Goal: Contribute content: Contribute content

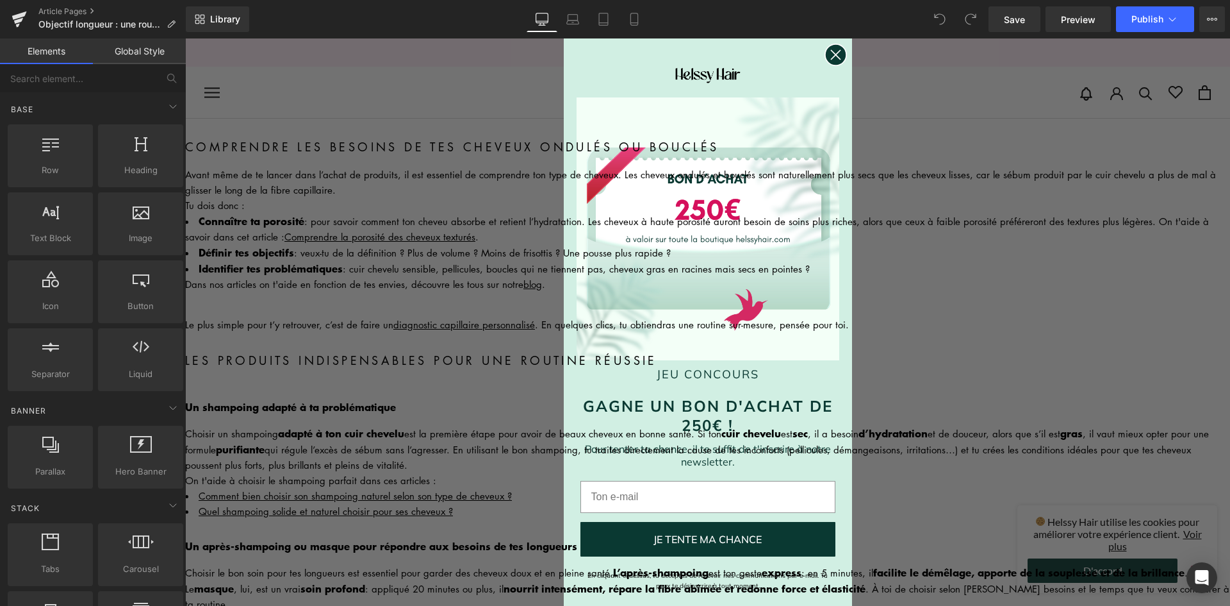
click at [831, 58] on icon "Close dialog" at bounding box center [835, 55] width 9 height 9
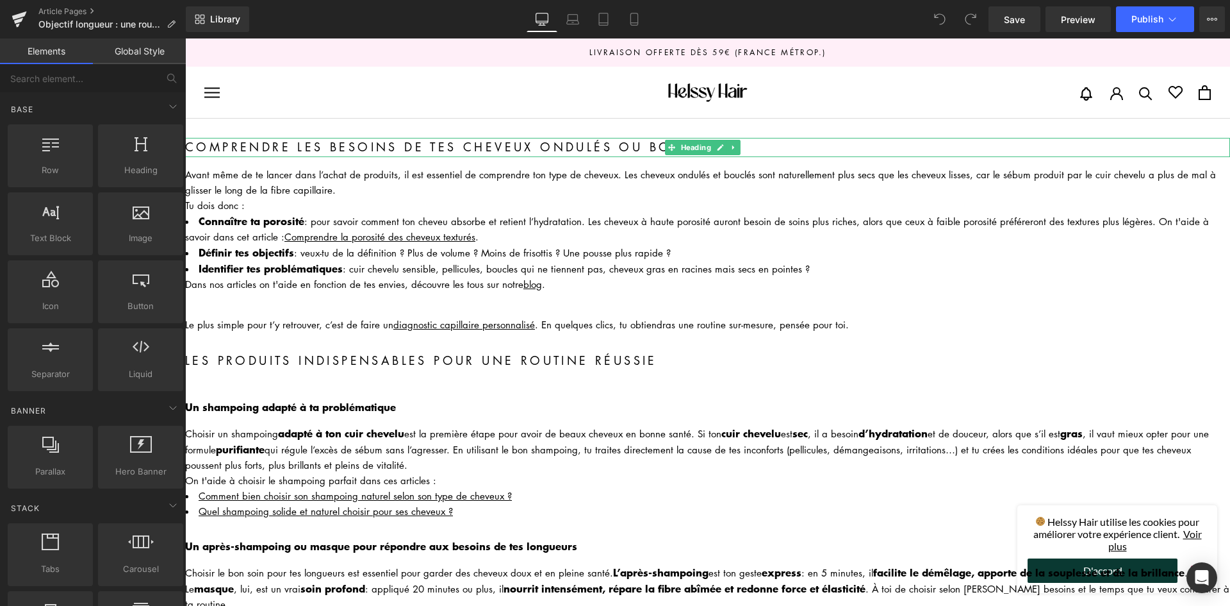
click at [302, 147] on h2 "Comprendre les besoins de tes cheveux ondulés ou bouclés" at bounding box center [707, 147] width 1045 height 19
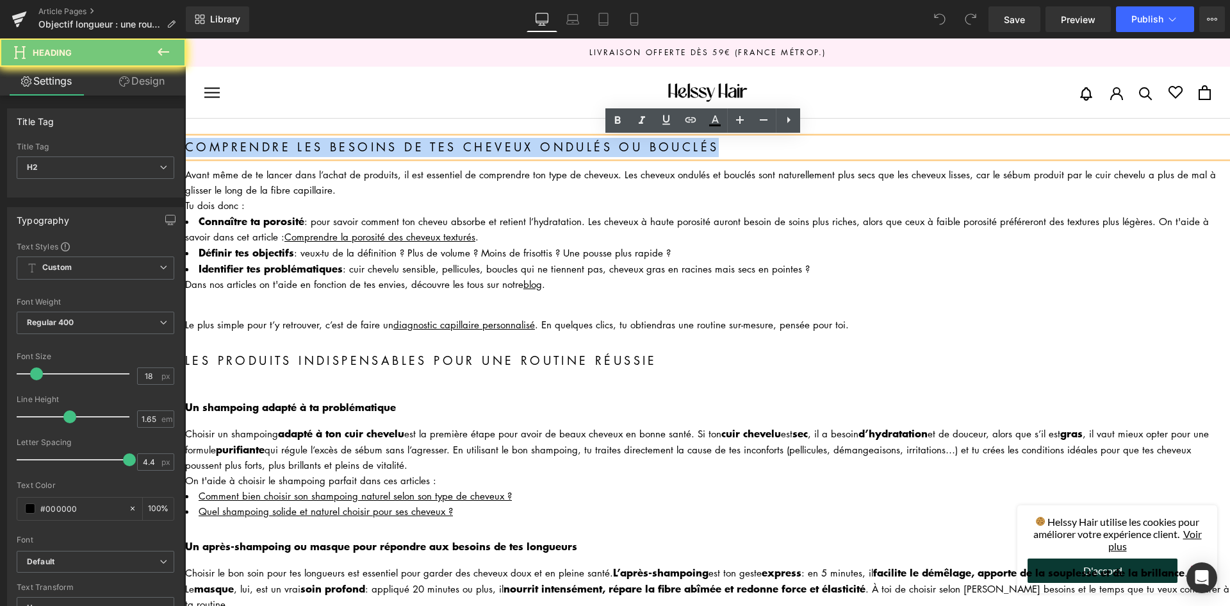
click at [302, 147] on h2 "Comprendre les besoins de tes cheveux ondulés ou bouclés" at bounding box center [707, 147] width 1045 height 19
paste div
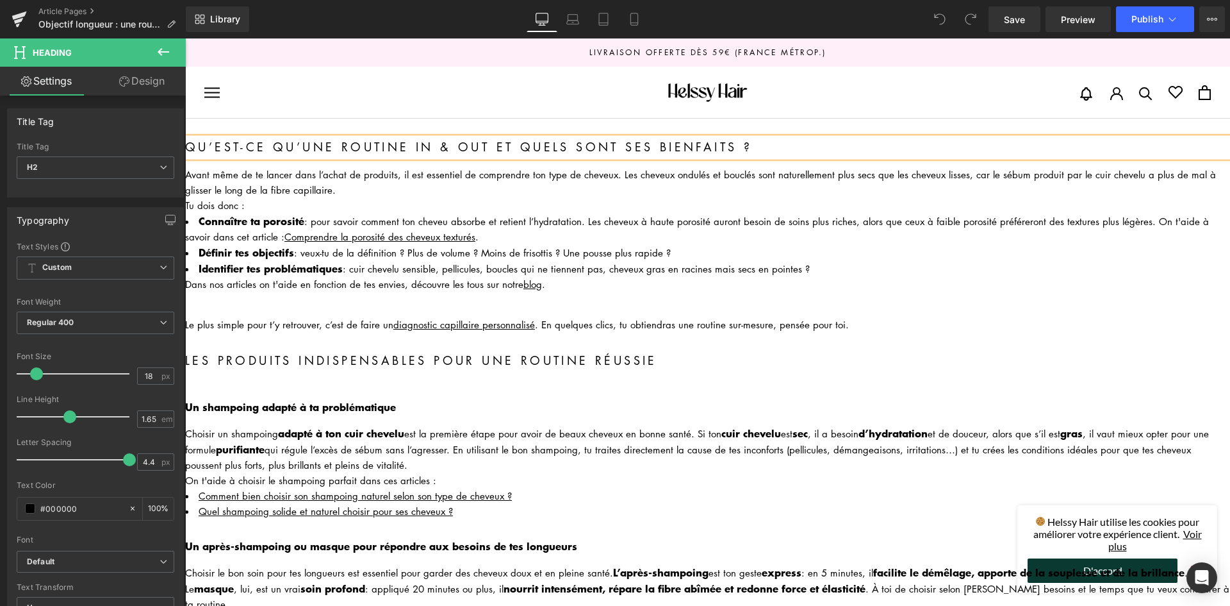
click at [315, 184] on div "Avant même de te lancer dans l’achat de produits, il est essentiel de comprendr…" at bounding box center [707, 182] width 1045 height 31
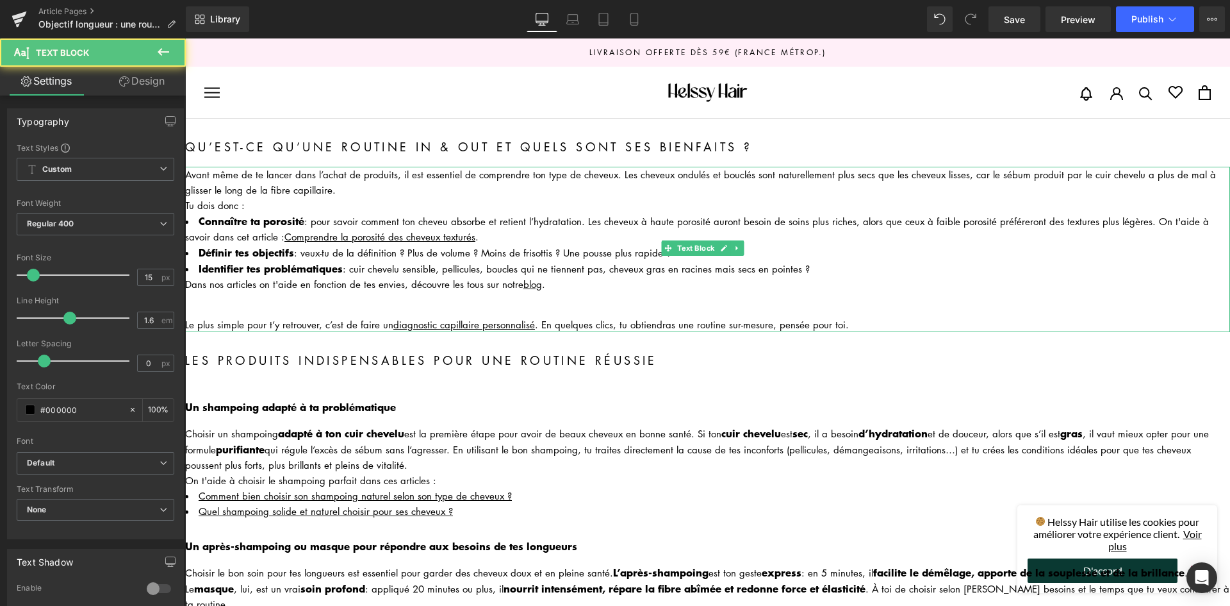
click at [415, 215] on li "Connaître ta porosité : pour savoir comment ton cheveu absorbe et retient l’hyd…" at bounding box center [707, 228] width 1045 height 31
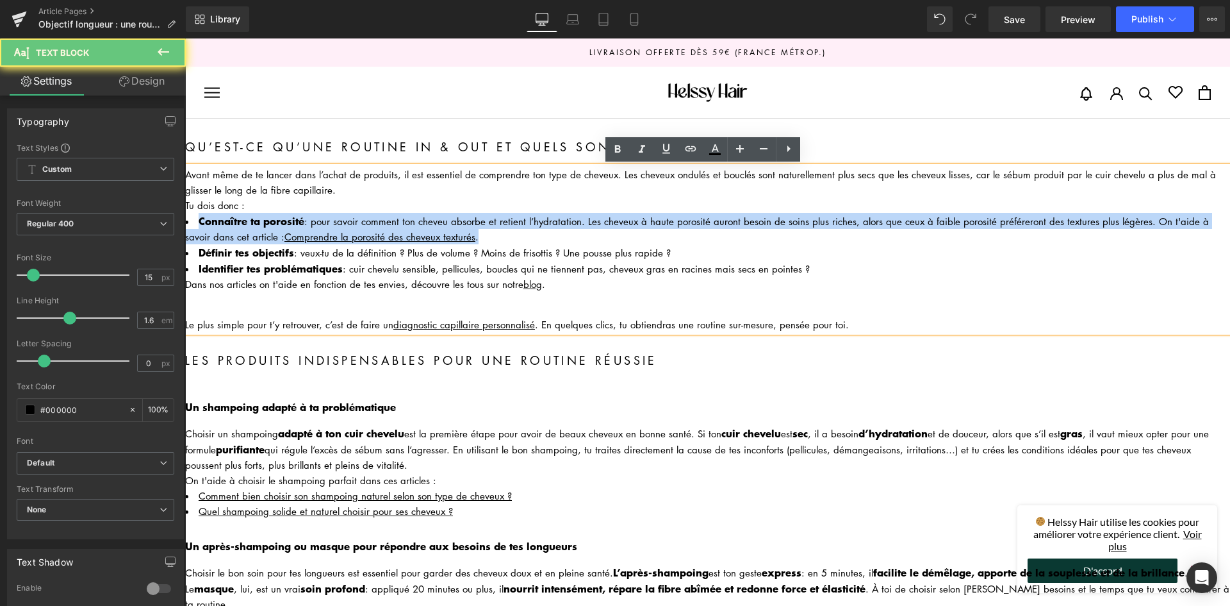
click at [415, 215] on li "Connaître ta porosité : pour savoir comment ton cheveu absorbe et retient l’hyd…" at bounding box center [707, 228] width 1045 height 31
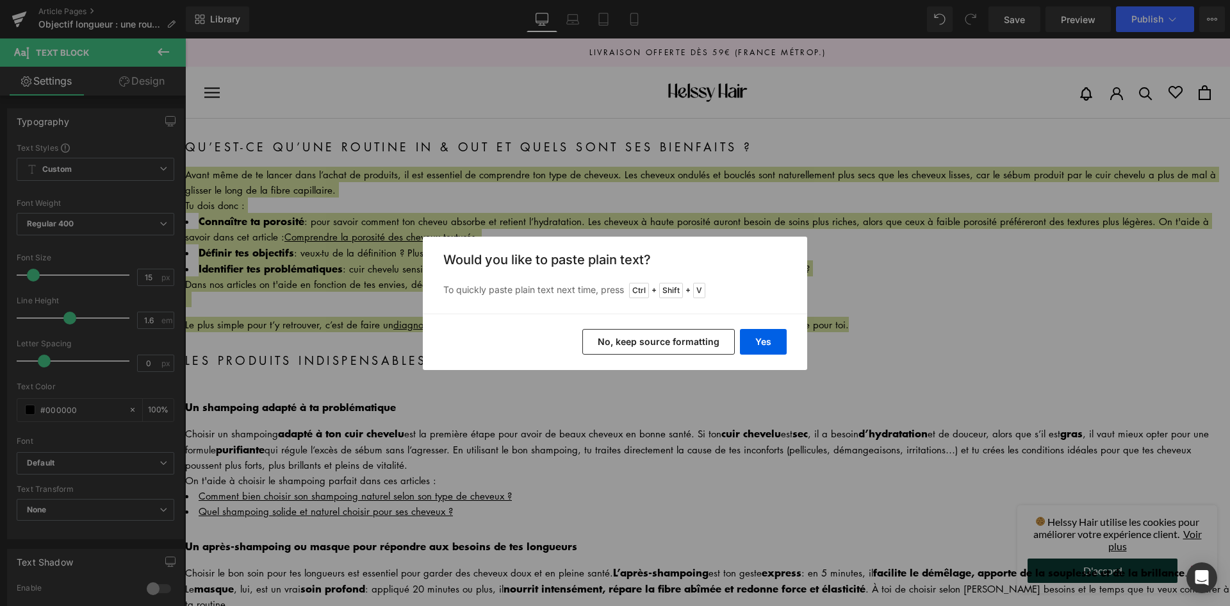
click at [665, 338] on button "No, keep source formatting" at bounding box center [658, 342] width 153 height 26
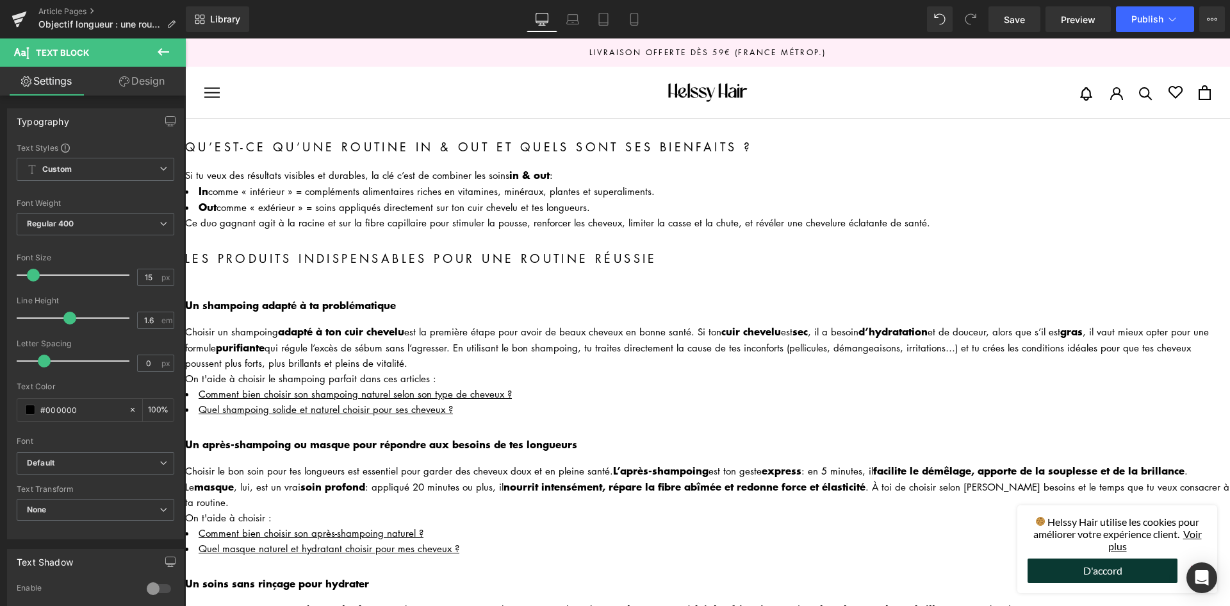
click at [492, 249] on div "Les produits indispensables pour une routine réussie Heading" at bounding box center [707, 258] width 1045 height 19
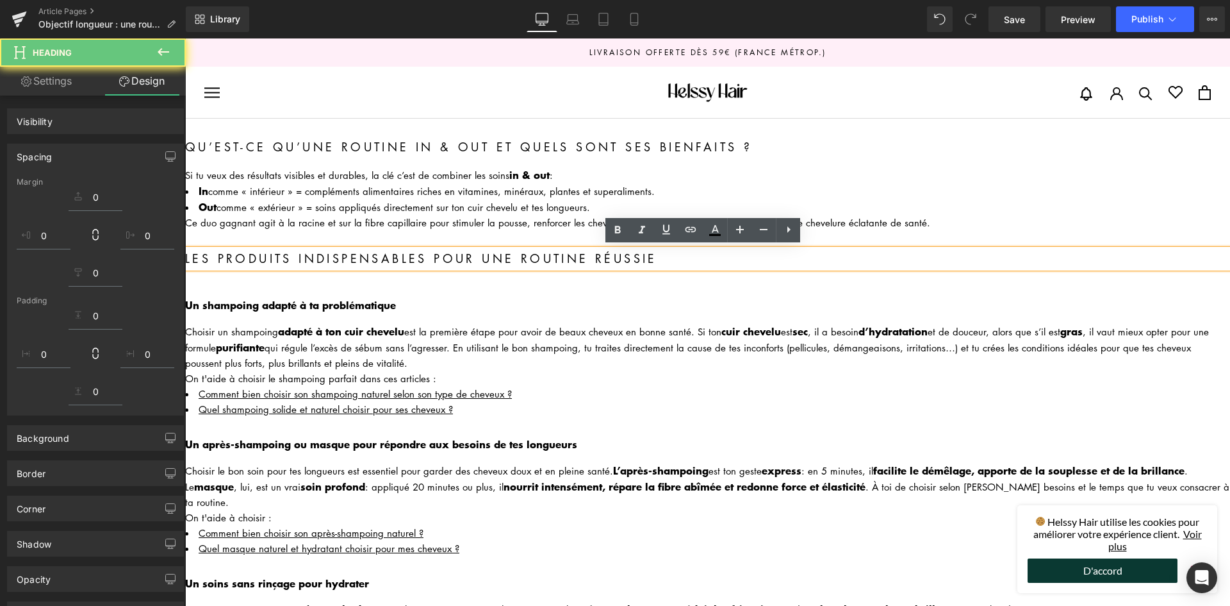
click at [497, 251] on h2 "Les produits indispensables pour une routine réussie" at bounding box center [707, 258] width 1045 height 19
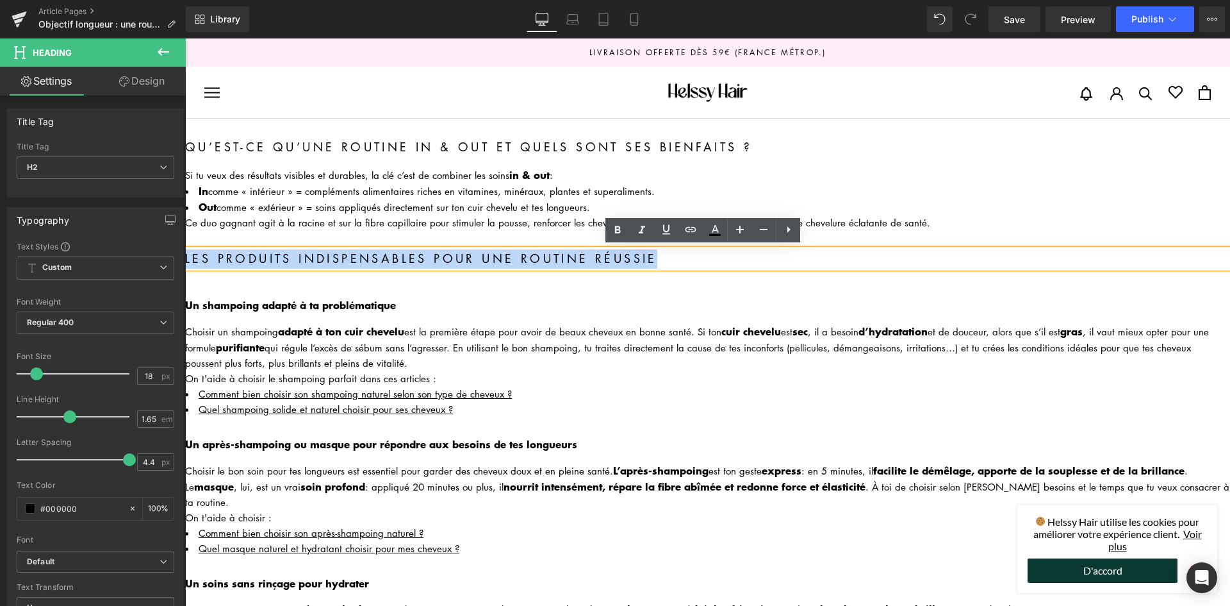
paste div
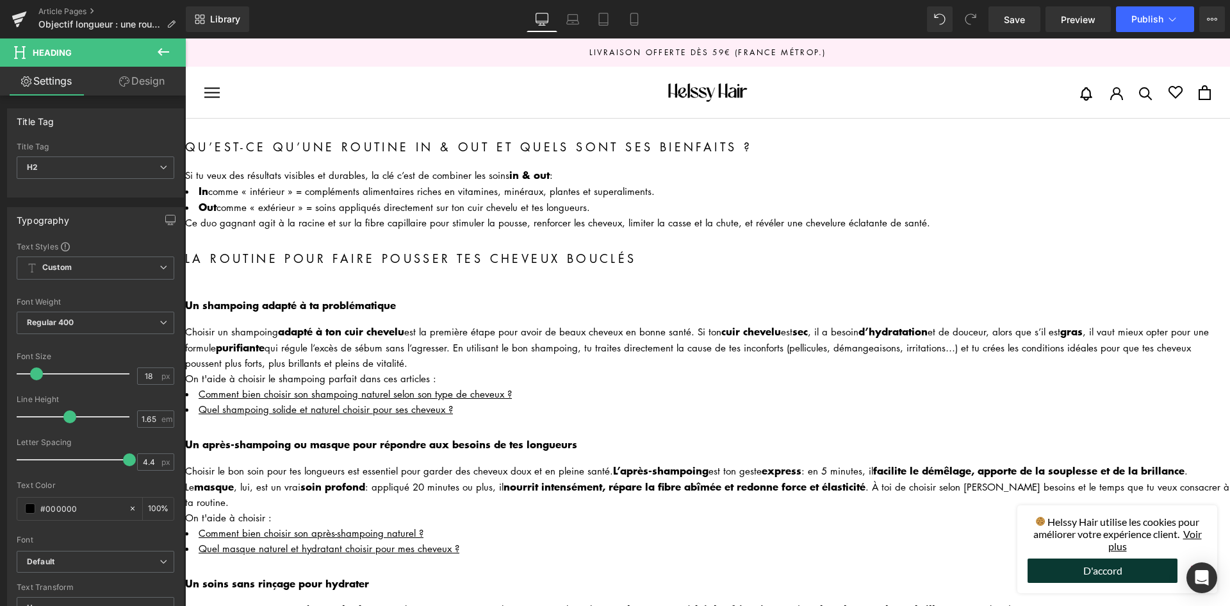
click at [340, 301] on b "Un shampoing adapté à ta problématique" at bounding box center [290, 304] width 211 height 15
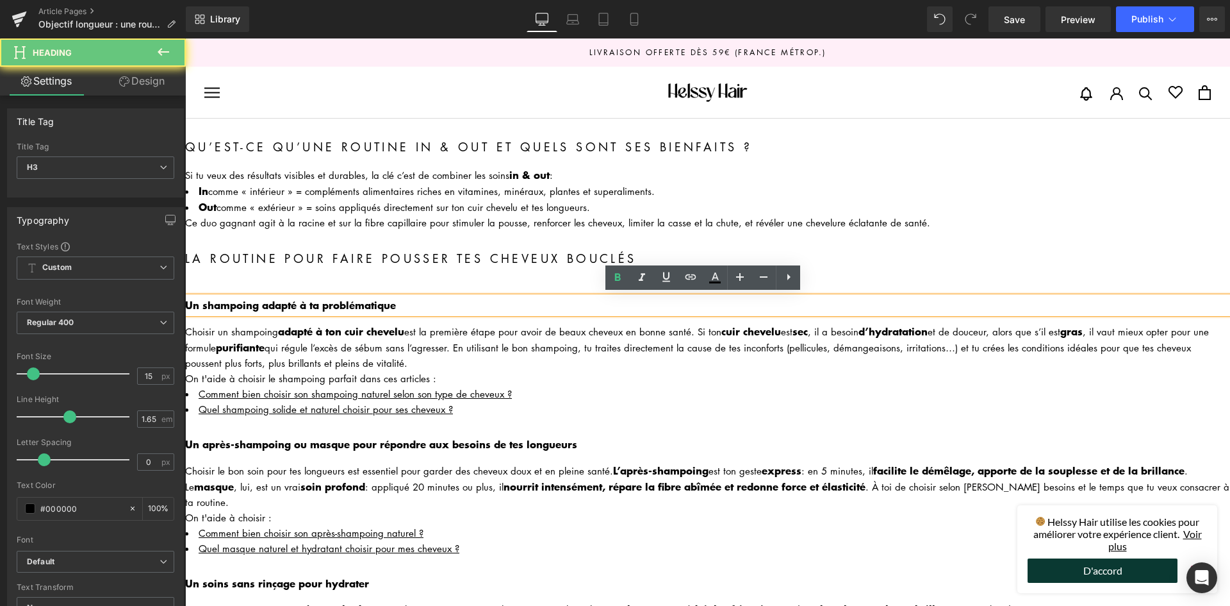
click at [340, 301] on b "Un shampoing adapté à ta problématique" at bounding box center [290, 304] width 211 height 15
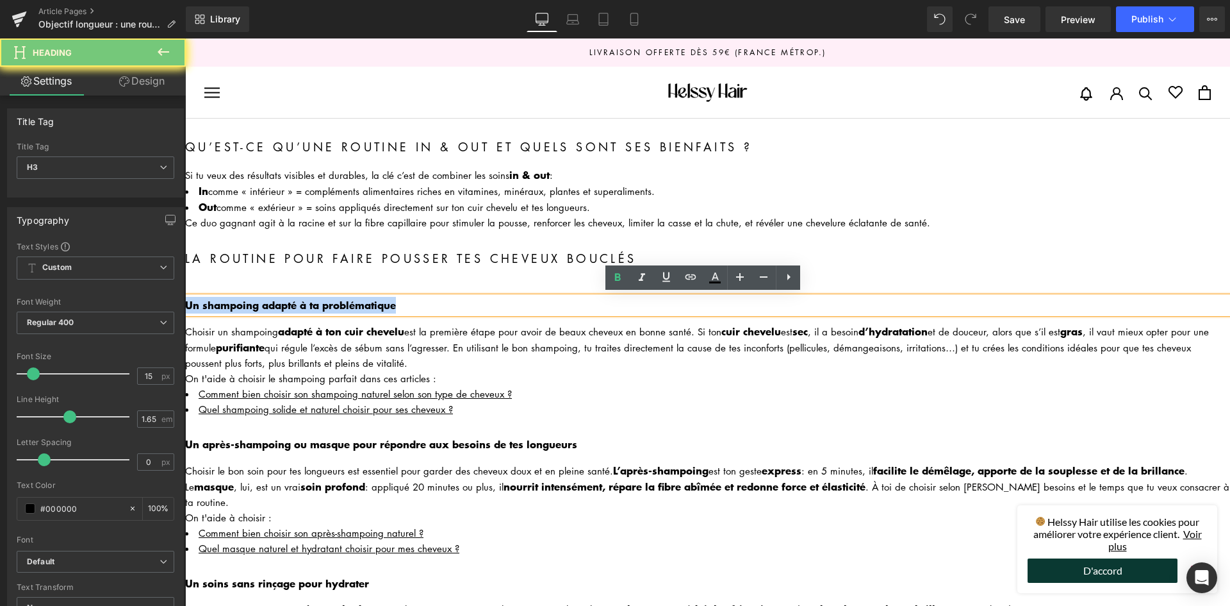
click at [340, 301] on b "Un shampoing adapté à ta problématique" at bounding box center [290, 304] width 211 height 15
paste div
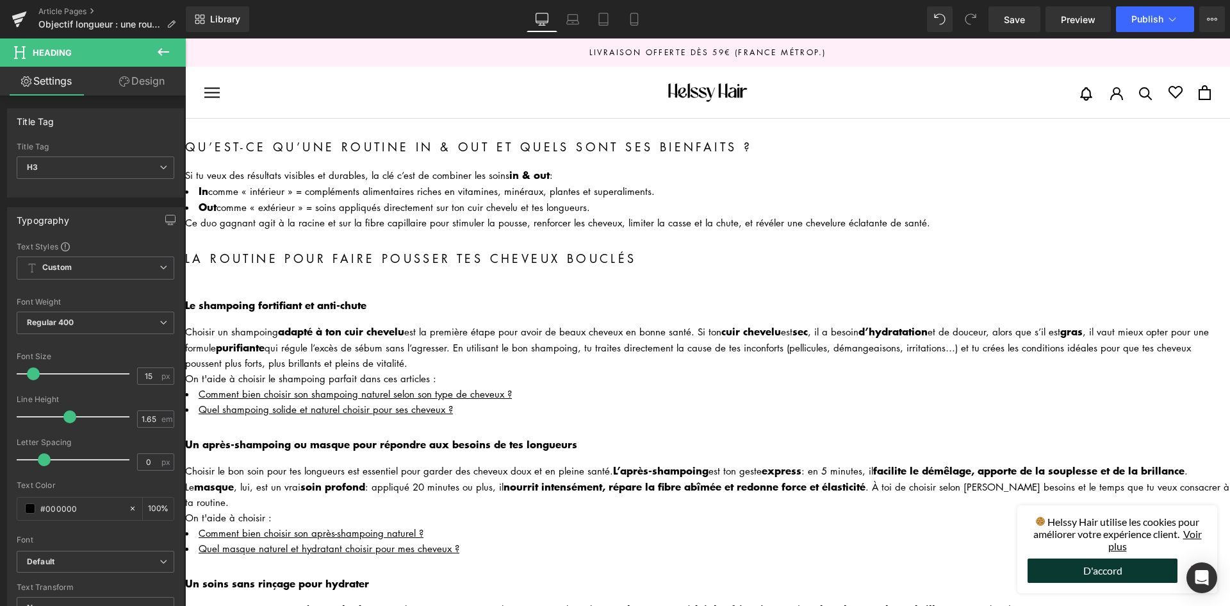
click at [435, 359] on div "Choisir un shampoing adapté à ton cuir chevelu est la première étape pour avoir…" at bounding box center [707, 346] width 1045 height 47
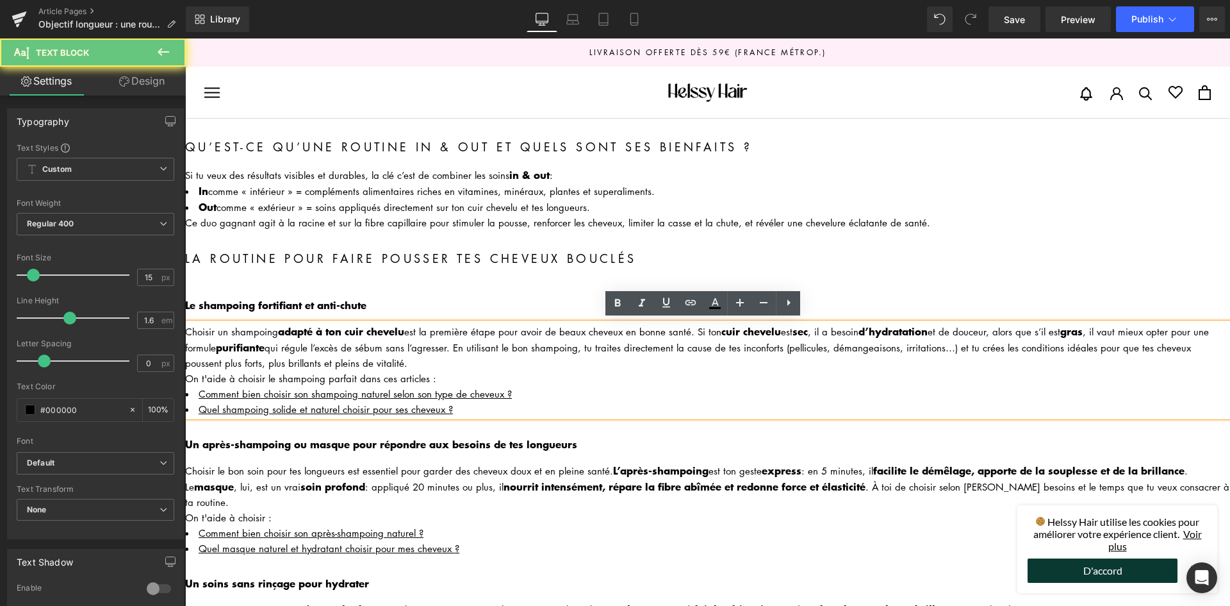
click at [435, 359] on div "Choisir un shampoing adapté à ton cuir chevelu est la première étape pour avoir…" at bounding box center [707, 346] width 1045 height 47
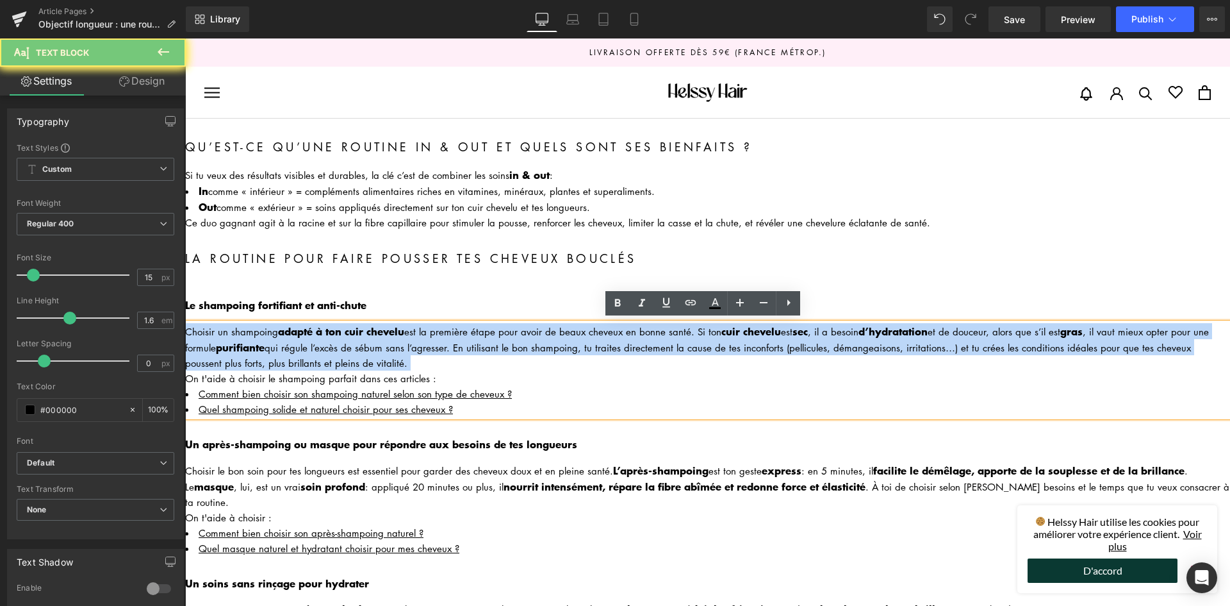
click at [435, 359] on div "Choisir un shampoing adapté à ton cuir chevelu est la première étape pour avoir…" at bounding box center [707, 346] width 1045 height 47
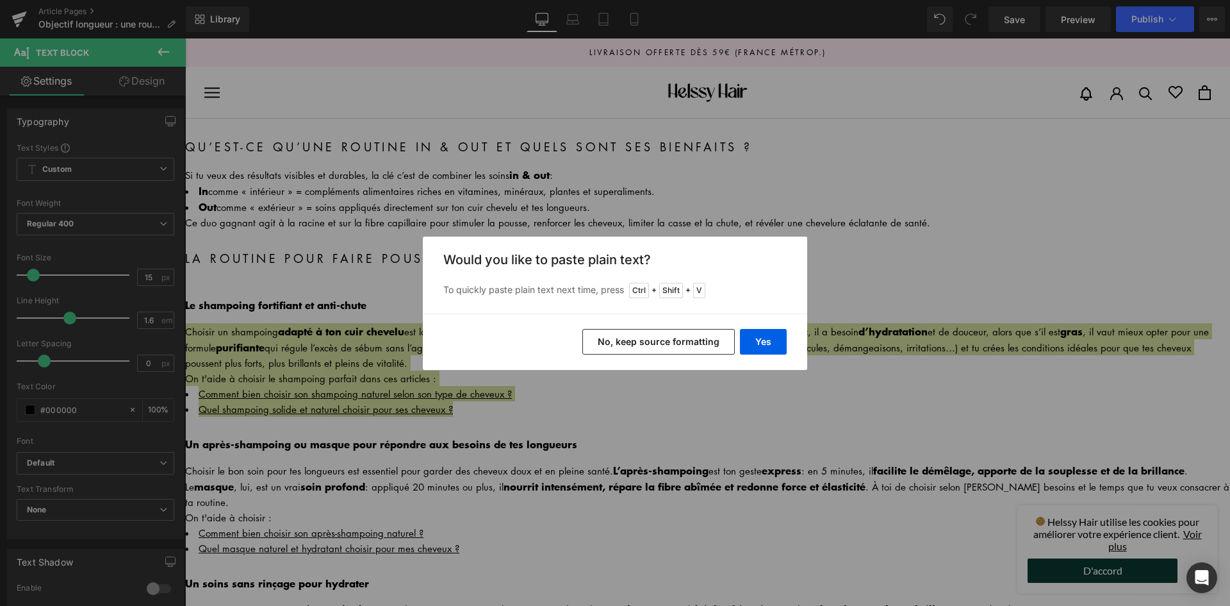
click at [647, 340] on button "No, keep source formatting" at bounding box center [658, 342] width 153 height 26
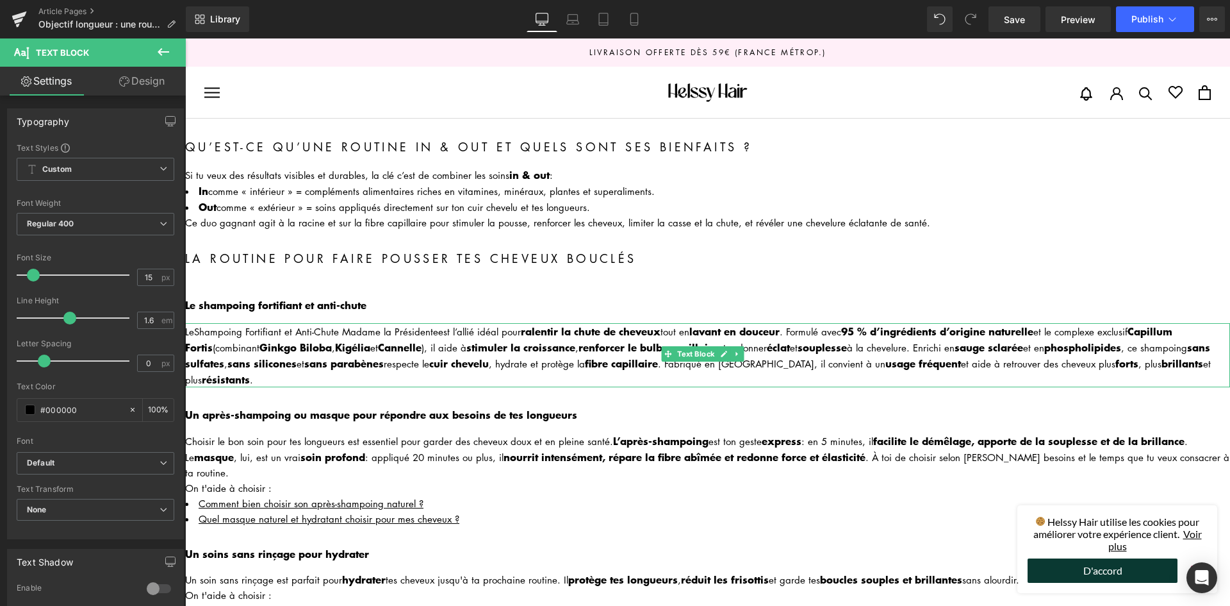
click at [192, 329] on div "Le Shampoing Fortifiant et Anti-Chute Madame la Présidente est l’allié idéal po…" at bounding box center [707, 355] width 1045 height 64
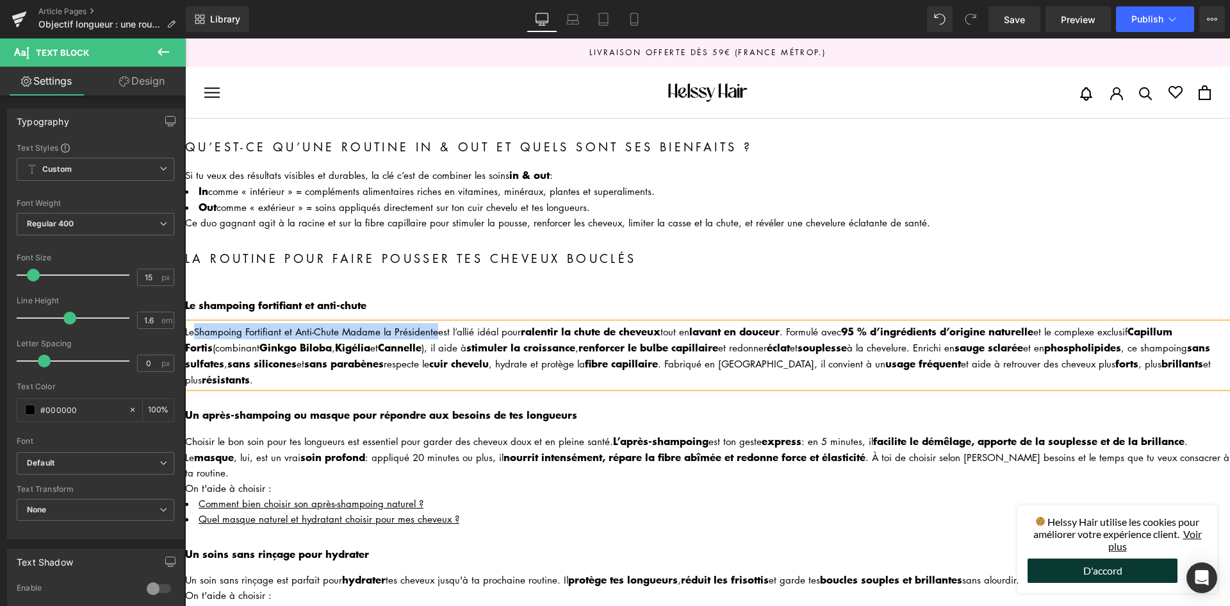
drag, startPoint x: 434, startPoint y: 327, endPoint x: 196, endPoint y: 326, distance: 238.4
click at [196, 326] on div "Le Shampoing Fortifiant et Anti-Chute Madame la Présidente est l’allié idéal po…" at bounding box center [707, 355] width 1045 height 64
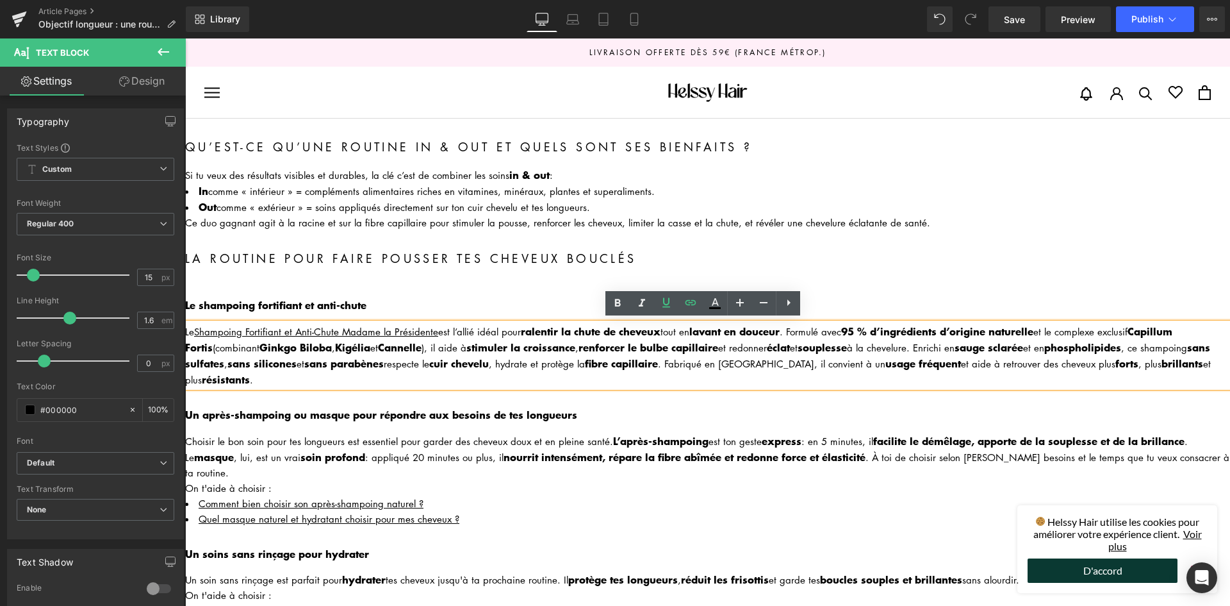
click at [527, 356] on div "Le Shampoing Fortifiant et Anti-Chute Madame la Présidente est l’allié idéal po…" at bounding box center [707, 355] width 1045 height 64
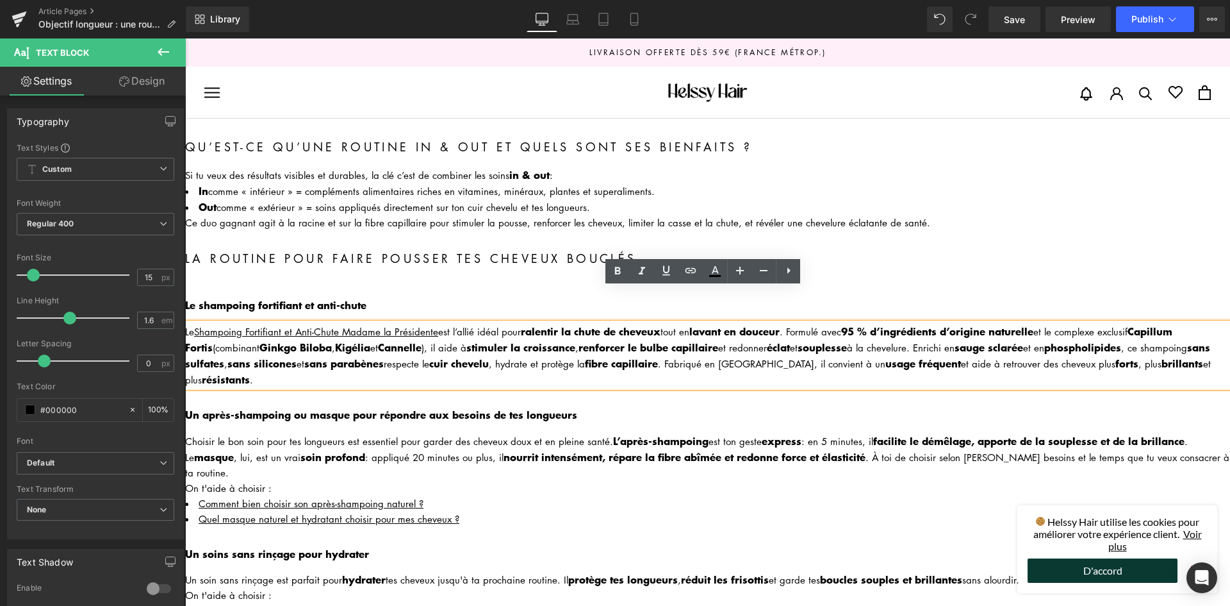
scroll to position [64, 0]
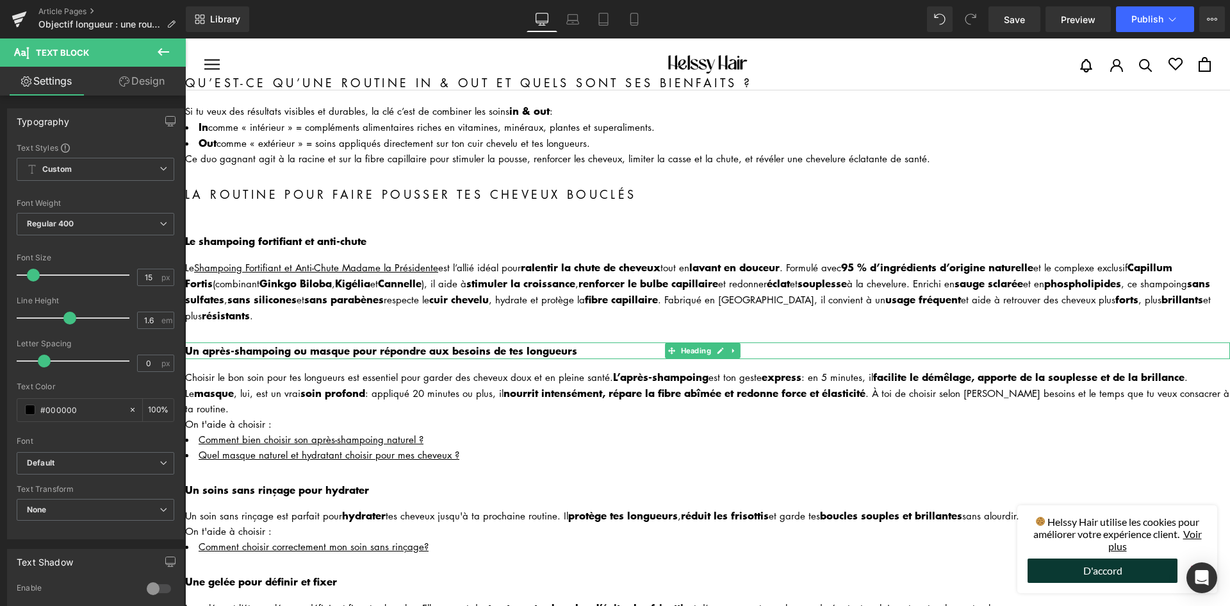
click at [290, 346] on b "Un après-shampoing ou masque pour répondre aux besoins de tes longueurs" at bounding box center [381, 349] width 392 height 15
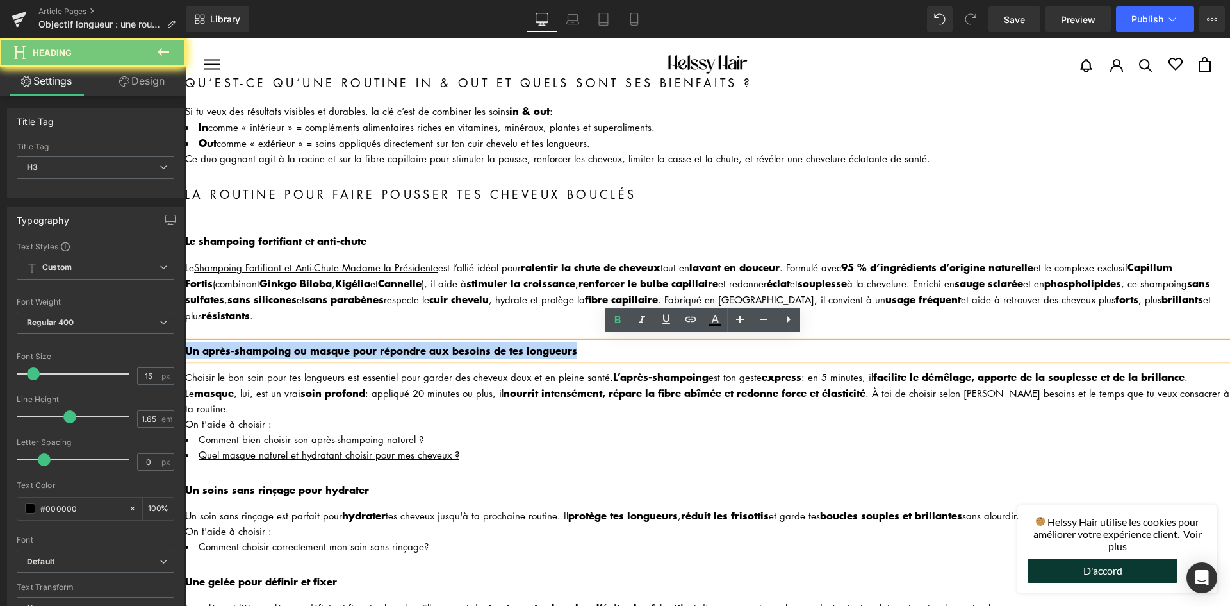
click at [290, 346] on b "Un après-shampoing ou masque pour répondre aux besoins de tes longueurs" at bounding box center [381, 349] width 392 height 15
paste div
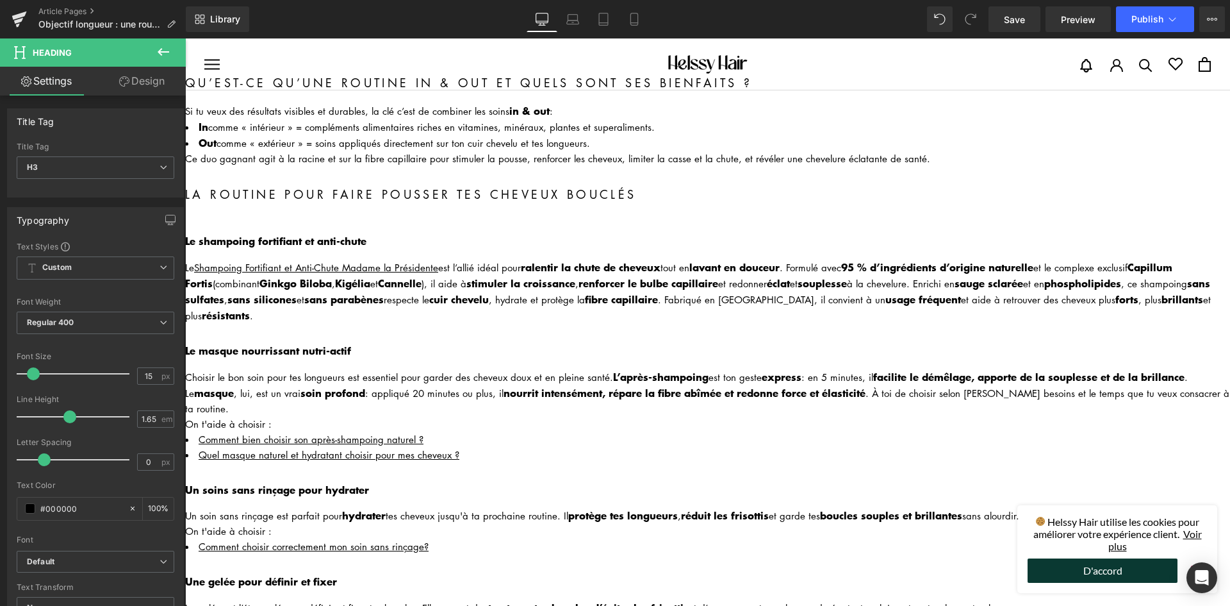
click at [376, 376] on div "Choisir le bon soin pour tes longueurs est essentiel pour garder des cheveux do…" at bounding box center [707, 391] width 1045 height 47
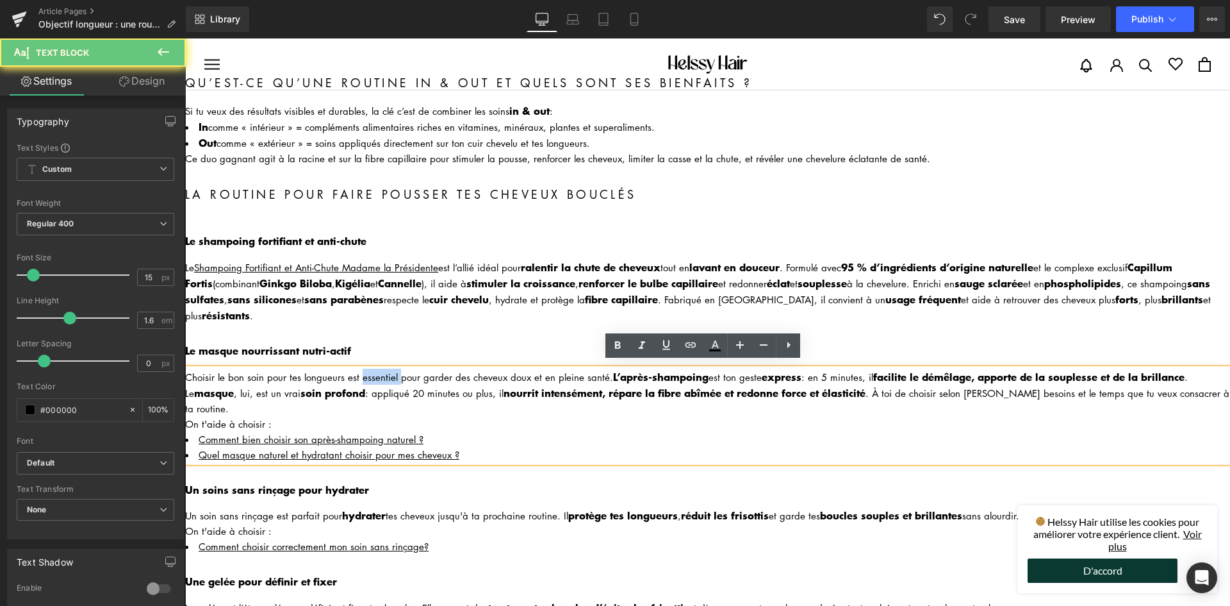
click at [376, 376] on div "Choisir le bon soin pour tes longueurs est essentiel pour garder des cheveux do…" at bounding box center [707, 391] width 1045 height 47
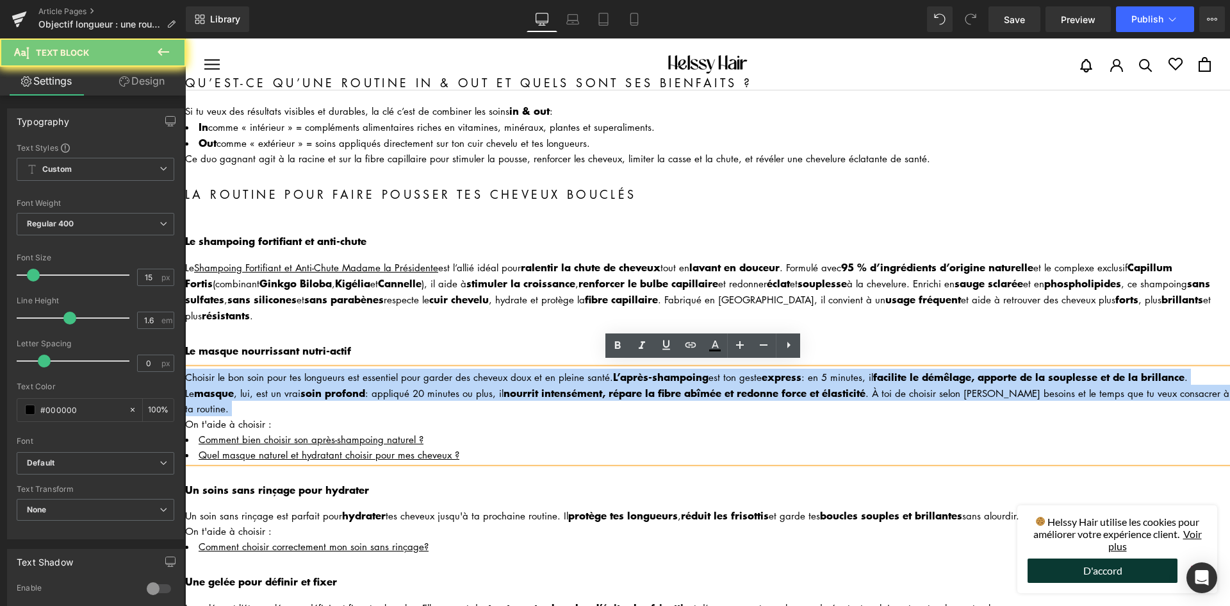
click at [376, 376] on div "Choisir le bon soin pour tes longueurs est essentiel pour garder des cheveux do…" at bounding box center [707, 391] width 1045 height 47
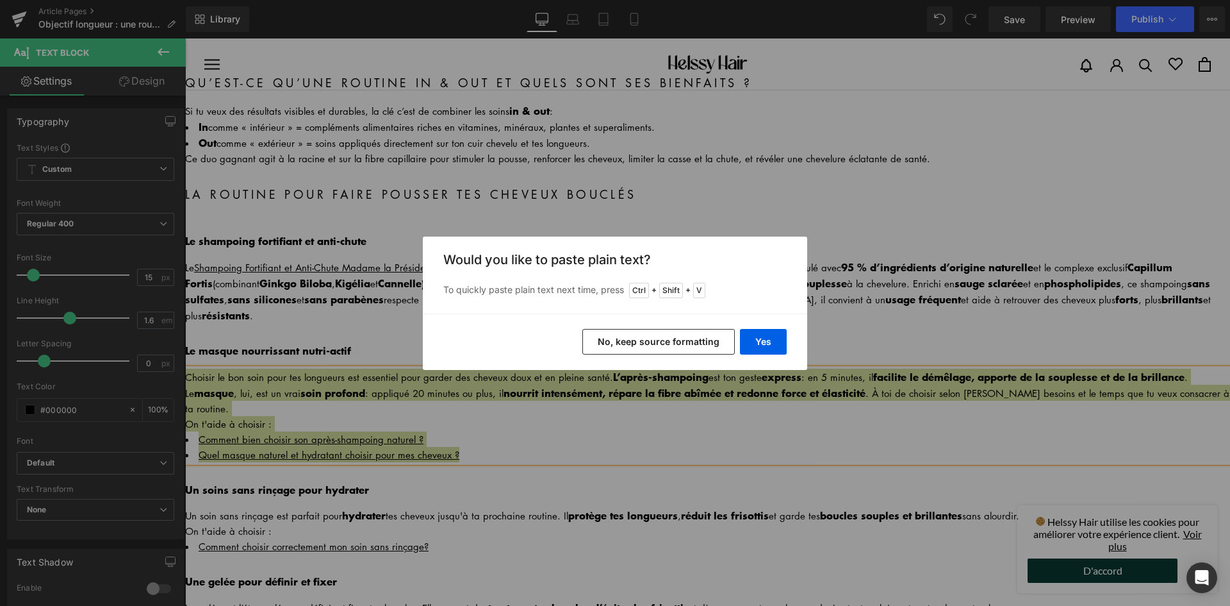
click at [659, 331] on button "No, keep source formatting" at bounding box center [658, 342] width 153 height 26
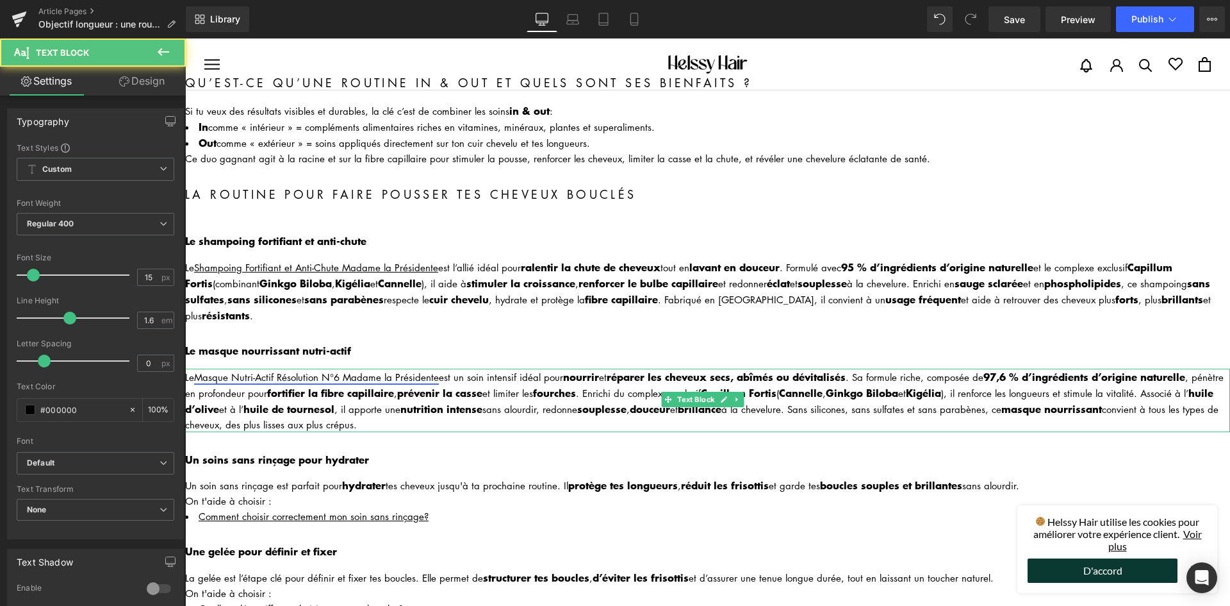
click at [206, 370] on link "Masque Nutri-Actif Résolution N°6 Madame la Présidente" at bounding box center [316, 376] width 245 height 13
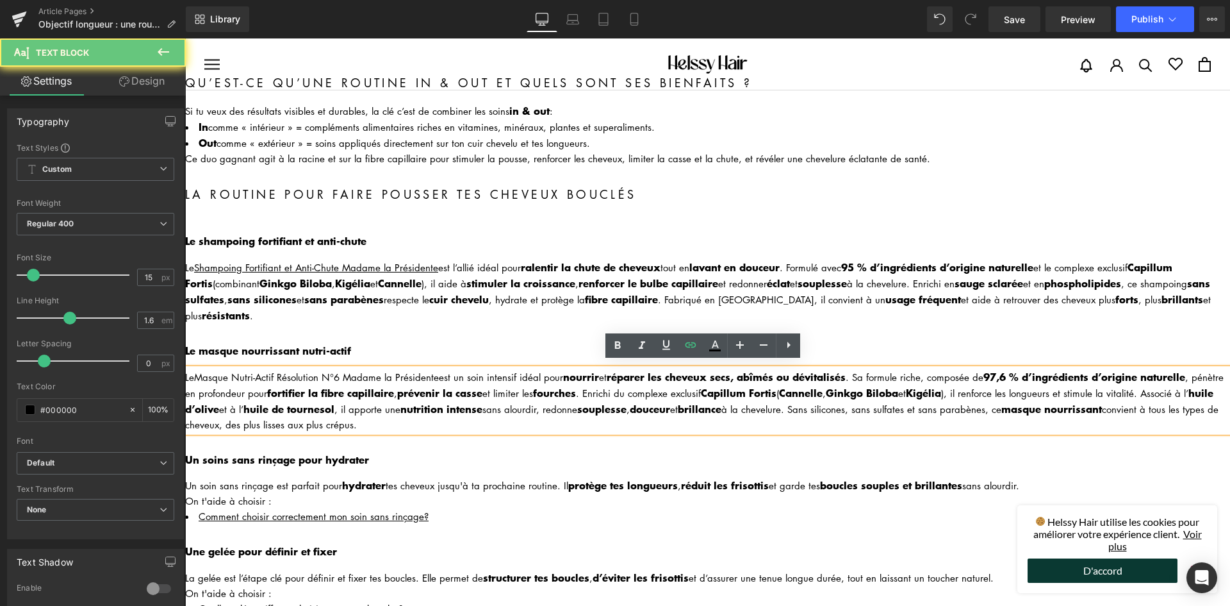
click at [196, 371] on div "Le Masque Nutri-Actif Résolution N°6 Madame la Présidente est un soin intensif …" at bounding box center [707, 399] width 1045 height 63
click at [192, 371] on div "Le Masque Nutri-Actif Résolution N°6 Madame la Présidente est un soin intensif …" at bounding box center [707, 399] width 1045 height 63
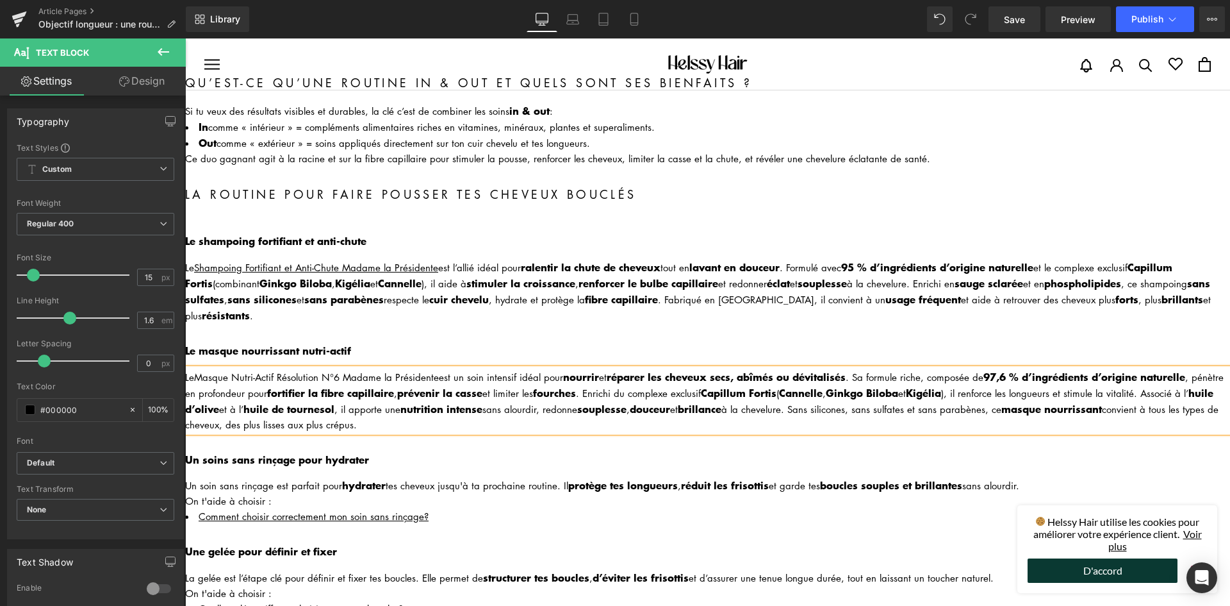
drag, startPoint x: 195, startPoint y: 371, endPoint x: 435, endPoint y: 376, distance: 239.7
click at [435, 376] on div "Le Masque Nutri-Actif Résolution N°6 Madame la Présidente est un soin intensif …" at bounding box center [707, 399] width 1045 height 63
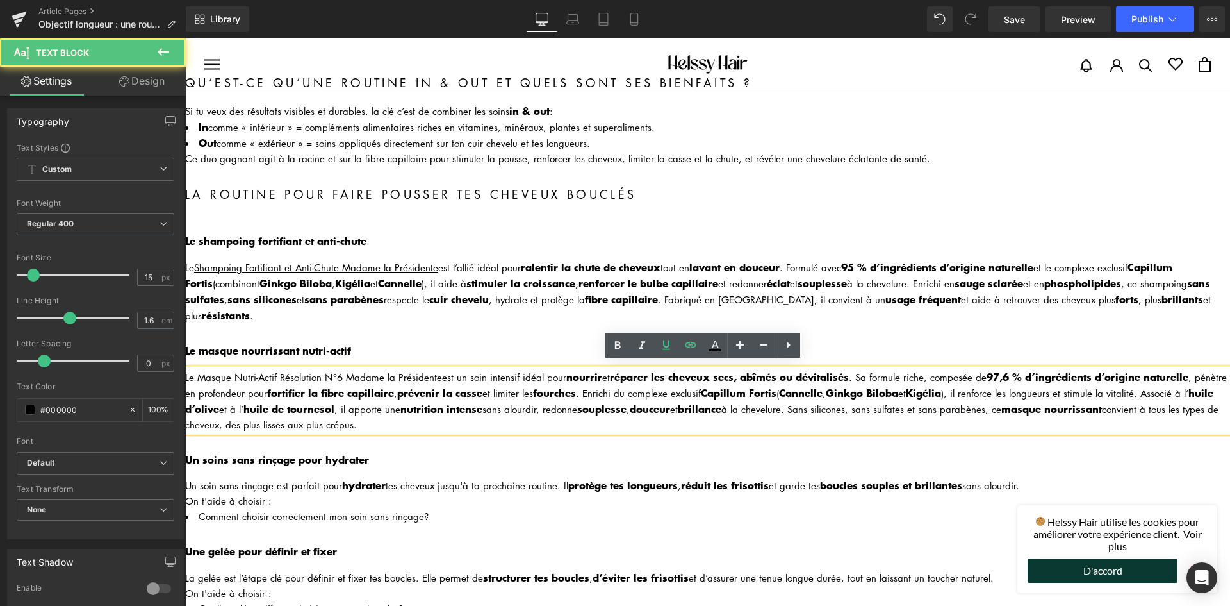
click at [483, 388] on strong "prévenir la casse" at bounding box center [439, 391] width 85 height 15
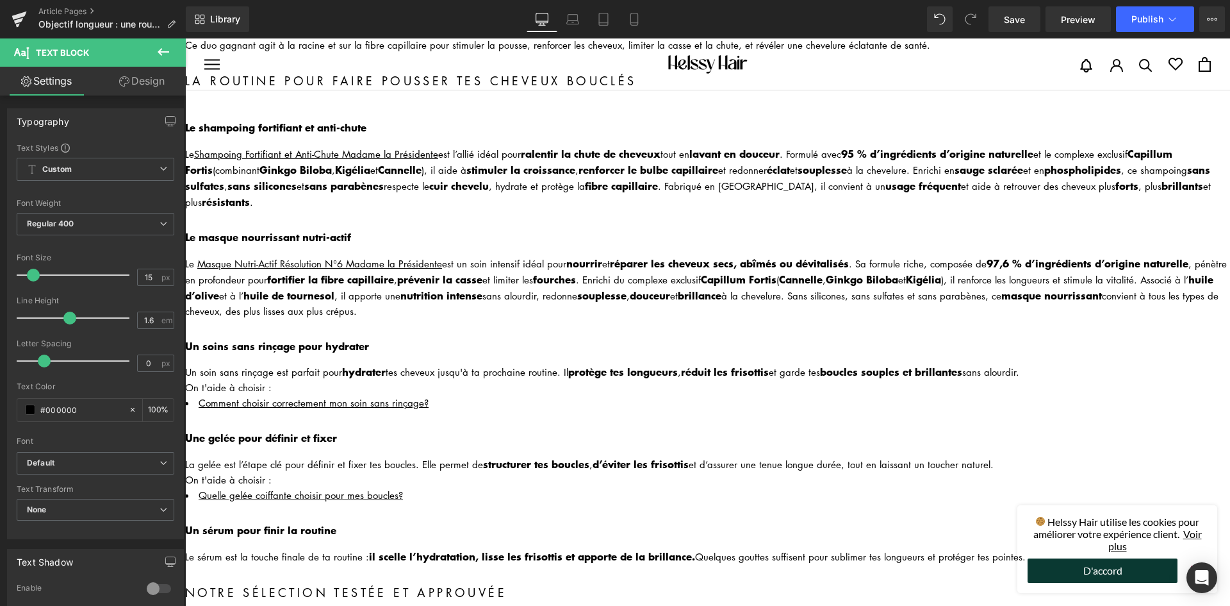
scroll to position [192, 0]
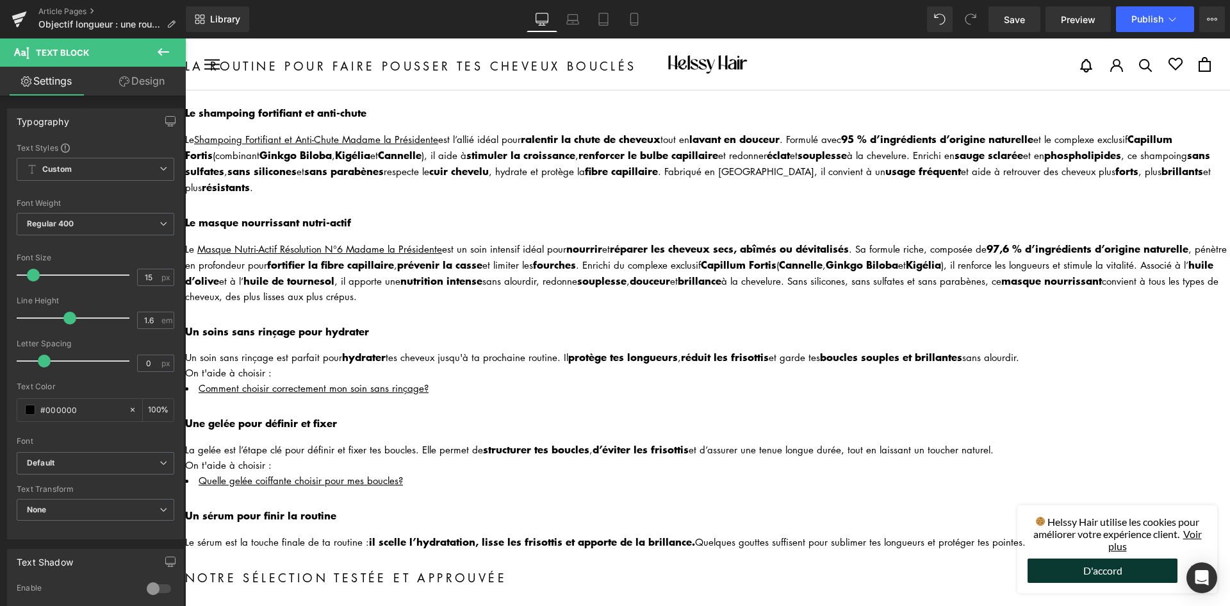
click at [320, 323] on b "Un soins sans rinçage pour hydrater" at bounding box center [277, 330] width 184 height 15
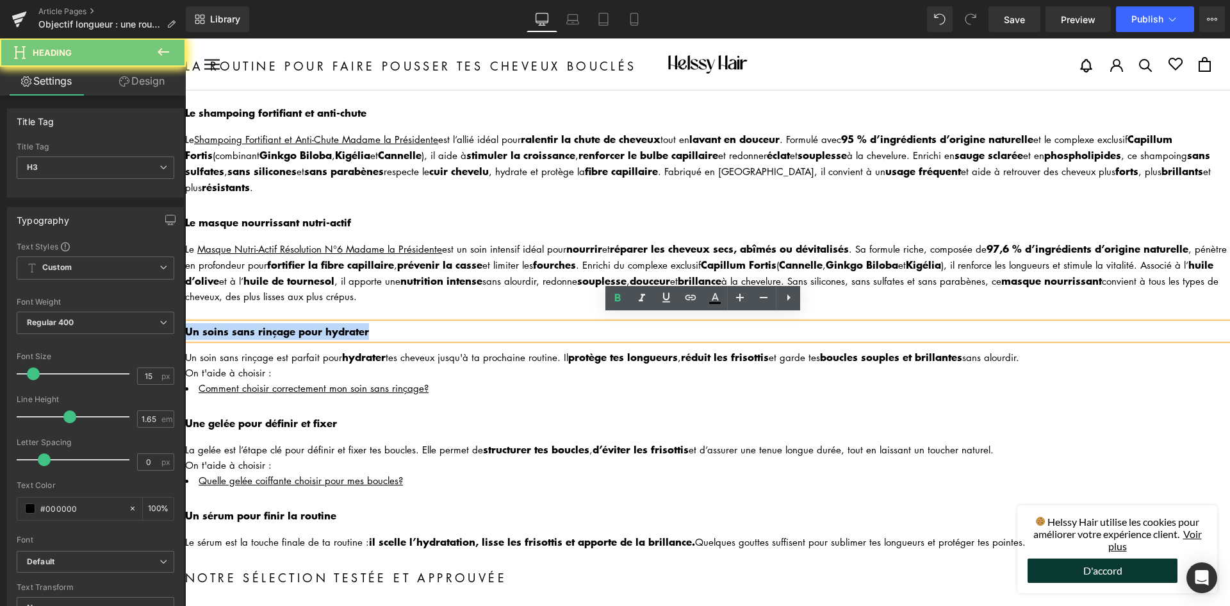
click at [320, 323] on b "Un soins sans rinçage pour hydrater" at bounding box center [277, 330] width 184 height 15
paste div
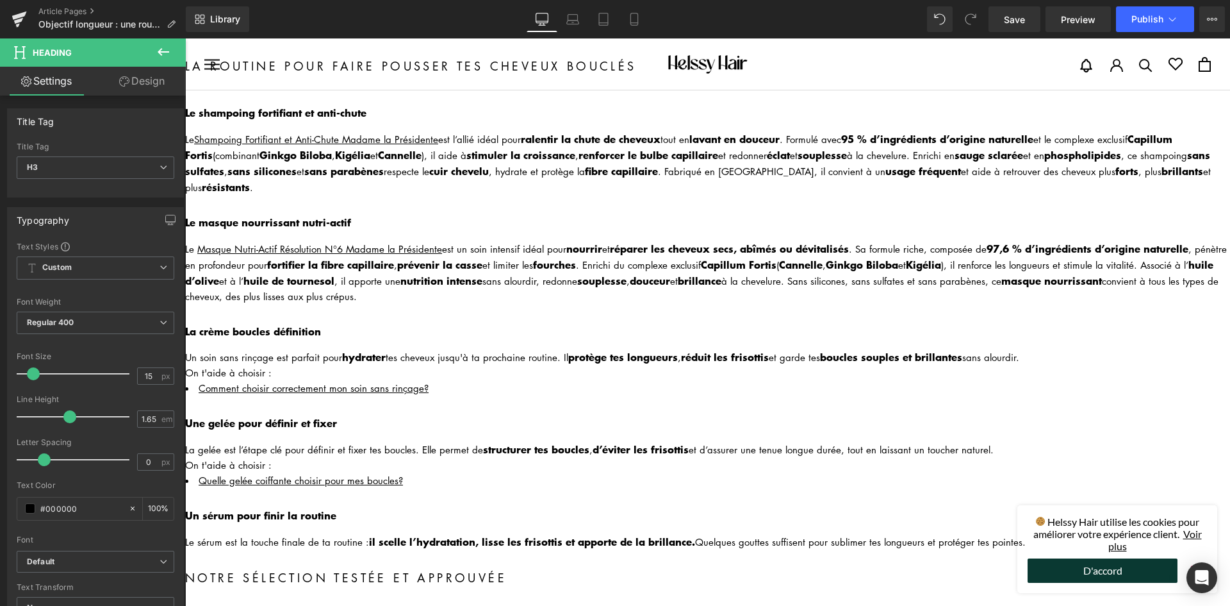
click at [303, 349] on div "Un soin sans rinçage est parfait pour hydrater tes cheveux jusqu'à ta prochaine…" at bounding box center [707, 357] width 1045 height 16
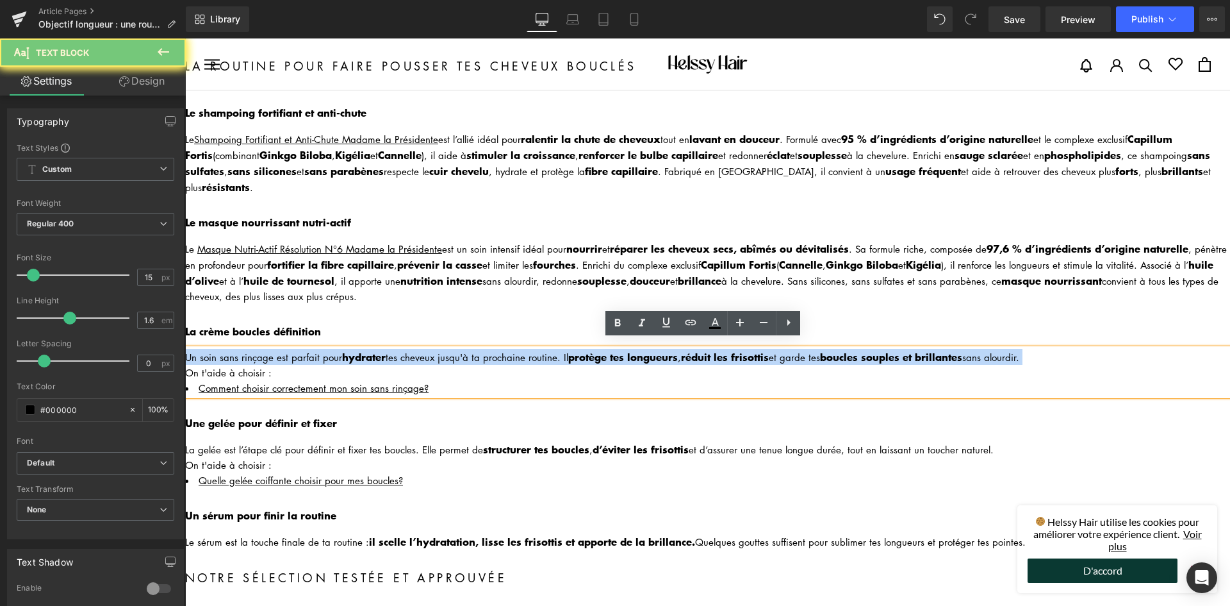
click at [303, 349] on div "Un soin sans rinçage est parfait pour hydrater tes cheveux jusqu'à ta prochaine…" at bounding box center [707, 357] width 1045 height 16
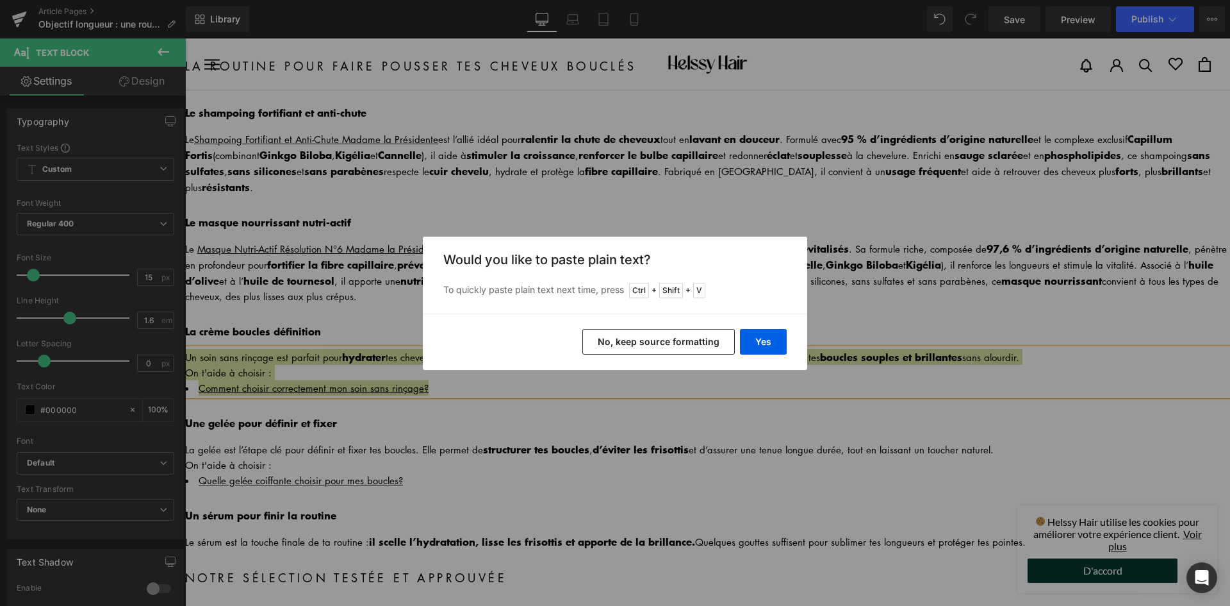
drag, startPoint x: 616, startPoint y: 338, endPoint x: 427, endPoint y: 301, distance: 192.7
click at [616, 338] on button "No, keep source formatting" at bounding box center [658, 342] width 153 height 26
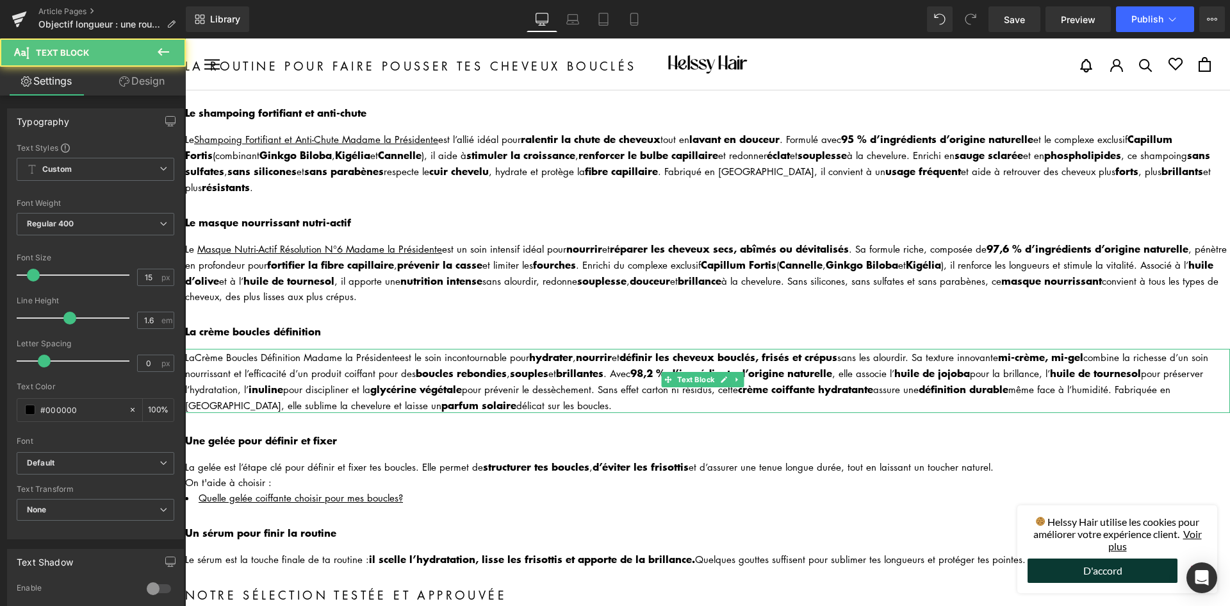
click at [194, 349] on div "La Crème Boucles Définition Madame la Présidente est le soin incontournable pou…" at bounding box center [707, 381] width 1045 height 64
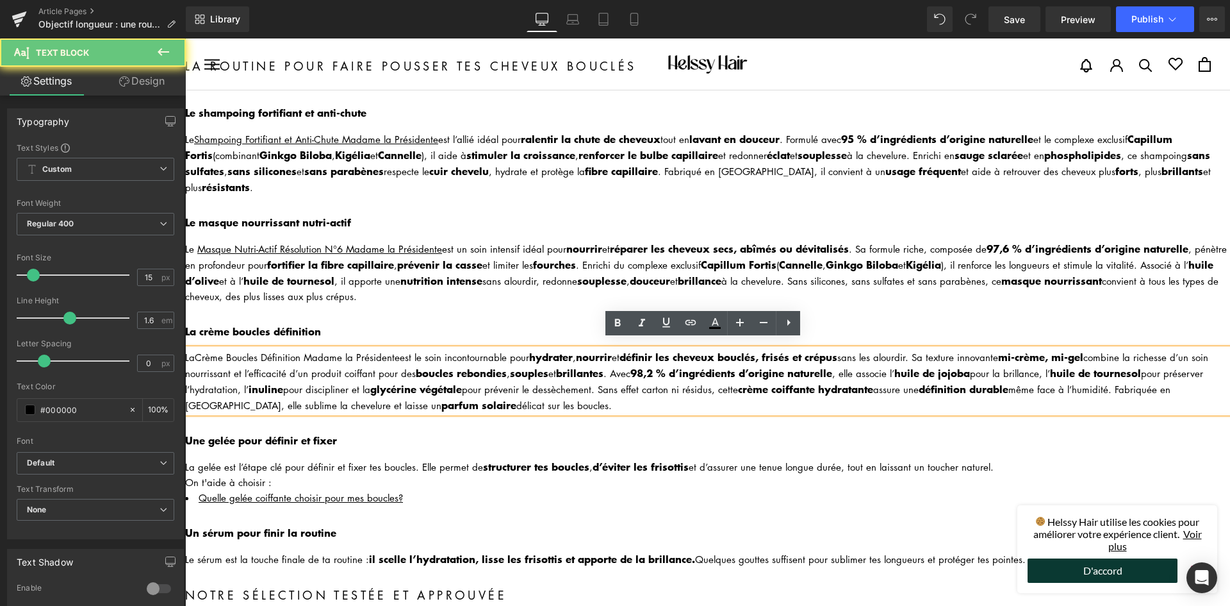
click at [190, 349] on div "La Crème Boucles Définition Madame la Présidente est le soin incontournable pou…" at bounding box center [707, 381] width 1045 height 64
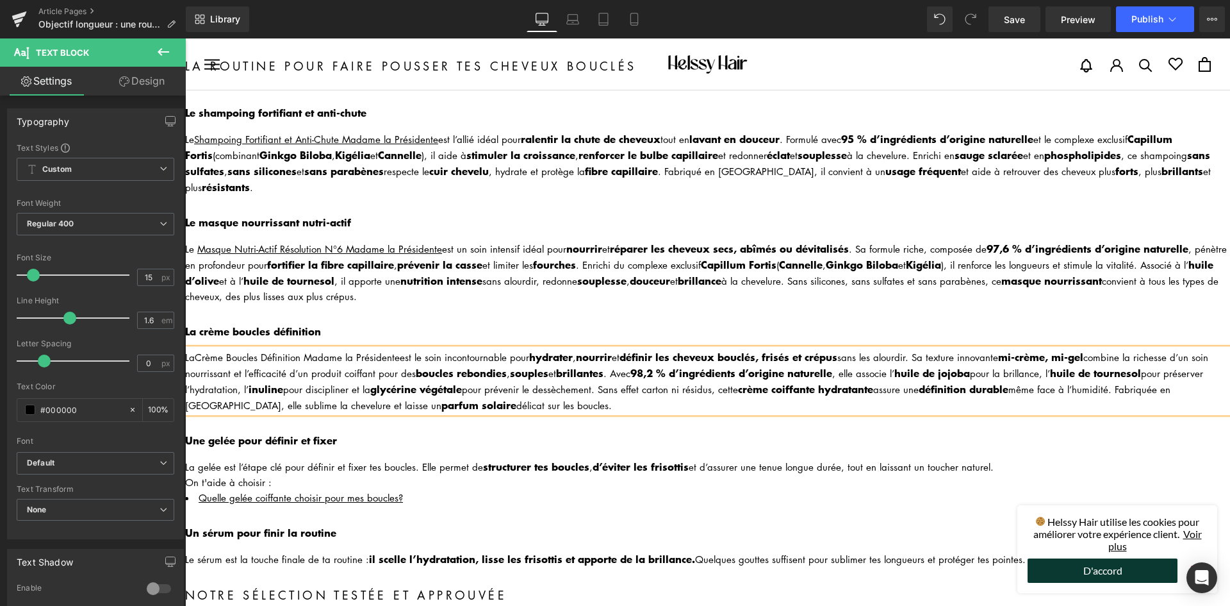
drag, startPoint x: 199, startPoint y: 345, endPoint x: 398, endPoint y: 353, distance: 198.8
click at [398, 353] on div "La Crème Boucles Définition Madame la Présidente est le soin incontournable pou…" at bounding box center [707, 381] width 1045 height 64
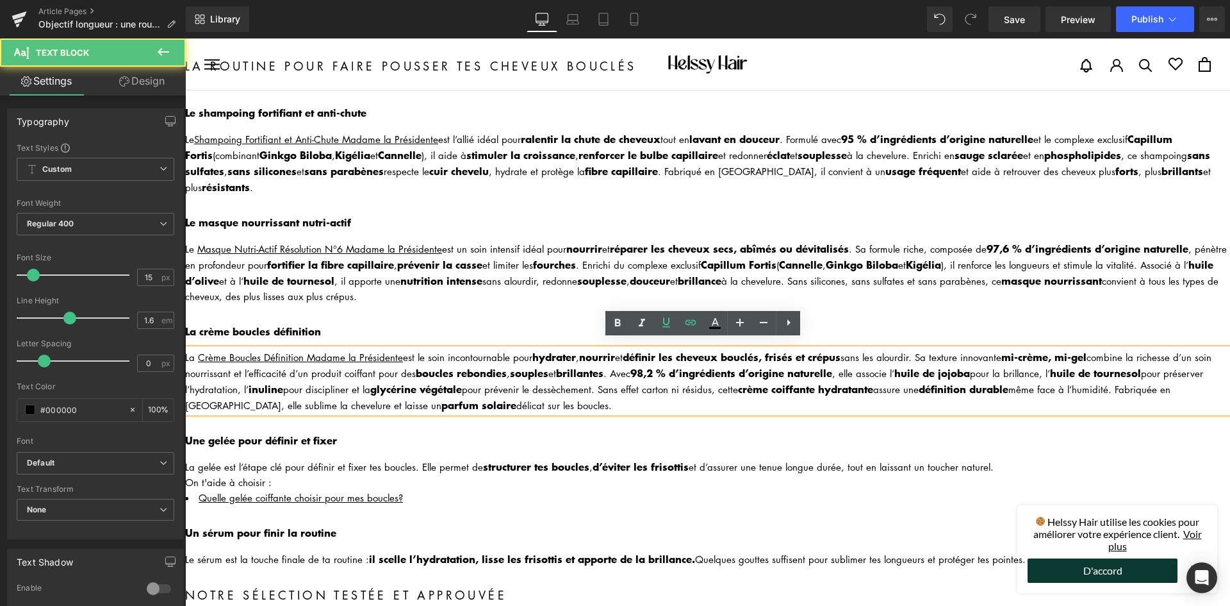
click at [422, 356] on div "La Crème Boucles Définition Madame la Présidente est le soin incontournable pou…" at bounding box center [707, 381] width 1045 height 64
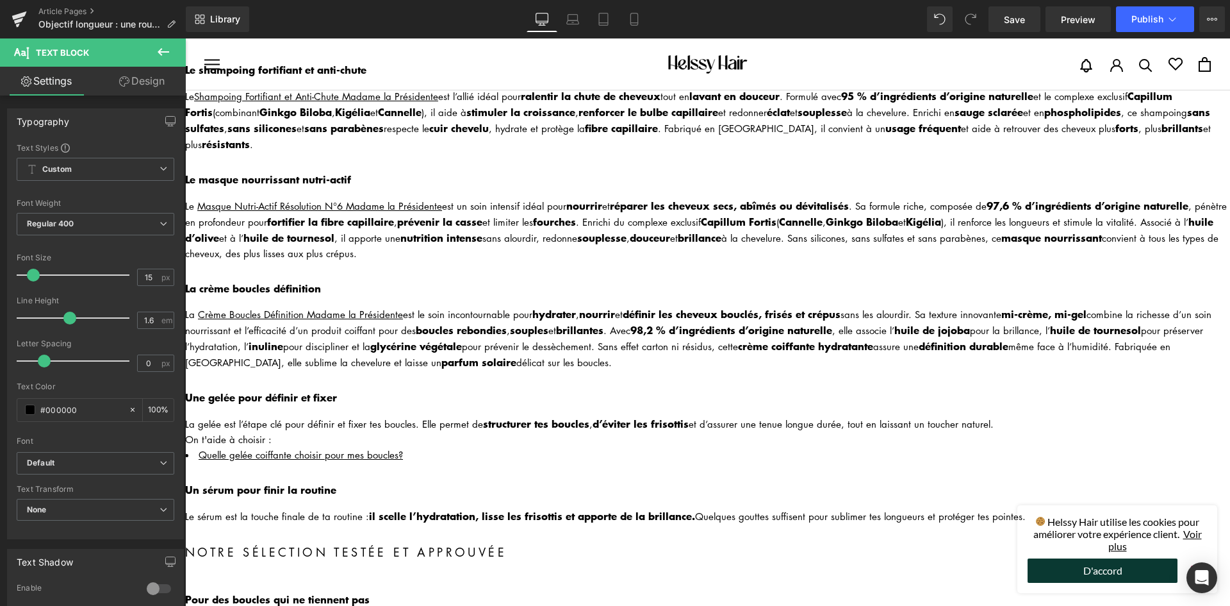
scroll to position [256, 0]
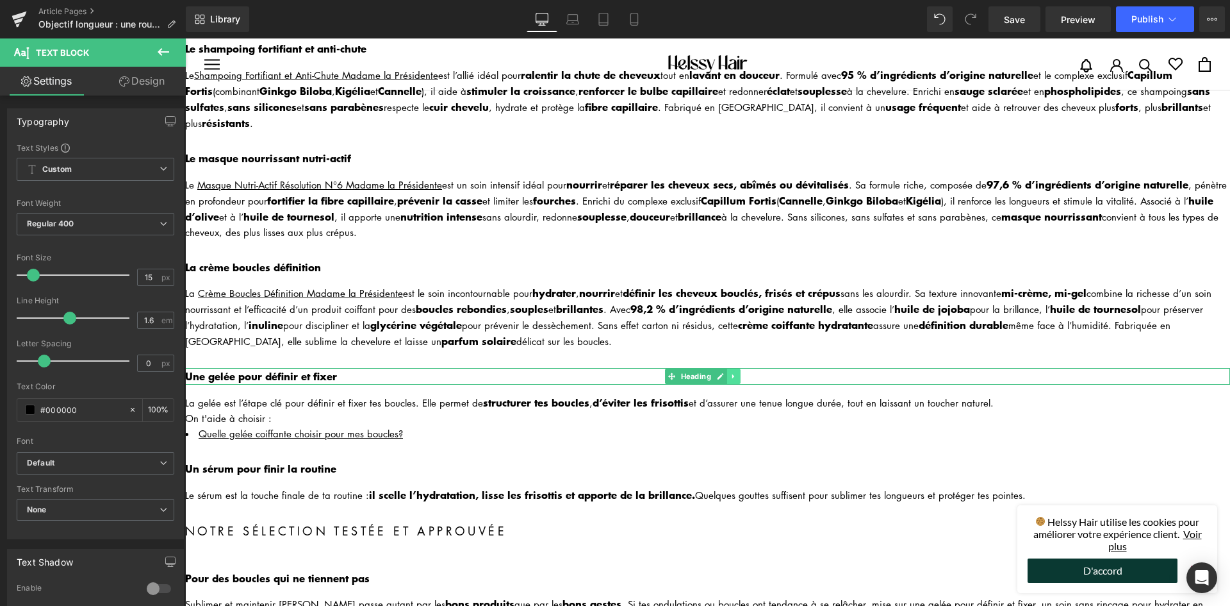
click at [734, 374] on icon at bounding box center [733, 376] width 2 height 4
click at [734, 368] on link at bounding box center [740, 375] width 13 height 15
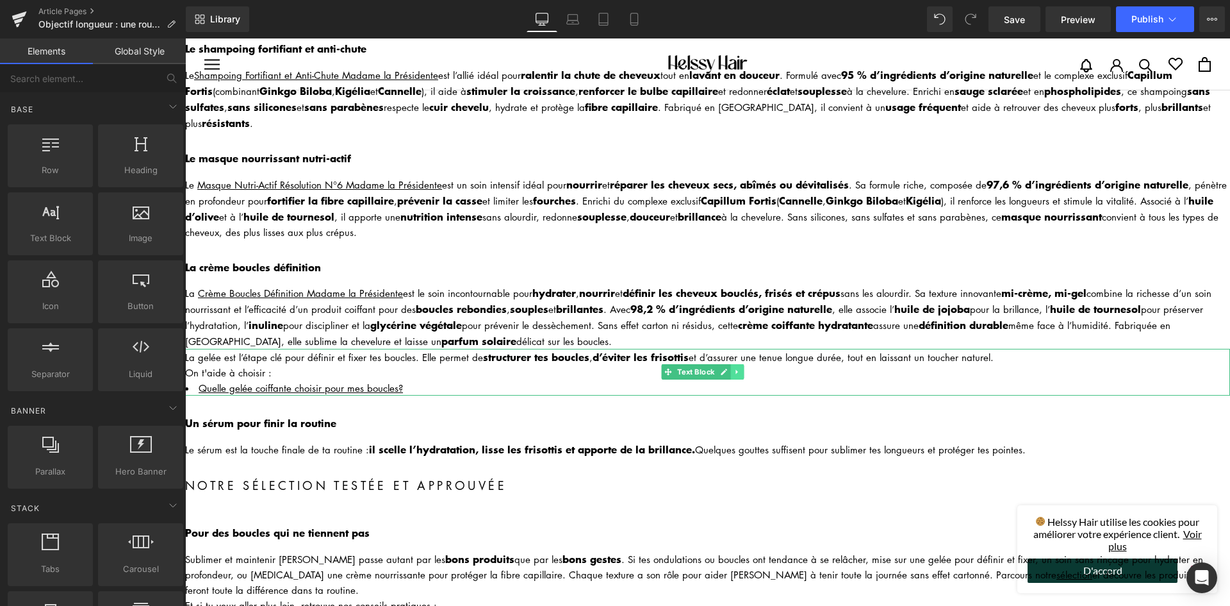
click at [736, 364] on link at bounding box center [737, 371] width 13 height 15
click at [748, 364] on link at bounding box center [744, 371] width 13 height 15
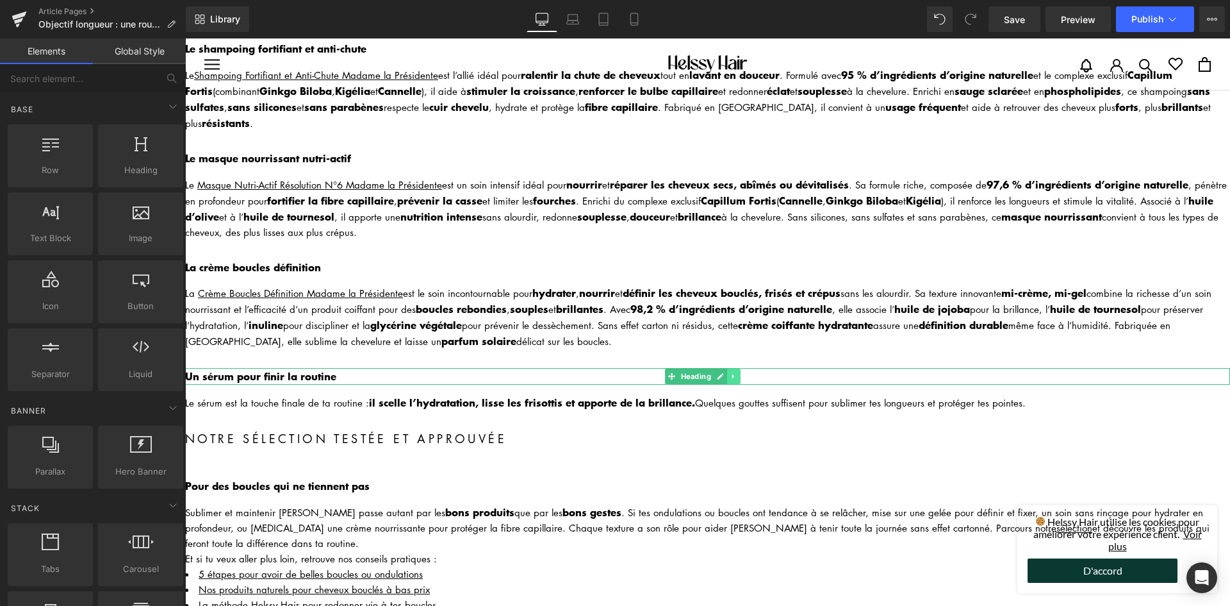
click at [730, 369] on link at bounding box center [733, 375] width 13 height 15
click at [736, 368] on link at bounding box center [740, 375] width 13 height 15
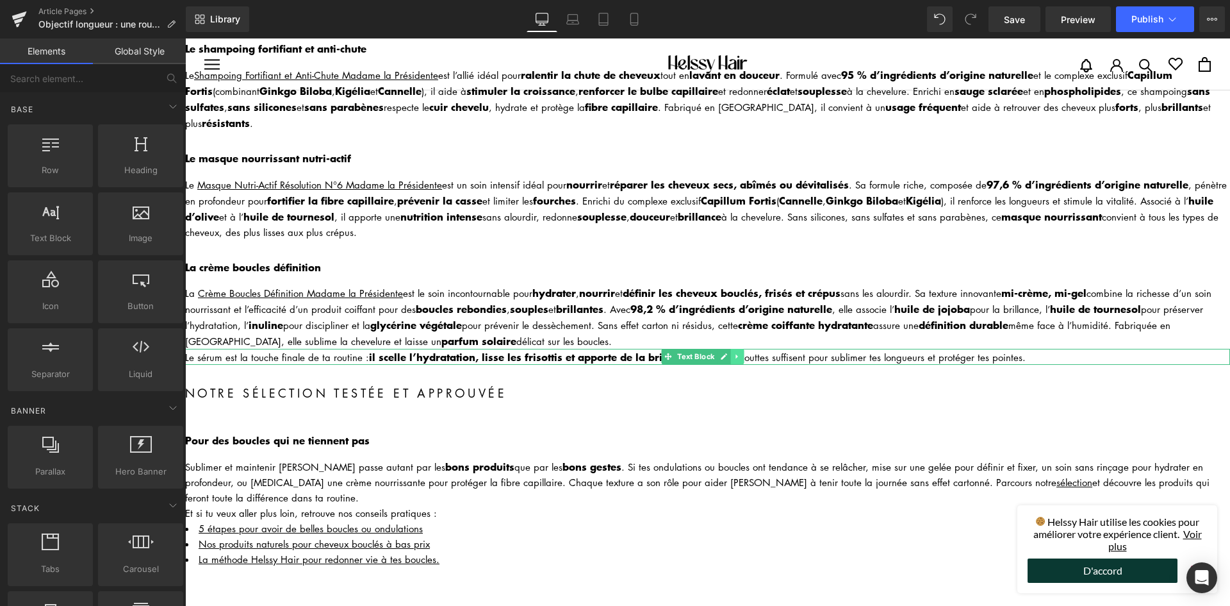
click at [736, 352] on icon at bounding box center [737, 356] width 7 height 8
click at [736, 349] on link at bounding box center [730, 356] width 13 height 15
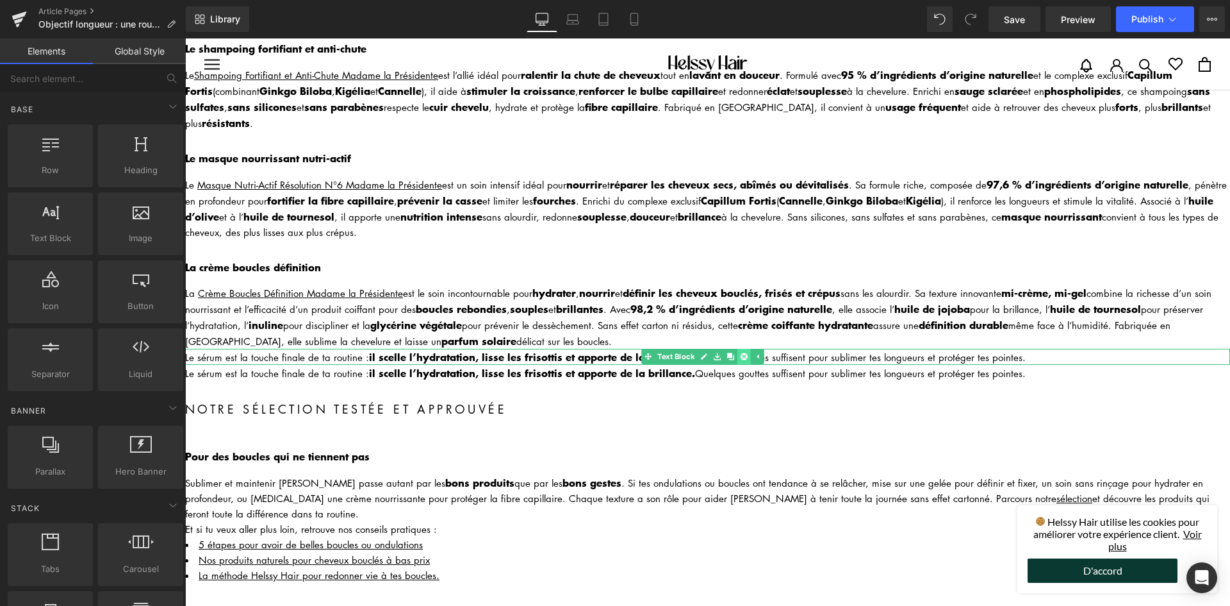
click at [744, 353] on icon at bounding box center [744, 356] width 7 height 7
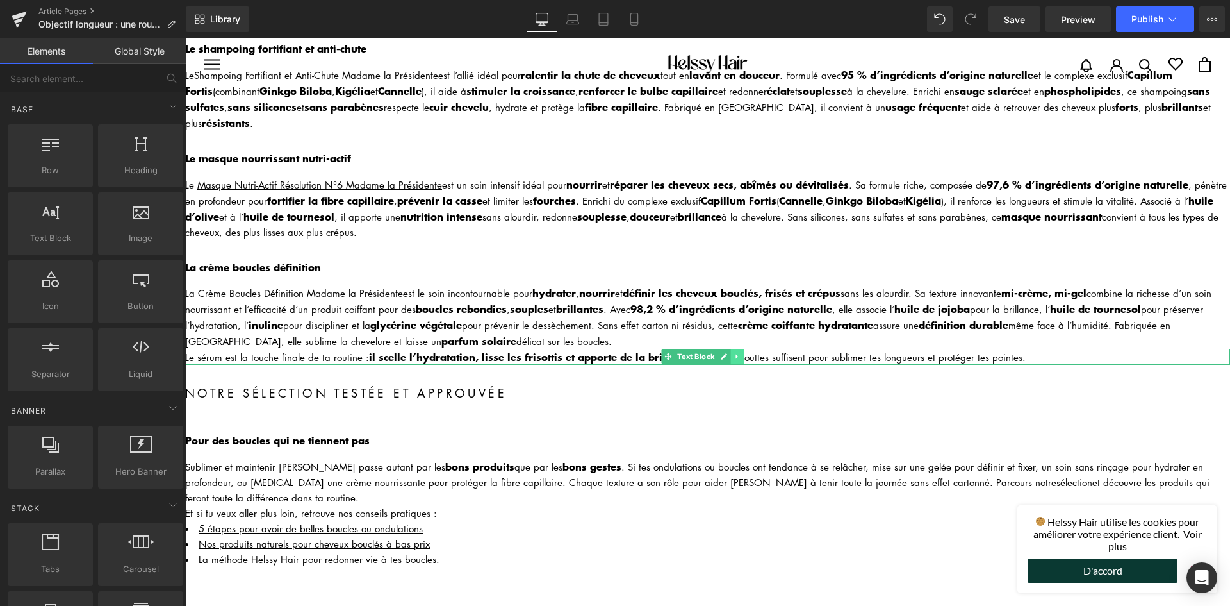
click at [737, 352] on icon at bounding box center [737, 356] width 7 height 8
click at [743, 349] on link at bounding box center [744, 356] width 13 height 15
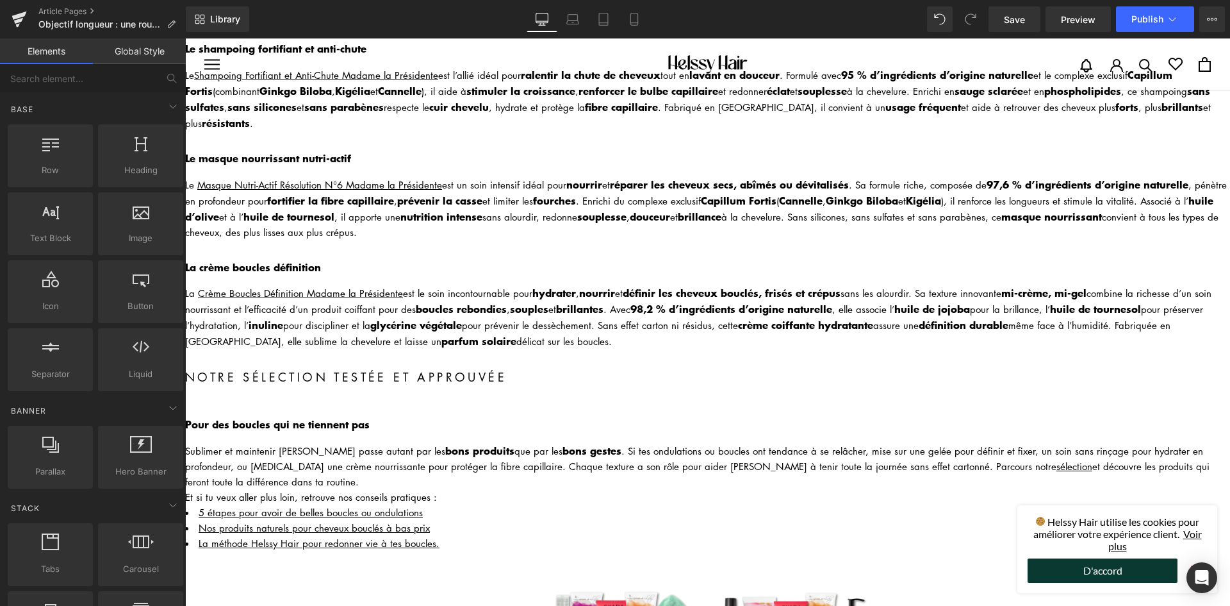
click at [311, 368] on h2 "Notre sélection testée et approuvée" at bounding box center [707, 377] width 1045 height 19
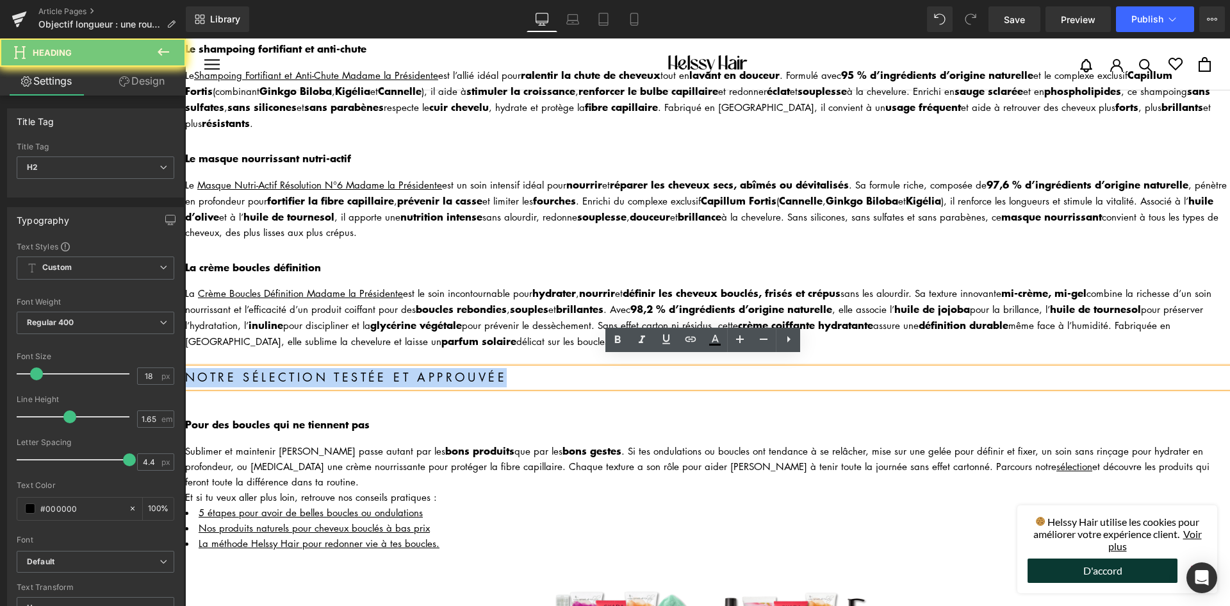
click at [311, 368] on h2 "Notre sélection testée et approuvée" at bounding box center [707, 377] width 1045 height 19
paste div
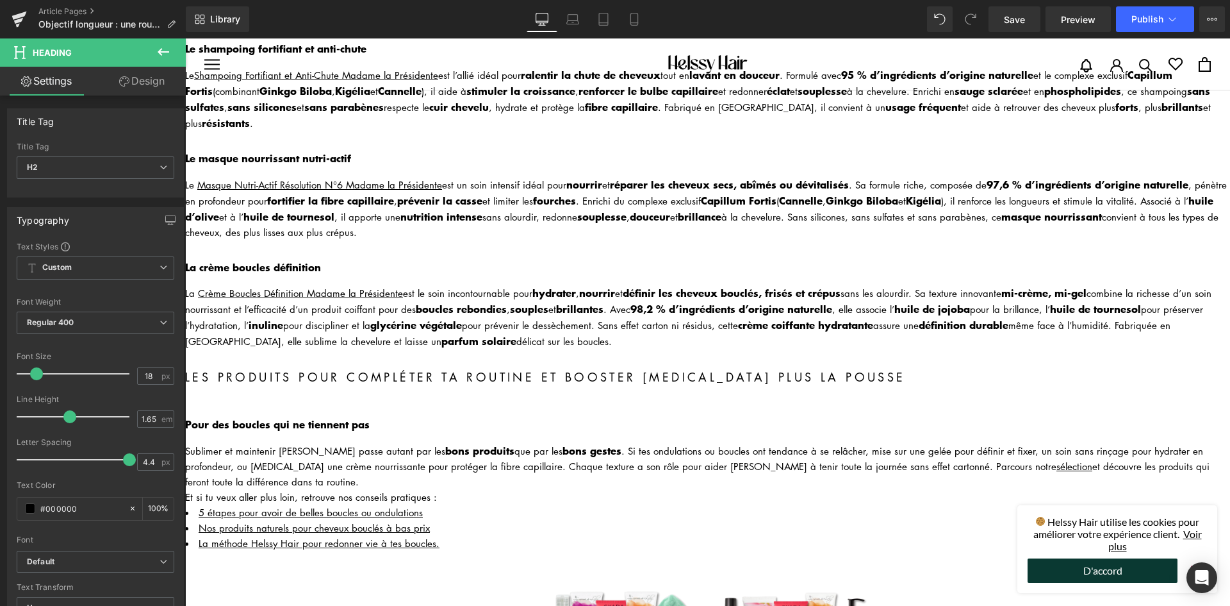
click at [185, 38] on div at bounding box center [185, 38] width 0 height 0
drag, startPoint x: 303, startPoint y: 406, endPoint x: 304, endPoint y: 413, distance: 7.1
click at [303, 416] on h3 "Pour des boucles qui ne tiennent pas" at bounding box center [707, 424] width 1045 height 17
click at [304, 416] on b "Pour des boucles qui ne tiennent pas" at bounding box center [277, 423] width 185 height 15
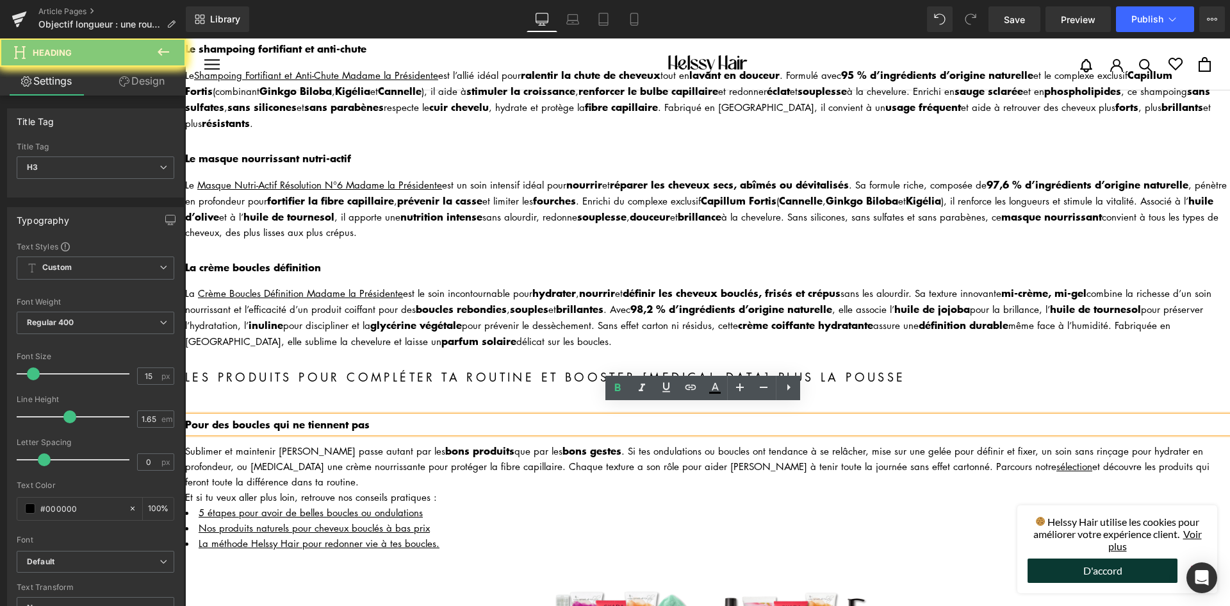
click at [304, 416] on b "Pour des boucles qui ne tiennent pas" at bounding box center [277, 423] width 185 height 15
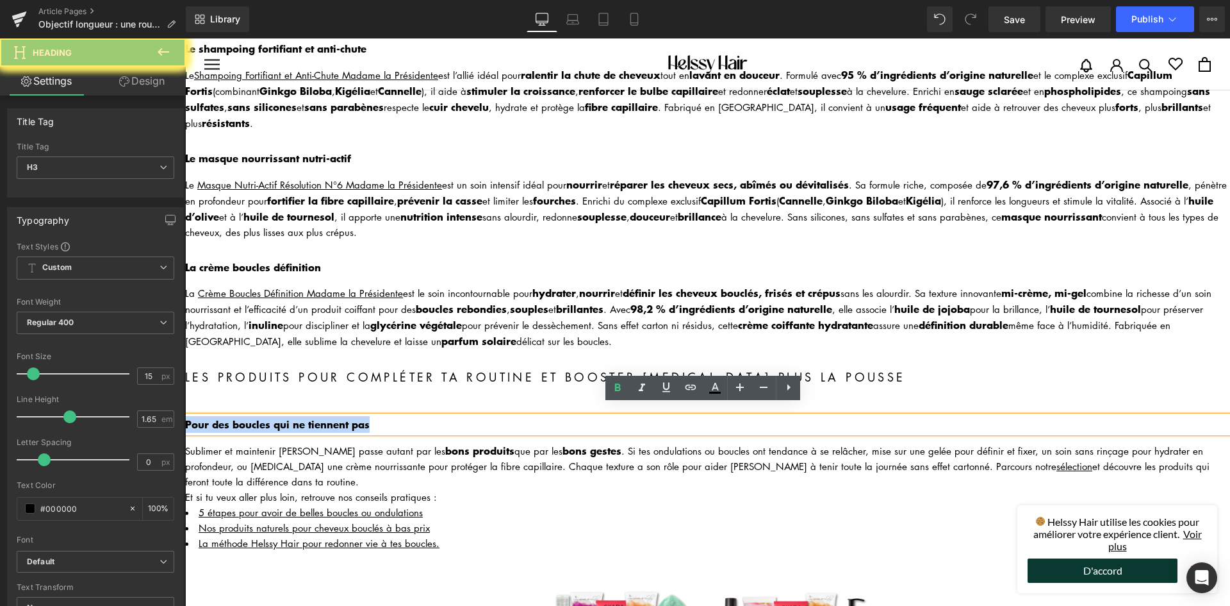
click at [304, 416] on b "Pour des boucles qui ne tiennent pas" at bounding box center [277, 423] width 185 height 15
paste div
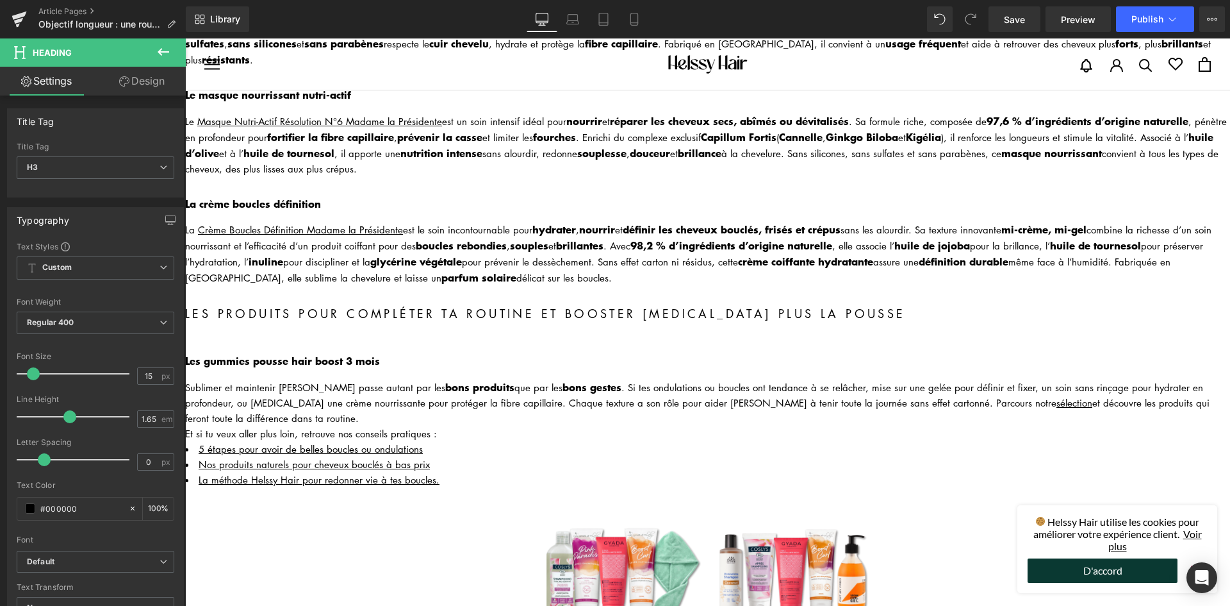
scroll to position [320, 0]
click at [318, 382] on div "Sublimer et maintenir [PERSON_NAME] passe autant par les bons produits que par …" at bounding box center [707, 401] width 1045 height 47
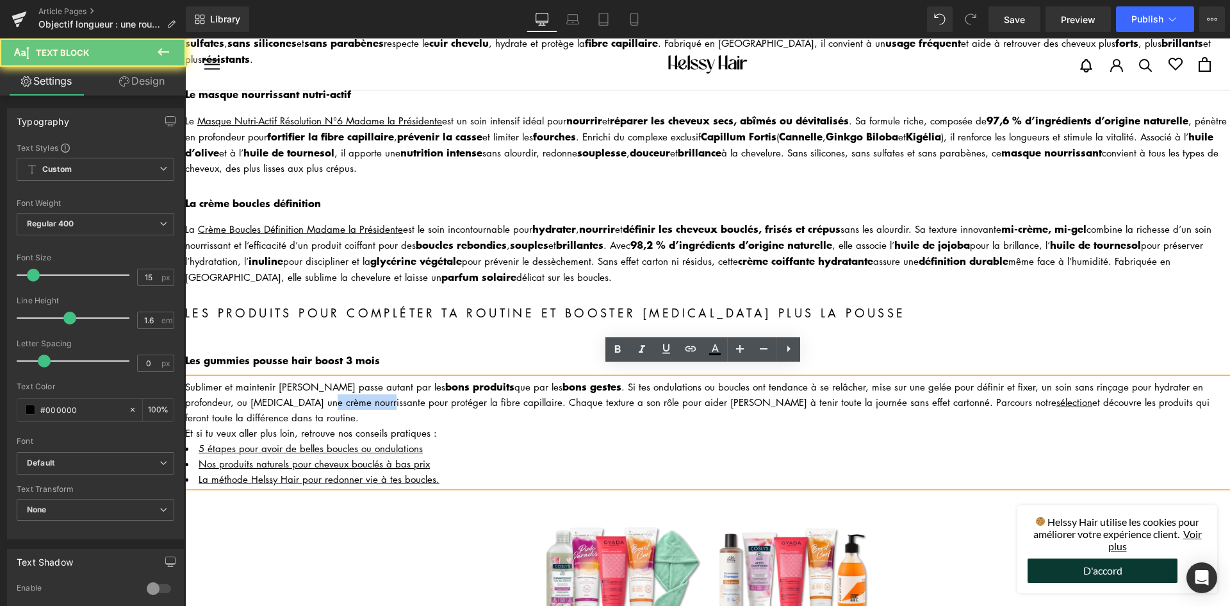
click at [318, 382] on div "Sublimer et maintenir [PERSON_NAME] passe autant par les bons produits que par …" at bounding box center [707, 401] width 1045 height 47
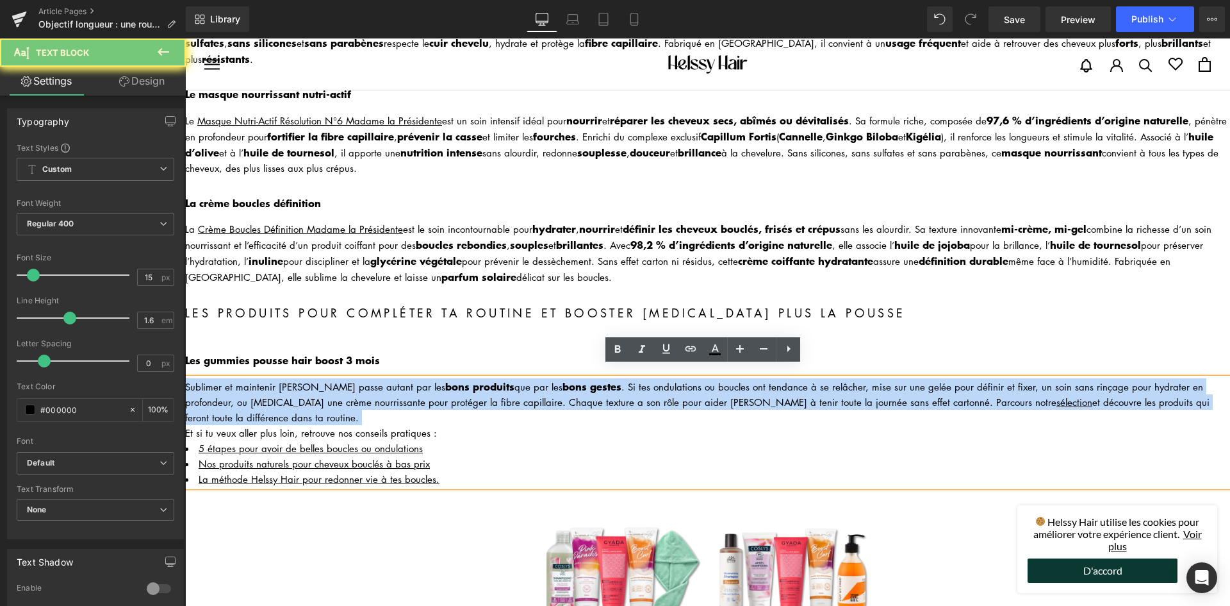
click at [318, 382] on div "Sublimer et maintenir [PERSON_NAME] passe autant par les bons produits que par …" at bounding box center [707, 401] width 1045 height 47
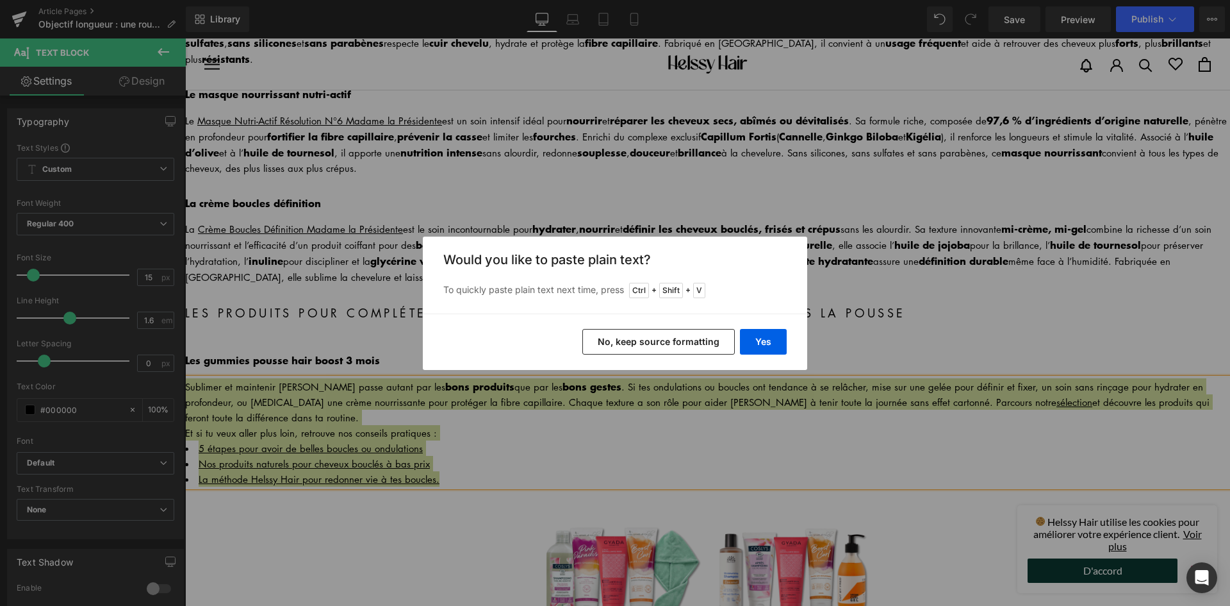
click at [688, 344] on button "No, keep source formatting" at bounding box center [658, 342] width 153 height 26
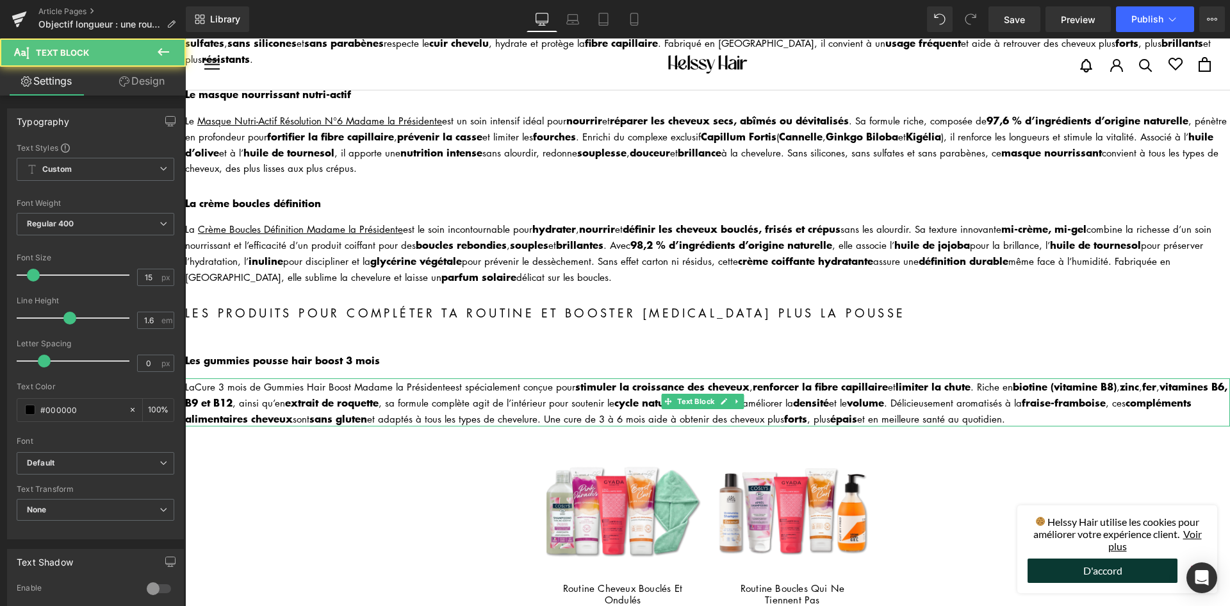
click at [196, 378] on div "La Cure 3 mois de Gummies Hair Boost Madame la Présidente est spécialement conç…" at bounding box center [707, 402] width 1045 height 48
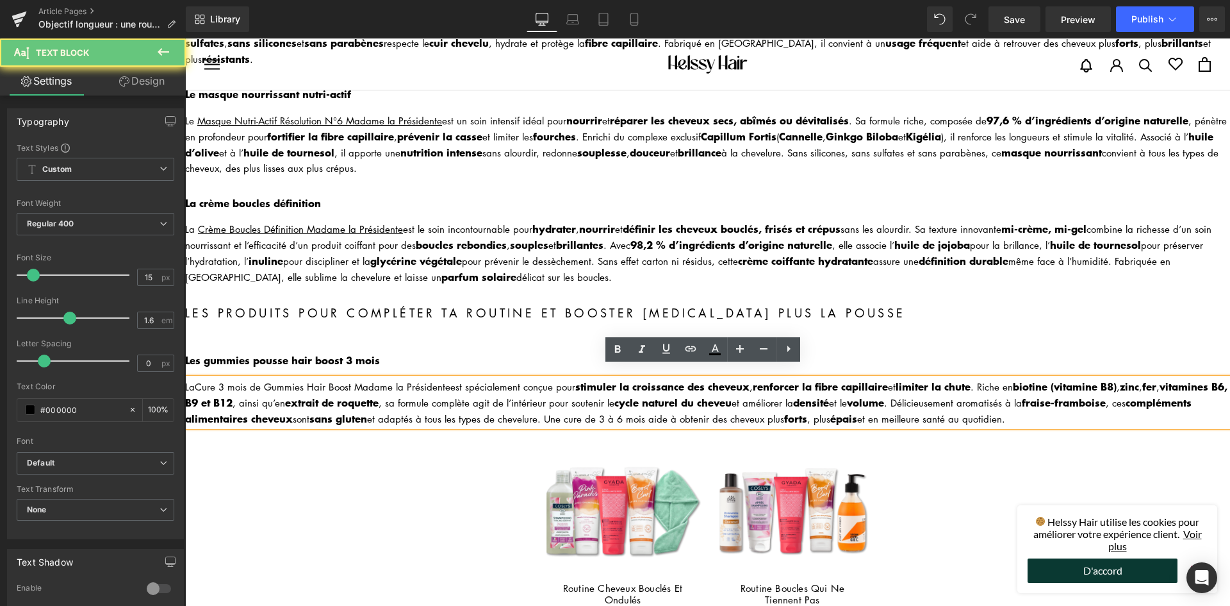
click at [194, 378] on div "La Cure 3 mois de Gummies Hair Boost Madame la Présidente est spécialement conç…" at bounding box center [707, 402] width 1045 height 48
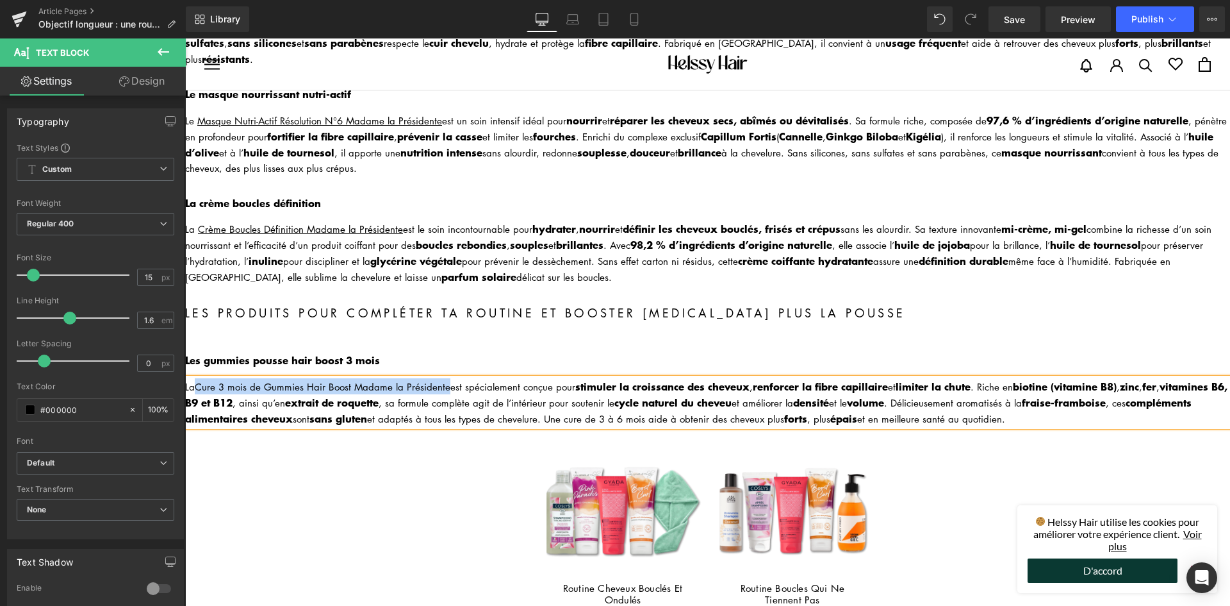
drag, startPoint x: 196, startPoint y: 374, endPoint x: 447, endPoint y: 374, distance: 250.5
click at [447, 378] on div "La Cure 3 mois de Gummies Hair Boost Madame la Présidente est spécialement conç…" at bounding box center [707, 402] width 1045 height 48
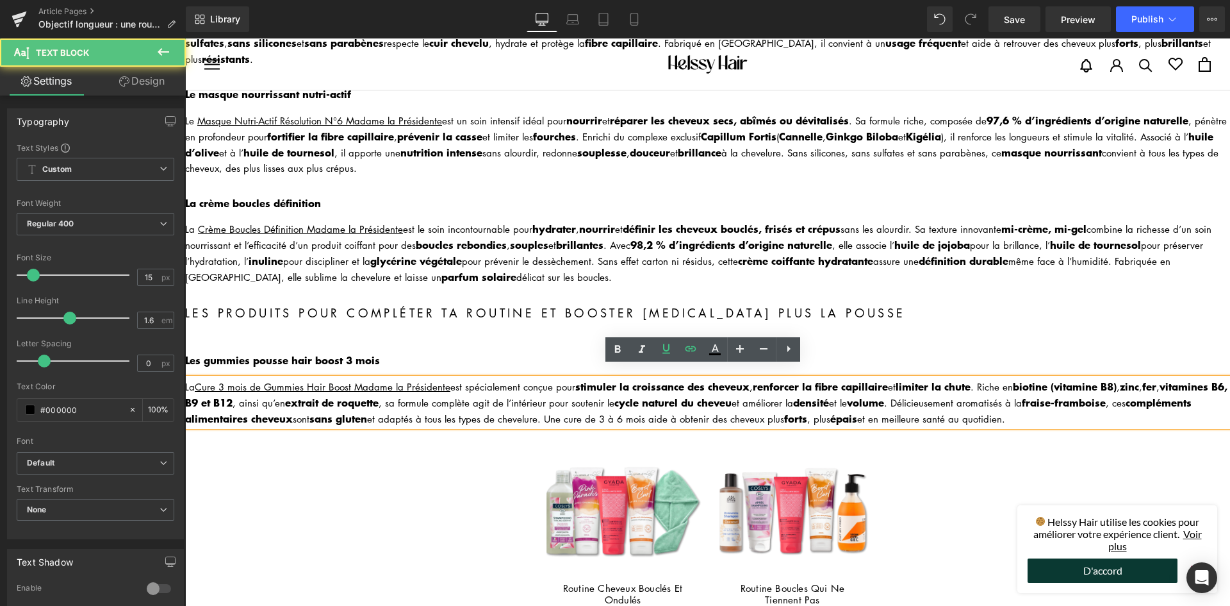
click at [499, 387] on div "La Cure 3 mois de Gummies Hair Boost Madame la Présidente est spécialement conç…" at bounding box center [707, 402] width 1045 height 48
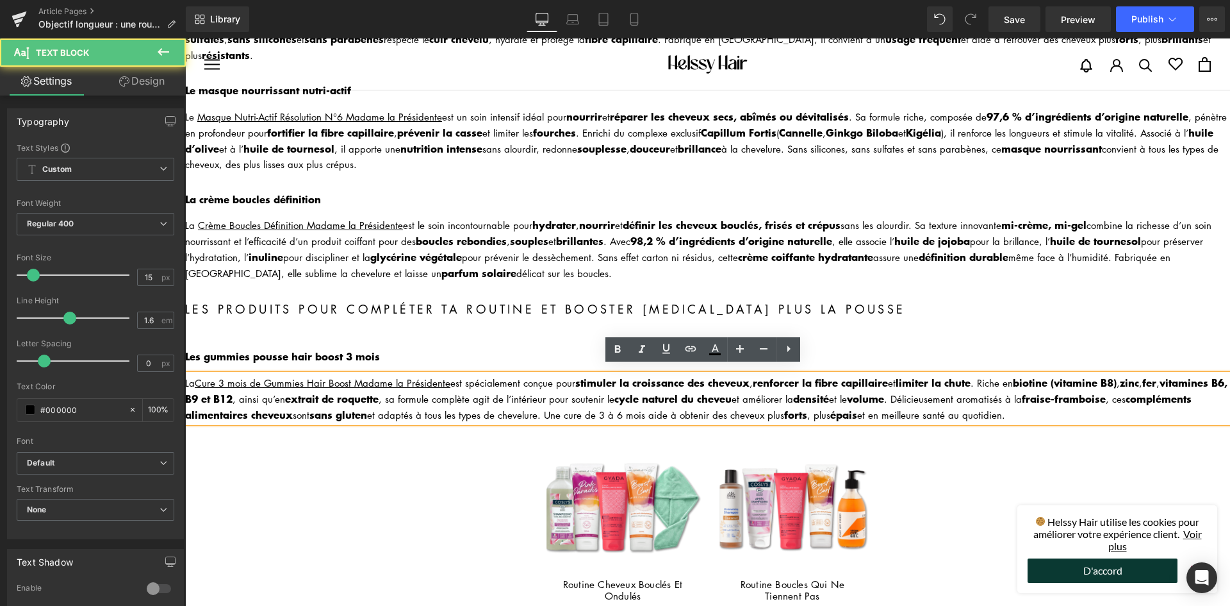
scroll to position [449, 0]
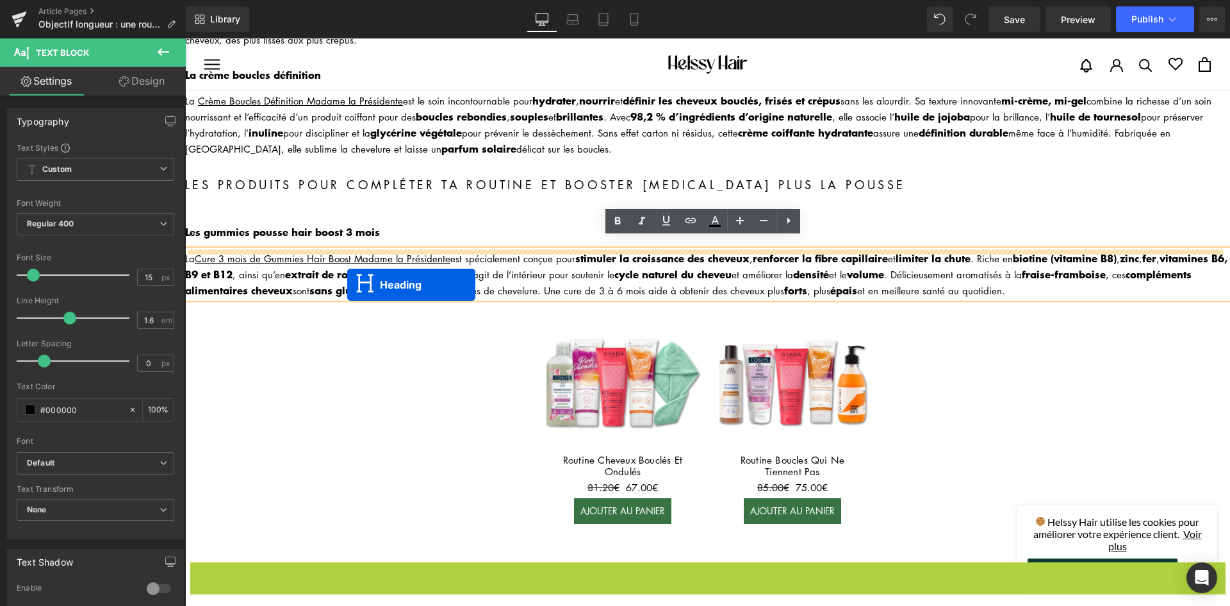
drag, startPoint x: 673, startPoint y: 555, endPoint x: 343, endPoint y: 285, distance: 425.7
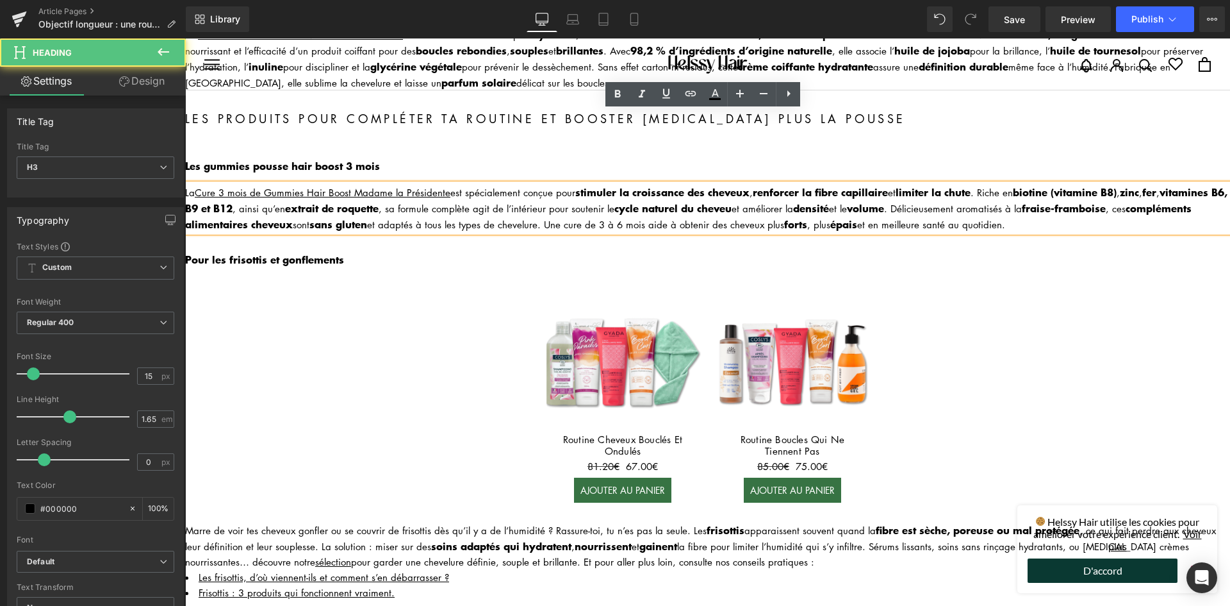
scroll to position [577, 0]
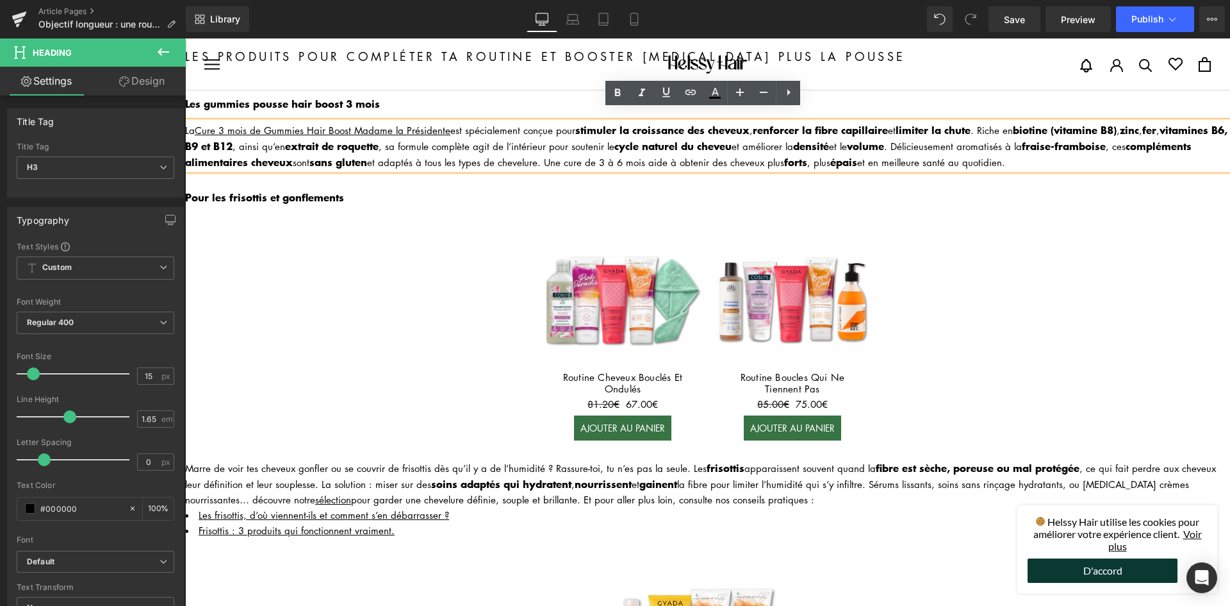
click at [304, 465] on div "Marre de voir tes cheveux gonfler ou se couvrir de frisottis dès qu’il y a de l…" at bounding box center [707, 482] width 1045 height 47
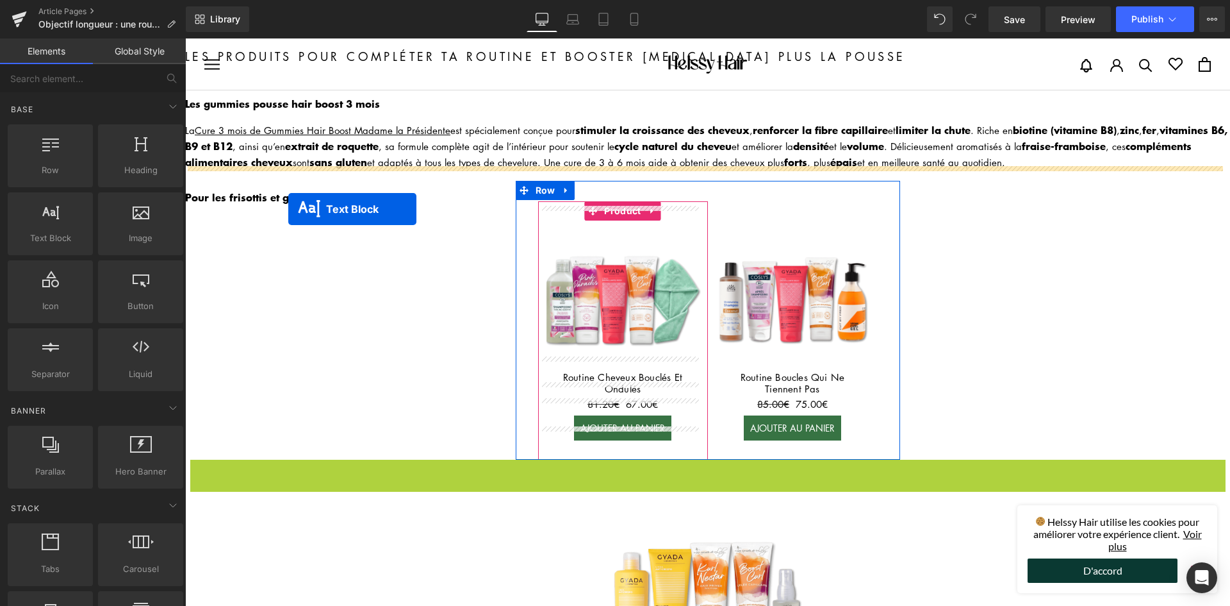
drag, startPoint x: 666, startPoint y: 484, endPoint x: 288, endPoint y: 209, distance: 467.4
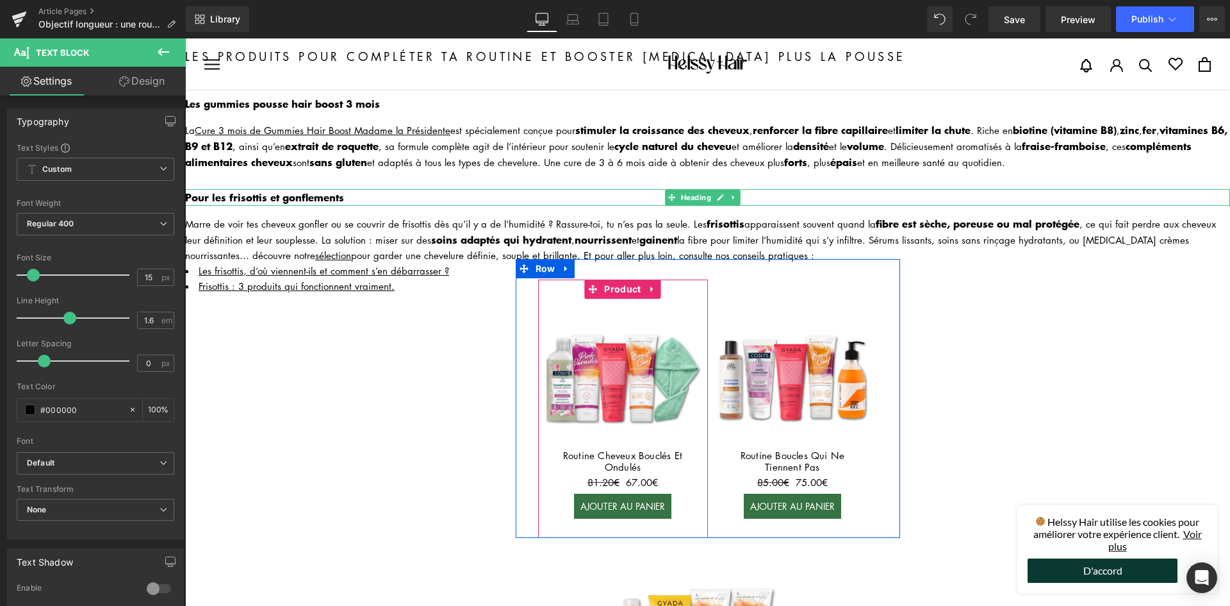
scroll to position [513, 0]
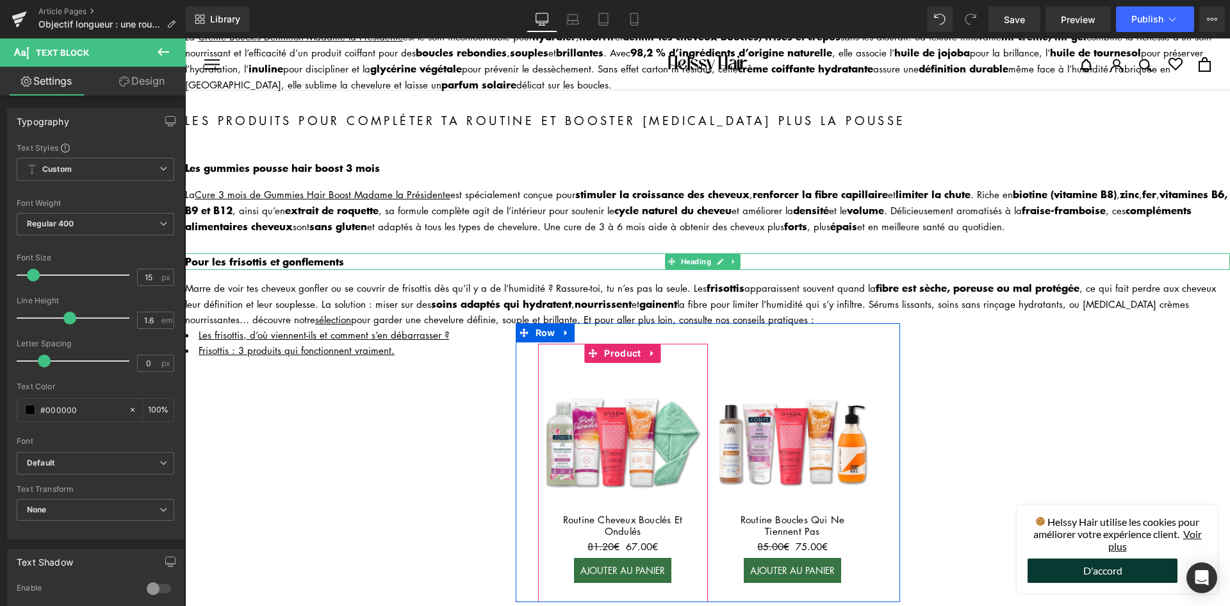
click at [285, 253] on b "Pour les frisottis et gonflements" at bounding box center [264, 260] width 159 height 15
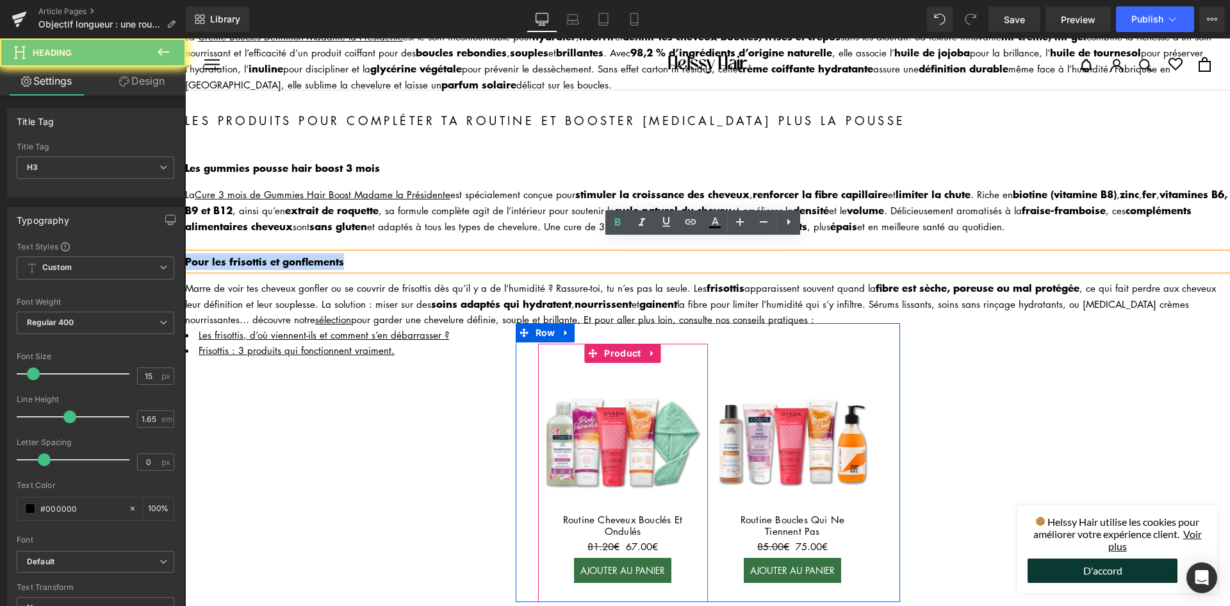
click at [285, 253] on h3 "Pour les frisottis et gonflements" at bounding box center [707, 261] width 1045 height 17
paste div
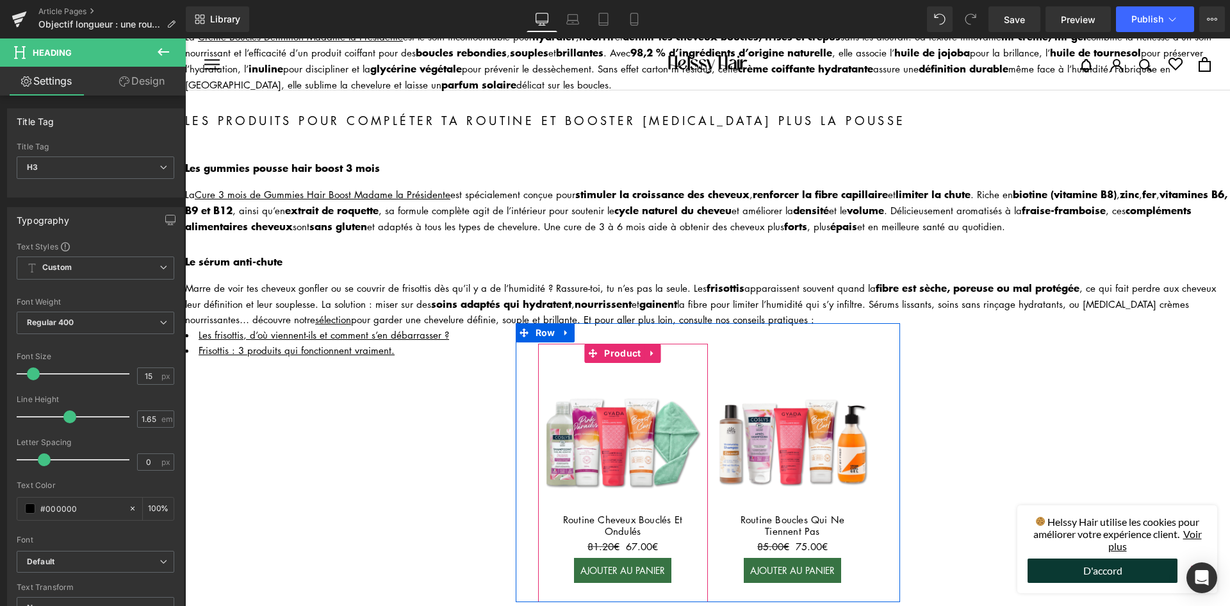
click at [240, 302] on div "Marre de voir tes cheveux gonfler ou se couvrir de frisottis dès qu’il y a de l…" at bounding box center [707, 302] width 1045 height 47
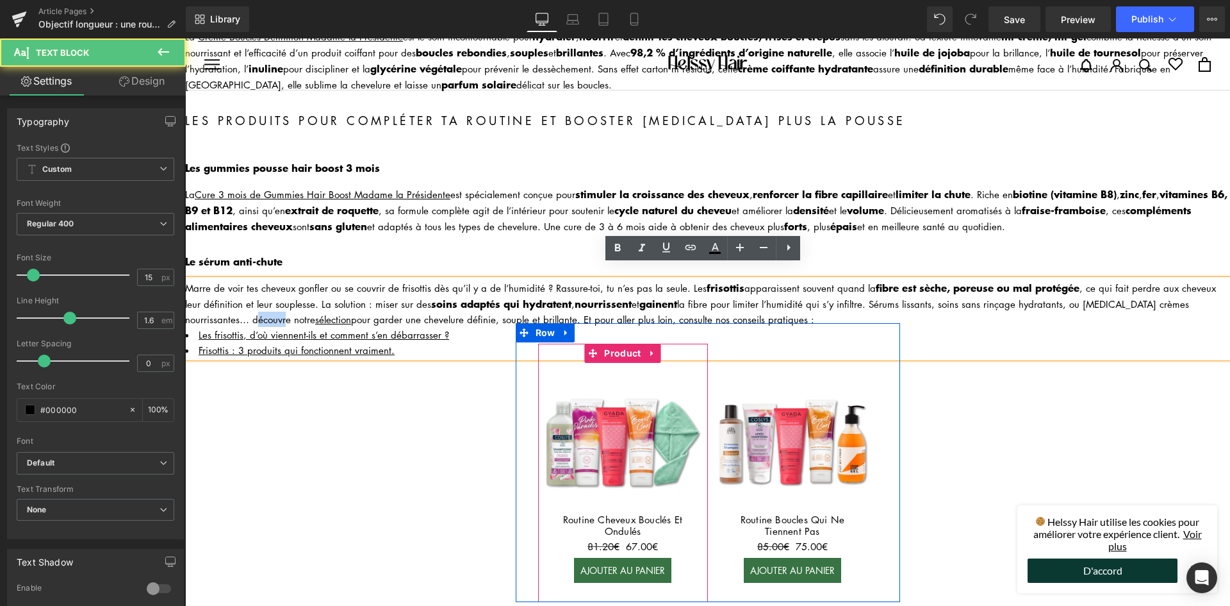
click at [240, 302] on div "Marre de voir tes cheveux gonfler ou se couvrir de frisottis dès qu’il y a de l…" at bounding box center [707, 302] width 1045 height 47
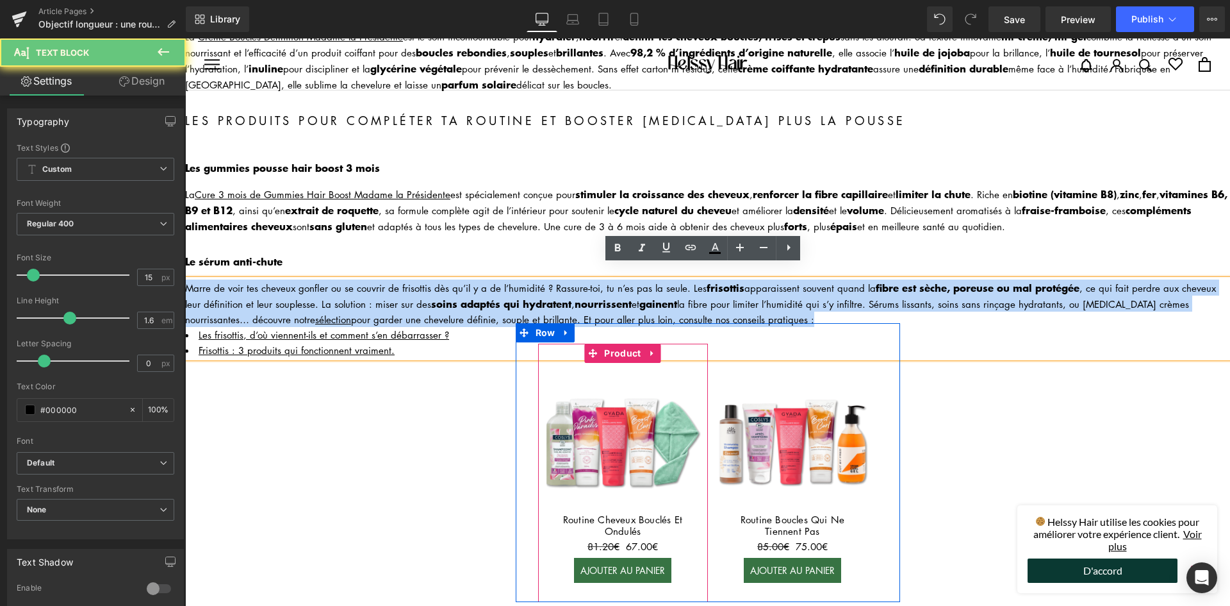
click at [240, 302] on div "Marre de voir tes cheveux gonfler ou se couvrir de frisottis dès qu’il y a de l…" at bounding box center [707, 302] width 1045 height 47
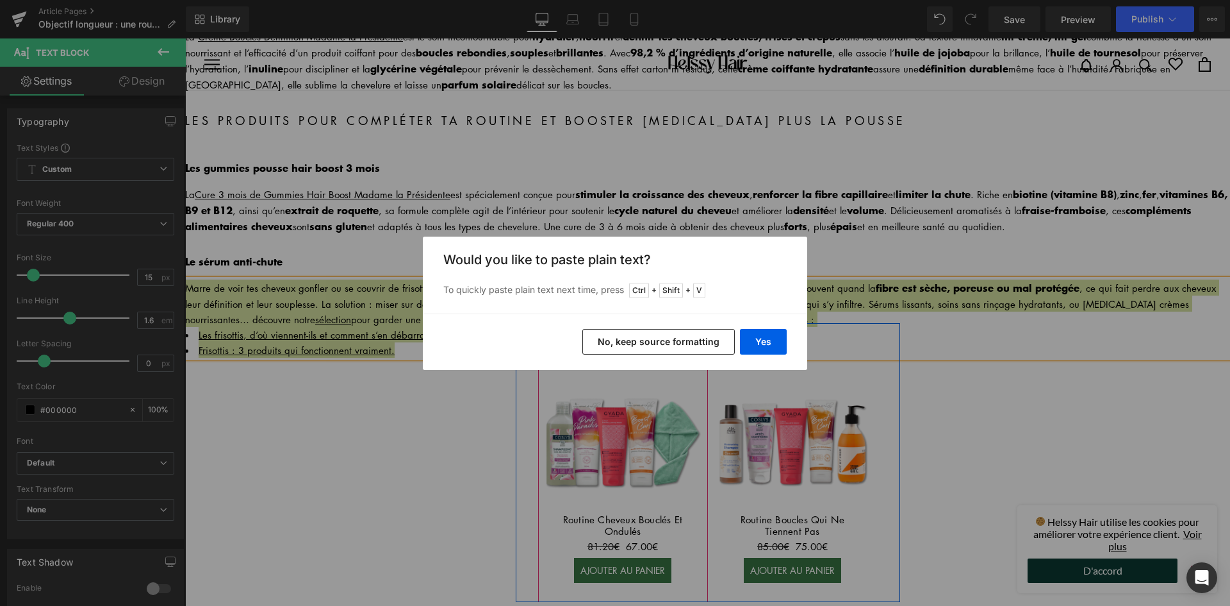
drag, startPoint x: 625, startPoint y: 331, endPoint x: 435, endPoint y: 296, distance: 193.5
click at [625, 331] on button "No, keep source formatting" at bounding box center [658, 342] width 153 height 26
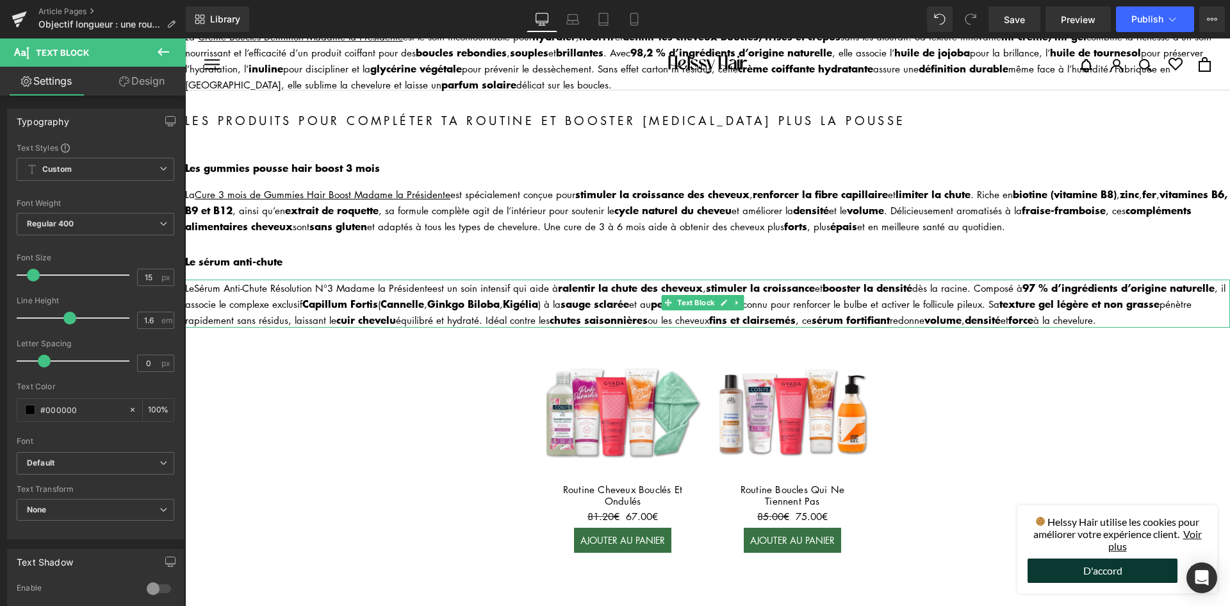
click at [194, 279] on div "Le Sérum Anti-Chute Résolution N°3 Madame la Présidente est un soin intensif qu…" at bounding box center [707, 303] width 1045 height 48
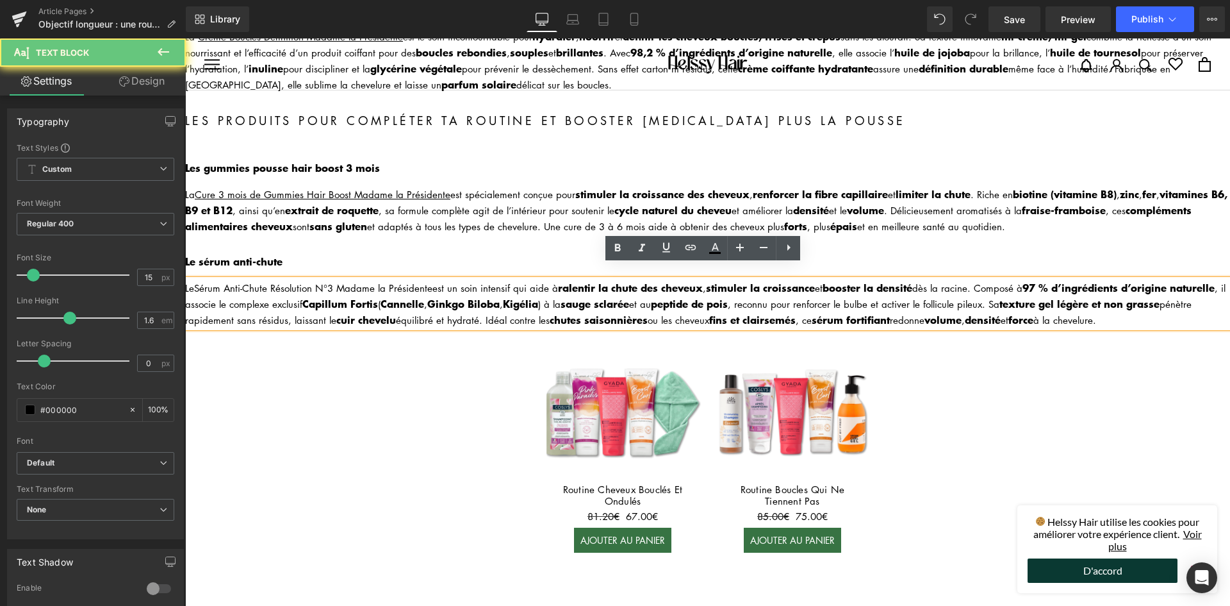
click at [193, 279] on div "Le Sérum Anti-Chute Résolution N°3 Madame la Présidente est un soin intensif qu…" at bounding box center [707, 303] width 1045 height 48
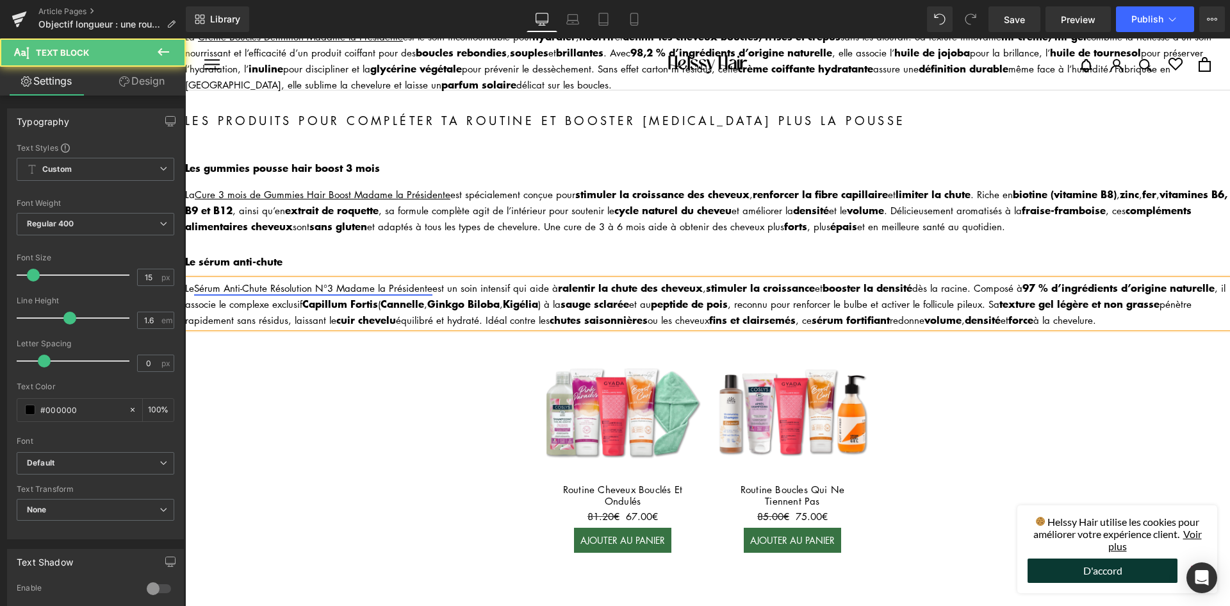
click at [198, 281] on link "Sérum Anti-Chute Résolution N°3 Madame la Présidente" at bounding box center [313, 287] width 238 height 13
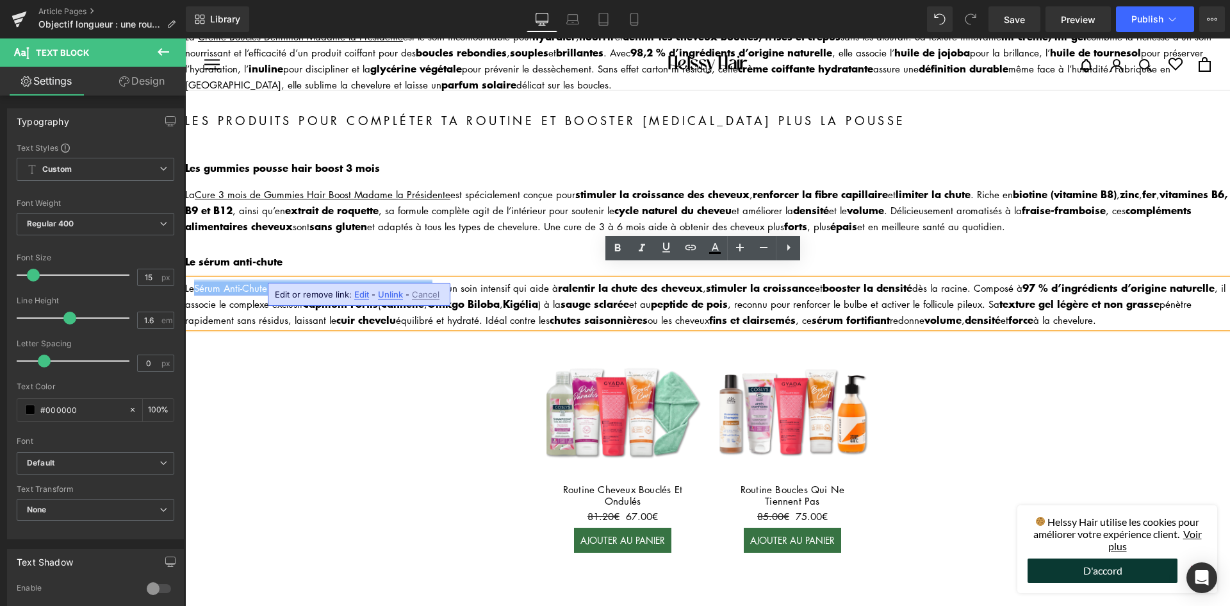
drag, startPoint x: 197, startPoint y: 270, endPoint x: 429, endPoint y: 271, distance: 232.6
click at [429, 281] on link "Sérum Anti-Chute Résolution N°3 Madame la Présidente" at bounding box center [313, 287] width 238 height 13
click at [357, 305] on div "Le Sérum Anti-Chute Résolution N°3 Madame la Présidente est un soin intensif qu…" at bounding box center [707, 303] width 1045 height 48
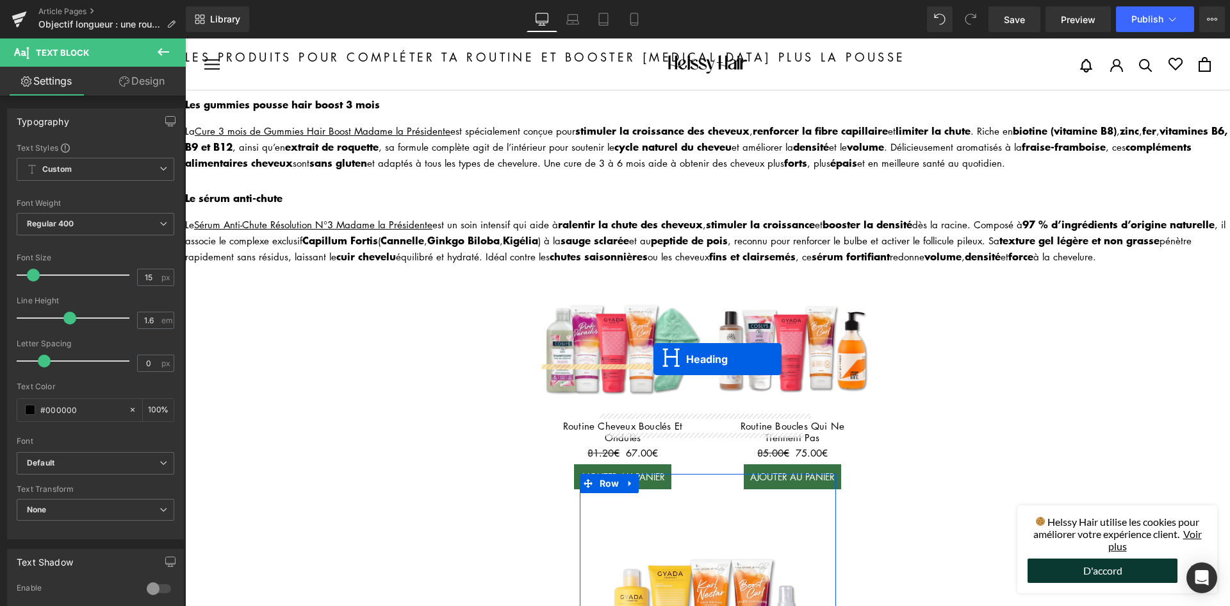
scroll to position [384, 0]
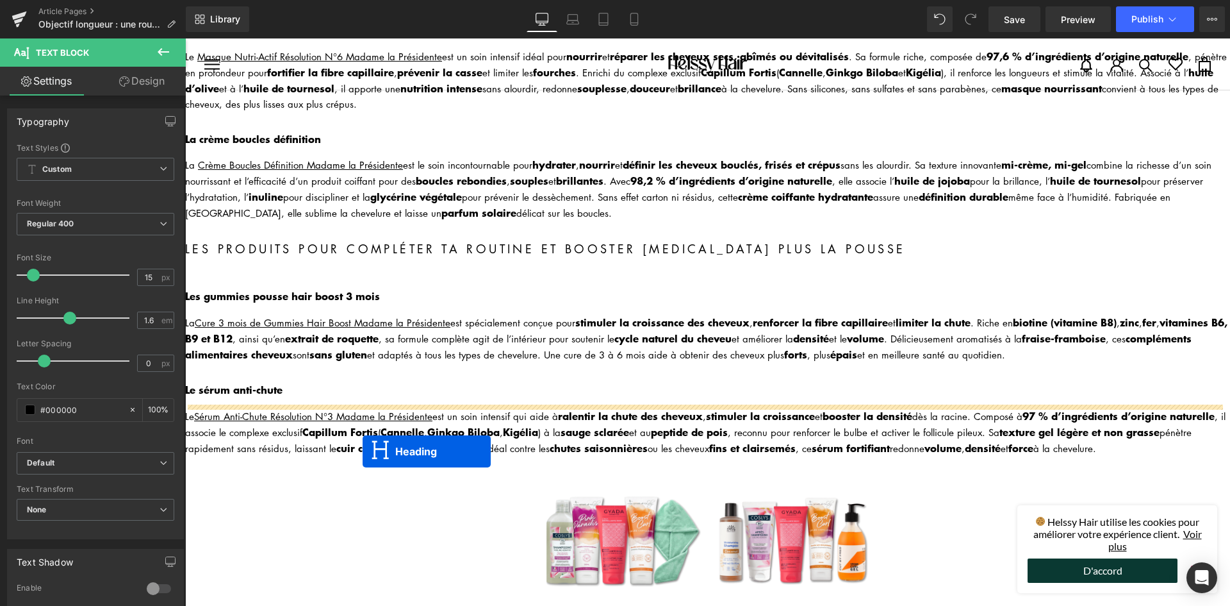
drag, startPoint x: 667, startPoint y: 474, endPoint x: 363, endPoint y: 451, distance: 305.2
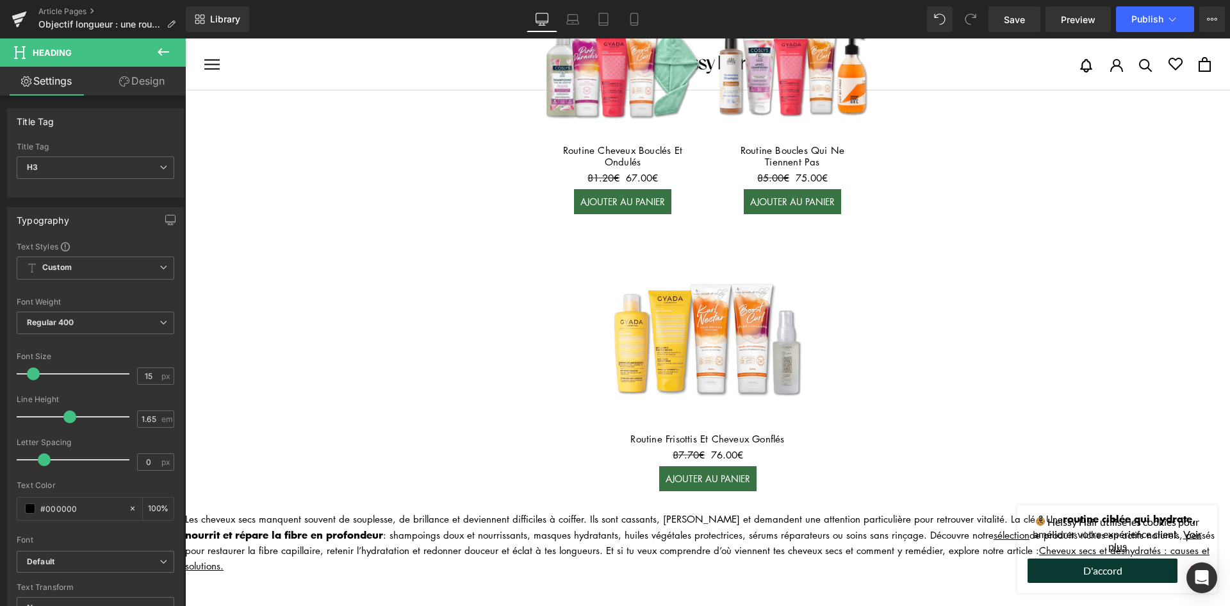
scroll to position [1025, 0]
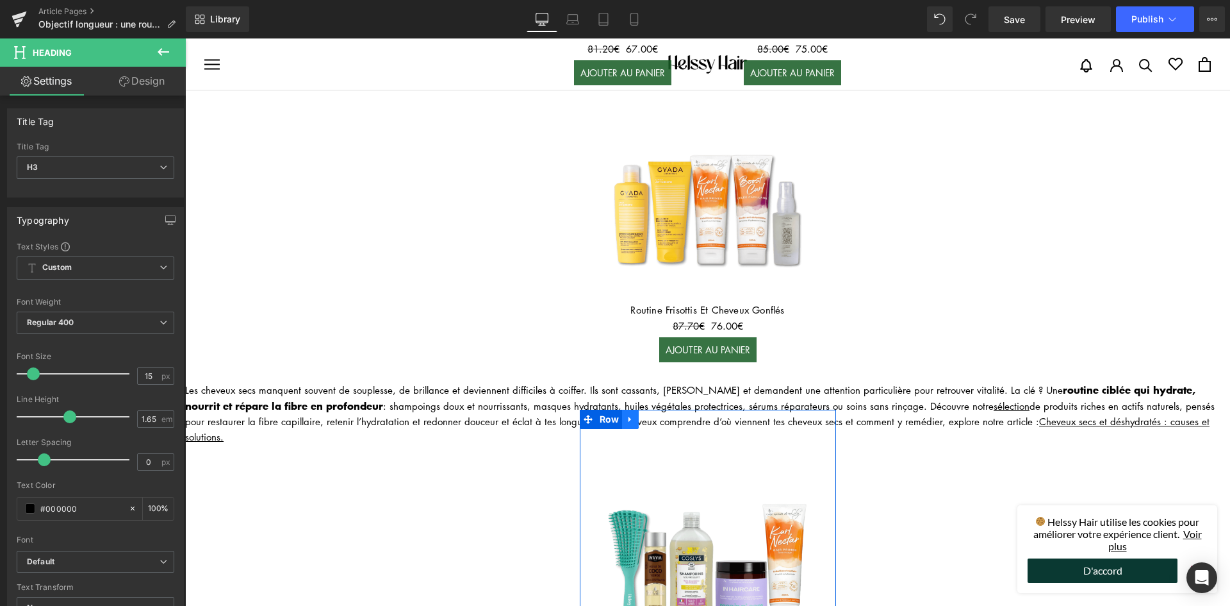
click at [627, 414] on icon at bounding box center [630, 419] width 9 height 10
click at [659, 415] on icon at bounding box center [663, 419] width 9 height 9
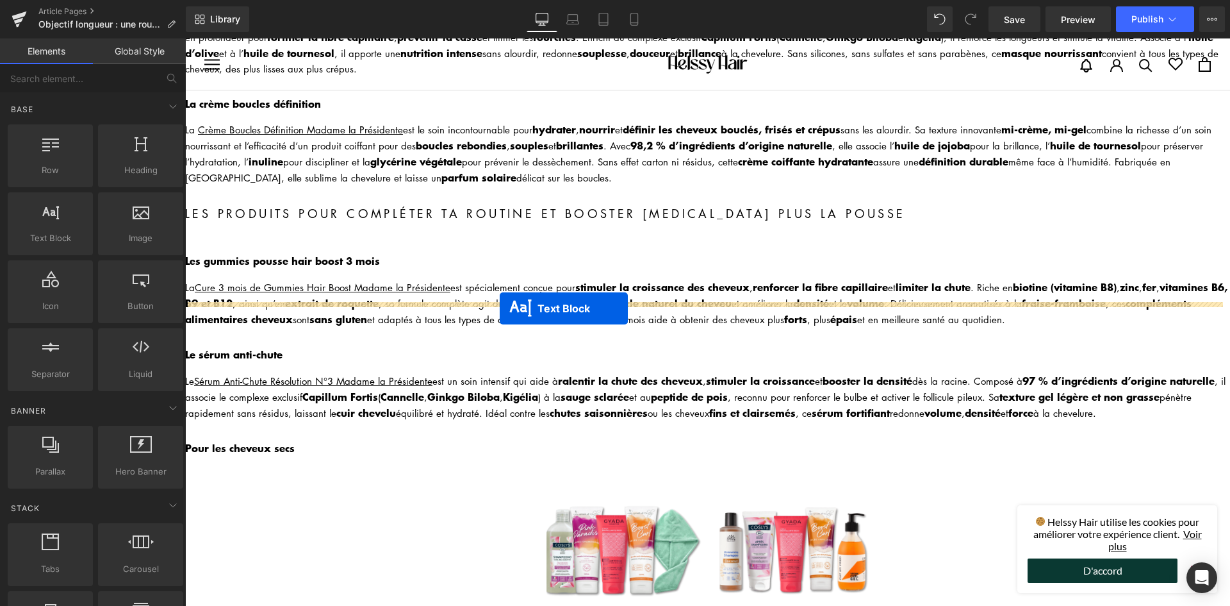
scroll to position [384, 0]
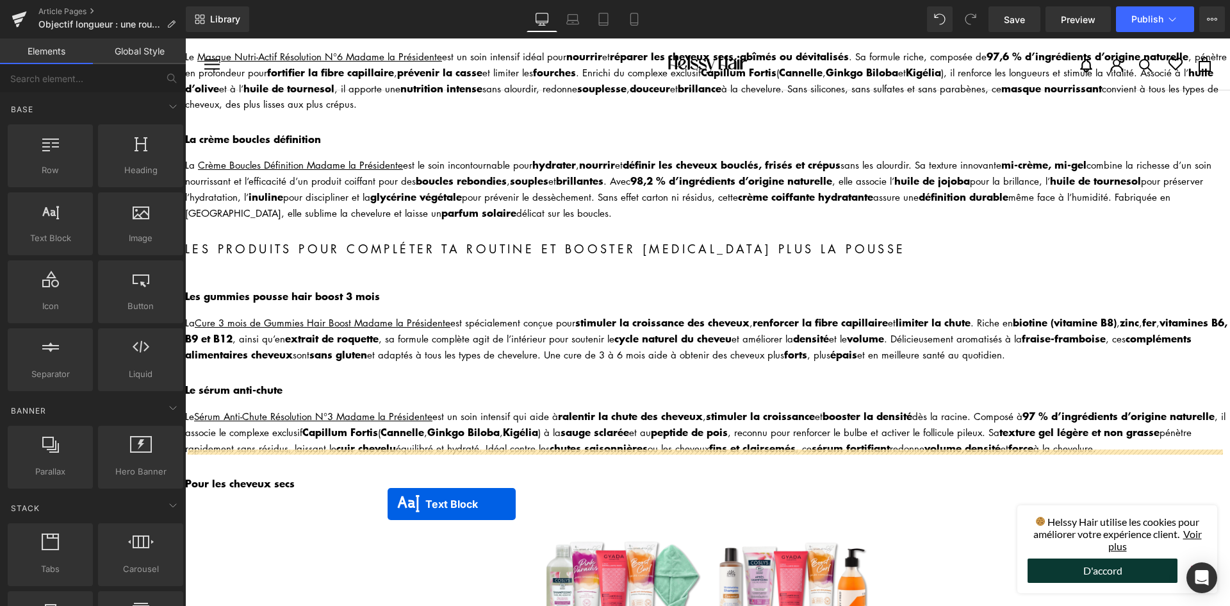
drag, startPoint x: 663, startPoint y: 384, endPoint x: 388, endPoint y: 498, distance: 297.4
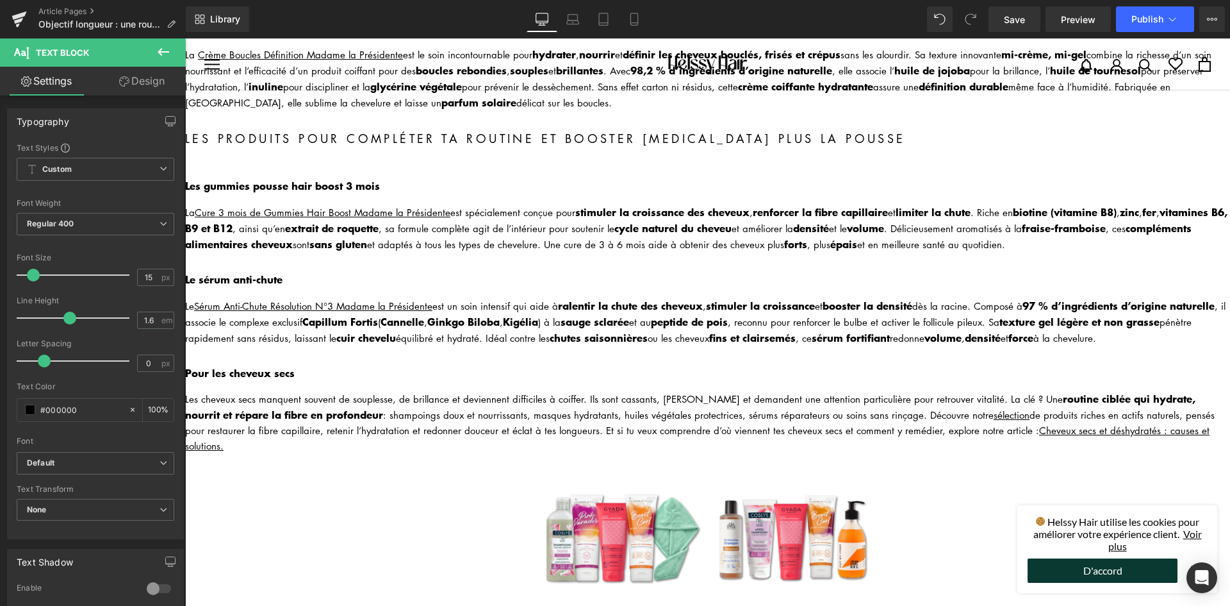
scroll to position [513, 0]
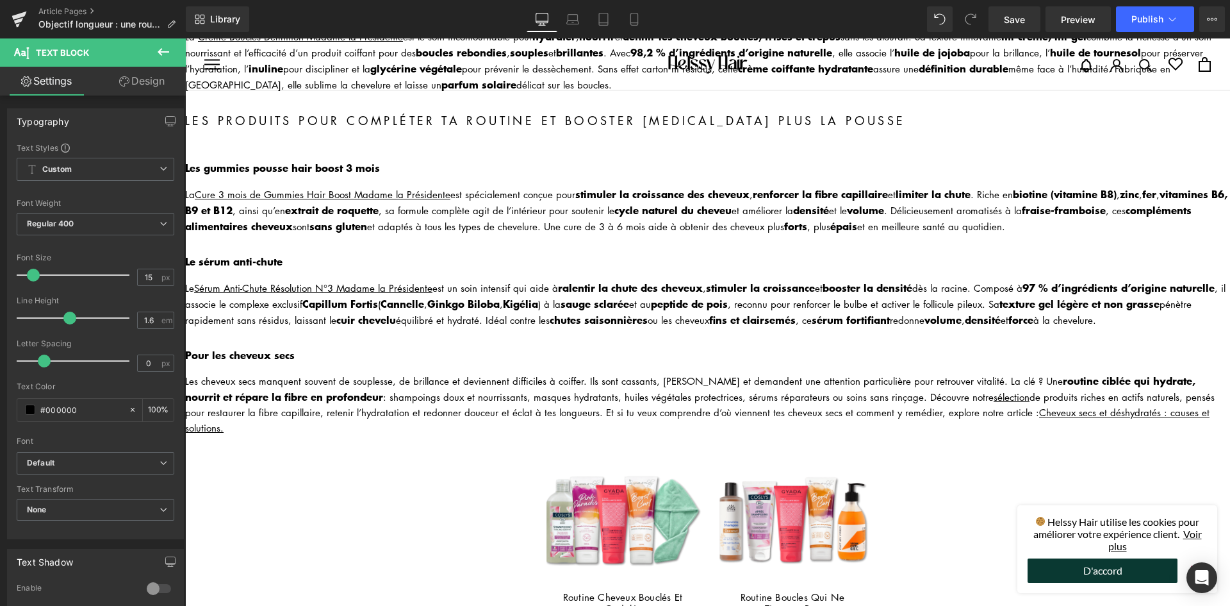
click at [280, 347] on div "Pour les cheveux secs Heading" at bounding box center [707, 355] width 1045 height 17
click at [281, 347] on b "Pour les cheveux secs" at bounding box center [240, 354] width 110 height 15
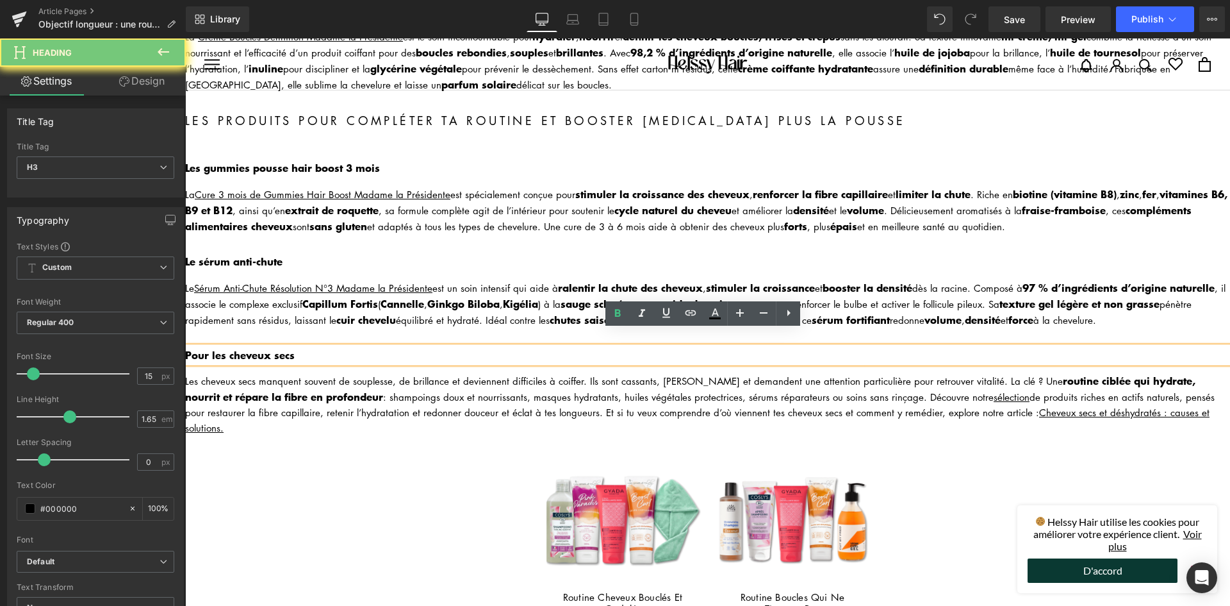
click at [281, 347] on b "Pour les cheveux secs" at bounding box center [240, 354] width 110 height 15
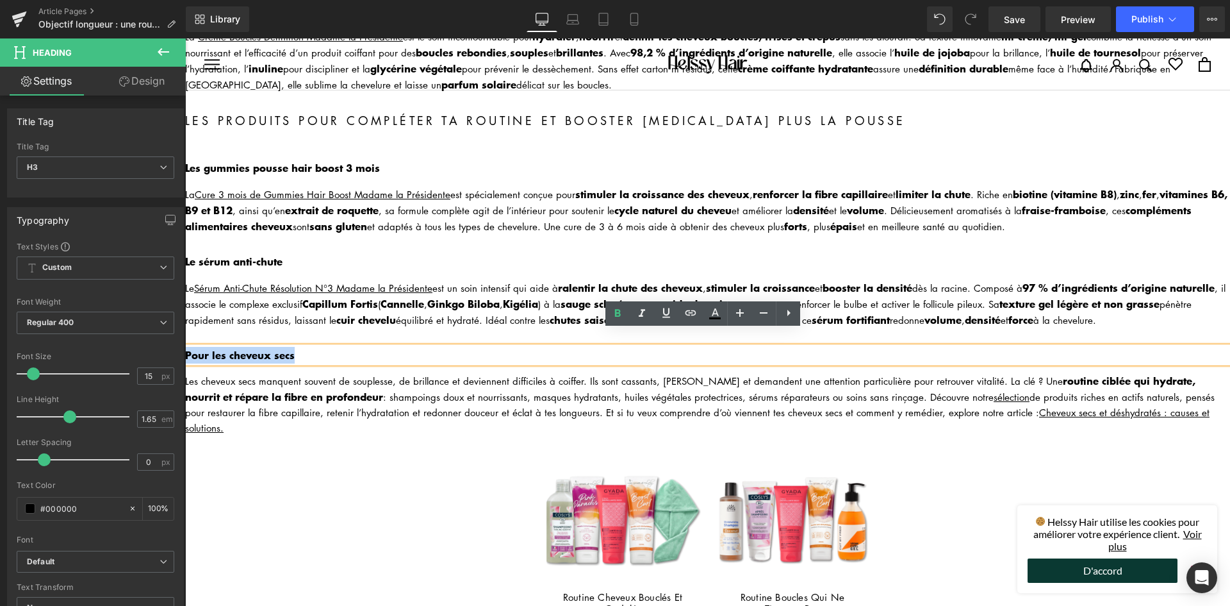
paste div
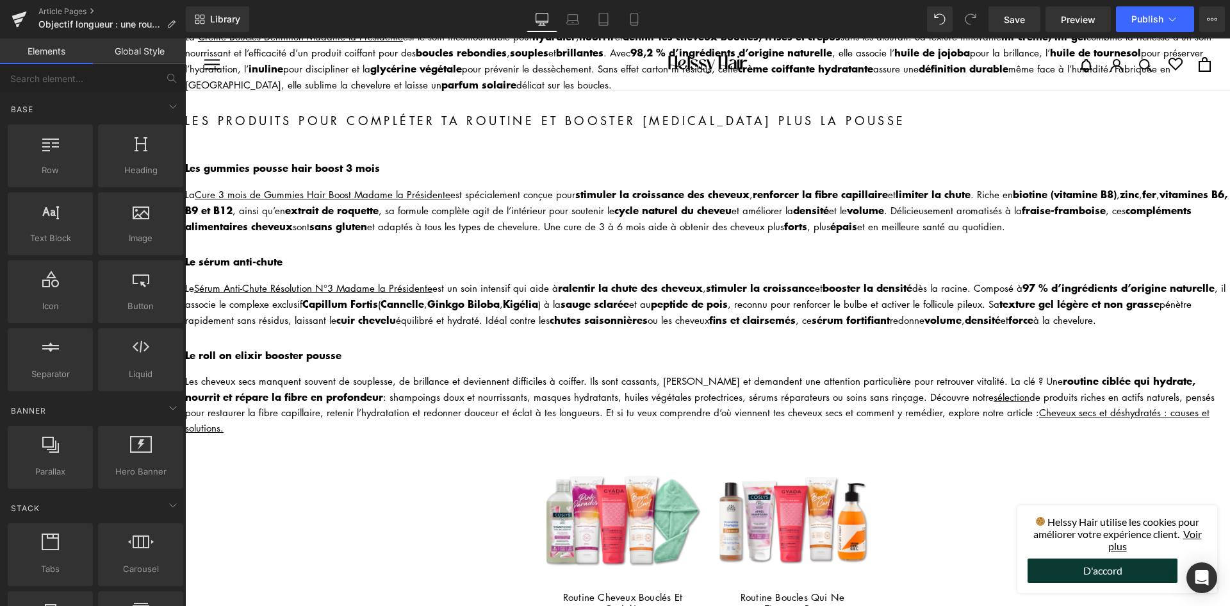
click at [330, 373] on div "Les cheveux secs manquent souvent de souplesse, de brillance et deviennent diff…" at bounding box center [707, 403] width 1045 height 63
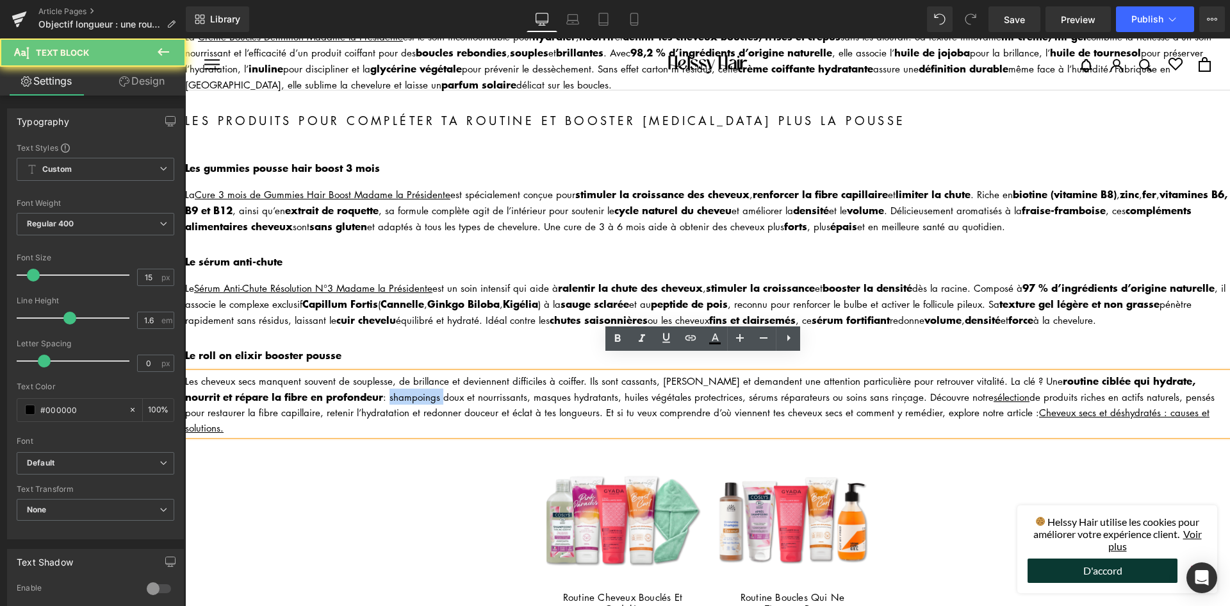
click at [329, 373] on div "Les cheveux secs manquent souvent de souplesse, de brillance et deviennent diff…" at bounding box center [707, 403] width 1045 height 63
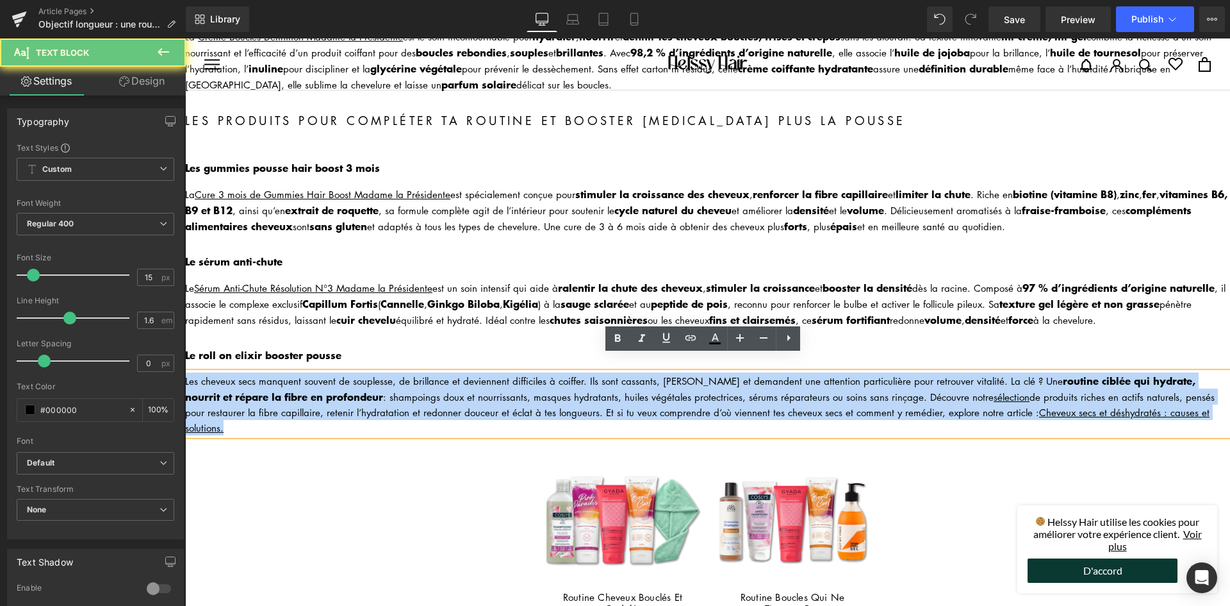
click at [329, 373] on div "Les cheveux secs manquent souvent de souplesse, de brillance et deviennent diff…" at bounding box center [707, 403] width 1045 height 63
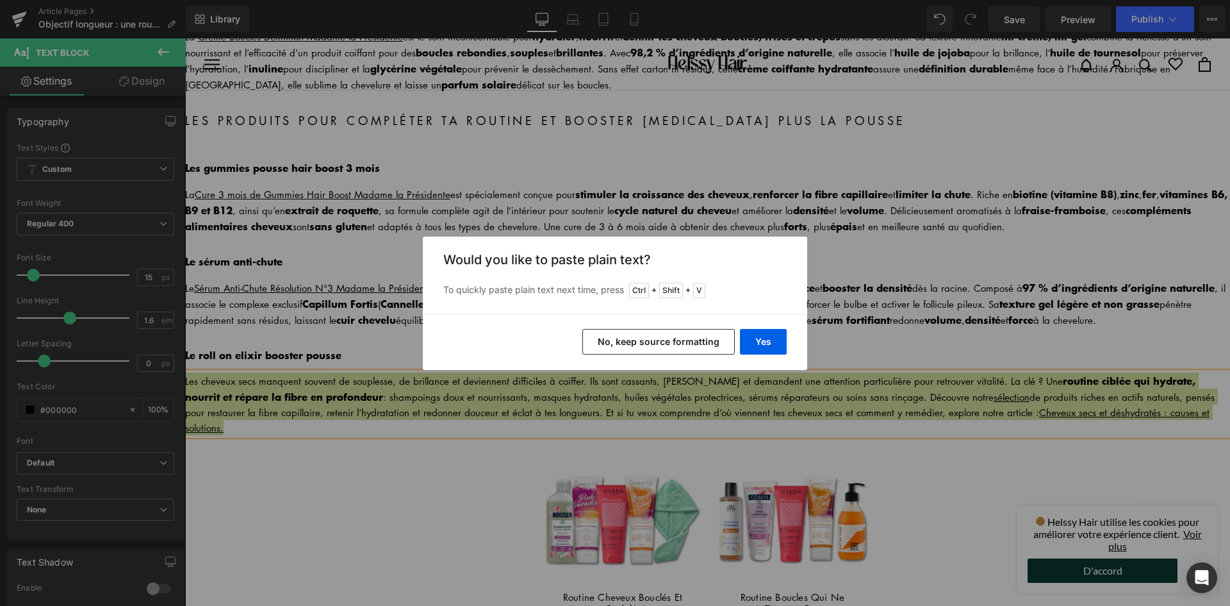
click at [700, 345] on button "No, keep source formatting" at bounding box center [658, 342] width 153 height 26
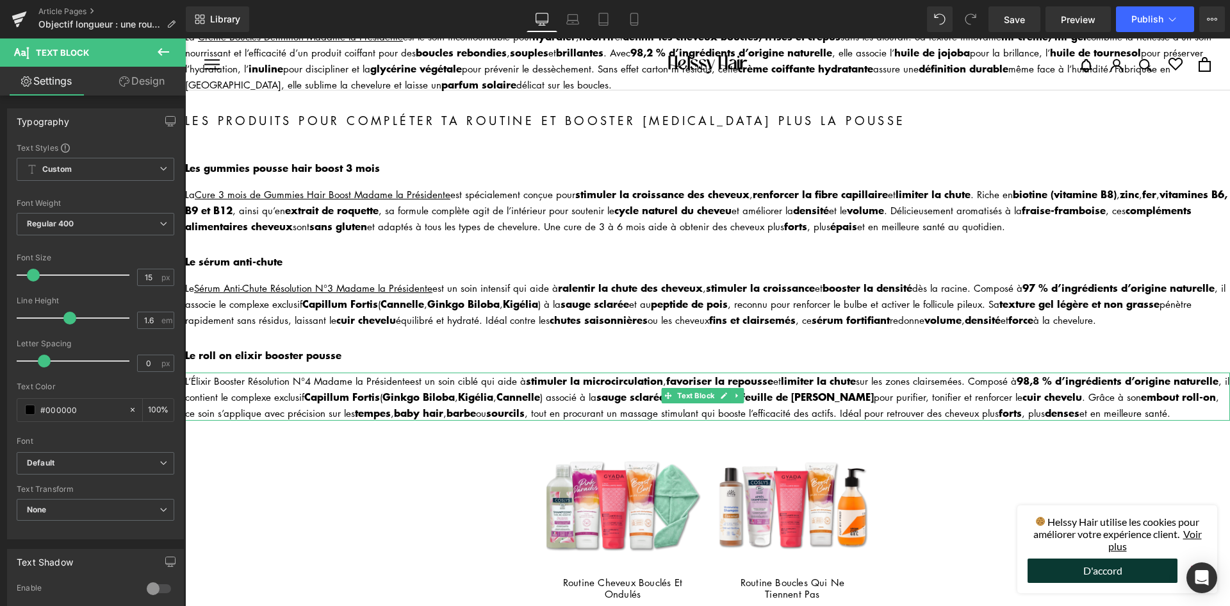
click at [198, 372] on div "L ’Élixir Booster Résolution N°4 Madame la Présidente est un soin ciblé qui aid…" at bounding box center [707, 396] width 1045 height 48
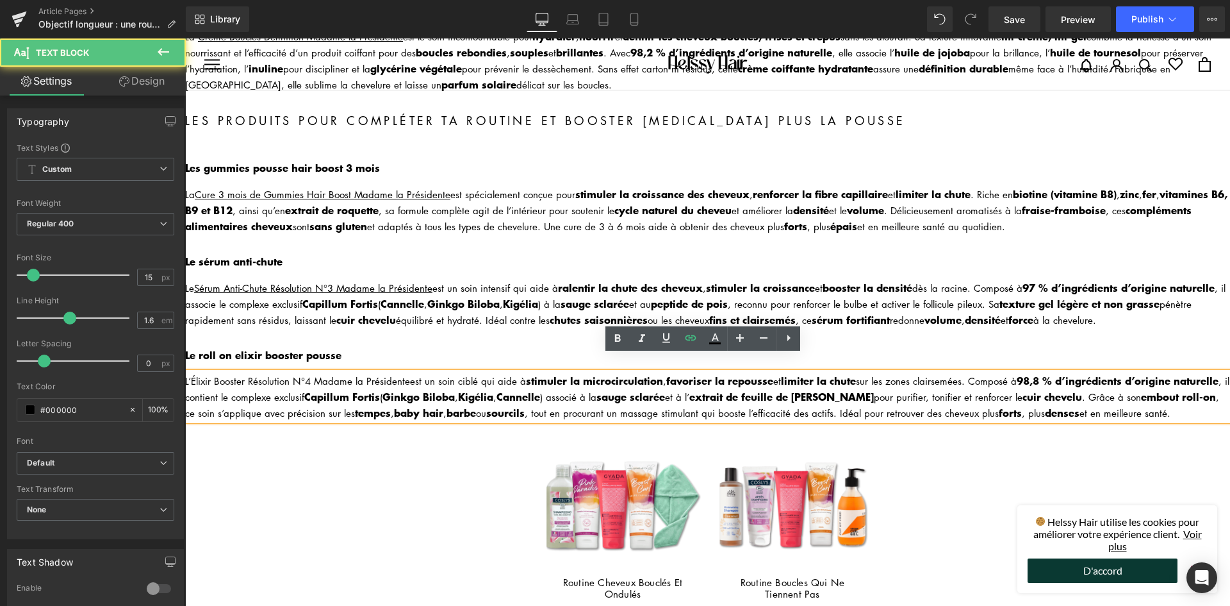
click at [192, 372] on div "L ’Élixir Booster Résolution N°4 Madame la Présidente est un soin ciblé qui aid…" at bounding box center [707, 396] width 1045 height 48
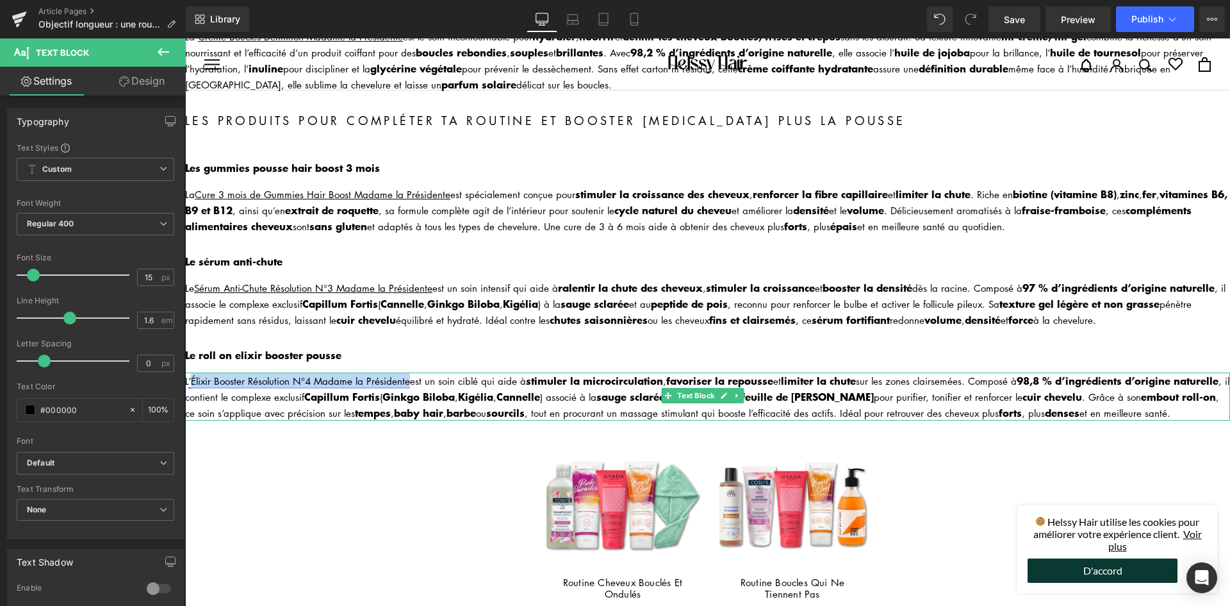
drag, startPoint x: 408, startPoint y: 364, endPoint x: 190, endPoint y: 364, distance: 217.2
click at [190, 372] on div "L ’Élixir Booster Résolution N°4 Madame la Présidente est un soin ciblé qui aid…" at bounding box center [707, 396] width 1045 height 48
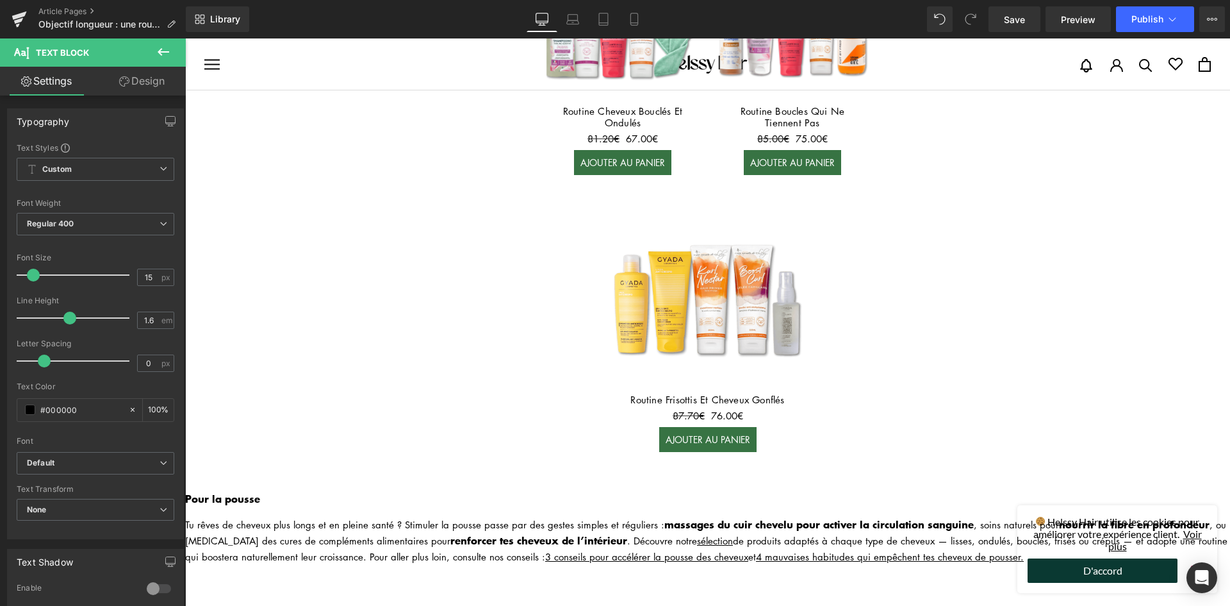
scroll to position [1153, 0]
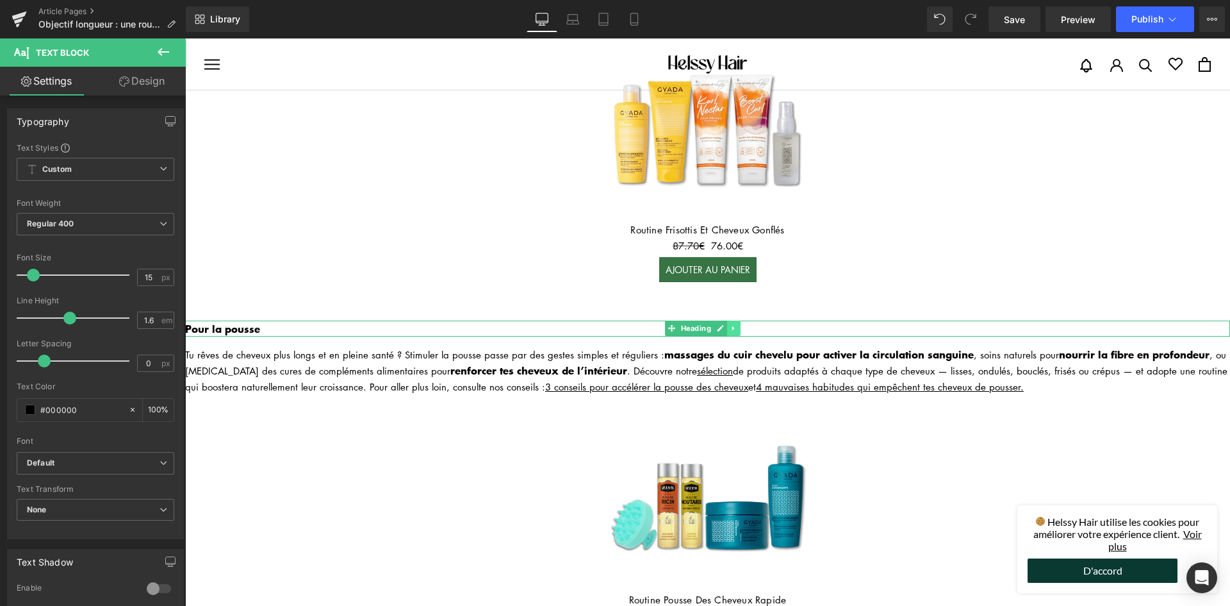
click at [738, 320] on link at bounding box center [733, 327] width 13 height 15
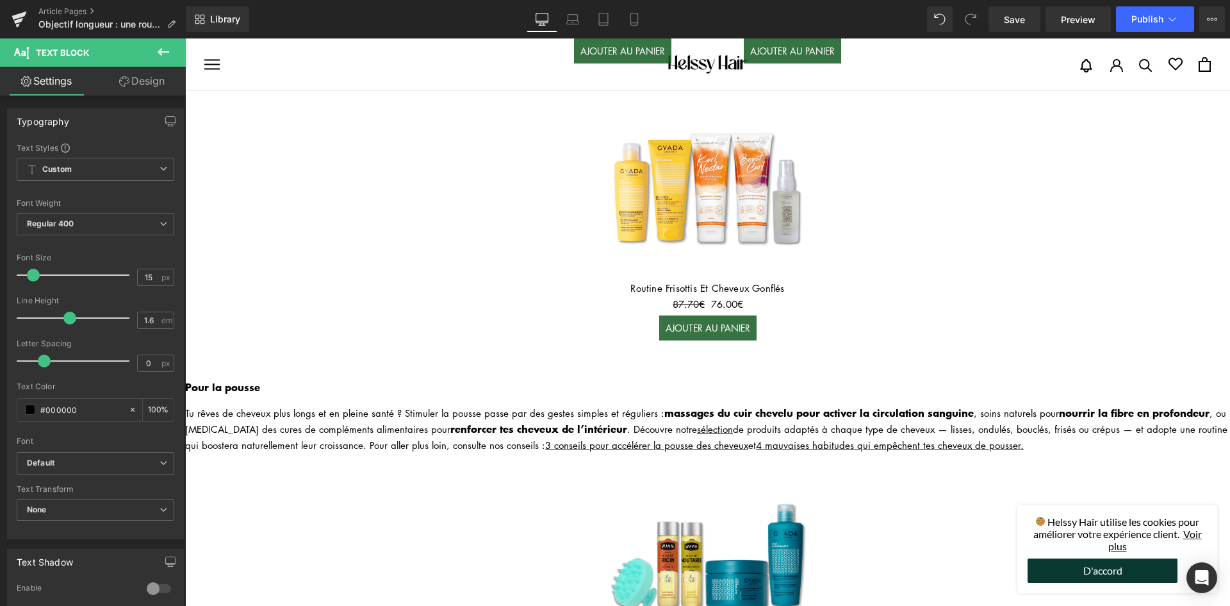
scroll to position [1282, 0]
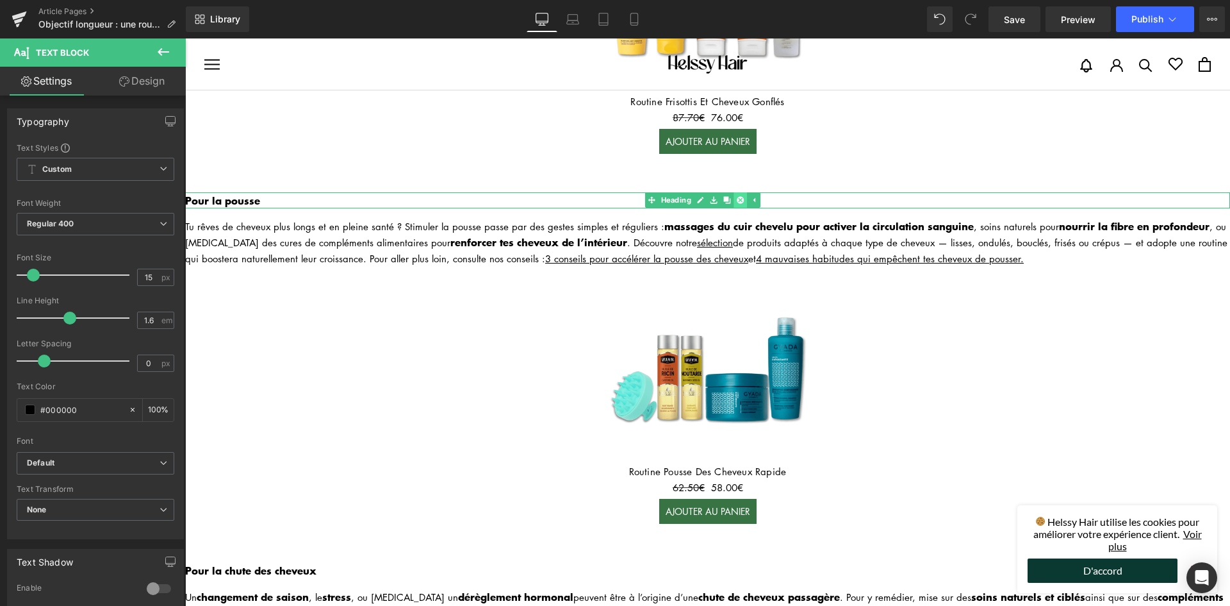
click at [739, 197] on icon at bounding box center [740, 200] width 7 height 7
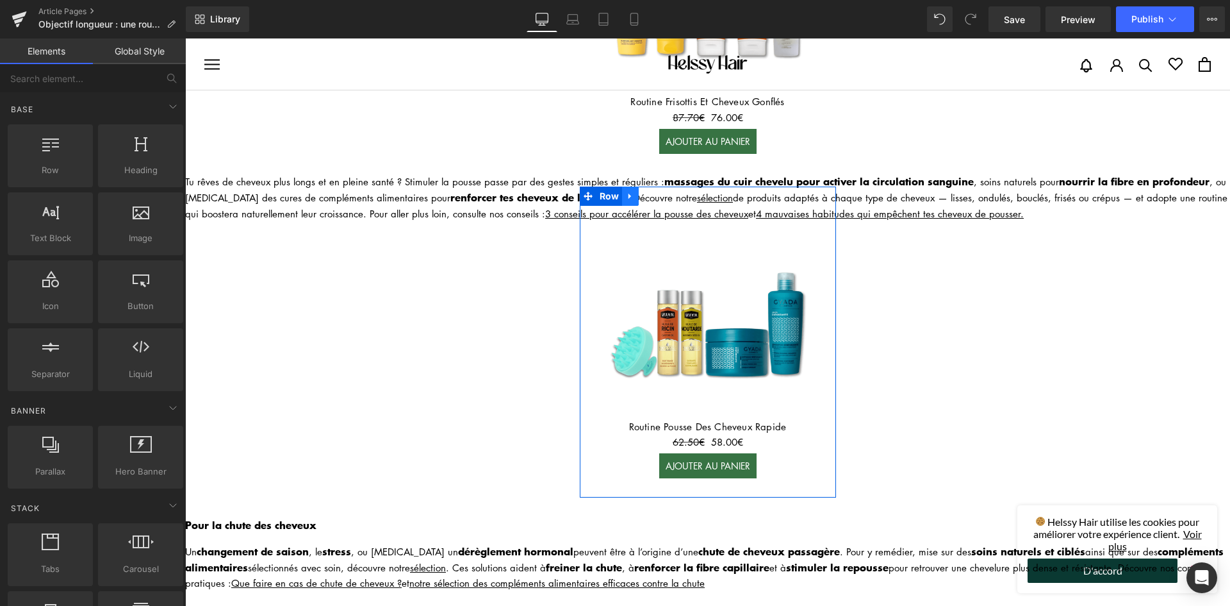
click at [626, 191] on icon at bounding box center [630, 196] width 9 height 10
click at [658, 186] on link at bounding box center [664, 195] width 17 height 19
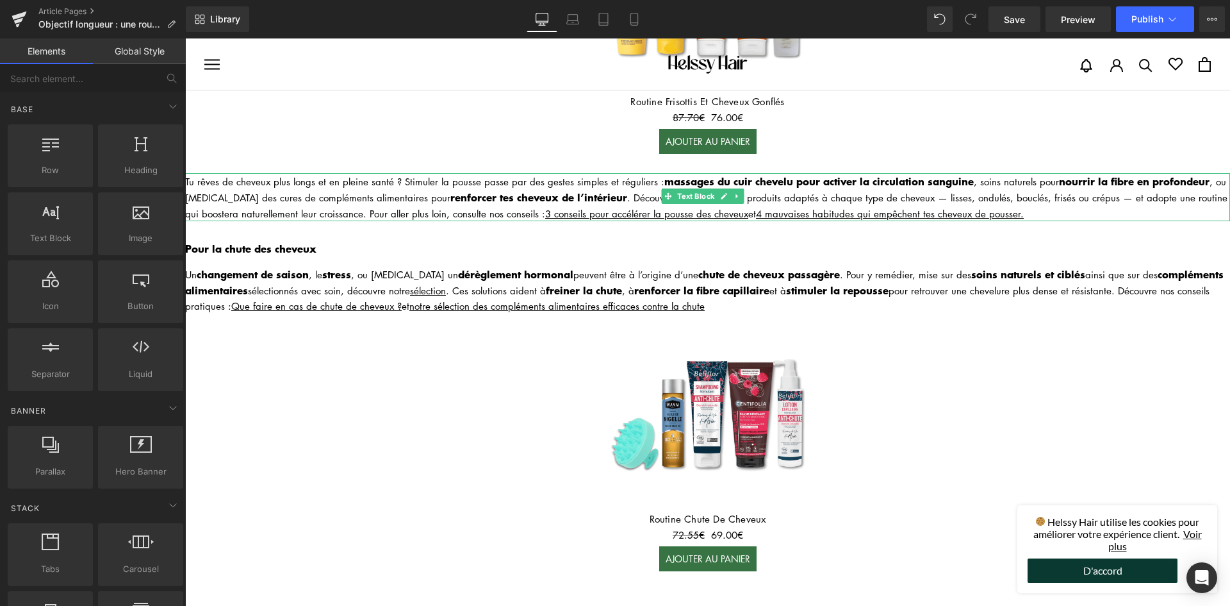
click at [737, 192] on icon at bounding box center [737, 196] width 7 height 8
click at [744, 192] on icon at bounding box center [744, 195] width 7 height 7
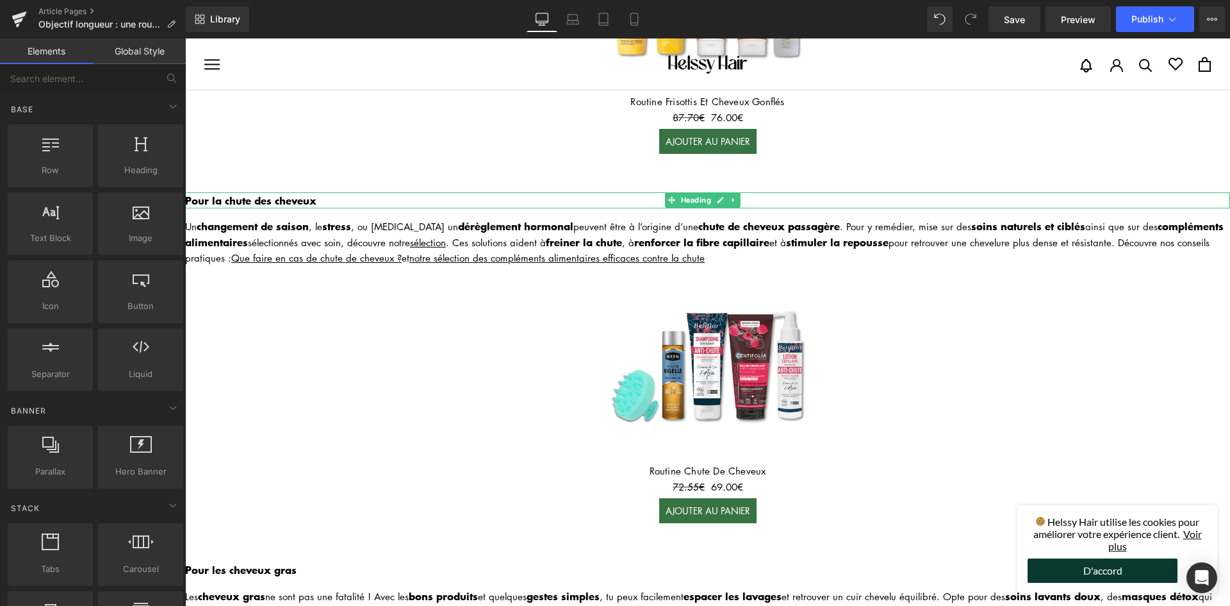
click at [734, 198] on icon at bounding box center [733, 200] width 2 height 4
click at [734, 192] on link at bounding box center [740, 199] width 13 height 15
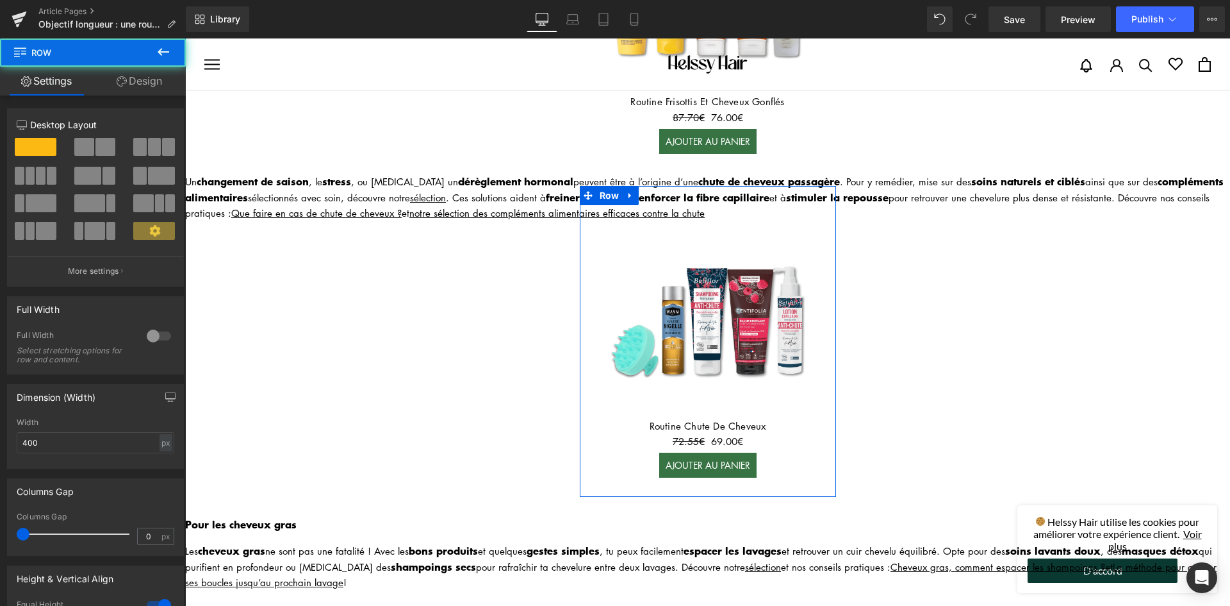
click at [739, 186] on div "32px" at bounding box center [708, 196] width 256 height 21
click at [622, 186] on link at bounding box center [630, 195] width 17 height 19
click at [664, 186] on link at bounding box center [664, 195] width 17 height 19
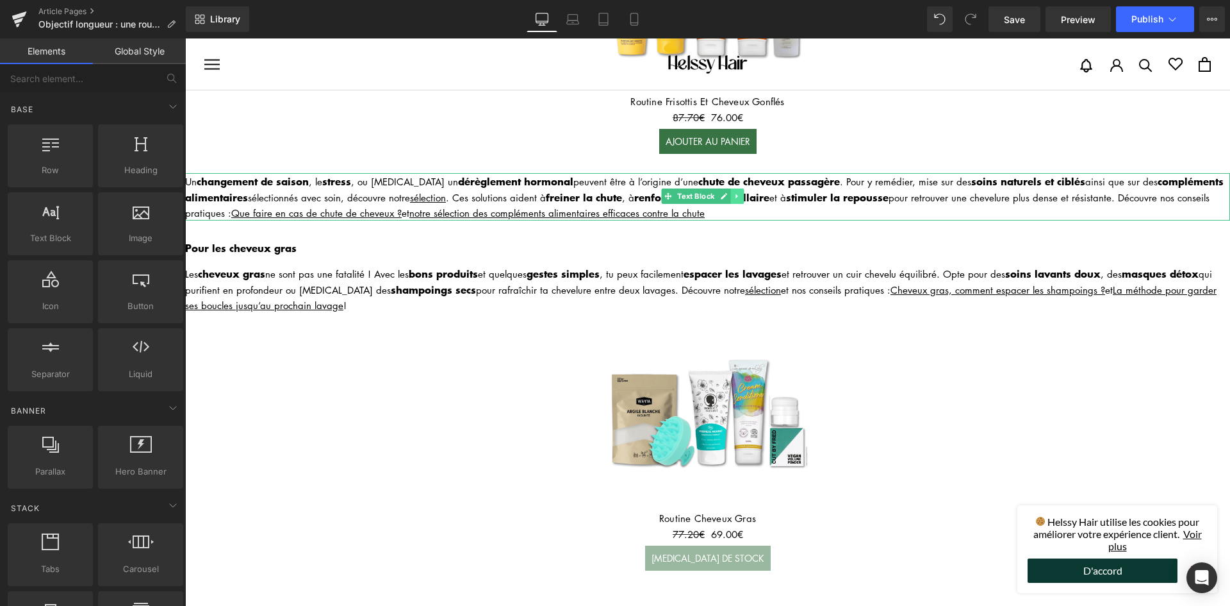
click at [737, 192] on icon at bounding box center [737, 196] width 7 height 8
click at [737, 188] on link at bounding box center [730, 195] width 13 height 15
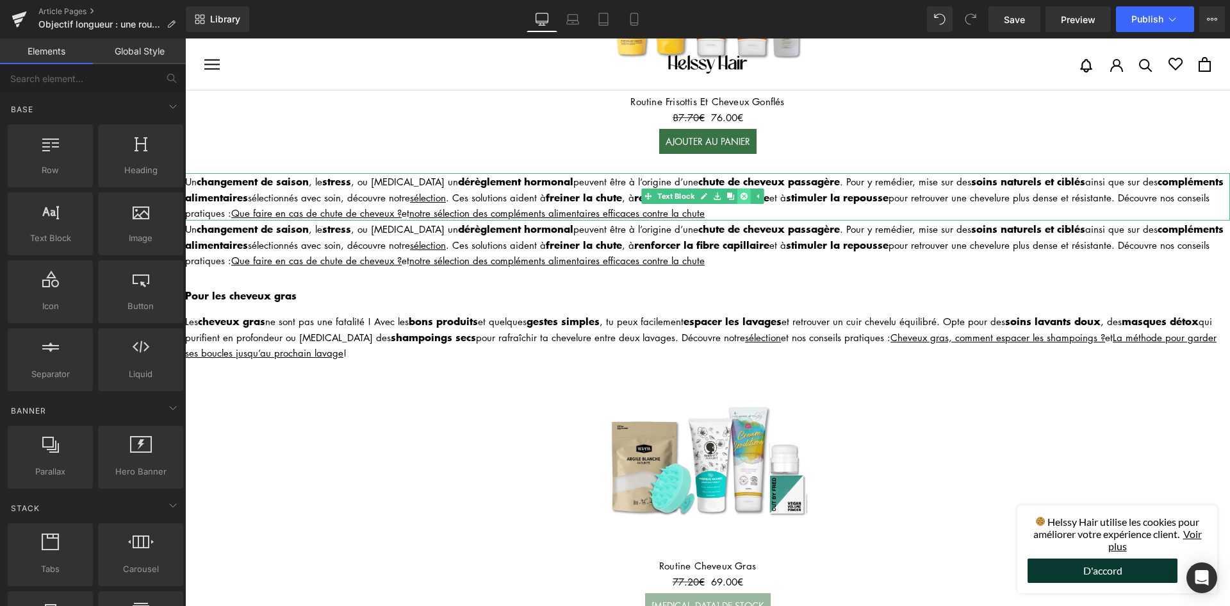
click at [741, 192] on icon at bounding box center [744, 195] width 7 height 7
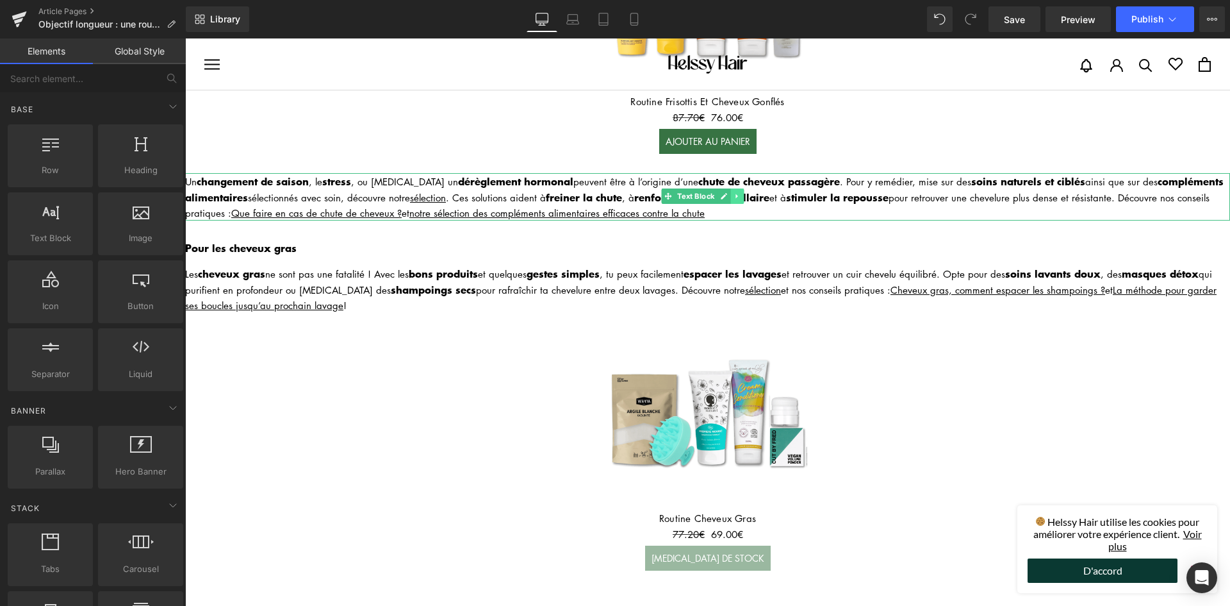
click at [741, 192] on icon at bounding box center [737, 196] width 7 height 8
click at [741, 192] on icon at bounding box center [744, 195] width 7 height 7
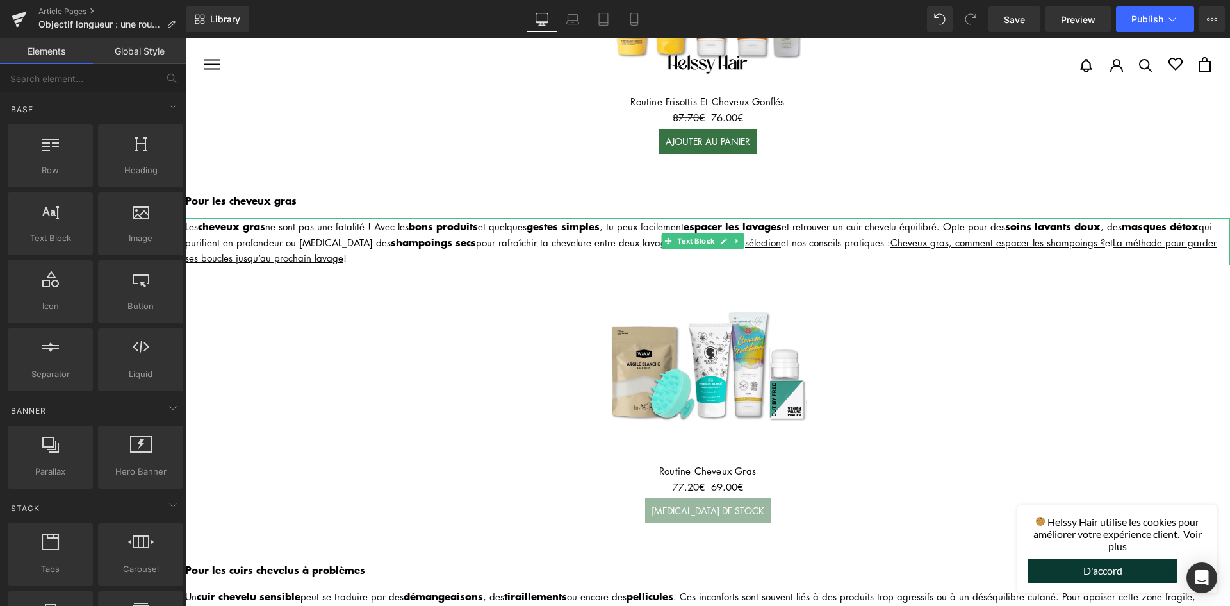
click at [732, 218] on div at bounding box center [707, 219] width 1045 height 3
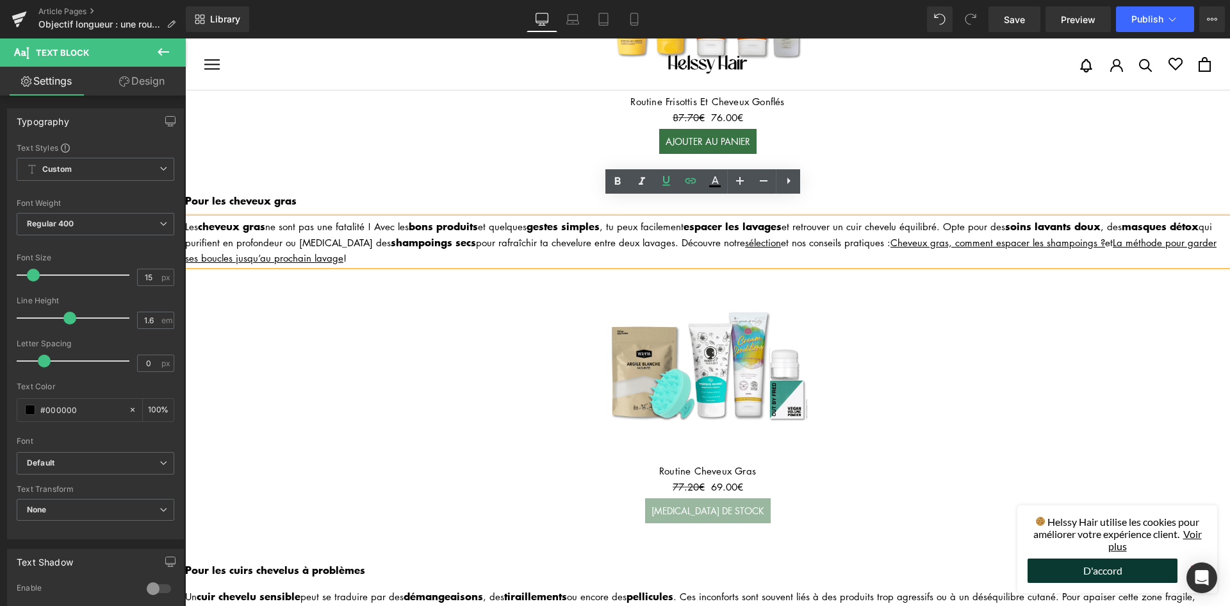
click at [420, 192] on div "Pour les cheveux gras Heading" at bounding box center [707, 200] width 1045 height 17
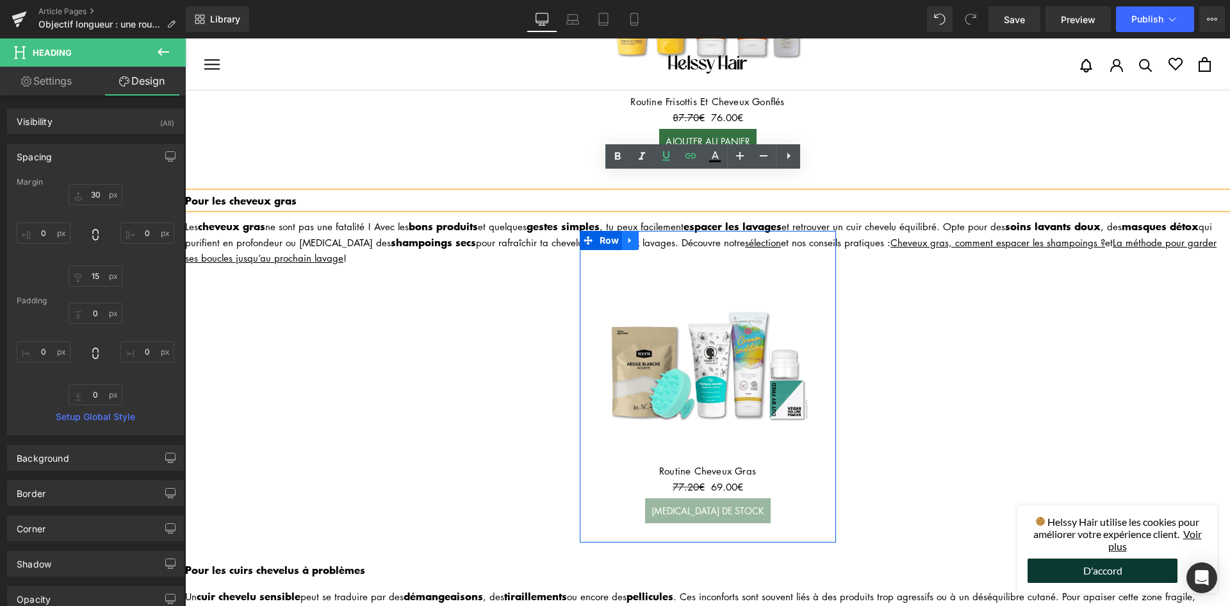
click at [627, 236] on icon at bounding box center [630, 241] width 9 height 10
click at [660, 231] on link at bounding box center [664, 240] width 17 height 19
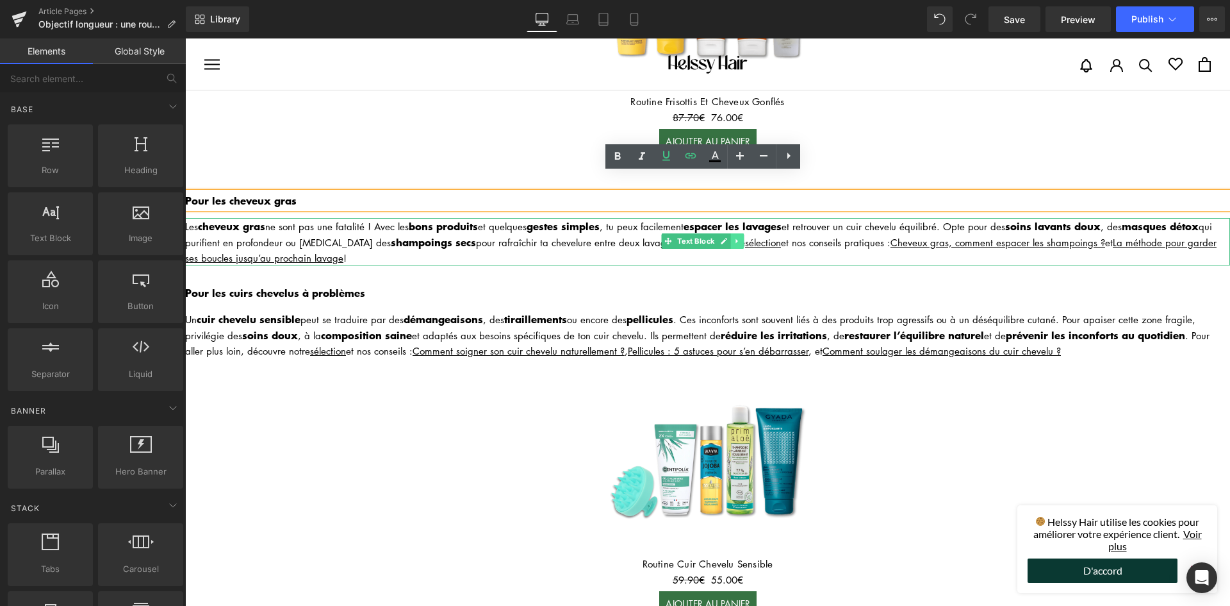
click at [738, 237] on icon at bounding box center [737, 241] width 7 height 8
click at [746, 238] on icon at bounding box center [744, 241] width 7 height 7
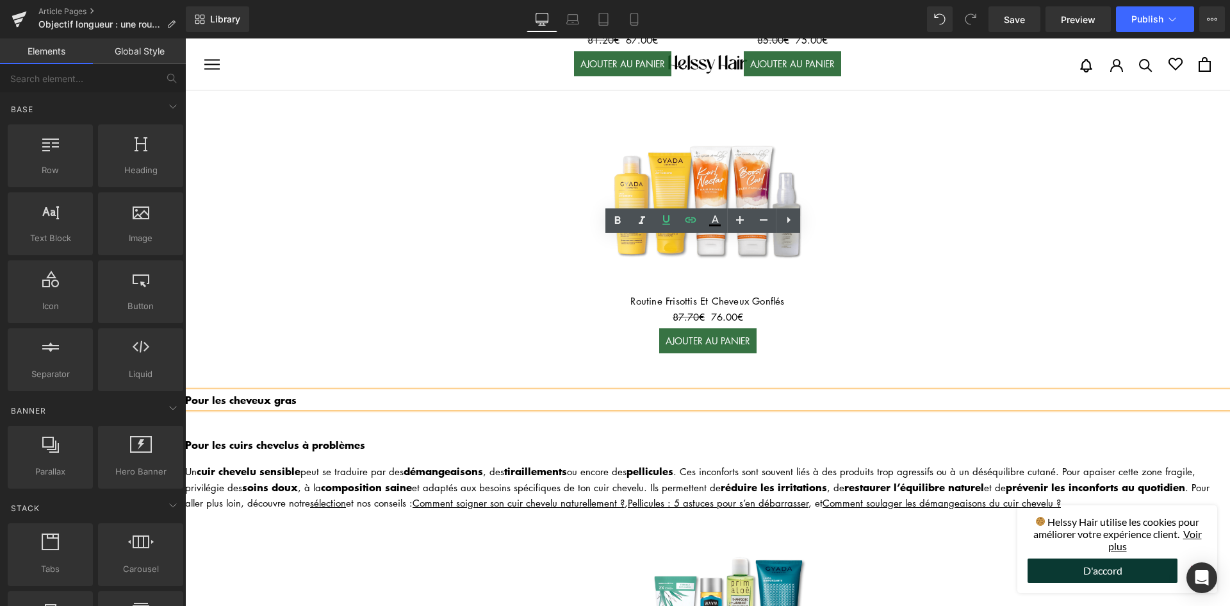
scroll to position [1217, 0]
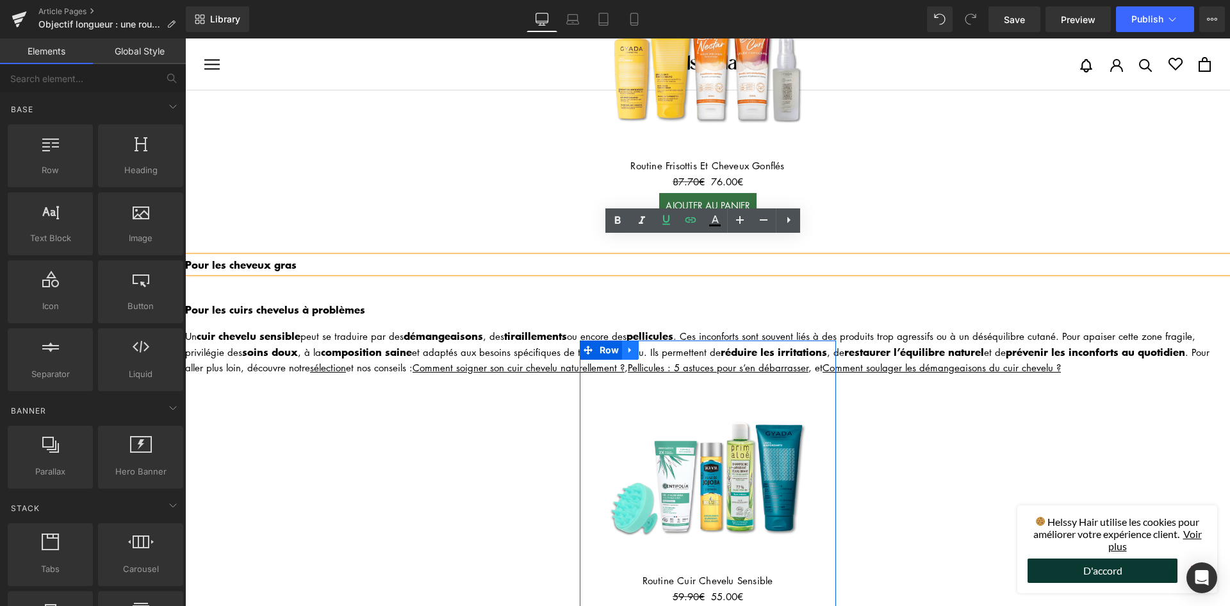
click at [622, 340] on link at bounding box center [630, 349] width 17 height 19
click at [663, 345] on icon at bounding box center [663, 349] width 9 height 9
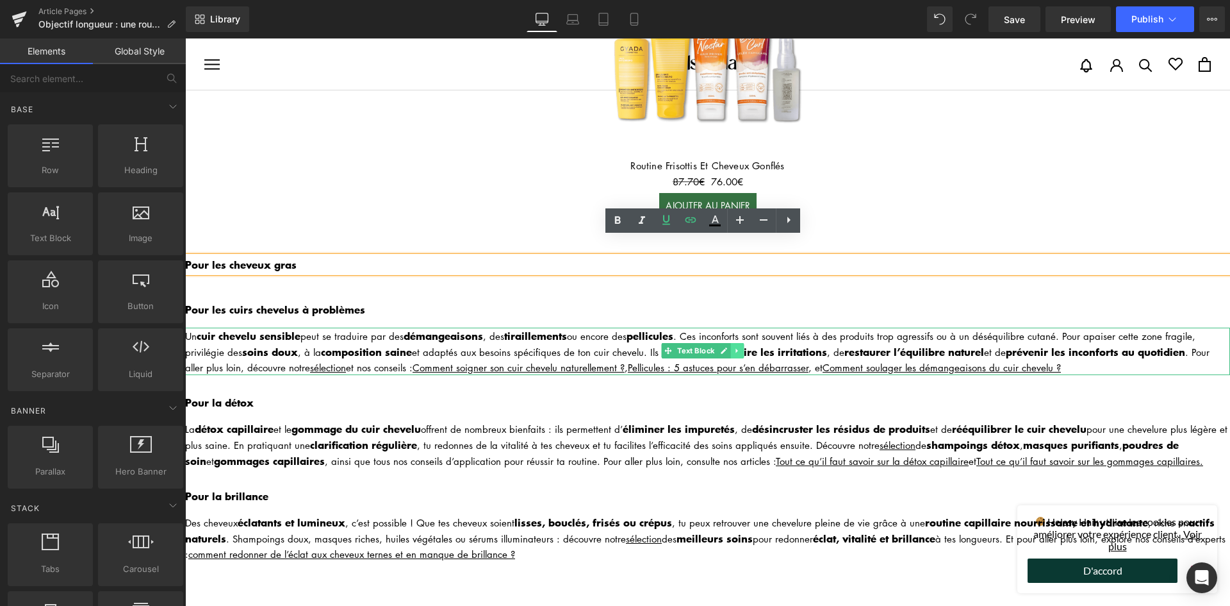
click at [734, 347] on icon at bounding box center [737, 351] width 7 height 8
click at [739, 343] on link at bounding box center [744, 350] width 13 height 15
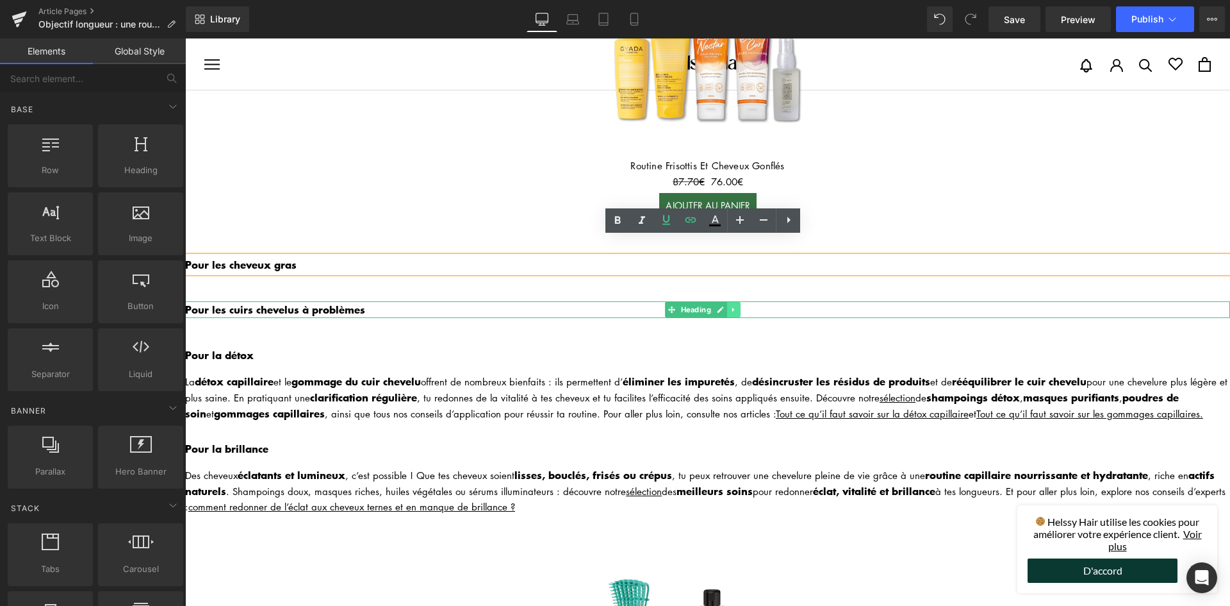
click at [734, 306] on icon at bounding box center [733, 310] width 7 height 8
click at [736, 302] on link at bounding box center [740, 309] width 13 height 15
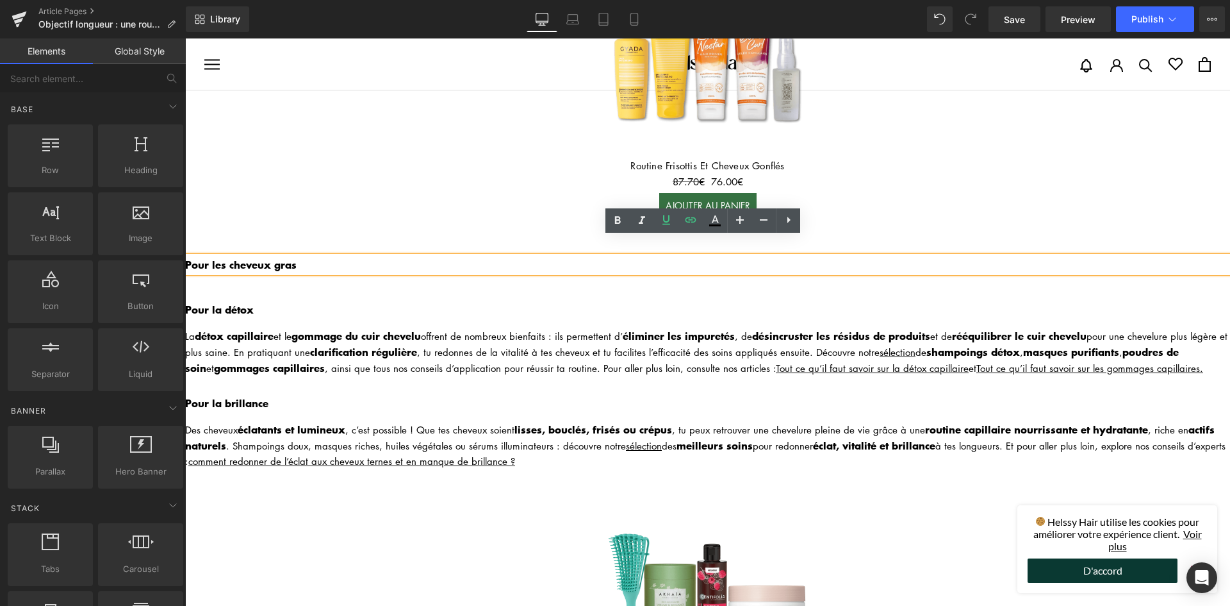
click at [689, 302] on span "Heading" at bounding box center [700, 309] width 35 height 15
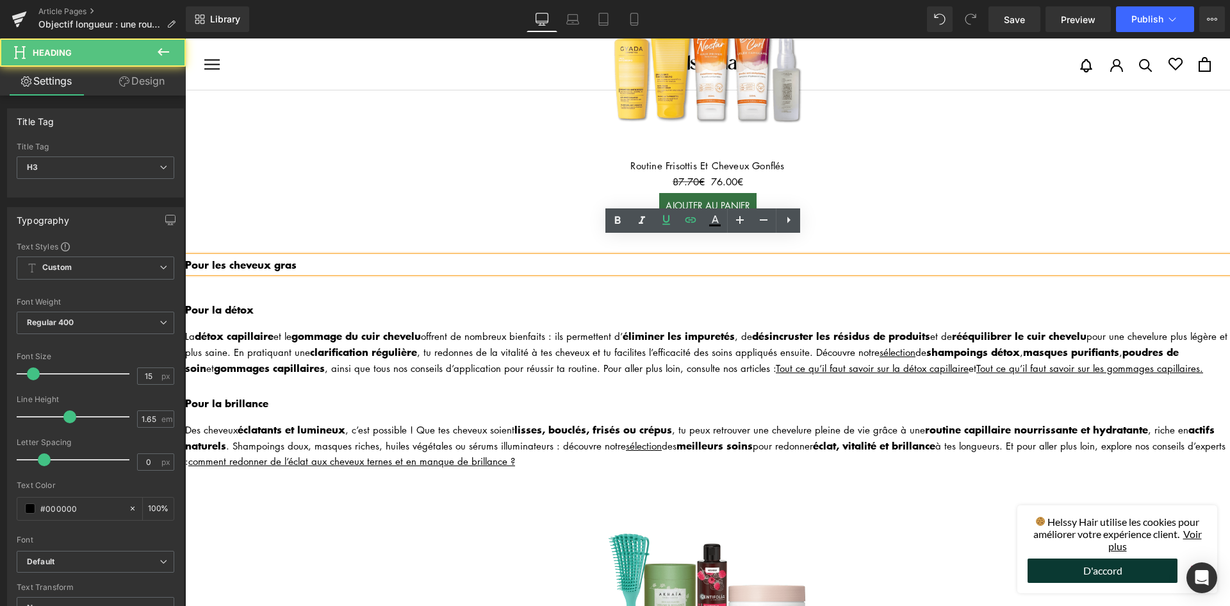
click at [368, 327] on strong "gommage du cuir chevelu" at bounding box center [356, 334] width 129 height 15
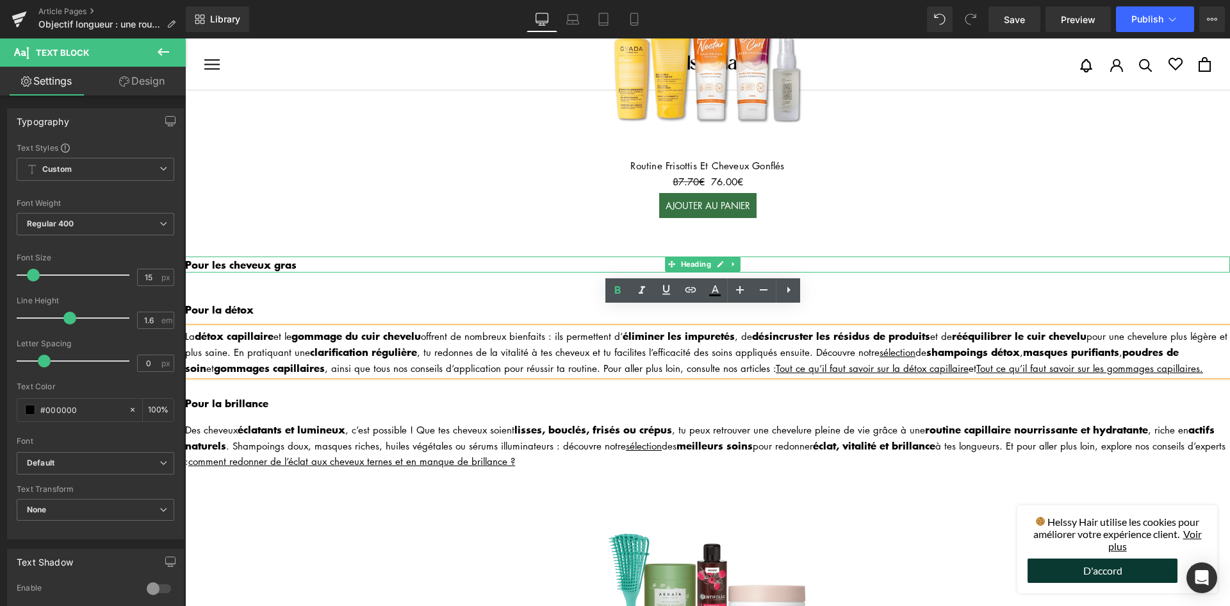
click at [741, 256] on h3 "Pour les cheveux gras" at bounding box center [707, 264] width 1045 height 17
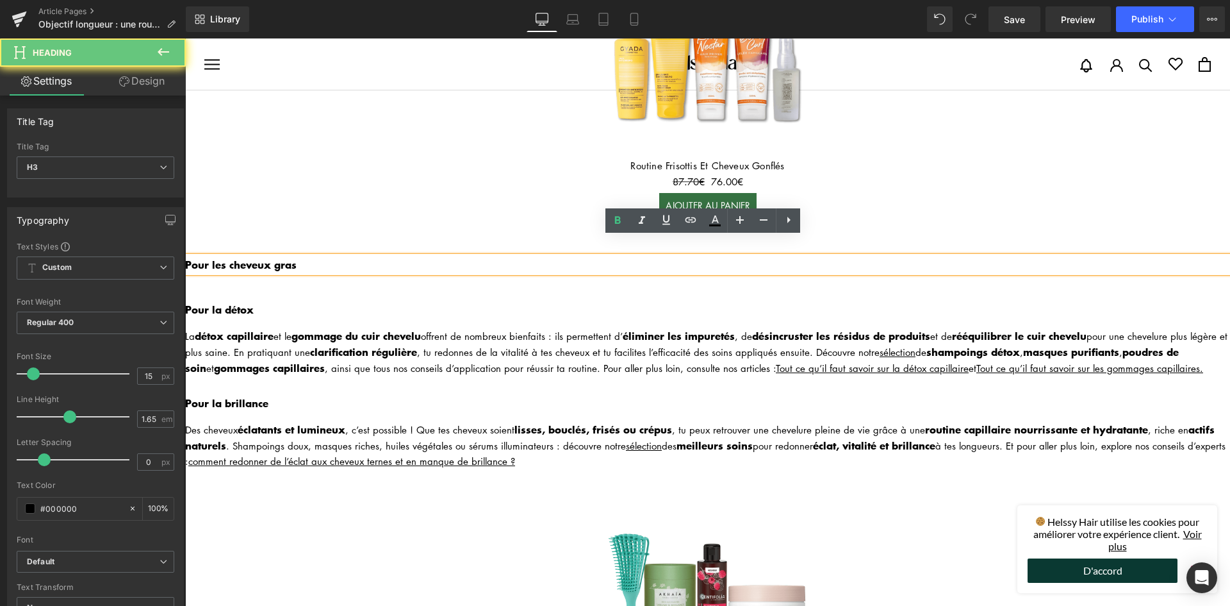
click at [735, 256] on h3 "Pour les cheveux gras" at bounding box center [707, 264] width 1045 height 17
click at [720, 275] on div "Qu’est-ce qu’une routine in & out et quels sont ses bienfaits ? Heading Si tu v…" at bounding box center [707, 380] width 1045 height 2959
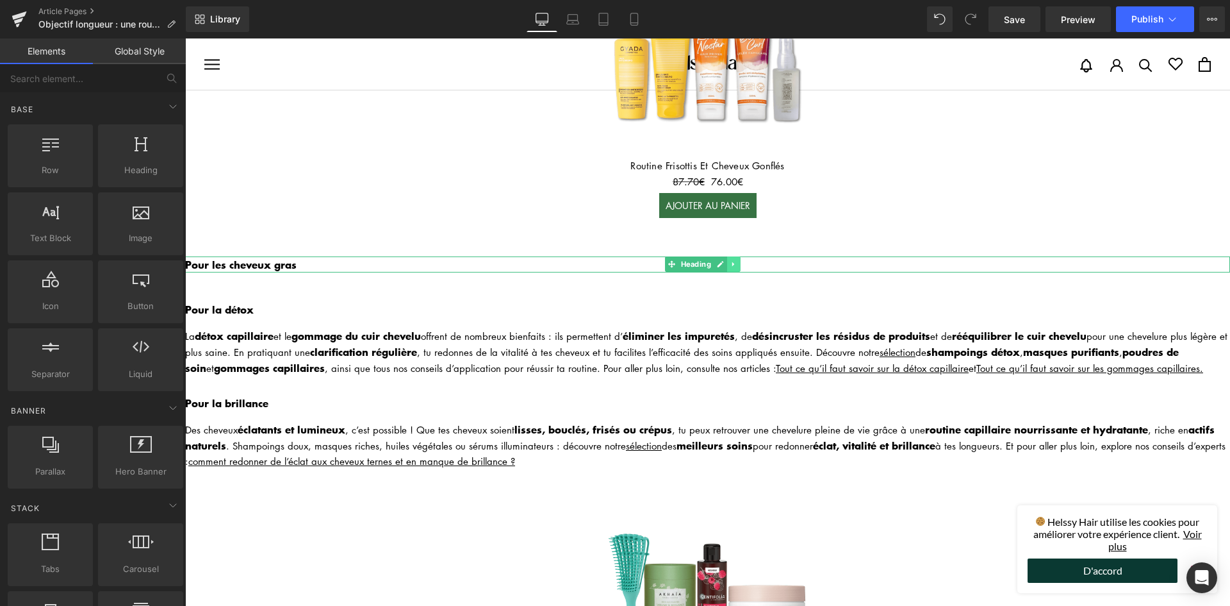
click at [729, 256] on link at bounding box center [733, 263] width 13 height 15
click at [738, 261] on icon at bounding box center [740, 264] width 7 height 7
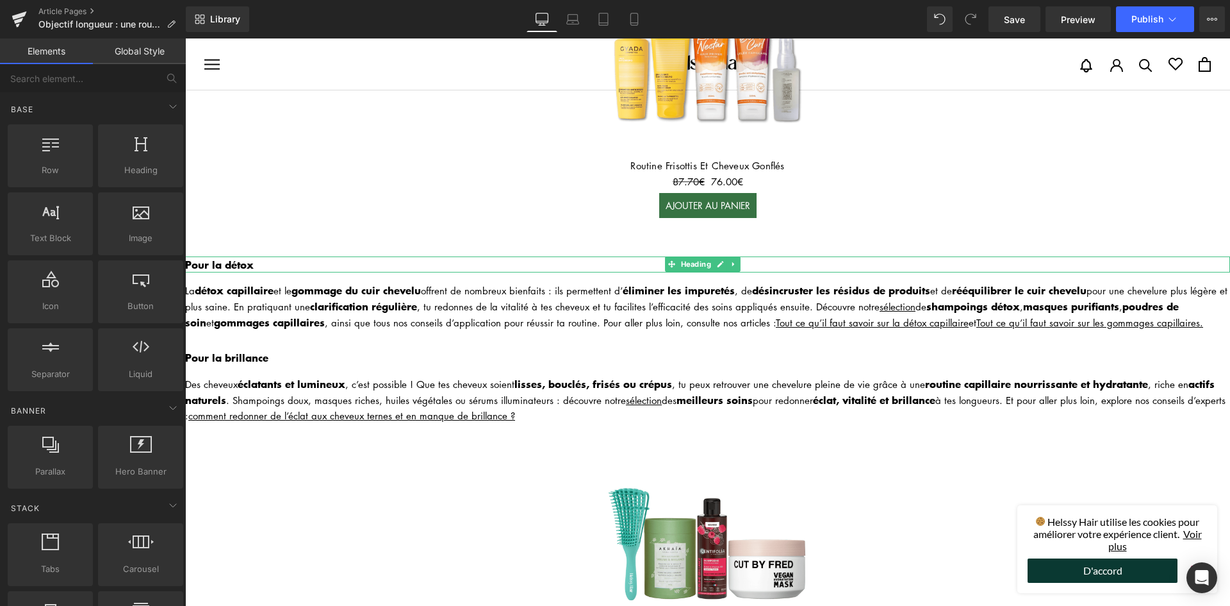
click at [731, 260] on icon at bounding box center [733, 264] width 7 height 8
click at [738, 260] on icon at bounding box center [740, 264] width 7 height 8
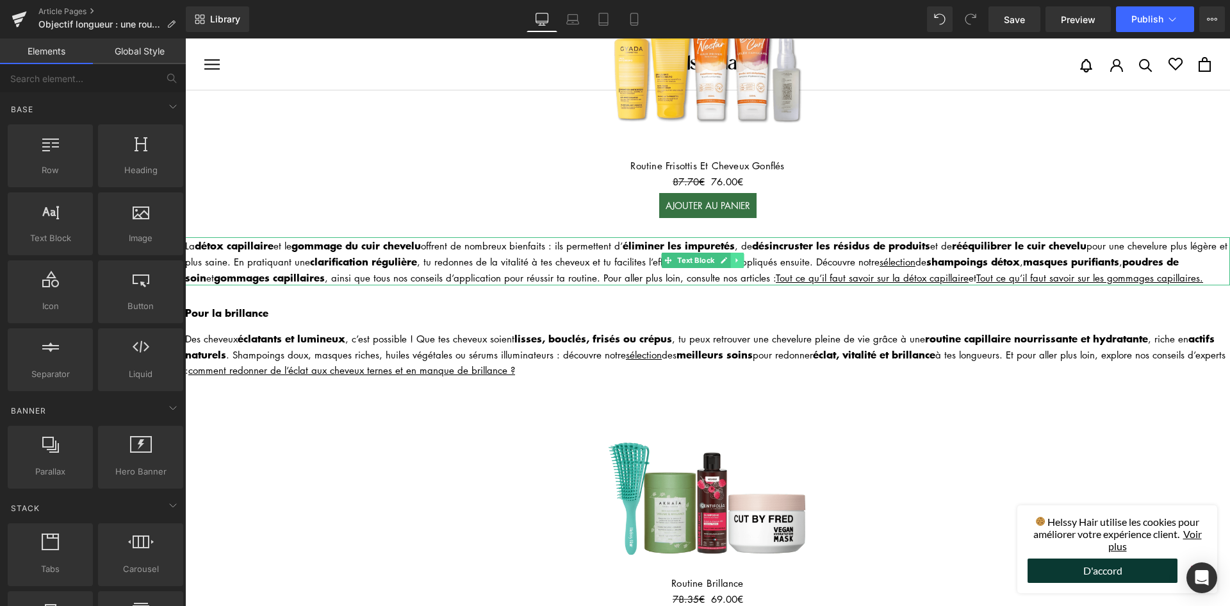
click at [736, 252] on link at bounding box center [737, 259] width 13 height 15
click at [745, 256] on icon at bounding box center [744, 259] width 7 height 7
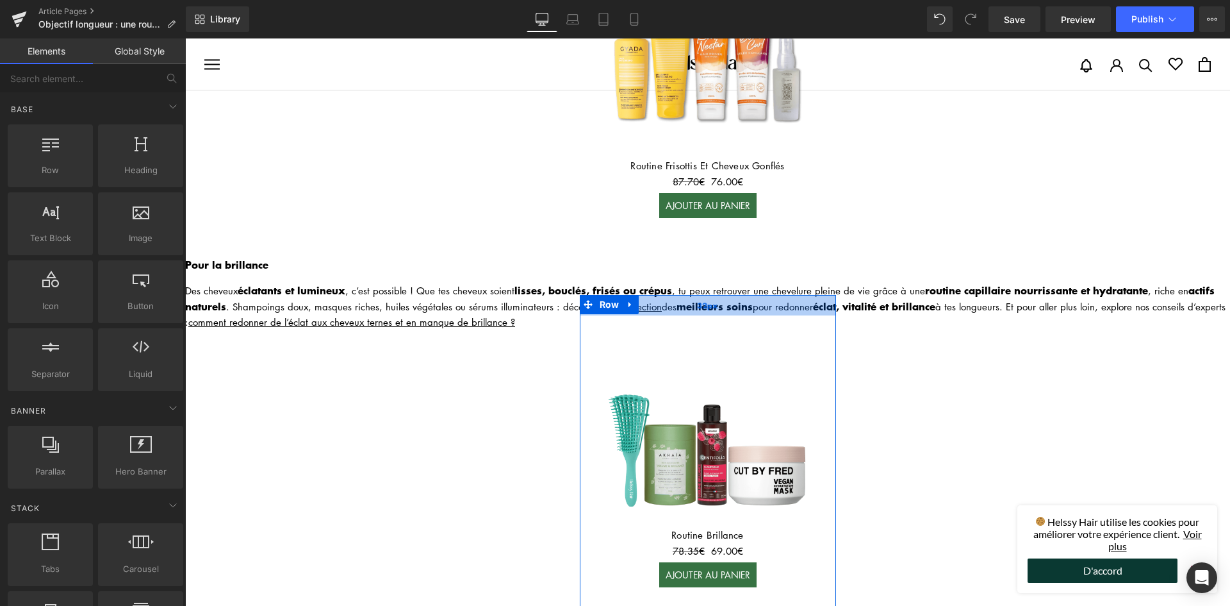
click at [737, 295] on div "32px" at bounding box center [708, 305] width 256 height 21
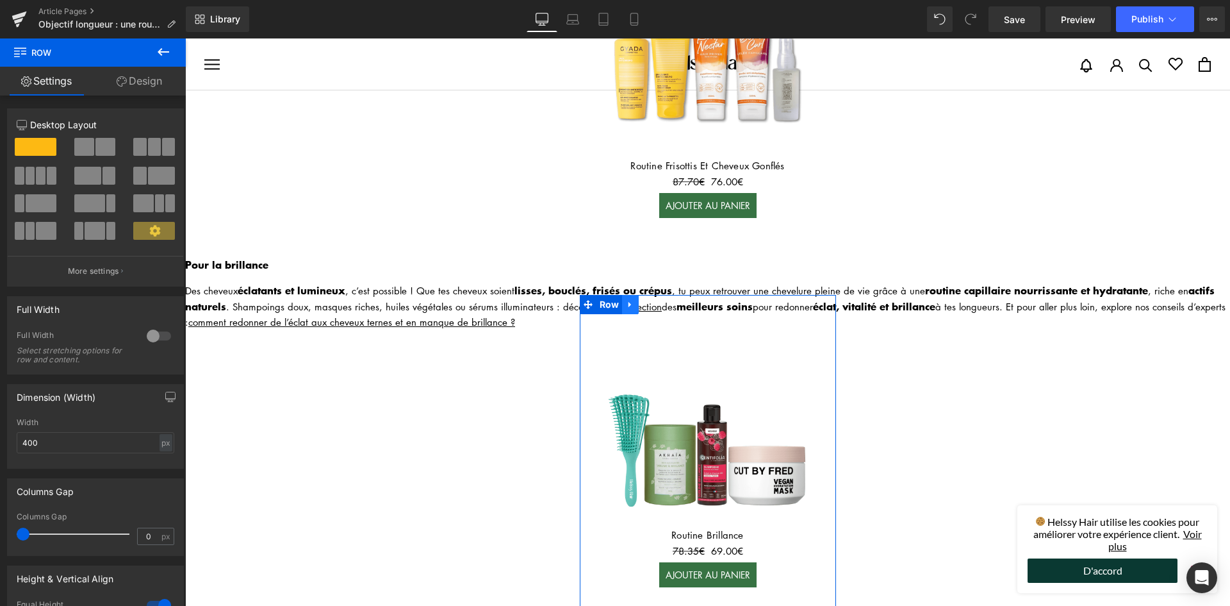
click at [629, 302] on icon at bounding box center [630, 305] width 3 height 6
click at [659, 300] on icon at bounding box center [663, 305] width 9 height 10
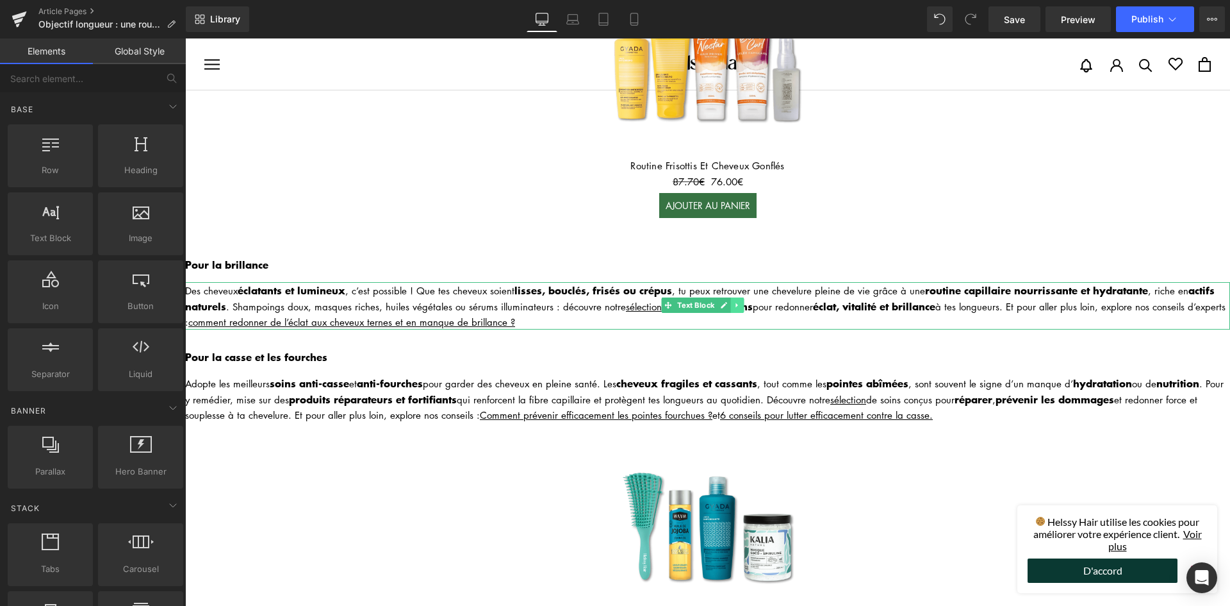
click at [740, 301] on icon at bounding box center [737, 305] width 7 height 8
click at [741, 297] on link at bounding box center [744, 304] width 13 height 15
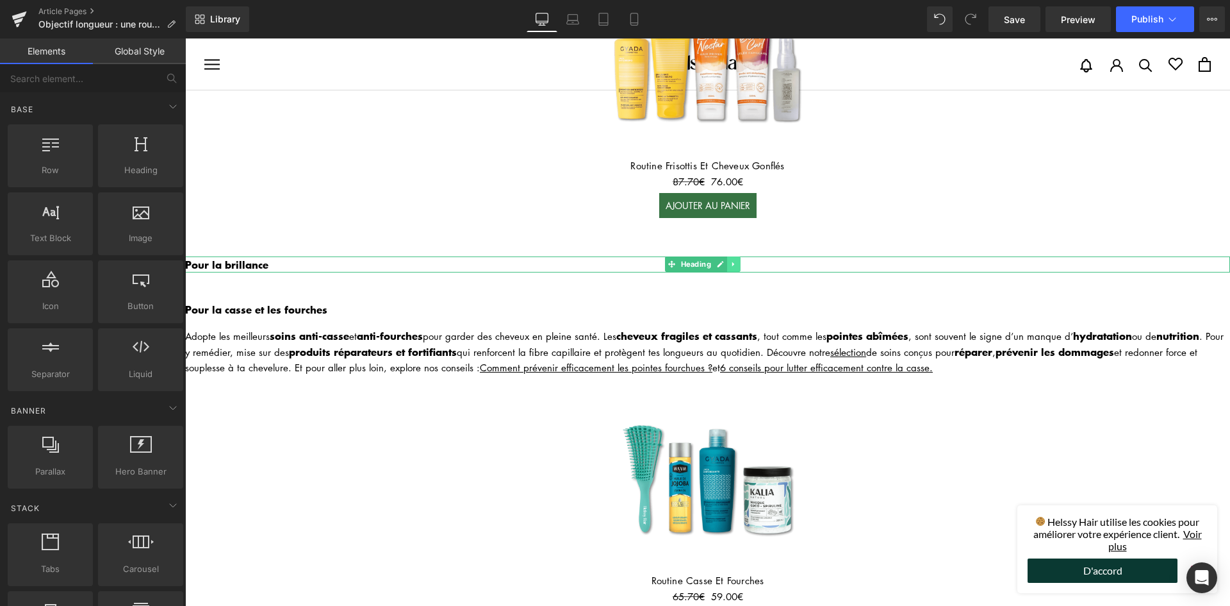
click at [738, 256] on link at bounding box center [733, 263] width 13 height 15
click at [738, 261] on icon at bounding box center [740, 264] width 7 height 7
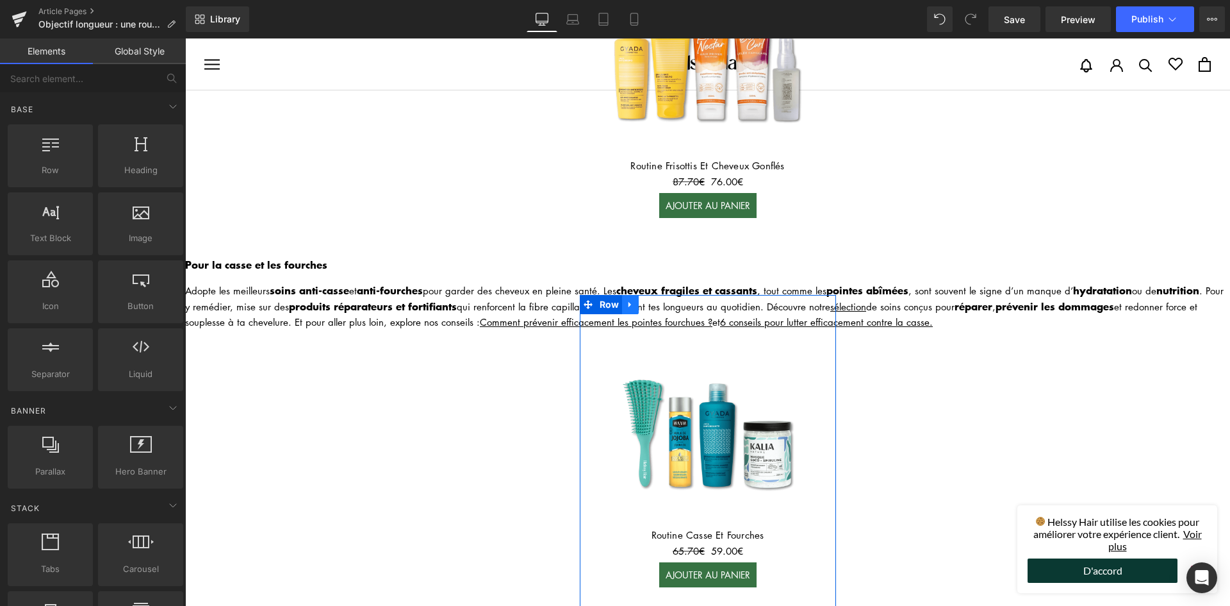
click at [628, 300] on icon at bounding box center [630, 305] width 9 height 10
click at [659, 300] on icon at bounding box center [663, 304] width 9 height 9
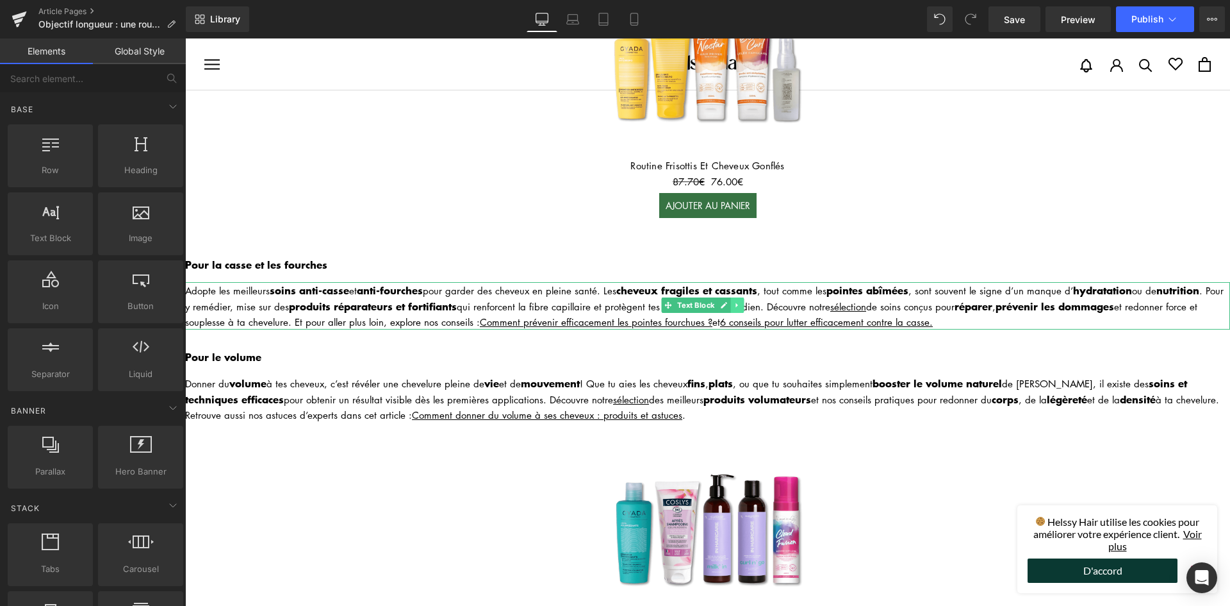
click at [736, 297] on link at bounding box center [737, 304] width 13 height 15
click at [745, 297] on link at bounding box center [744, 304] width 13 height 15
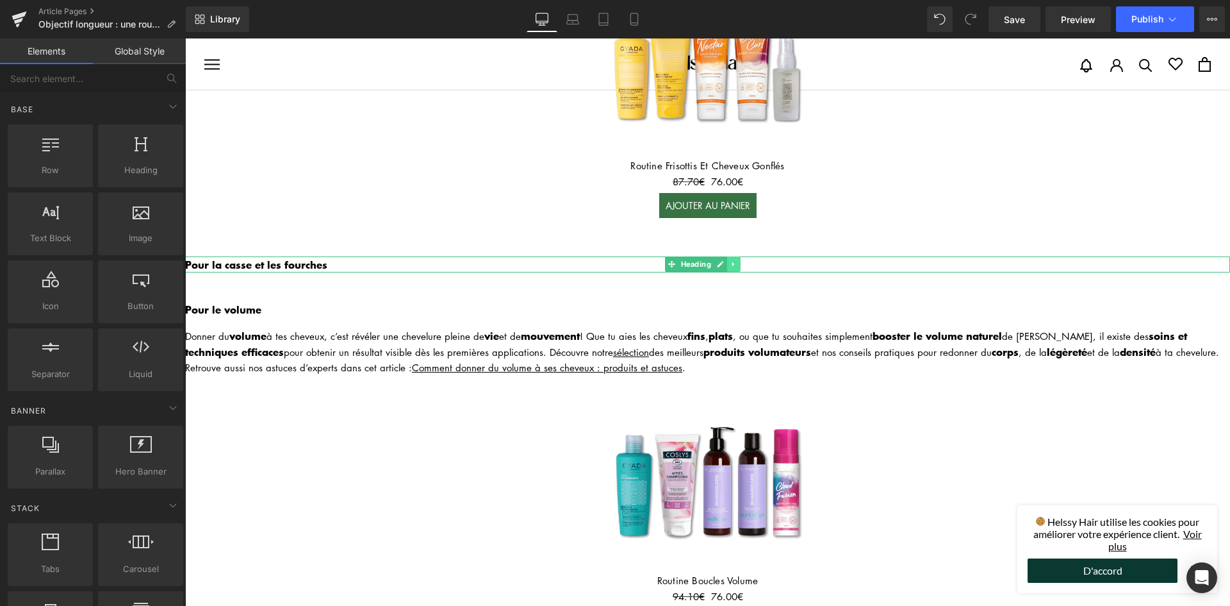
click at [735, 256] on link at bounding box center [733, 263] width 13 height 15
click at [738, 256] on link at bounding box center [740, 263] width 13 height 15
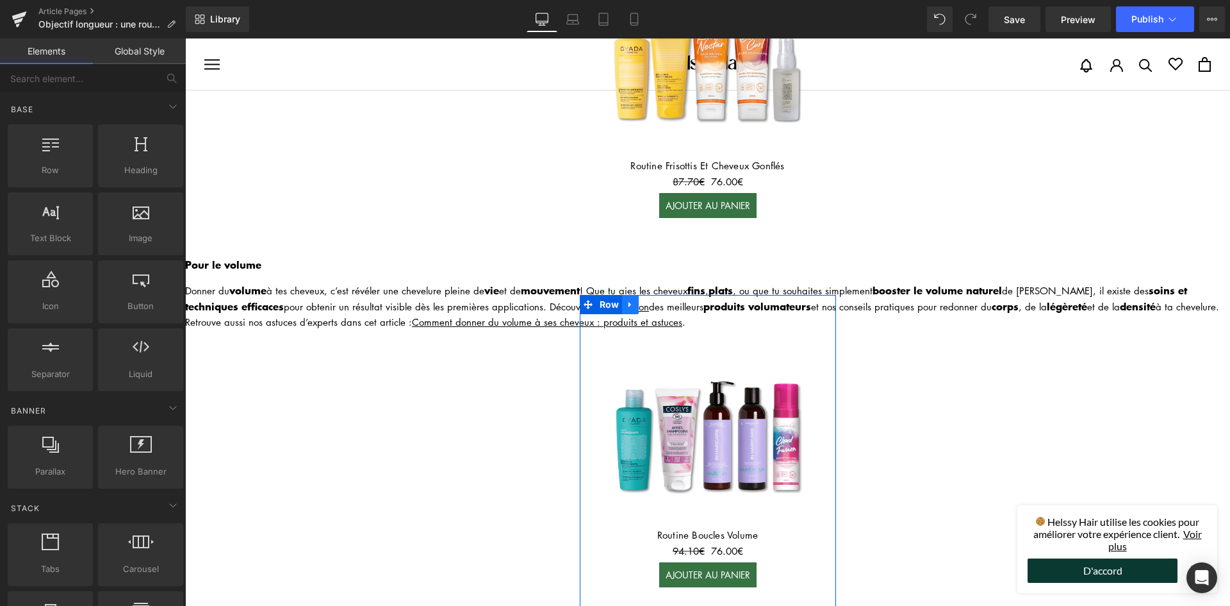
click at [634, 295] on link at bounding box center [630, 304] width 17 height 19
click at [659, 300] on icon at bounding box center [663, 304] width 9 height 9
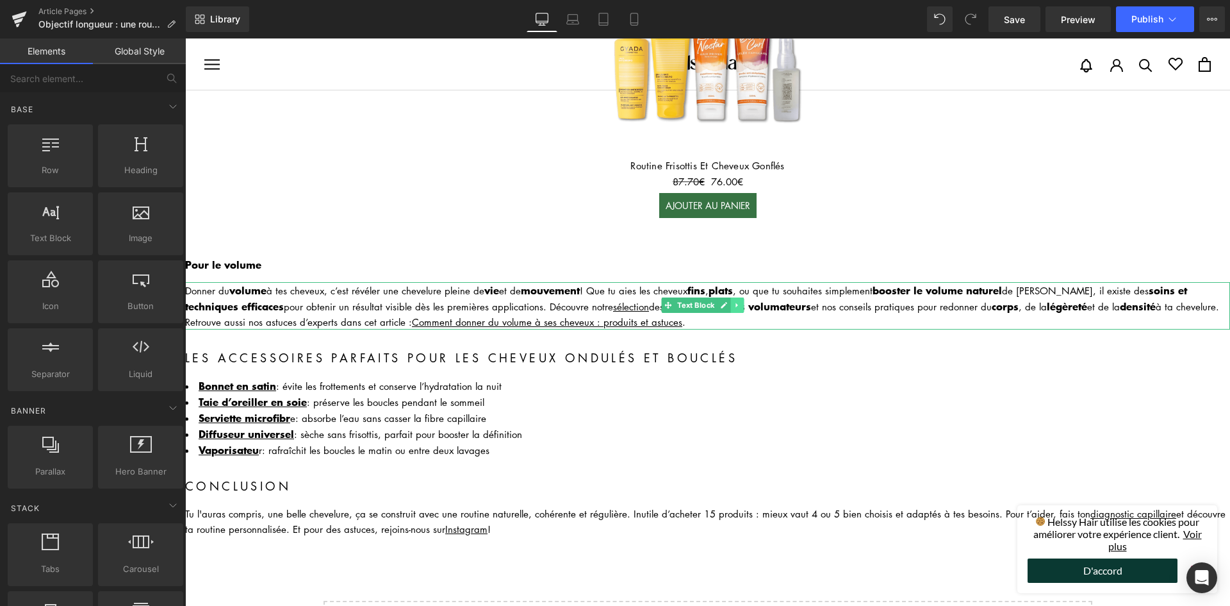
click at [738, 301] on icon at bounding box center [737, 305] width 7 height 8
click at [738, 297] on link at bounding box center [744, 304] width 13 height 15
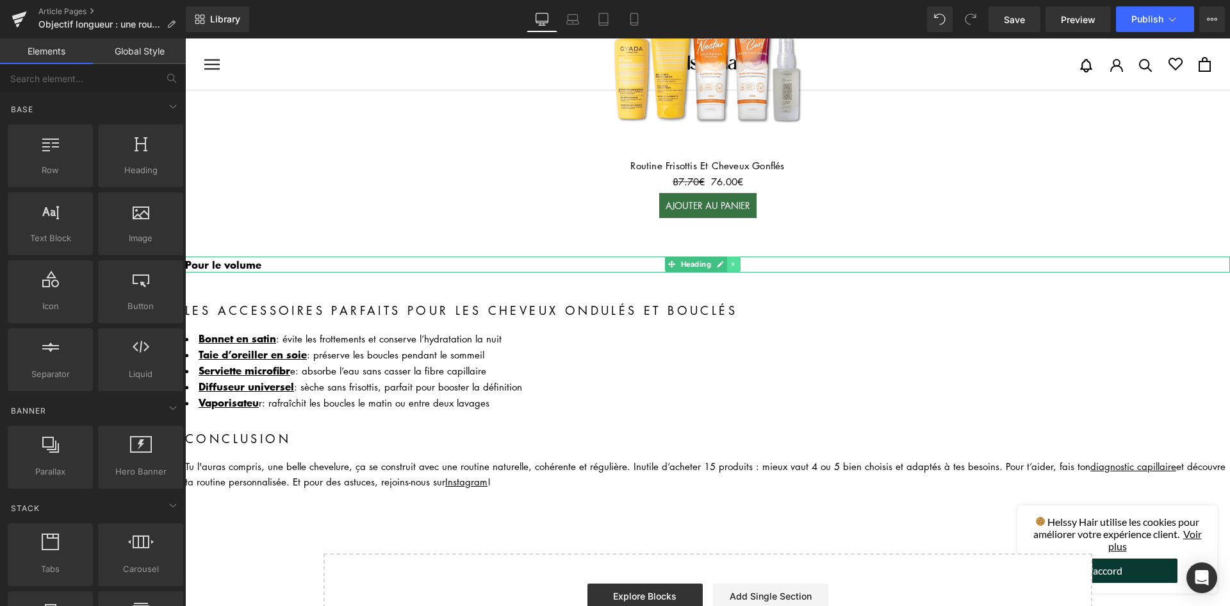
click at [734, 262] on icon at bounding box center [733, 264] width 2 height 4
click at [734, 256] on link at bounding box center [740, 263] width 13 height 15
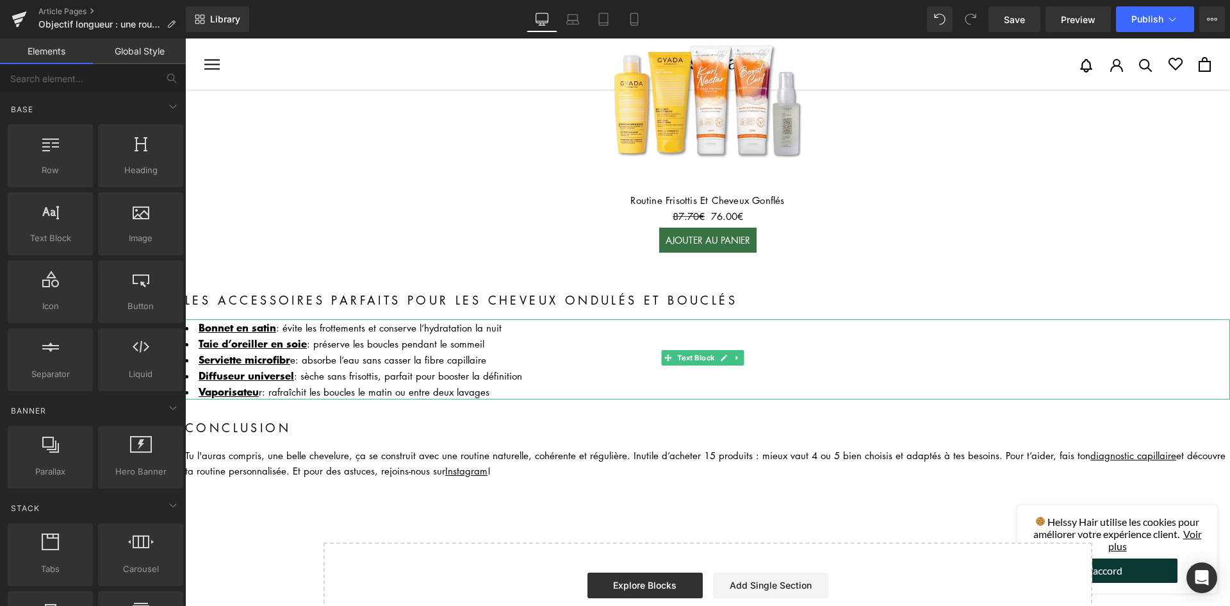
scroll to position [1153, 0]
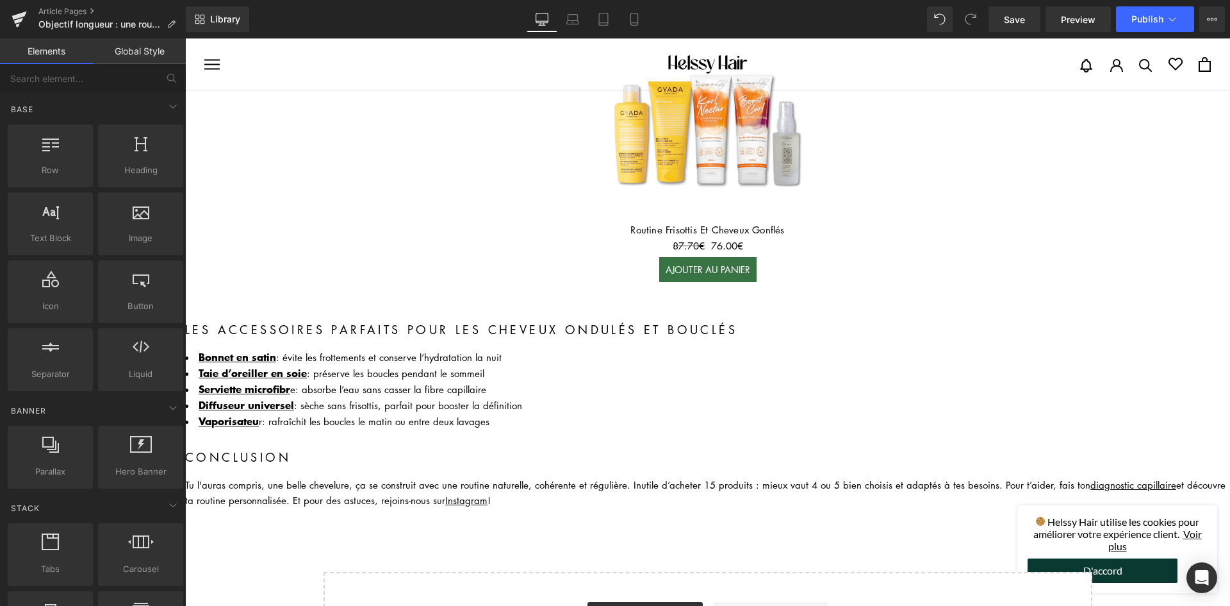
click at [347, 320] on h2 "Les accessoires parfaits pour les cheveux ondulés et bouclés" at bounding box center [707, 329] width 1045 height 19
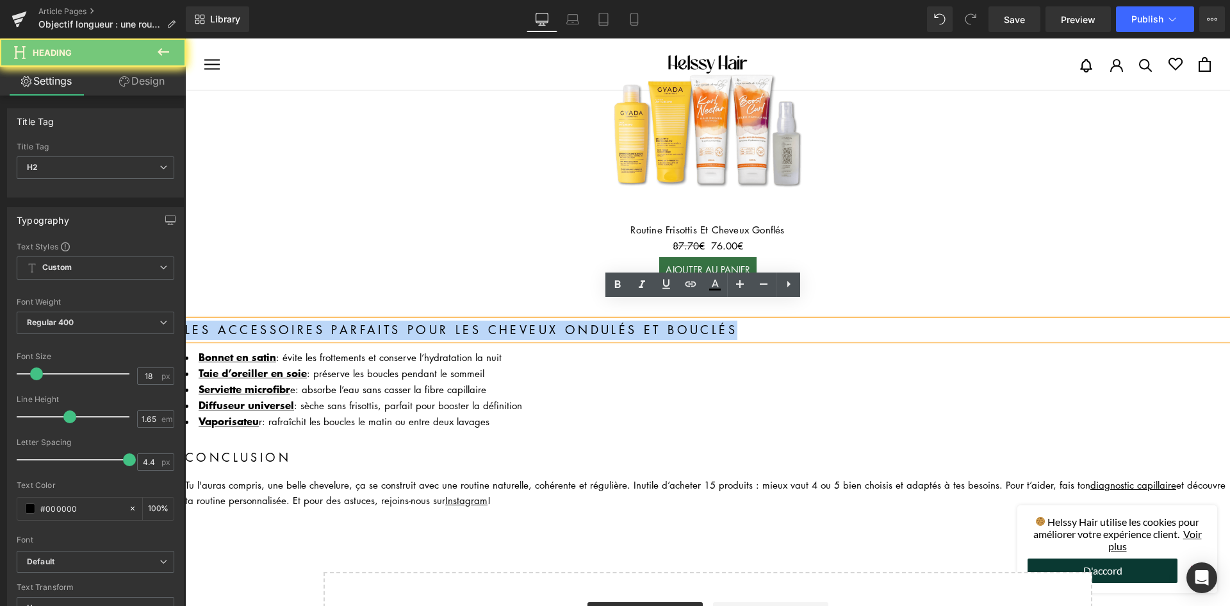
click at [347, 320] on h2 "Les accessoires parfaits pour les cheveux ondulés et bouclés" at bounding box center [707, 329] width 1045 height 19
paste div
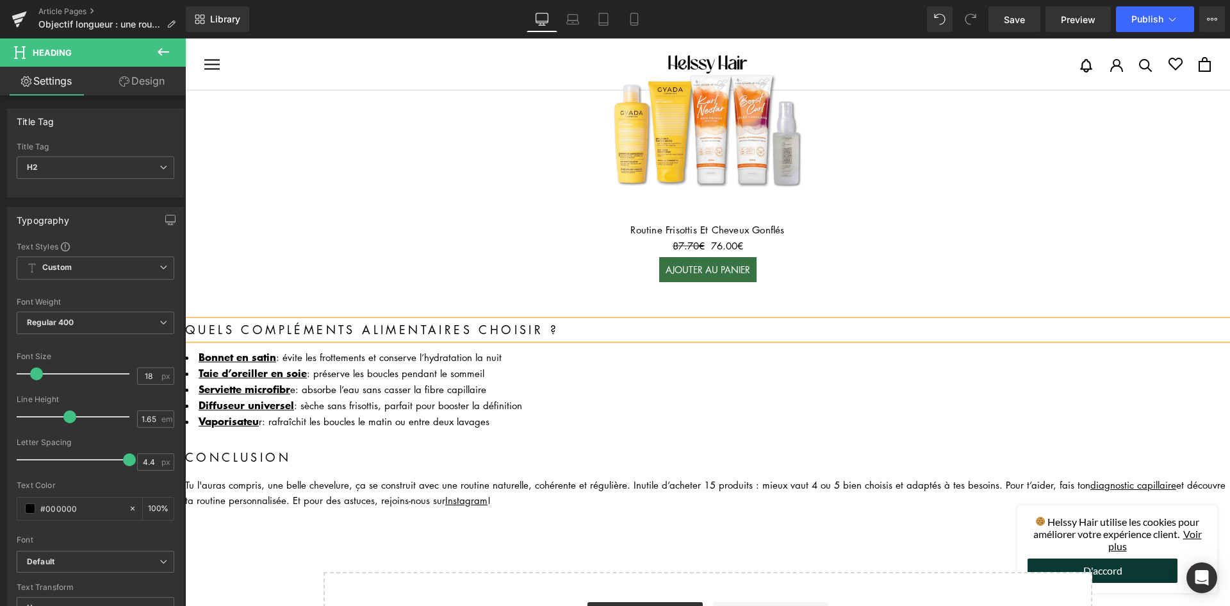
click at [682, 397] on li "Diffuseur universel : sèche sans frisottis, parfait pour booster la définition" at bounding box center [707, 405] width 1045 height 16
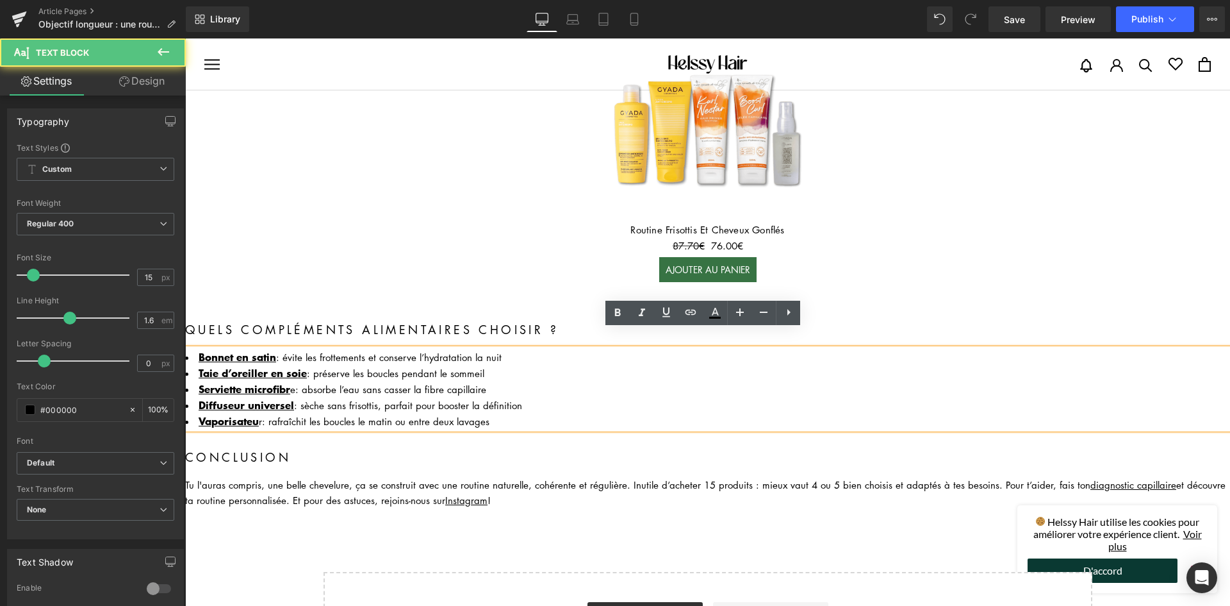
click at [513, 365] on li "Taie d’oreiller en soie : préserve les boucles pendant le sommeil" at bounding box center [707, 373] width 1045 height 16
click at [552, 320] on h2 "Quels compléments alimentaires choisir ?" at bounding box center [707, 329] width 1045 height 19
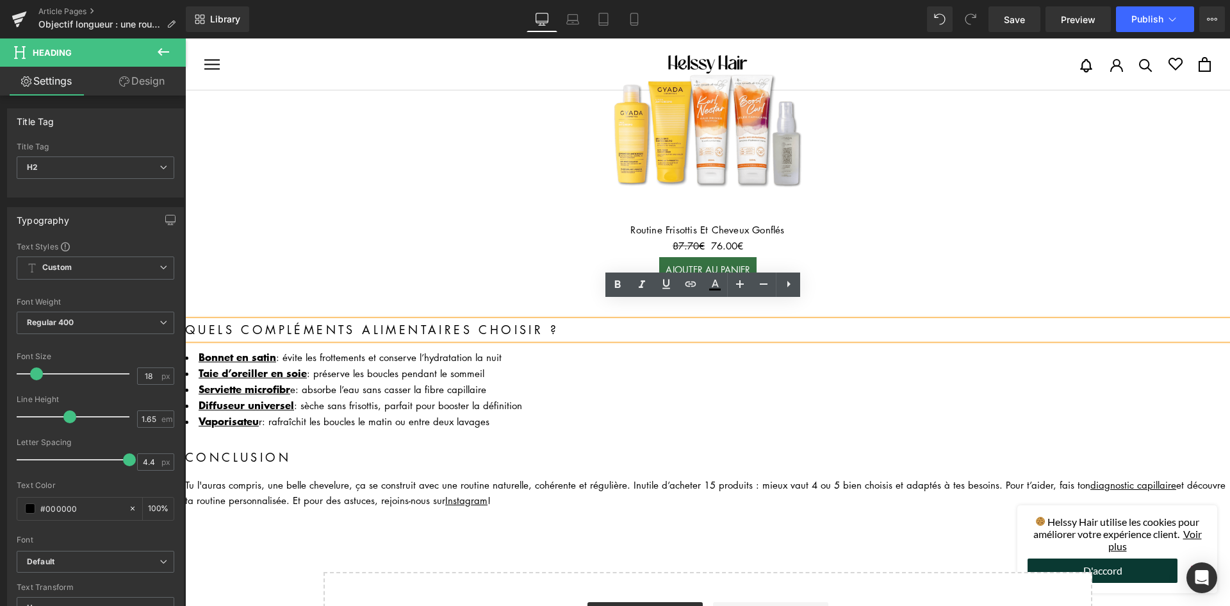
click at [634, 381] on li "Serviette microfibr e : absorbe l’eau sans casser la fibre capillaire" at bounding box center [707, 389] width 1045 height 16
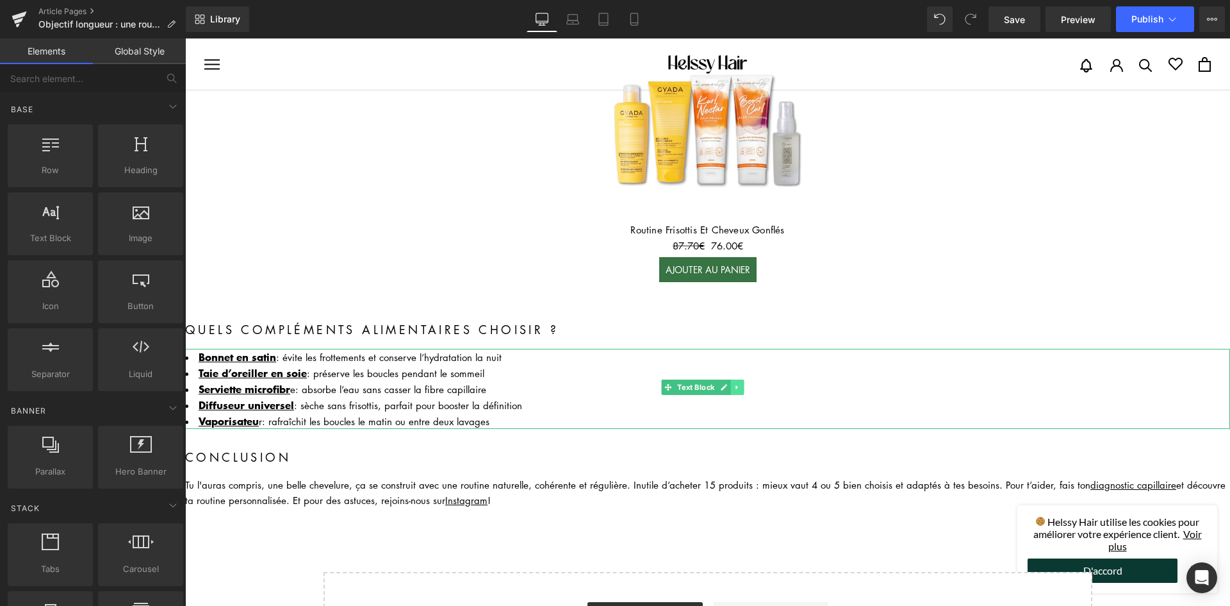
click at [743, 379] on link at bounding box center [737, 386] width 13 height 15
click at [744, 384] on icon at bounding box center [744, 387] width 7 height 7
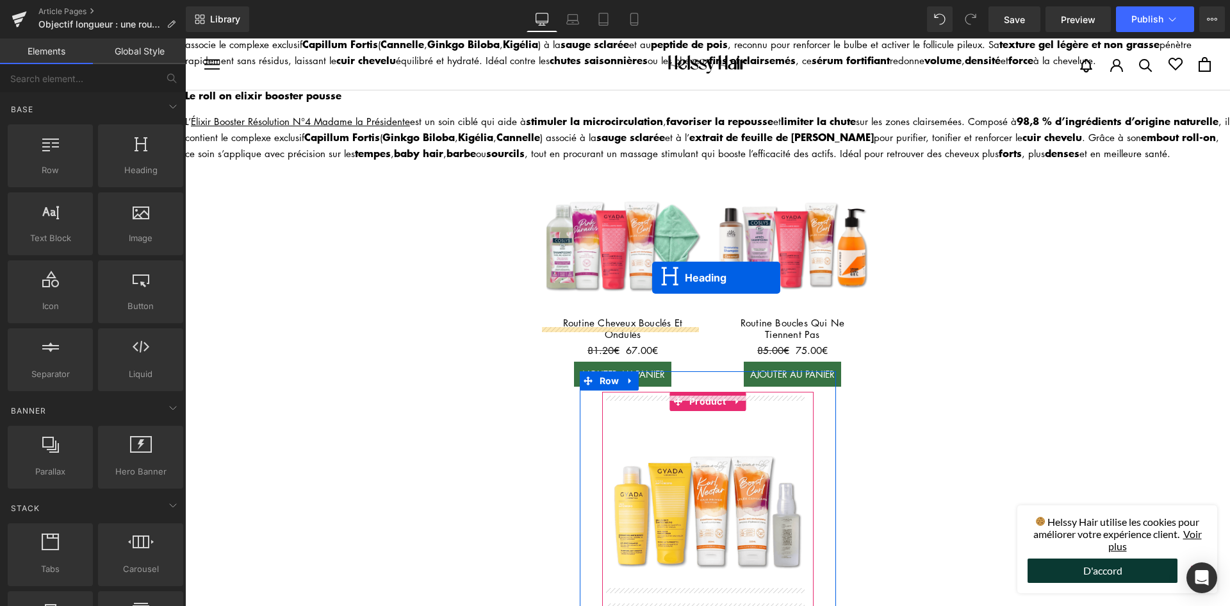
scroll to position [769, 0]
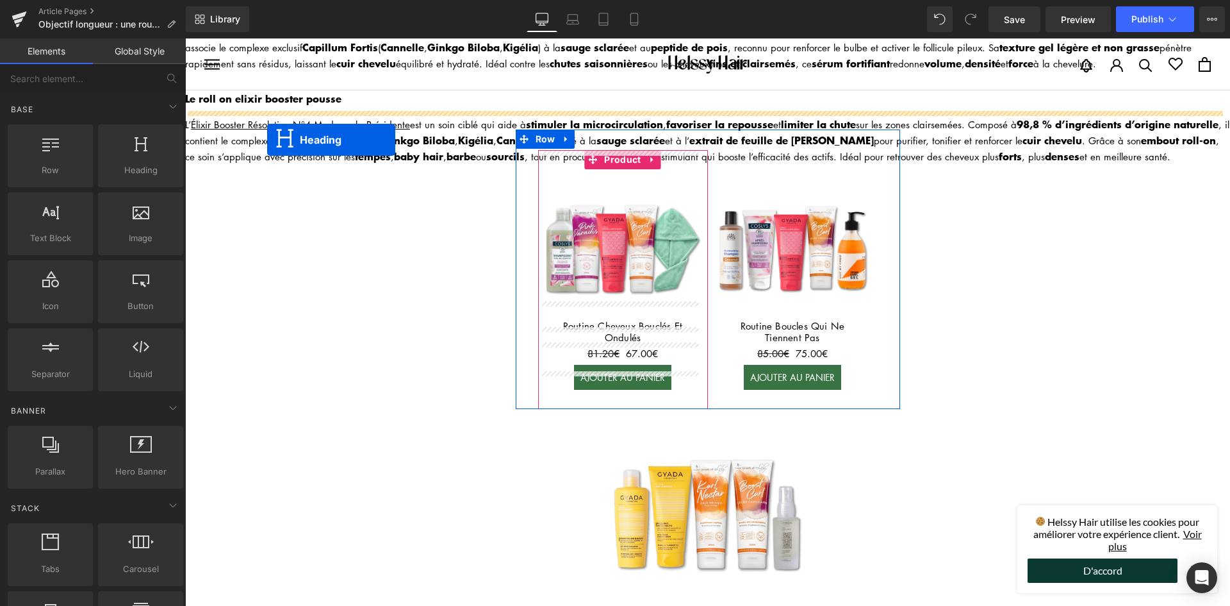
drag, startPoint x: 668, startPoint y: 309, endPoint x: 264, endPoint y: 142, distance: 437.8
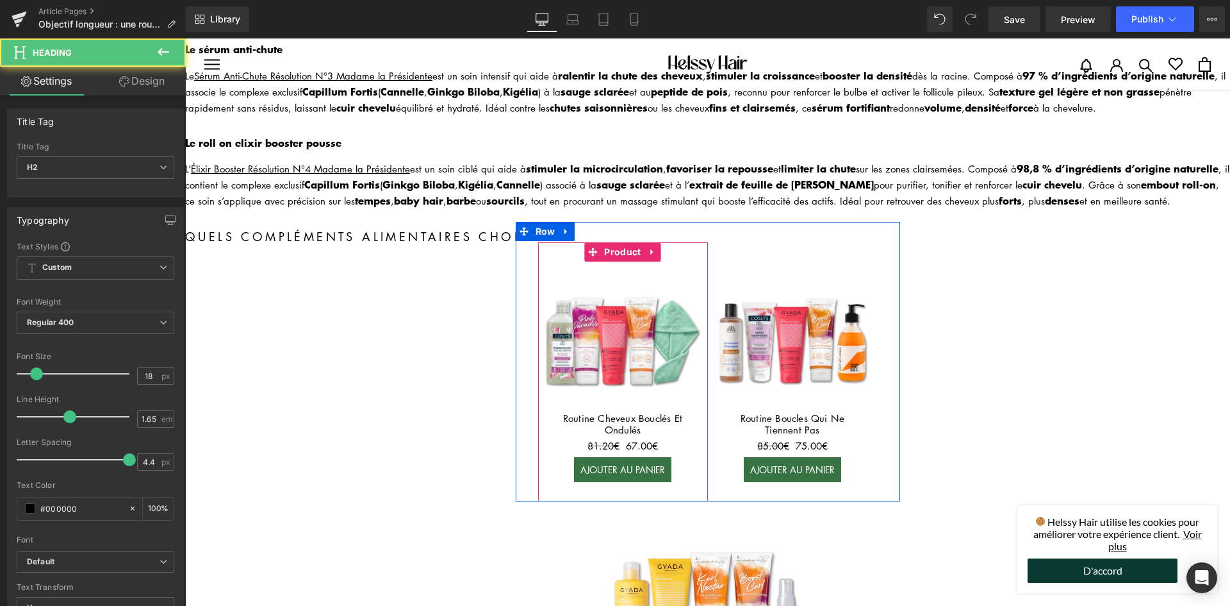
scroll to position [705, 0]
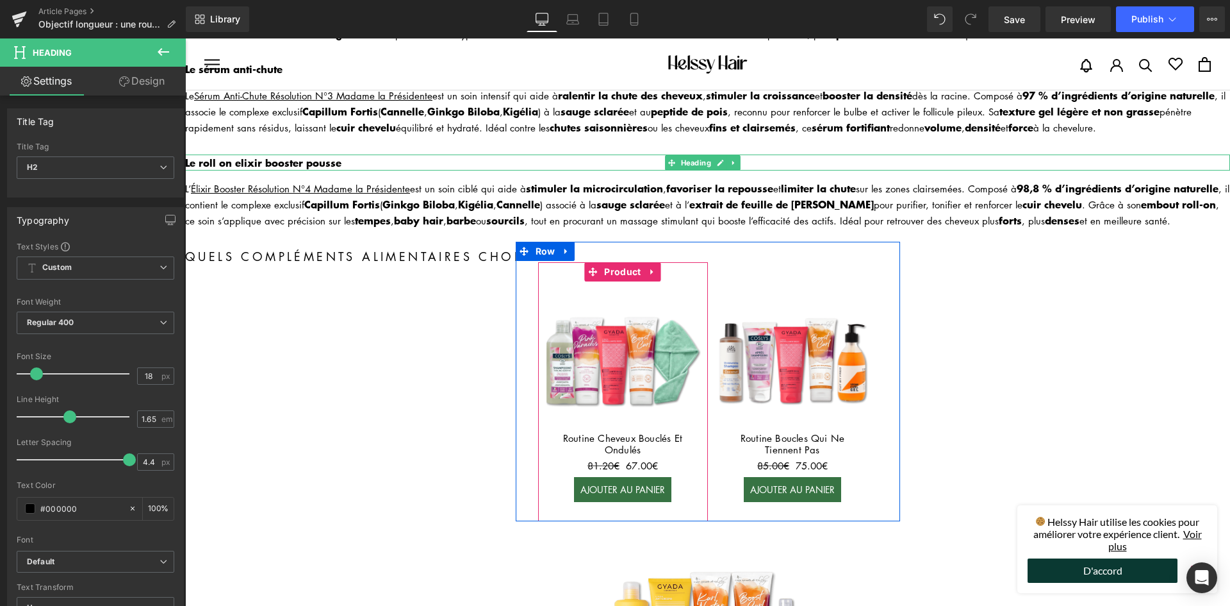
click at [736, 170] on div at bounding box center [707, 170] width 1045 height 1
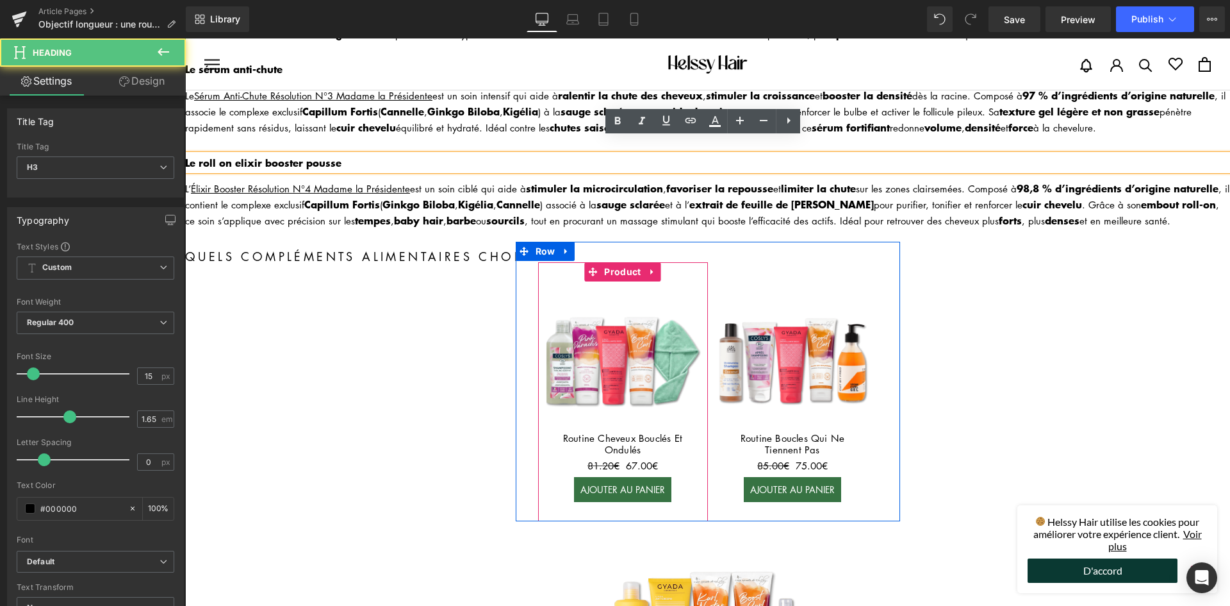
click at [734, 154] on h3 "Le roll on elixir booster pousse" at bounding box center [707, 162] width 1045 height 17
click at [442, 212] on strong "baby hair" at bounding box center [418, 219] width 49 height 15
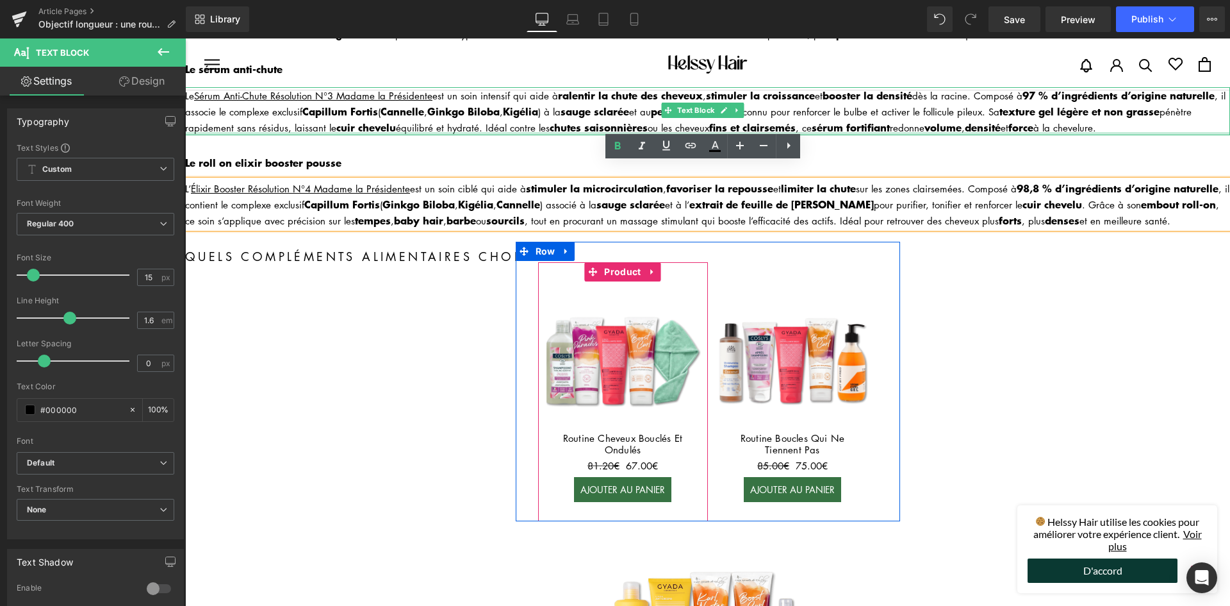
click at [844, 132] on div at bounding box center [707, 133] width 1045 height 3
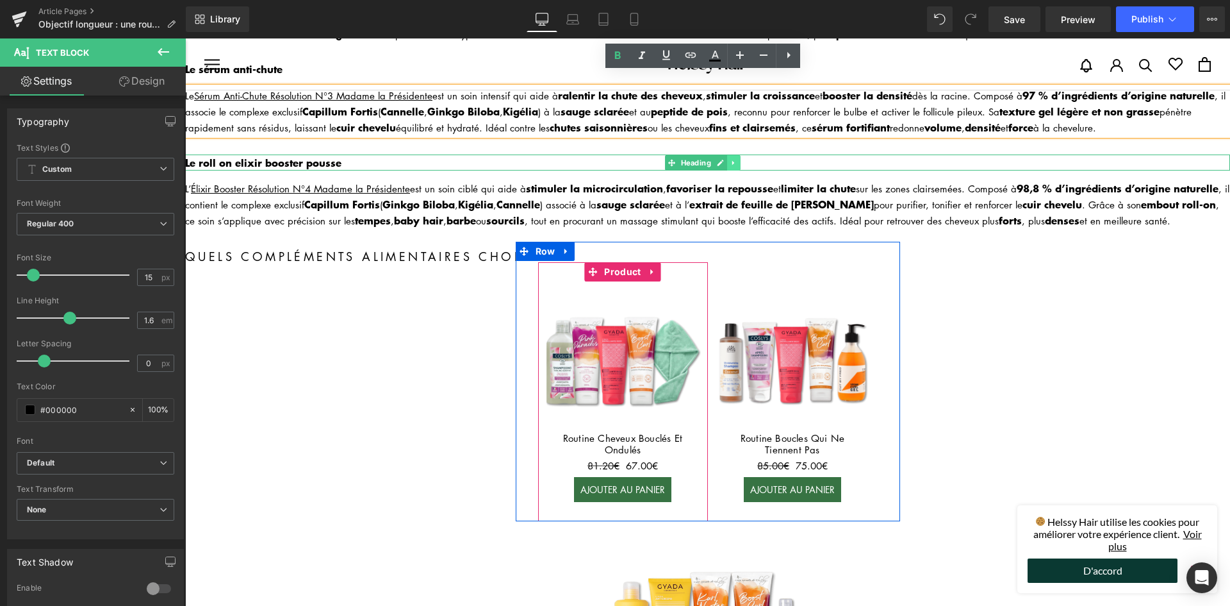
click at [734, 159] on icon at bounding box center [733, 163] width 7 height 8
click at [723, 155] on link at bounding box center [727, 162] width 13 height 15
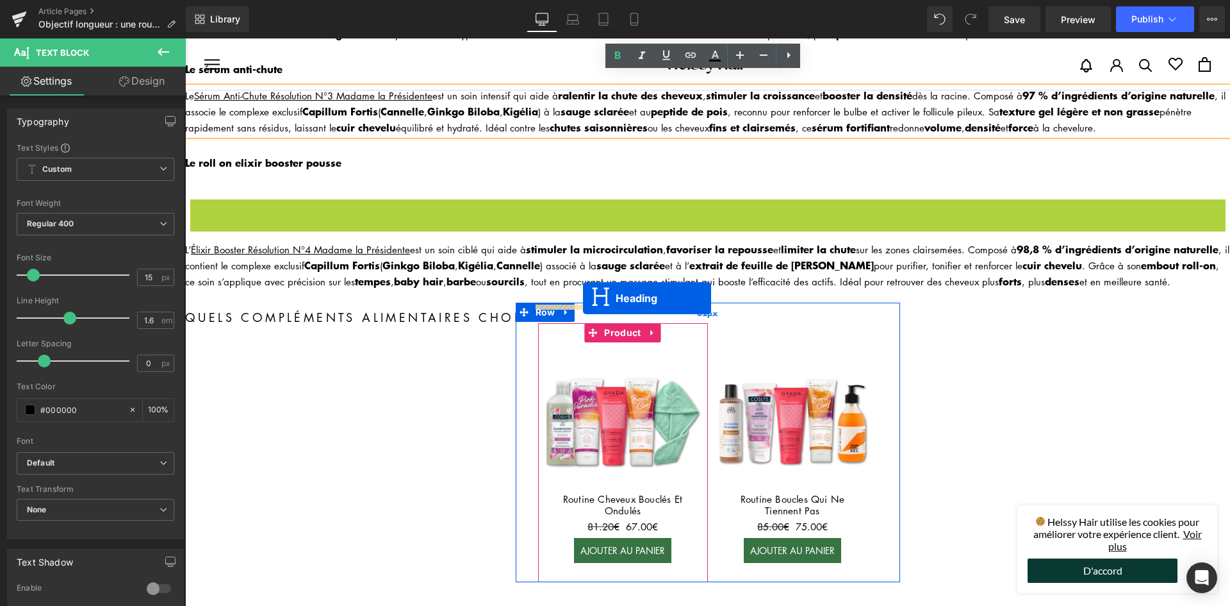
drag, startPoint x: 673, startPoint y: 188, endPoint x: 583, endPoint y: 298, distance: 142.0
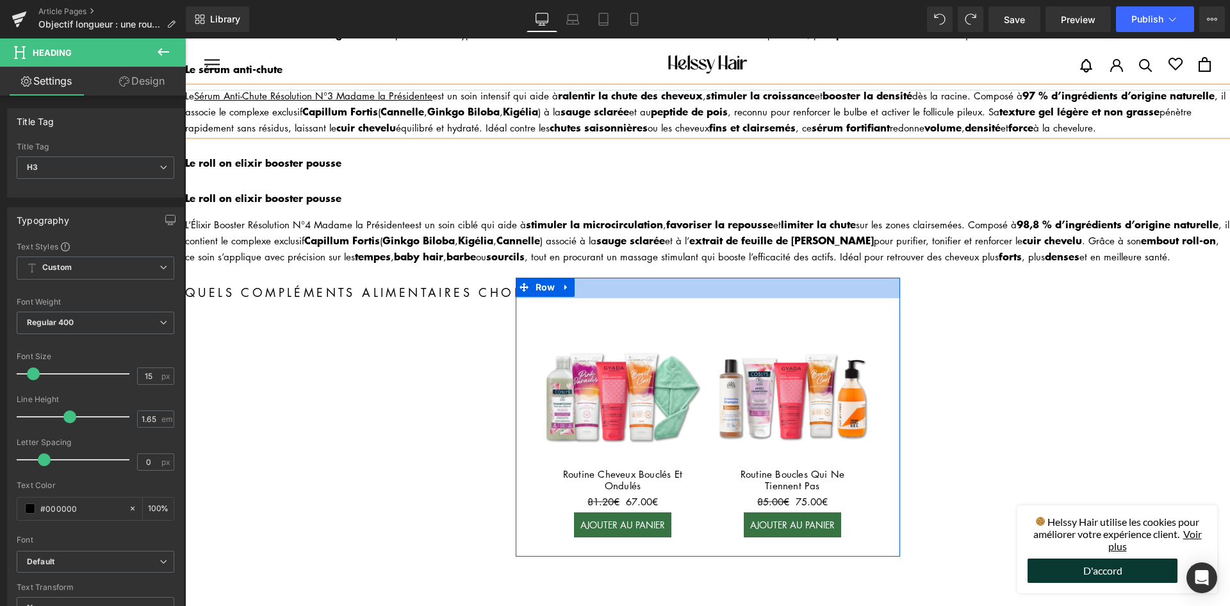
scroll to position [740, 0]
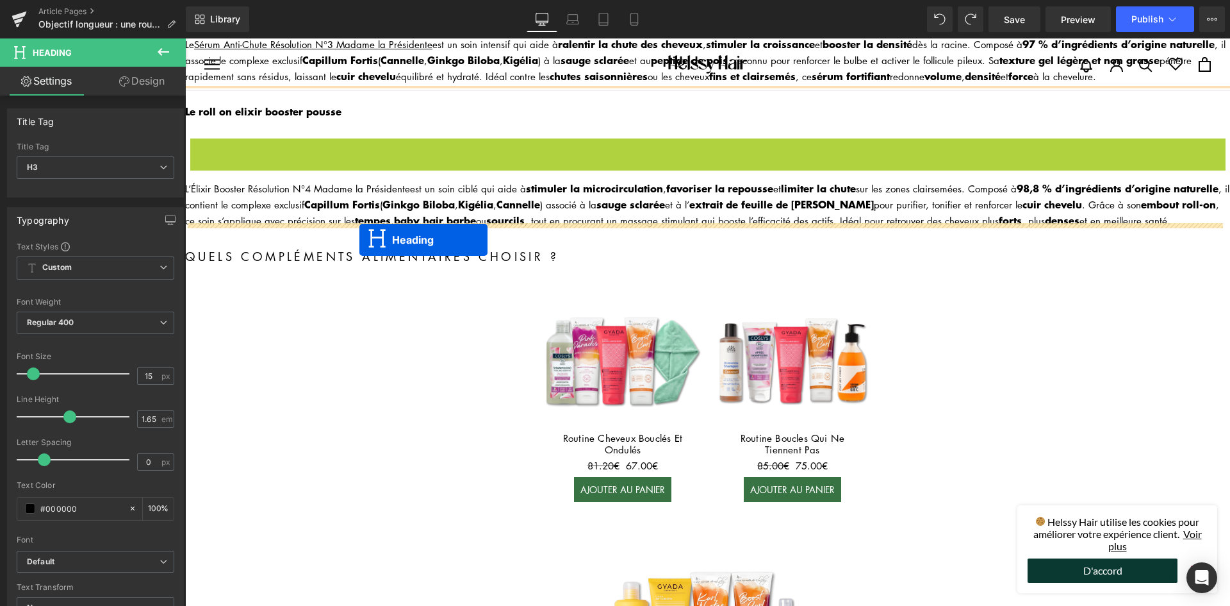
drag, startPoint x: 669, startPoint y: 145, endPoint x: 359, endPoint y: 240, distance: 323.7
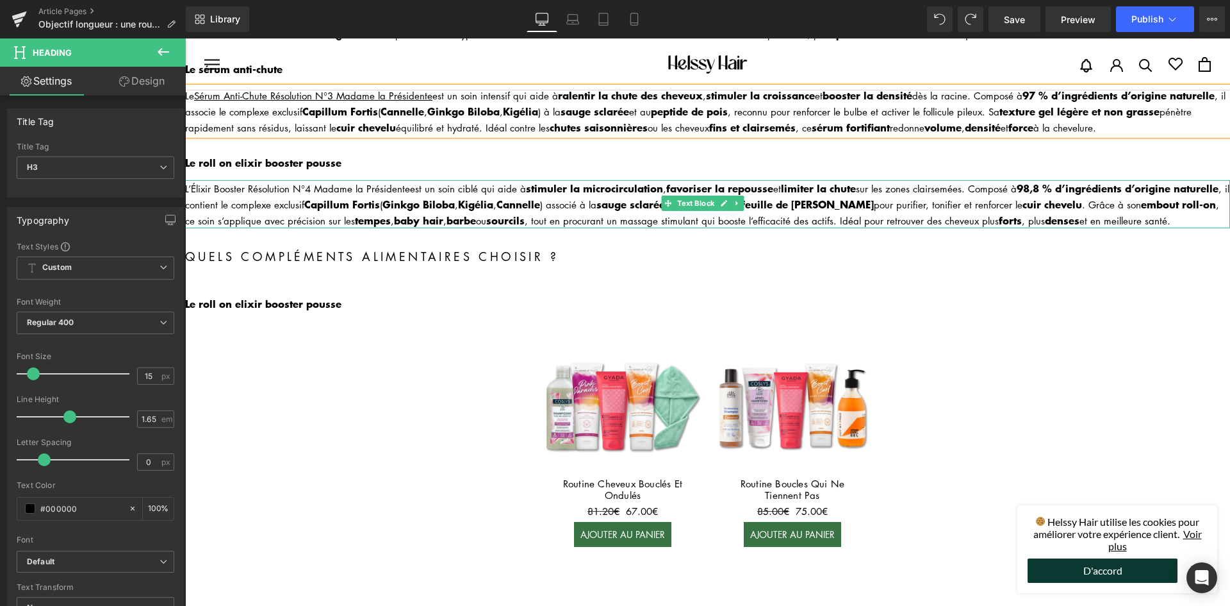
click at [739, 199] on icon at bounding box center [737, 203] width 7 height 8
click at [726, 195] on link at bounding box center [730, 202] width 13 height 15
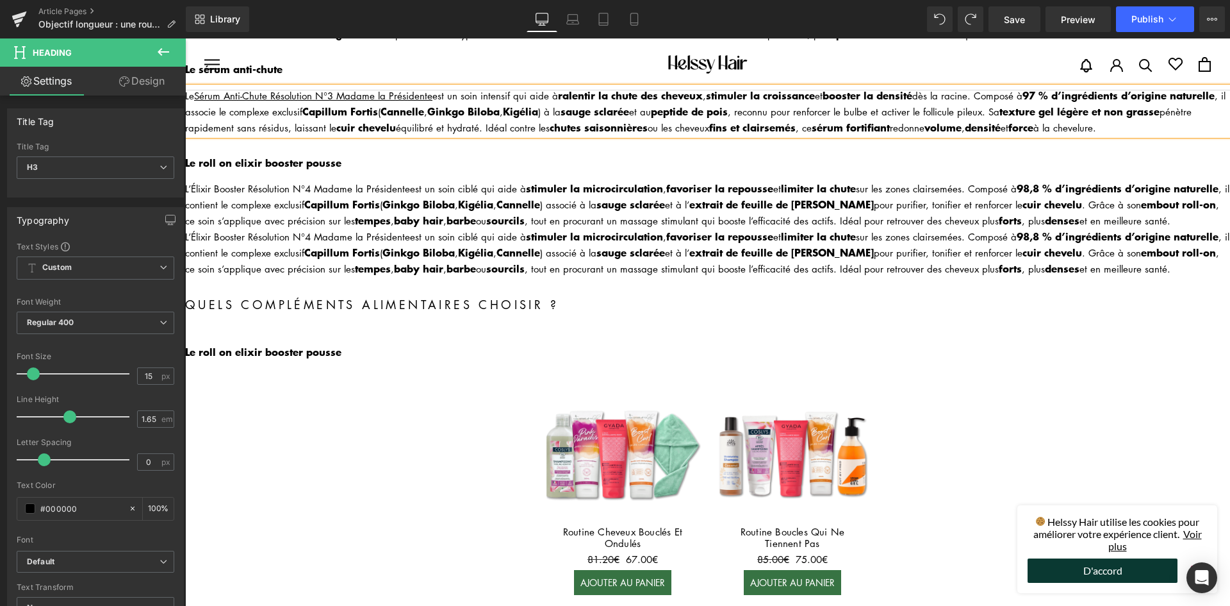
click at [391, 260] on strong "tempes" at bounding box center [373, 267] width 36 height 15
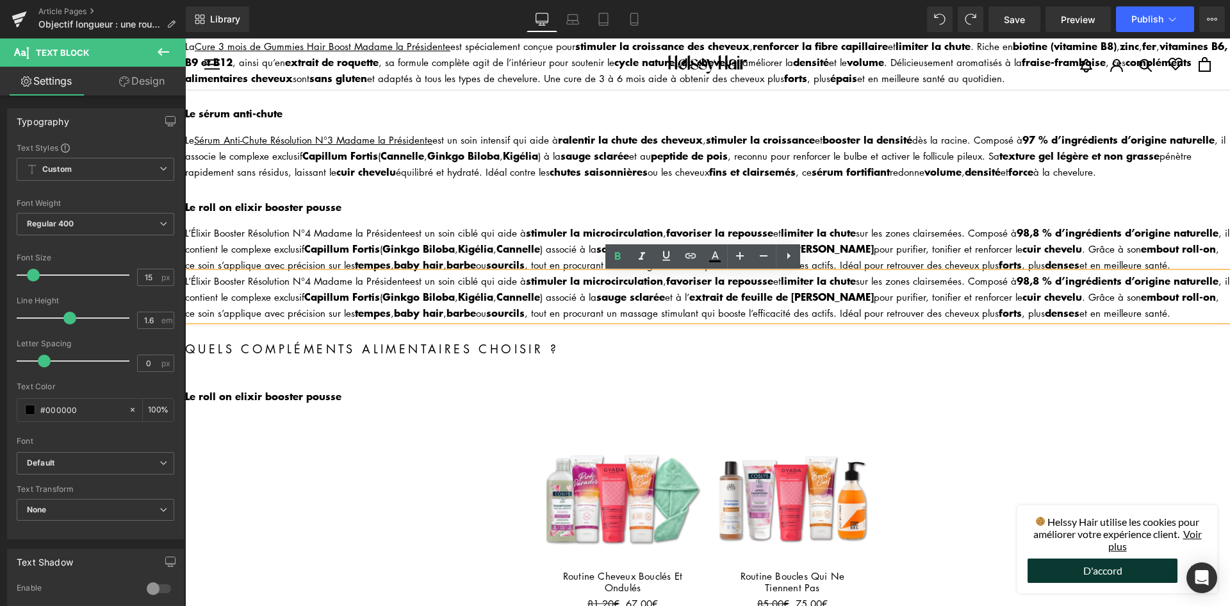
scroll to position [641, 0]
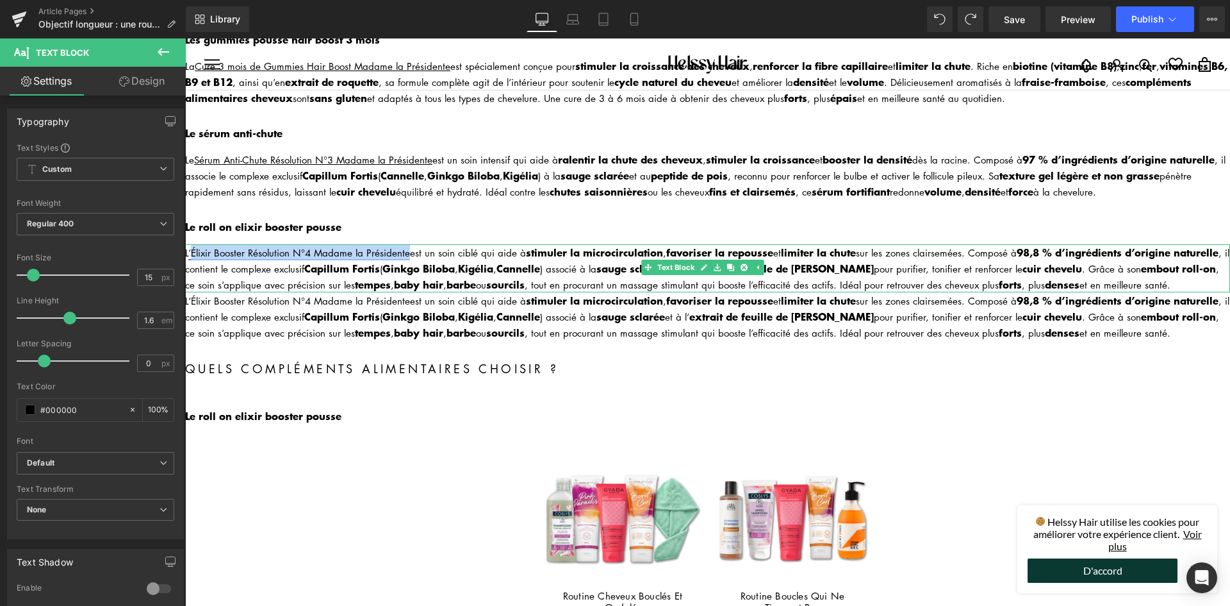
drag, startPoint x: 408, startPoint y: 235, endPoint x: 190, endPoint y: 236, distance: 217.2
click at [190, 244] on div "L ’Élixir Booster Résolution N°4 Madame la Présidente est un soin ciblé qui aid…" at bounding box center [707, 268] width 1045 height 48
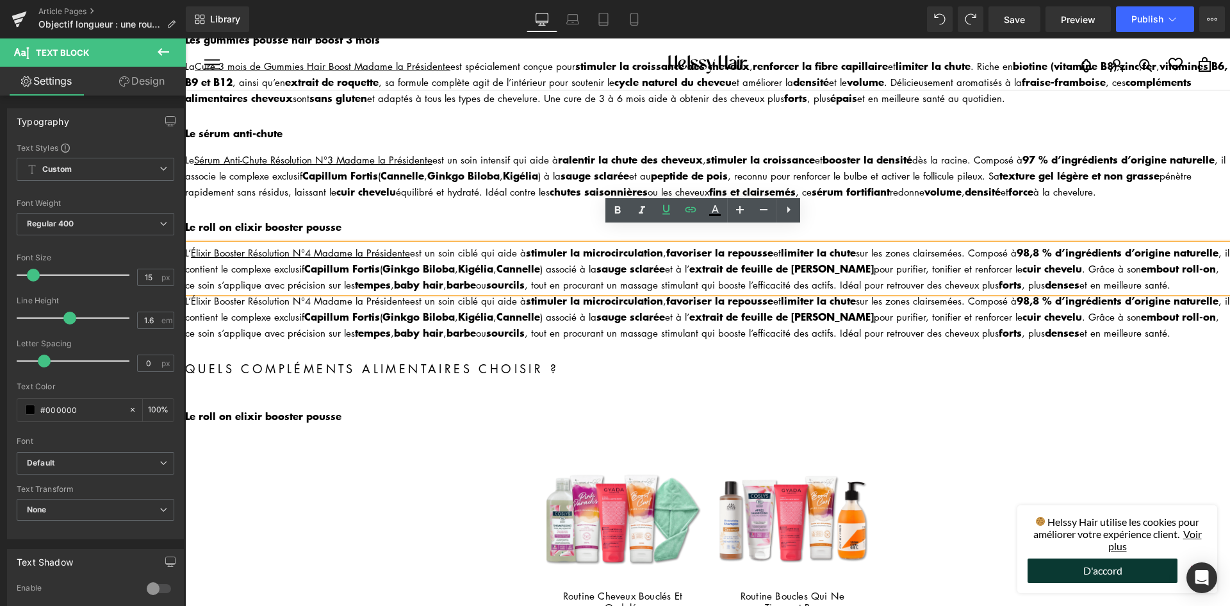
click at [455, 308] on strong "Ginkgo Biloba" at bounding box center [419, 315] width 72 height 15
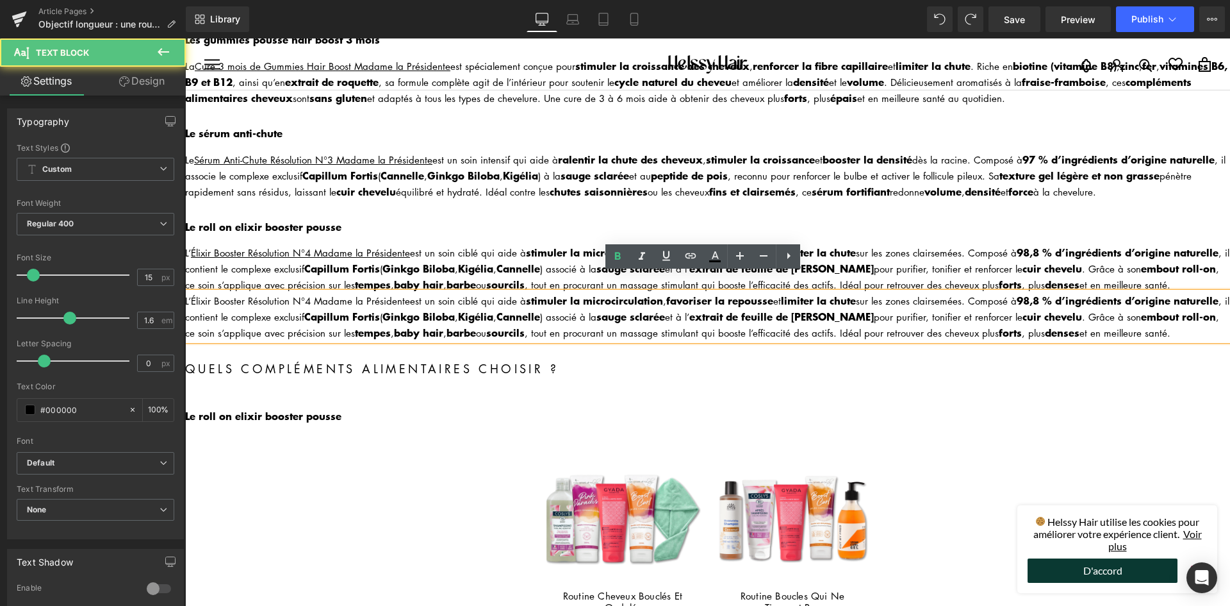
click at [783, 316] on div "L ’Élixir Booster Résolution N°4 Madame la Présidente est un soin ciblé qui aid…" at bounding box center [707, 316] width 1045 height 48
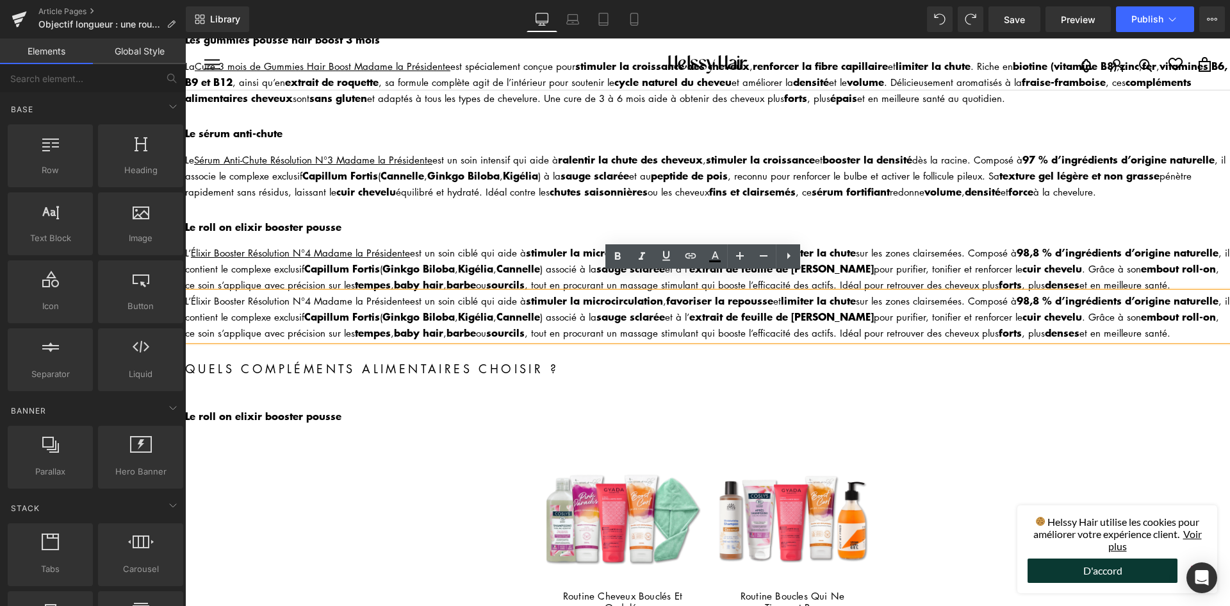
click at [845, 335] on div "Qu’est-ce qu’une routine in & out et quels sont ses bienfaits ? Heading Si tu v…" at bounding box center [707, 340] width 1045 height 1725
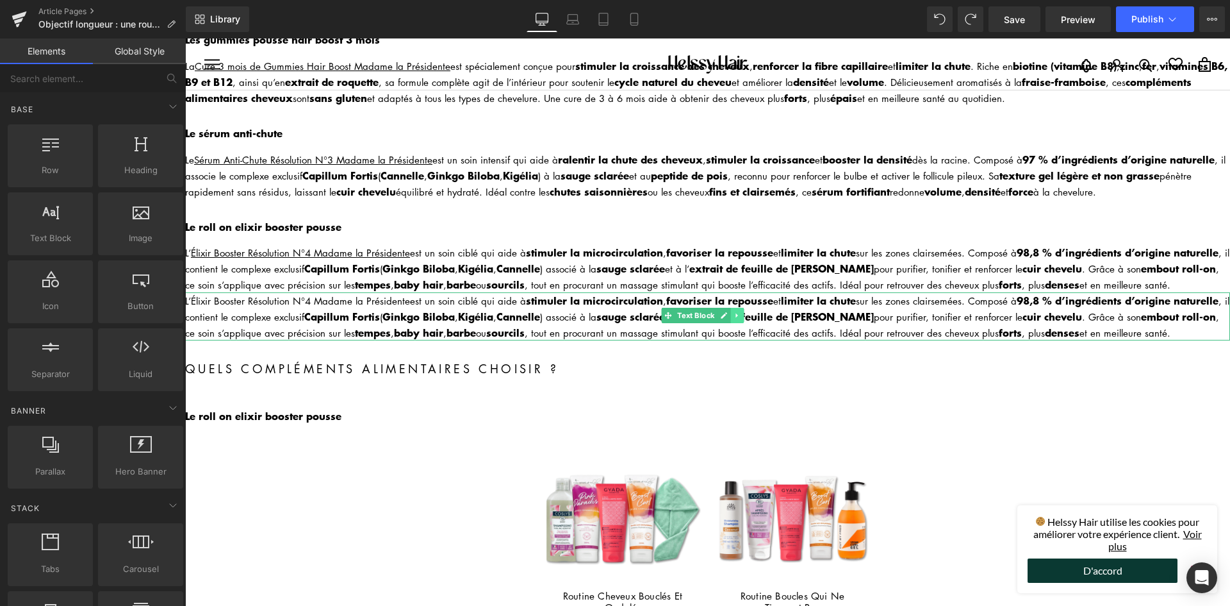
click at [735, 311] on icon at bounding box center [737, 315] width 7 height 8
click at [740, 308] on link at bounding box center [744, 315] width 13 height 15
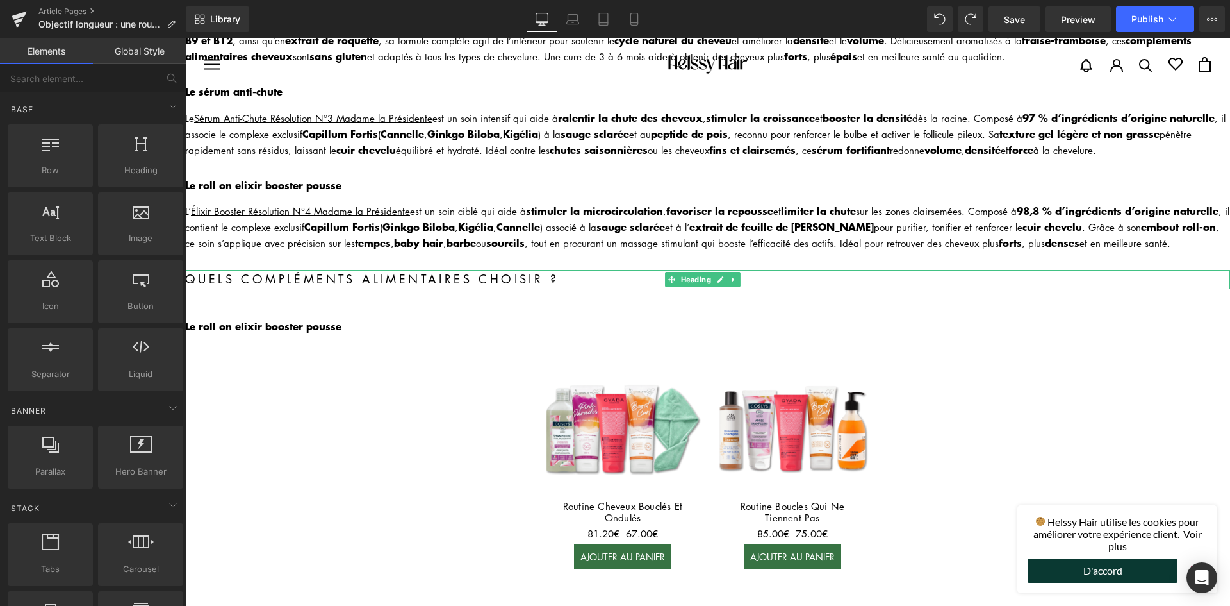
scroll to position [705, 0]
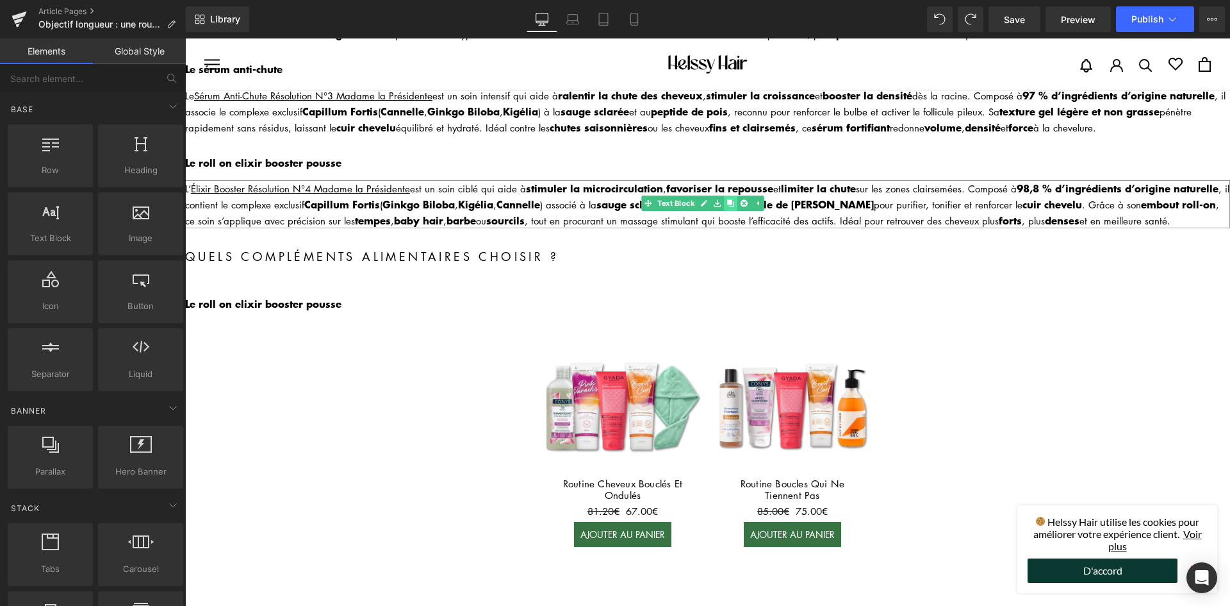
click at [732, 200] on icon at bounding box center [730, 203] width 7 height 7
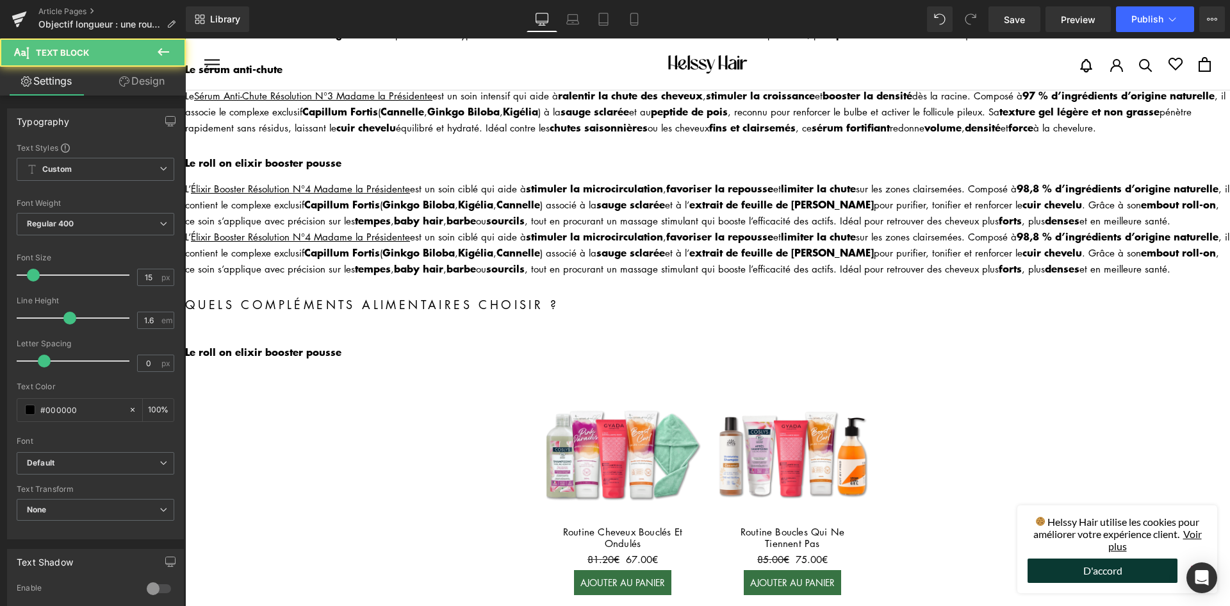
drag, startPoint x: 481, startPoint y: 229, endPoint x: 648, endPoint y: 237, distance: 168.1
click at [497, 260] on div "Qu’est-ce qu’une routine in & out et quels sont ses bienfaits ? Heading Si tu v…" at bounding box center [707, 276] width 1045 height 1725
click at [696, 298] on span "Heading" at bounding box center [696, 305] width 35 height 15
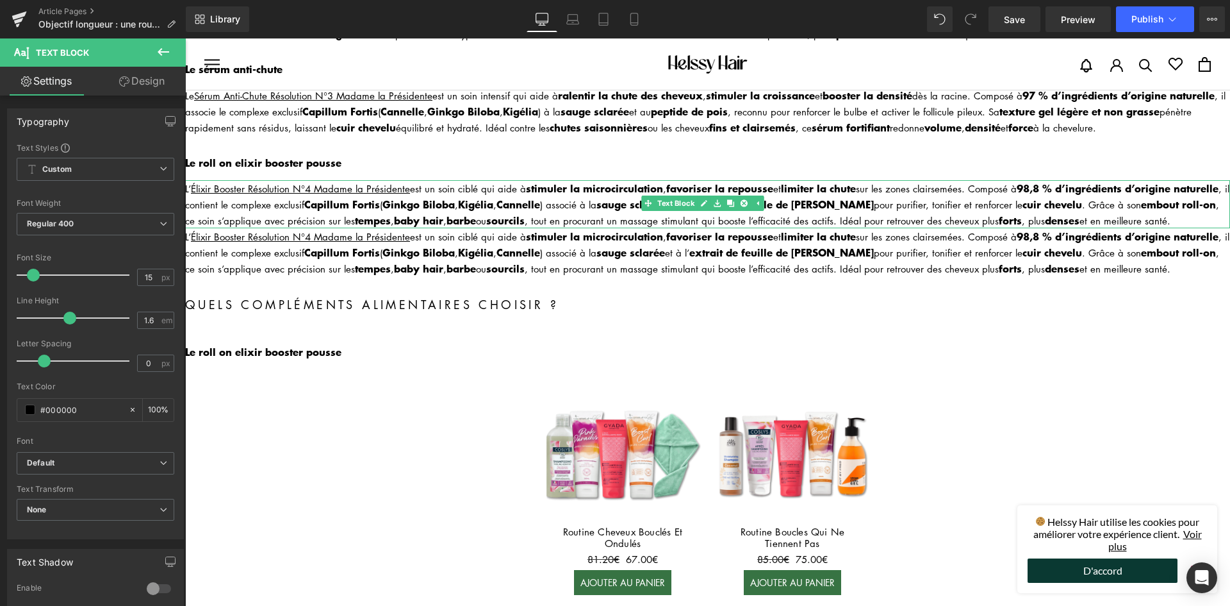
click at [496, 194] on div "L ’ Élixir Booster Résolution N°4 Madame la Présidente est un soin ciblé qui ai…" at bounding box center [707, 204] width 1045 height 48
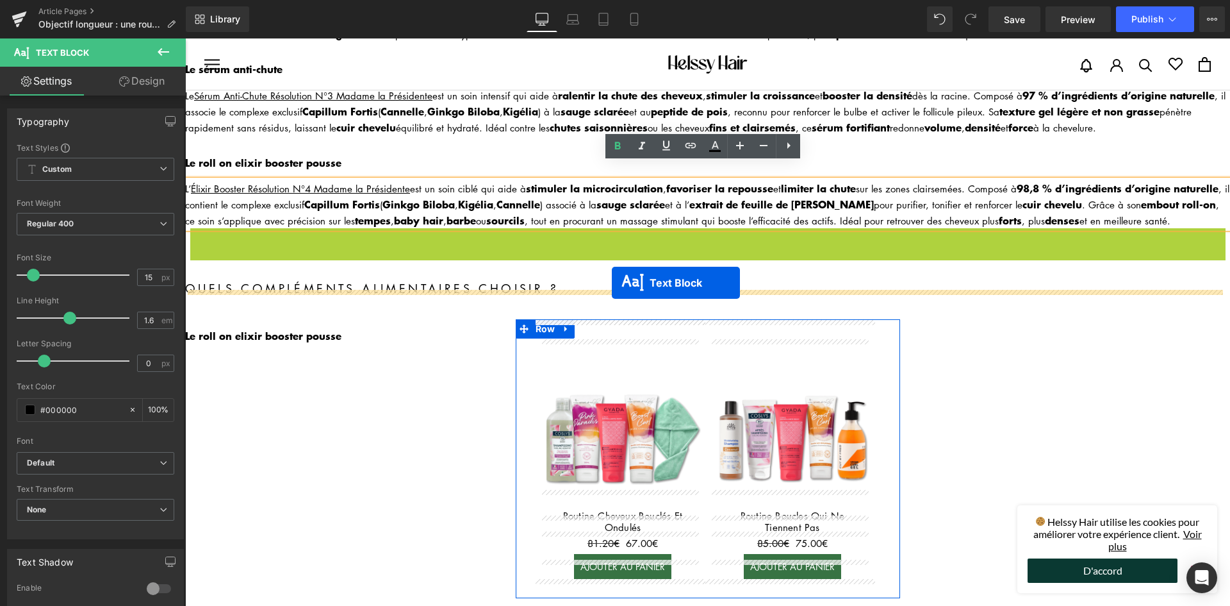
drag, startPoint x: 664, startPoint y: 230, endPoint x: 611, endPoint y: 282, distance: 73.9
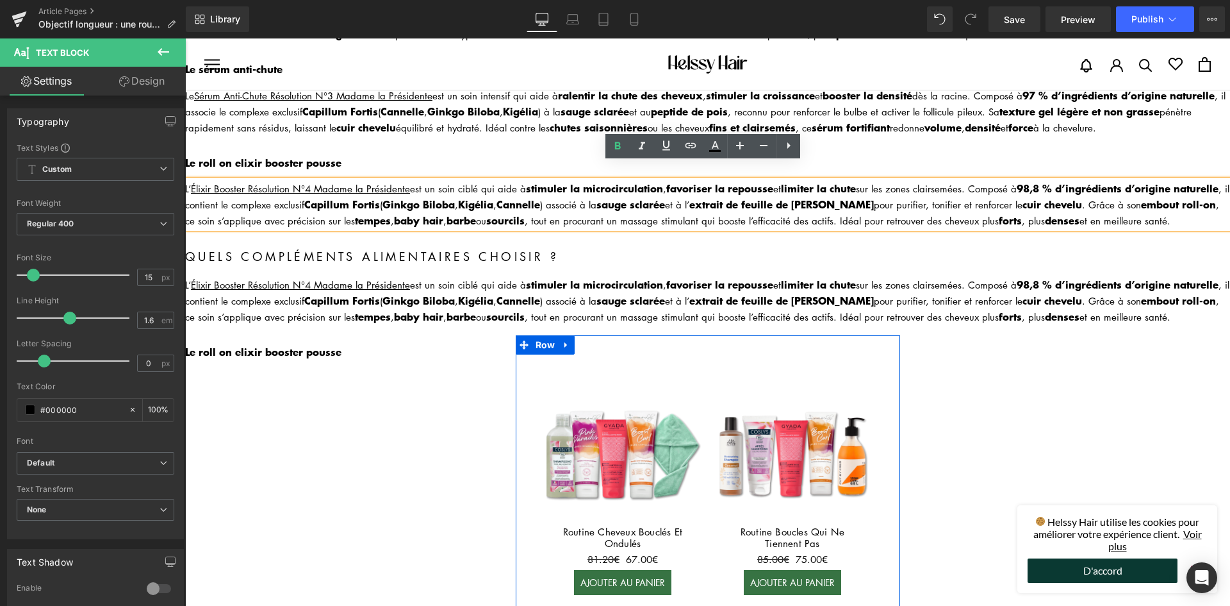
click at [185, 38] on div at bounding box center [185, 38] width 0 height 0
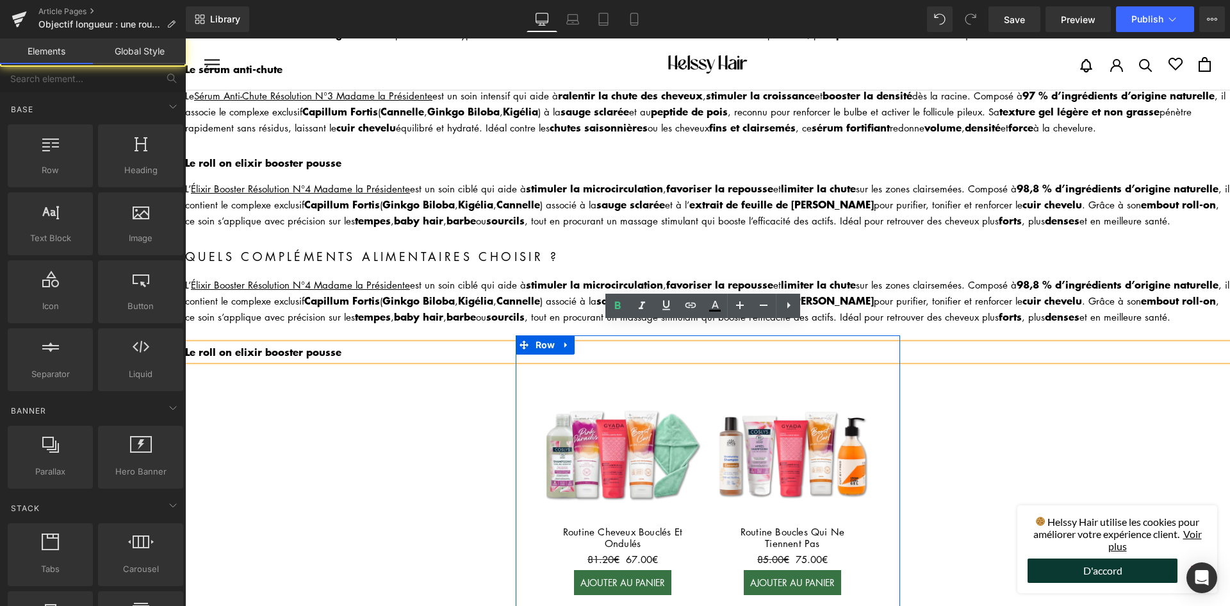
click at [336, 390] on div "Qu’est-ce qu’une routine in & out et quels sont ses bienfaits ? Heading Si tu v…" at bounding box center [707, 276] width 1045 height 1725
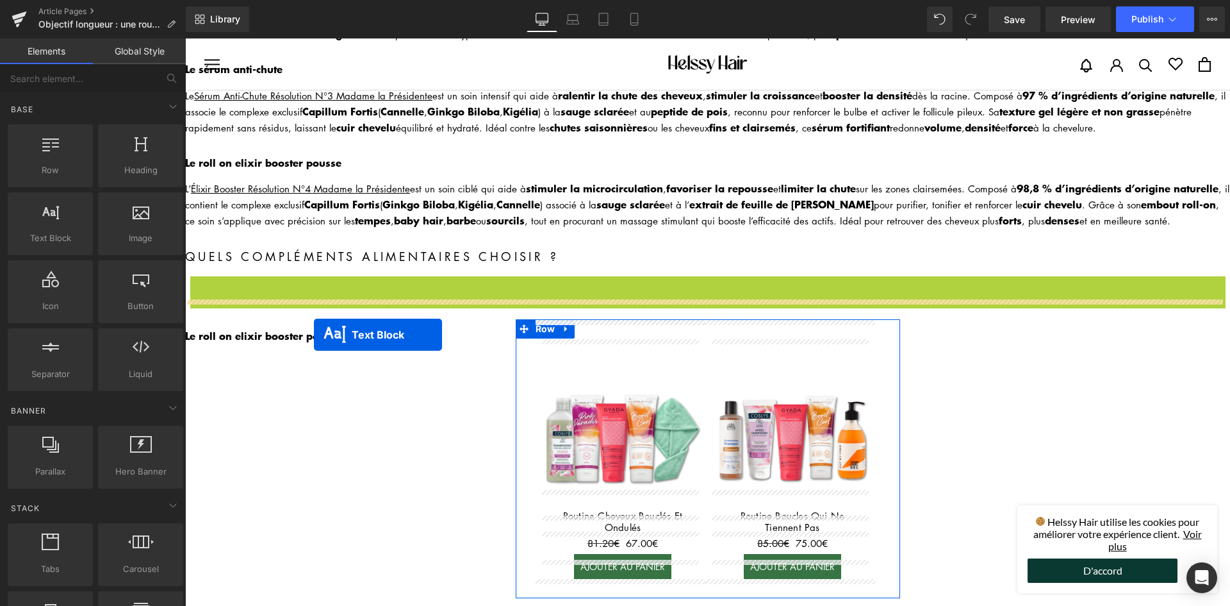
drag, startPoint x: 666, startPoint y: 279, endPoint x: 314, endPoint y: 334, distance: 356.1
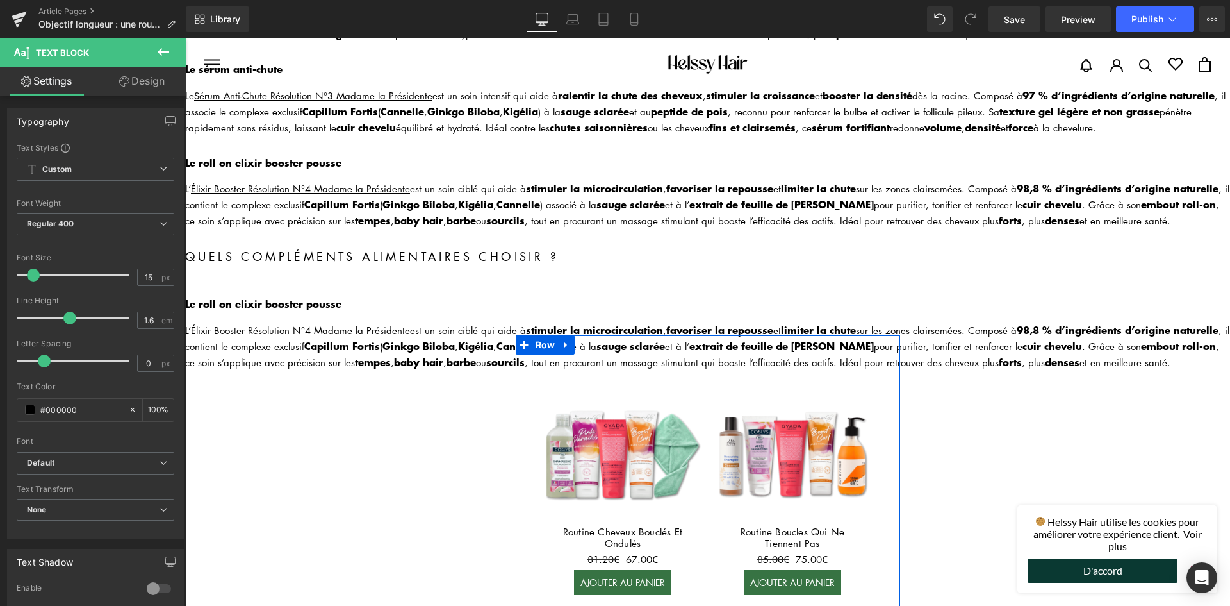
click at [318, 295] on b "Le roll on elixir booster pousse" at bounding box center [263, 302] width 156 height 15
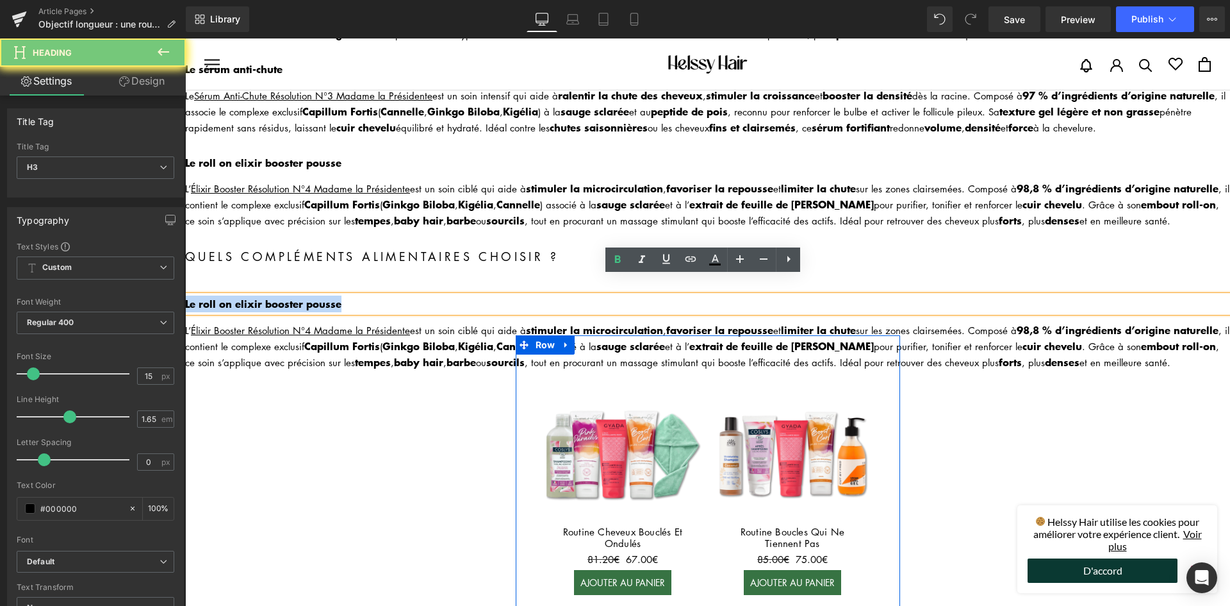
click at [318, 295] on b "Le roll on elixir booster pousse" at bounding box center [263, 302] width 156 height 15
paste div
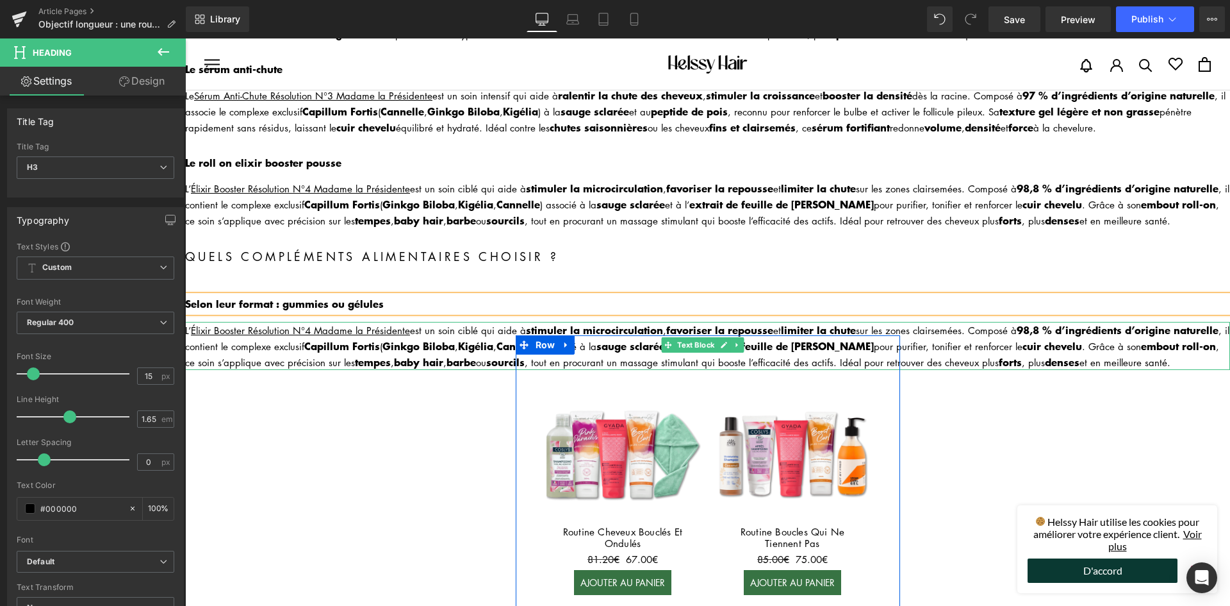
click at [289, 337] on div "L ’ Élixir Booster Résolution N°4 Madame la Présidente est un soin ciblé qui ai…" at bounding box center [707, 346] width 1045 height 48
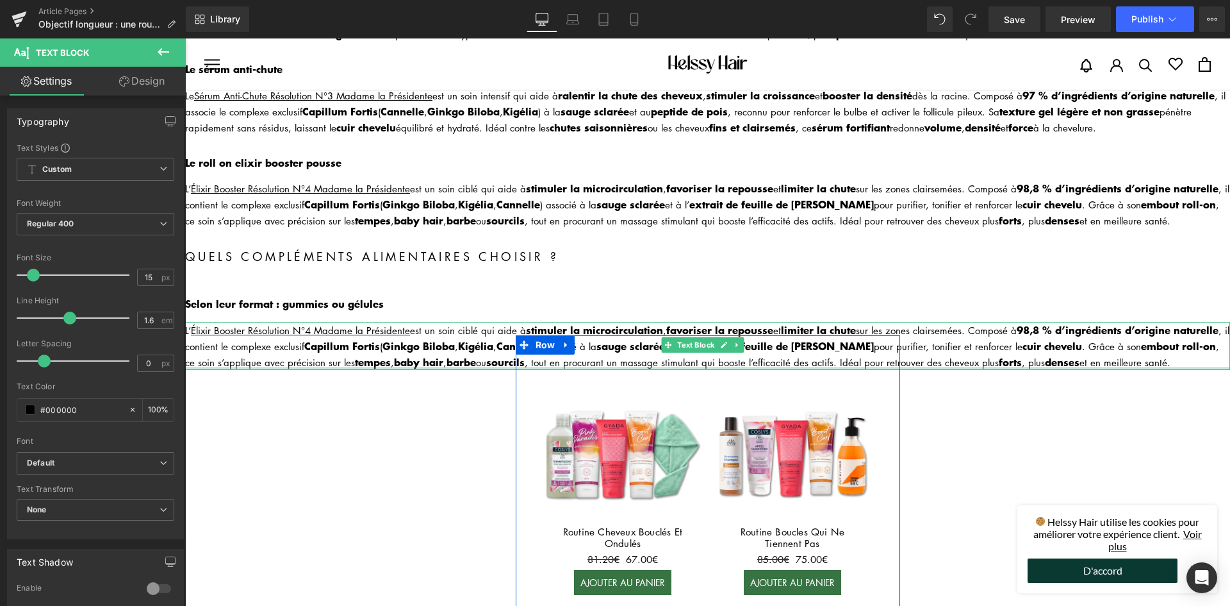
click at [296, 367] on div at bounding box center [707, 368] width 1045 height 3
click at [296, 347] on div "L ’ Élixir Booster Résolution N°4 Madame la Présidente est un soin ciblé qui ai…" at bounding box center [707, 346] width 1045 height 48
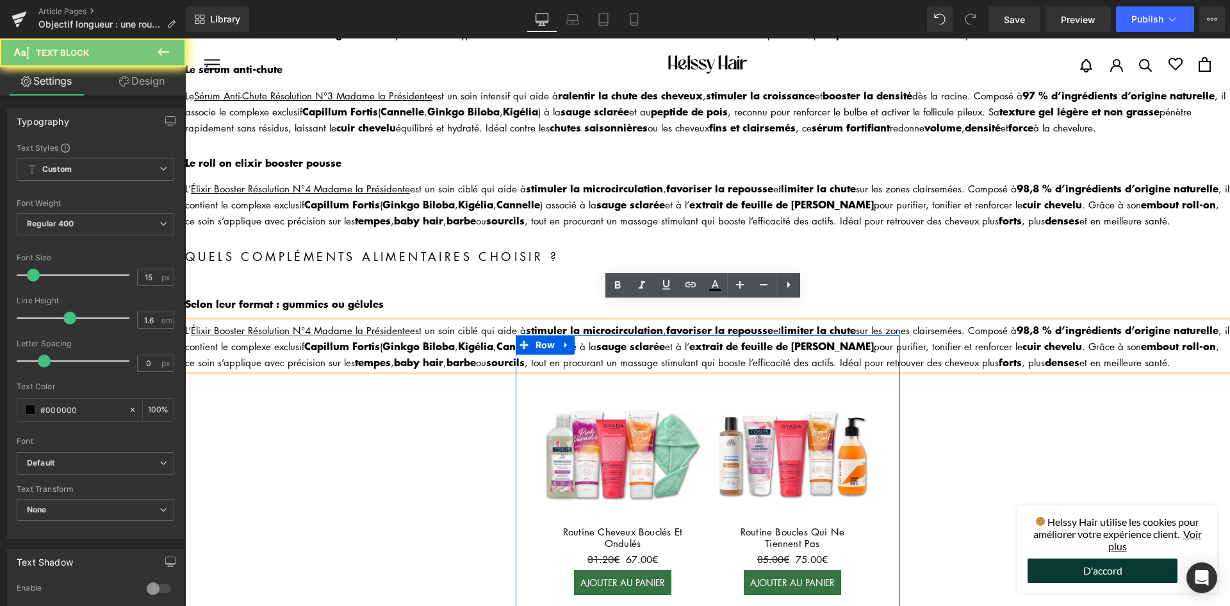
click at [300, 338] on div "L ’ Élixir Booster Résolution N°4 Madame la Présidente est un soin ciblé qui ai…" at bounding box center [707, 346] width 1045 height 48
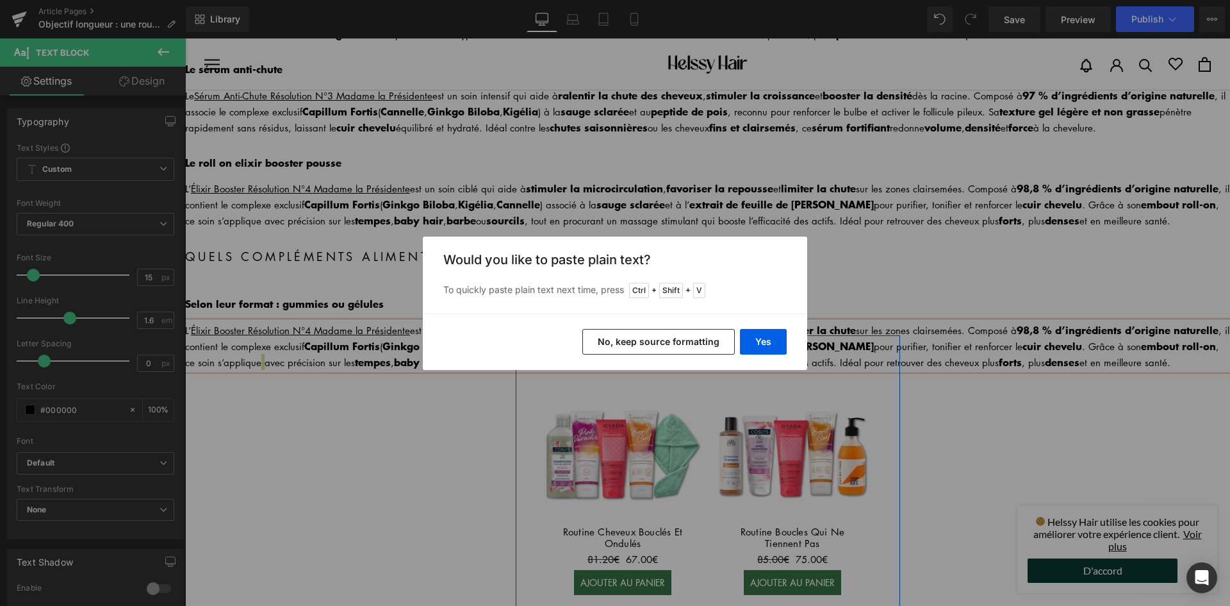
click at [663, 336] on button "No, keep source formatting" at bounding box center [658, 342] width 153 height 26
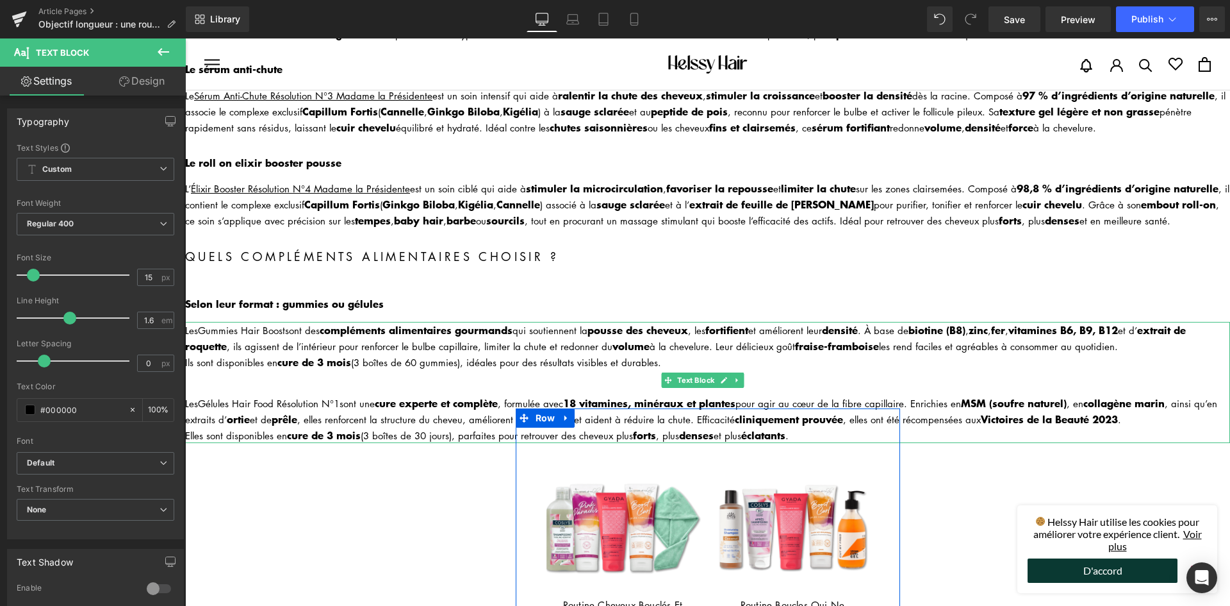
scroll to position [769, 0]
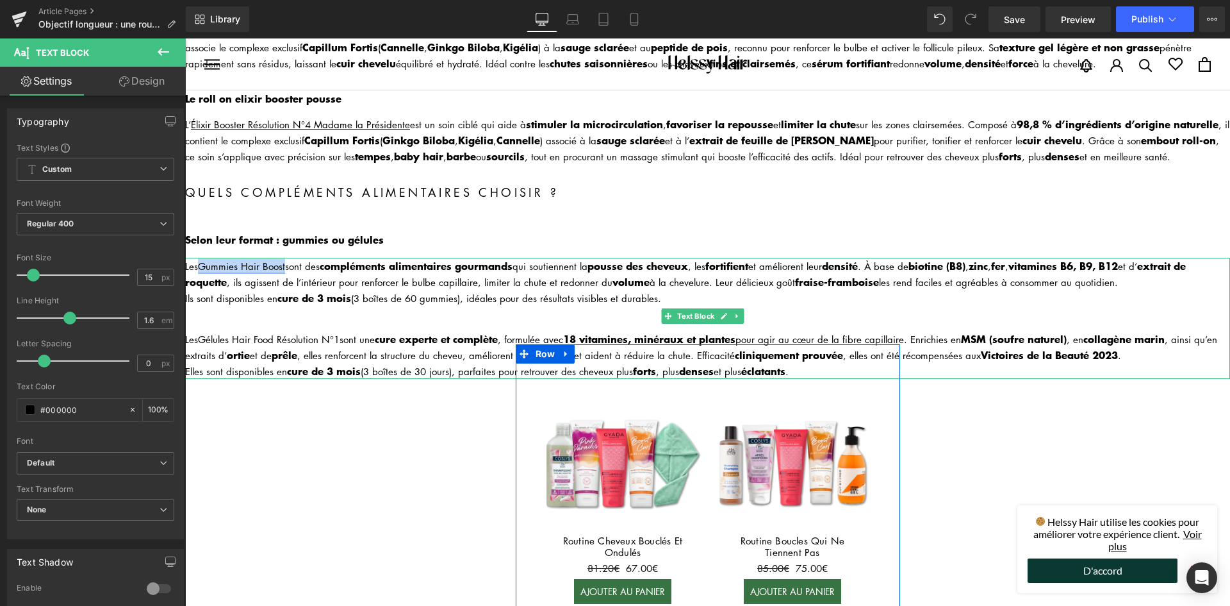
drag, startPoint x: 199, startPoint y: 245, endPoint x: 285, endPoint y: 245, distance: 85.9
click at [286, 258] on div "Les Gummies Hair Boost sont des compléments alimentaires gourmands qui soutienn…" at bounding box center [707, 274] width 1045 height 32
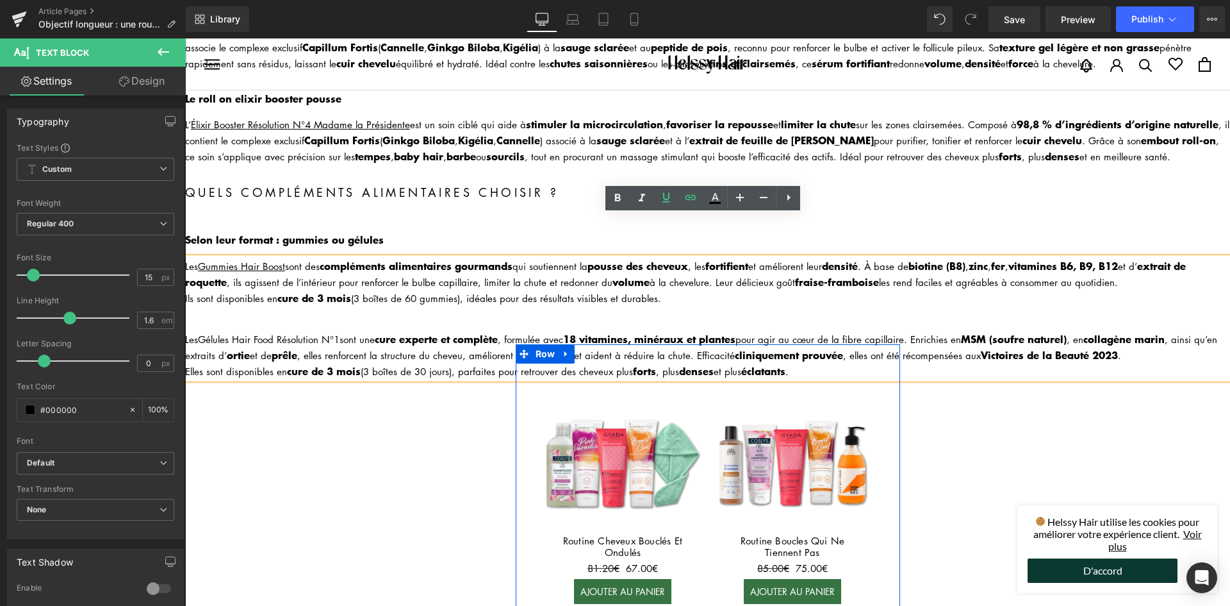
scroll to position [833, 0]
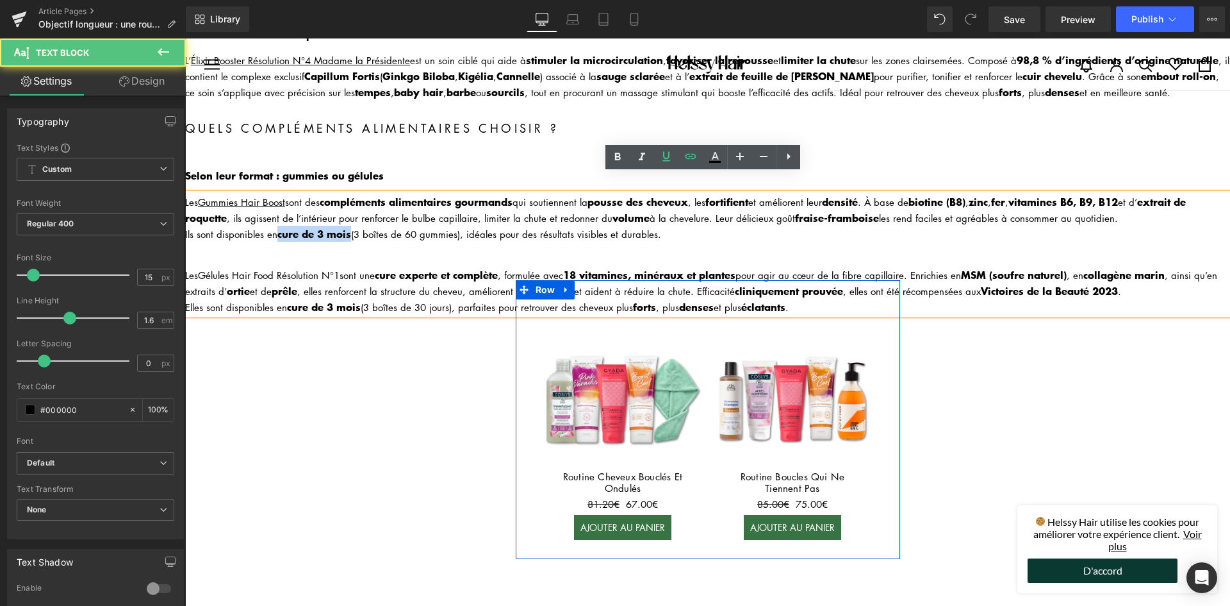
drag, startPoint x: 279, startPoint y: 213, endPoint x: 352, endPoint y: 220, distance: 73.4
click at [352, 226] on div "Ils sont disponibles en cure de 3 mois (3 boîtes de 60 gummies), idéales pour d…" at bounding box center [707, 234] width 1045 height 16
click at [301, 299] on div "Elles sont disponibles en cure de 3 mois (3 boîtes de 30 jours), parfaites pour…" at bounding box center [707, 307] width 1045 height 16
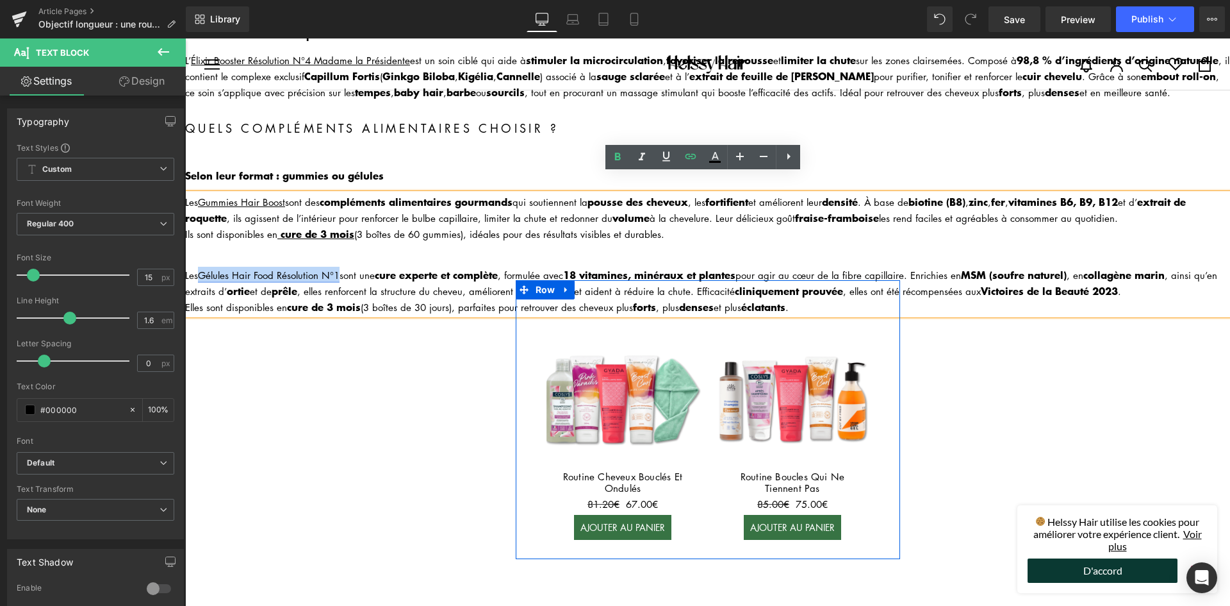
drag, startPoint x: 199, startPoint y: 252, endPoint x: 340, endPoint y: 252, distance: 141.0
click at [340, 267] on div "Les Gélules Hair Food Résolution N°1 sont une cure experte et complète , formul…" at bounding box center [707, 283] width 1045 height 32
drag, startPoint x: 288, startPoint y: 285, endPoint x: 361, endPoint y: 282, distance: 73.1
click at [361, 299] on div "Elles sont disponibles en cure de 3 mois (3 boîtes de 30 jours), parfaites pour…" at bounding box center [707, 307] width 1045 height 16
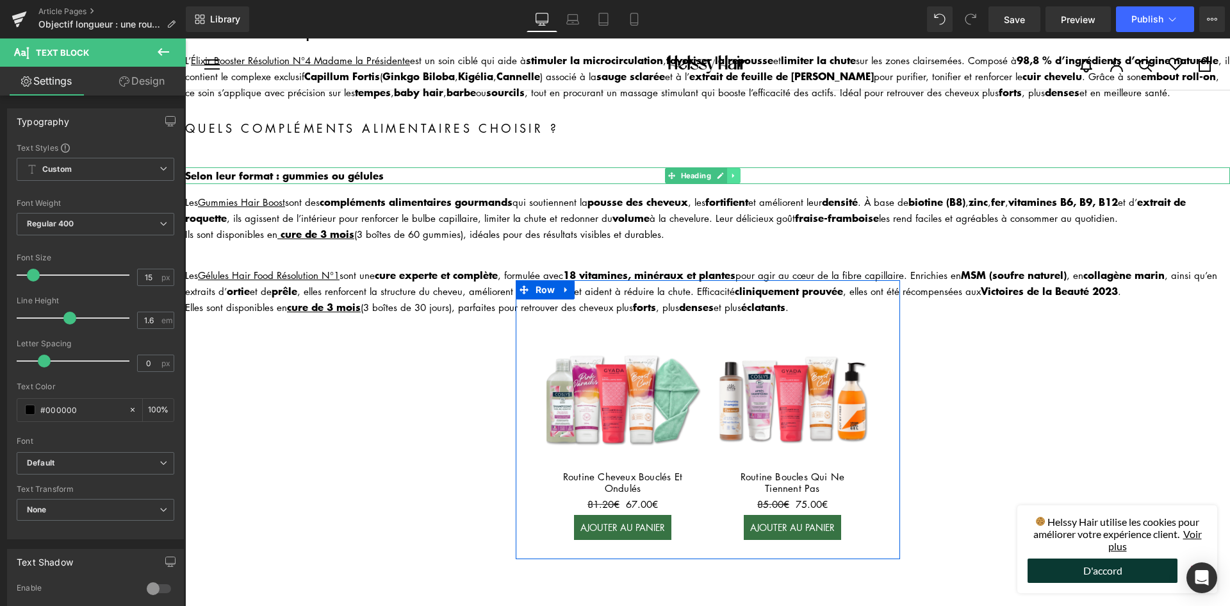
click at [736, 172] on icon at bounding box center [733, 176] width 7 height 8
click at [731, 168] on link at bounding box center [727, 175] width 13 height 15
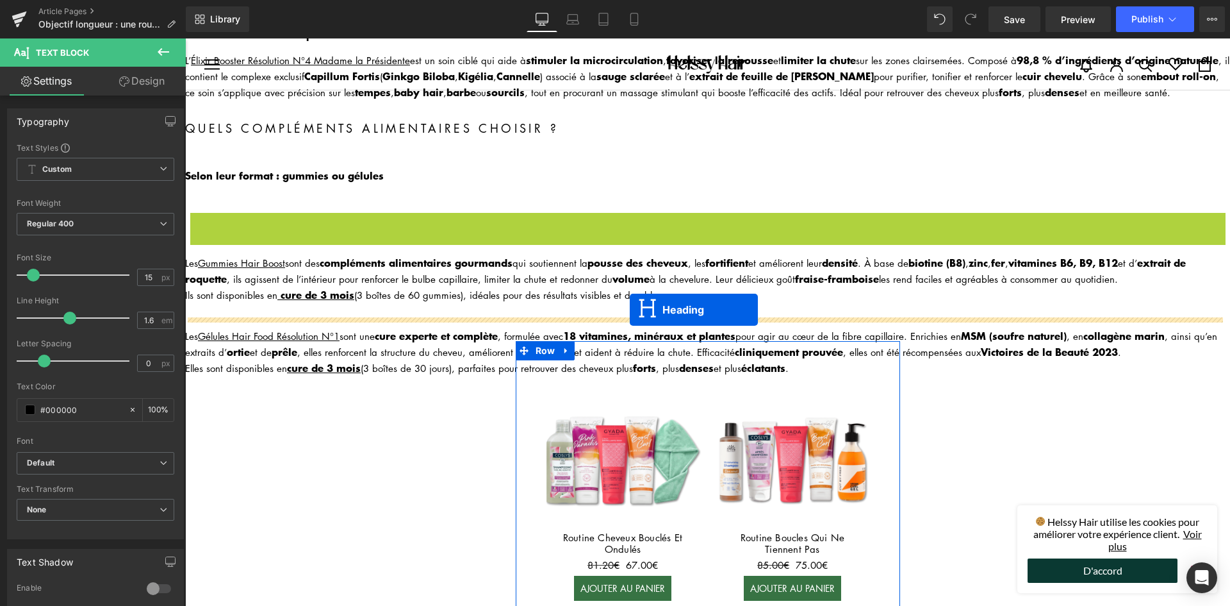
drag, startPoint x: 674, startPoint y: 196, endPoint x: 630, endPoint y: 309, distance: 121.7
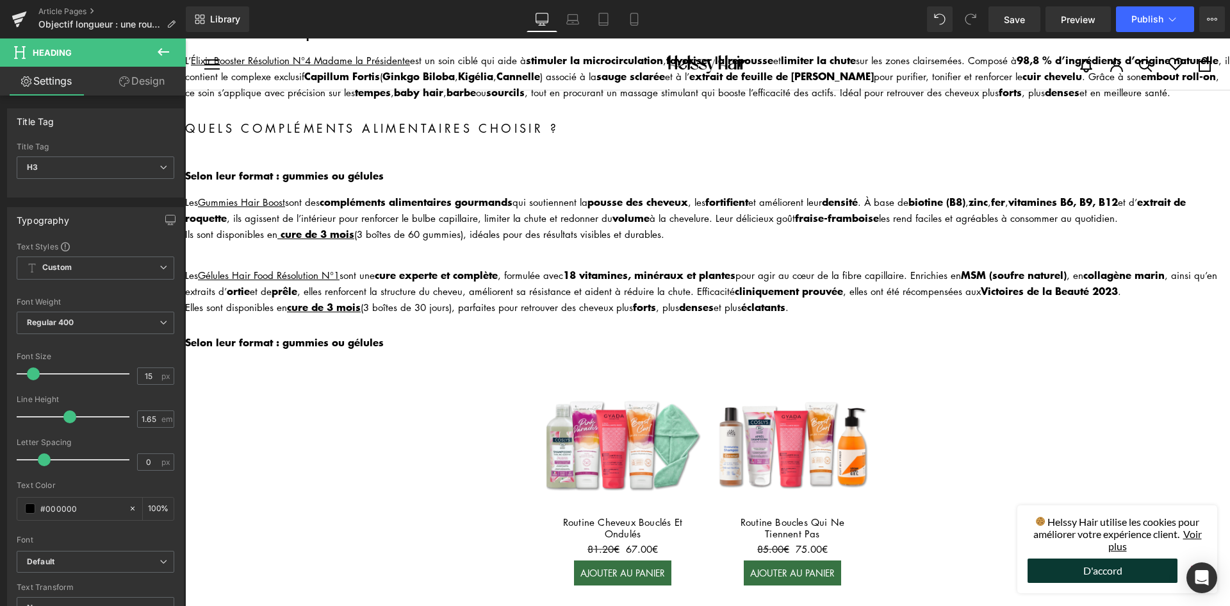
click at [304, 334] on b "Selon leur format : gummies ou gélules" at bounding box center [284, 341] width 199 height 15
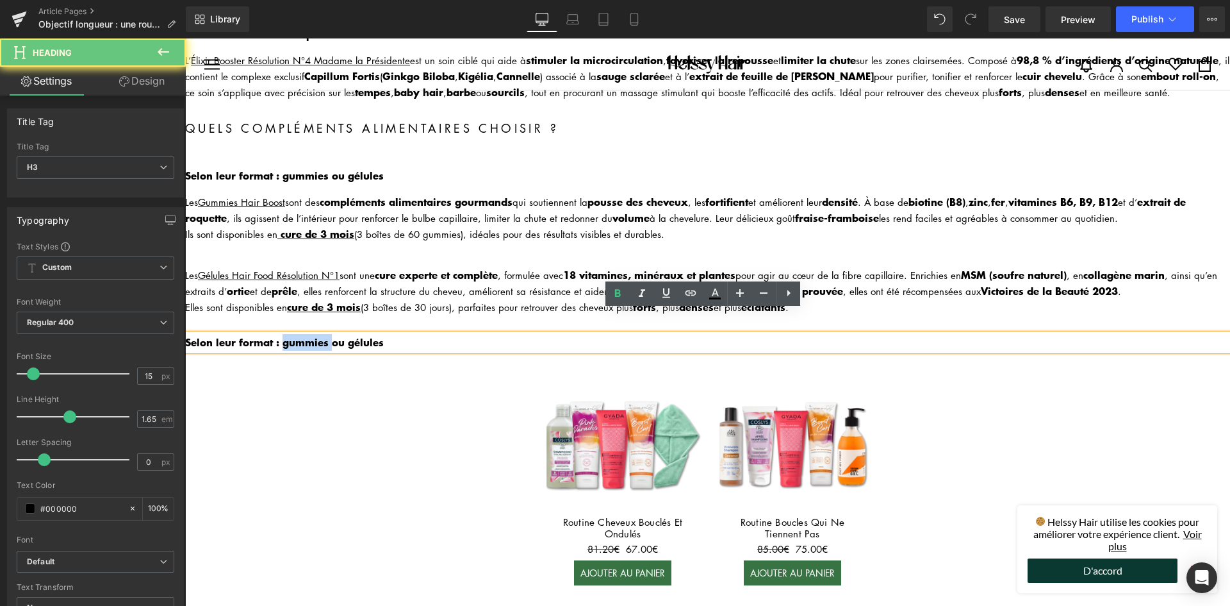
click at [304, 334] on h3 "Selon leur format : gummies ou gélules" at bounding box center [707, 342] width 1045 height 17
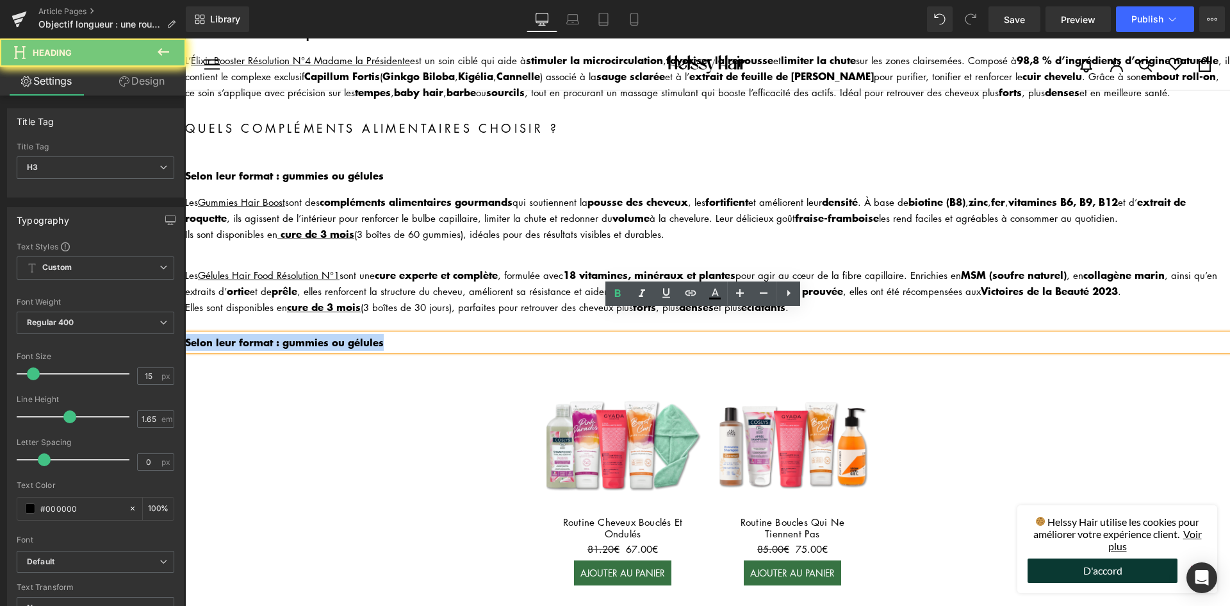
paste div
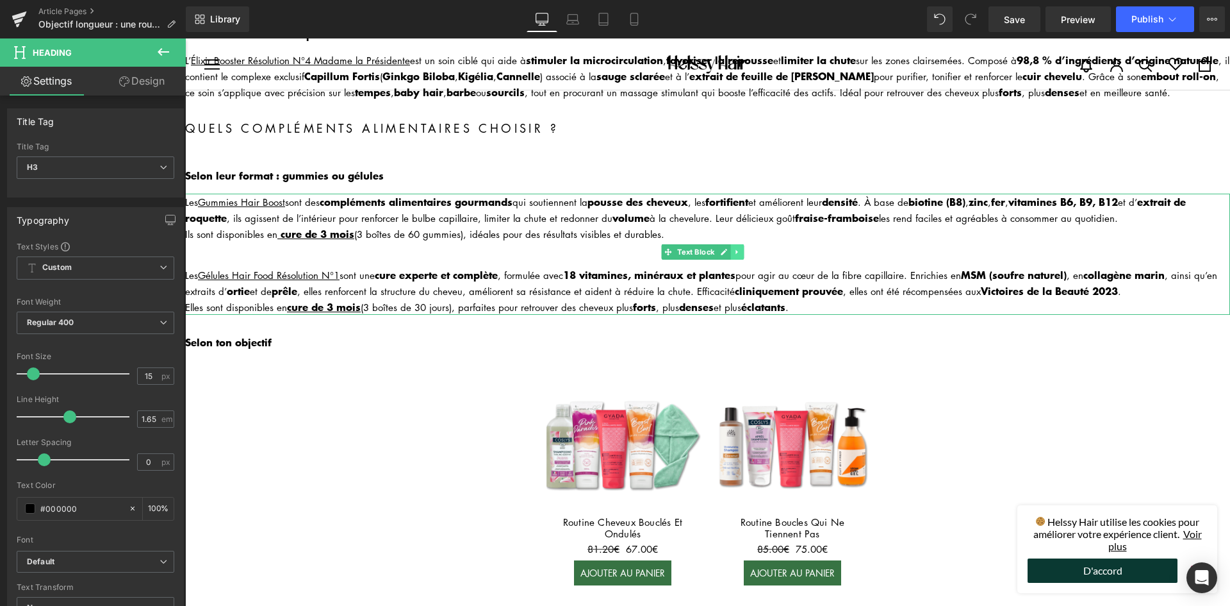
click at [743, 244] on link at bounding box center [737, 251] width 13 height 15
click at [733, 248] on icon at bounding box center [730, 252] width 7 height 8
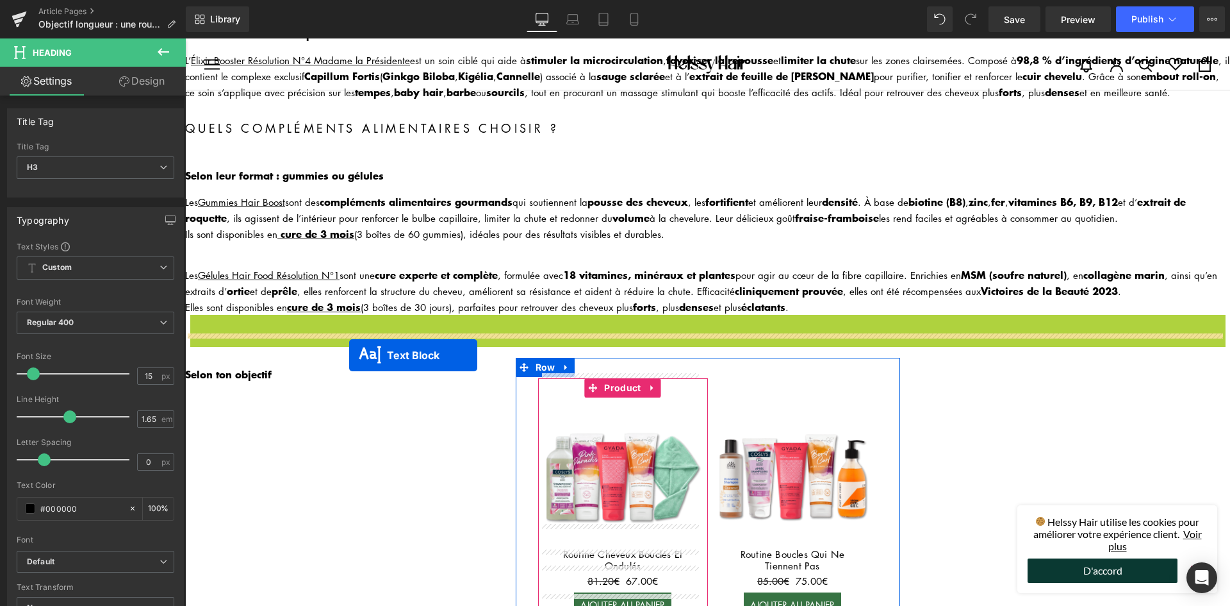
drag, startPoint x: 670, startPoint y: 354, endPoint x: 349, endPoint y: 355, distance: 320.4
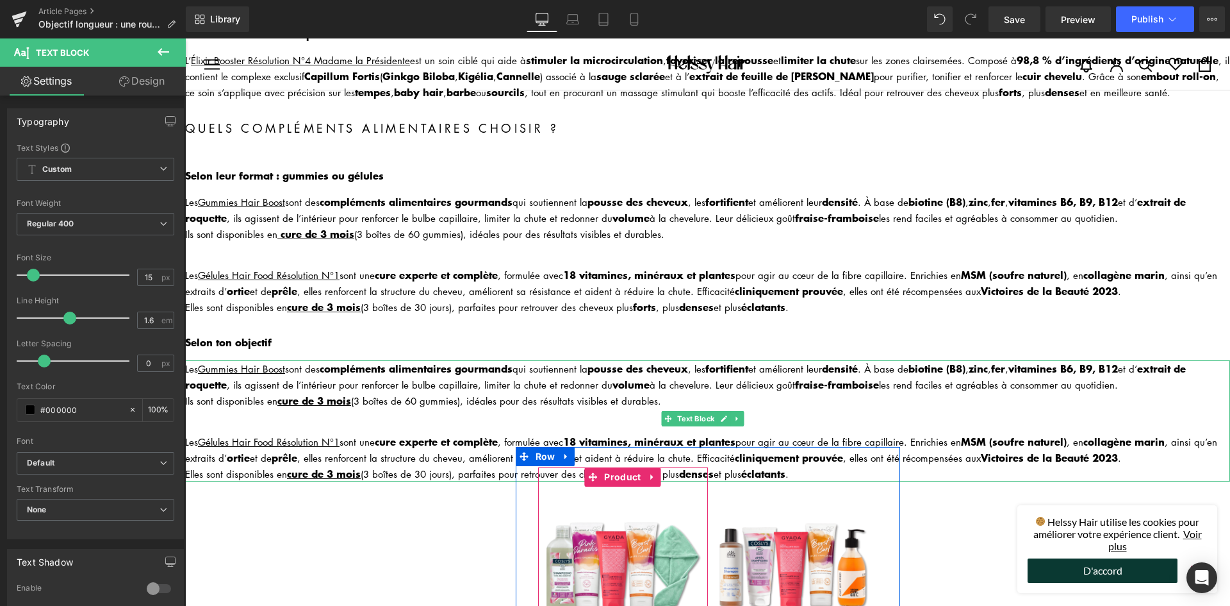
click at [301, 360] on div "Les Gummies Hair Boost sont des compléments alimentaires gourmands qui soutienn…" at bounding box center [707, 376] width 1045 height 32
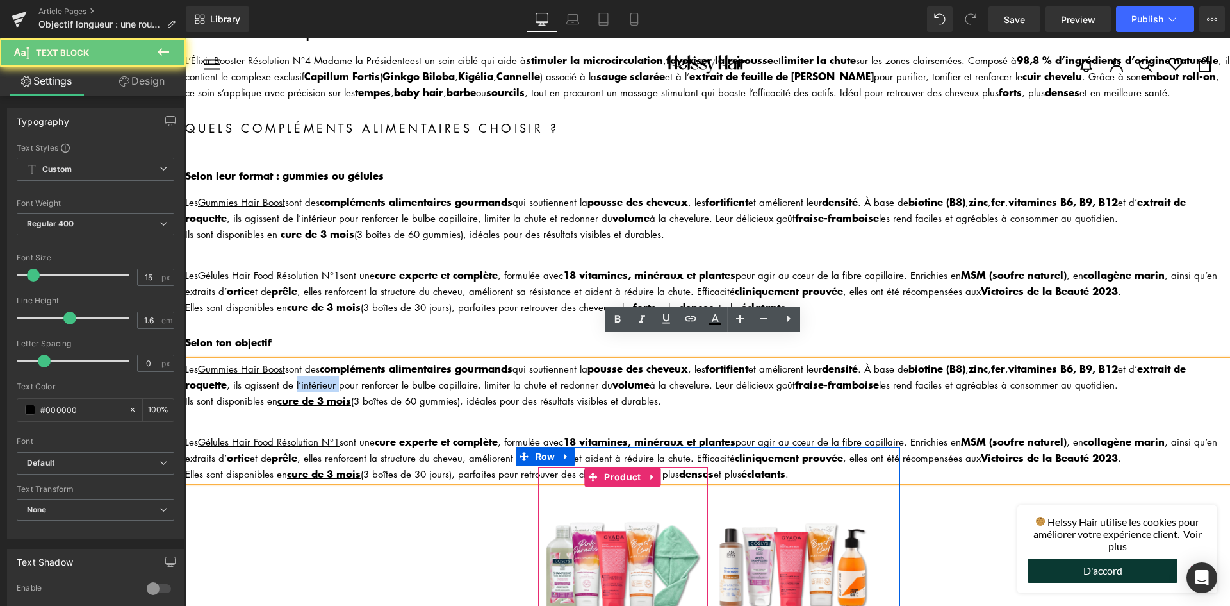
click at [301, 360] on div "Les Gummies Hair Boost sont des compléments alimentaires gourmands qui soutienn…" at bounding box center [707, 376] width 1045 height 32
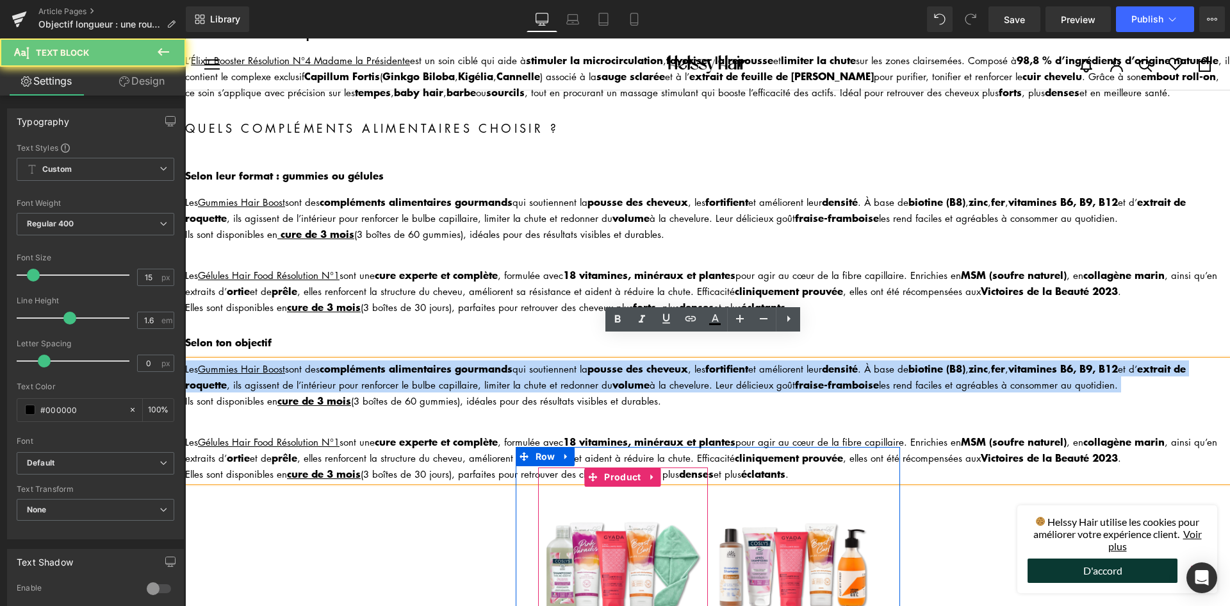
click at [301, 360] on div "Les Gummies Hair Boost sont des compléments alimentaires gourmands qui soutienn…" at bounding box center [707, 376] width 1045 height 32
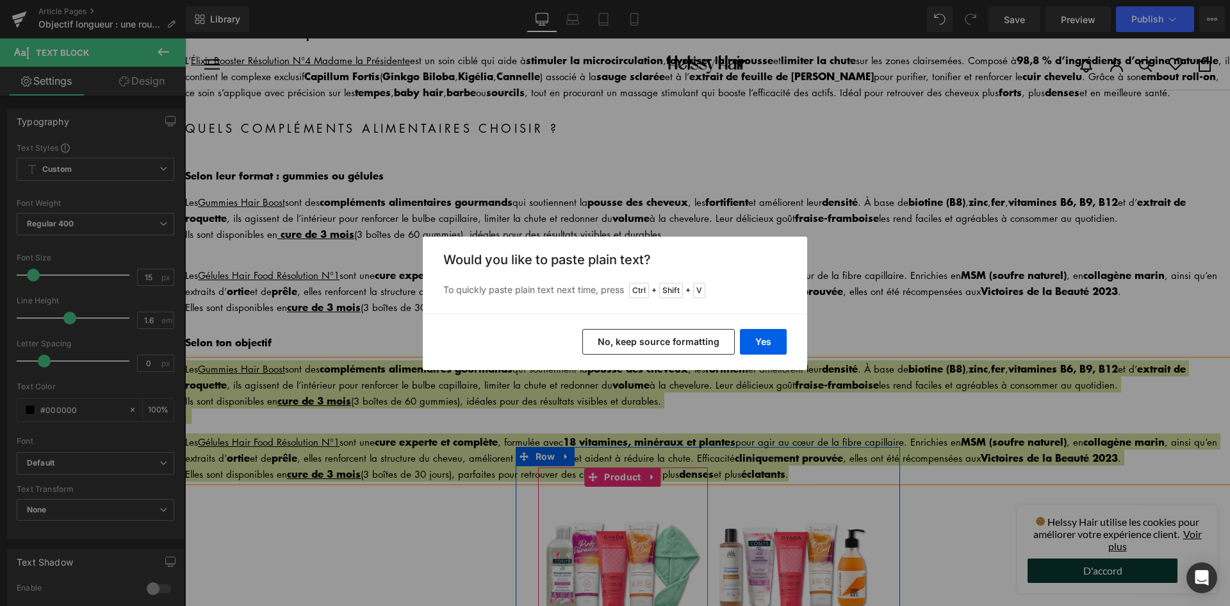
click at [702, 338] on button "No, keep source formatting" at bounding box center [658, 342] width 153 height 26
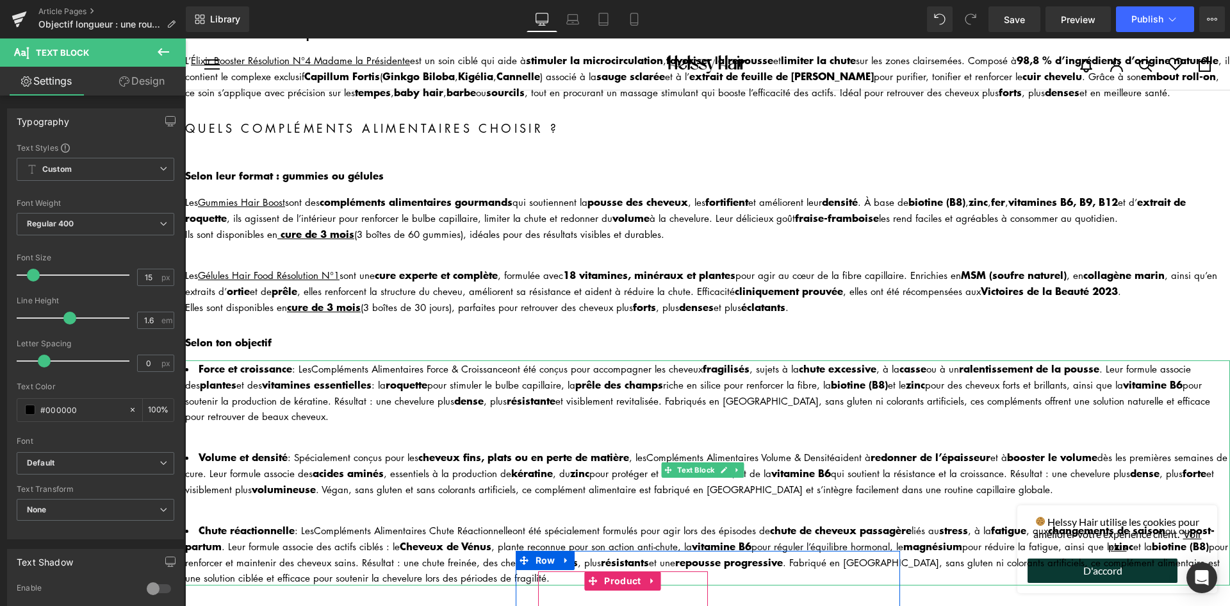
drag, startPoint x: 313, startPoint y: 342, endPoint x: 509, endPoint y: 347, distance: 195.5
click at [509, 360] on li "Force et croissance : Les Compléments Alimentaires Force & Croissance ont été c…" at bounding box center [707, 391] width 1045 height 63
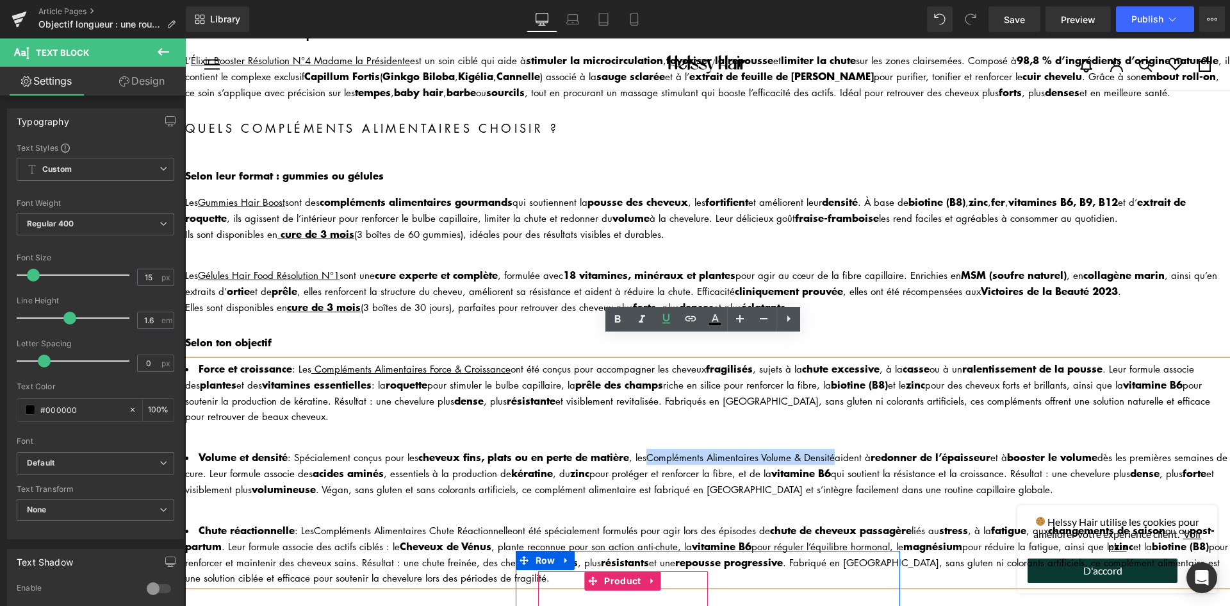
drag, startPoint x: 652, startPoint y: 426, endPoint x: 839, endPoint y: 435, distance: 186.7
click at [839, 449] on li "Volume et densité : Spécialement conçus pour les cheveux fins, plats ou en pert…" at bounding box center [707, 473] width 1045 height 48
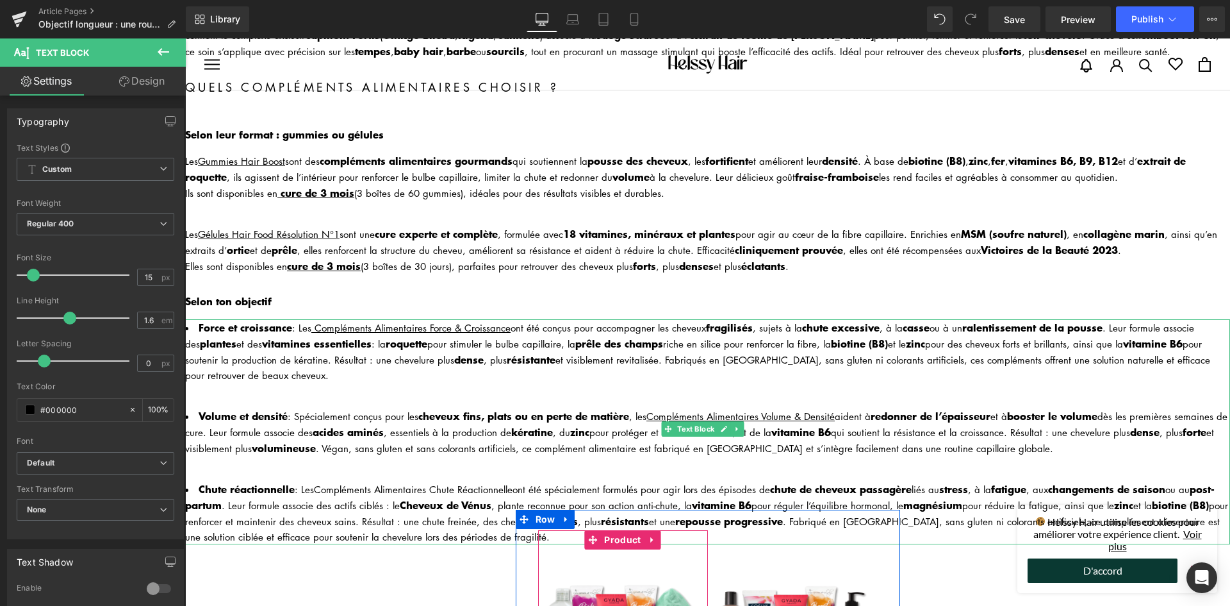
scroll to position [897, 0]
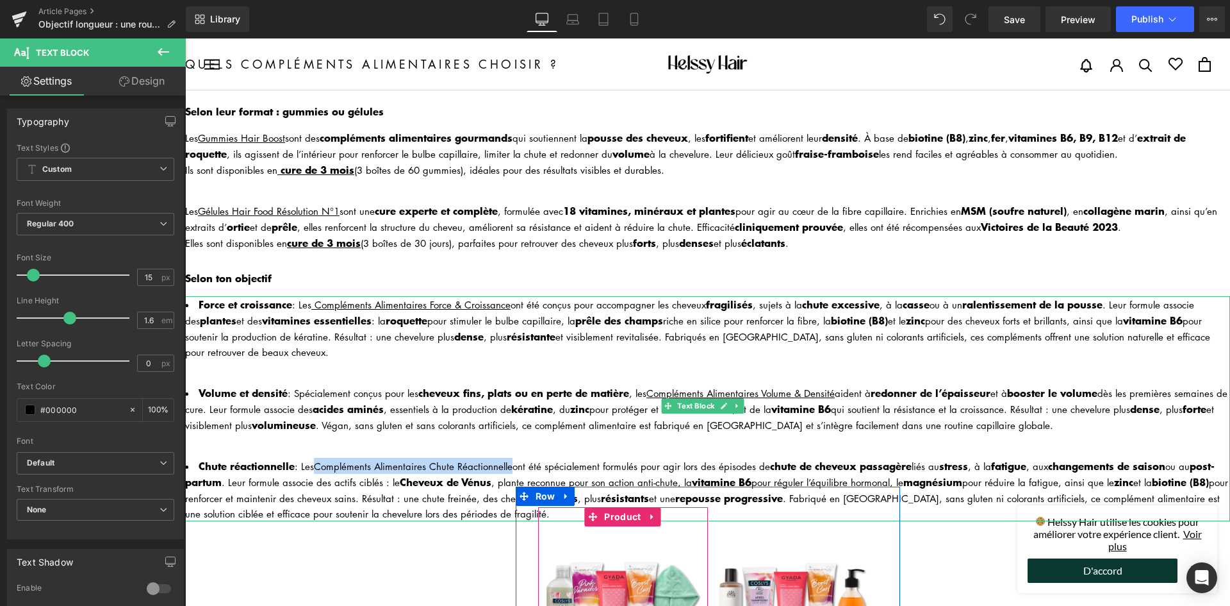
drag, startPoint x: 317, startPoint y: 436, endPoint x: 511, endPoint y: 438, distance: 194.2
click at [512, 458] on li "Chute réactionnelle : Les Compléments Alimentaires Chute Réactionnelle ont été …" at bounding box center [707, 489] width 1045 height 63
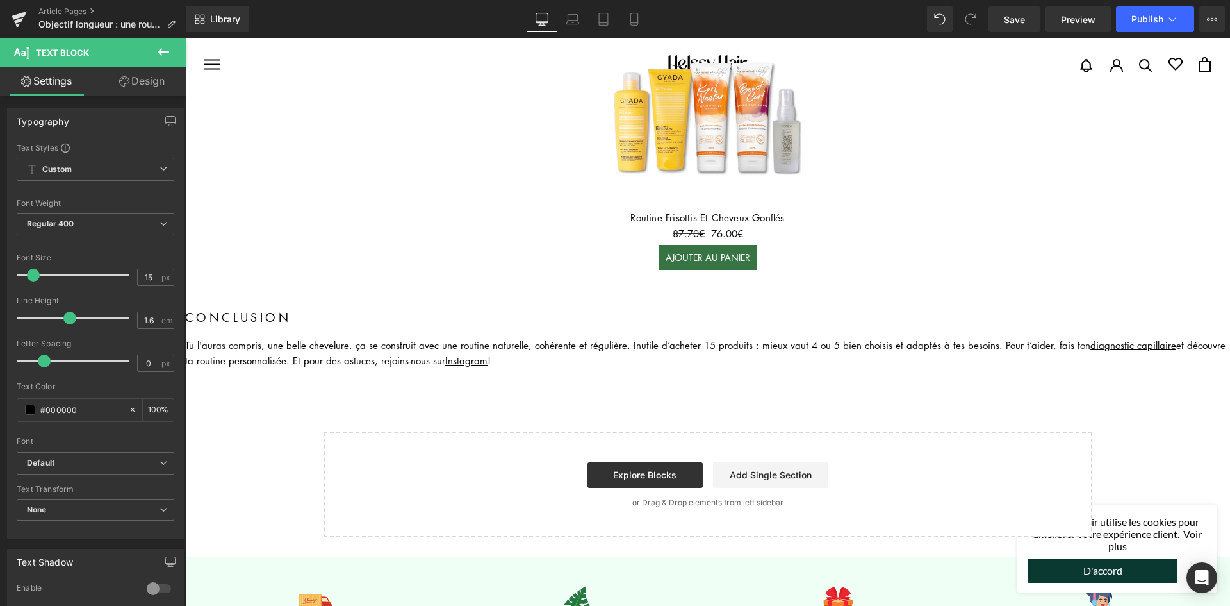
scroll to position [1538, 0]
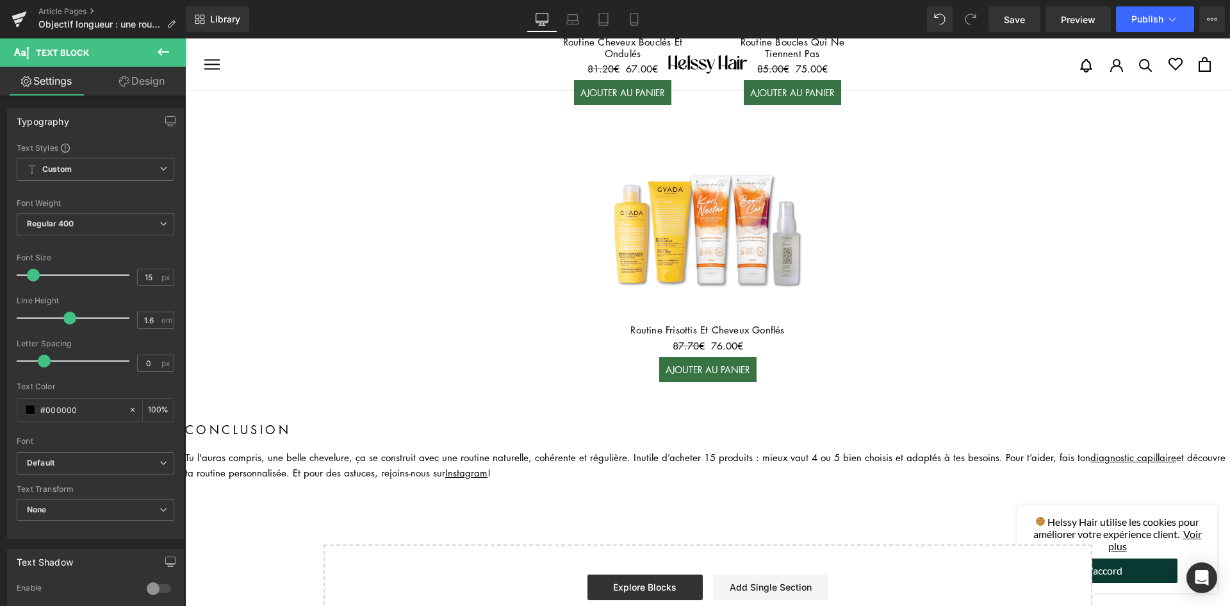
click at [417, 449] on div "Tu l'auras compris, une belle chevelure, ça se construit avec une routine natur…" at bounding box center [707, 464] width 1045 height 31
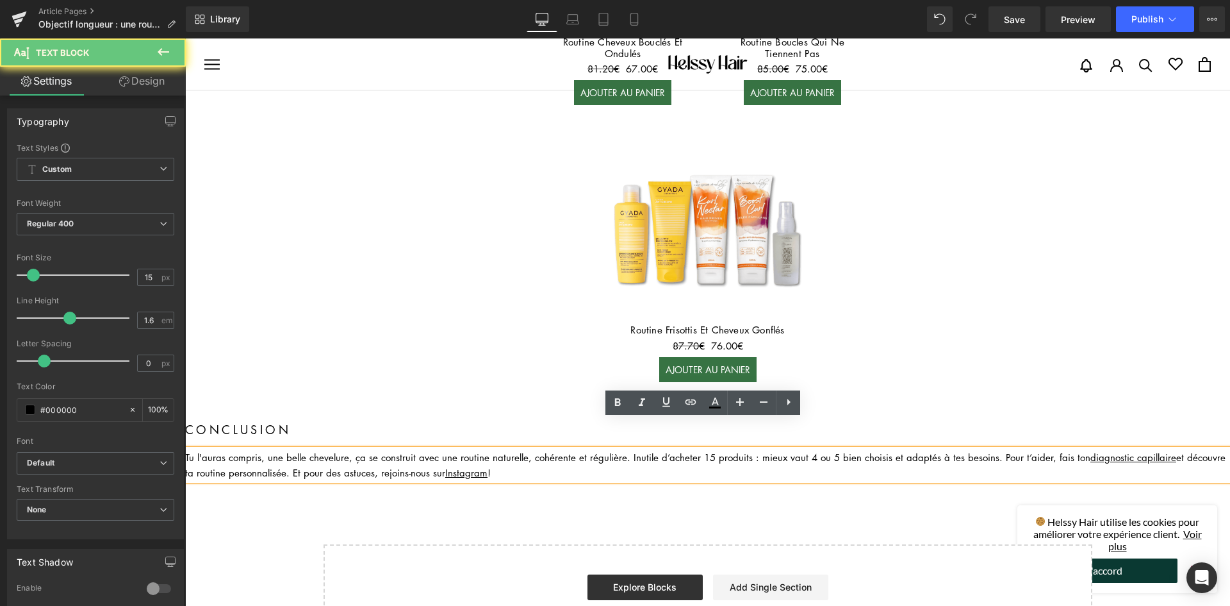
click at [417, 449] on div "Tu l'auras compris, une belle chevelure, ça se construit avec une routine natur…" at bounding box center [707, 464] width 1045 height 31
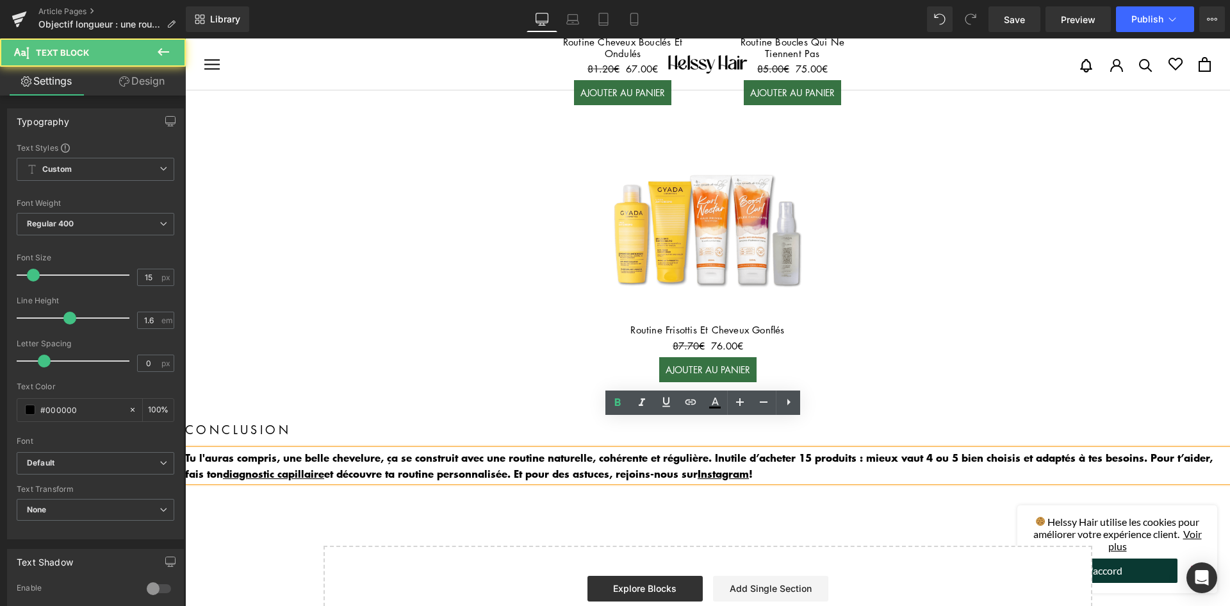
click at [397, 449] on div "Tu l'auras compris, une belle chevelure, ça se construit avec une routine natur…" at bounding box center [707, 465] width 1045 height 32
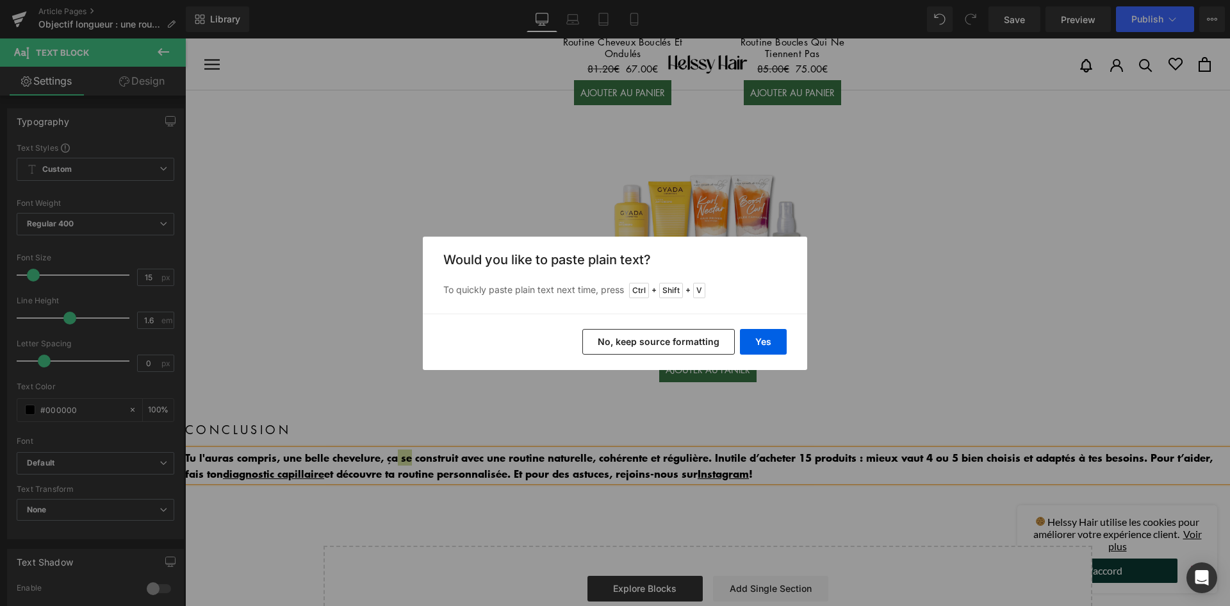
click at [642, 342] on button "No, keep source formatting" at bounding box center [658, 342] width 153 height 26
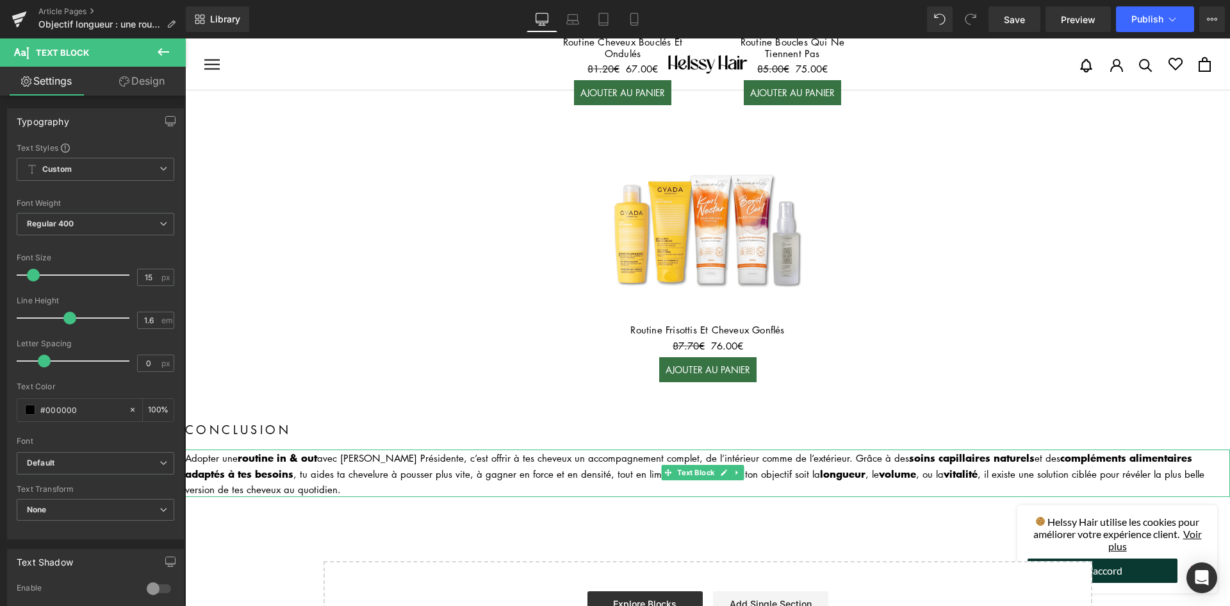
click at [195, 449] on div "Adopter une routine in & out avec [PERSON_NAME] Présidente, c’est offrir à tes …" at bounding box center [707, 472] width 1045 height 47
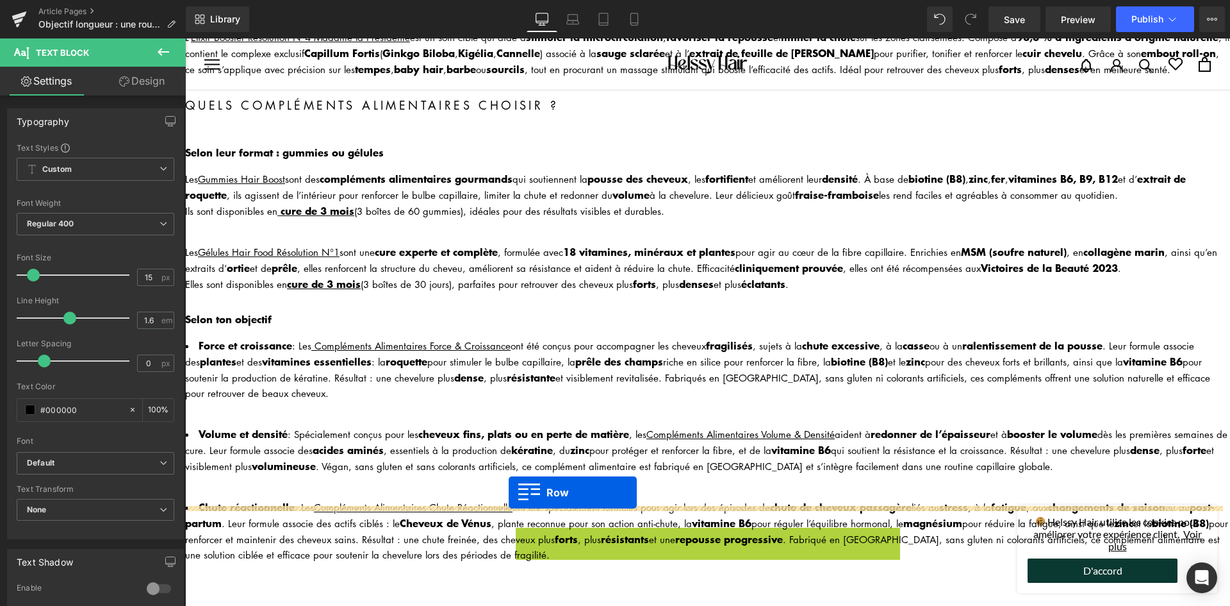
scroll to position [833, 0]
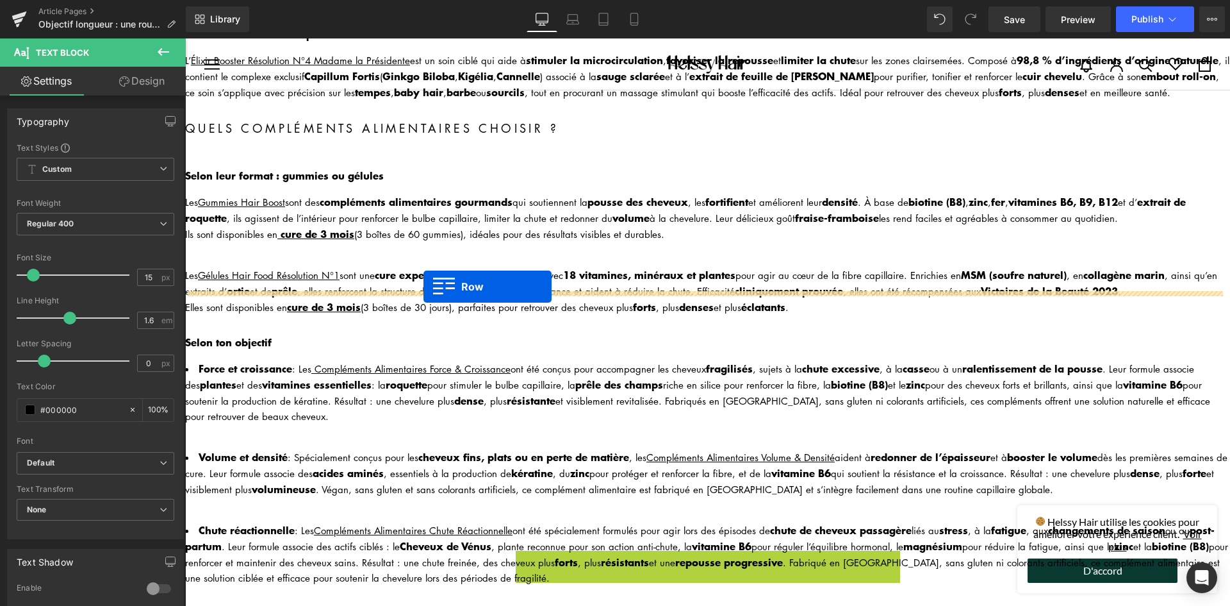
drag, startPoint x: 520, startPoint y: 338, endPoint x: 424, endPoint y: 286, distance: 109.8
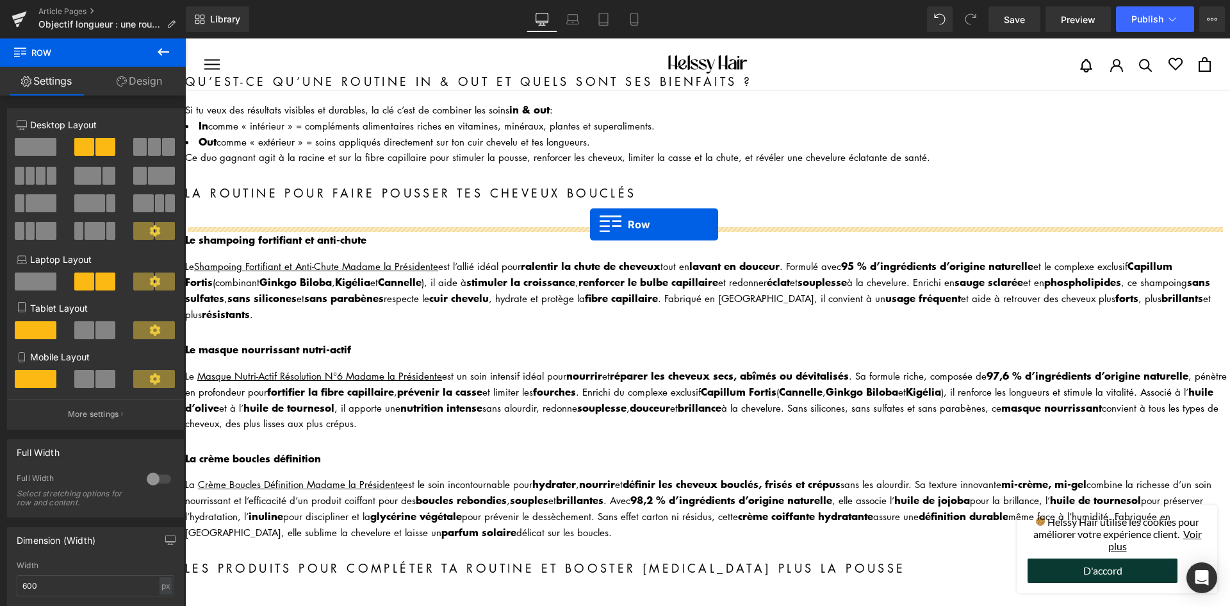
scroll to position [128, 0]
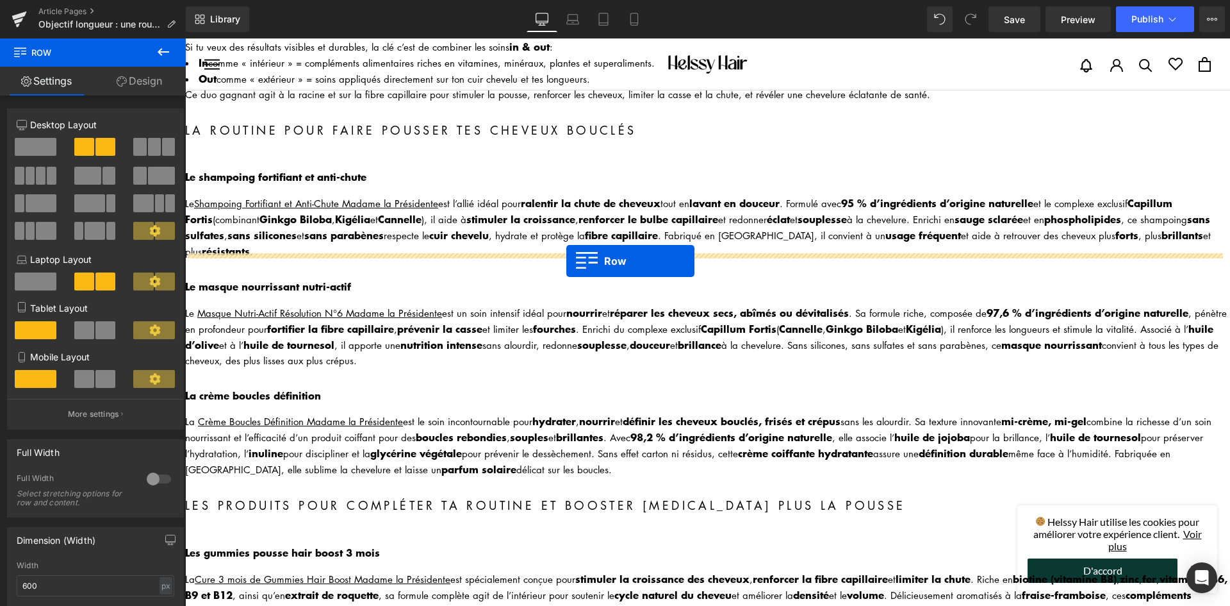
drag, startPoint x: 586, startPoint y: 140, endPoint x: 566, endPoint y: 261, distance: 122.6
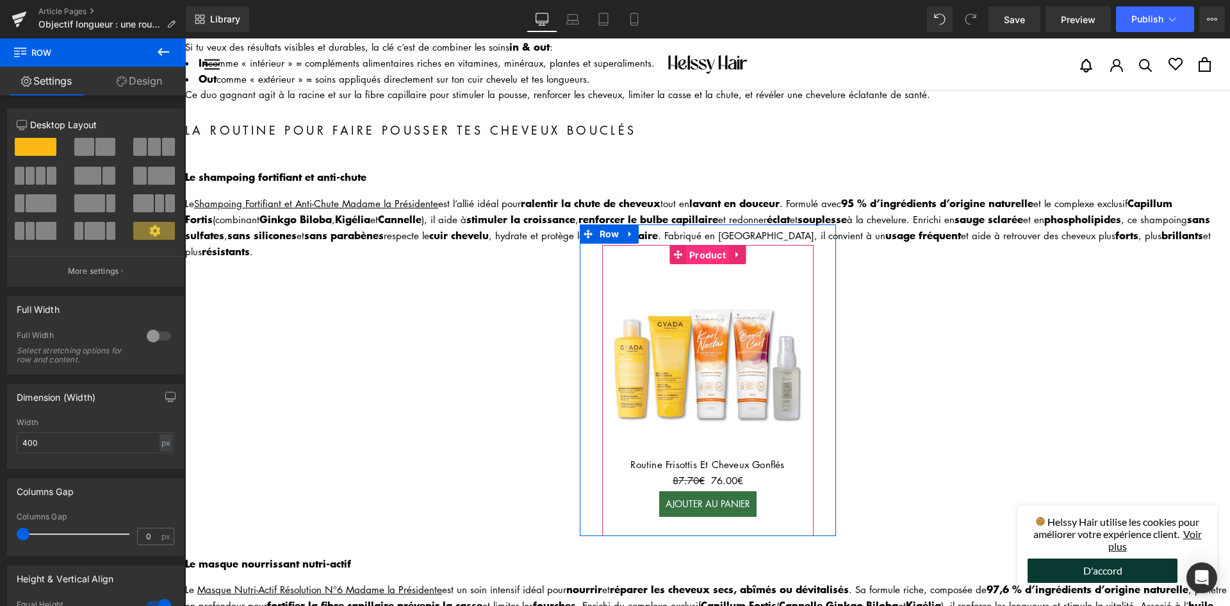
click at [704, 253] on span "Product" at bounding box center [707, 254] width 43 height 19
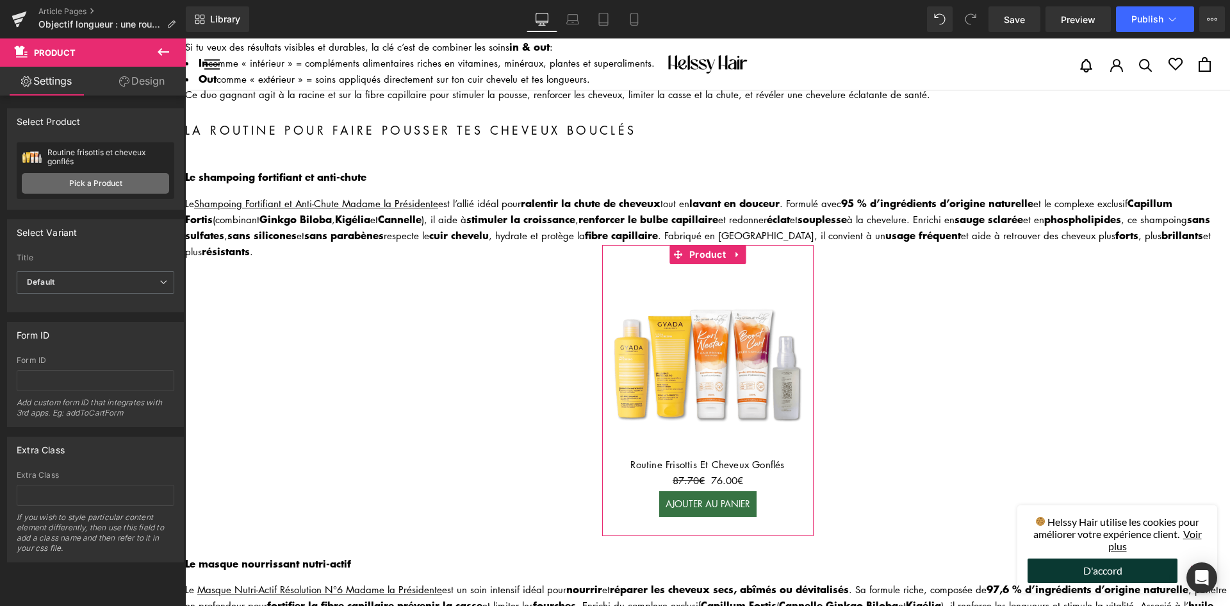
click at [108, 187] on link "Pick a Product" at bounding box center [95, 183] width 147 height 21
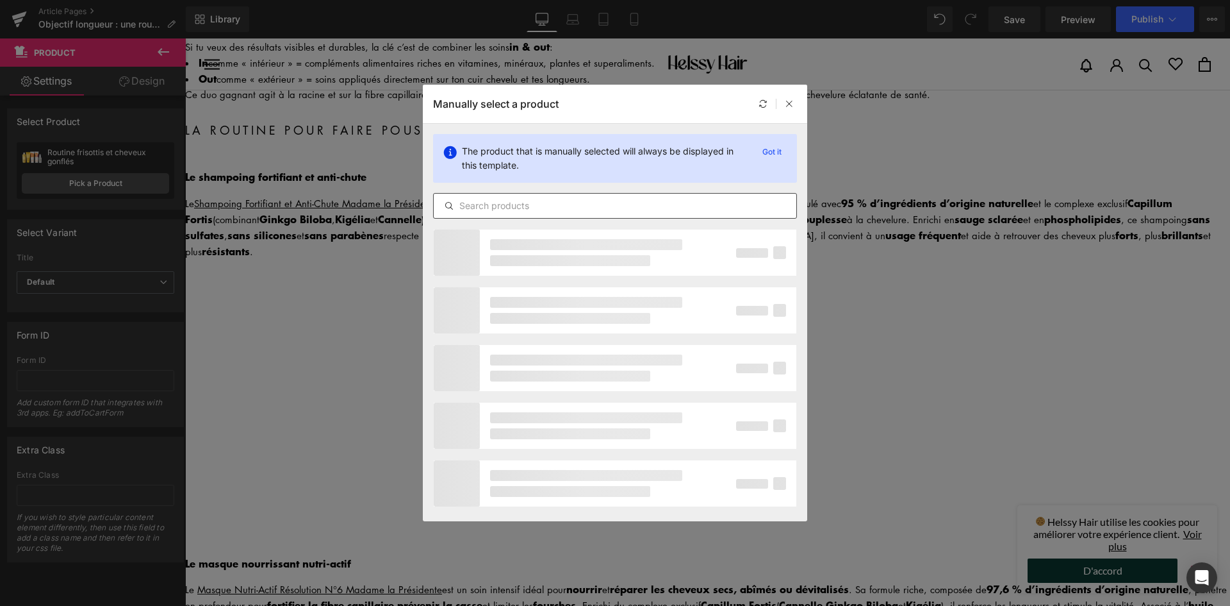
click at [536, 205] on input "text" at bounding box center [615, 205] width 363 height 15
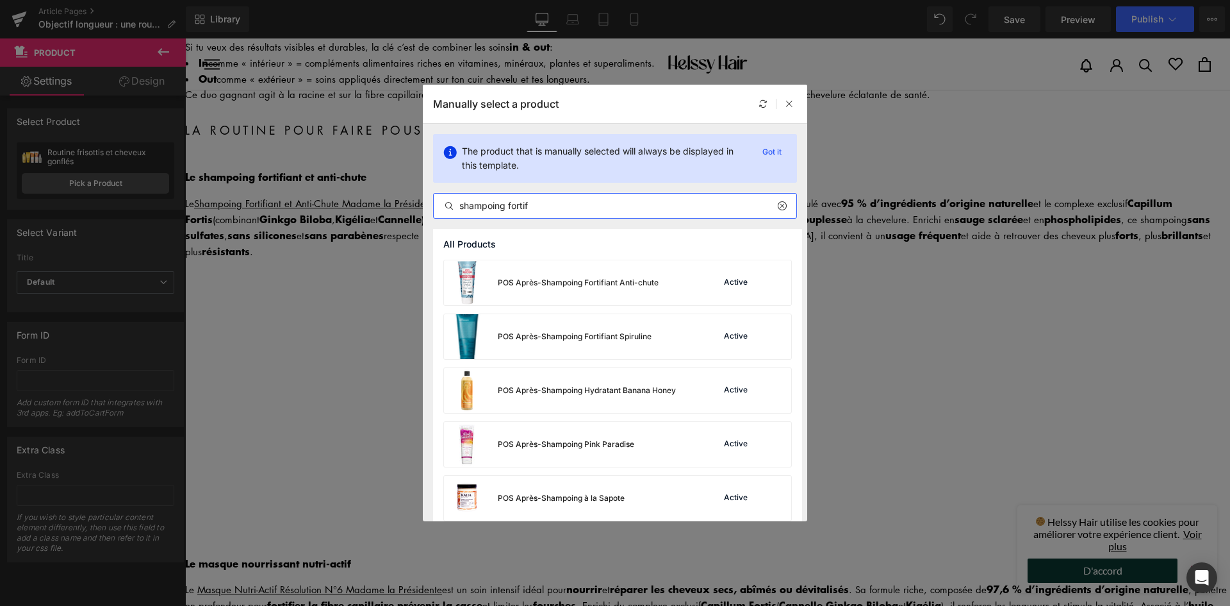
scroll to position [873, 0]
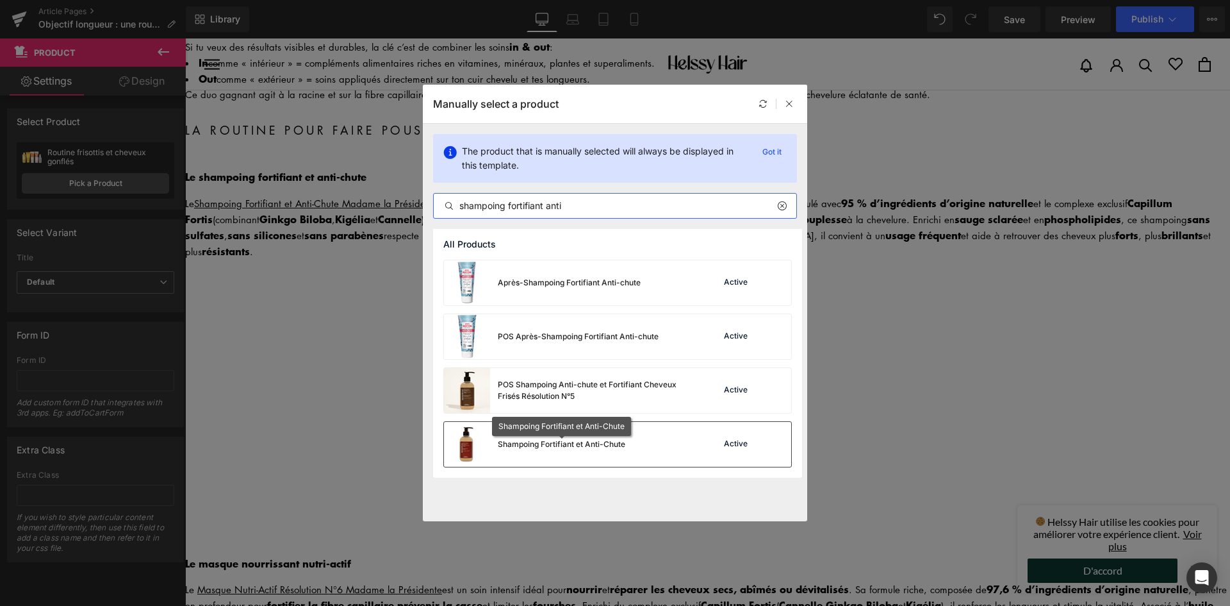
type input "shampoing fortifiant anti"
click at [554, 445] on div "Shampoing Fortifiant et Anti-Chute" at bounding box center [562, 444] width 128 height 12
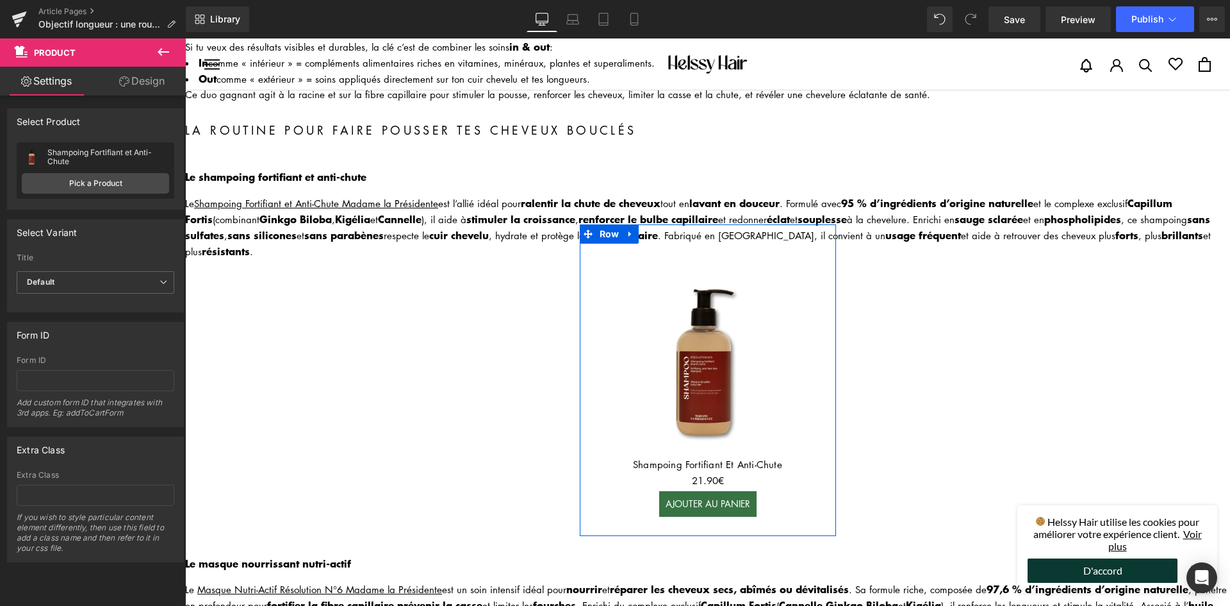
click at [629, 229] on icon at bounding box center [630, 234] width 9 height 10
click at [643, 229] on icon at bounding box center [647, 233] width 9 height 9
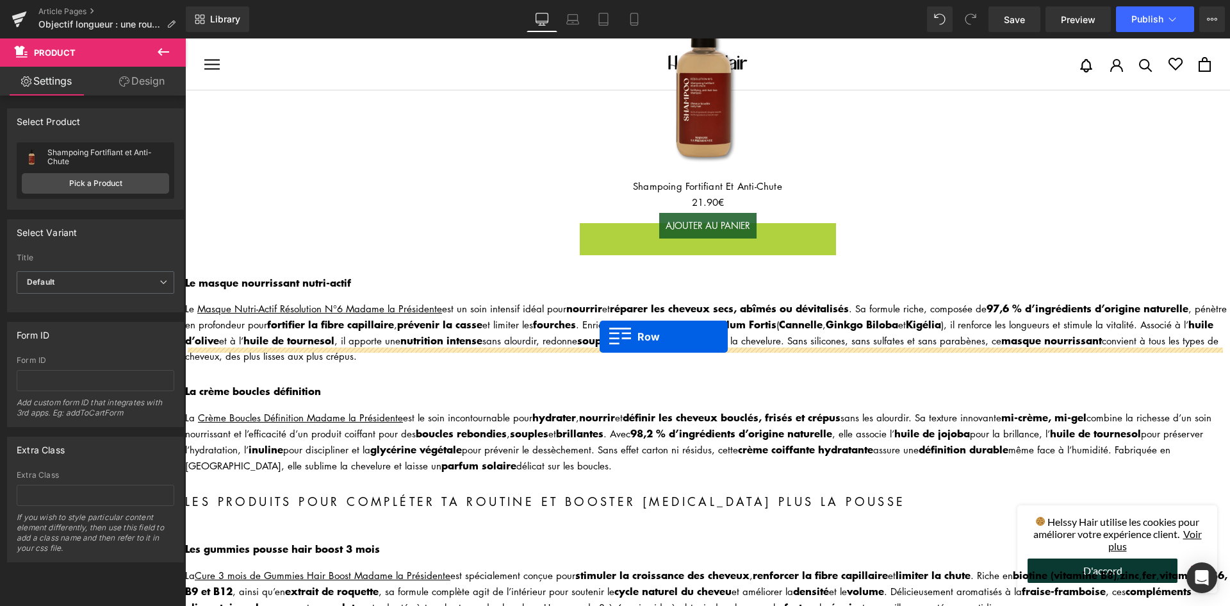
scroll to position [470, 0]
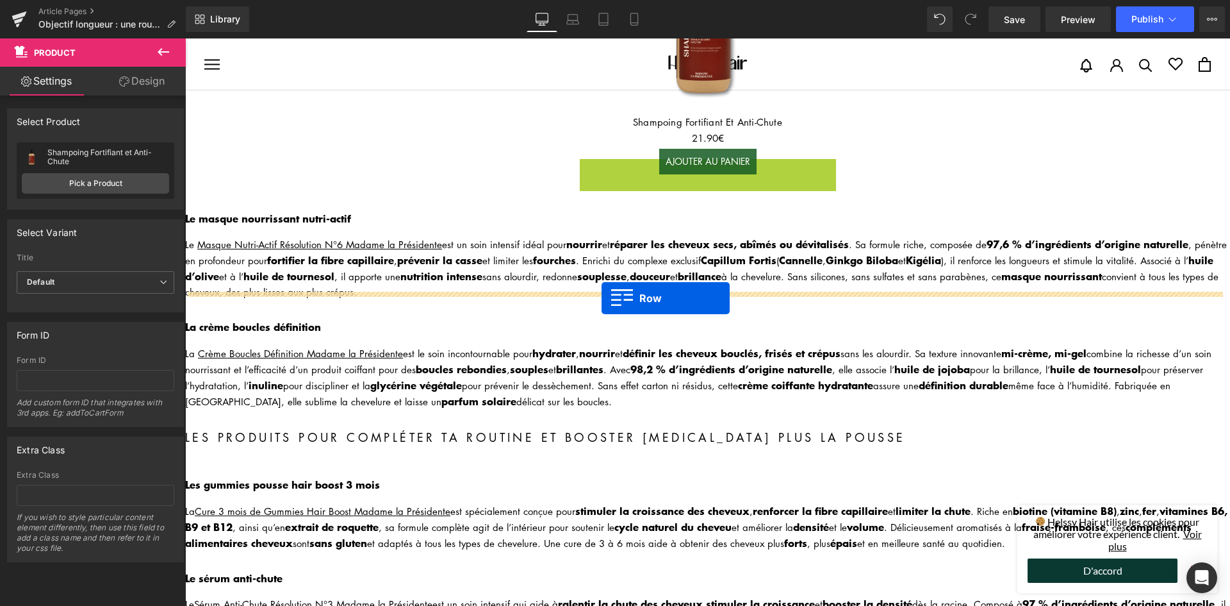
drag, startPoint x: 605, startPoint y: 230, endPoint x: 602, endPoint y: 298, distance: 68.0
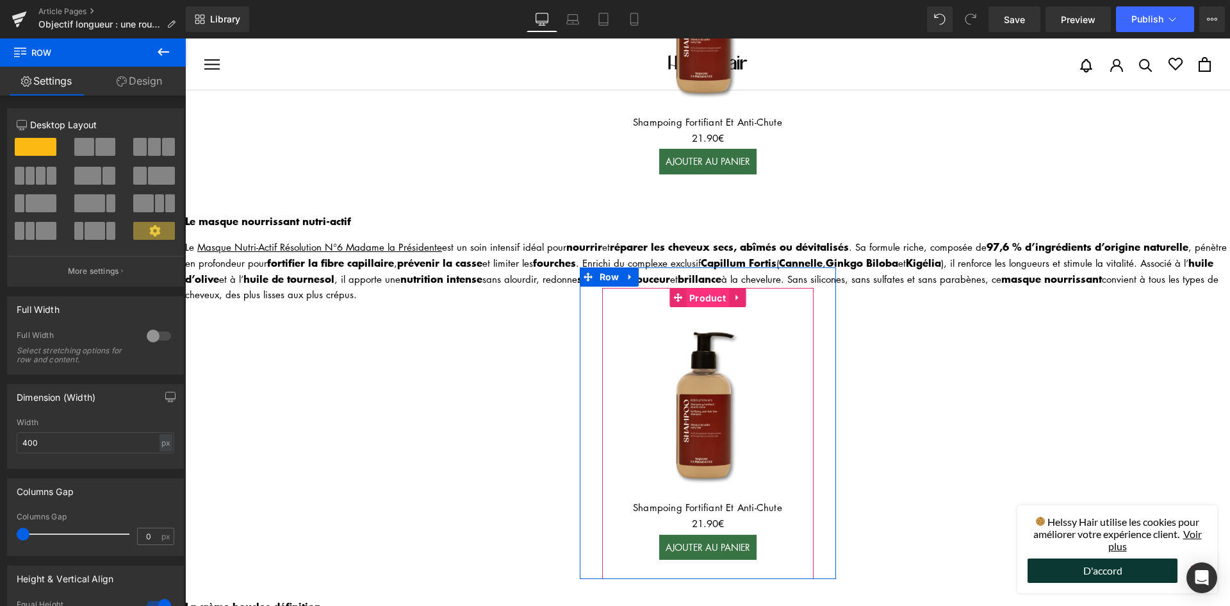
click at [693, 288] on span "Product" at bounding box center [707, 297] width 43 height 19
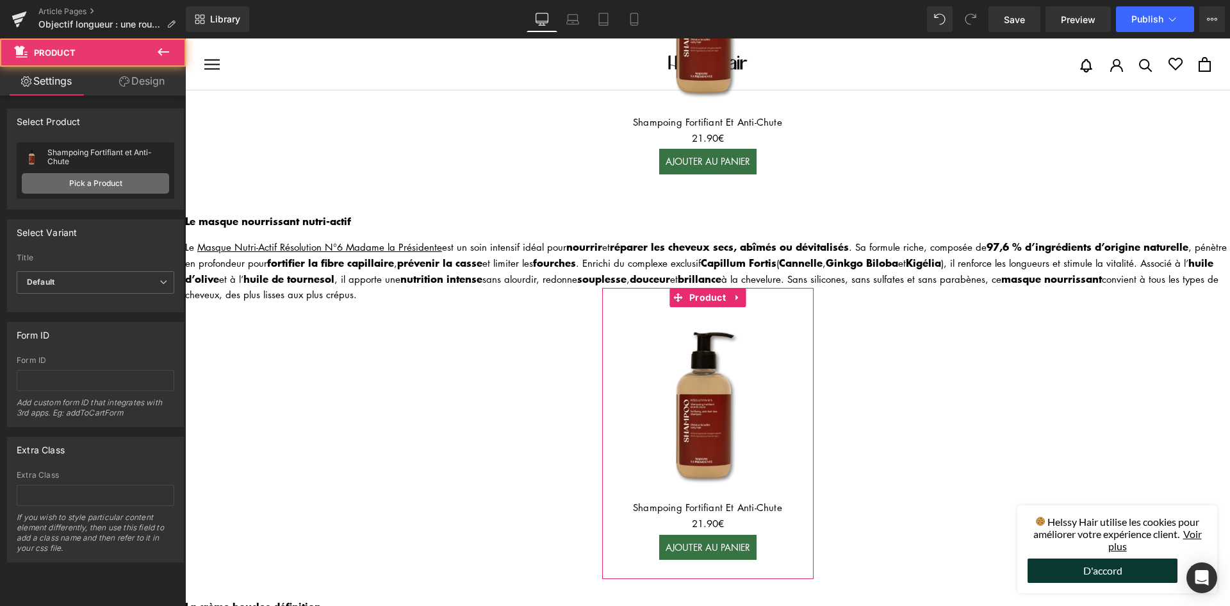
click at [114, 179] on link "Pick a Product" at bounding box center [95, 183] width 147 height 21
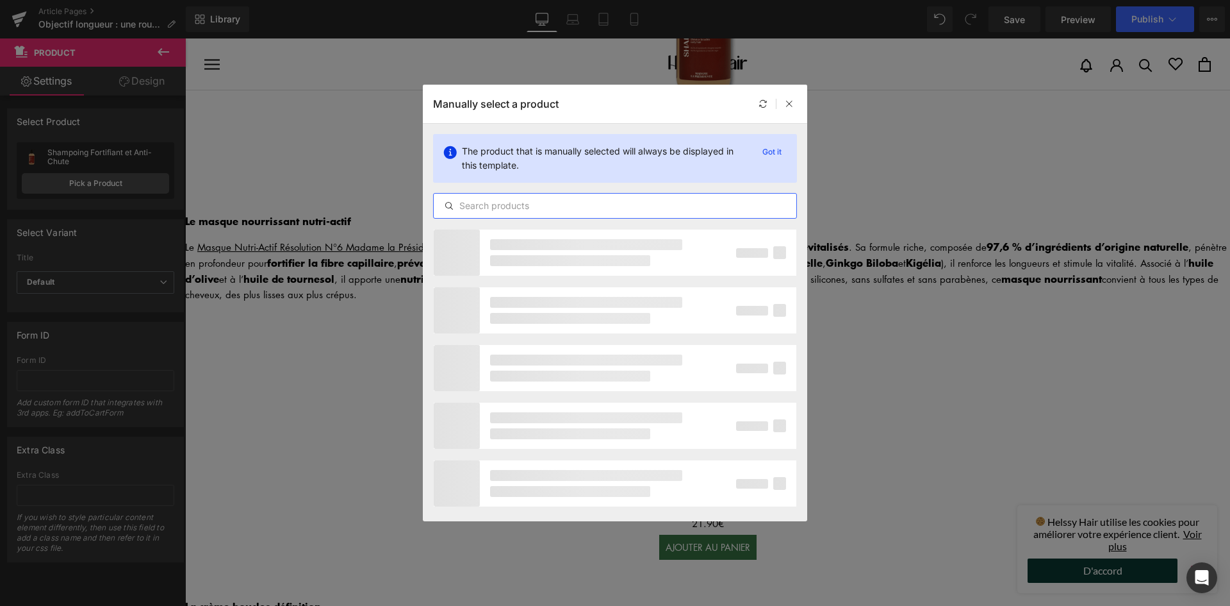
click at [517, 201] on input "text" at bounding box center [615, 205] width 363 height 15
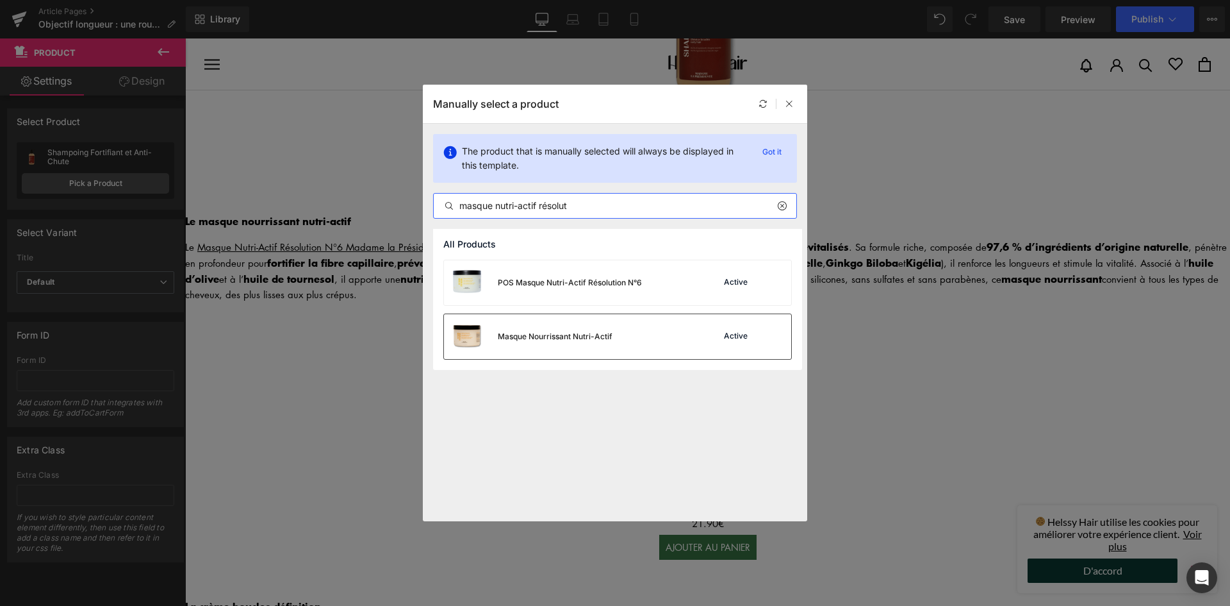
type input "masque nutri-actif résolut"
click at [586, 337] on div "Masque Nourrissant Nutri-Actif" at bounding box center [555, 337] width 115 height 12
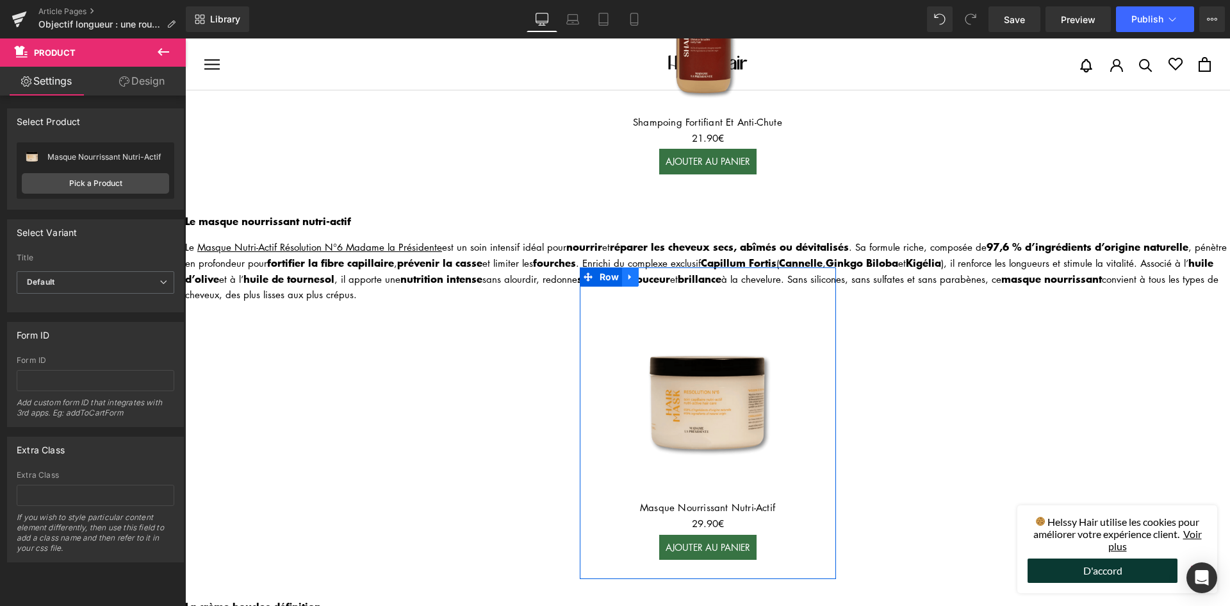
click at [629, 272] on icon at bounding box center [630, 277] width 9 height 10
click at [643, 272] on icon at bounding box center [647, 276] width 9 height 9
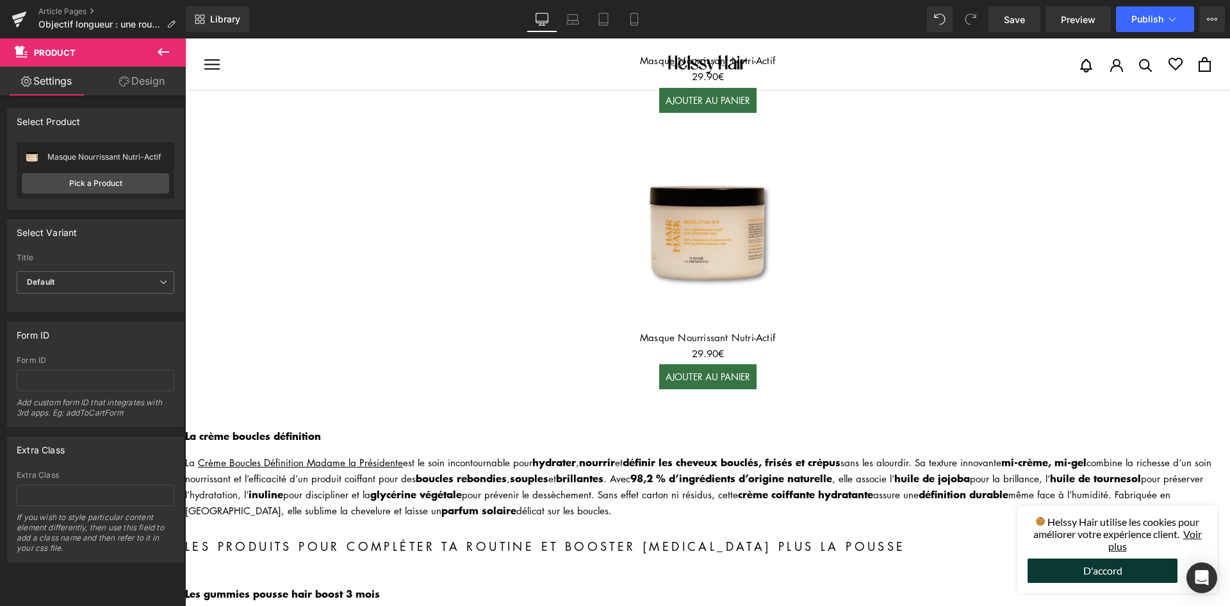
scroll to position [853, 0]
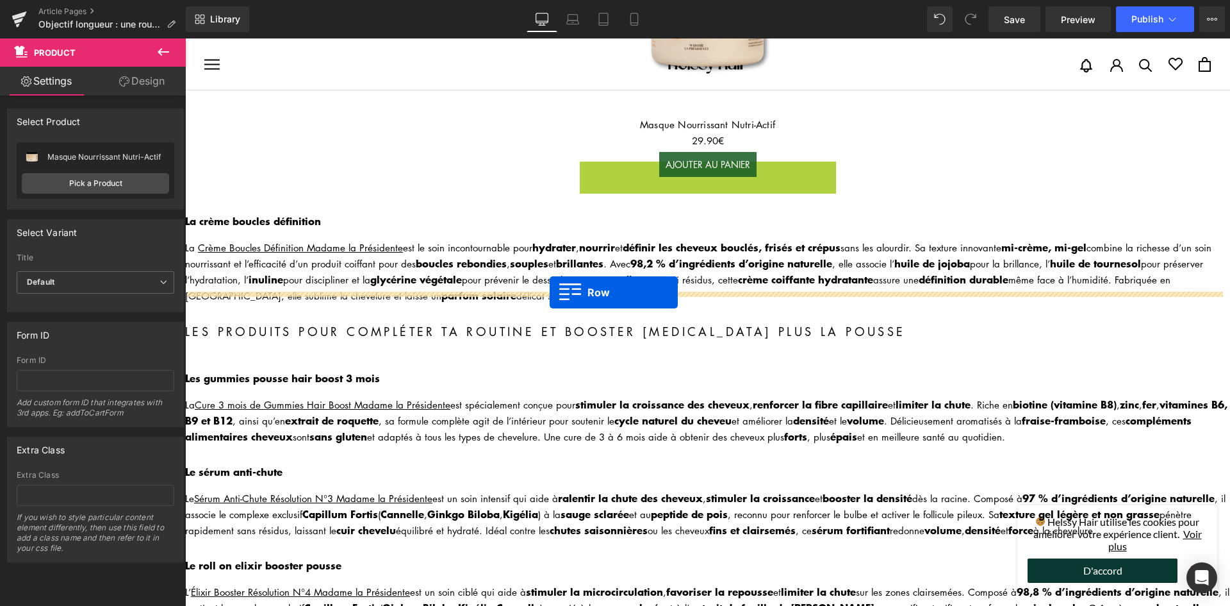
drag, startPoint x: 585, startPoint y: 167, endPoint x: 550, endPoint y: 292, distance: 130.4
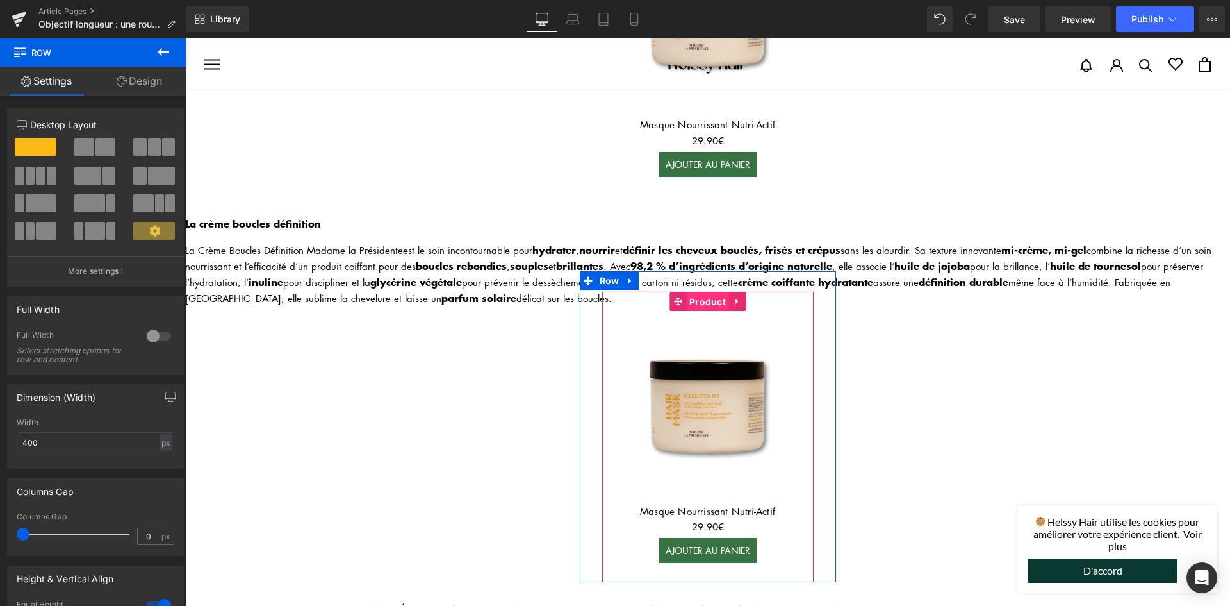
click at [710, 292] on span "Product" at bounding box center [707, 301] width 43 height 19
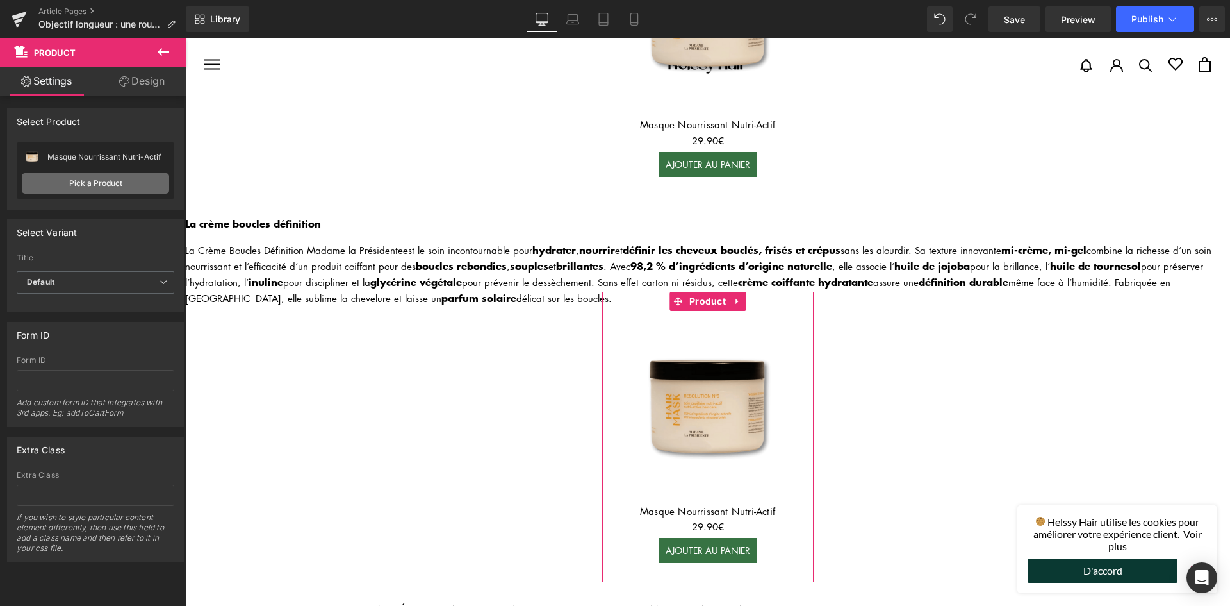
click at [131, 179] on link "Pick a Product" at bounding box center [95, 183] width 147 height 21
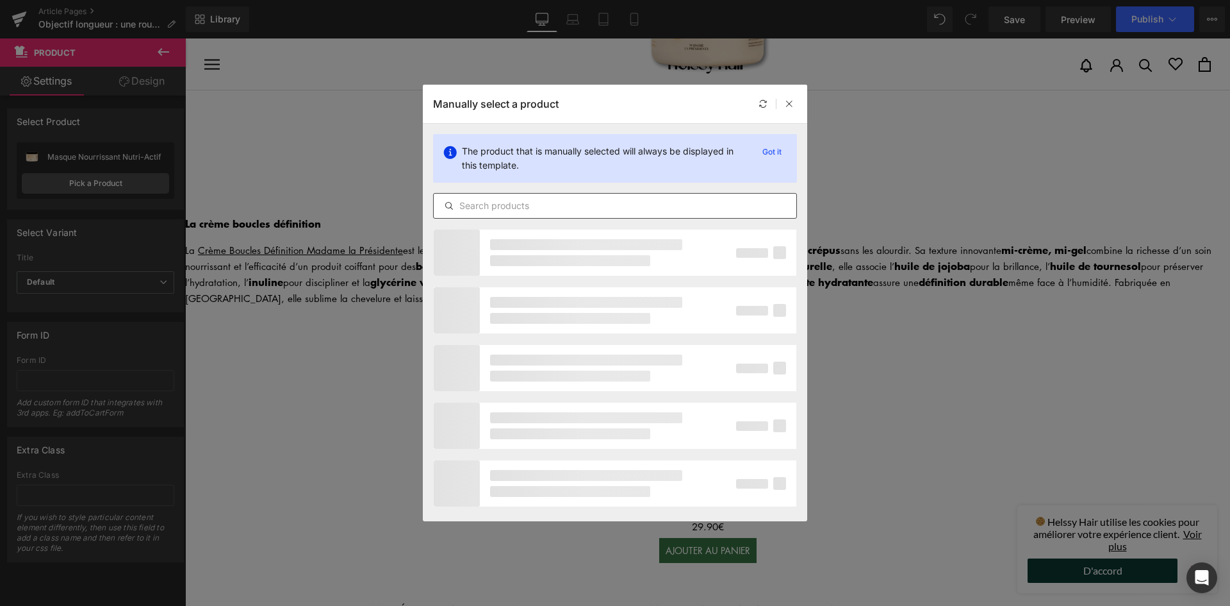
click at [542, 199] on input "text" at bounding box center [615, 205] width 363 height 15
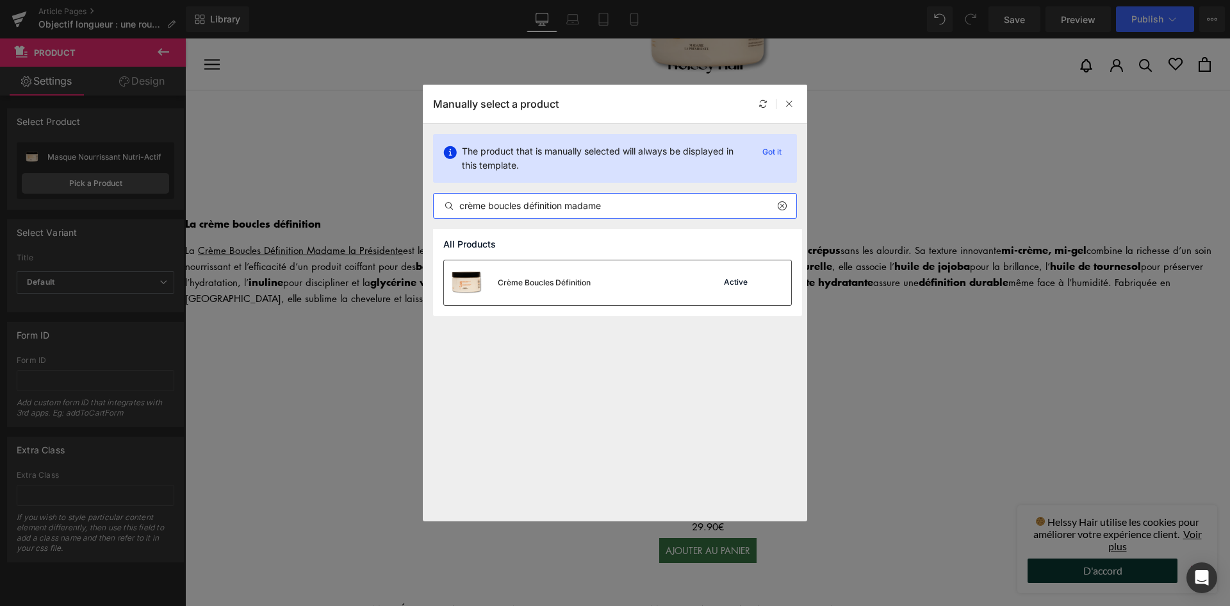
type input "crème boucles définition madame"
click at [552, 286] on div "Crème Boucles Définition" at bounding box center [544, 283] width 93 height 12
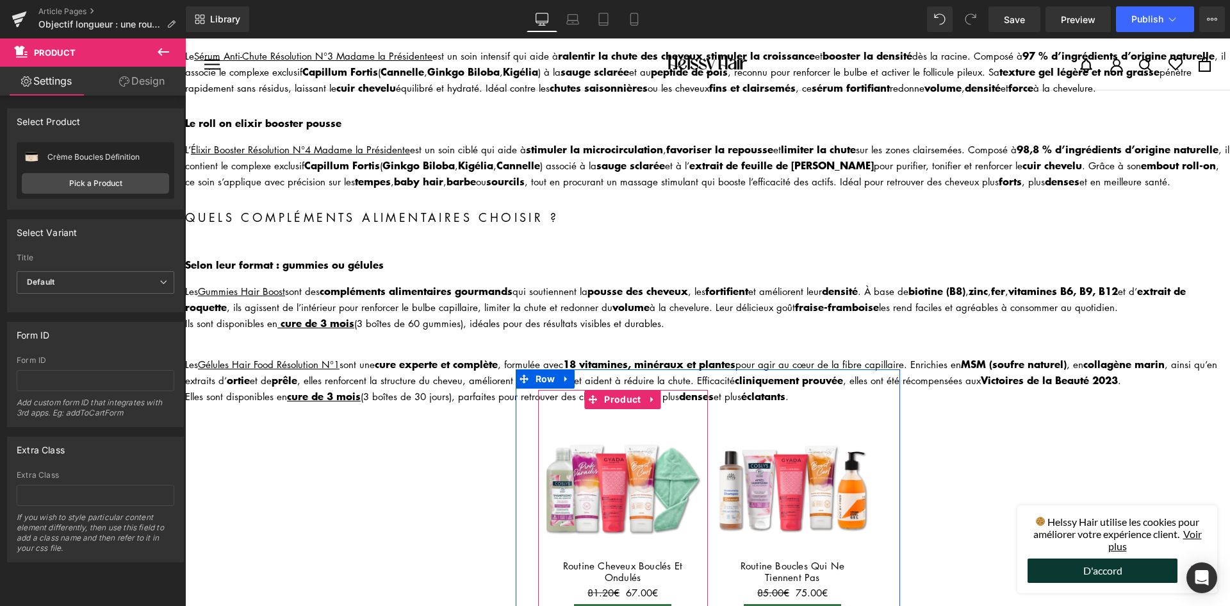
scroll to position [1686, 0]
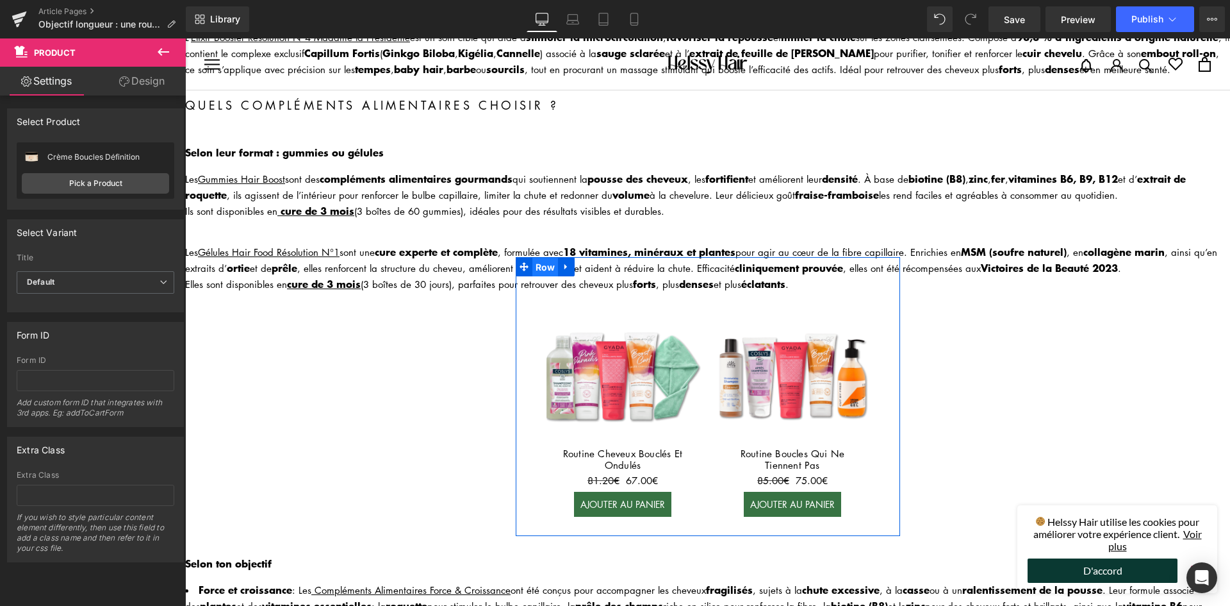
click at [550, 258] on span "Row" at bounding box center [545, 267] width 26 height 19
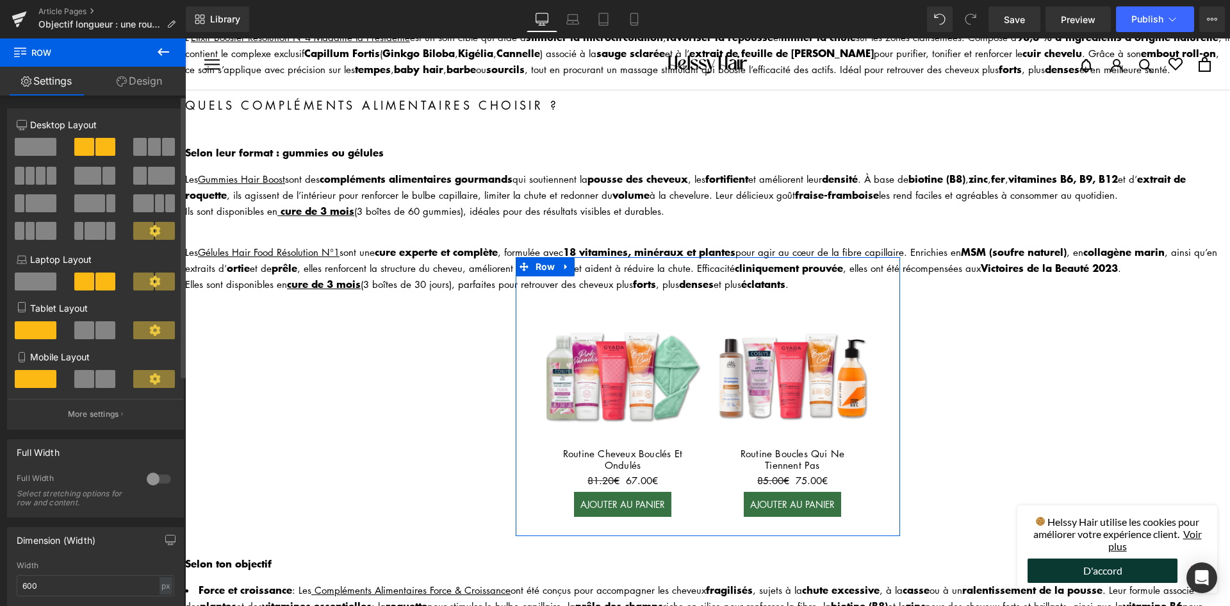
drag, startPoint x: 160, startPoint y: 150, endPoint x: 14, endPoint y: 130, distance: 146.8
click at [162, 150] on span at bounding box center [168, 147] width 13 height 18
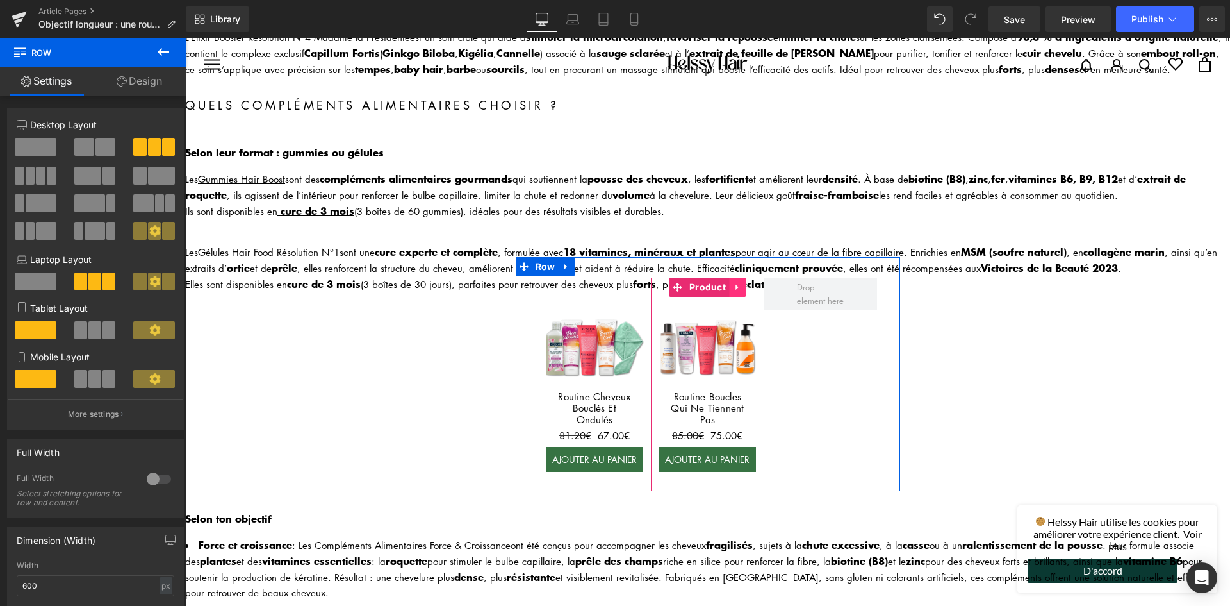
click at [738, 277] on link at bounding box center [737, 286] width 17 height 19
click at [725, 283] on icon at bounding box center [729, 287] width 9 height 9
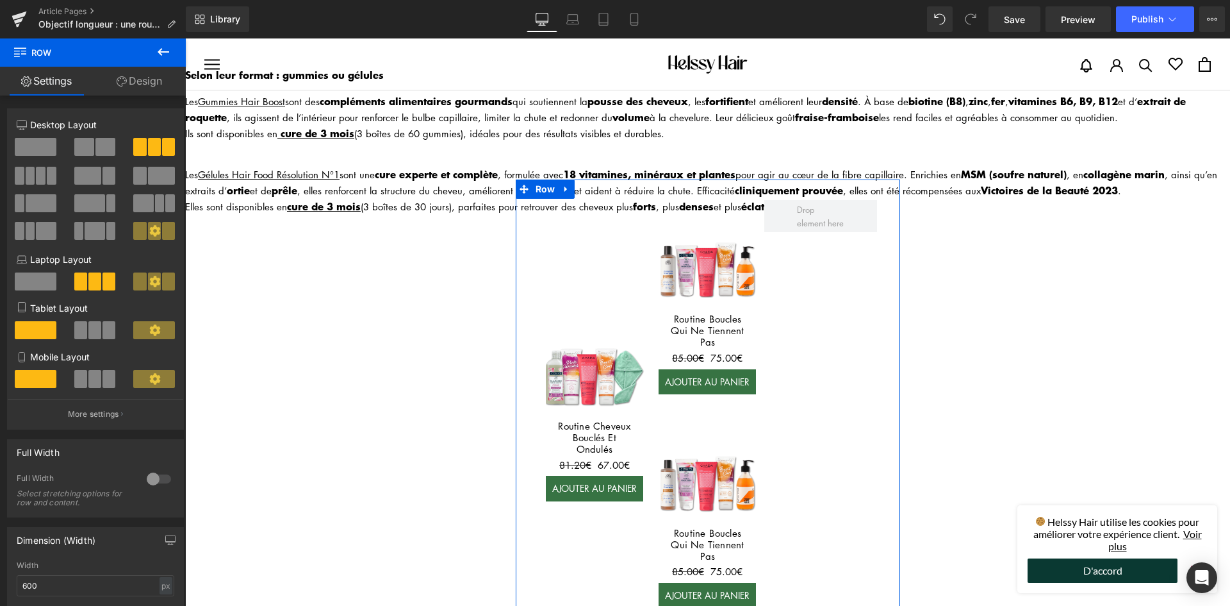
scroll to position [1744, 0]
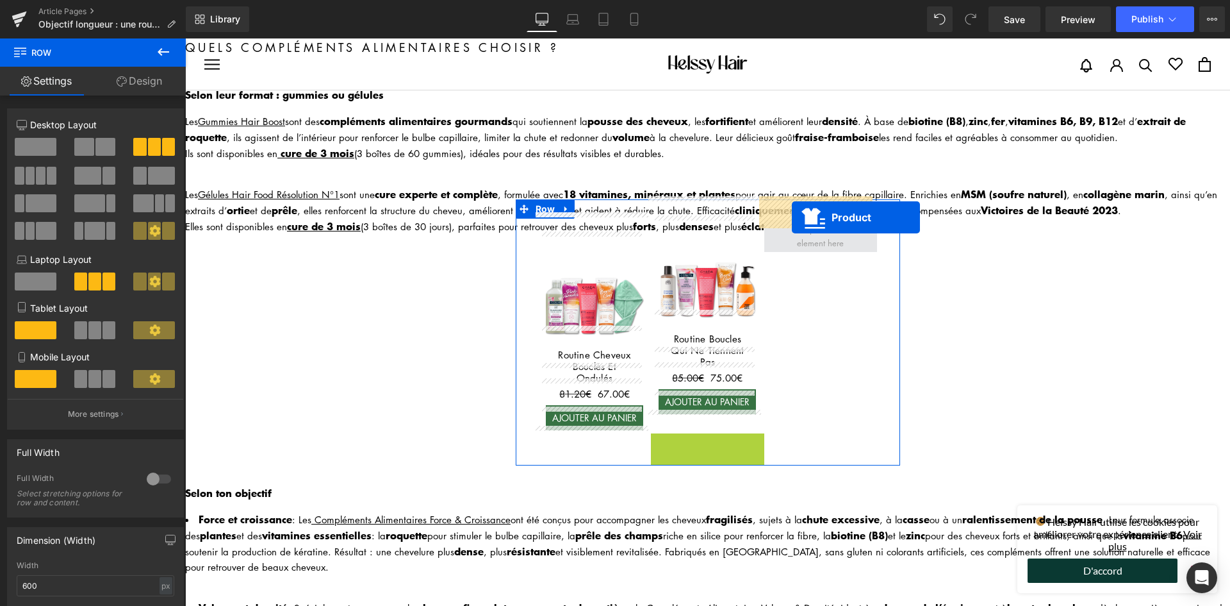
drag, startPoint x: 670, startPoint y: 420, endPoint x: 792, endPoint y: 217, distance: 236.3
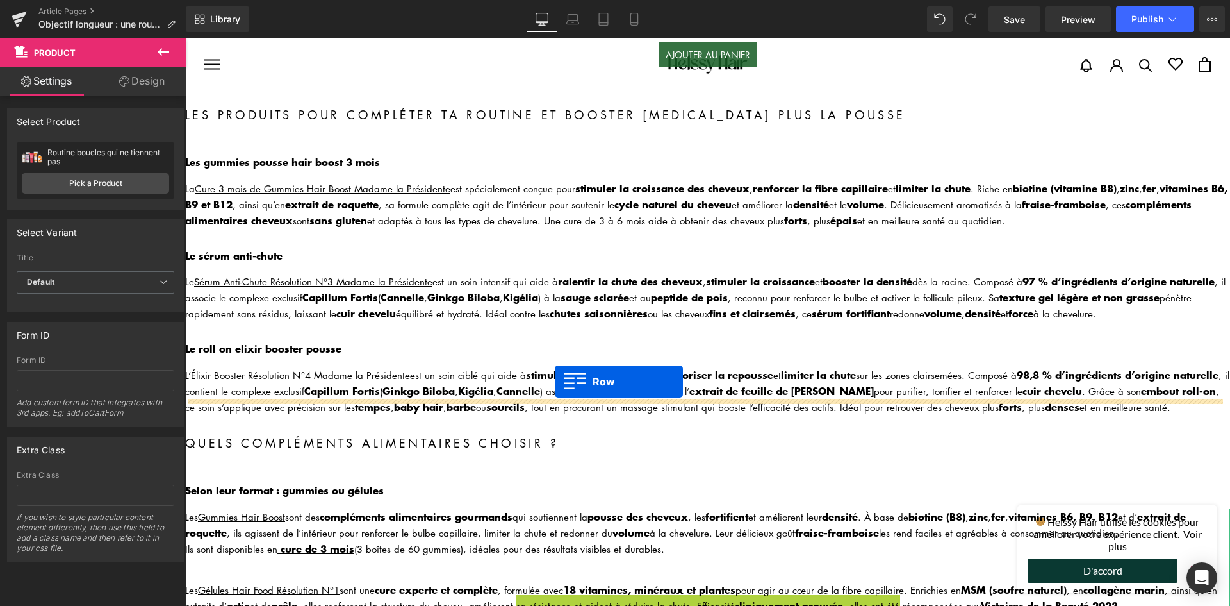
scroll to position [1346, 0]
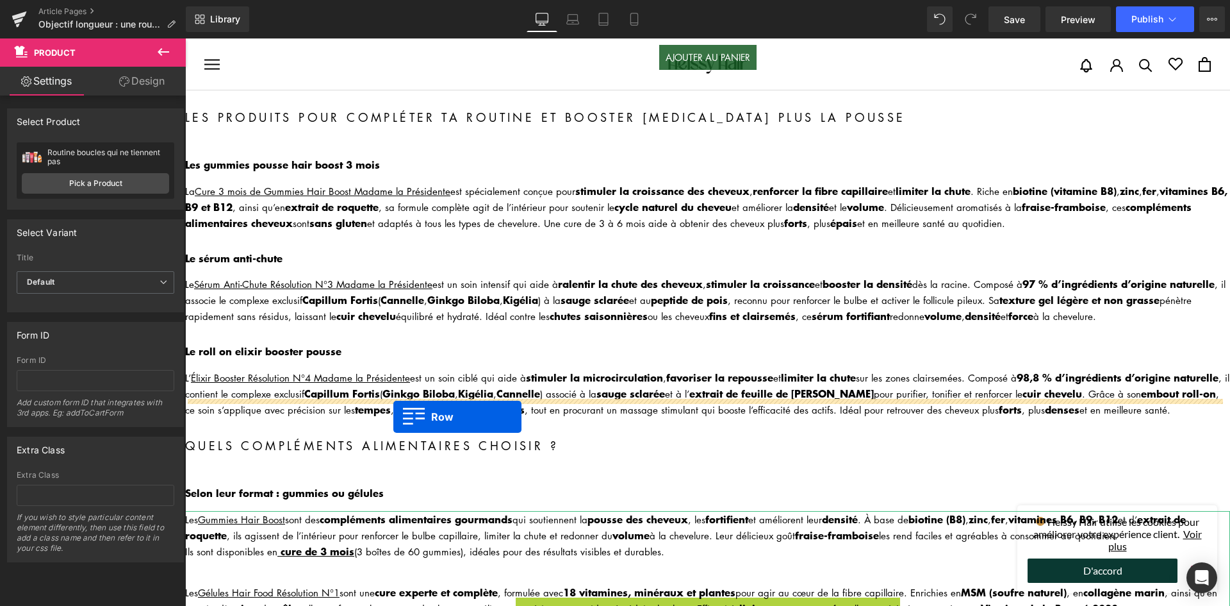
drag, startPoint x: 523, startPoint y: 455, endPoint x: 393, endPoint y: 417, distance: 135.0
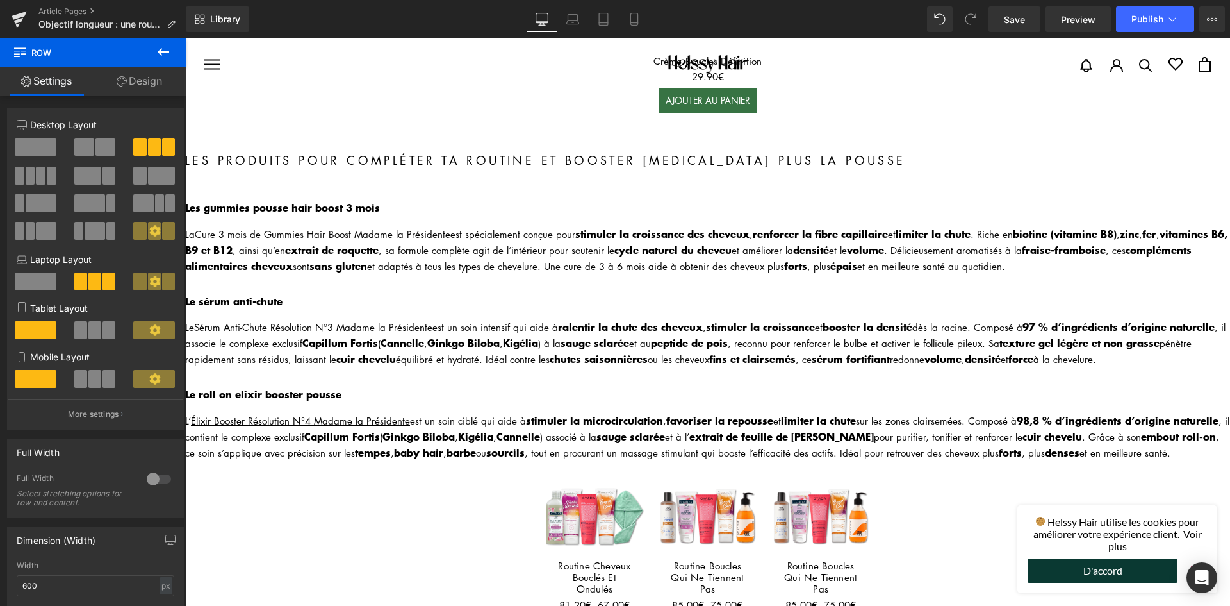
scroll to position [1410, 0]
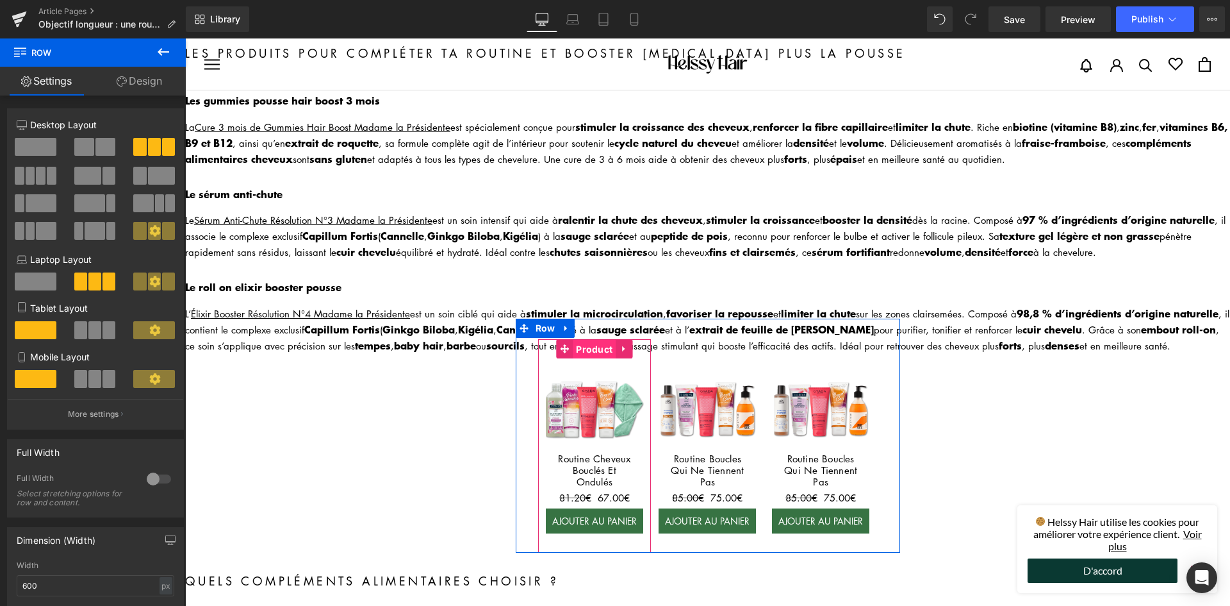
click at [589, 340] on span "Product" at bounding box center [594, 349] width 43 height 19
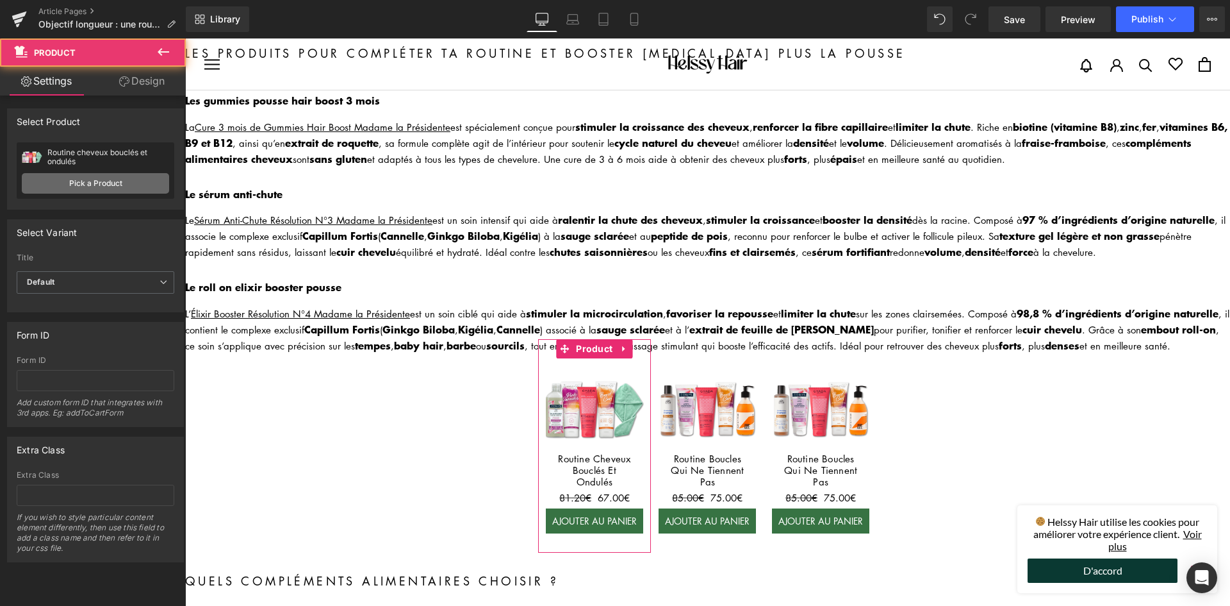
click at [122, 181] on link "Pick a Product" at bounding box center [95, 183] width 147 height 21
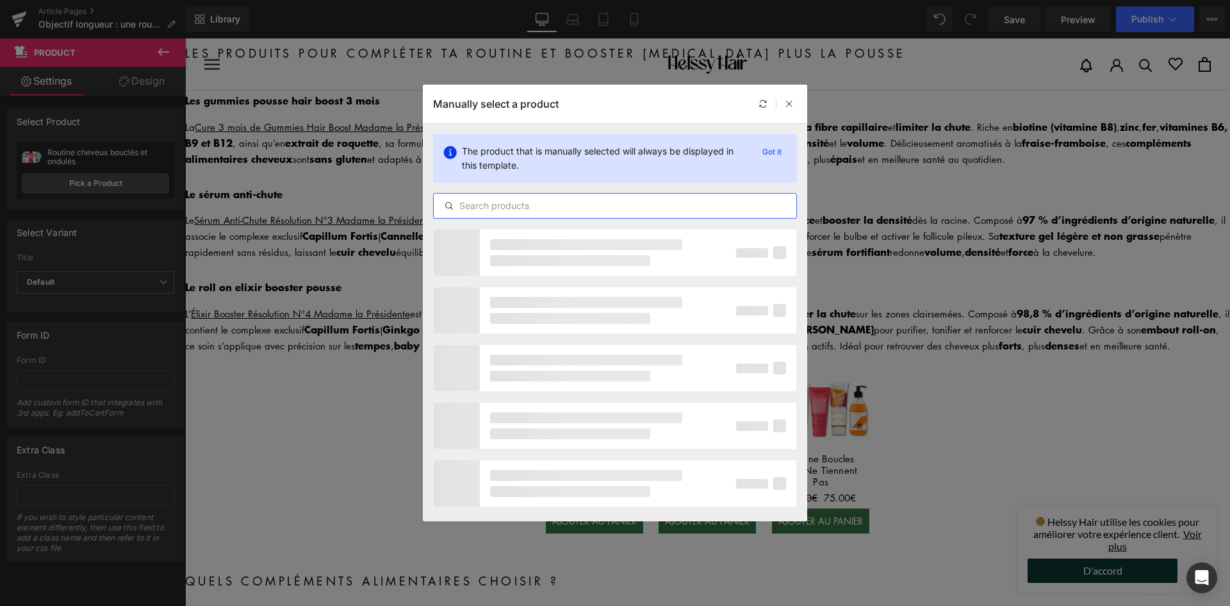
click at [475, 207] on input "text" at bounding box center [615, 205] width 363 height 15
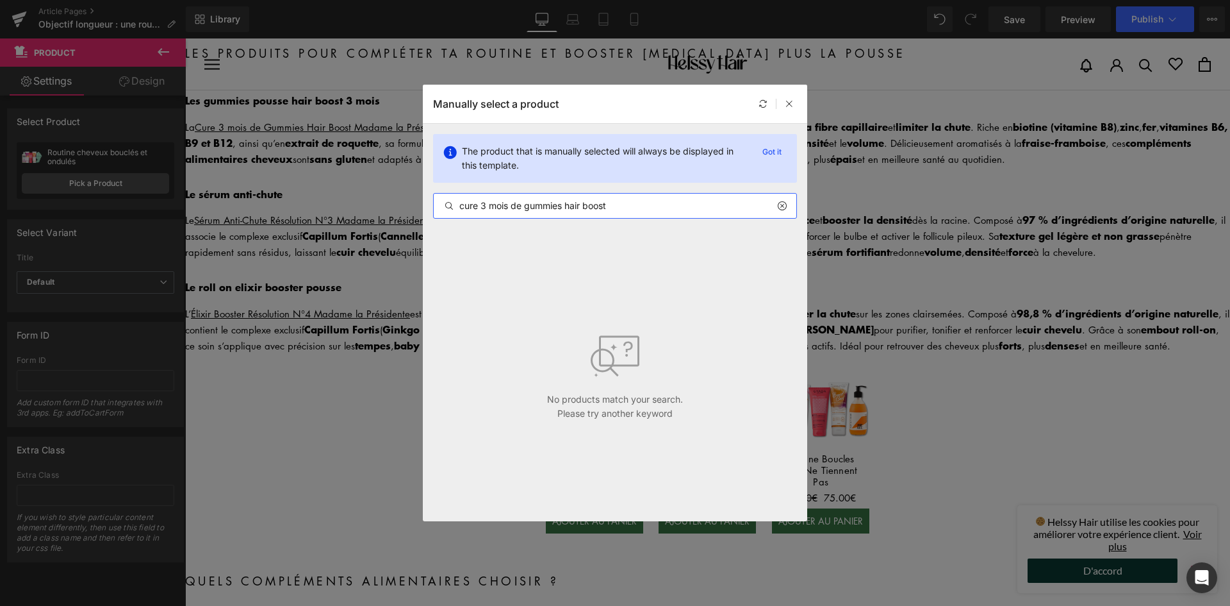
click at [624, 199] on input "cure 3 mois de gummies hair boost" at bounding box center [615, 205] width 363 height 15
drag, startPoint x: 525, startPoint y: 206, endPoint x: 433, endPoint y: 214, distance: 92.0
click at [433, 214] on div "cure 3 mois de gummies hair boost" at bounding box center [615, 206] width 364 height 26
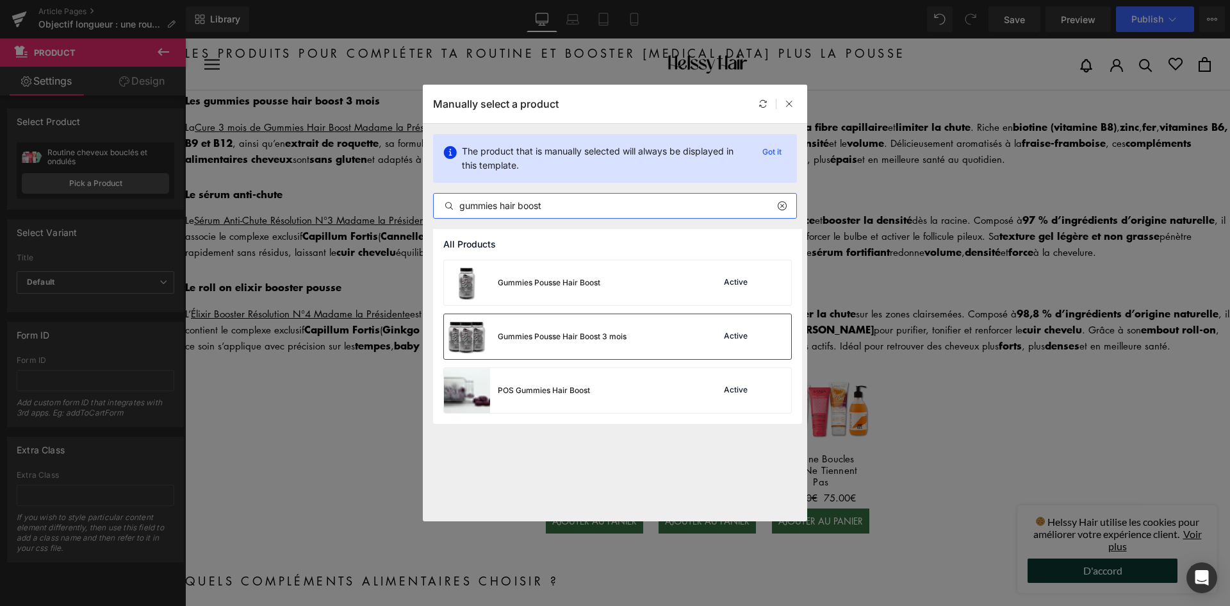
type input "gummies hair boost"
click at [596, 333] on div "Gummies Pousse Hair Boost 3 mois" at bounding box center [562, 337] width 129 height 12
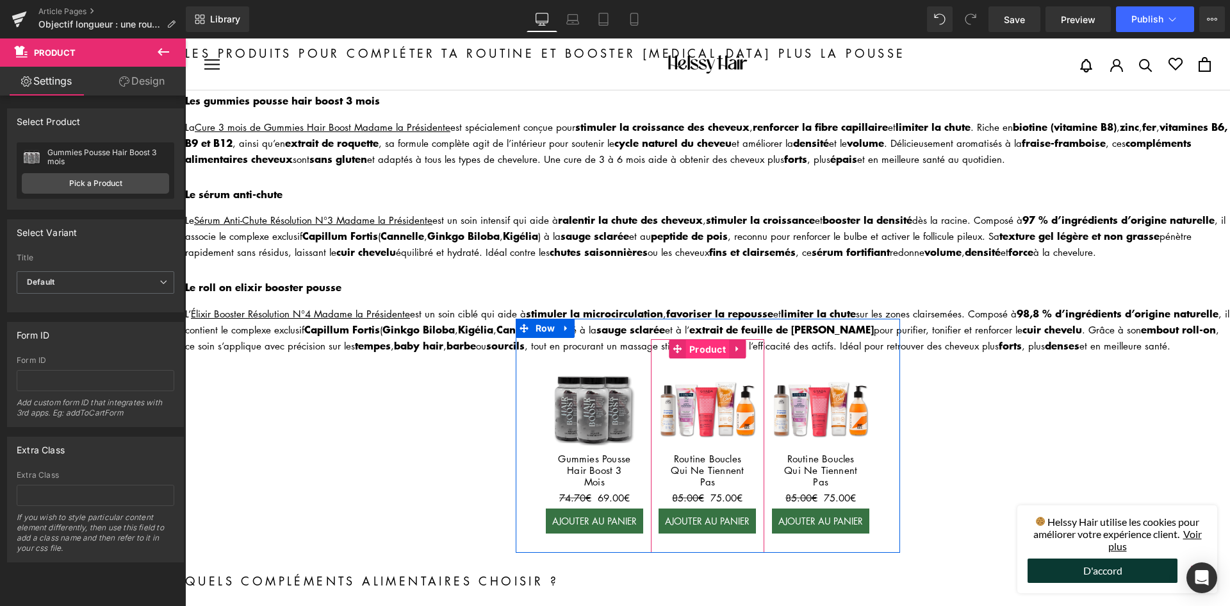
click at [686, 340] on span "Product" at bounding box center [707, 349] width 43 height 19
click at [691, 340] on span "Product" at bounding box center [707, 349] width 43 height 19
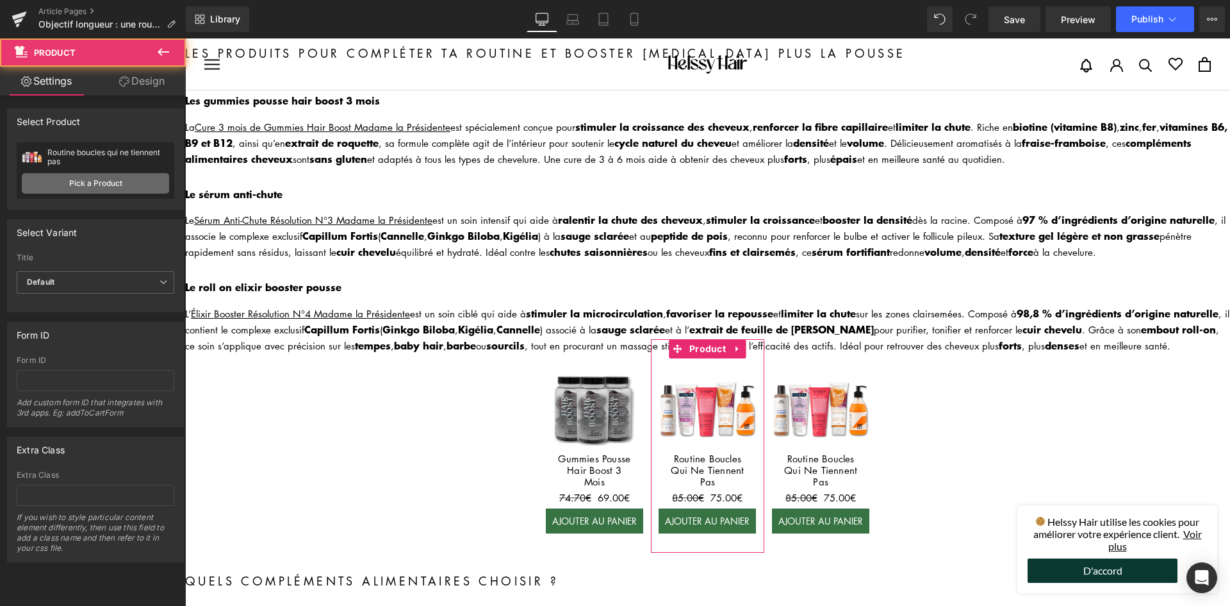
click at [139, 186] on link "Pick a Product" at bounding box center [95, 183] width 147 height 21
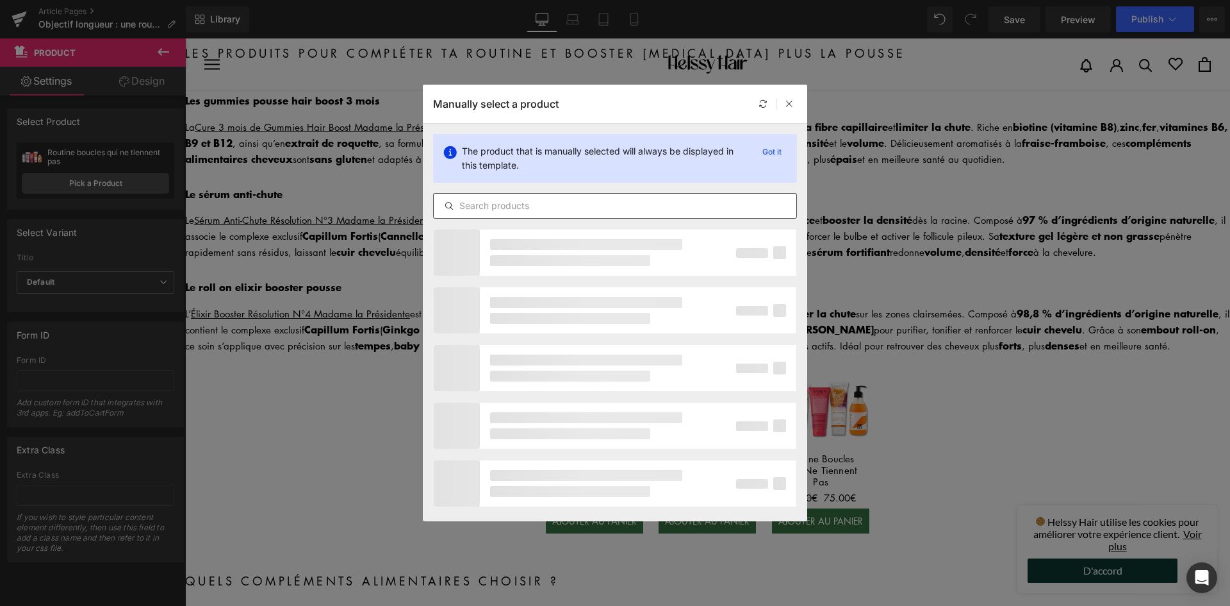
click at [526, 215] on div at bounding box center [615, 206] width 364 height 26
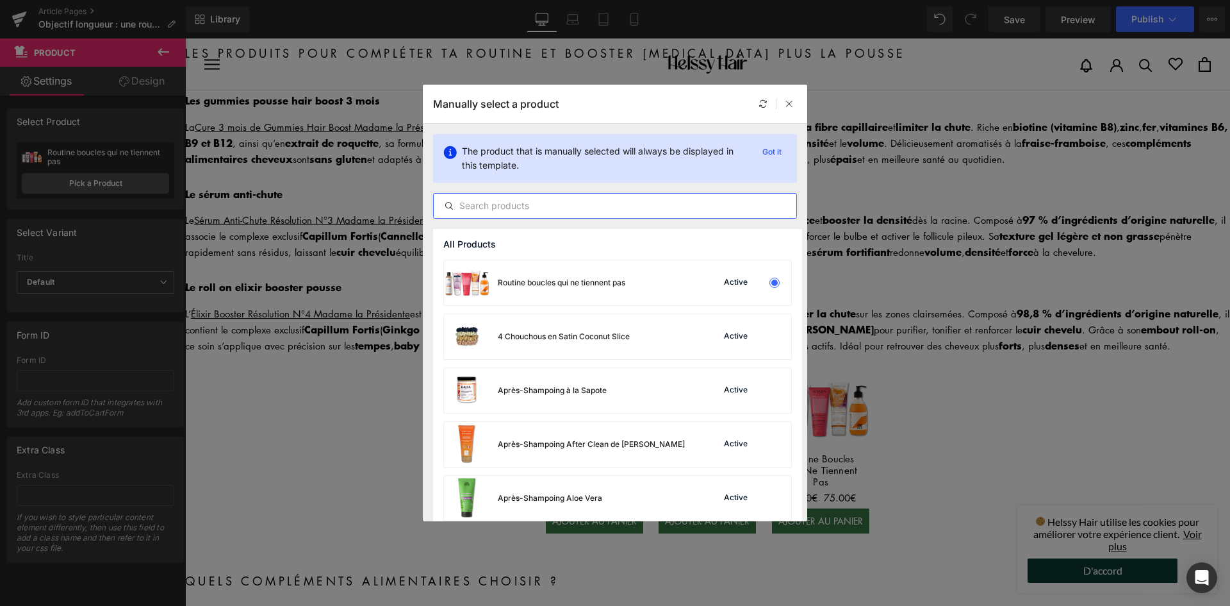
click at [530, 205] on input "text" at bounding box center [615, 205] width 363 height 15
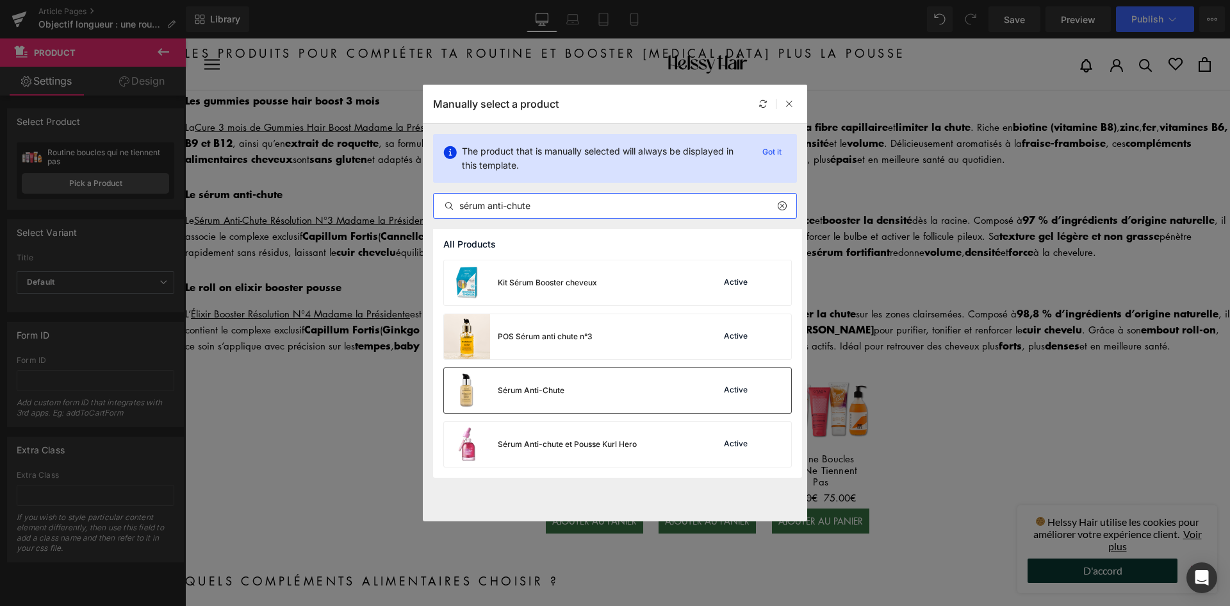
type input "sérum anti-chute"
click at [560, 395] on div "Sérum Anti-Chute" at bounding box center [531, 390] width 67 height 12
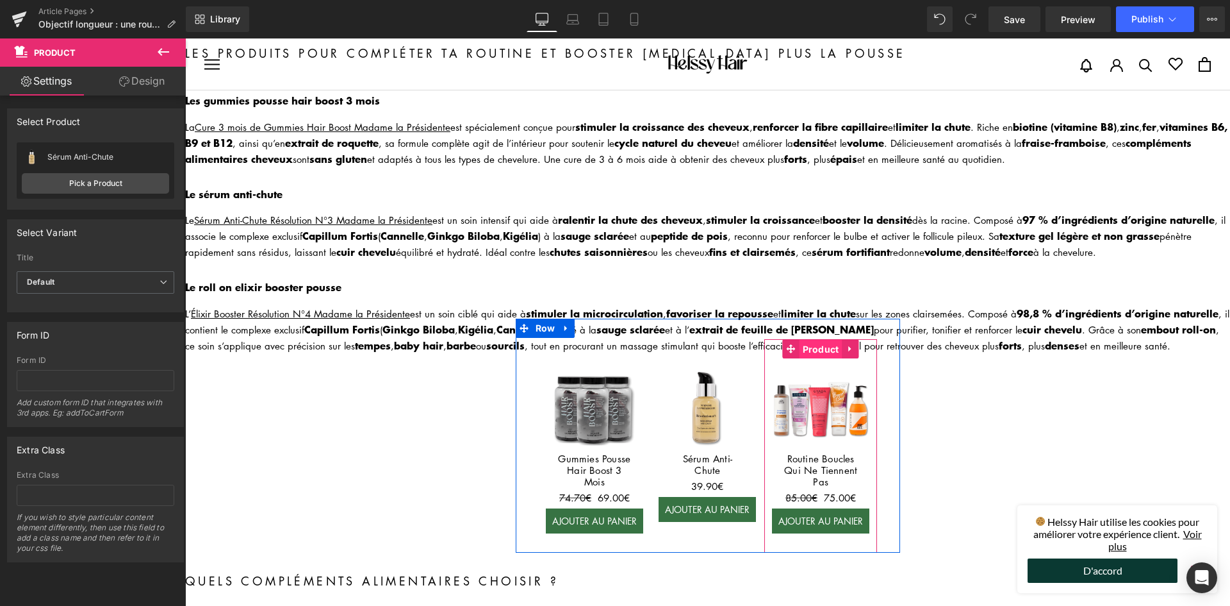
click at [818, 340] on span "Product" at bounding box center [821, 349] width 43 height 19
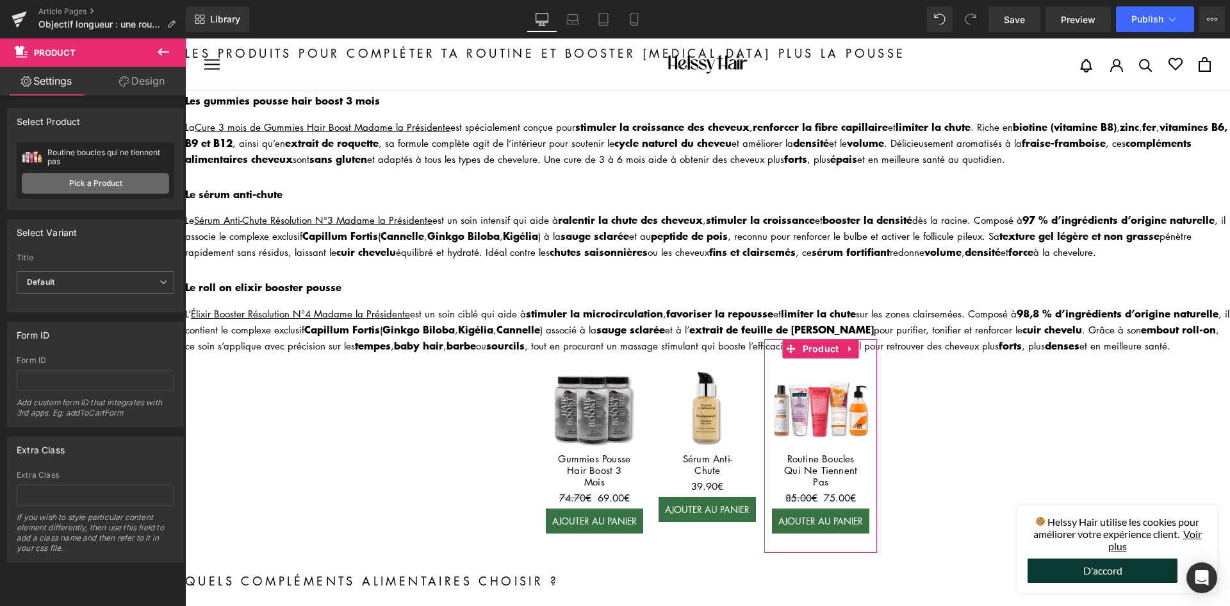
click at [140, 185] on link "Pick a Product" at bounding box center [95, 183] width 147 height 21
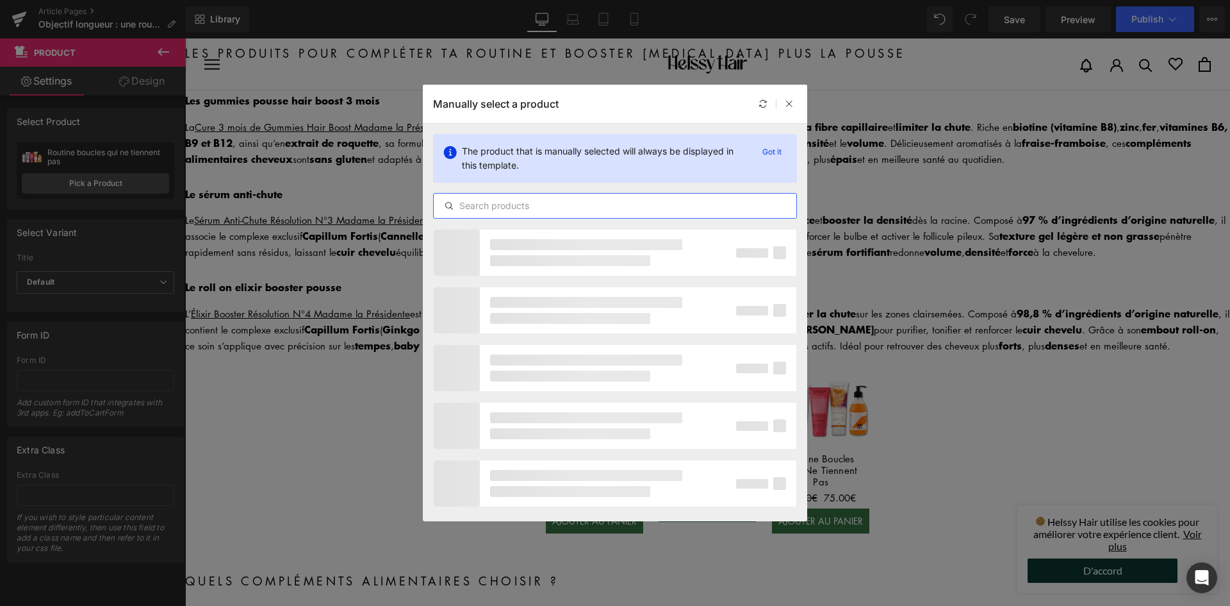
click at [502, 213] on input "text" at bounding box center [615, 205] width 363 height 15
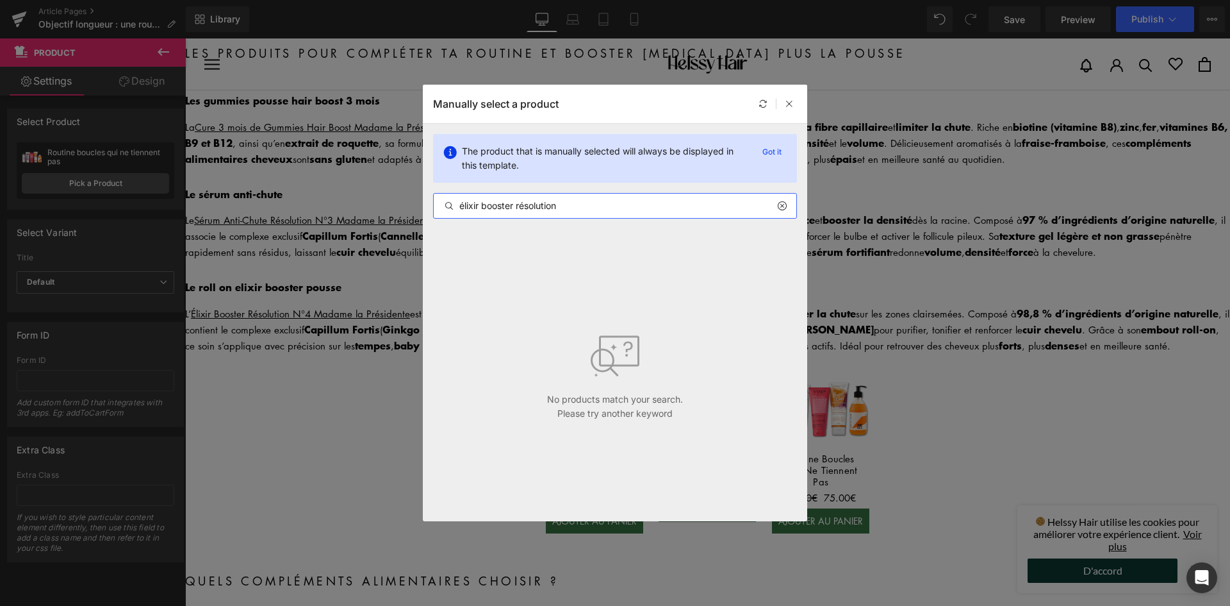
click at [565, 208] on input "élixir booster résolution" at bounding box center [615, 205] width 363 height 15
click at [564, 208] on input "élixir booster" at bounding box center [615, 205] width 363 height 15
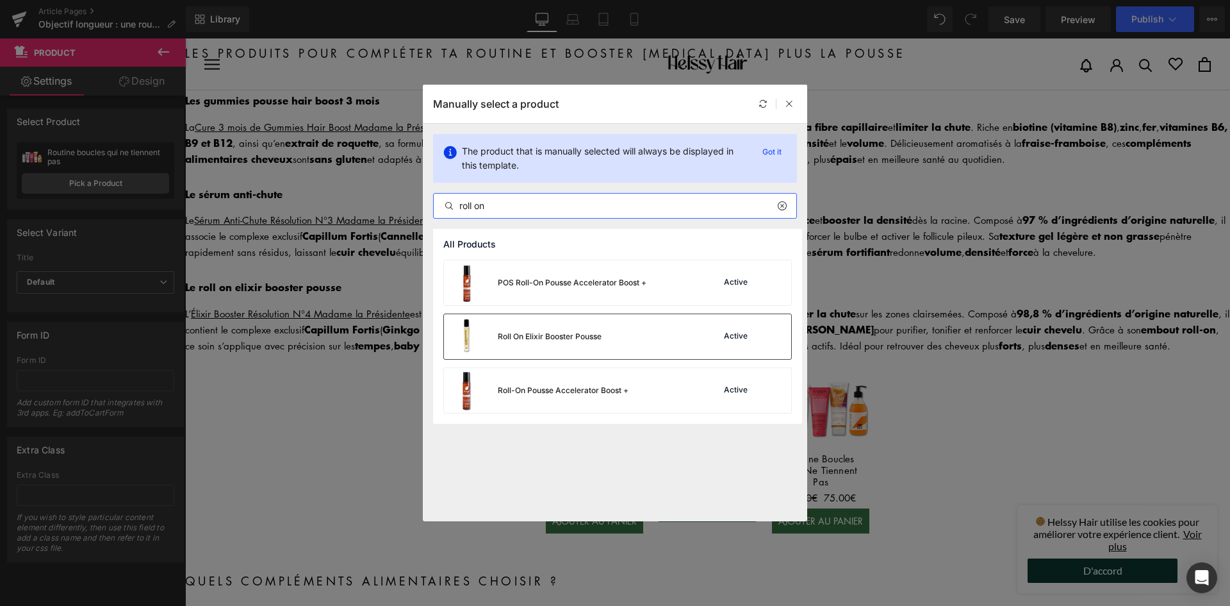
type input "roll on"
click at [553, 333] on div "Roll On Elixir Booster Pousse" at bounding box center [550, 337] width 104 height 12
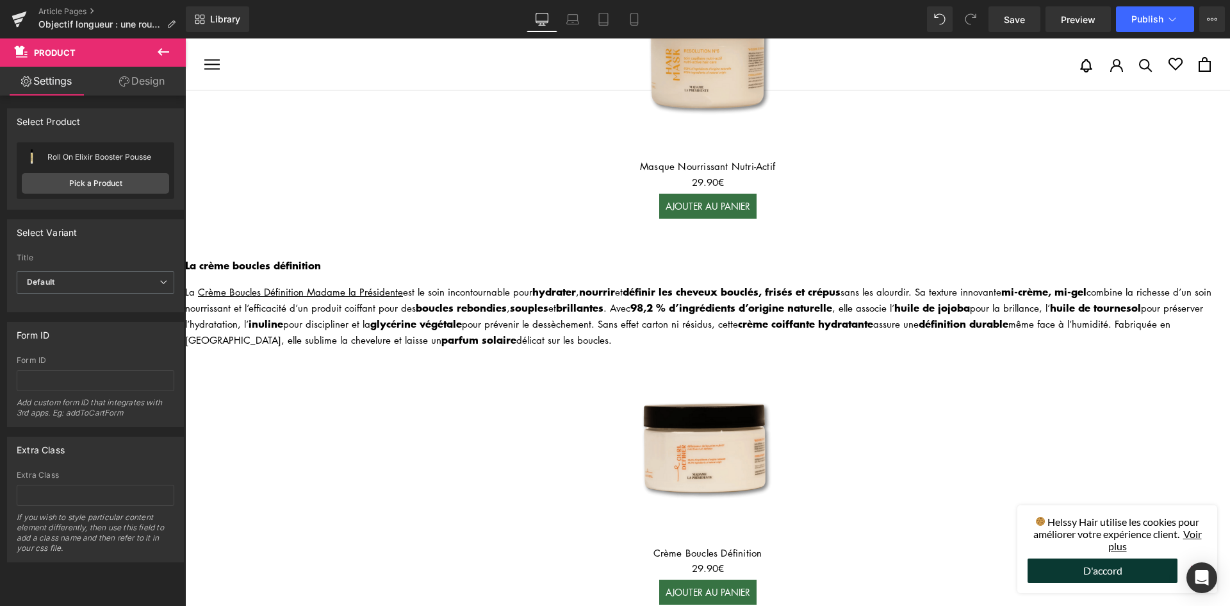
scroll to position [833, 0]
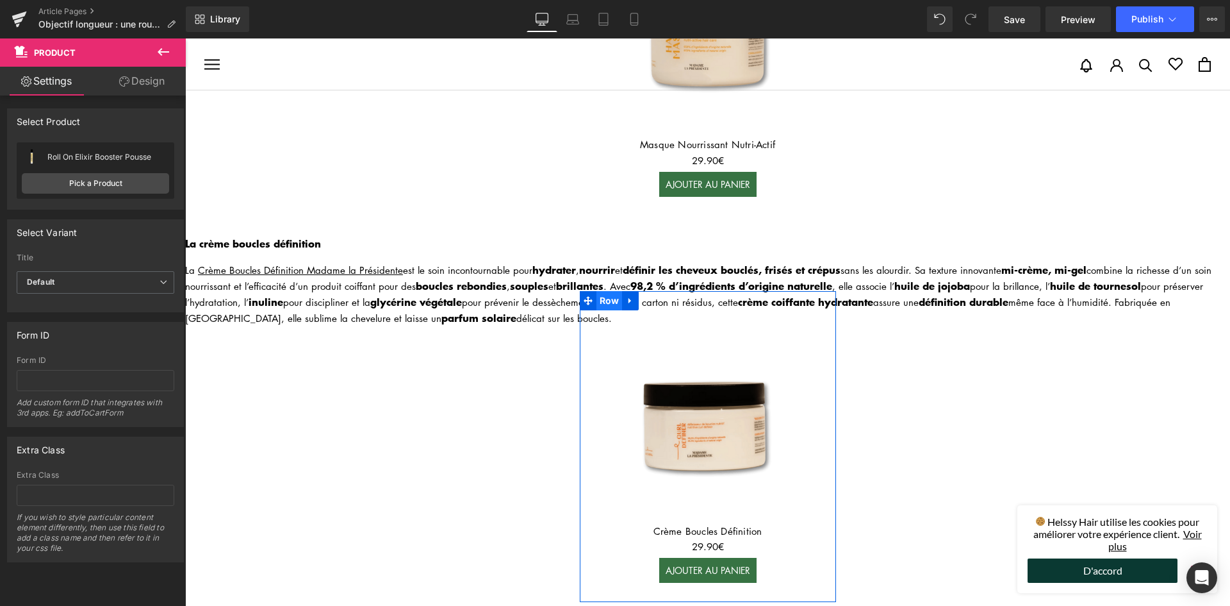
click at [598, 291] on span "Row" at bounding box center [610, 300] width 26 height 19
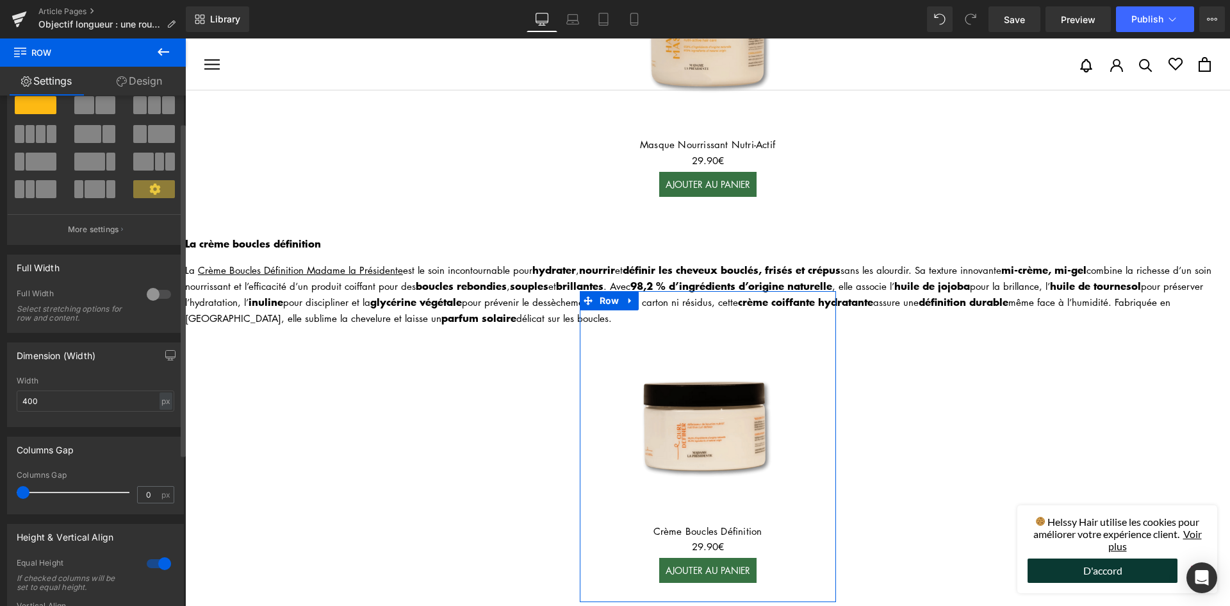
scroll to position [64, 0]
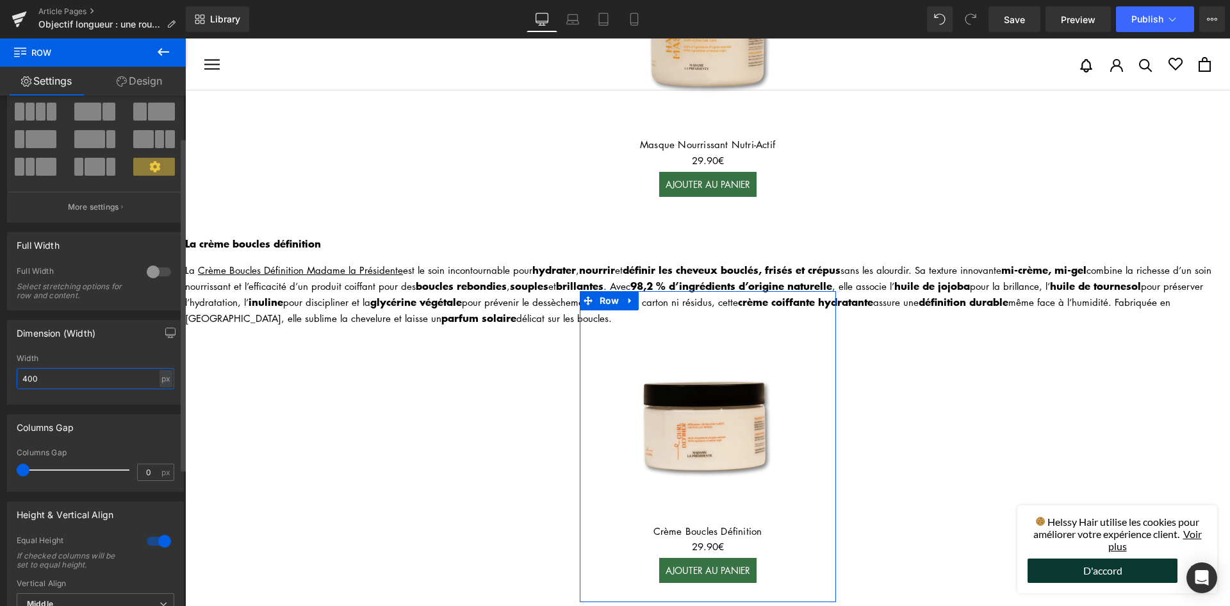
click at [84, 371] on input "400" at bounding box center [96, 378] width 158 height 21
click at [85, 371] on input "400" at bounding box center [96, 378] width 158 height 21
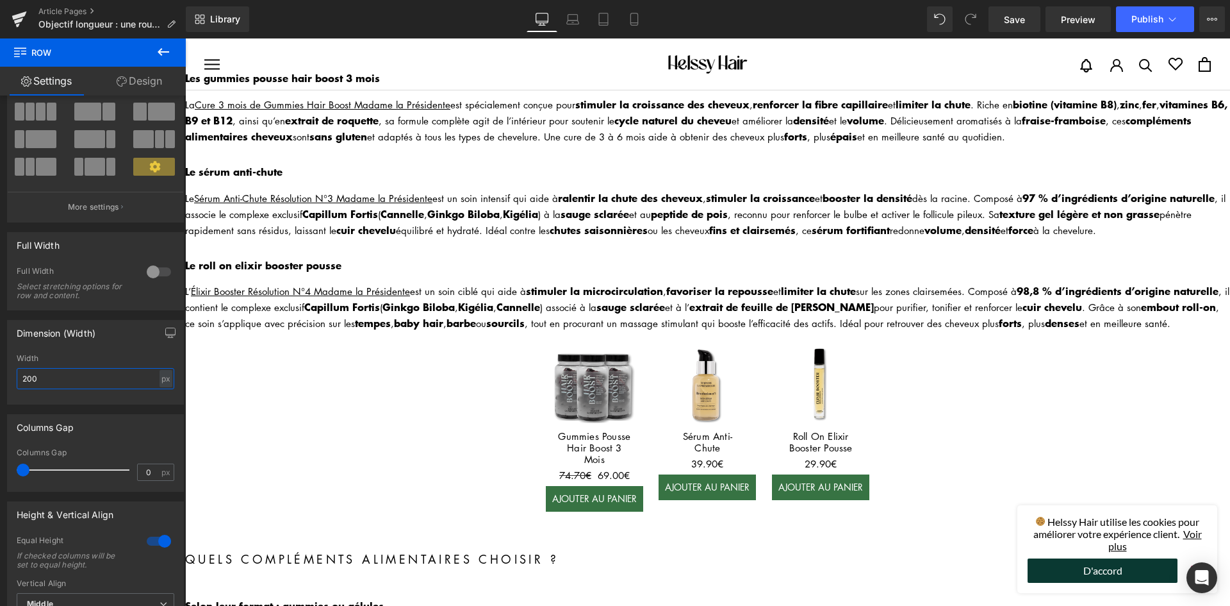
scroll to position [1410, 0]
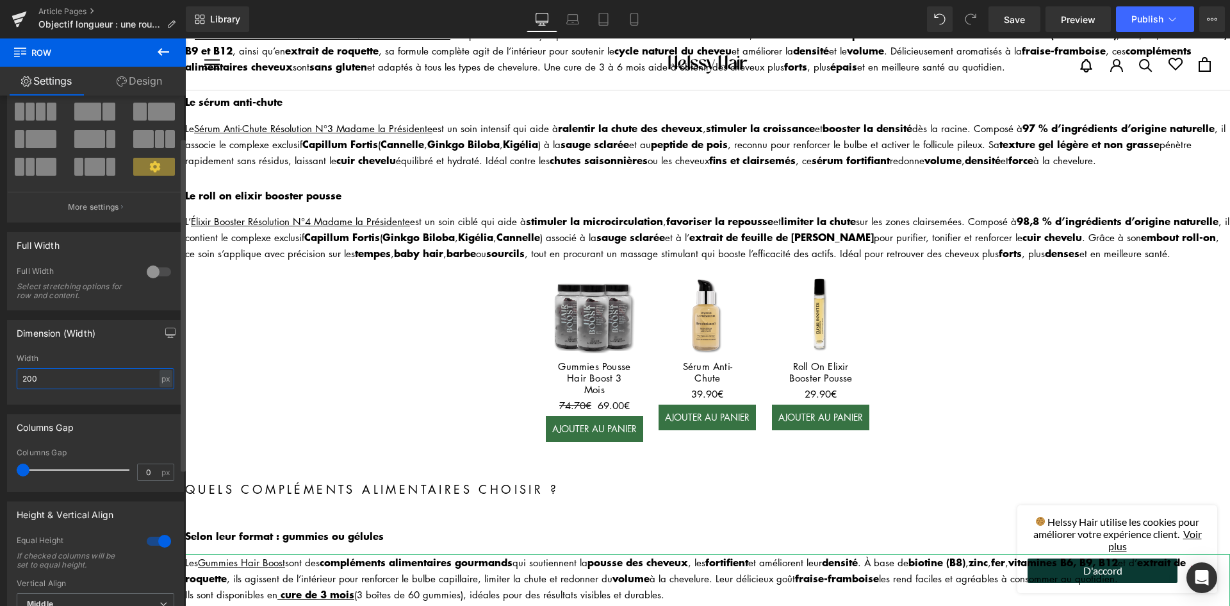
click at [118, 382] on input "200" at bounding box center [96, 378] width 158 height 21
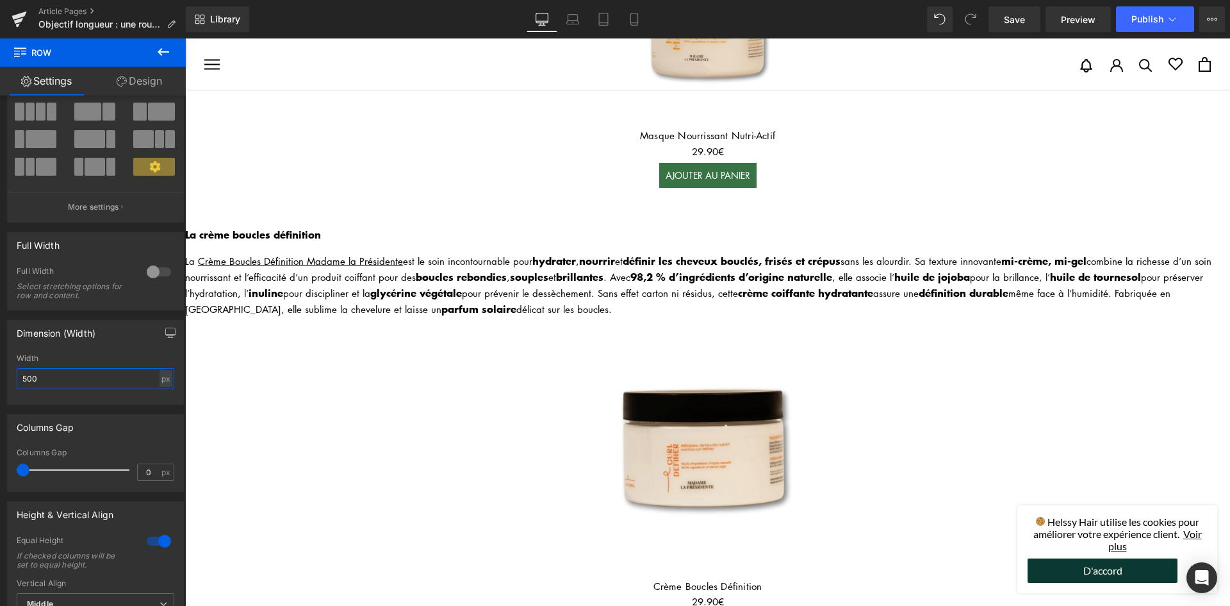
scroll to position [833, 0]
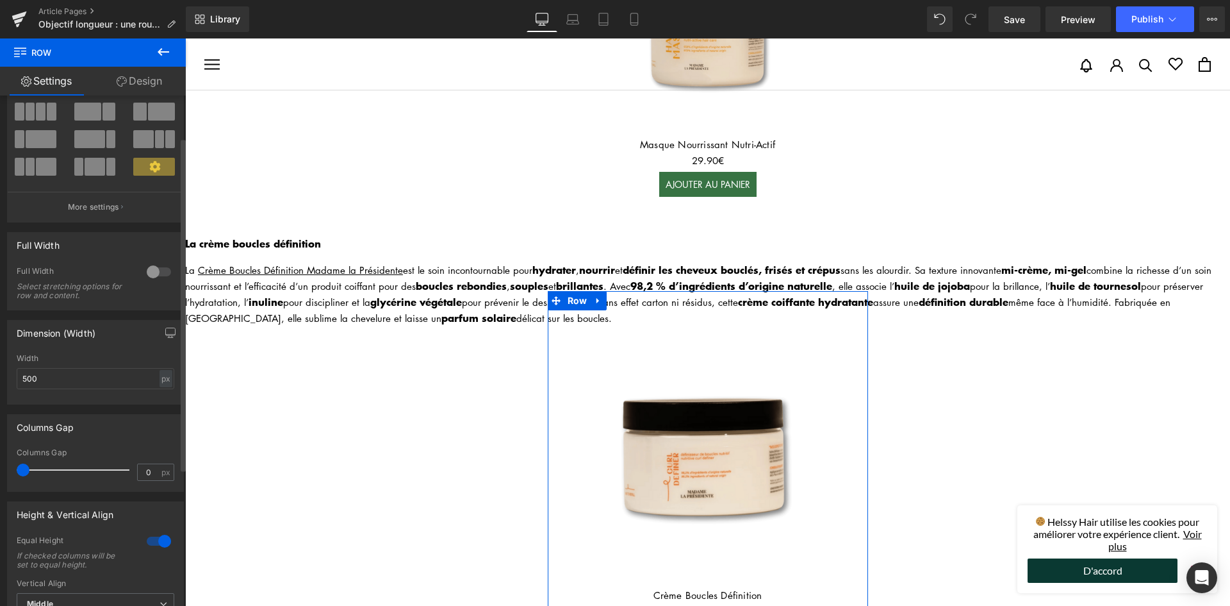
click at [81, 359] on div "Width" at bounding box center [96, 358] width 158 height 9
drag, startPoint x: 81, startPoint y: 359, endPoint x: 75, endPoint y: 386, distance: 27.5
click at [79, 362] on div "Width" at bounding box center [96, 358] width 158 height 9
click at [75, 386] on input "500" at bounding box center [96, 378] width 158 height 21
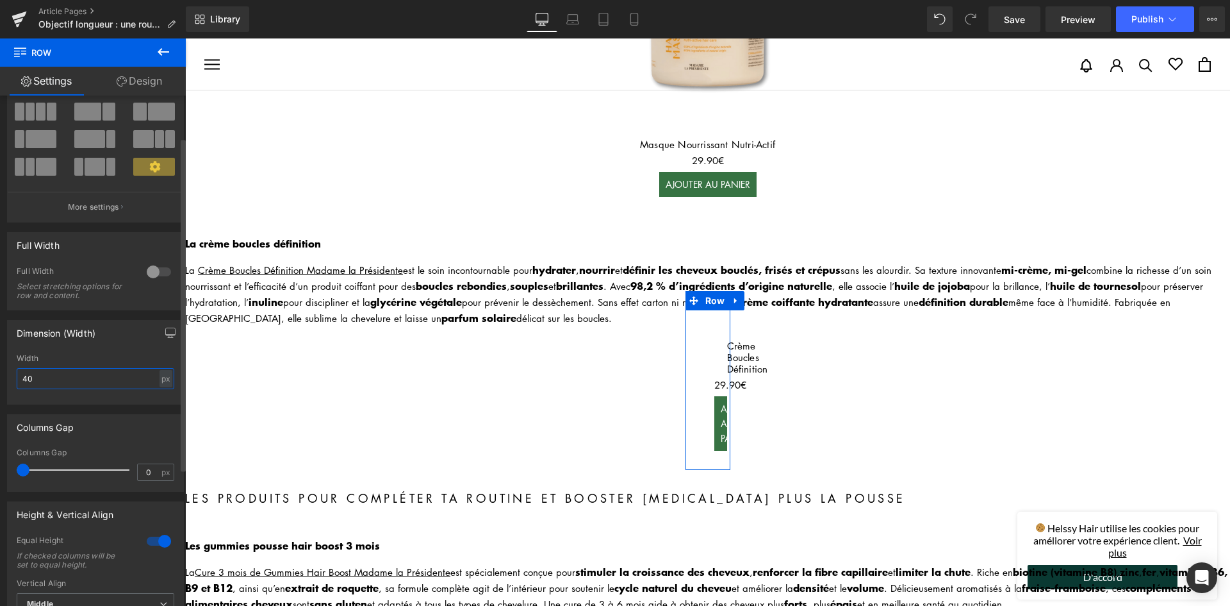
type input "400"
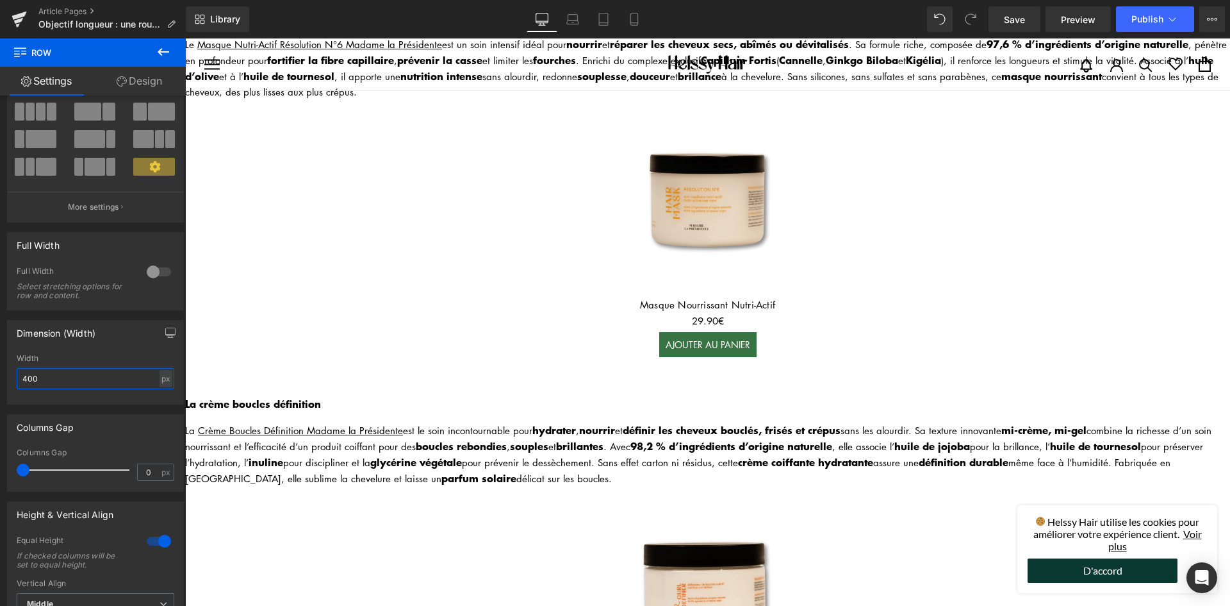
scroll to position [513, 0]
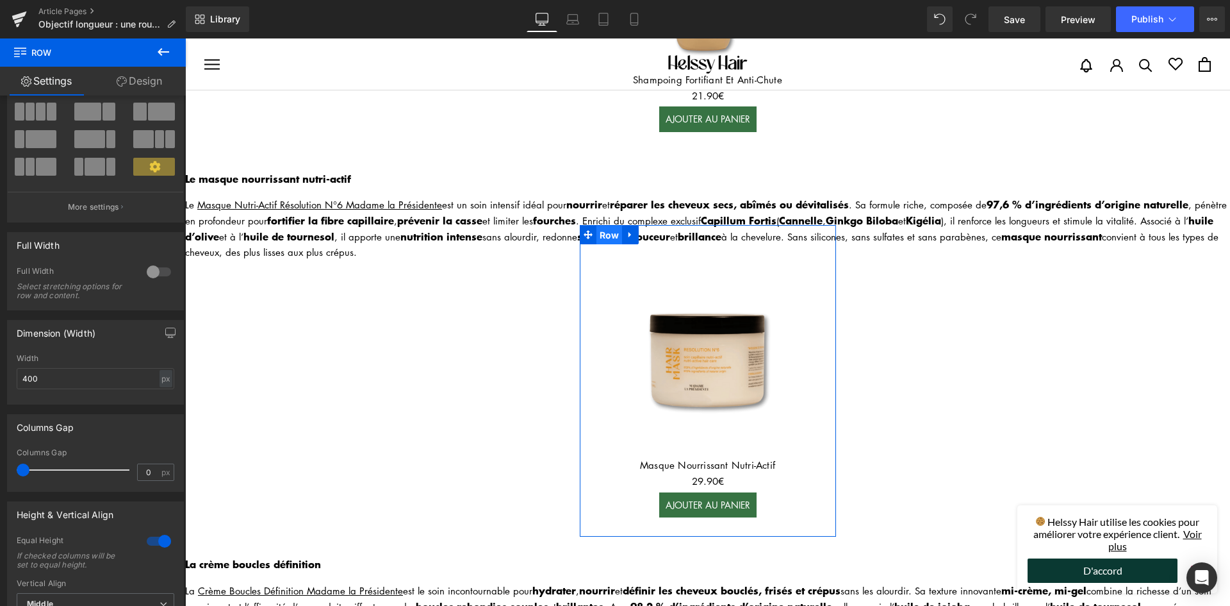
click at [604, 226] on span "Row" at bounding box center [610, 235] width 26 height 19
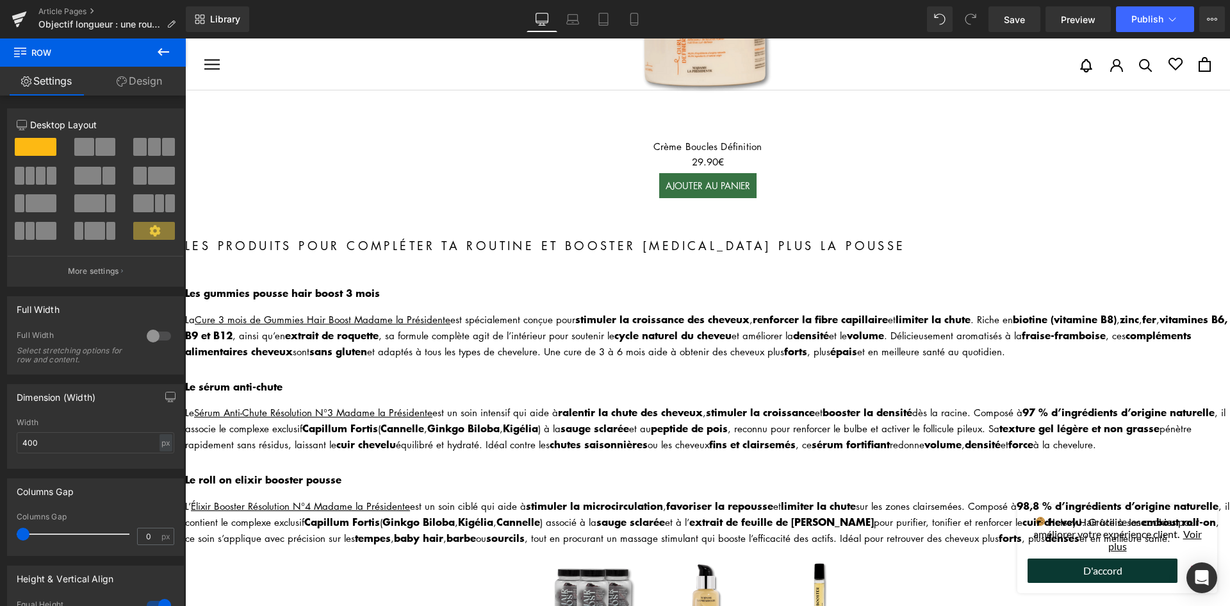
scroll to position [1538, 0]
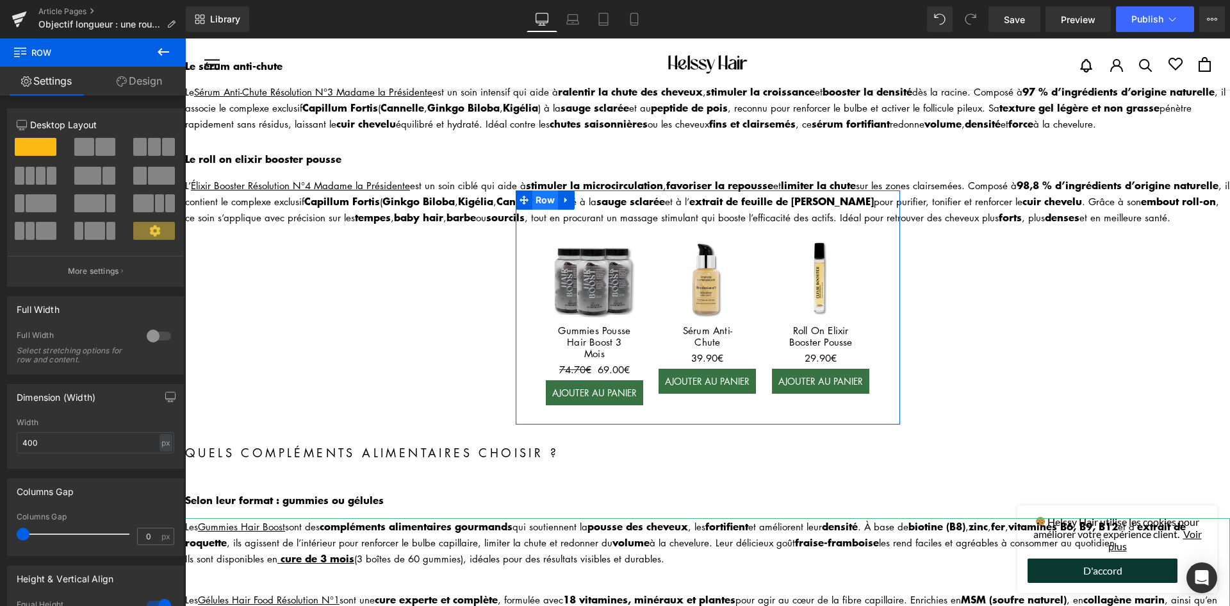
click at [540, 190] on span "Row" at bounding box center [545, 199] width 26 height 19
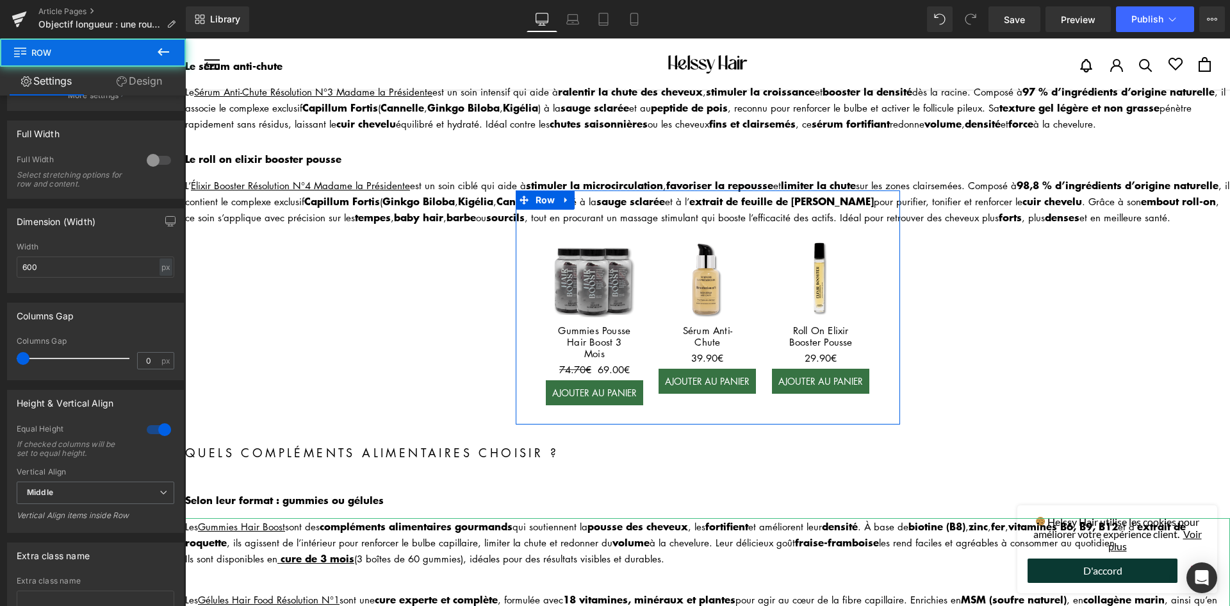
scroll to position [320, 0]
click at [92, 267] on input "600" at bounding box center [96, 264] width 158 height 21
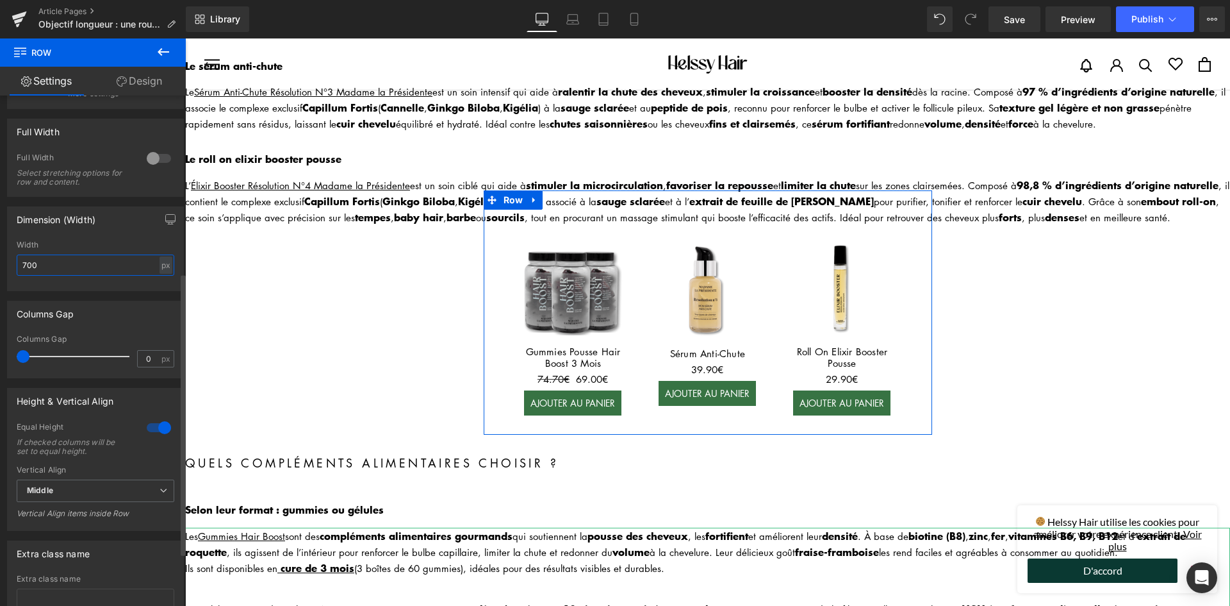
click at [86, 266] on input "700" at bounding box center [96, 264] width 158 height 21
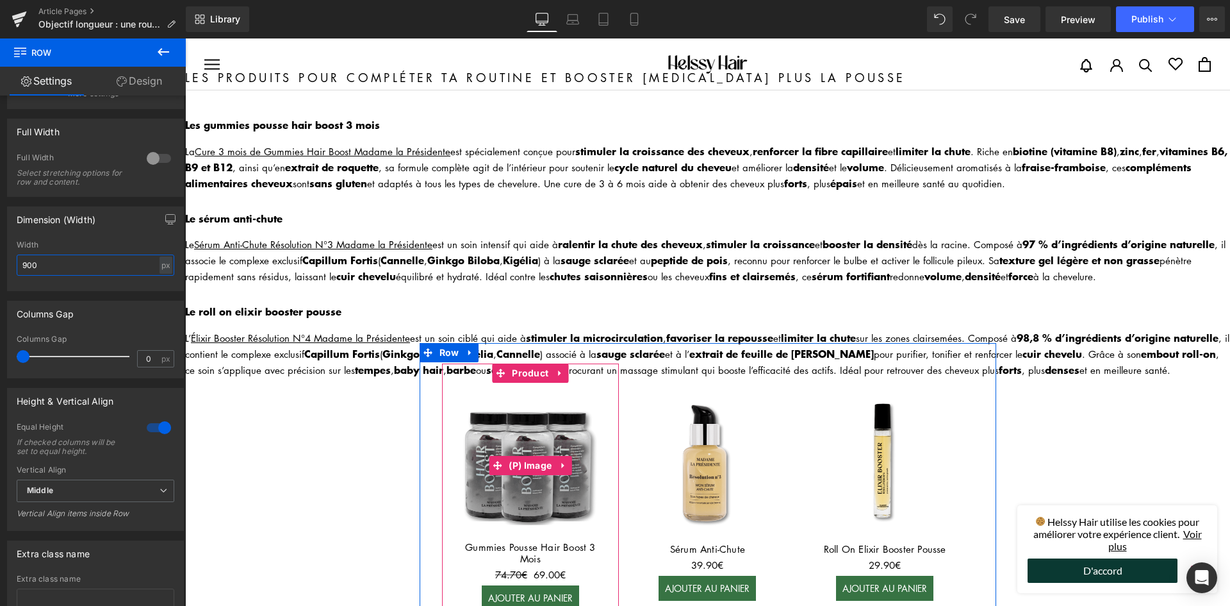
scroll to position [1474, 0]
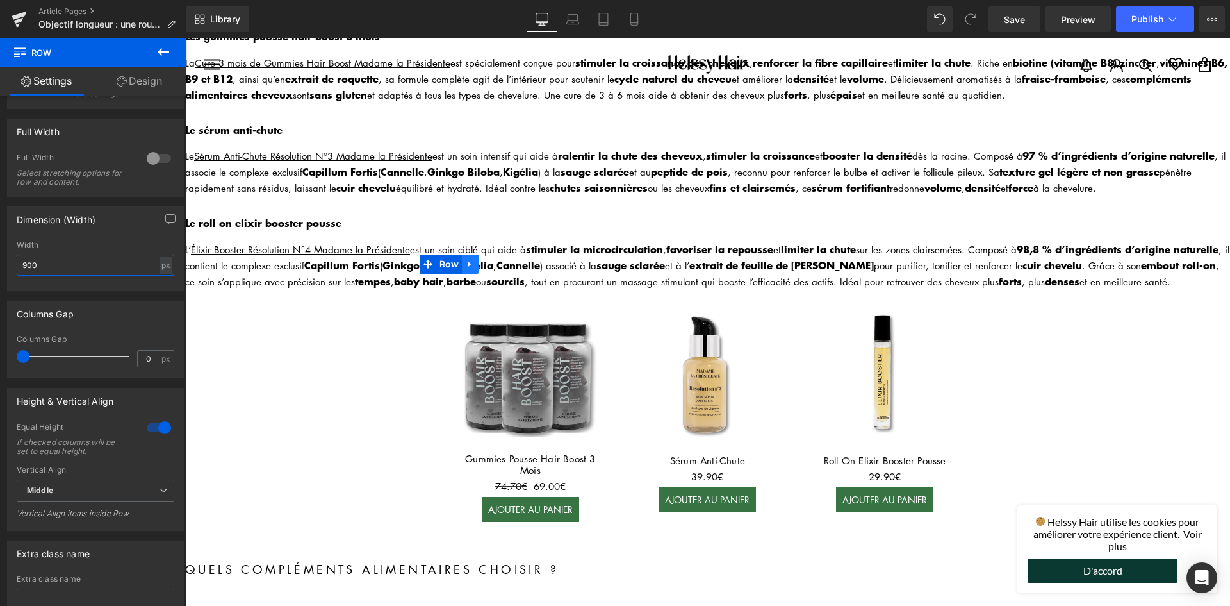
type input "900"
click at [467, 260] on icon at bounding box center [470, 265] width 9 height 10
click at [484, 260] on icon at bounding box center [487, 264] width 9 height 9
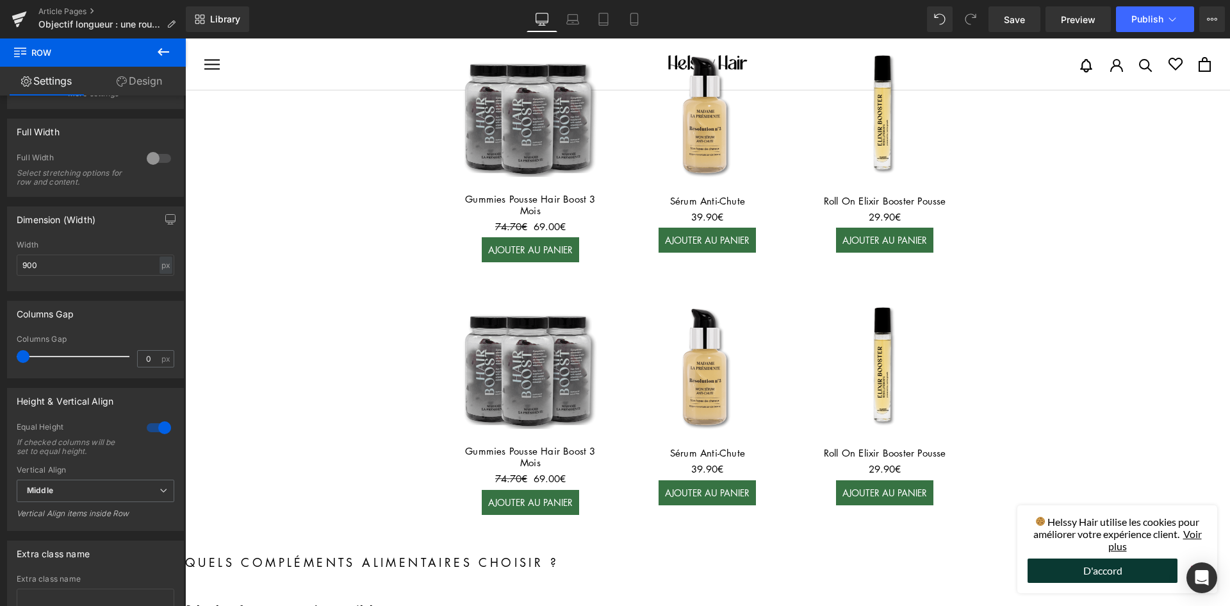
scroll to position [1615, 0]
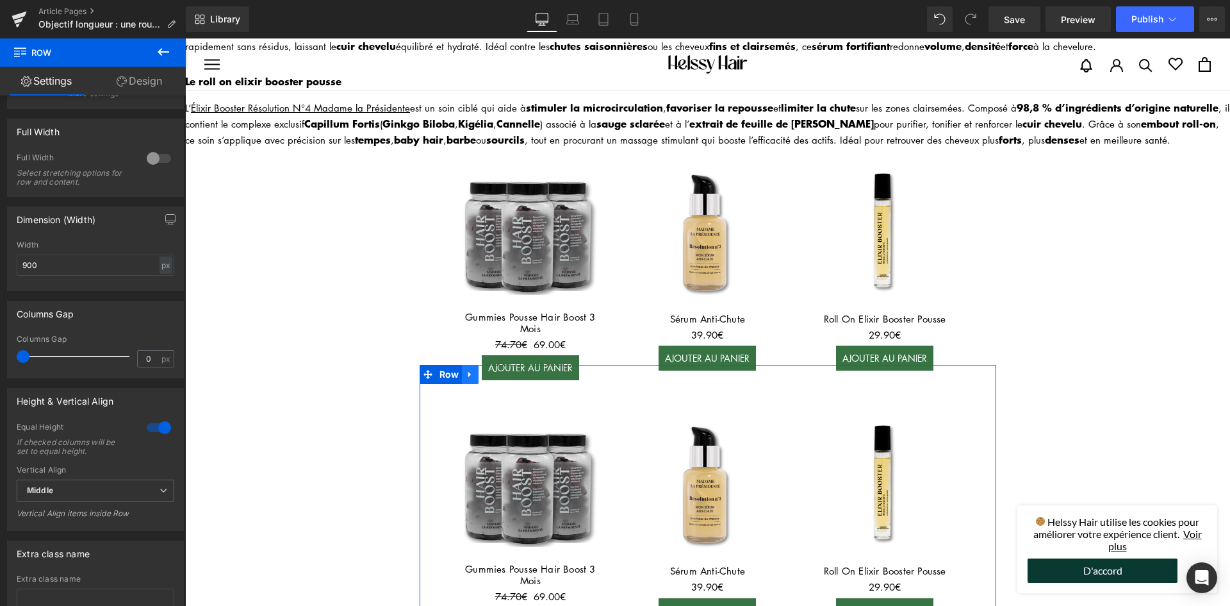
click at [468, 370] on icon at bounding box center [470, 375] width 9 height 10
click at [500, 370] on icon at bounding box center [503, 374] width 9 height 9
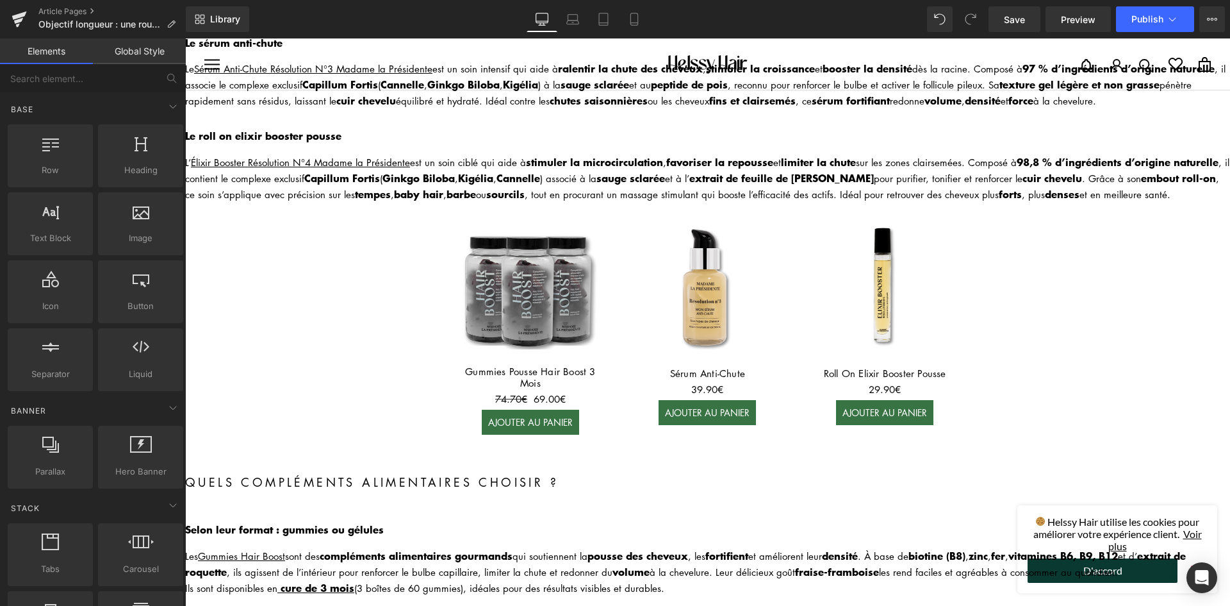
scroll to position [1487, 0]
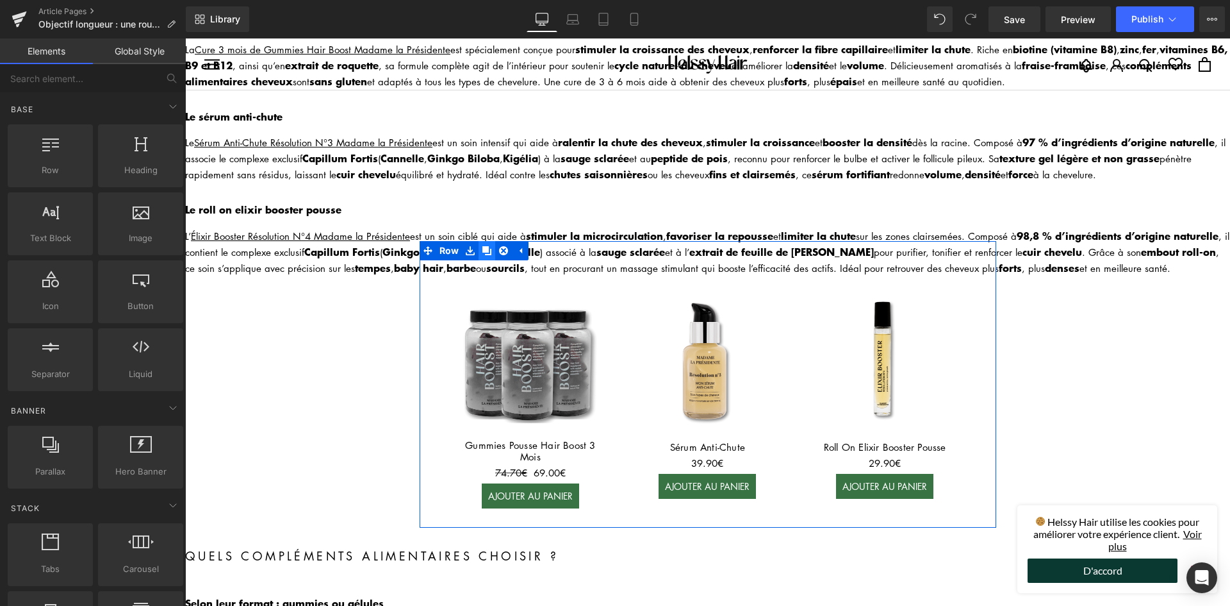
click at [483, 246] on icon at bounding box center [487, 250] width 9 height 9
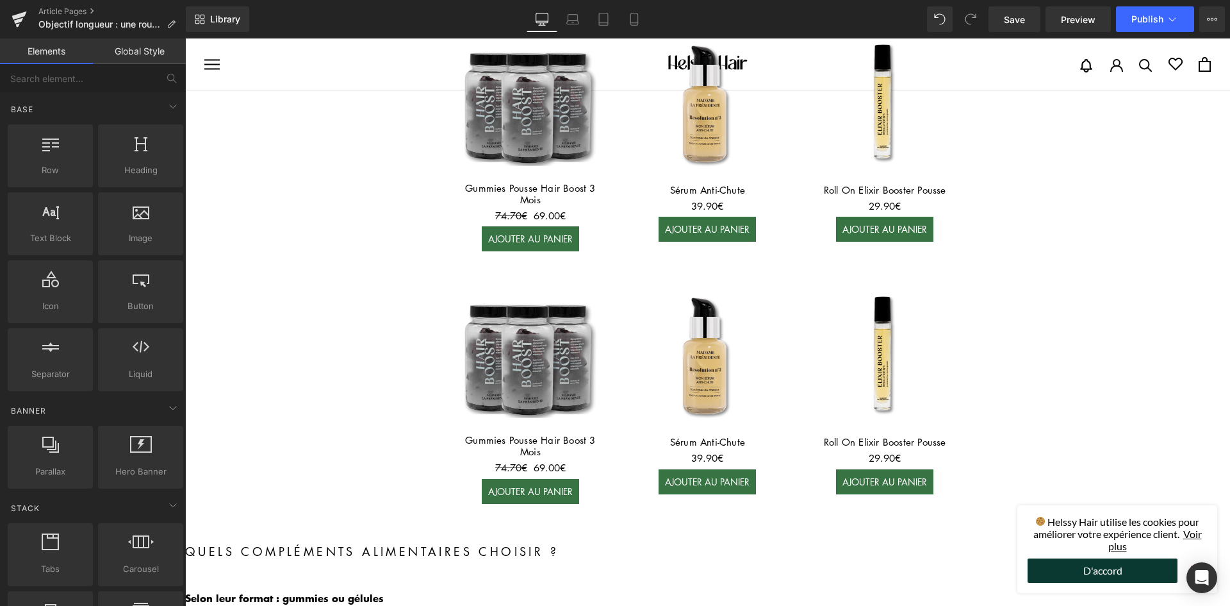
scroll to position [1744, 0]
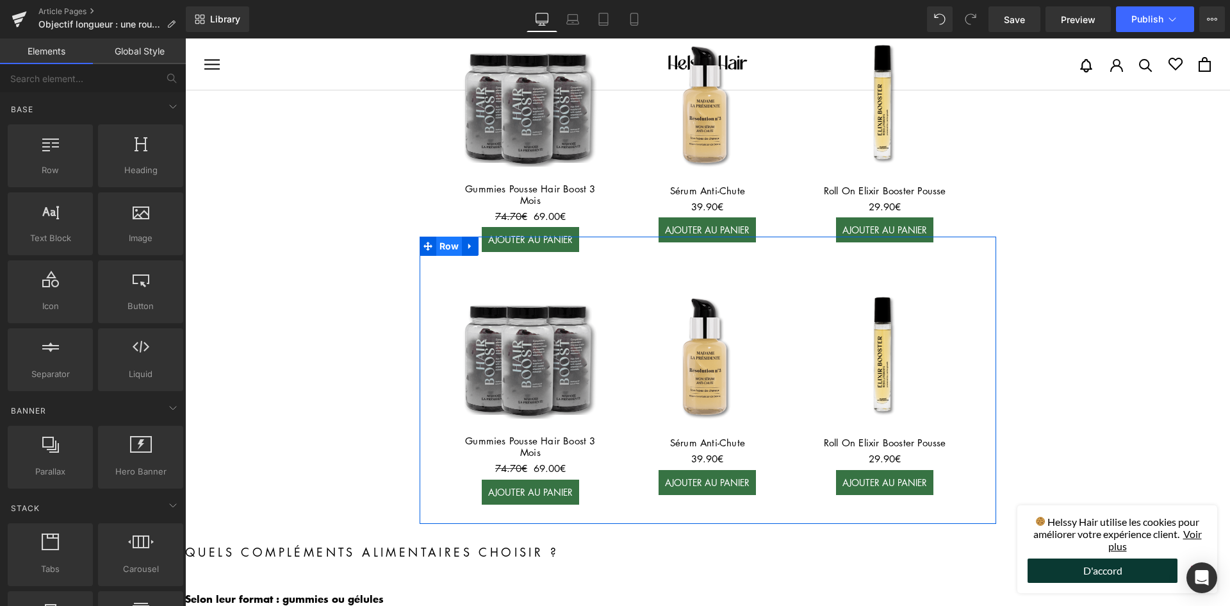
click at [449, 236] on span "Row" at bounding box center [449, 245] width 26 height 19
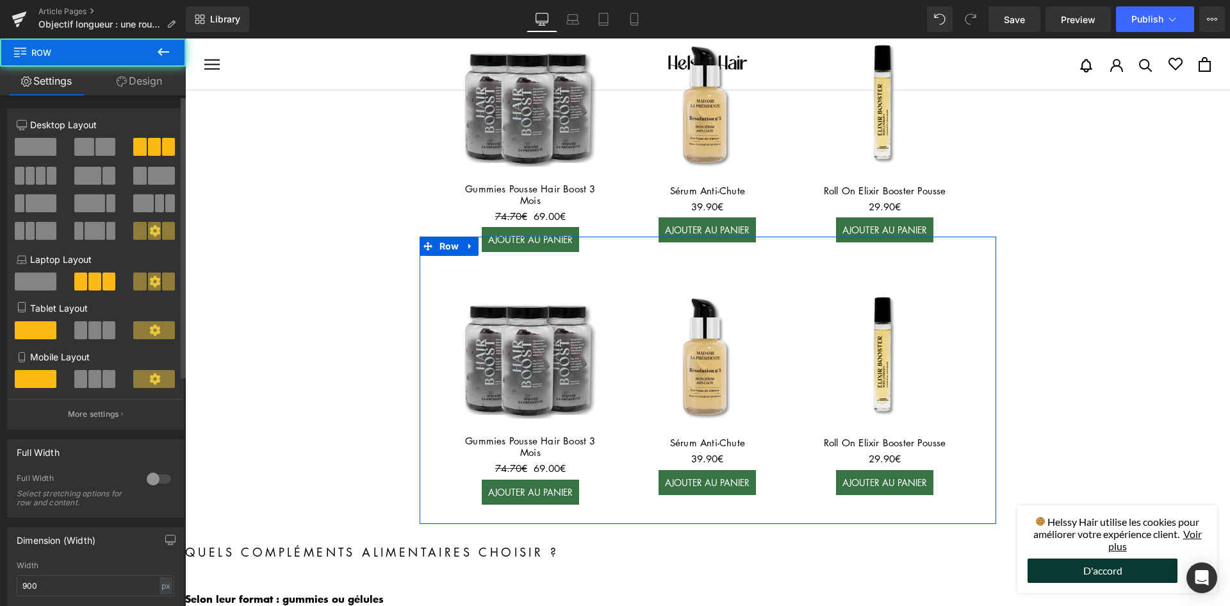
click at [109, 136] on div at bounding box center [96, 193] width 158 height 124
drag, startPoint x: 105, startPoint y: 139, endPoint x: 326, endPoint y: 276, distance: 259.3
click at [105, 140] on span at bounding box center [105, 147] width 20 height 18
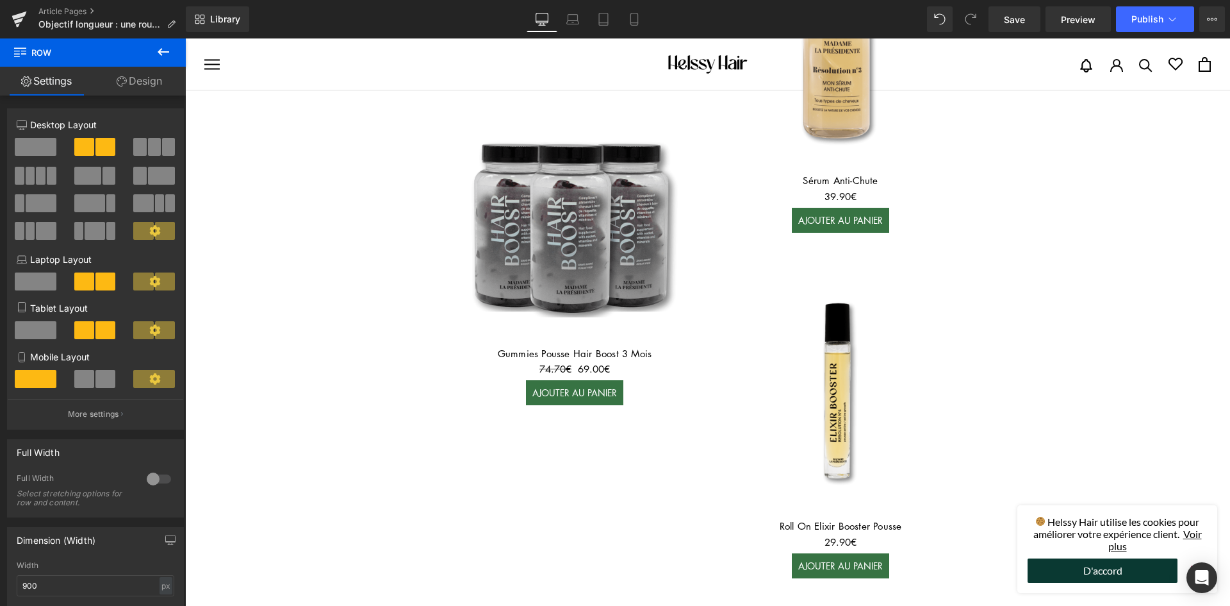
scroll to position [2064, 0]
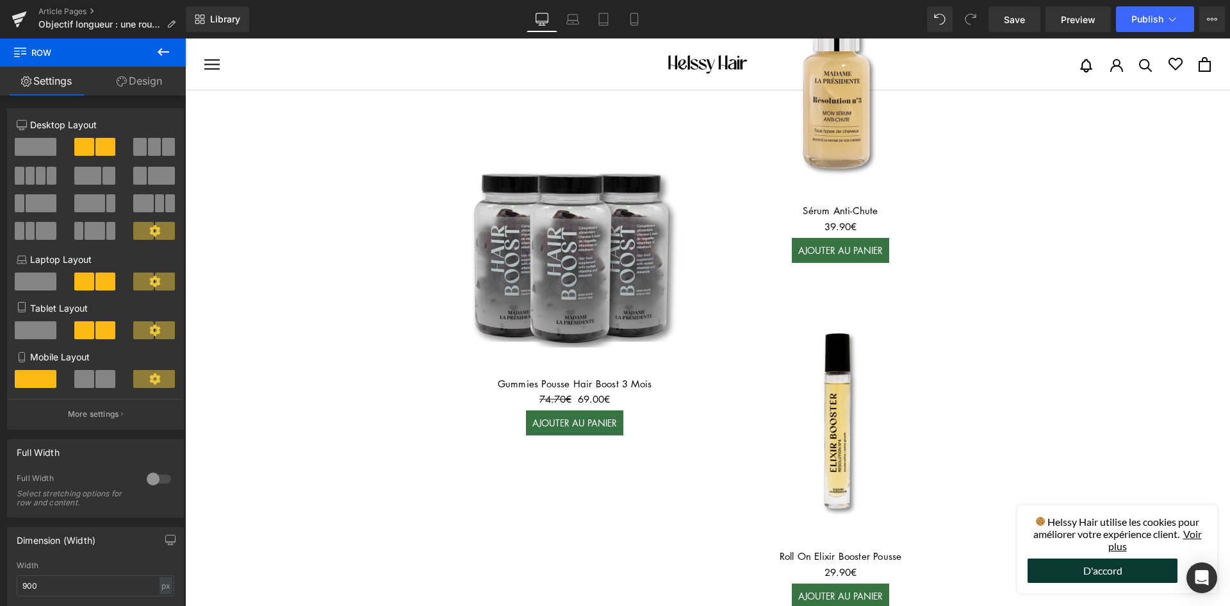
click at [832, 301] on img at bounding box center [840, 427] width 253 height 253
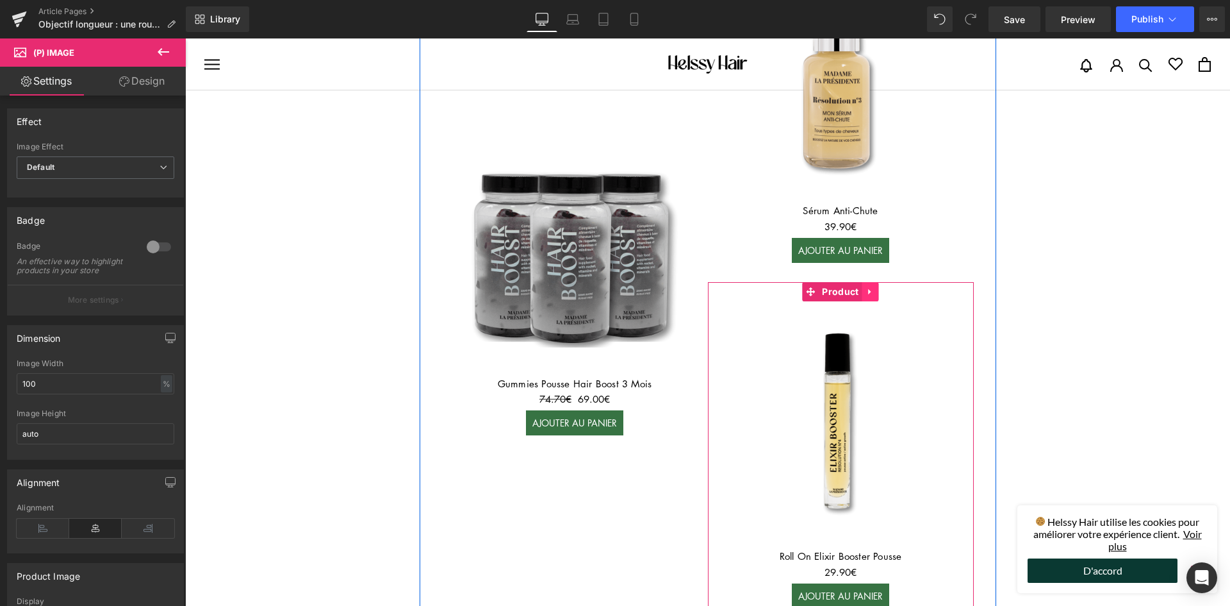
click at [866, 287] on icon at bounding box center [870, 292] width 9 height 10
click at [876, 287] on icon at bounding box center [879, 291] width 9 height 9
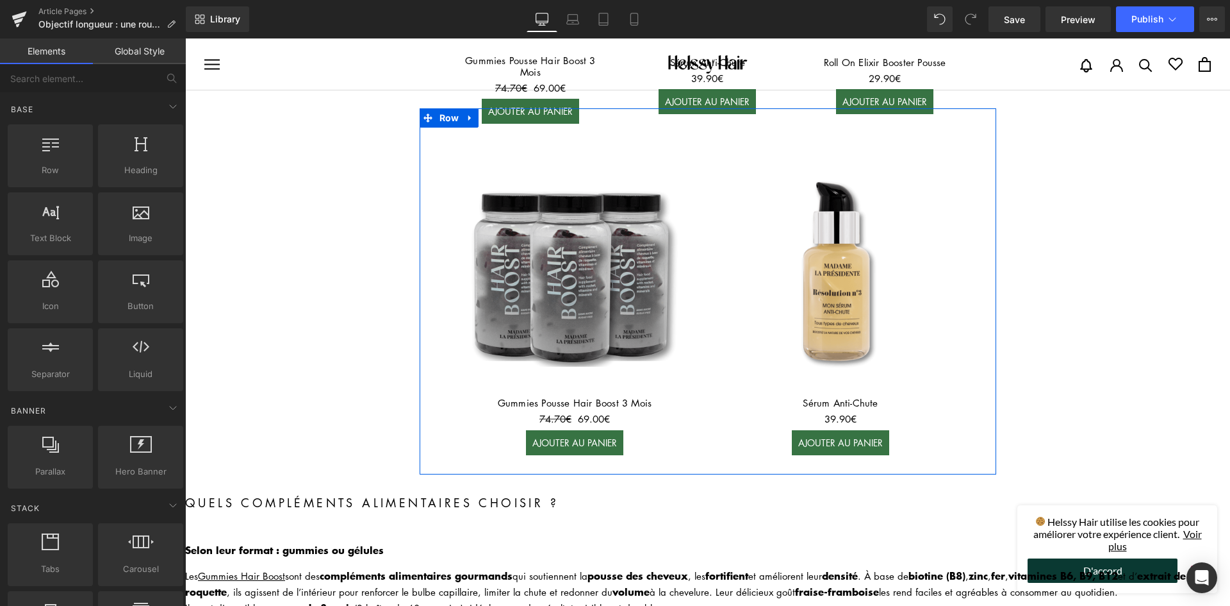
scroll to position [1615, 0]
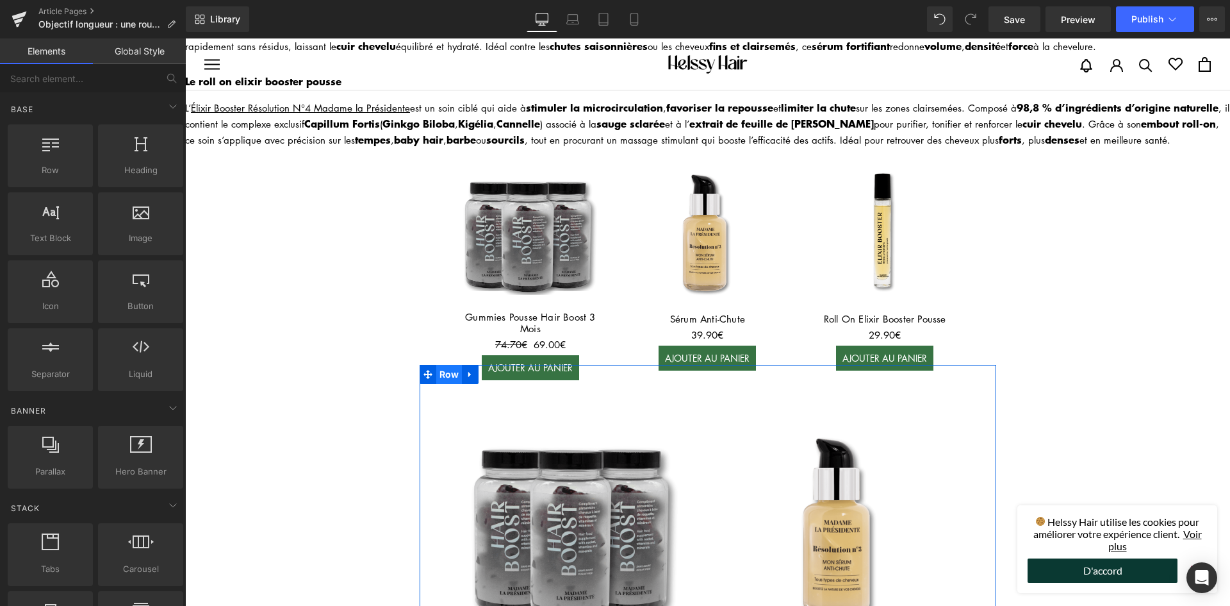
click at [447, 365] on span "Row" at bounding box center [449, 374] width 26 height 19
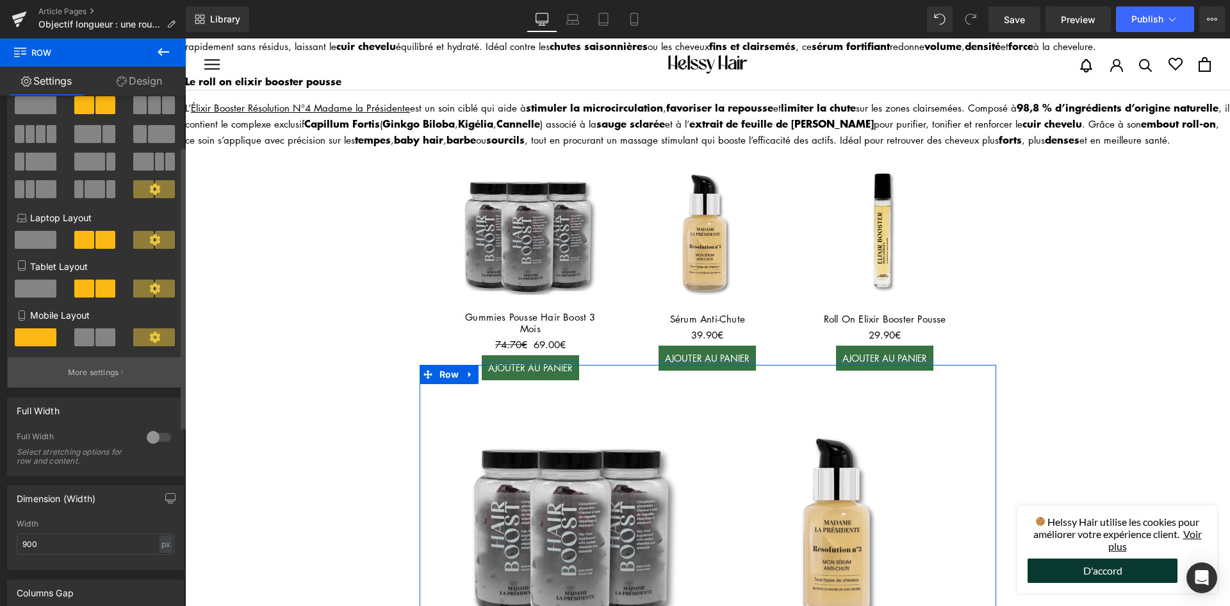
scroll to position [128, 0]
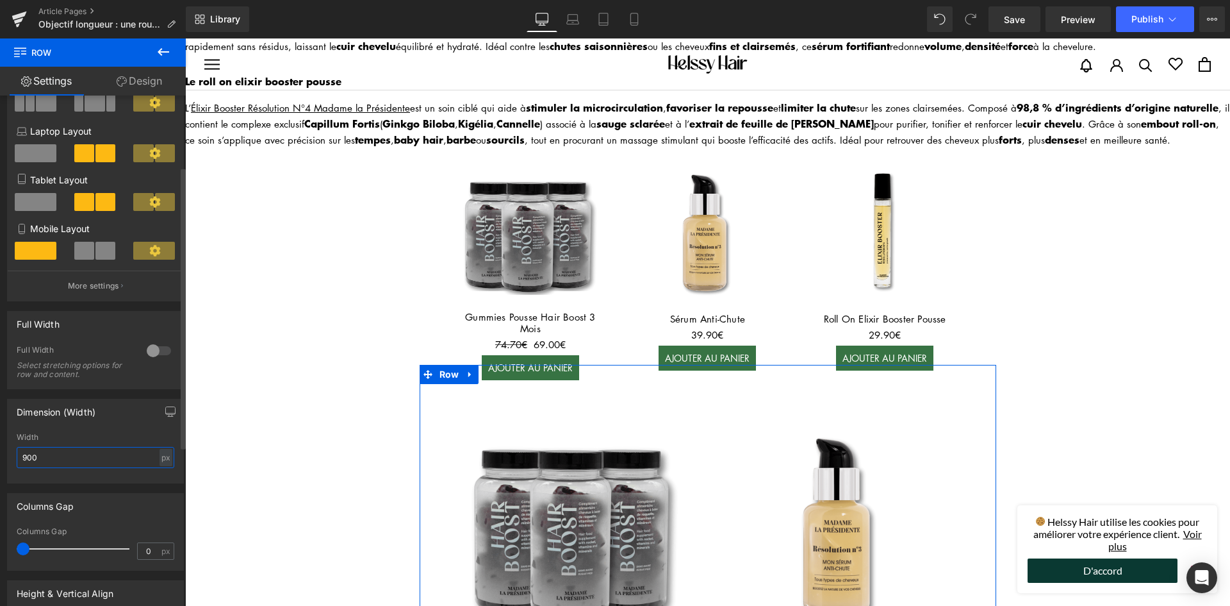
click at [63, 455] on input "900" at bounding box center [96, 457] width 158 height 21
click at [63, 456] on input "900" at bounding box center [96, 457] width 158 height 21
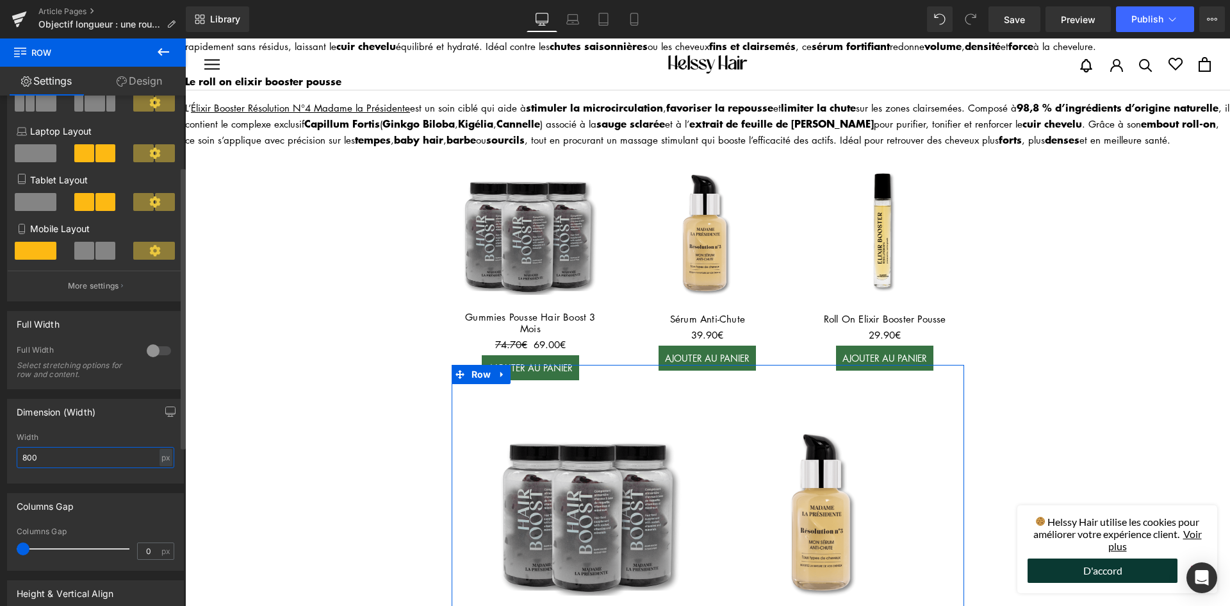
click at [74, 450] on input "800" at bounding box center [96, 457] width 158 height 21
click at [72, 451] on input "800" at bounding box center [96, 457] width 158 height 21
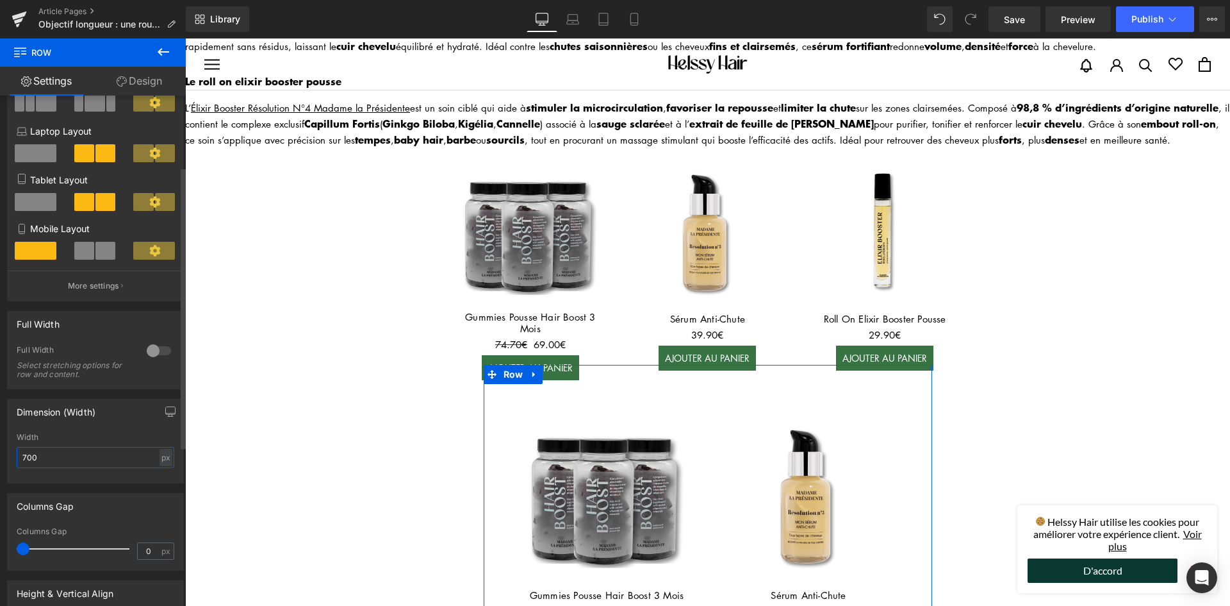
click at [40, 449] on input "700" at bounding box center [96, 457] width 158 height 21
drag, startPoint x: 40, startPoint y: 449, endPoint x: 35, endPoint y: 461, distance: 13.2
click at [38, 452] on input "700" at bounding box center [96, 457] width 158 height 21
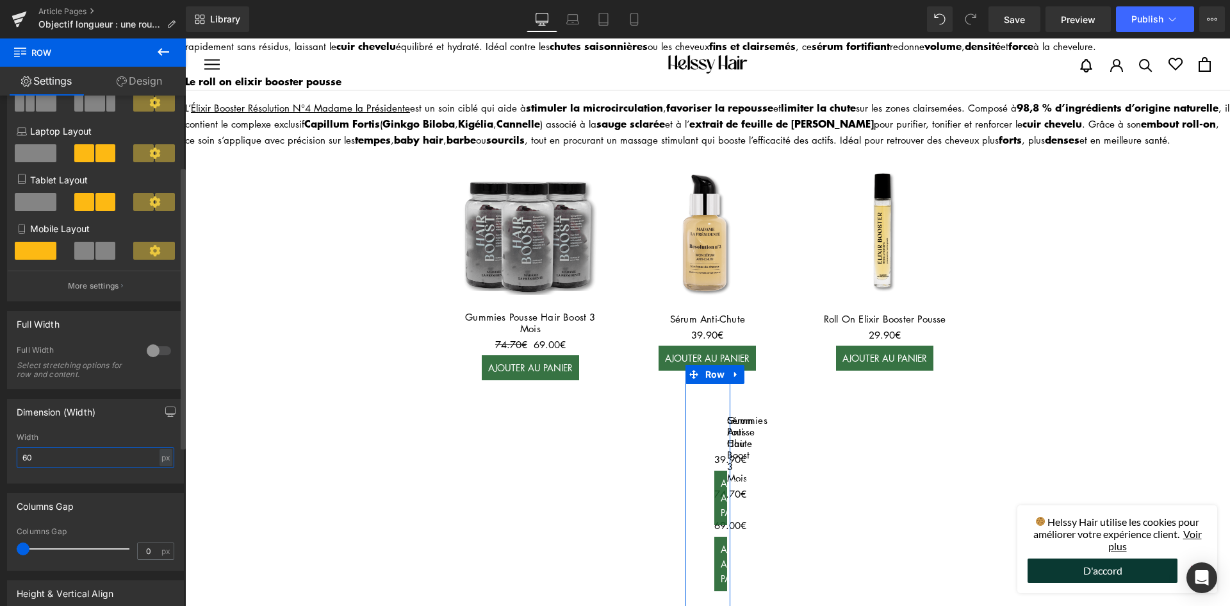
type input "600"
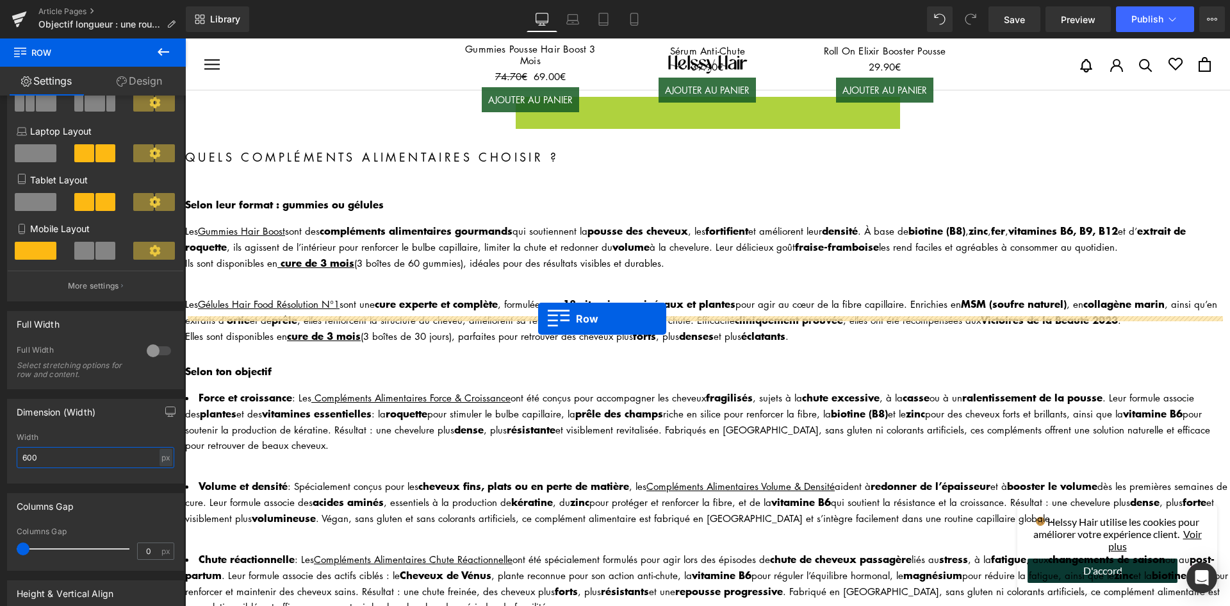
scroll to position [1808, 0]
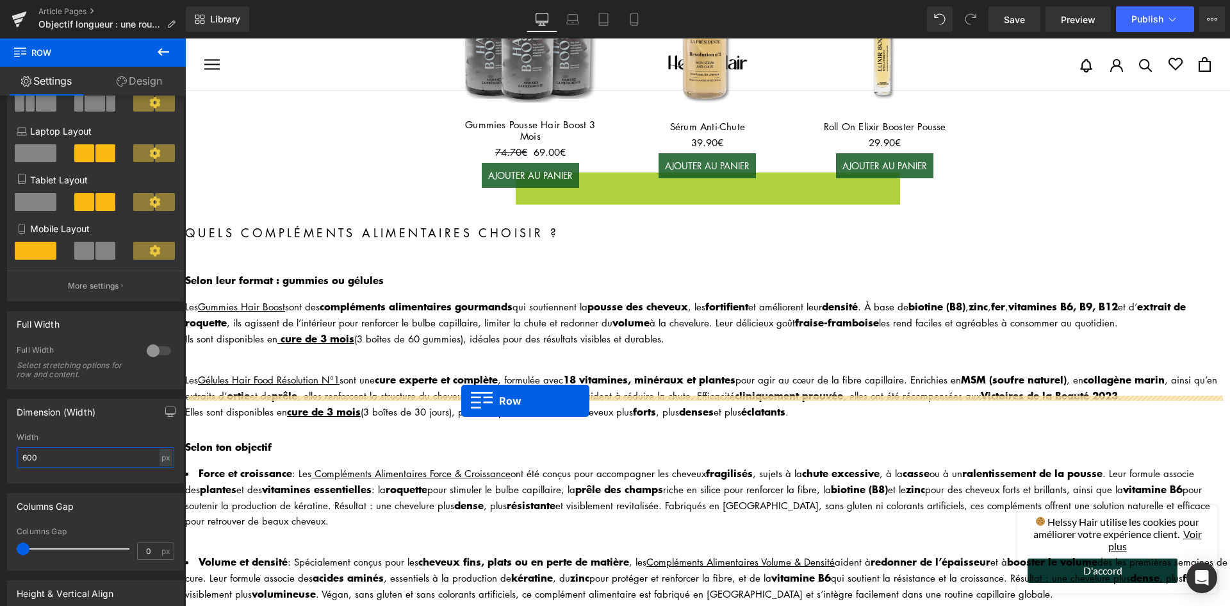
drag, startPoint x: 522, startPoint y: 359, endPoint x: 461, endPoint y: 400, distance: 72.9
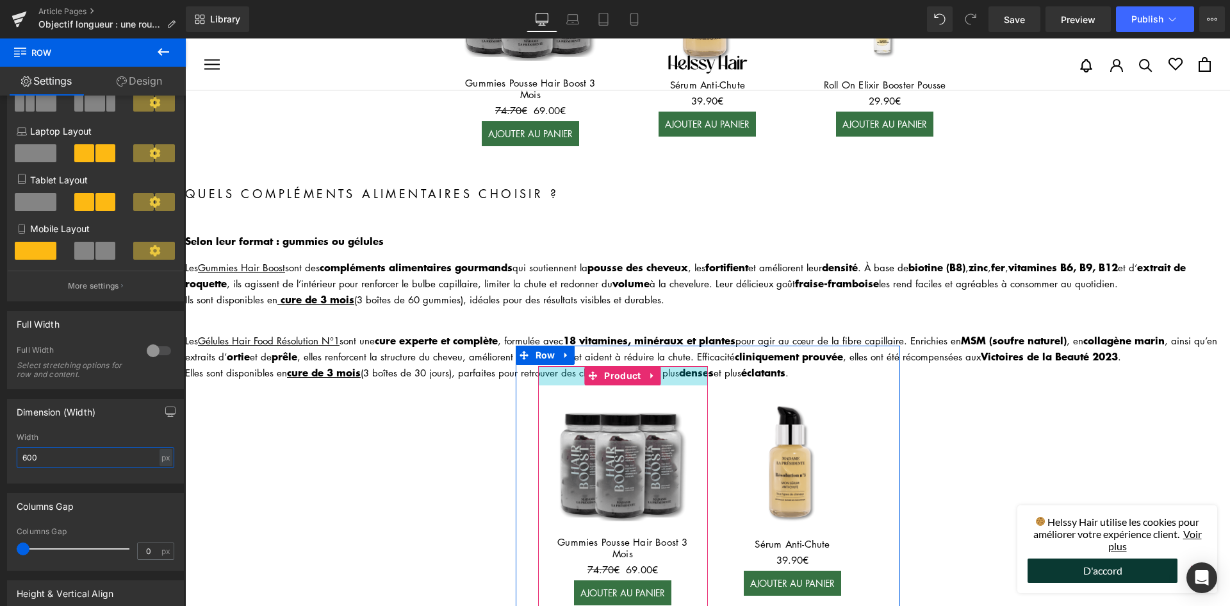
scroll to position [1872, 0]
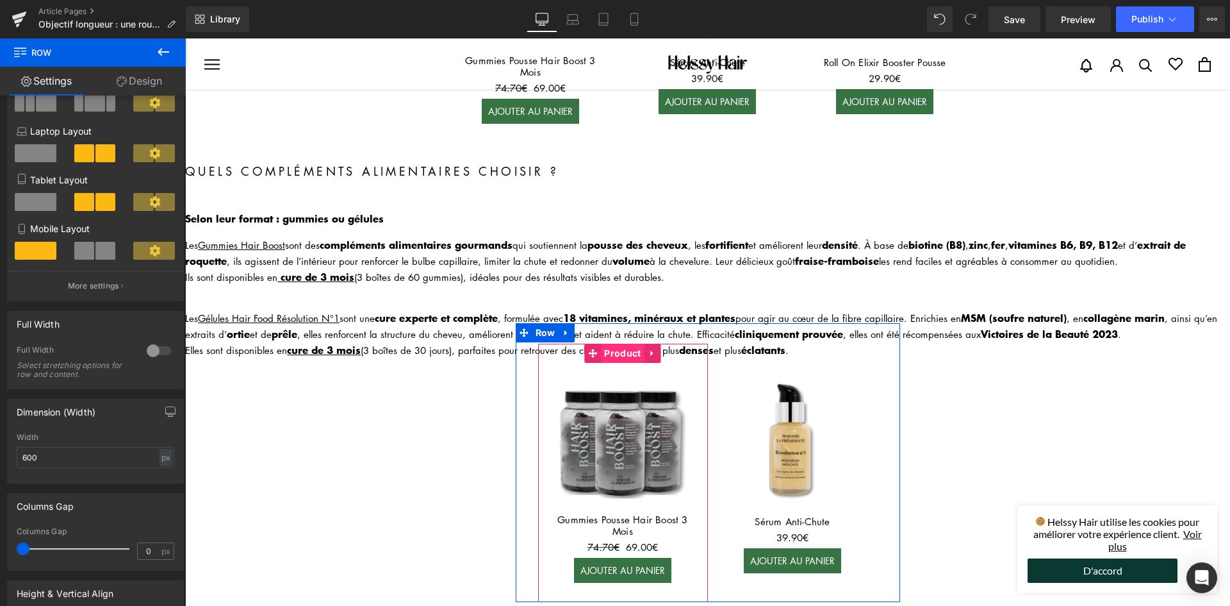
click at [611, 343] on span "Product" at bounding box center [622, 352] width 43 height 19
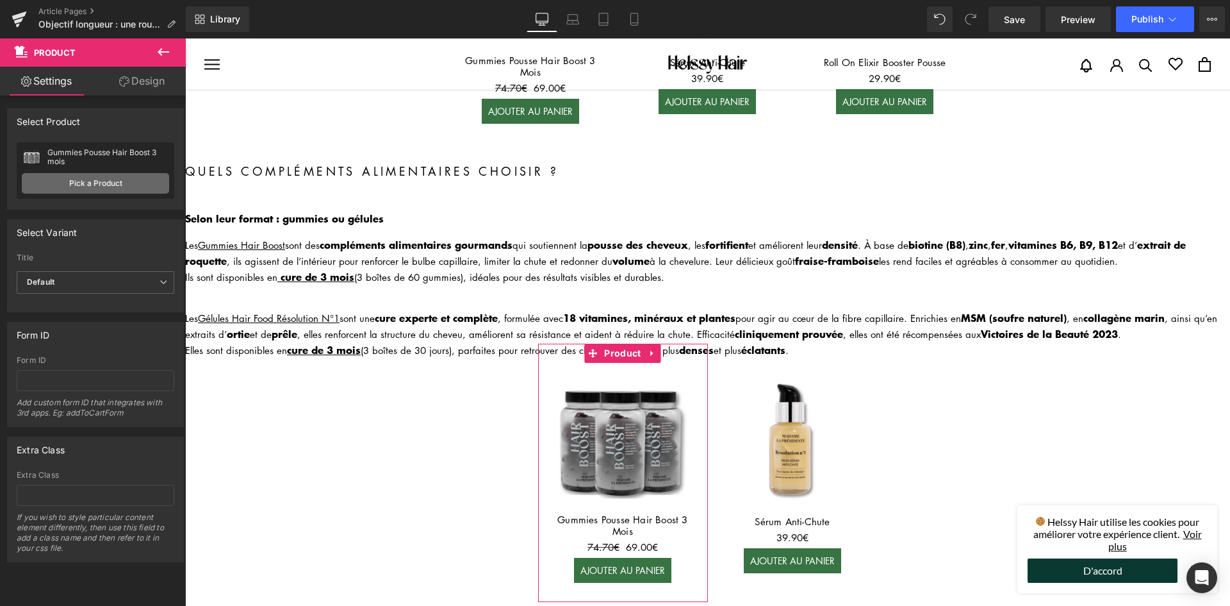
click at [108, 183] on link "Pick a Product" at bounding box center [95, 183] width 147 height 21
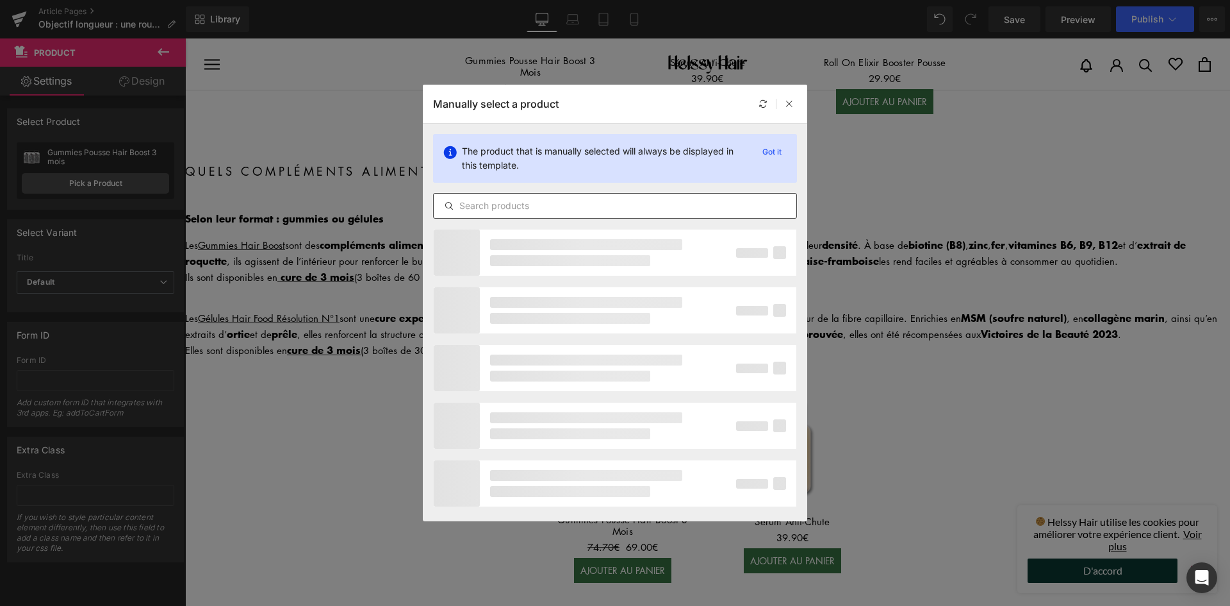
click at [509, 210] on input "text" at bounding box center [615, 205] width 363 height 15
type input "g"
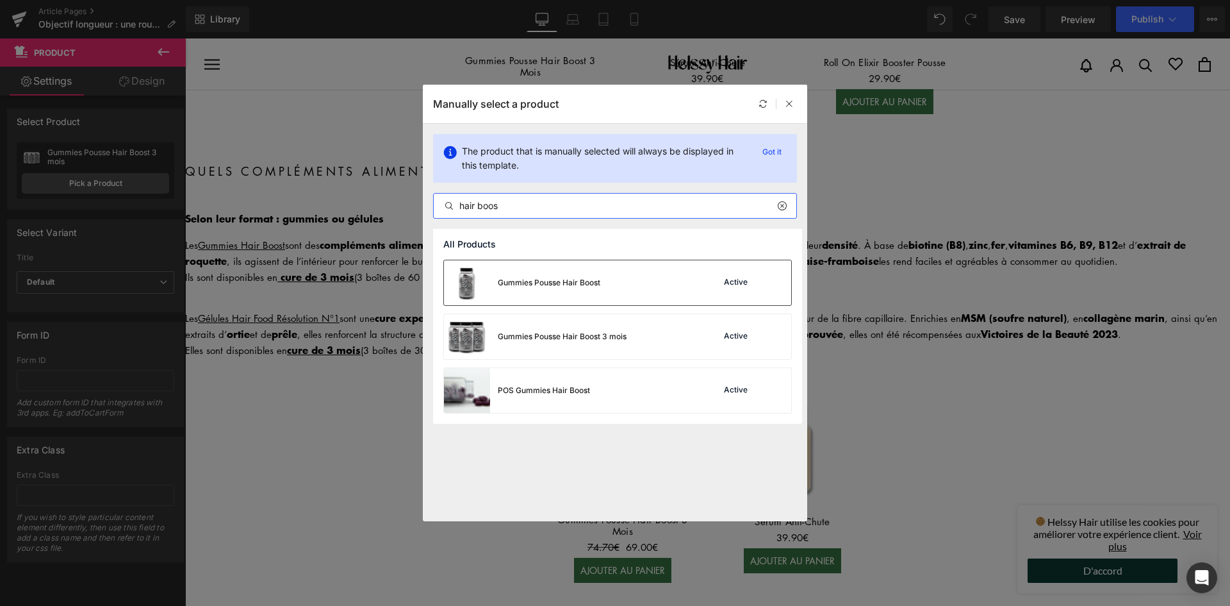
type input "hair boos"
drag, startPoint x: 554, startPoint y: 278, endPoint x: 368, endPoint y: 242, distance: 188.6
click at [554, 278] on div "Gummies Pousse Hair Boost" at bounding box center [549, 283] width 103 height 12
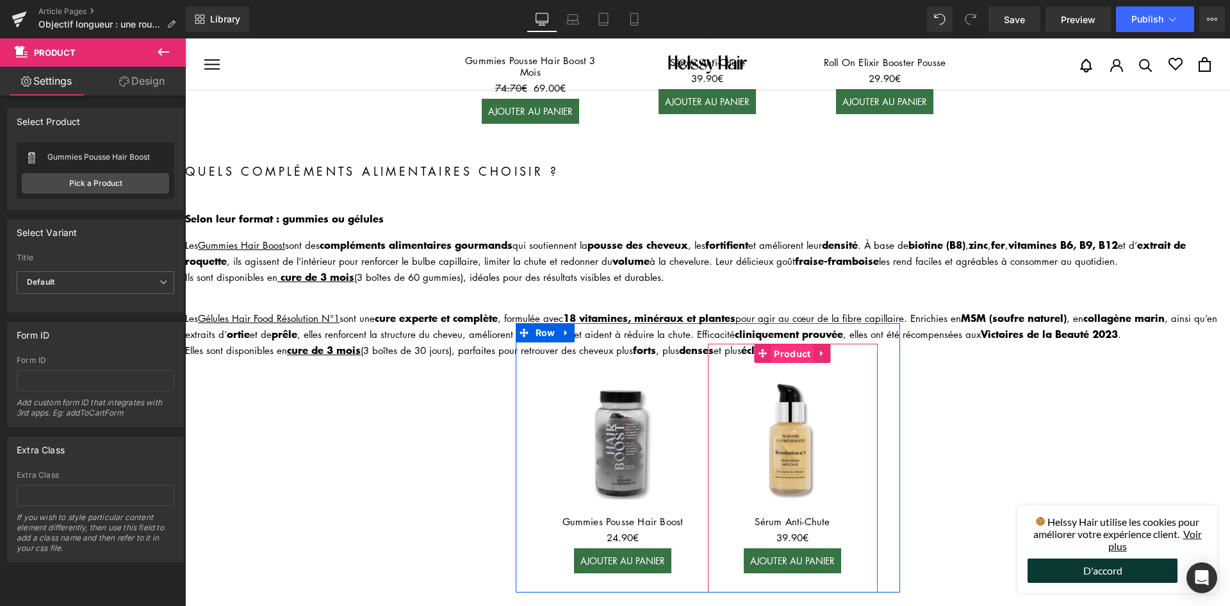
click at [784, 344] on span "Product" at bounding box center [792, 353] width 43 height 19
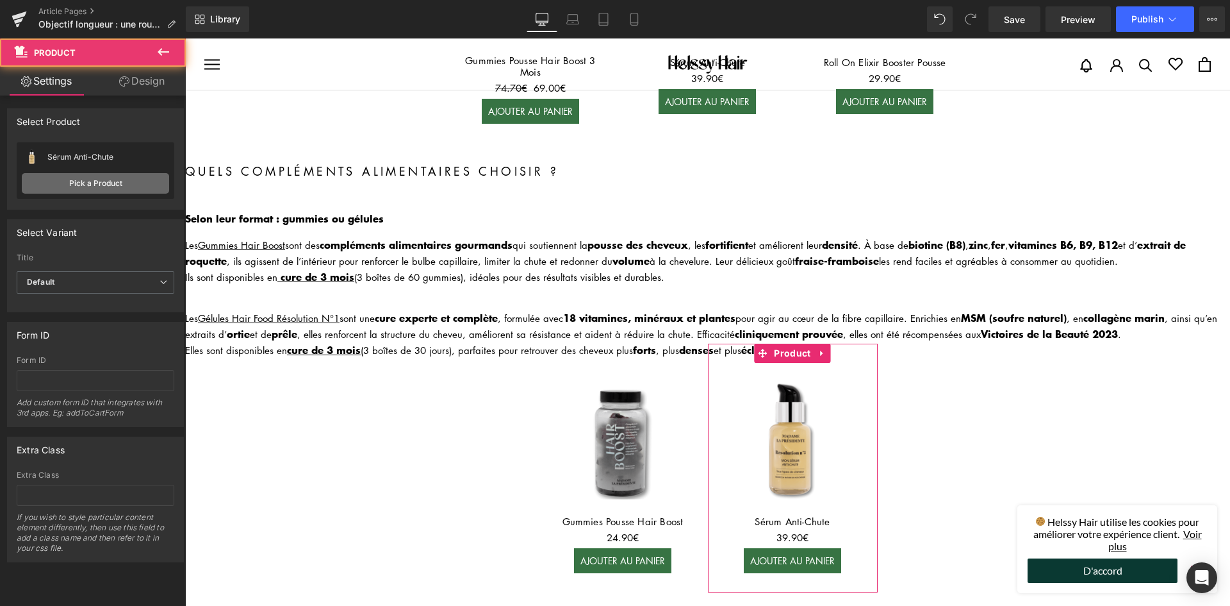
click at [115, 177] on link "Pick a Product" at bounding box center [95, 183] width 147 height 21
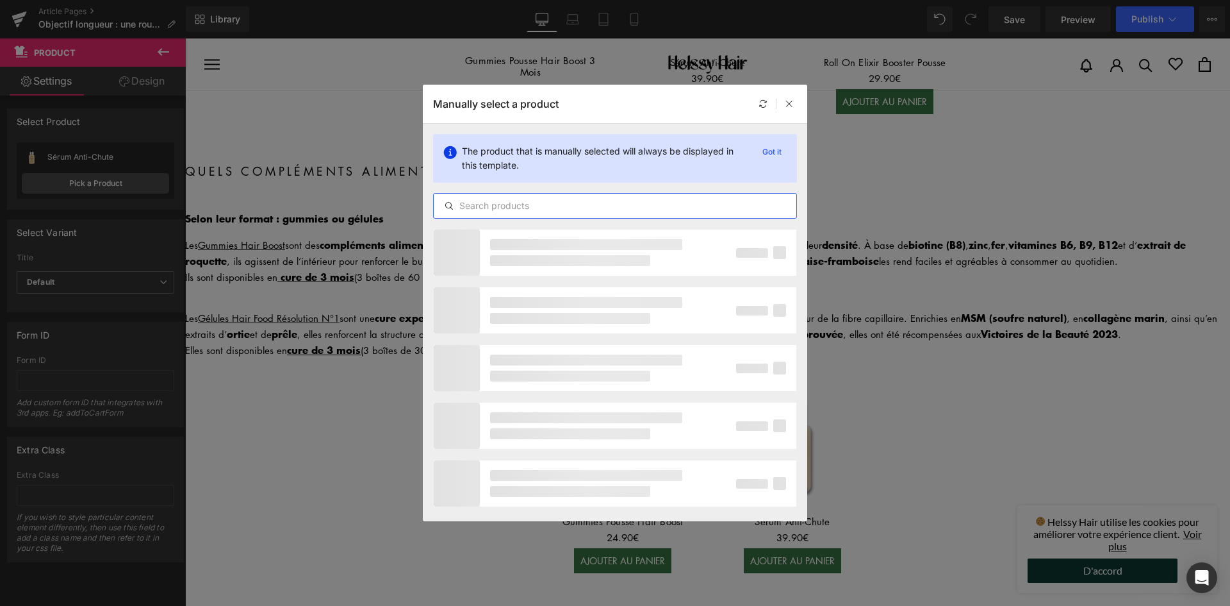
click at [522, 201] on input "text" at bounding box center [615, 205] width 363 height 15
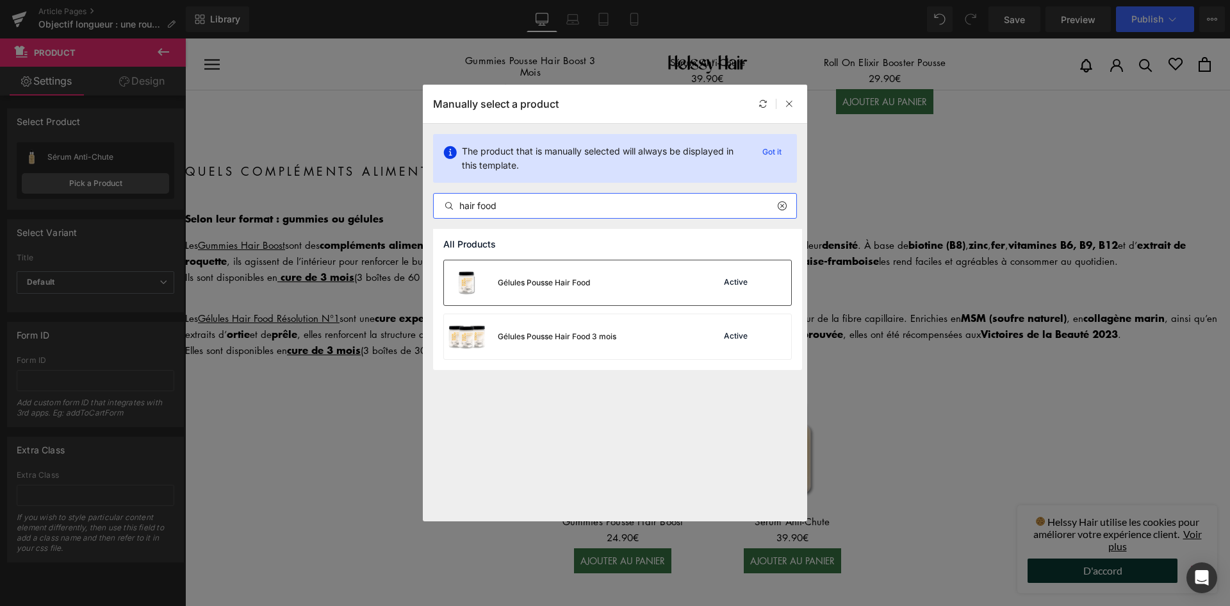
type input "hair food"
click at [536, 290] on div "Gélules Pousse Hair Food" at bounding box center [517, 282] width 146 height 45
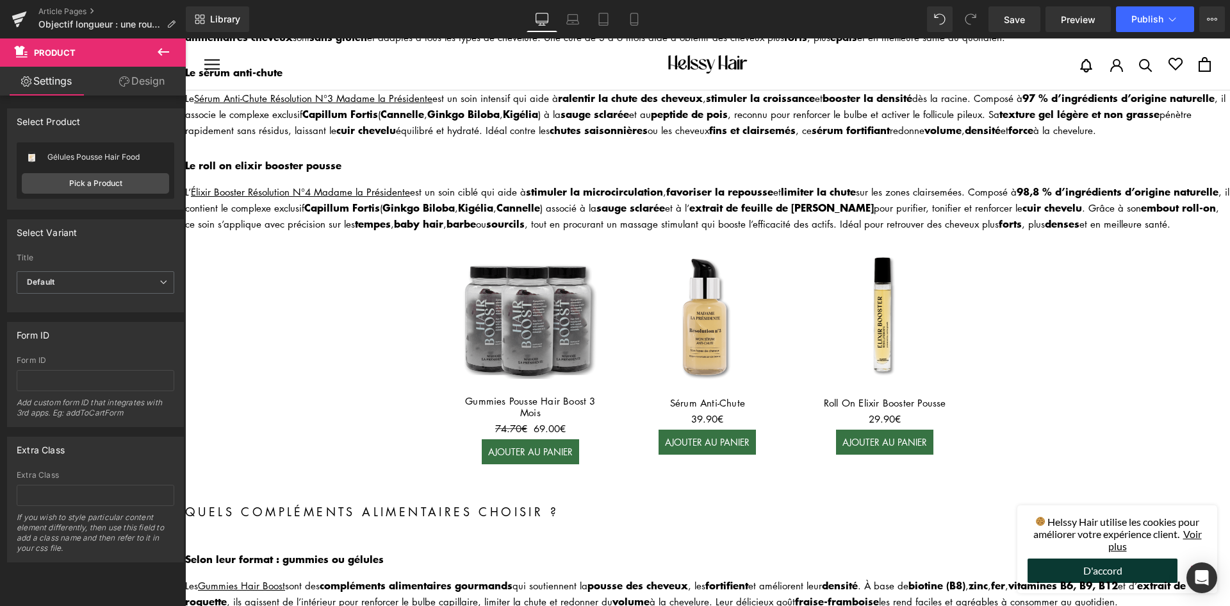
scroll to position [1487, 0]
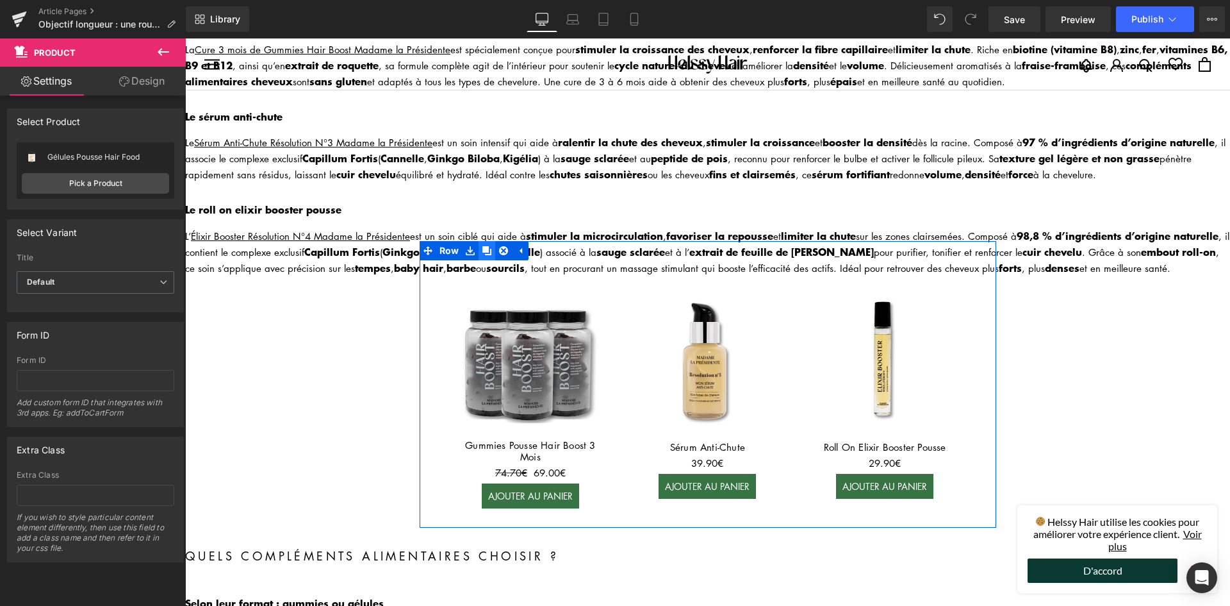
click at [483, 246] on icon at bounding box center [487, 250] width 9 height 9
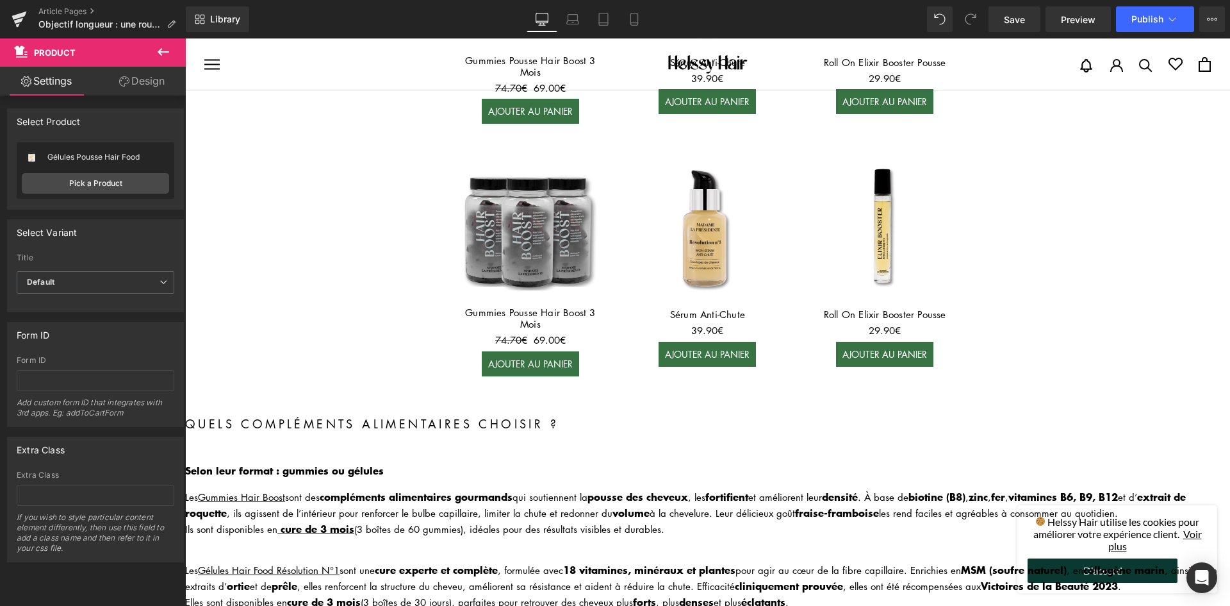
scroll to position [1808, 0]
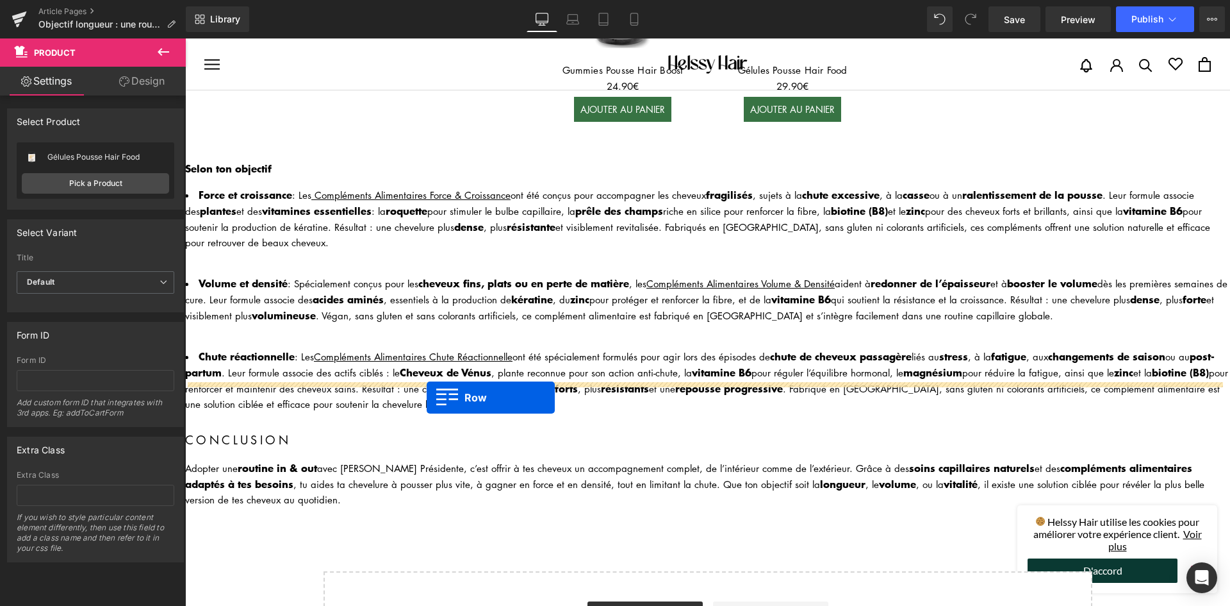
drag, startPoint x: 427, startPoint y: 163, endPoint x: 427, endPoint y: 397, distance: 234.5
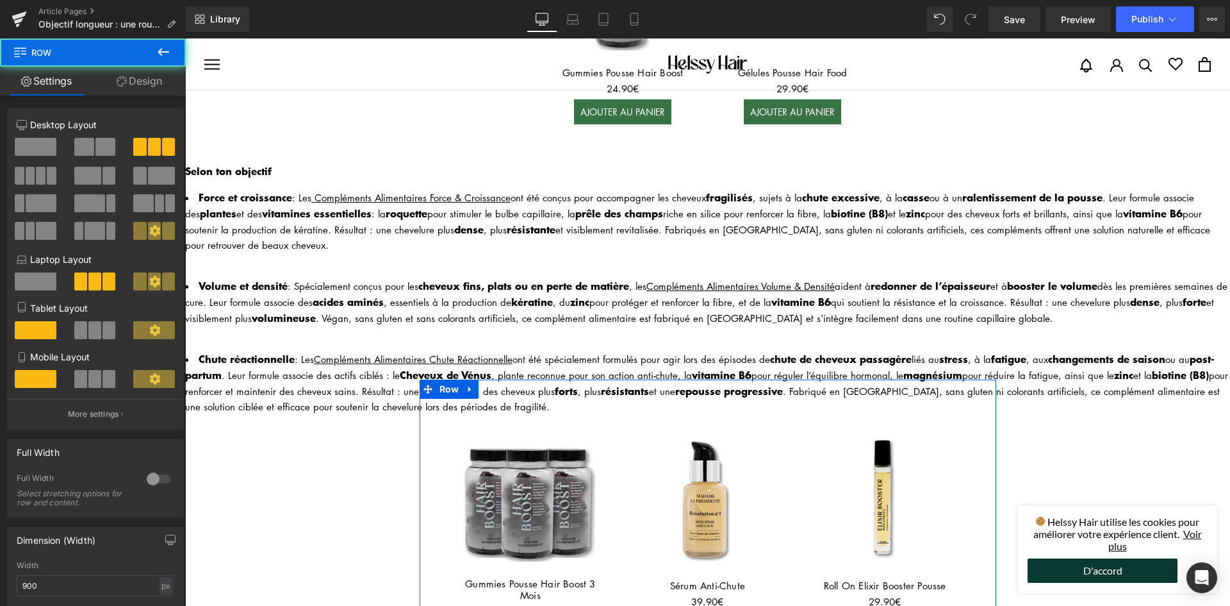
scroll to position [2323, 0]
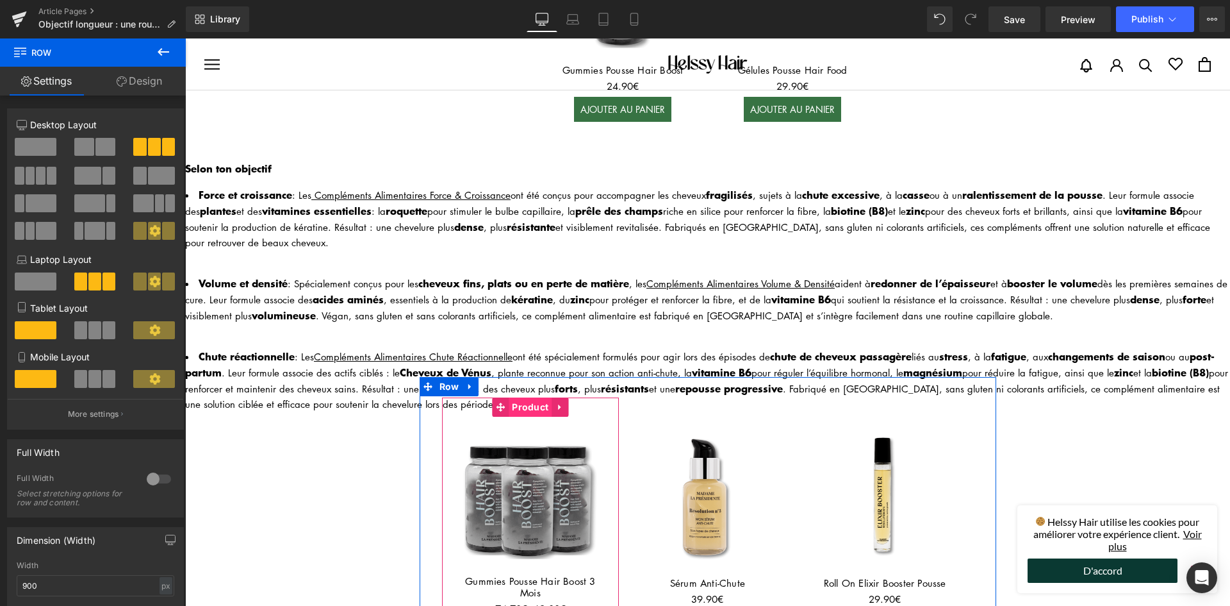
click at [514, 397] on span "Product" at bounding box center [530, 406] width 43 height 19
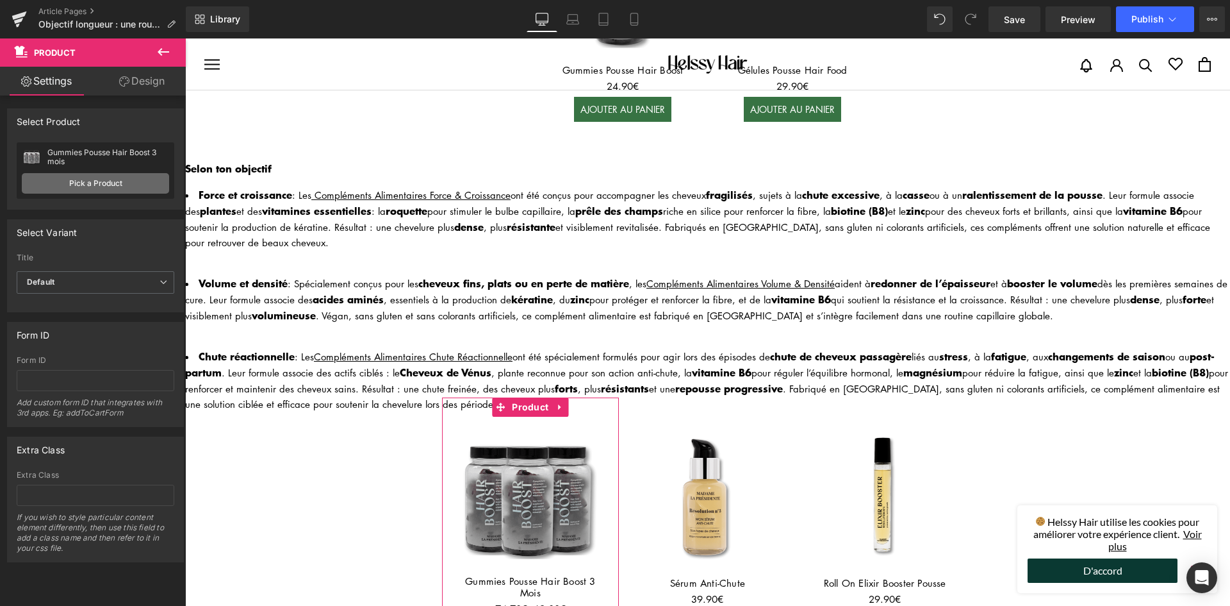
click at [83, 184] on link "Pick a Product" at bounding box center [95, 183] width 147 height 21
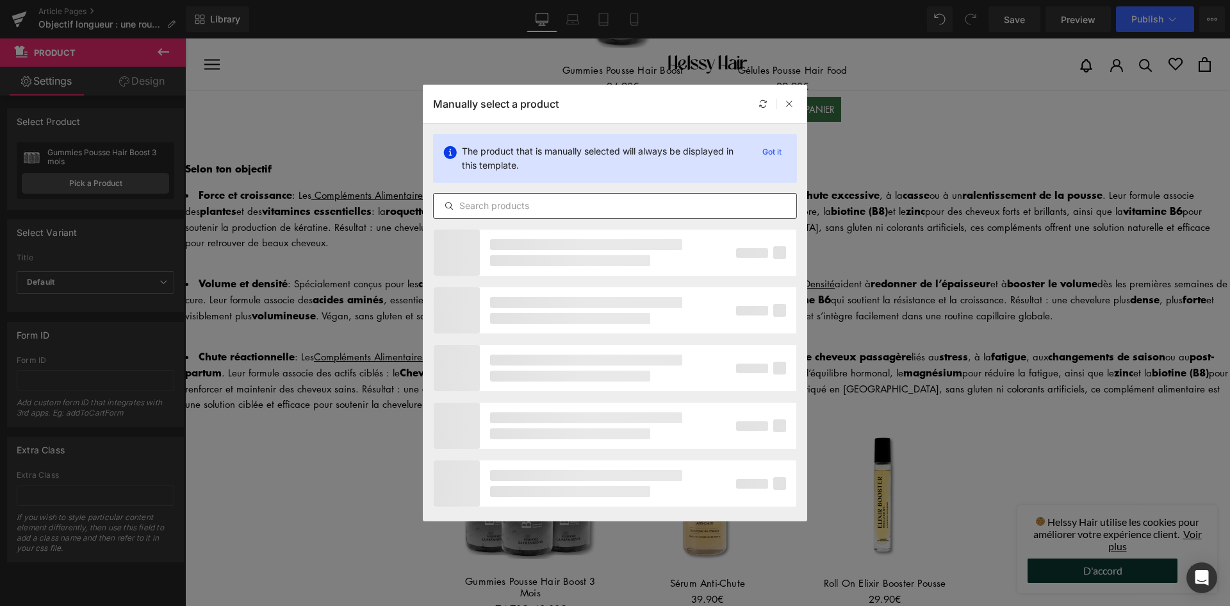
drag, startPoint x: 549, startPoint y: 217, endPoint x: 540, endPoint y: 210, distance: 11.9
click at [548, 217] on div at bounding box center [615, 206] width 364 height 26
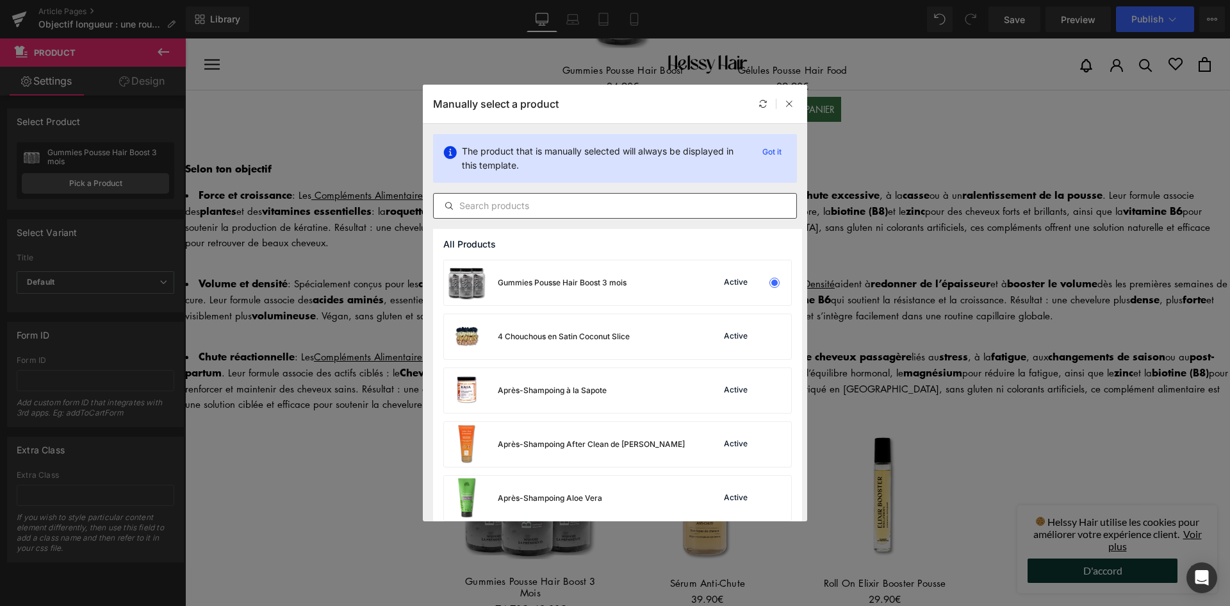
click at [540, 210] on input "text" at bounding box center [615, 205] width 363 height 15
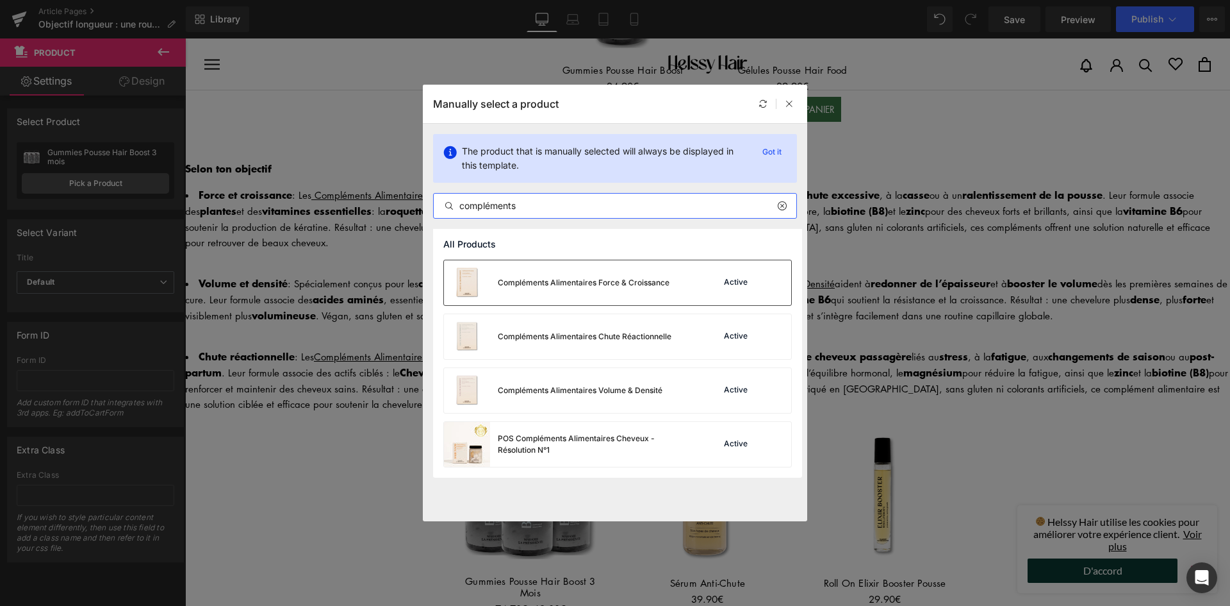
type input "compléments"
drag, startPoint x: 669, startPoint y: 289, endPoint x: 483, endPoint y: 251, distance: 189.6
click at [669, 289] on div "Compléments Alimentaires Force & Croissance" at bounding box center [557, 282] width 226 height 45
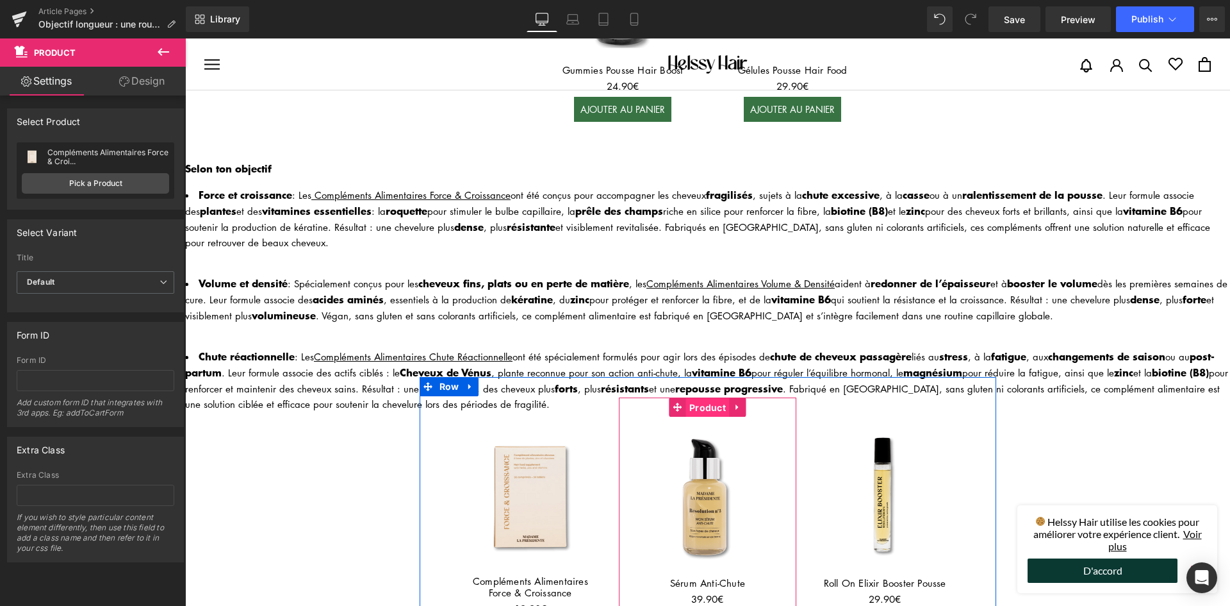
click at [701, 398] on span "Product" at bounding box center [707, 407] width 43 height 19
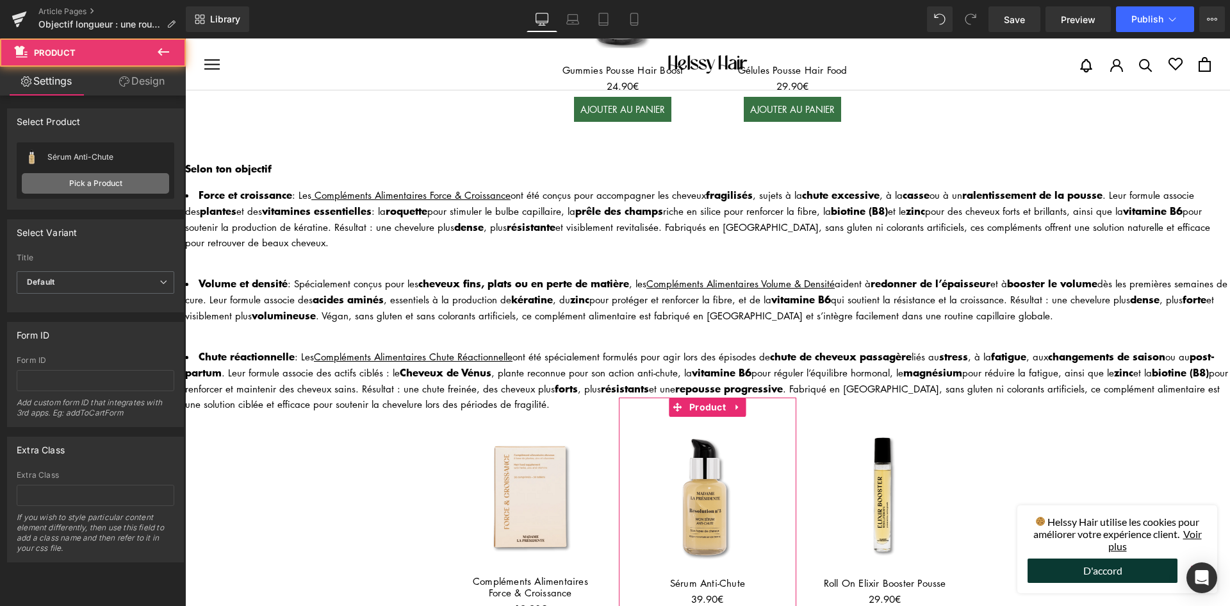
click at [114, 188] on link "Pick a Product" at bounding box center [95, 183] width 147 height 21
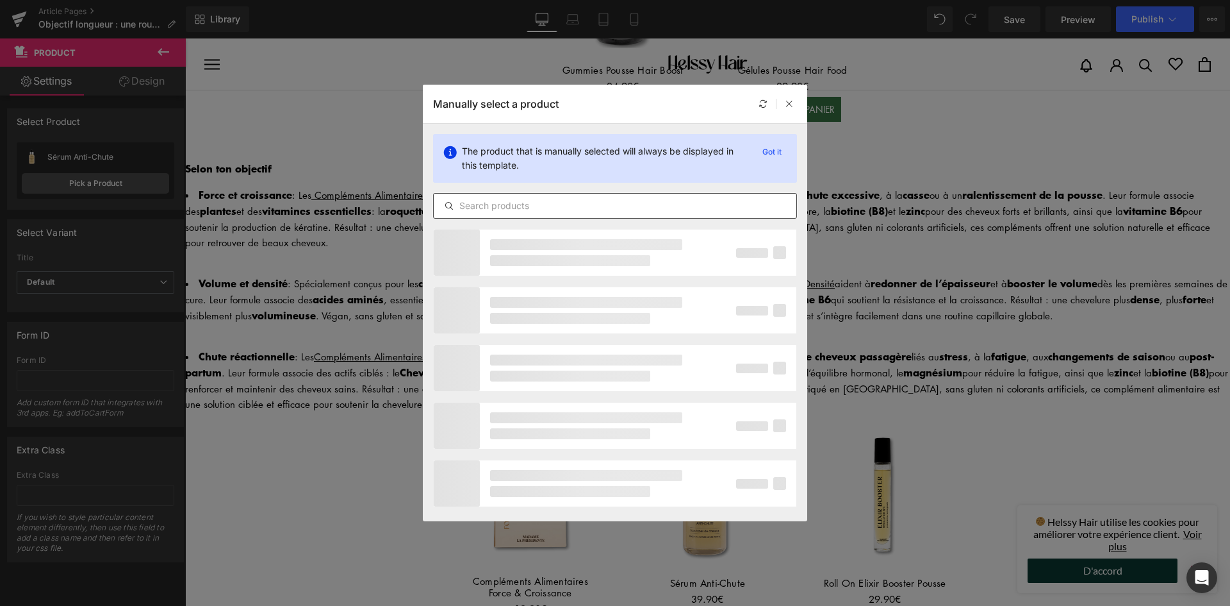
click at [505, 207] on input "text" at bounding box center [615, 205] width 363 height 15
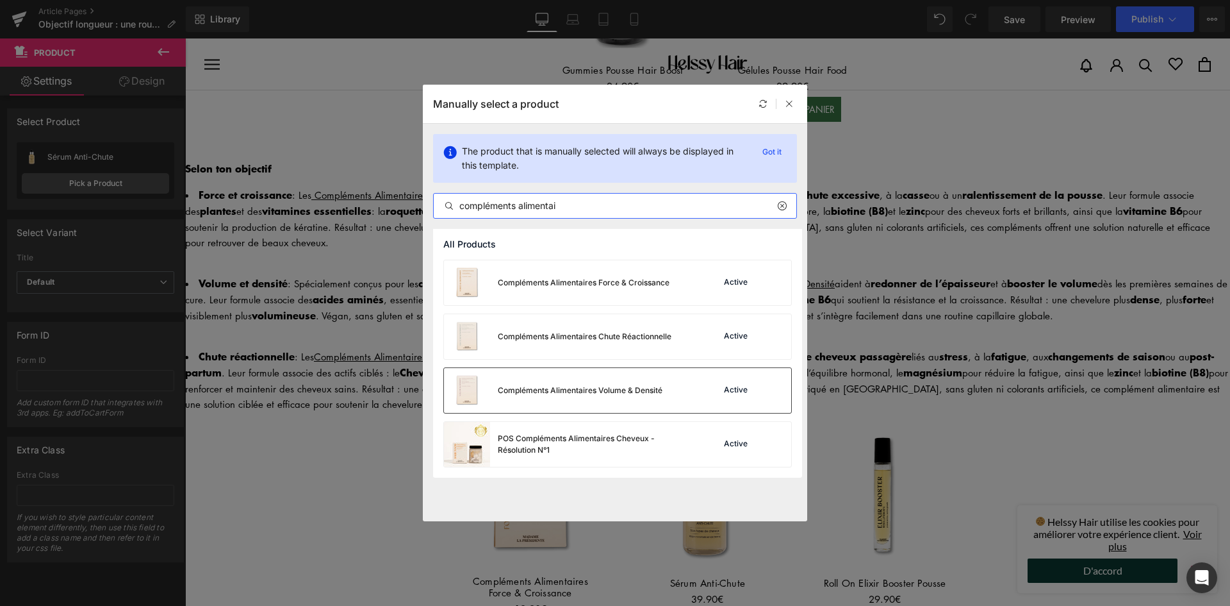
type input "compléments alimentai"
click at [596, 402] on div "Compléments Alimentaires Volume & Densité" at bounding box center [553, 390] width 219 height 45
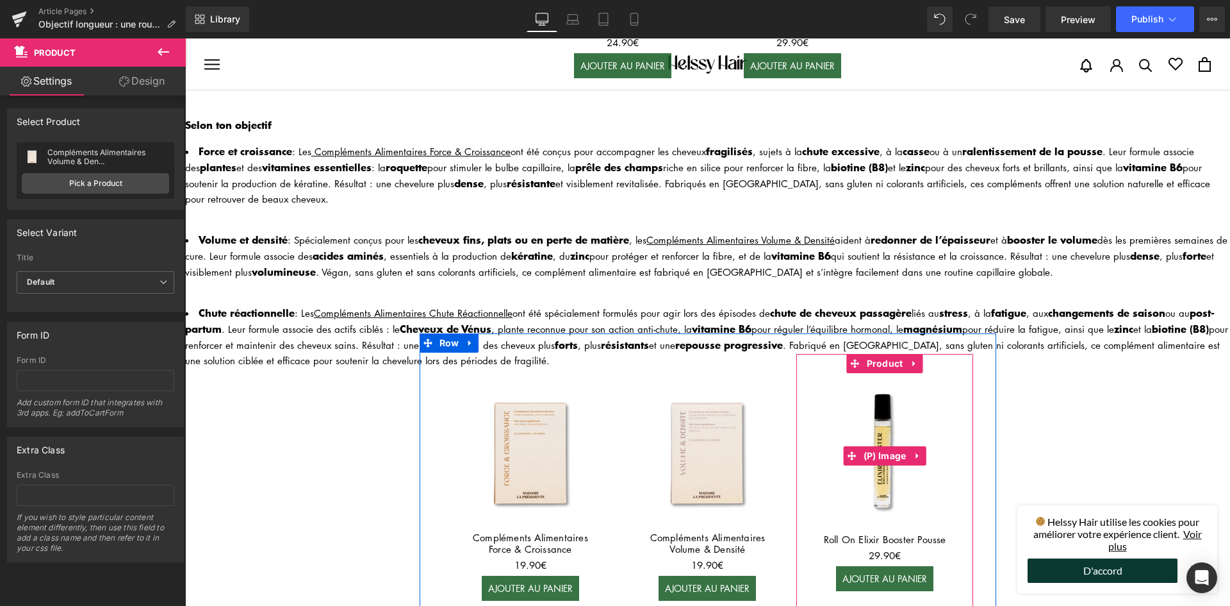
scroll to position [2387, 0]
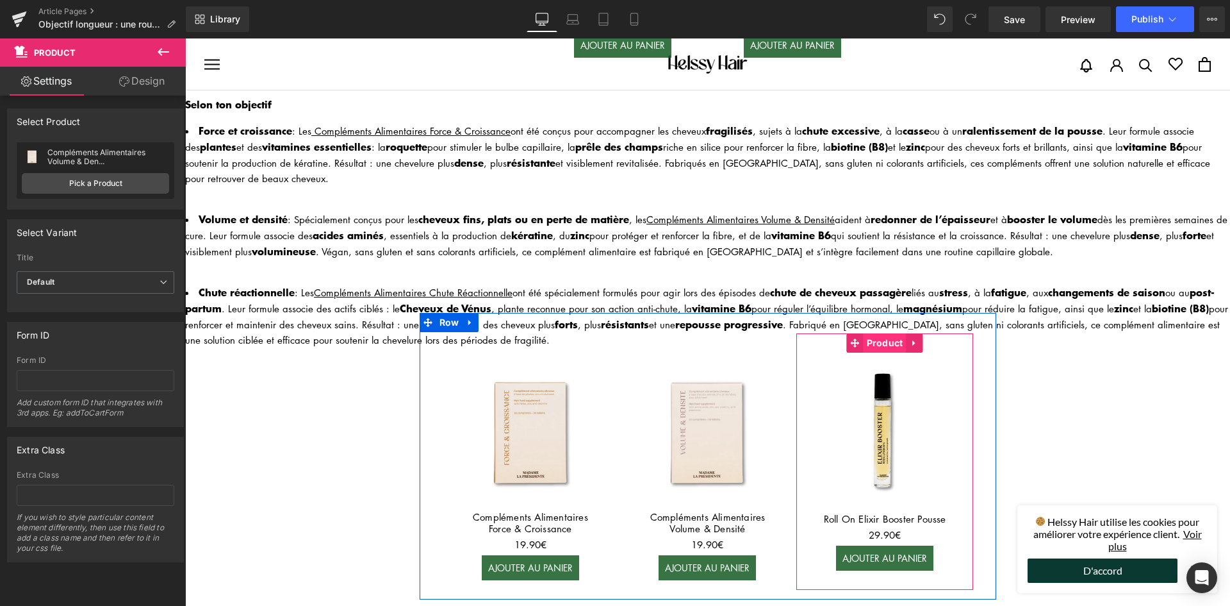
click at [893, 333] on span "Product" at bounding box center [885, 342] width 43 height 19
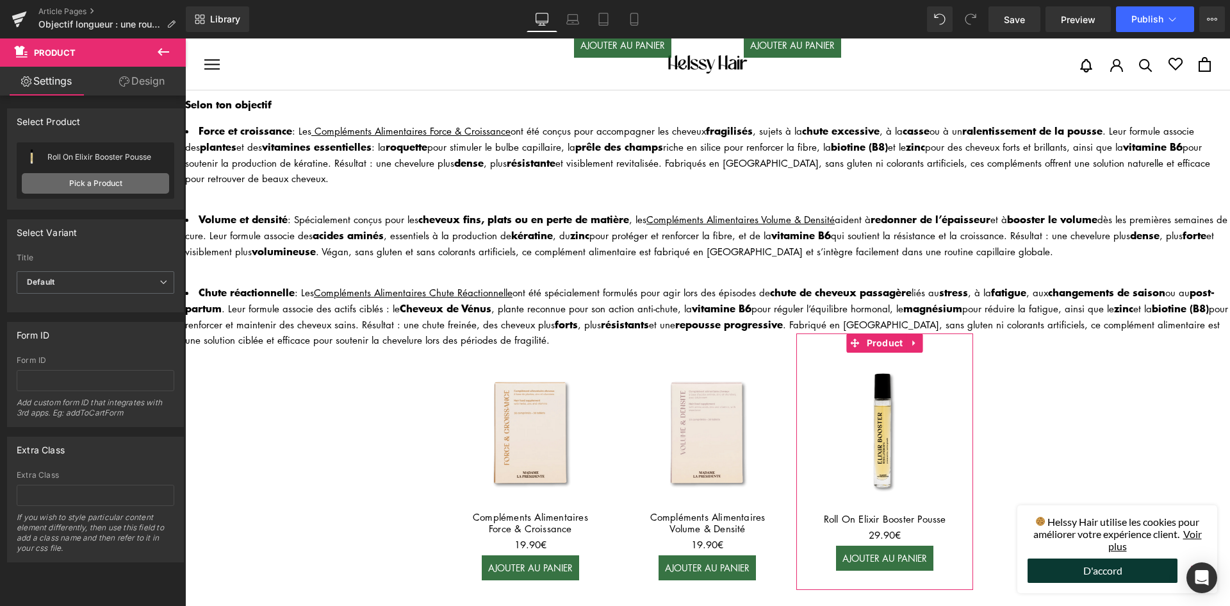
click at [123, 176] on link "Pick a Product" at bounding box center [95, 183] width 147 height 21
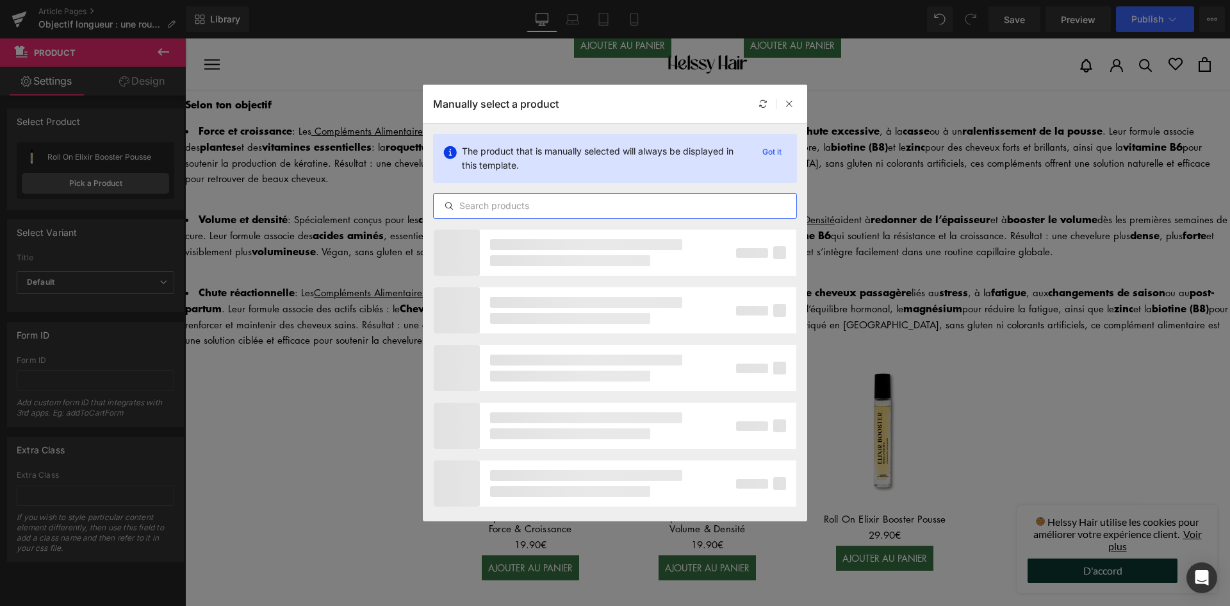
click at [545, 208] on input "text" at bounding box center [615, 205] width 363 height 15
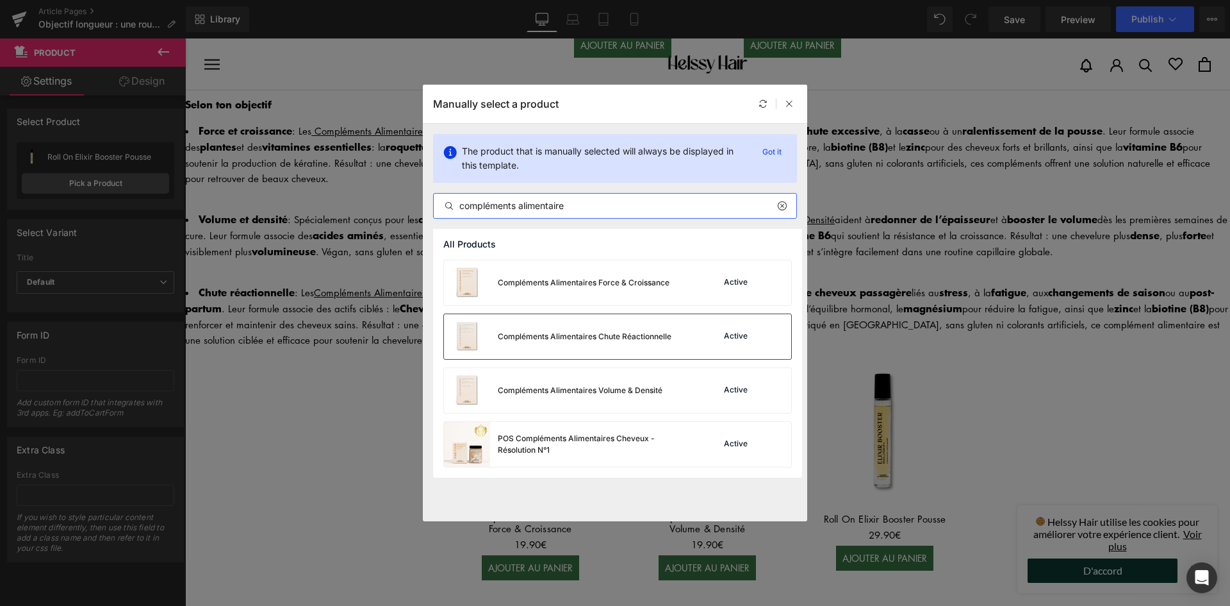
type input "compléments alimentaire"
click at [611, 350] on div "Compléments Alimentaires Chute Réactionnelle" at bounding box center [557, 336] width 227 height 45
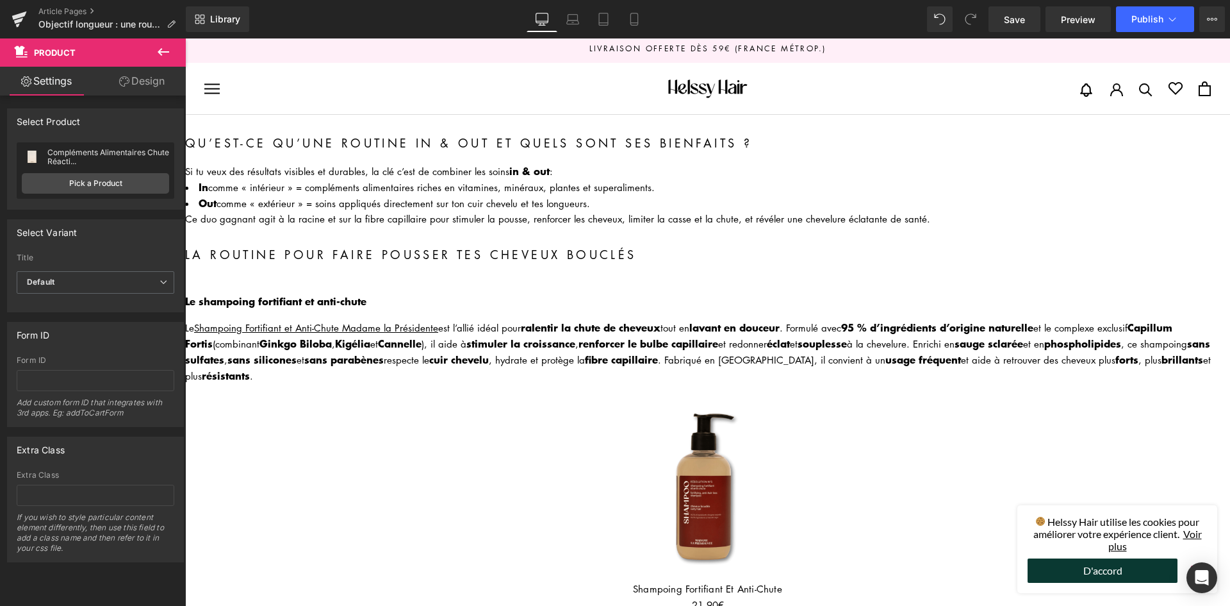
scroll to position [0, 0]
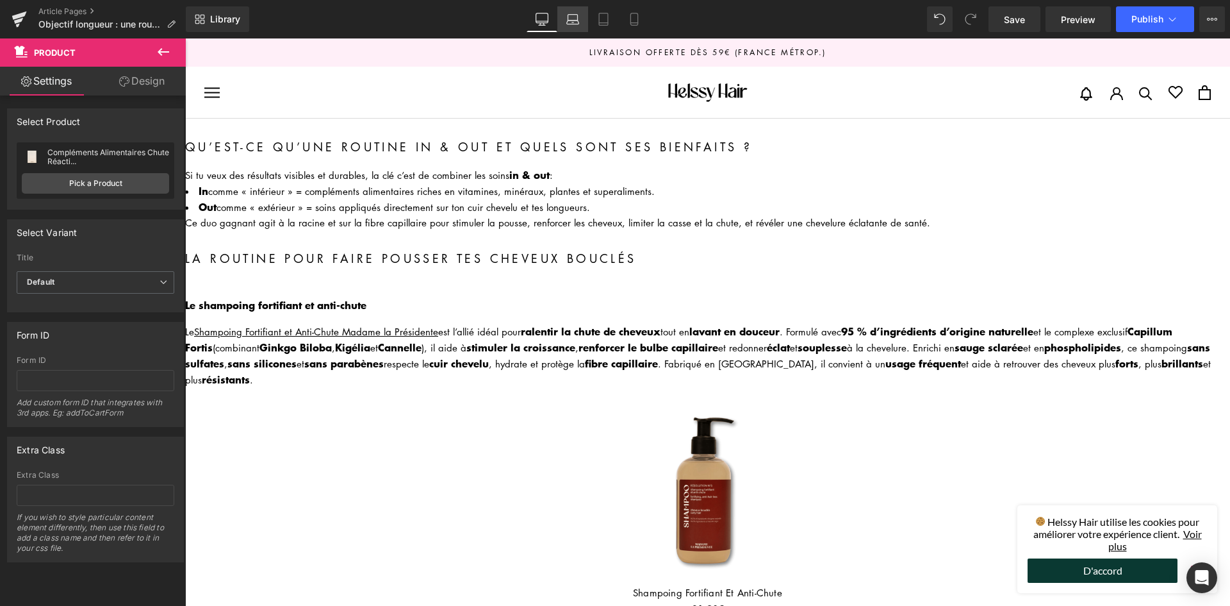
click at [570, 7] on link "Laptop" at bounding box center [572, 19] width 31 height 26
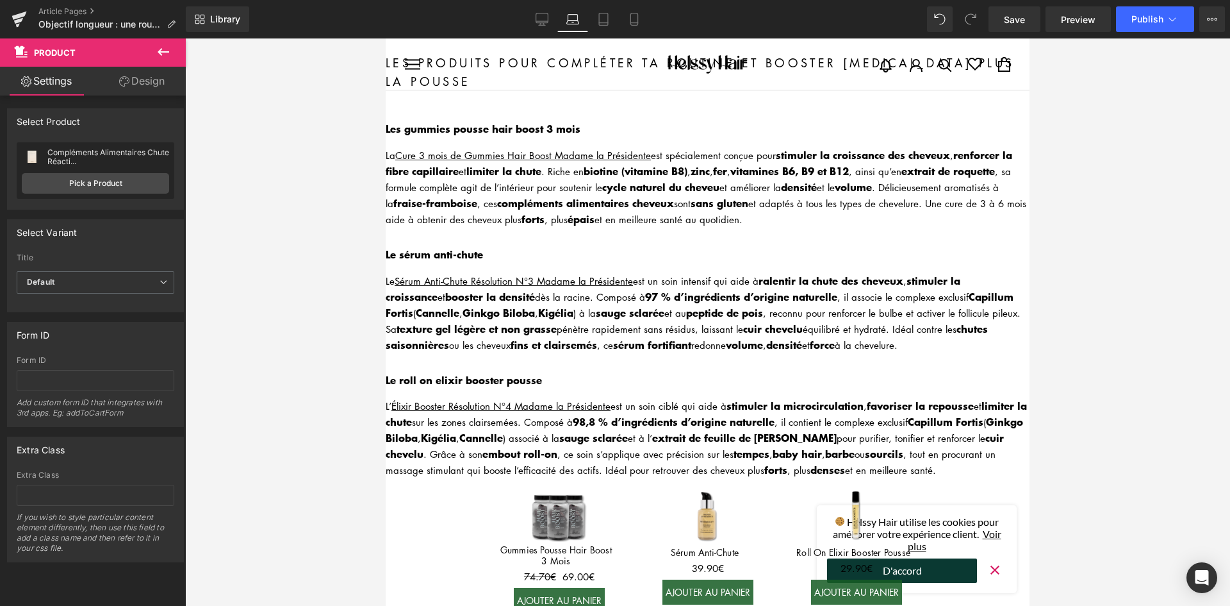
scroll to position [1346, 0]
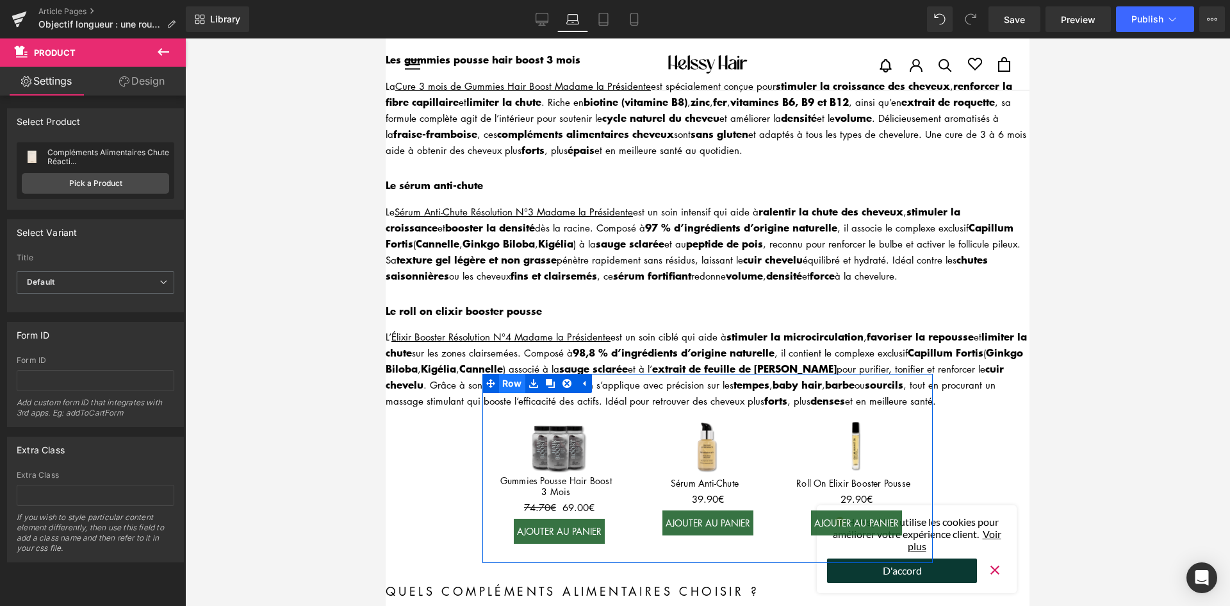
drag, startPoint x: 494, startPoint y: 356, endPoint x: 504, endPoint y: 358, distance: 10.6
click at [494, 374] on span at bounding box center [491, 383] width 17 height 19
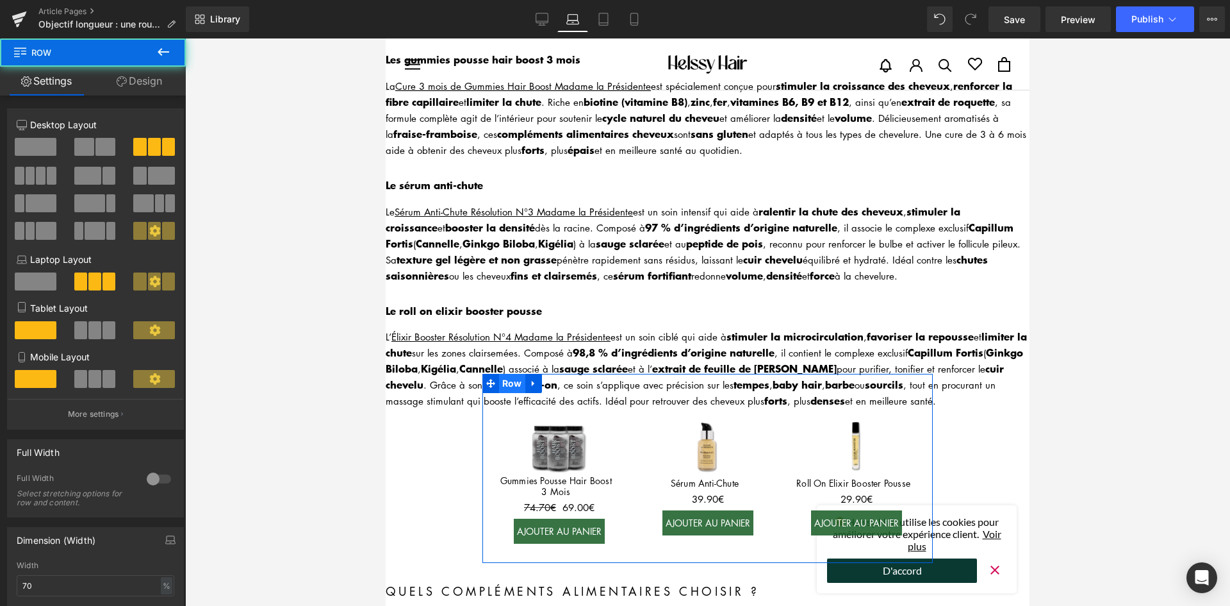
click at [506, 374] on span "Row" at bounding box center [512, 383] width 26 height 19
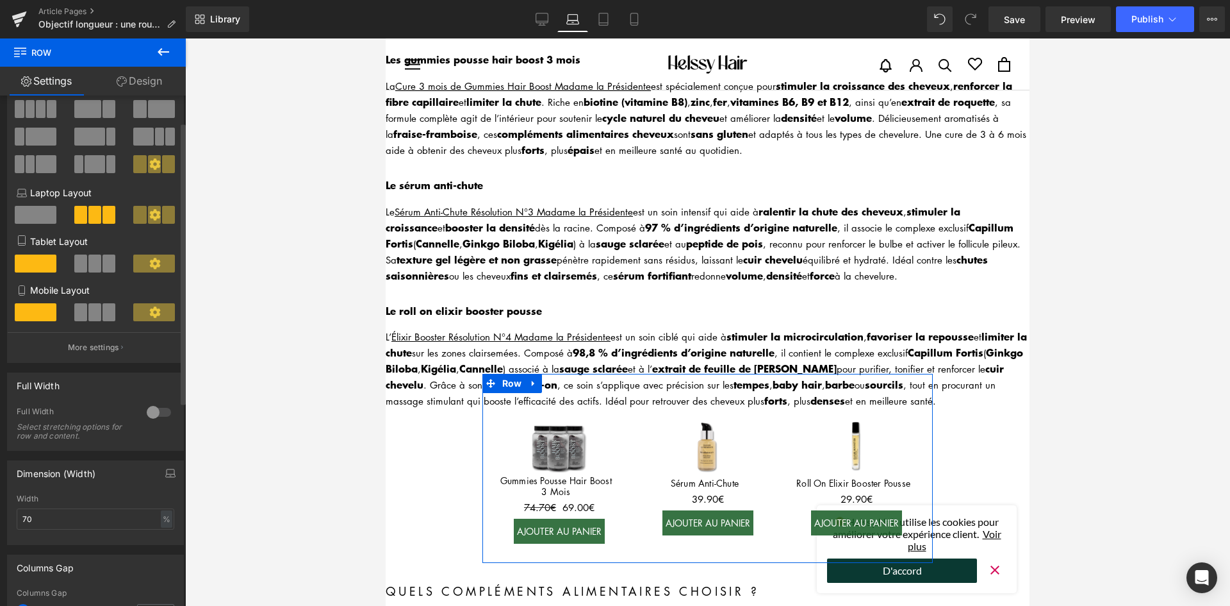
scroll to position [192, 0]
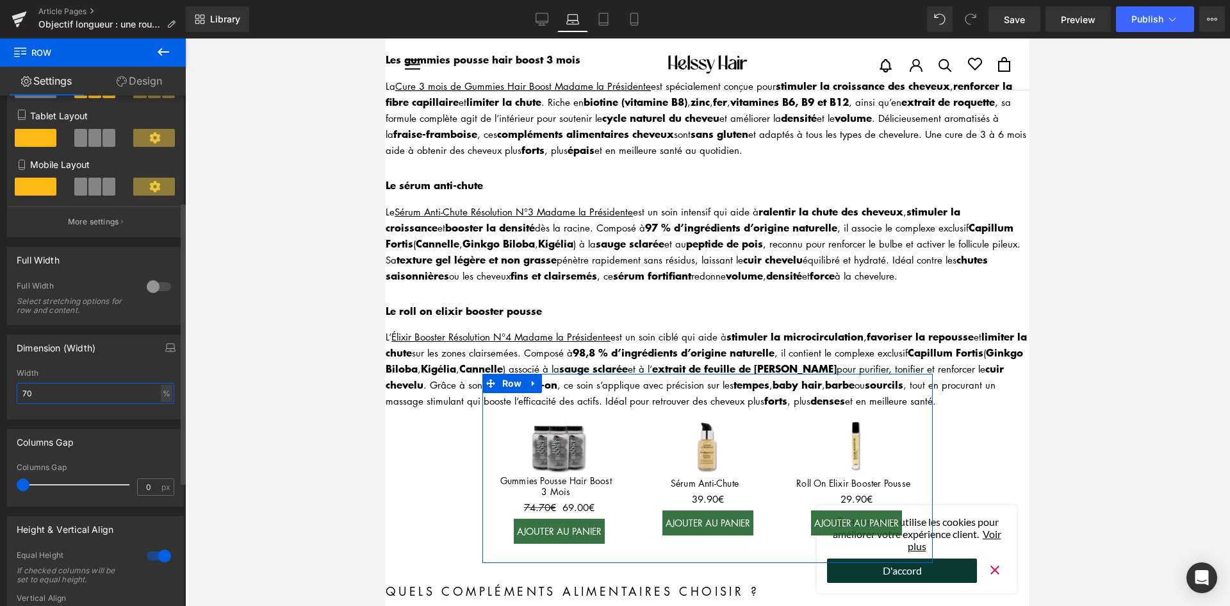
click at [76, 402] on input "70" at bounding box center [96, 393] width 158 height 21
click at [70, 403] on input "70" at bounding box center [96, 393] width 158 height 21
type input "7090"
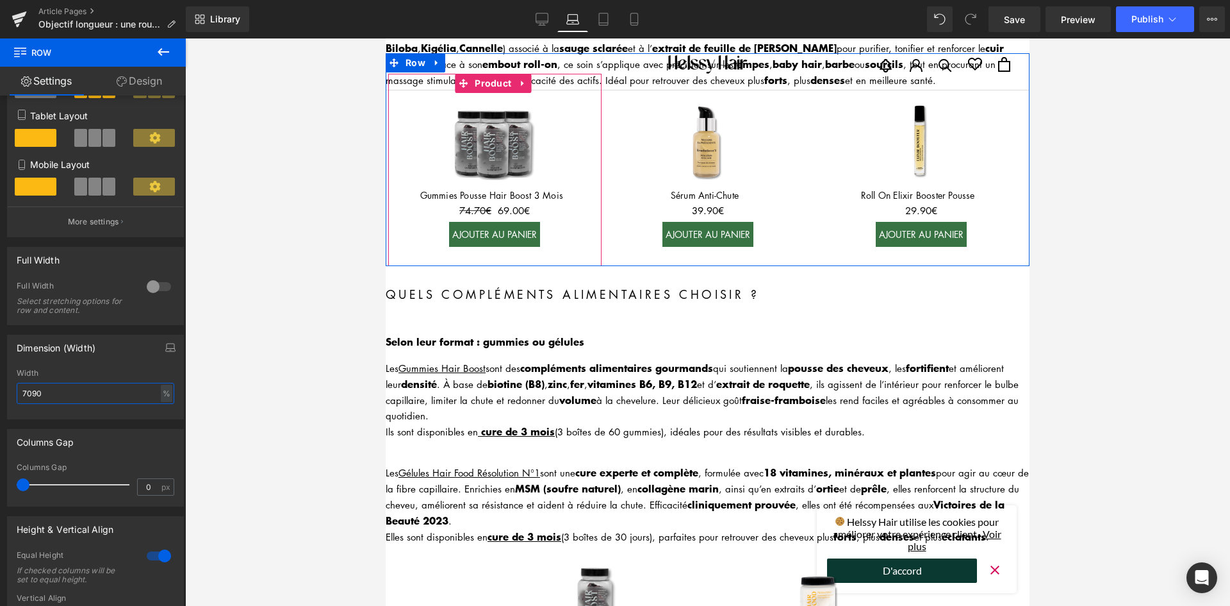
scroll to position [1794, 0]
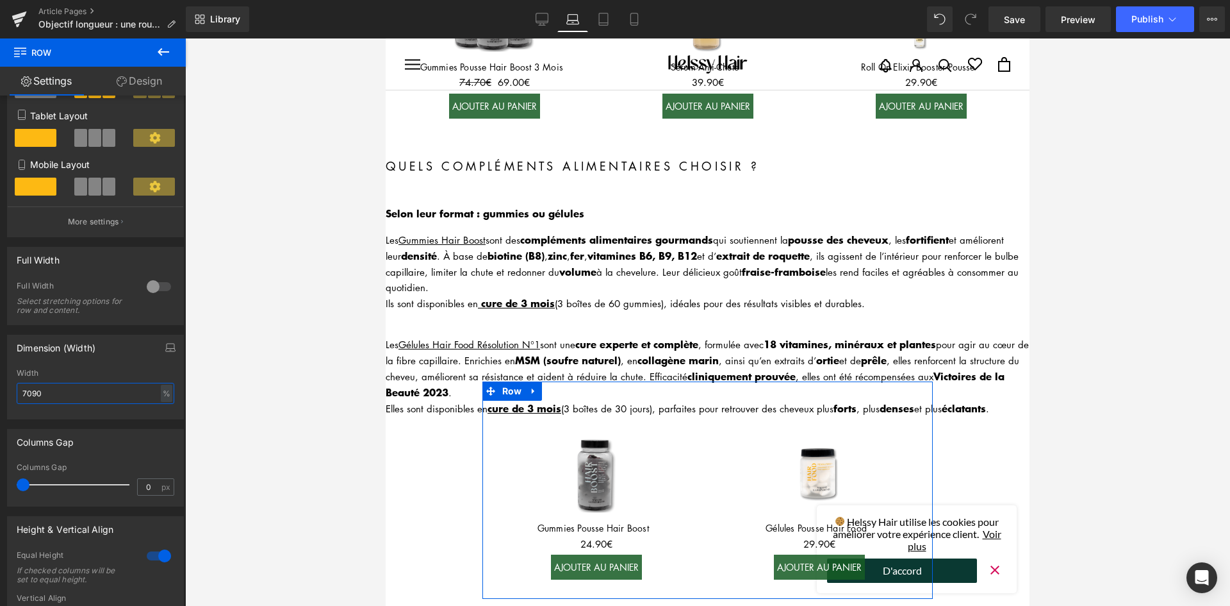
drag, startPoint x: 517, startPoint y: 353, endPoint x: 477, endPoint y: 355, distance: 39.8
click at [517, 381] on span "Row" at bounding box center [512, 390] width 26 height 19
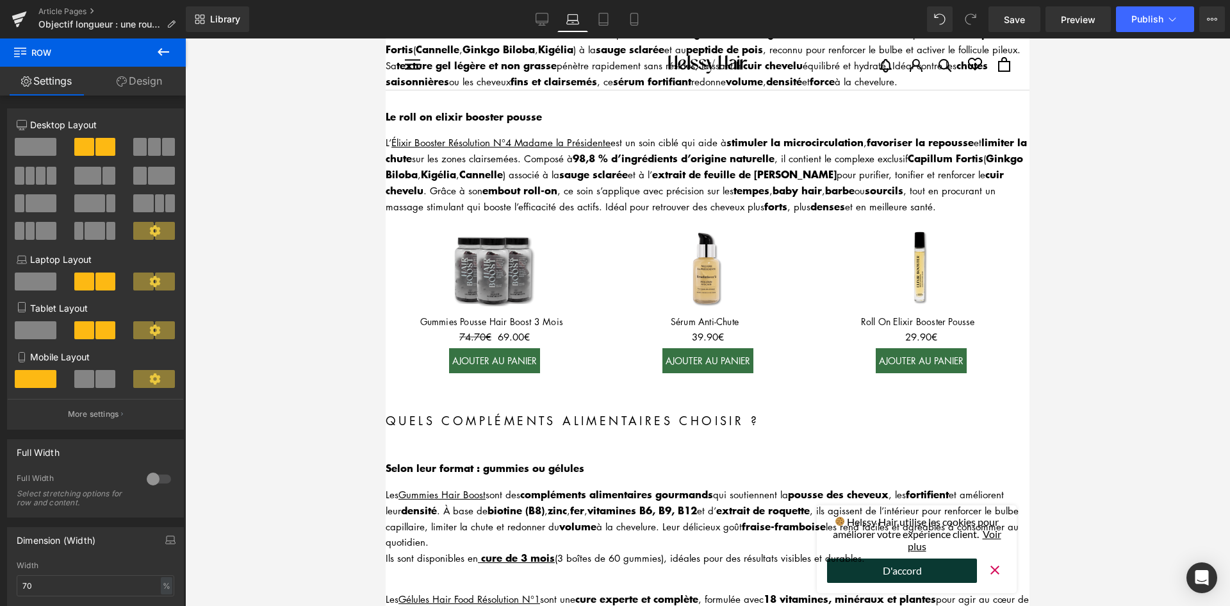
scroll to position [1538, 0]
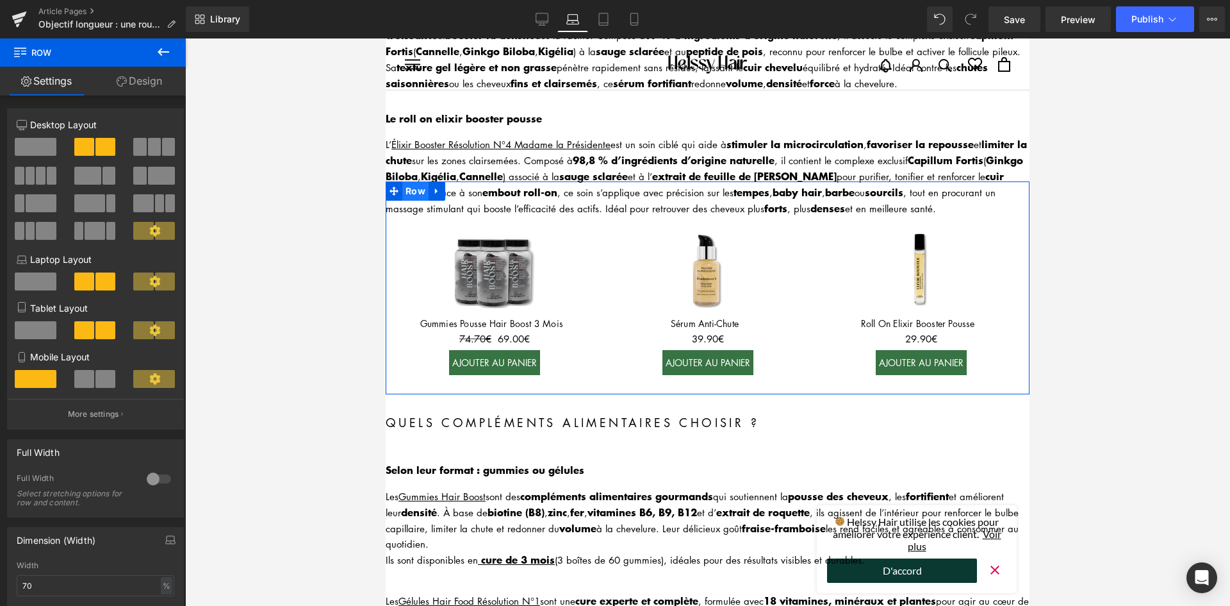
click at [414, 181] on span "Row" at bounding box center [415, 190] width 26 height 19
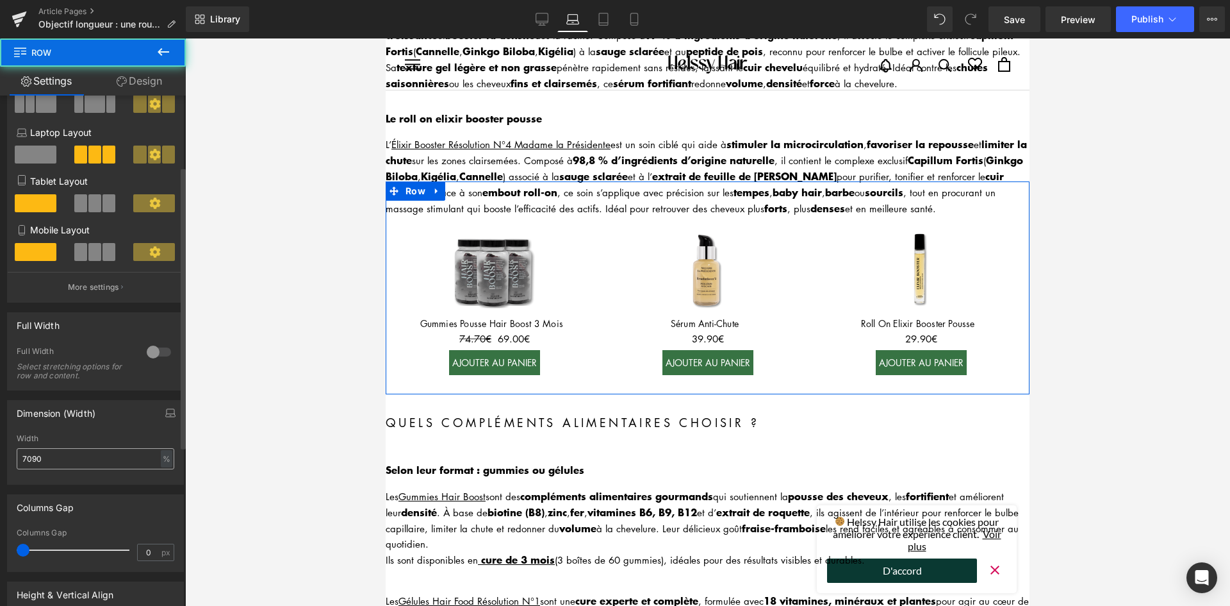
scroll to position [128, 0]
click at [90, 455] on input "7090" at bounding box center [96, 457] width 158 height 21
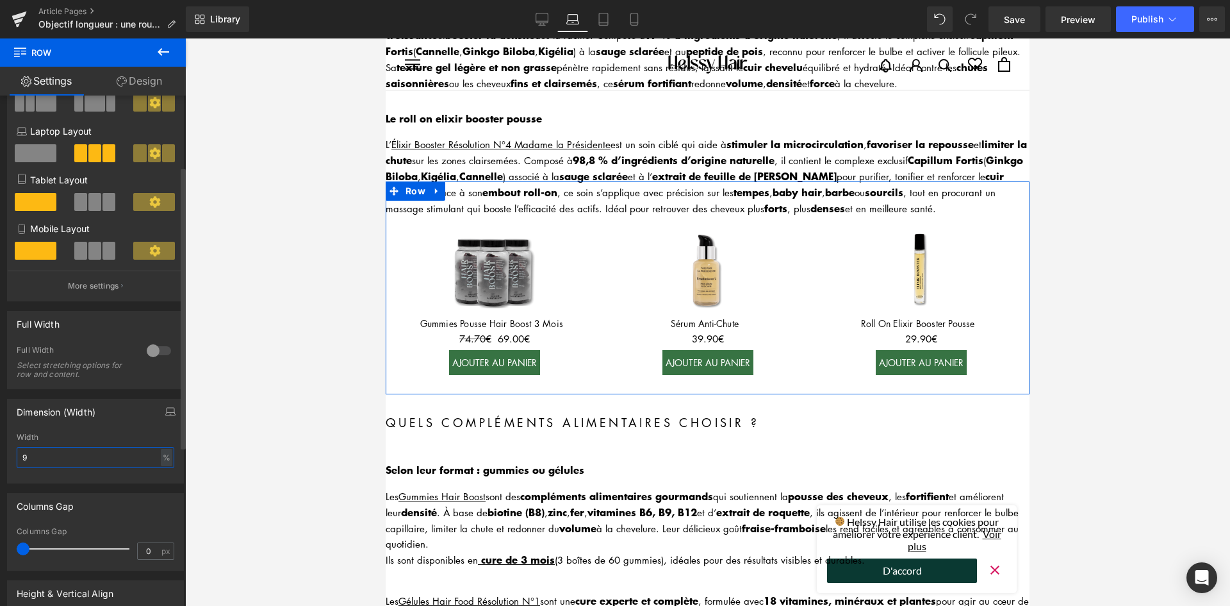
type input "90"
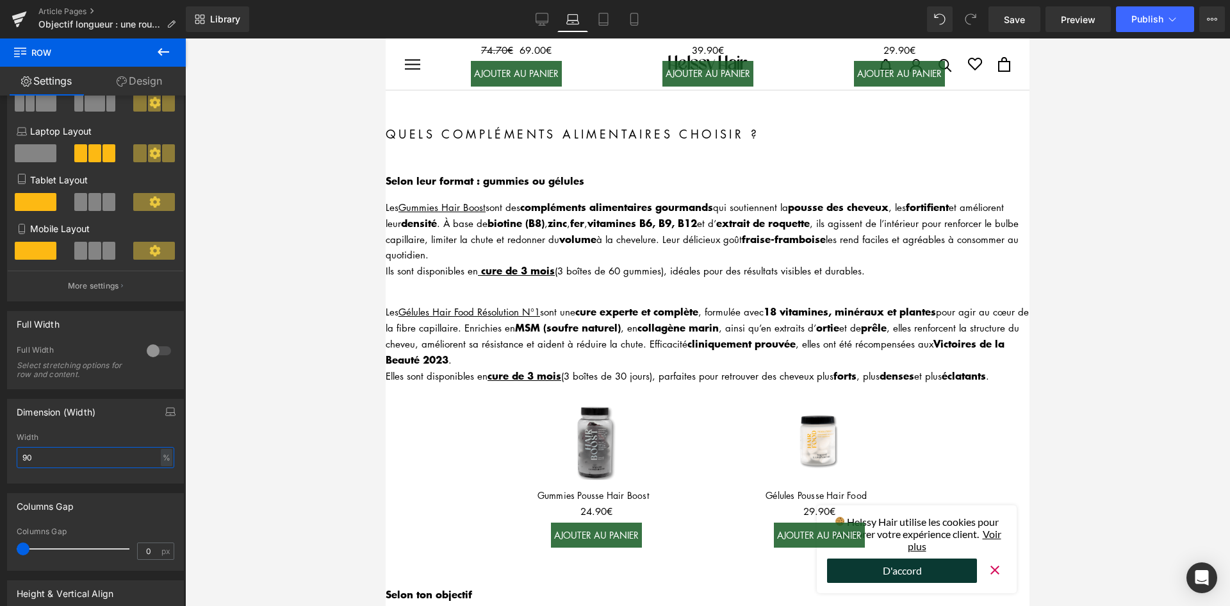
scroll to position [1858, 0]
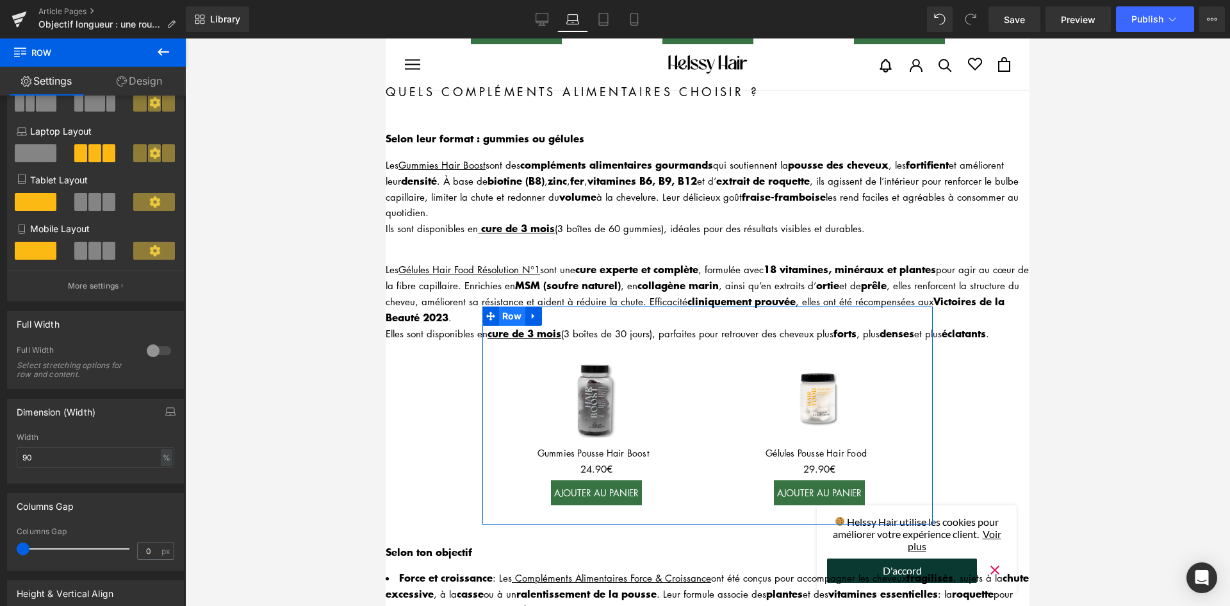
click at [503, 306] on span "Row" at bounding box center [512, 315] width 26 height 19
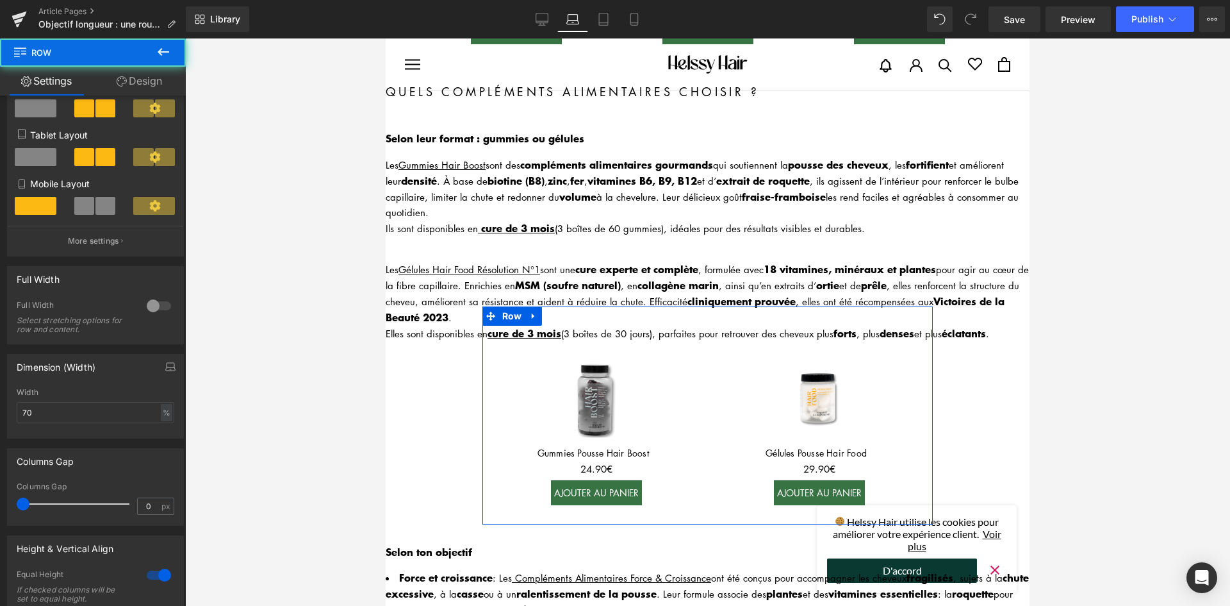
scroll to position [192, 0]
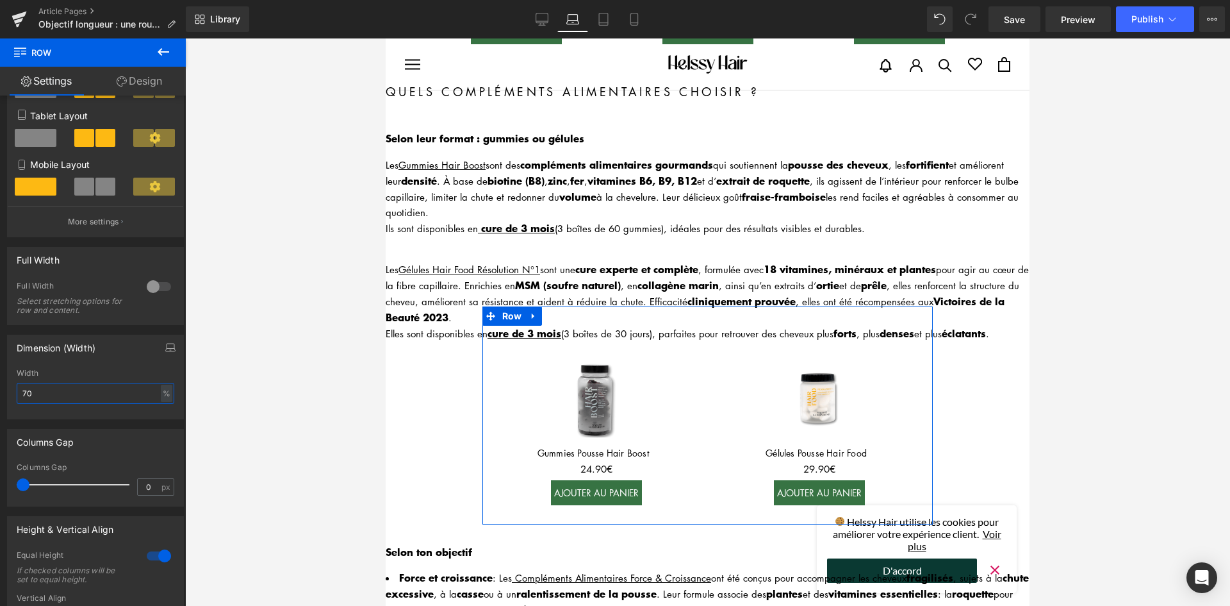
click at [86, 391] on input "70" at bounding box center [96, 393] width 158 height 21
type input "90"
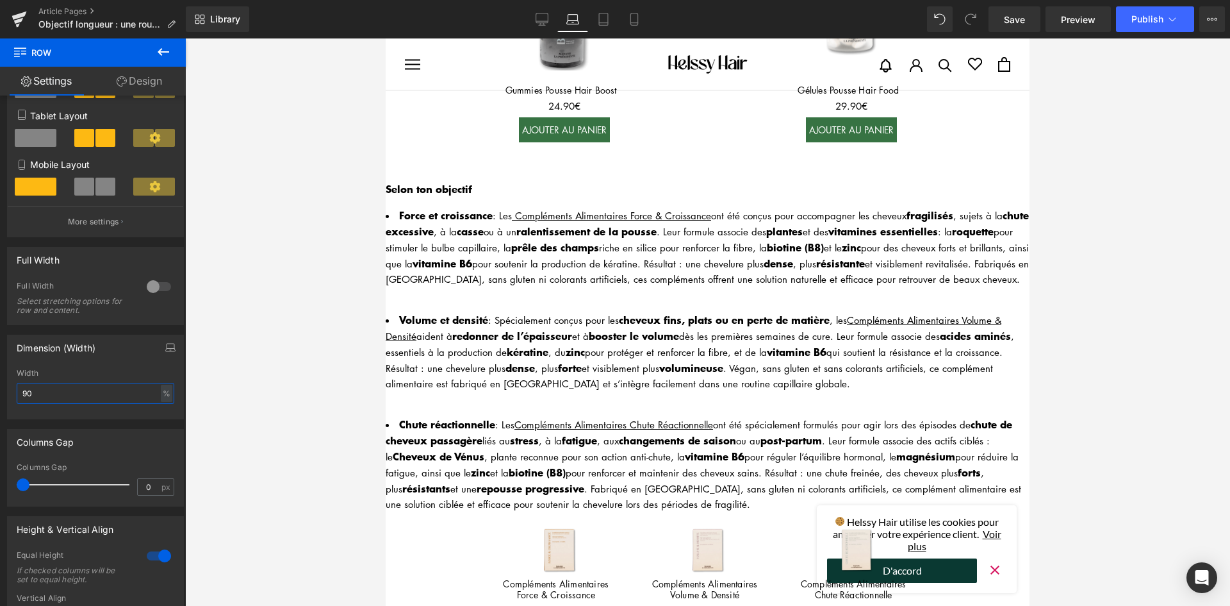
scroll to position [2371, 0]
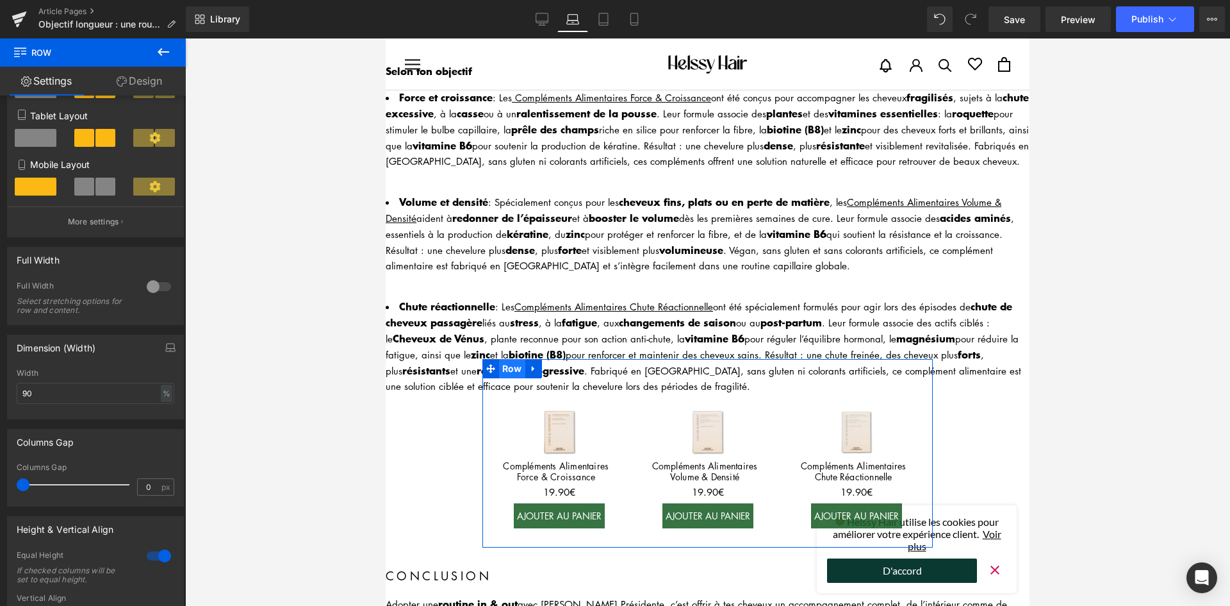
click at [510, 359] on span "Row" at bounding box center [512, 368] width 26 height 19
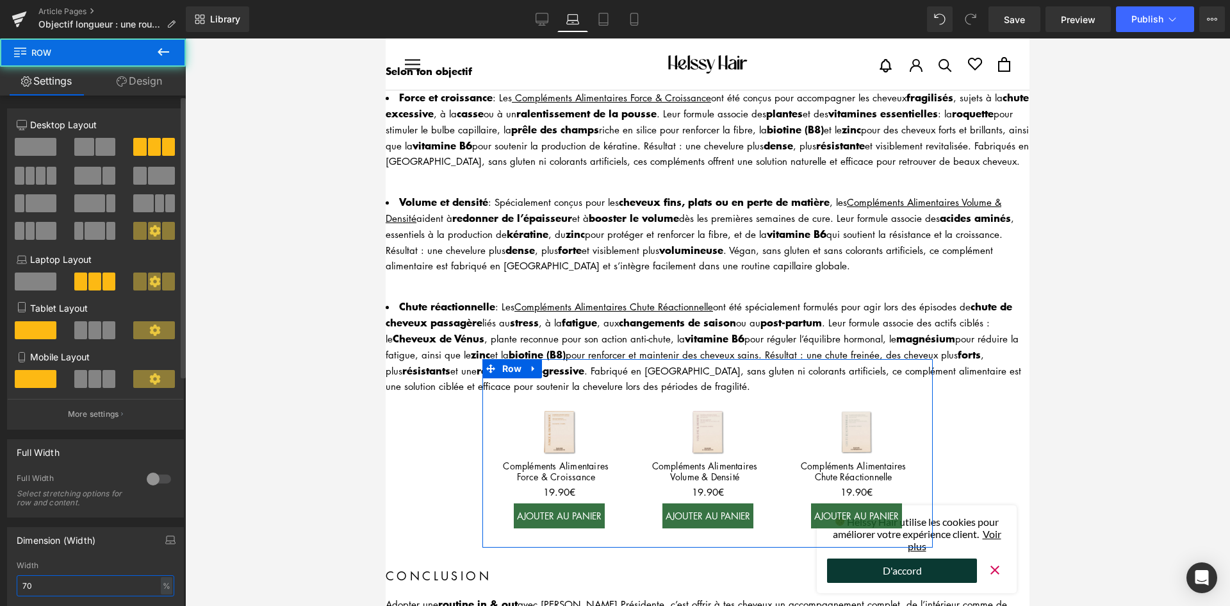
click at [56, 586] on input "70" at bounding box center [96, 585] width 158 height 21
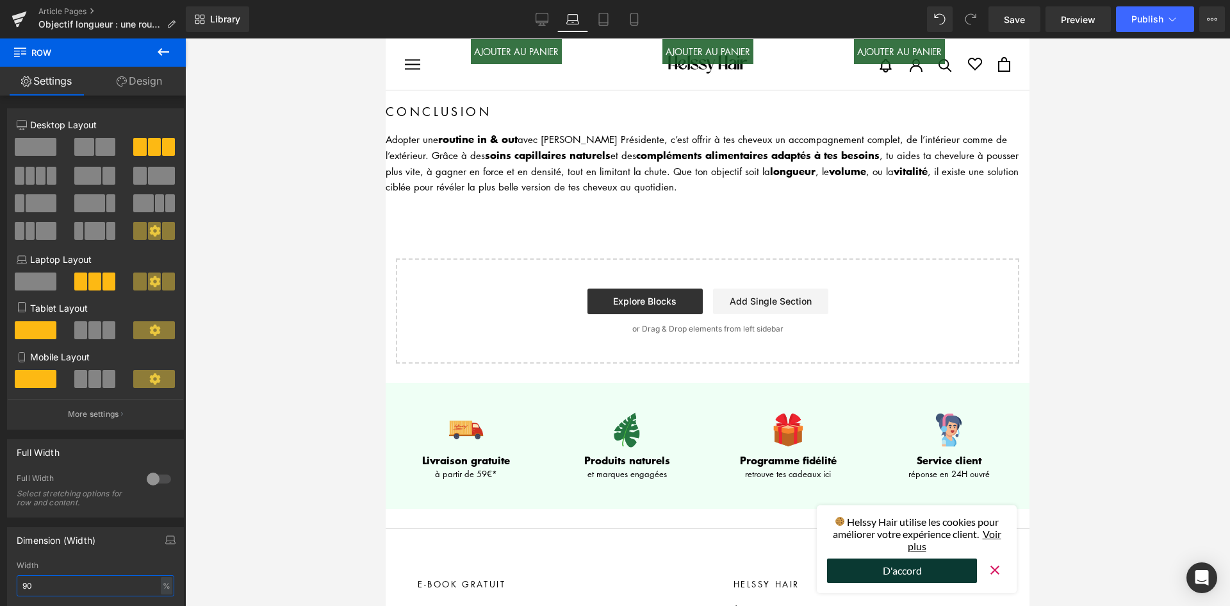
scroll to position [2948, 0]
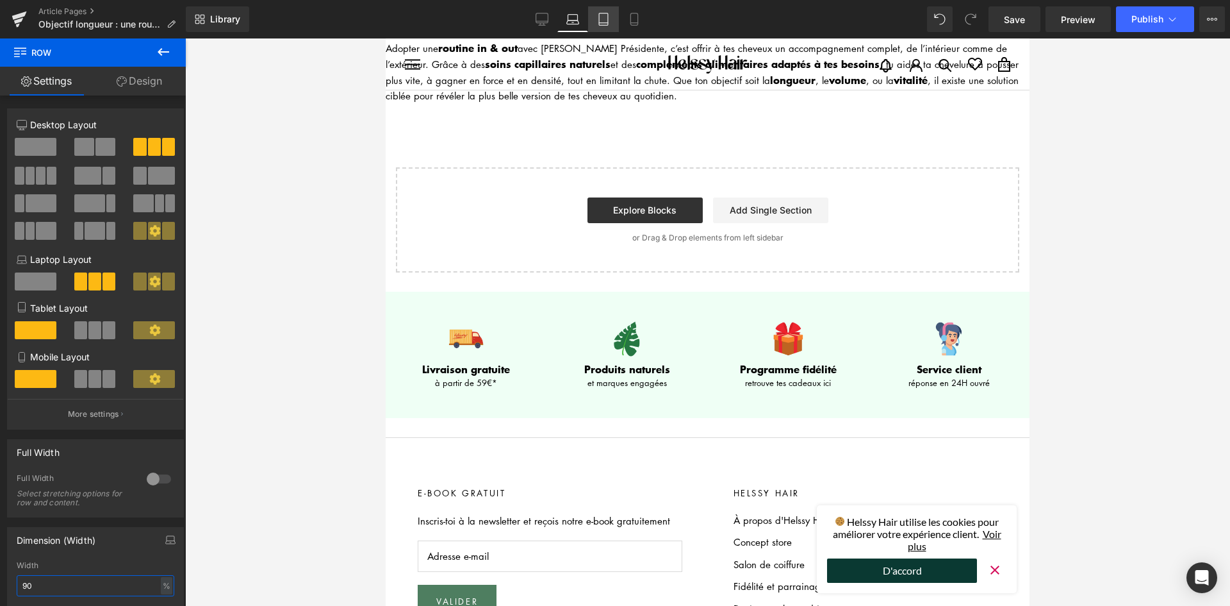
type input "90"
click at [602, 20] on icon at bounding box center [603, 19] width 13 height 13
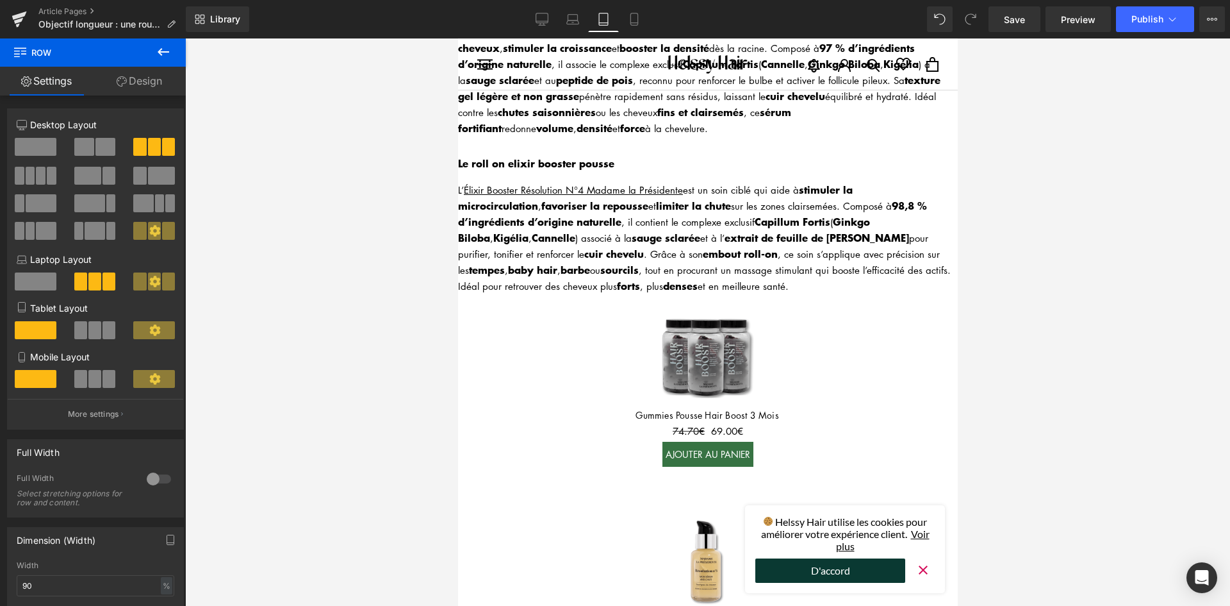
scroll to position [1794, 0]
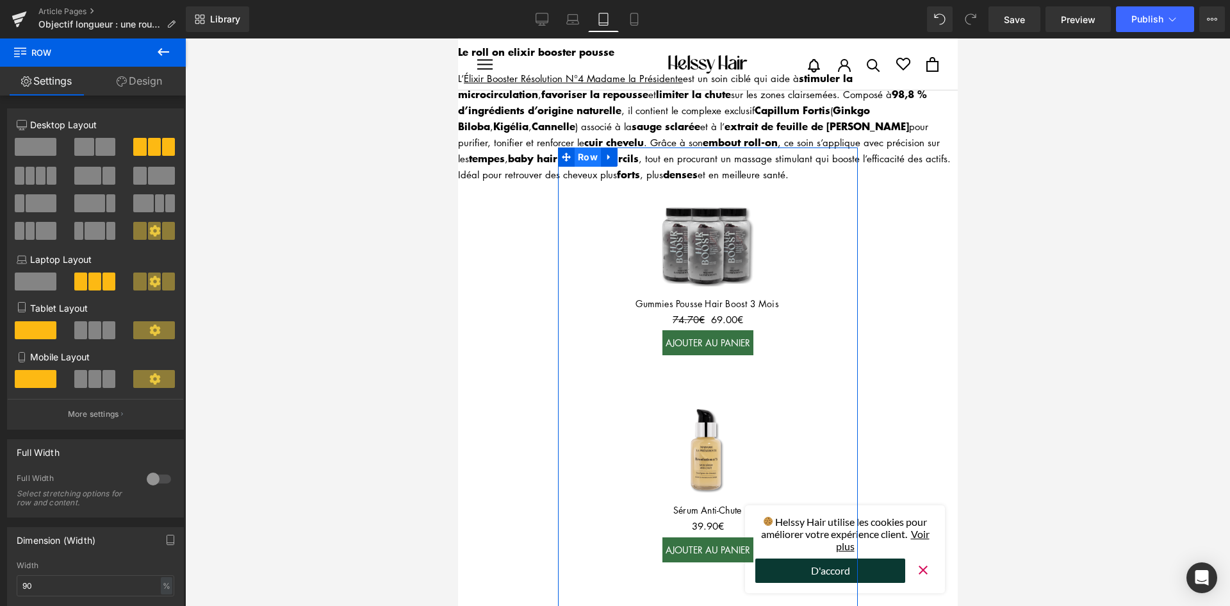
click at [595, 147] on span "Row" at bounding box center [587, 156] width 26 height 19
click at [91, 326] on span at bounding box center [94, 330] width 13 height 18
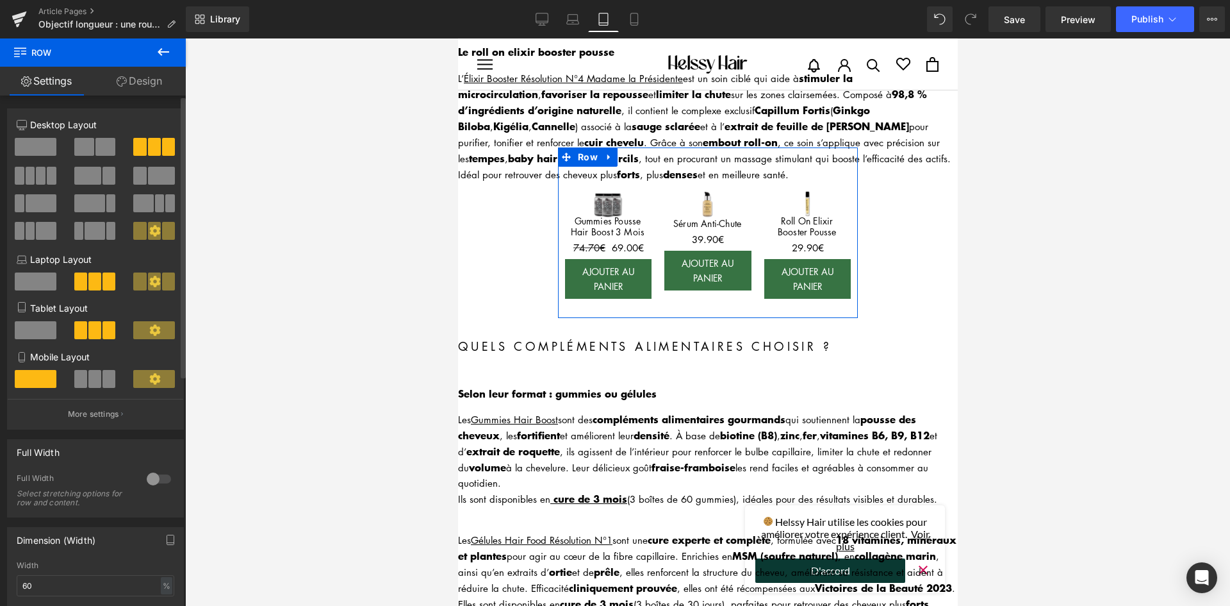
drag, startPoint x: 89, startPoint y: 377, endPoint x: 1, endPoint y: 320, distance: 105.6
click at [89, 377] on span at bounding box center [94, 379] width 13 height 18
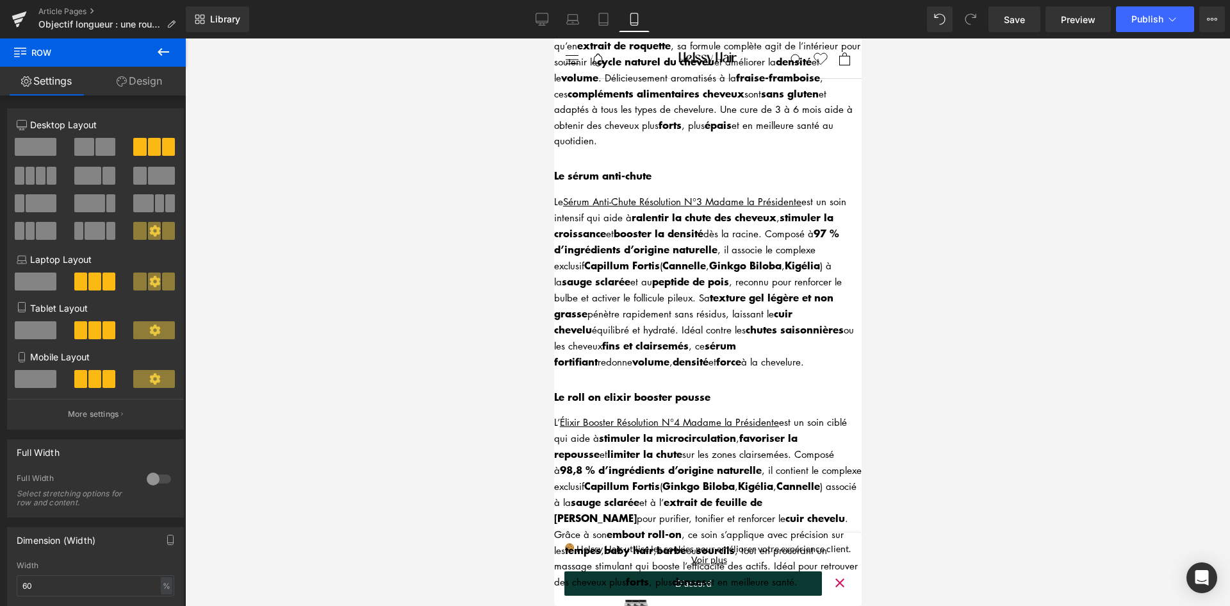
scroll to position [2172, 0]
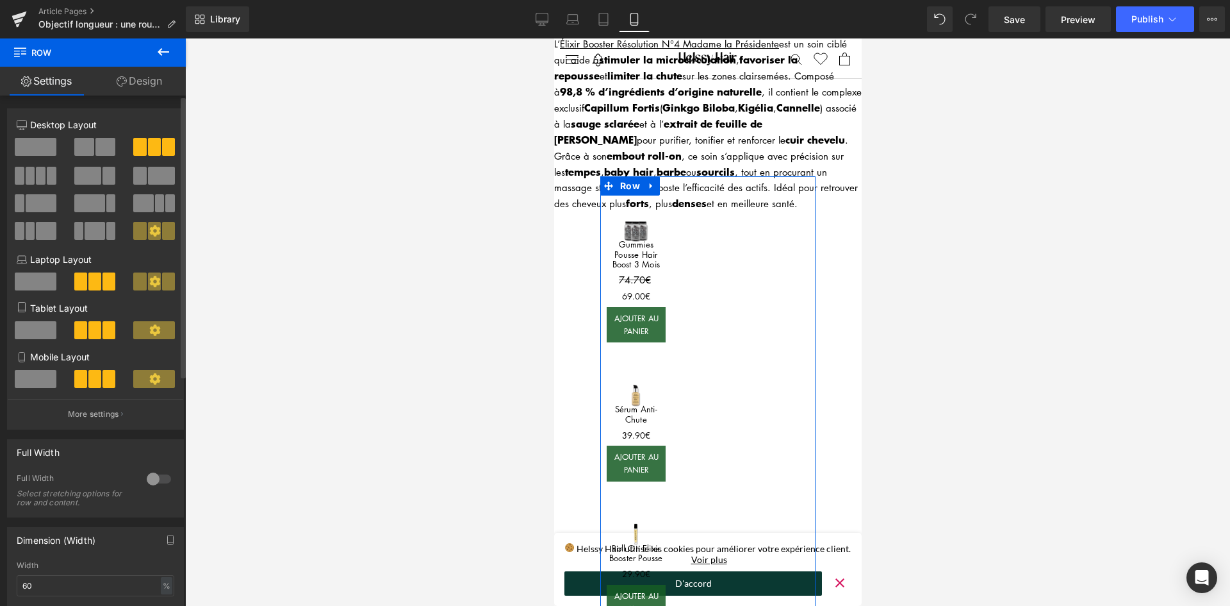
click at [146, 473] on div at bounding box center [159, 478] width 31 height 21
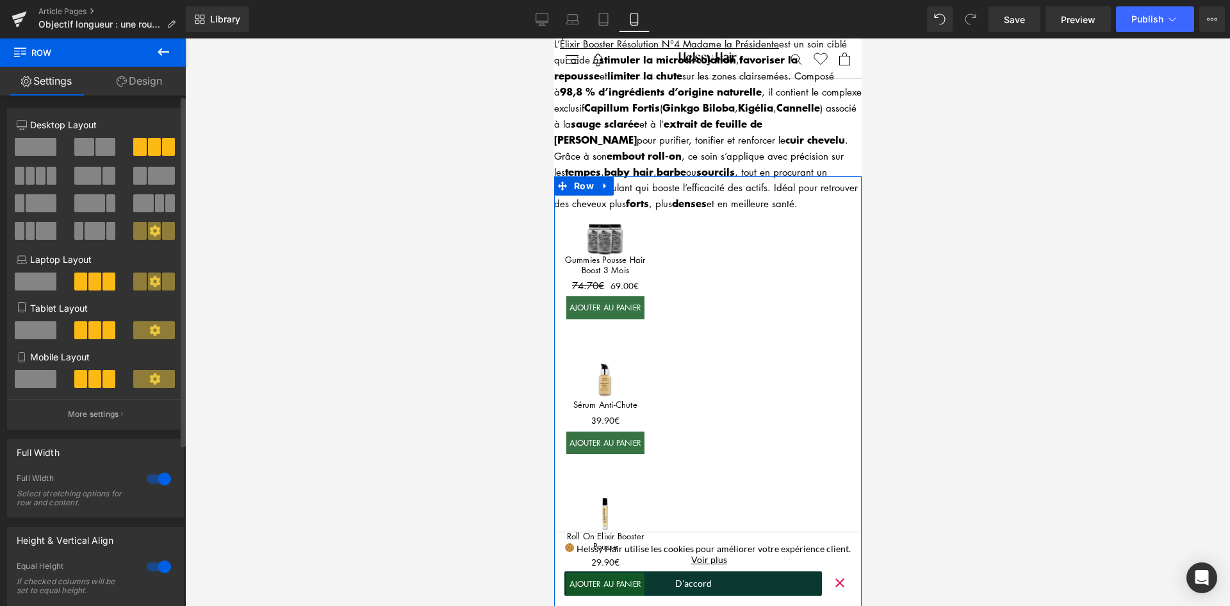
click at [148, 477] on div at bounding box center [159, 478] width 31 height 21
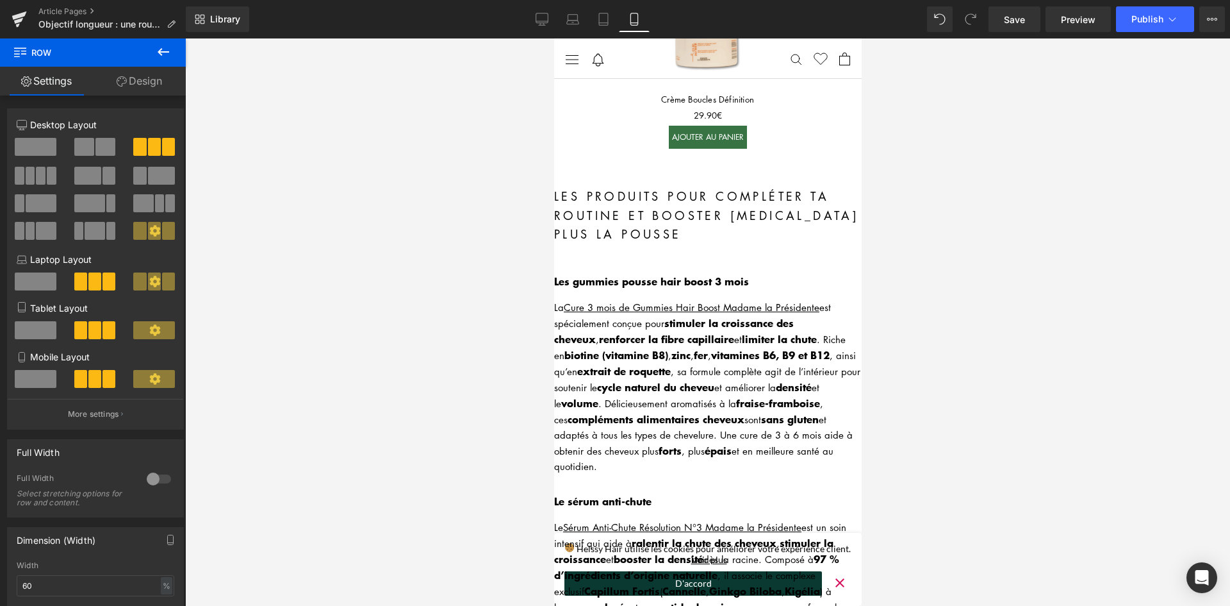
scroll to position [1467, 0]
click at [612, 26] on link "Tablet" at bounding box center [603, 19] width 31 height 26
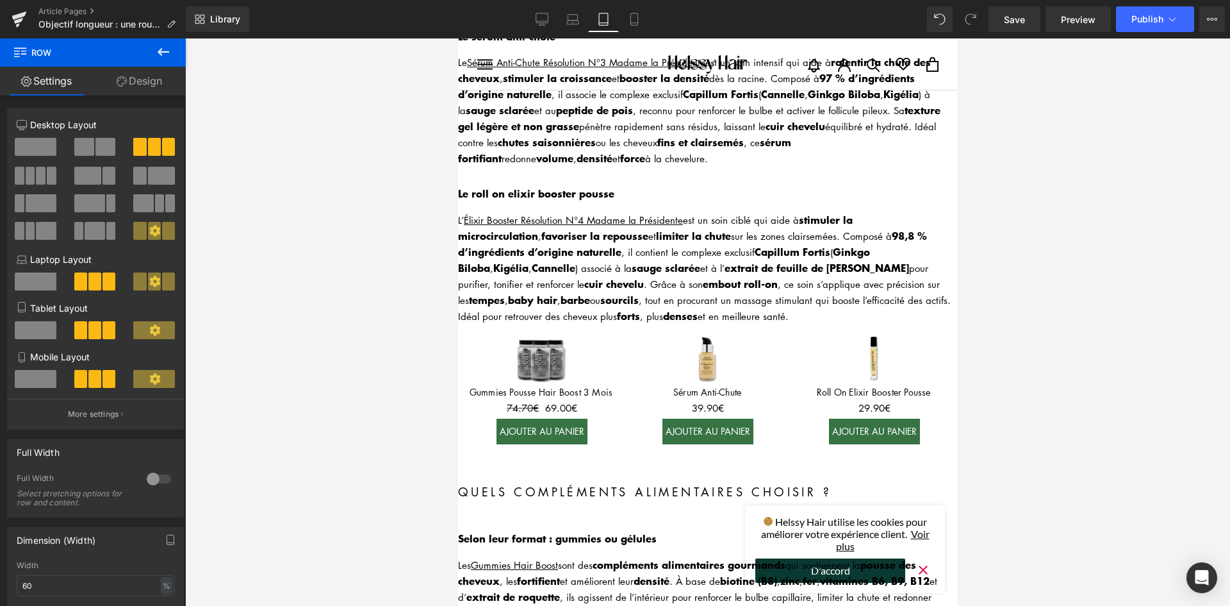
scroll to position [1730, 0]
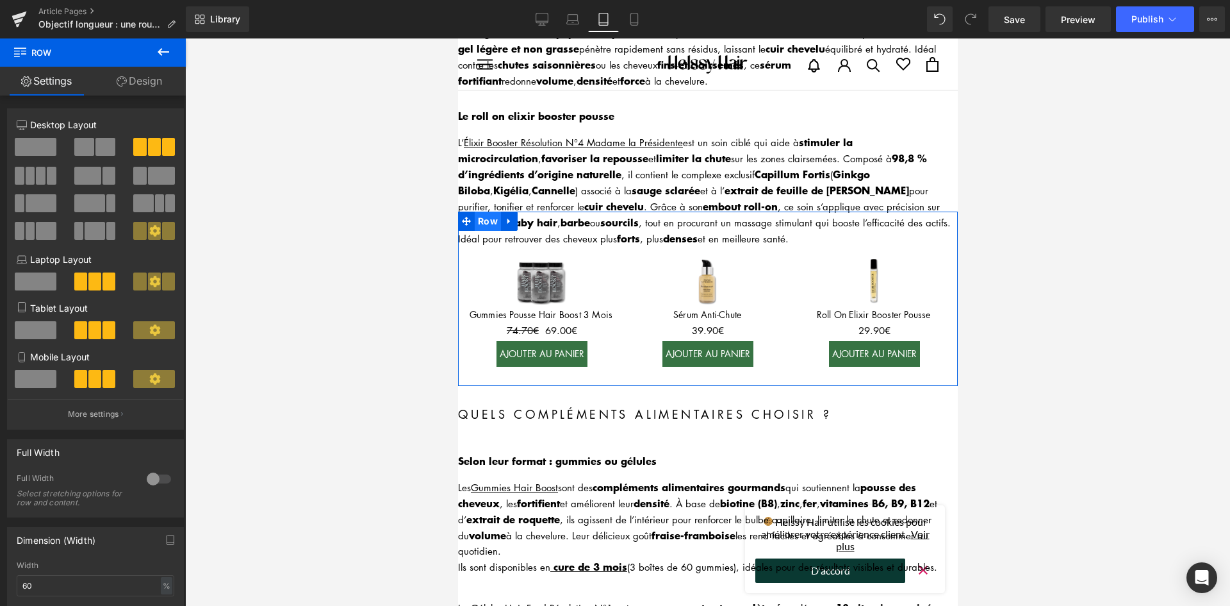
click at [492, 211] on span "Row" at bounding box center [487, 220] width 26 height 19
click at [33, 327] on span at bounding box center [36, 330] width 42 height 18
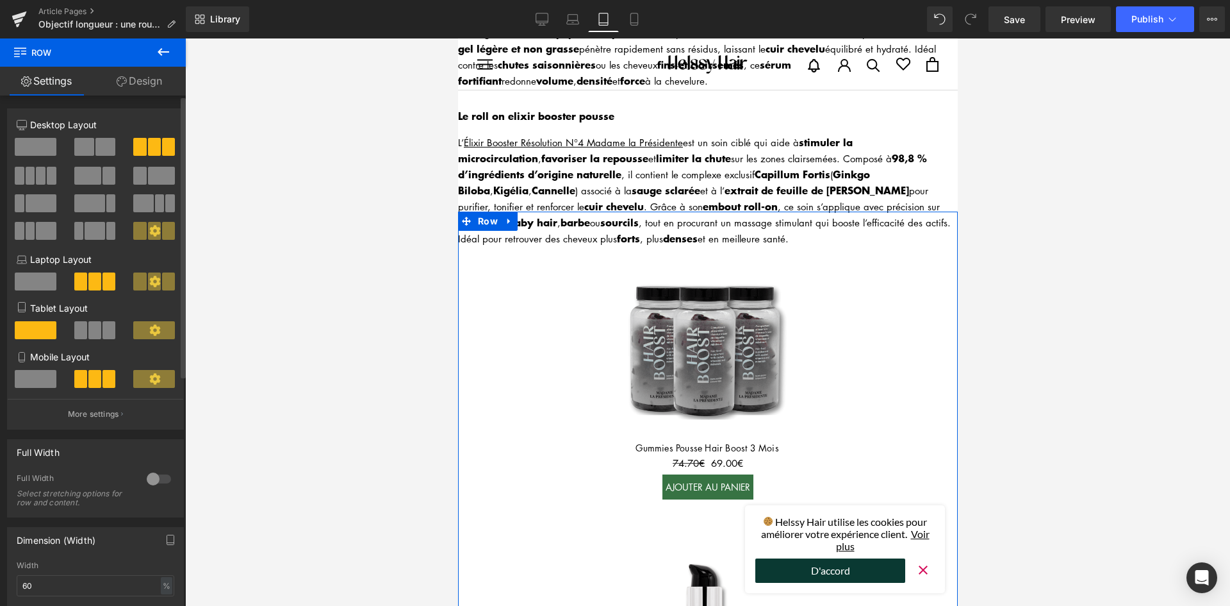
click at [49, 375] on span at bounding box center [36, 379] width 42 height 18
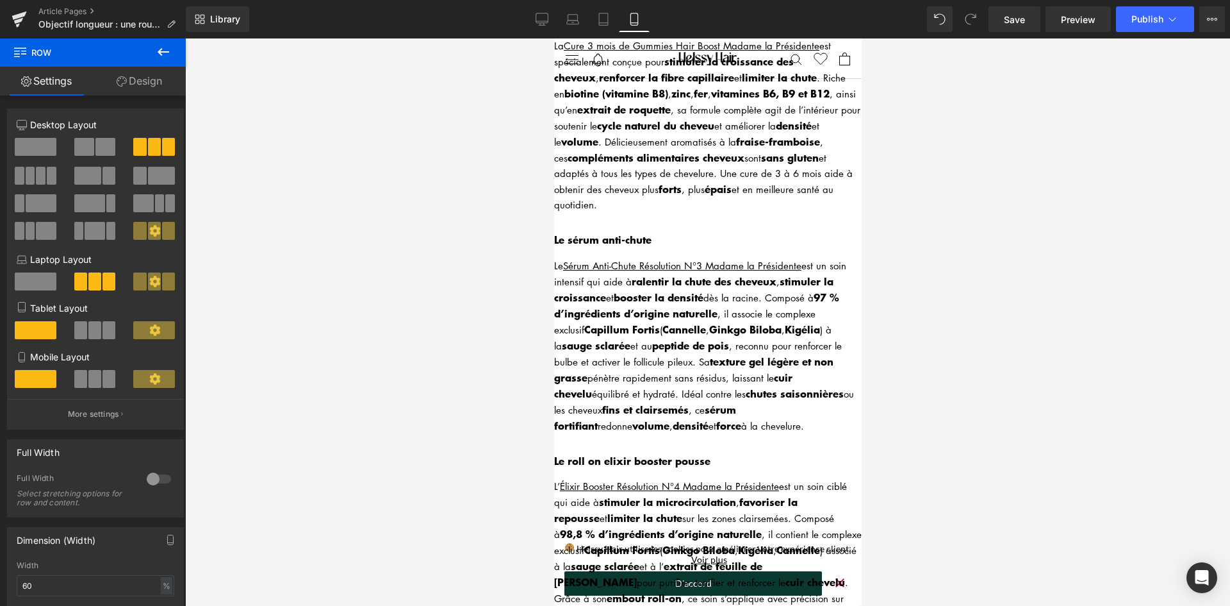
scroll to position [2108, 0]
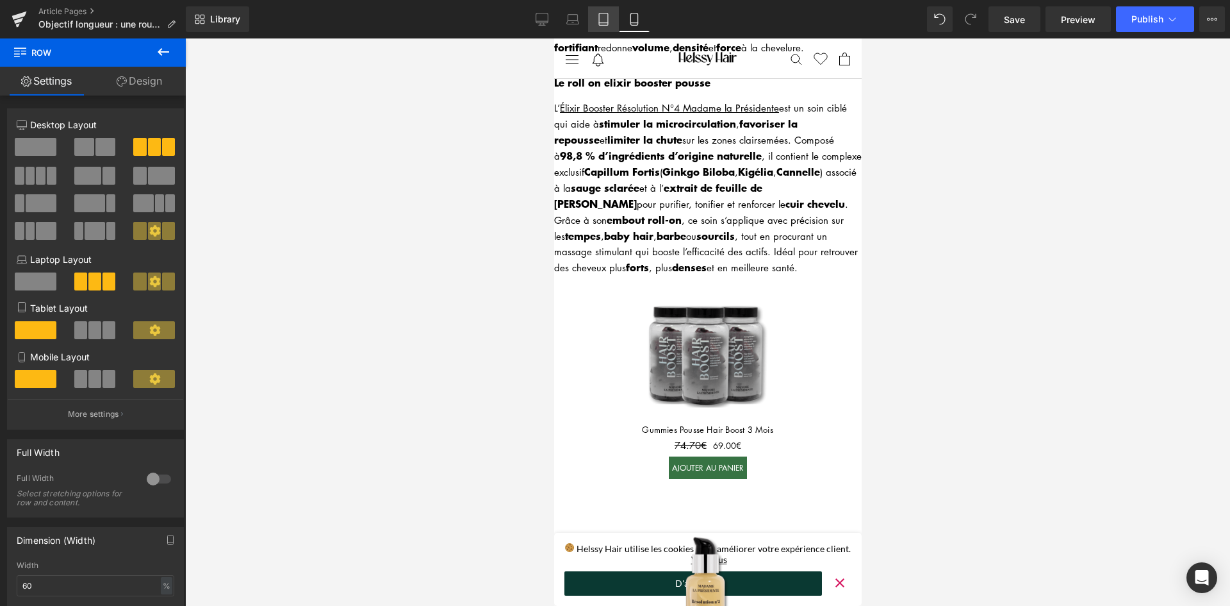
drag, startPoint x: 594, startPoint y: 16, endPoint x: 205, endPoint y: 69, distance: 392.5
click at [594, 16] on link "Tablet" at bounding box center [603, 19] width 31 height 26
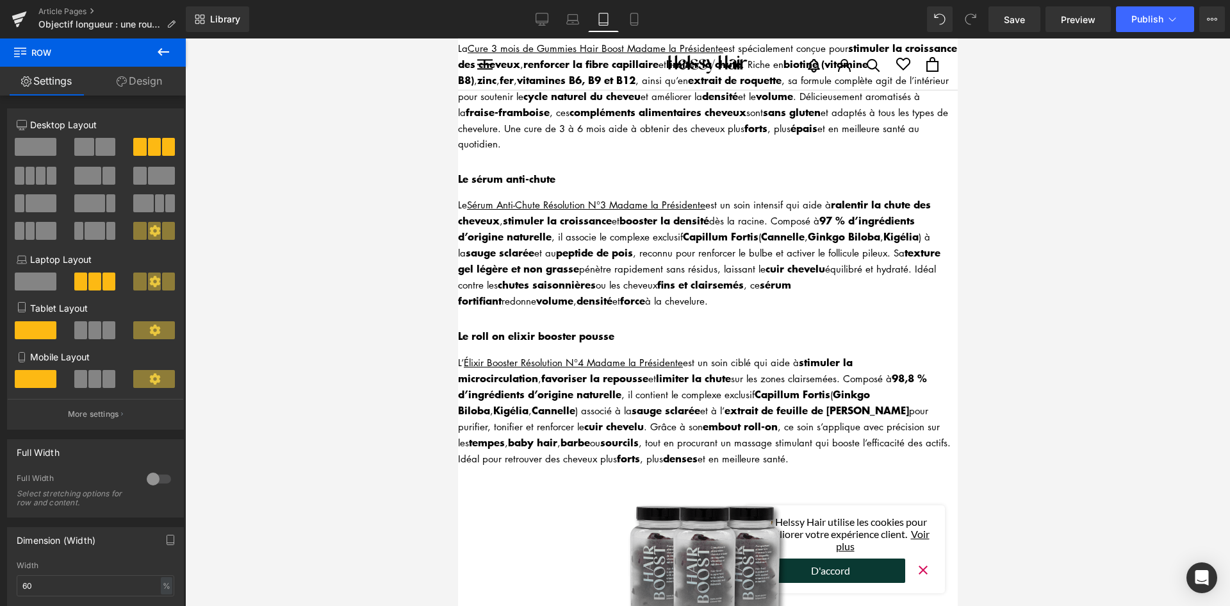
scroll to position [1666, 0]
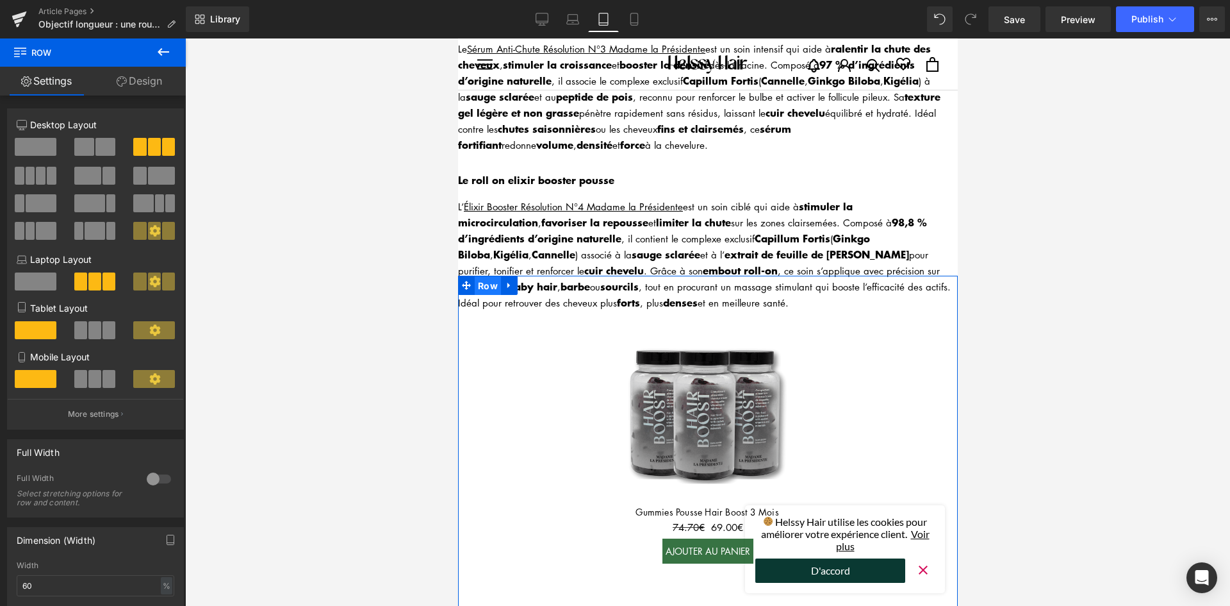
click at [483, 276] on span "Row" at bounding box center [487, 285] width 26 height 19
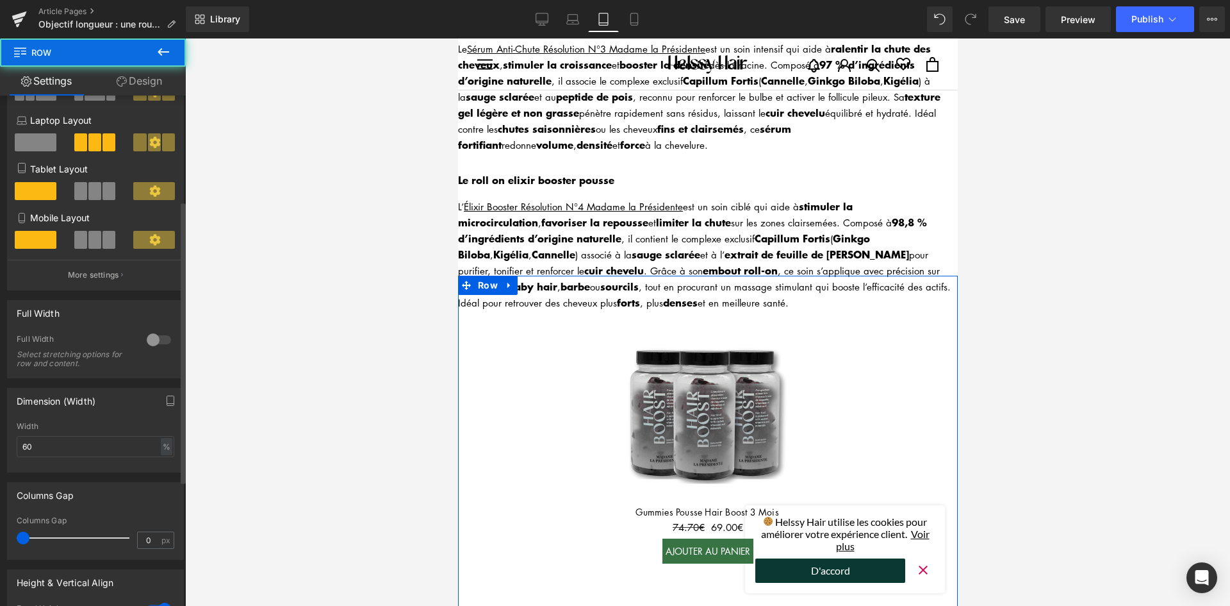
scroll to position [192, 0]
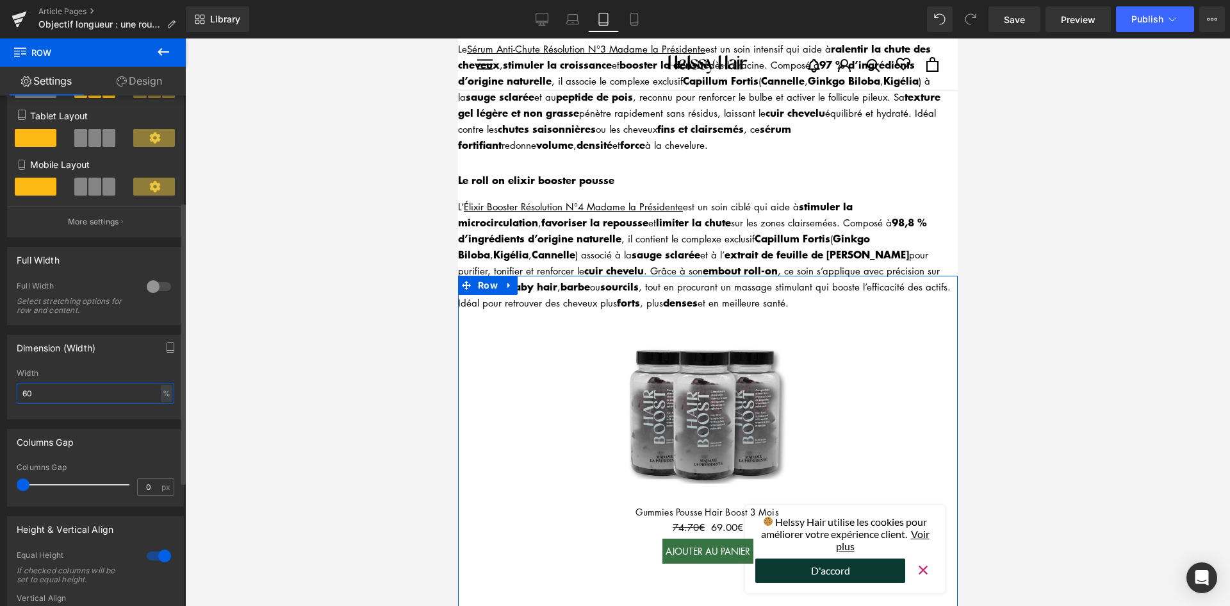
click at [61, 391] on input "60" at bounding box center [96, 393] width 158 height 21
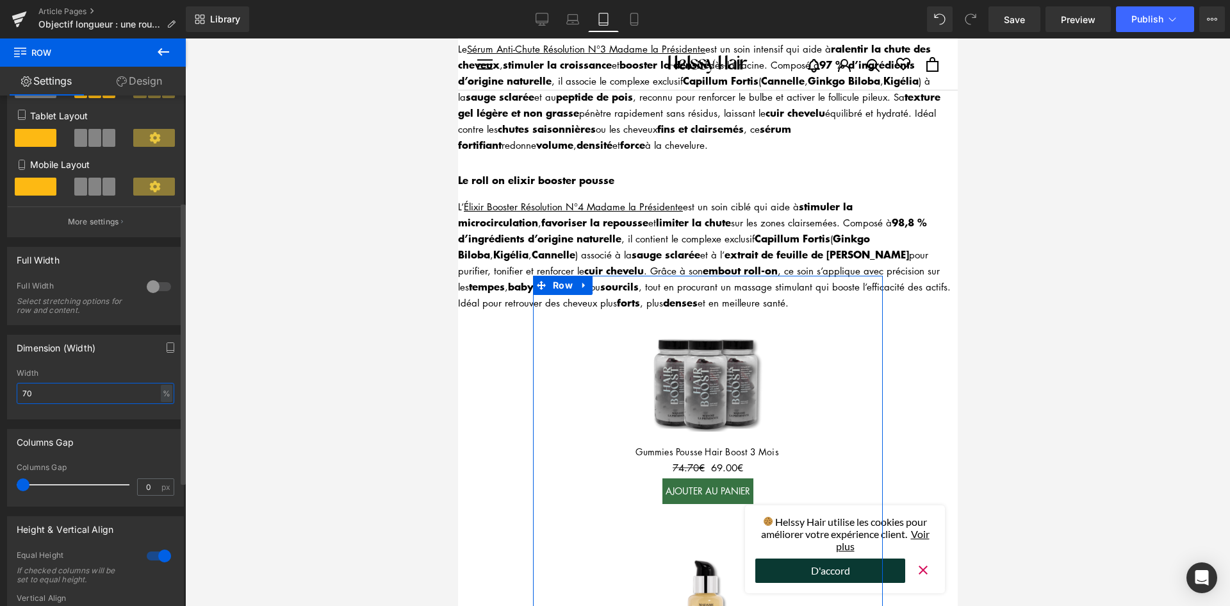
click at [64, 395] on input "70" at bounding box center [96, 393] width 158 height 21
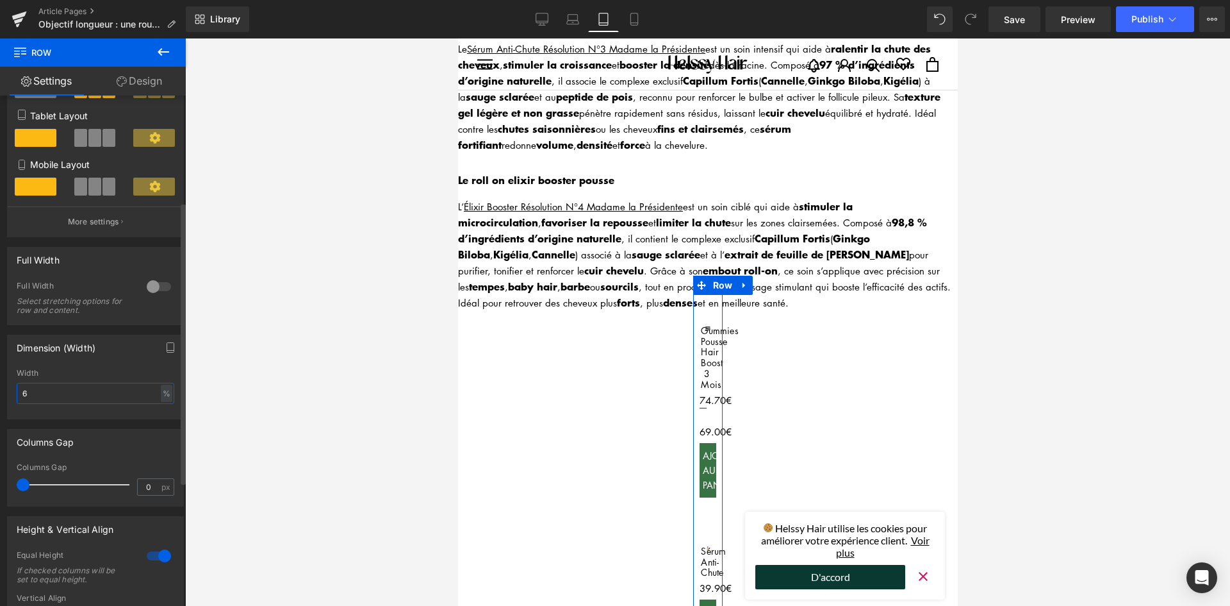
type input "60"
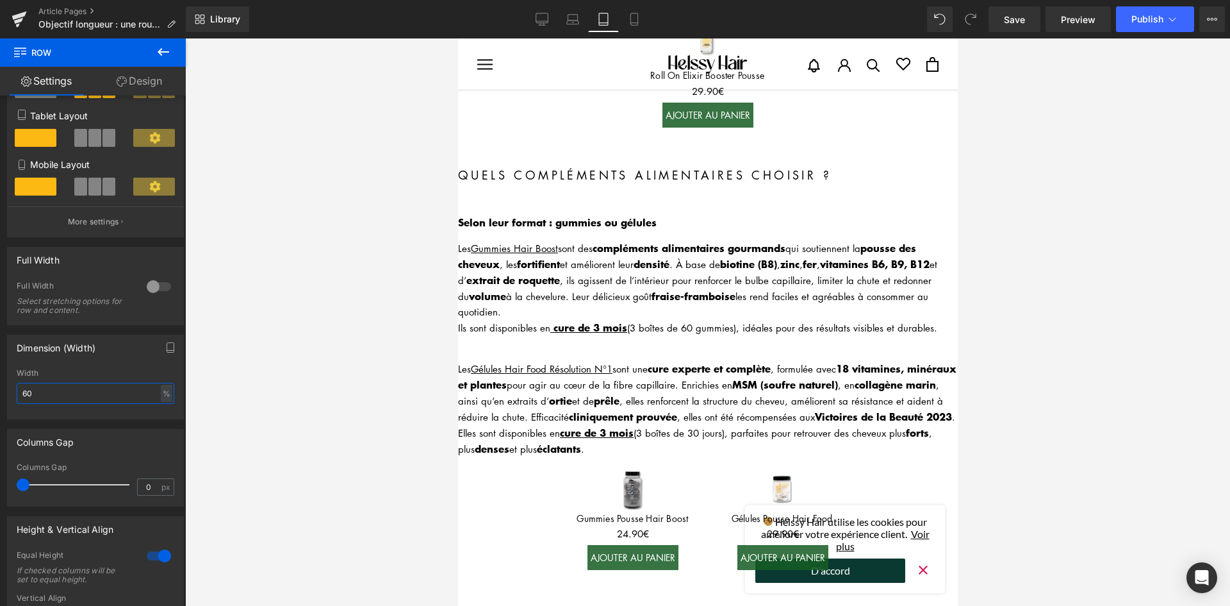
scroll to position [2563, 0]
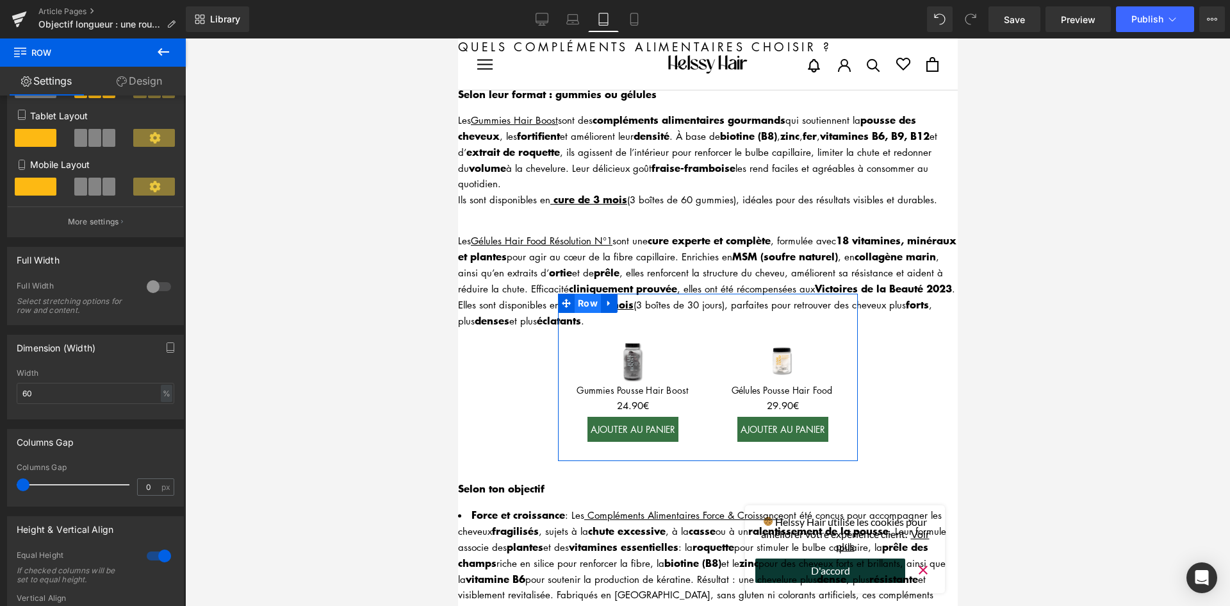
click at [577, 293] on span "Row" at bounding box center [587, 302] width 26 height 19
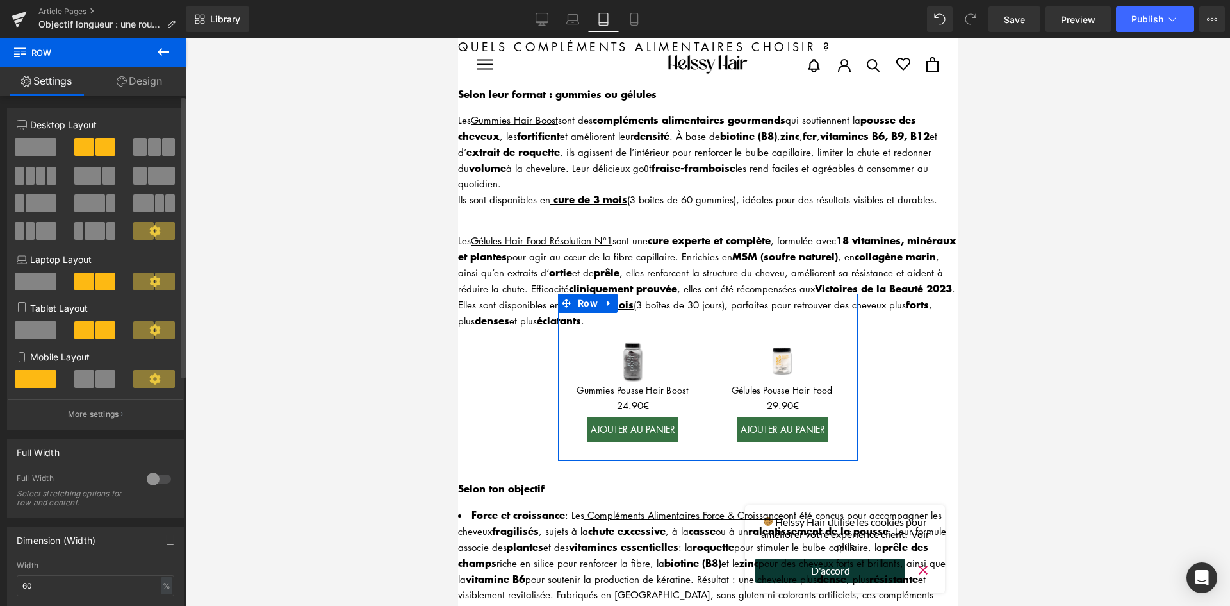
click at [52, 330] on span at bounding box center [36, 330] width 42 height 18
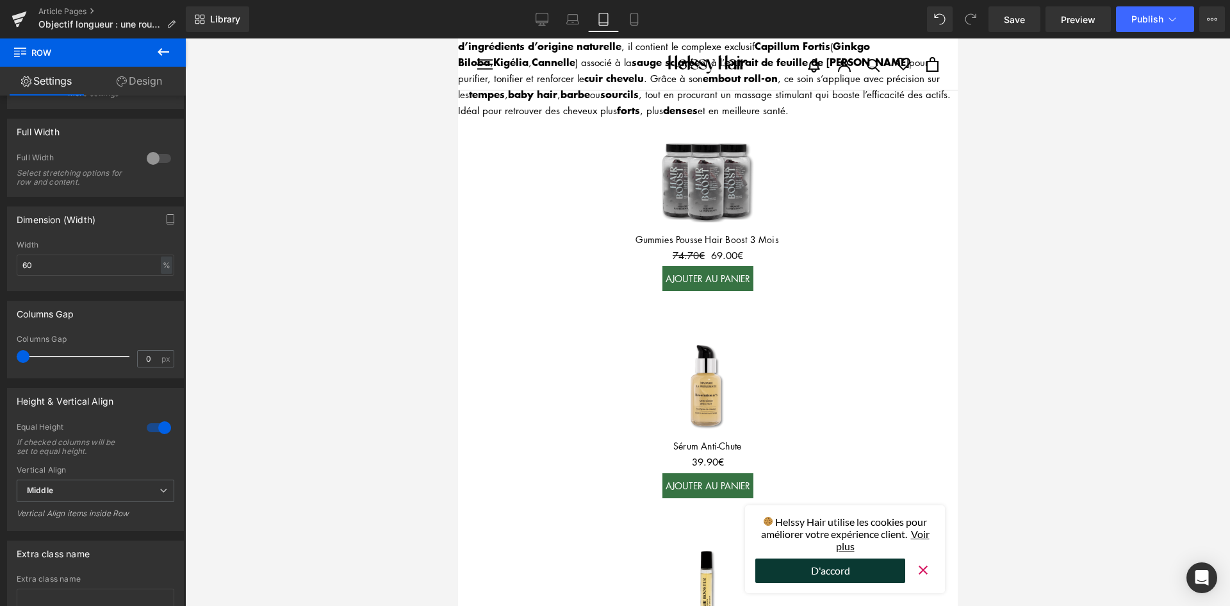
scroll to position [1666, 0]
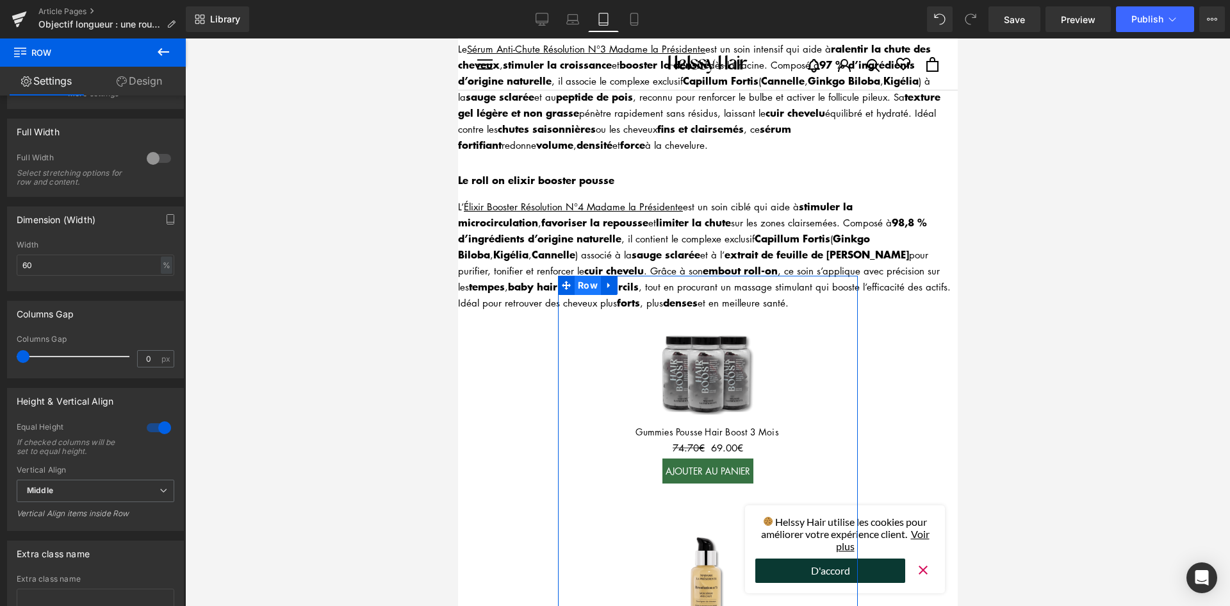
click at [585, 276] on span "Row" at bounding box center [587, 285] width 26 height 19
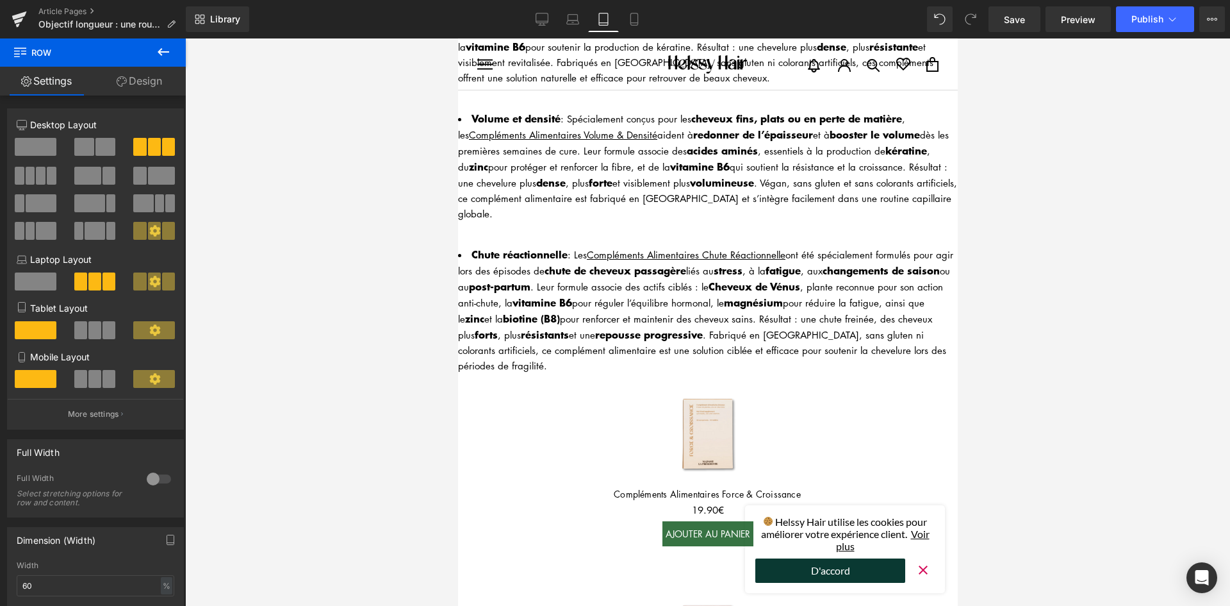
scroll to position [3460, 0]
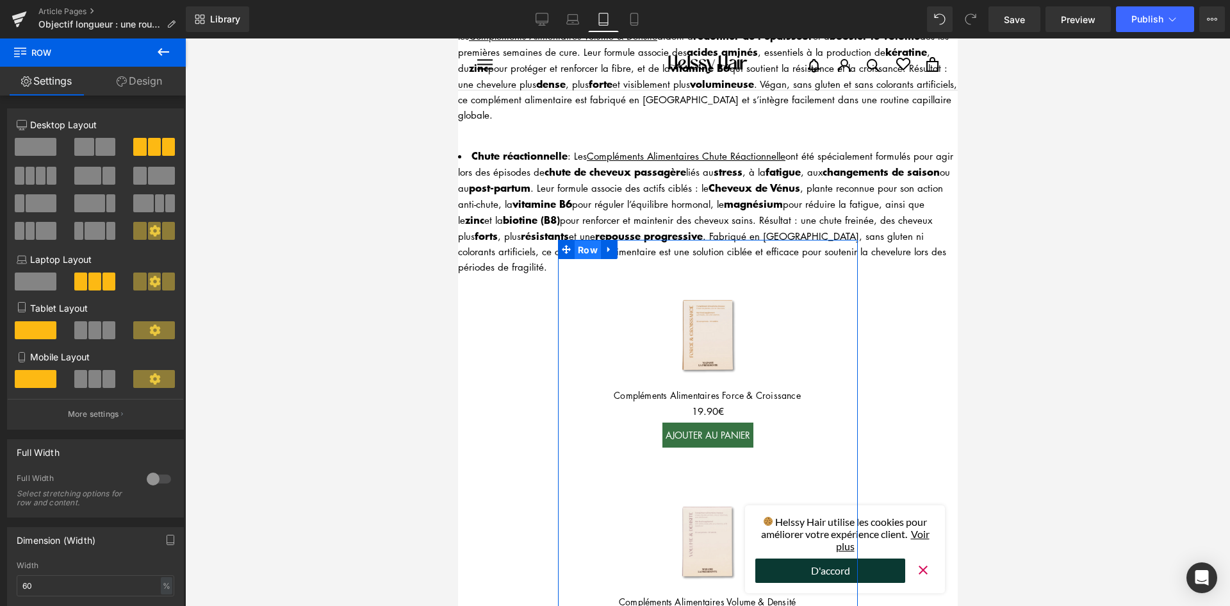
click at [576, 240] on span "Row" at bounding box center [587, 249] width 26 height 19
click at [579, 240] on span "Row" at bounding box center [587, 249] width 26 height 19
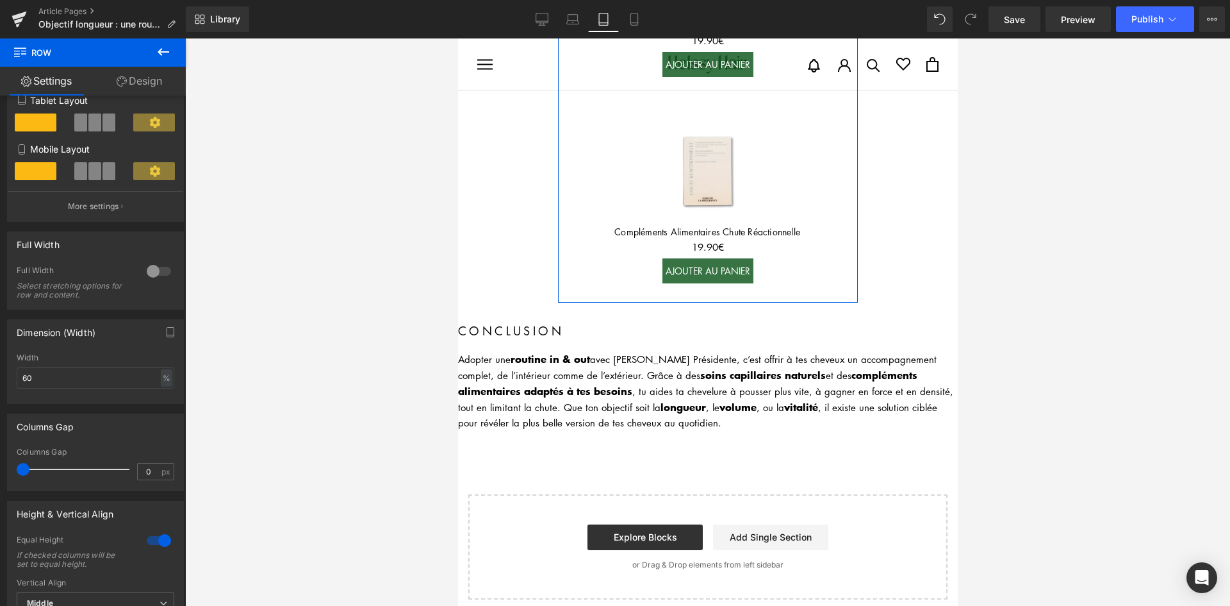
scroll to position [256, 0]
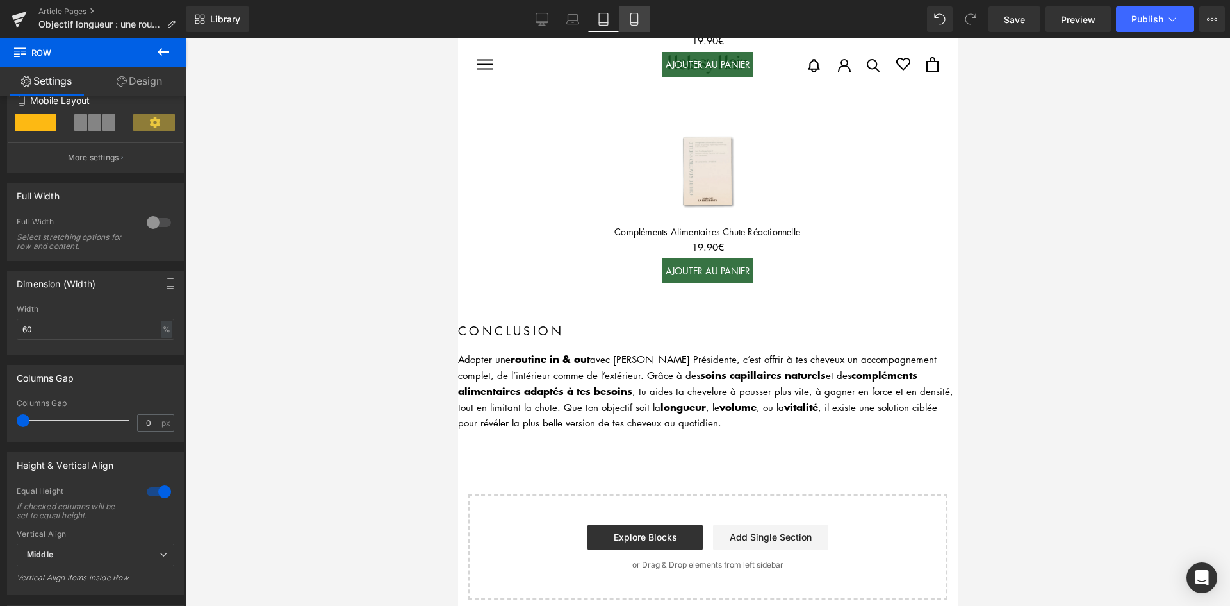
click at [645, 26] on link "Mobile" at bounding box center [634, 19] width 31 height 26
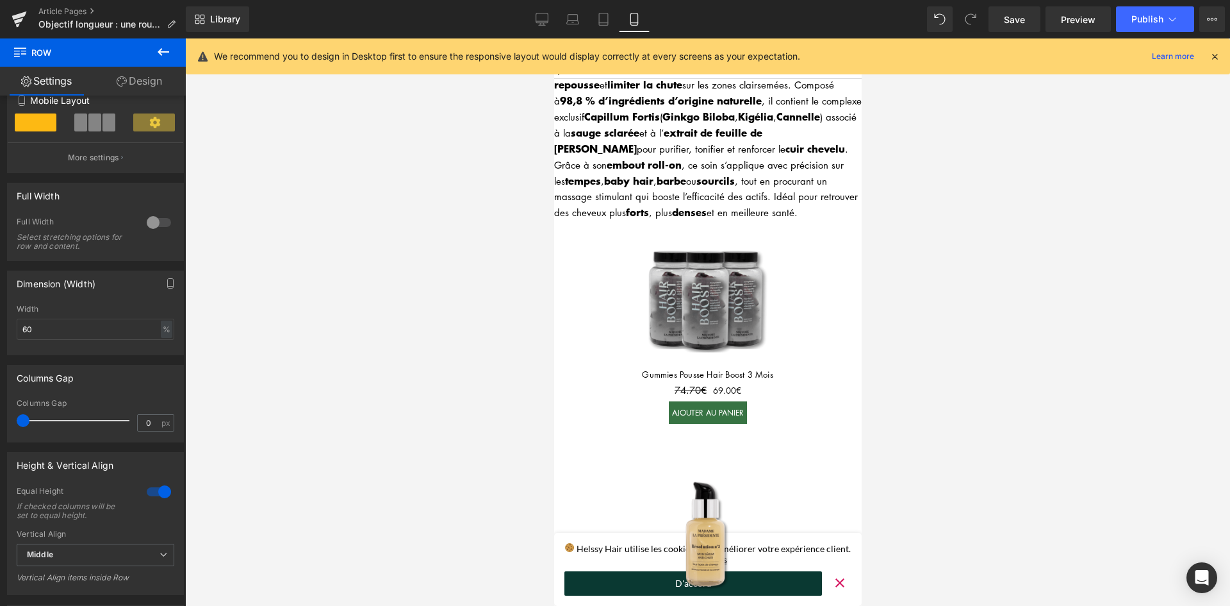
scroll to position [2051, 0]
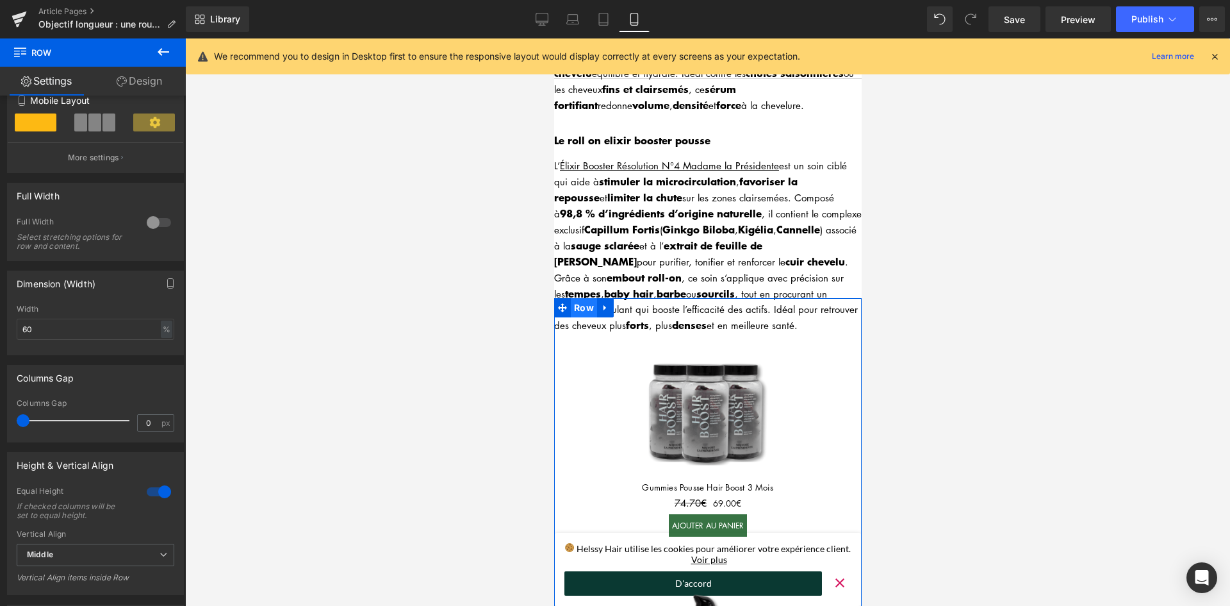
click at [586, 298] on span "Row" at bounding box center [583, 307] width 26 height 19
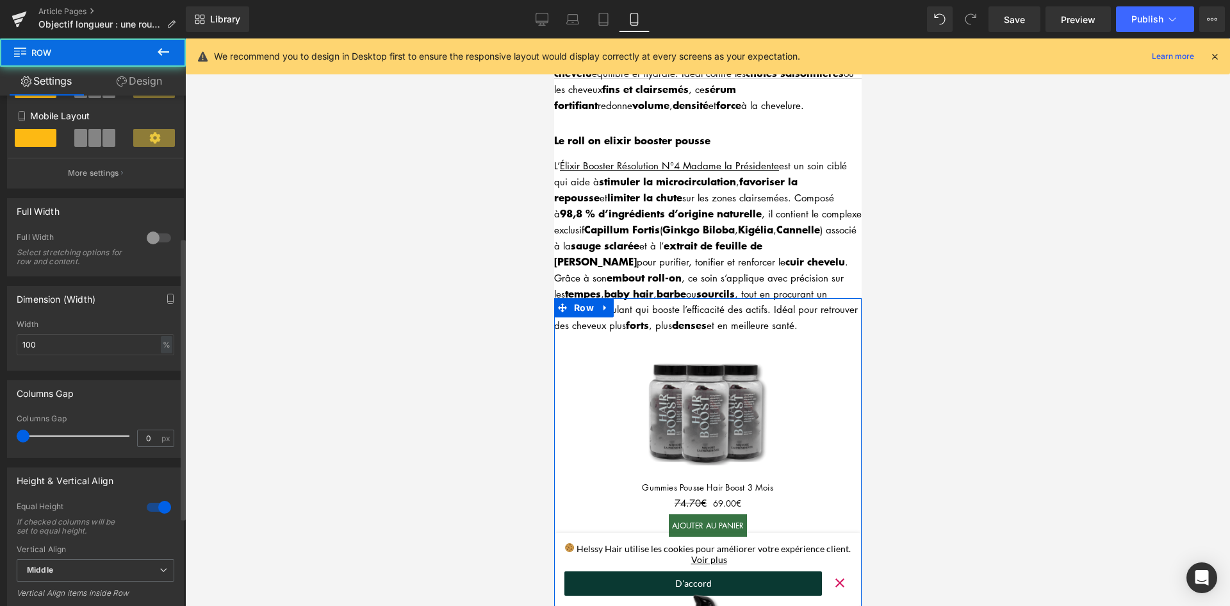
scroll to position [256, 0]
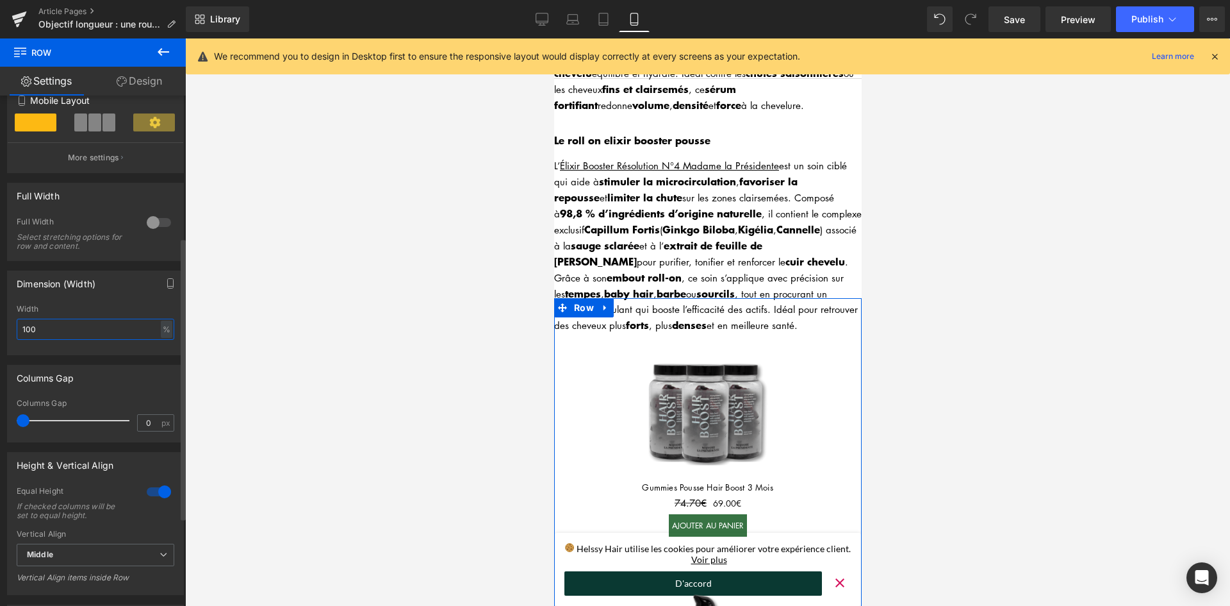
click at [70, 333] on input "100" at bounding box center [96, 328] width 158 height 21
type input "70"
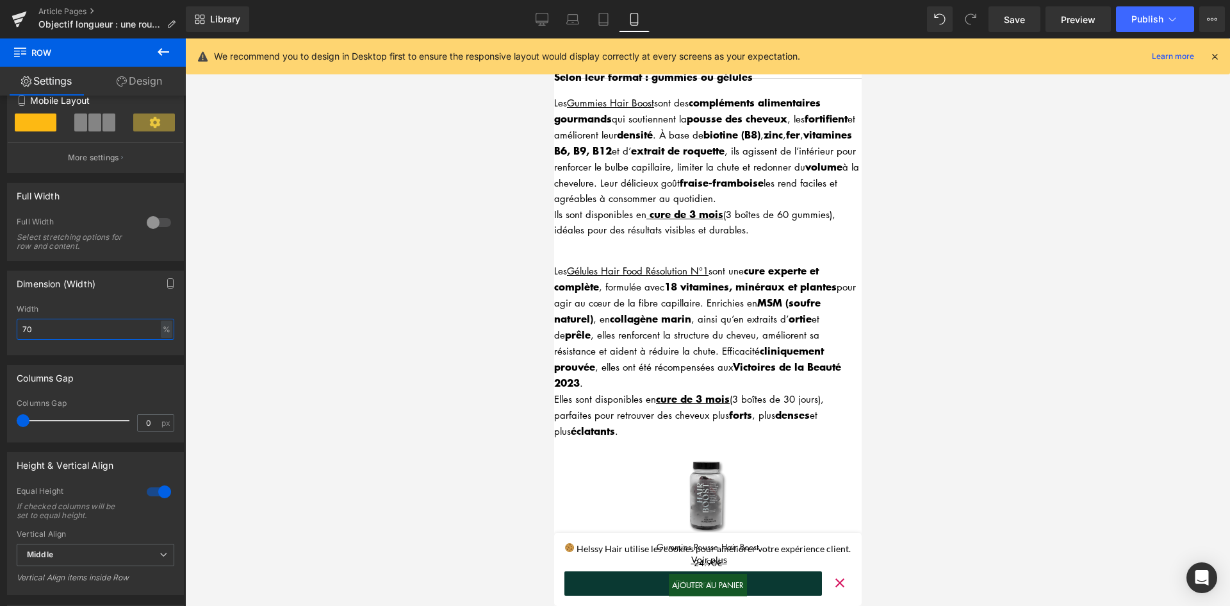
scroll to position [3076, 0]
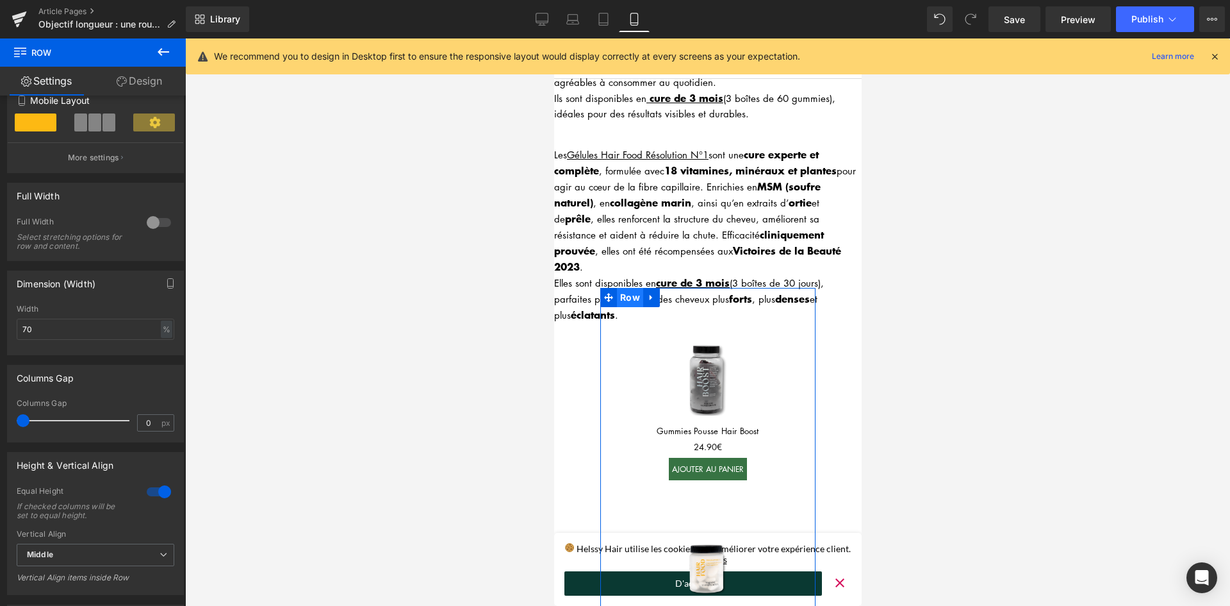
click at [630, 288] on span "Row" at bounding box center [629, 297] width 26 height 19
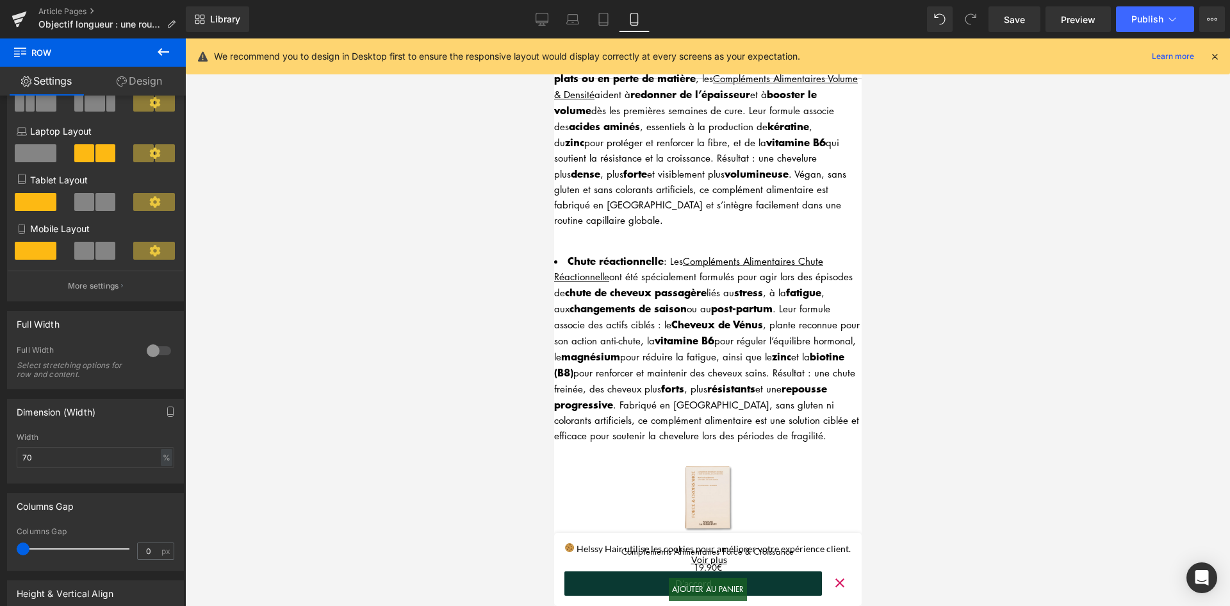
scroll to position [4037, 0]
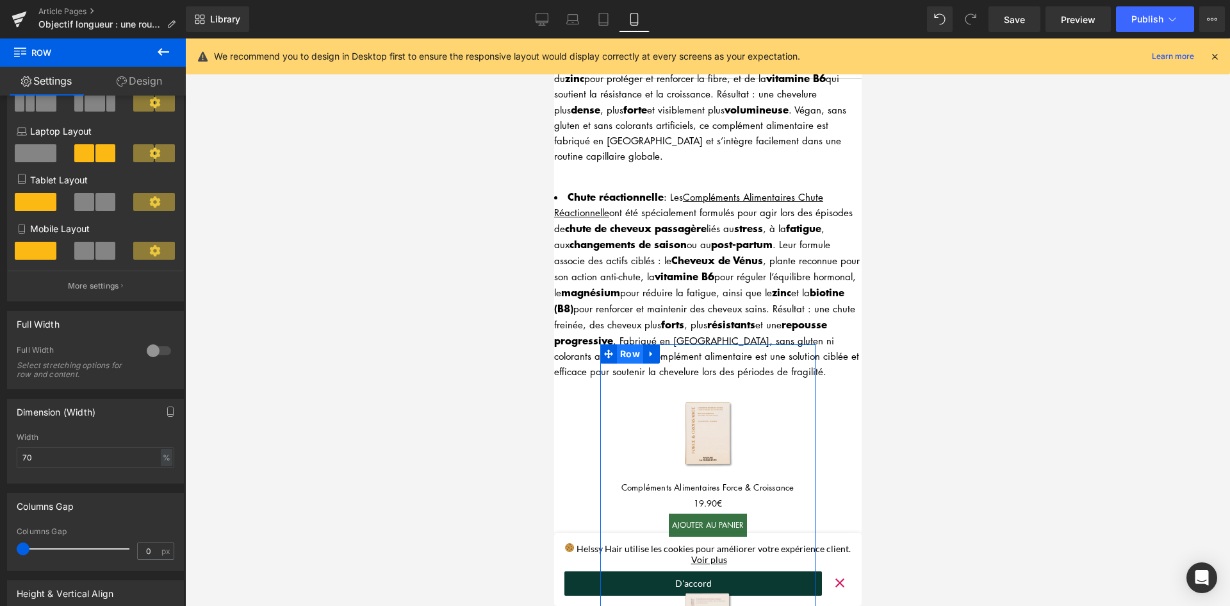
click at [632, 344] on span "Row" at bounding box center [629, 353] width 26 height 19
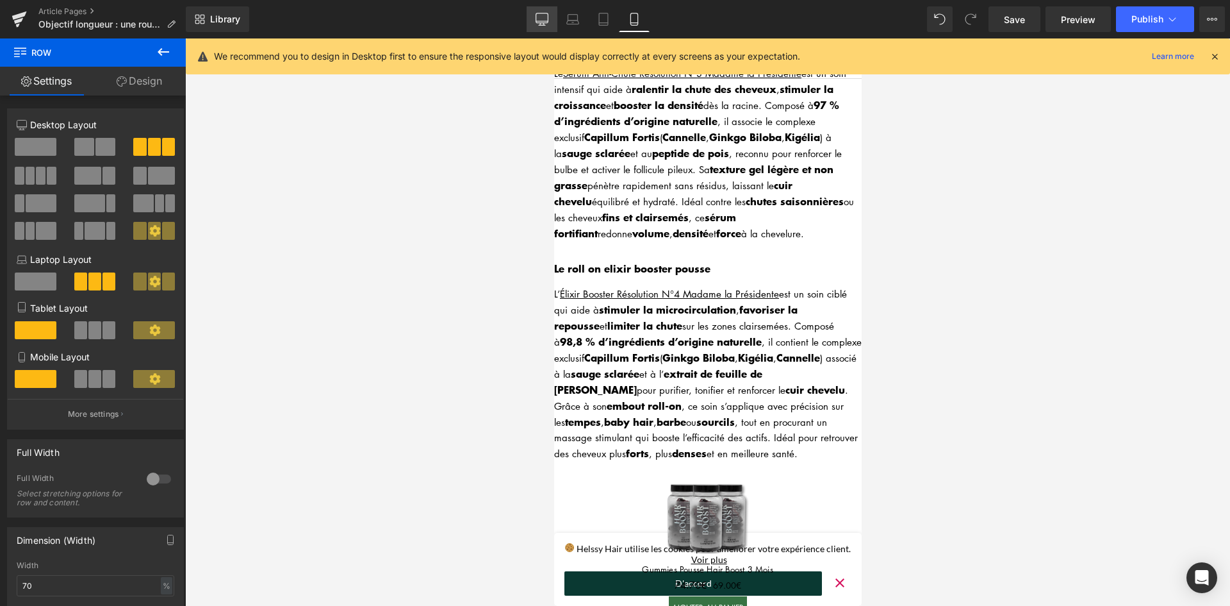
click at [537, 26] on link "Desktop" at bounding box center [542, 19] width 31 height 26
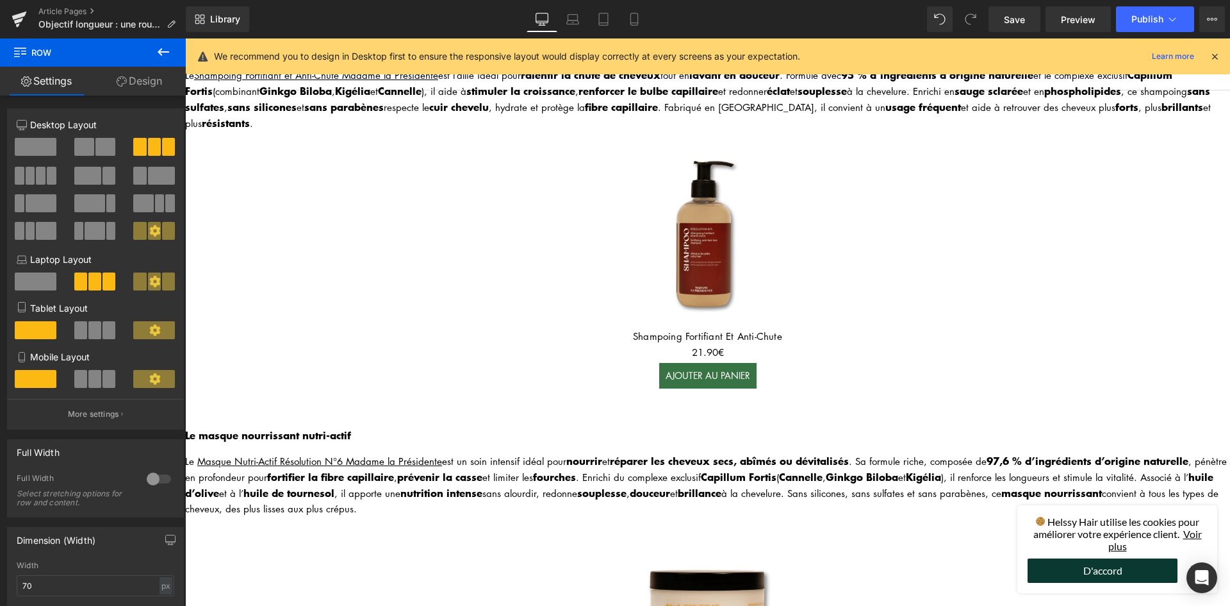
scroll to position [0, 0]
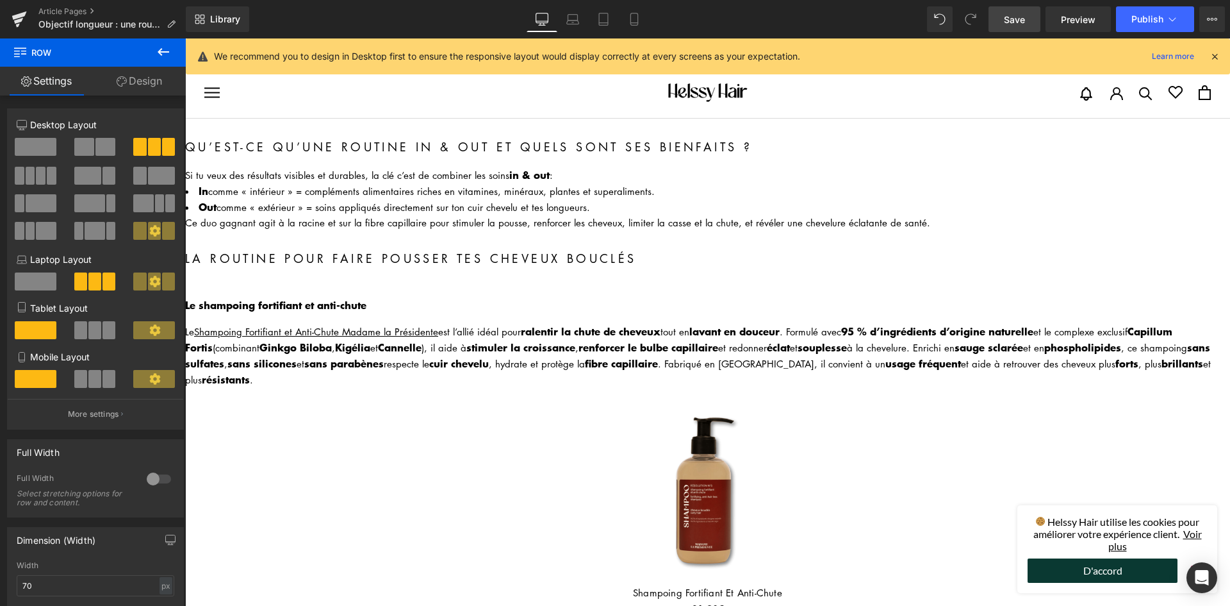
click at [1027, 20] on link "Save" at bounding box center [1015, 19] width 52 height 26
click at [1169, 21] on icon at bounding box center [1172, 19] width 13 height 13
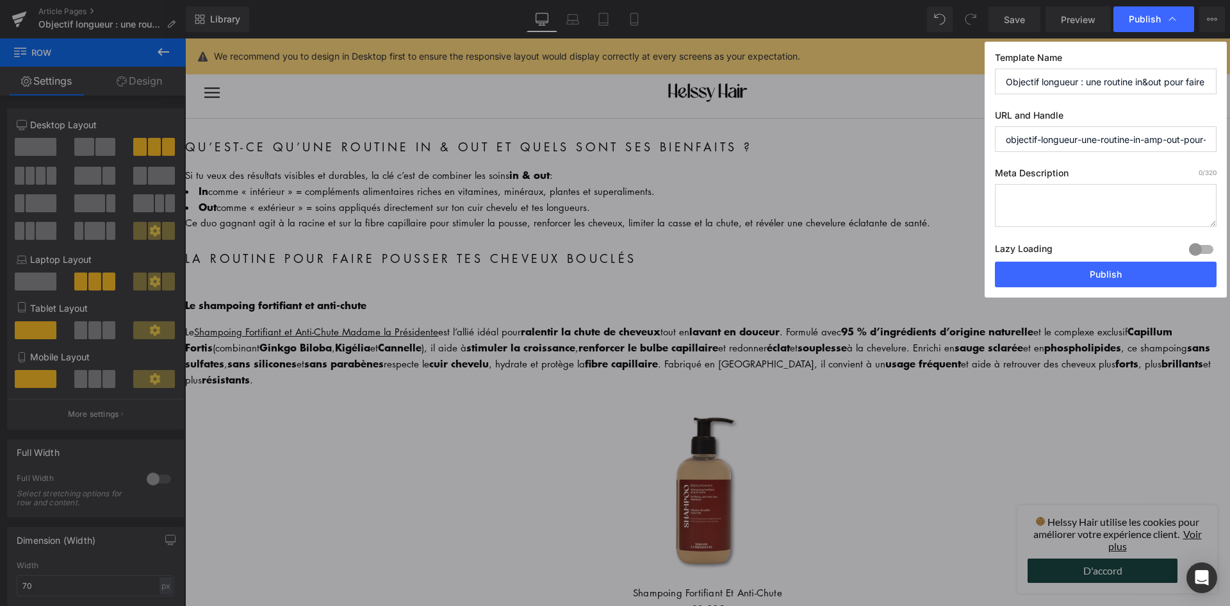
click at [1050, 204] on textarea at bounding box center [1106, 205] width 222 height 43
paste textarea "Découvre une routine capillaire complète in & out signée [PERSON_NAME] Présiden…"
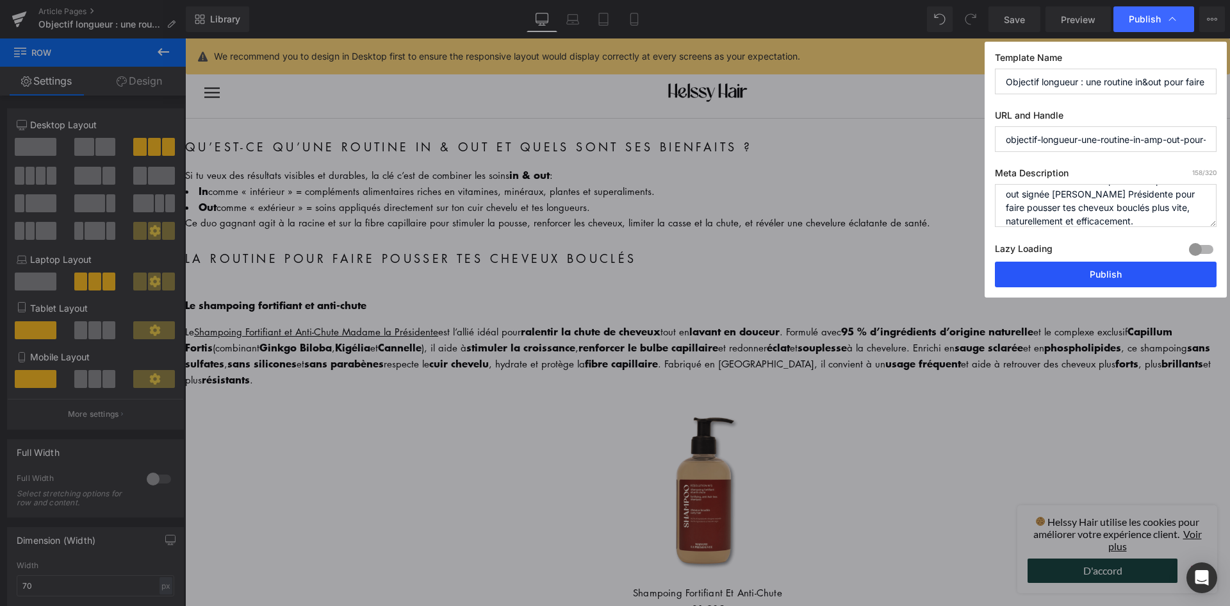
type textarea "Découvre une routine capillaire complète in & out signée [PERSON_NAME] Présiden…"
drag, startPoint x: 1041, startPoint y: 266, endPoint x: 853, endPoint y: 222, distance: 192.9
click at [1041, 266] on button "Publish" at bounding box center [1106, 274] width 222 height 26
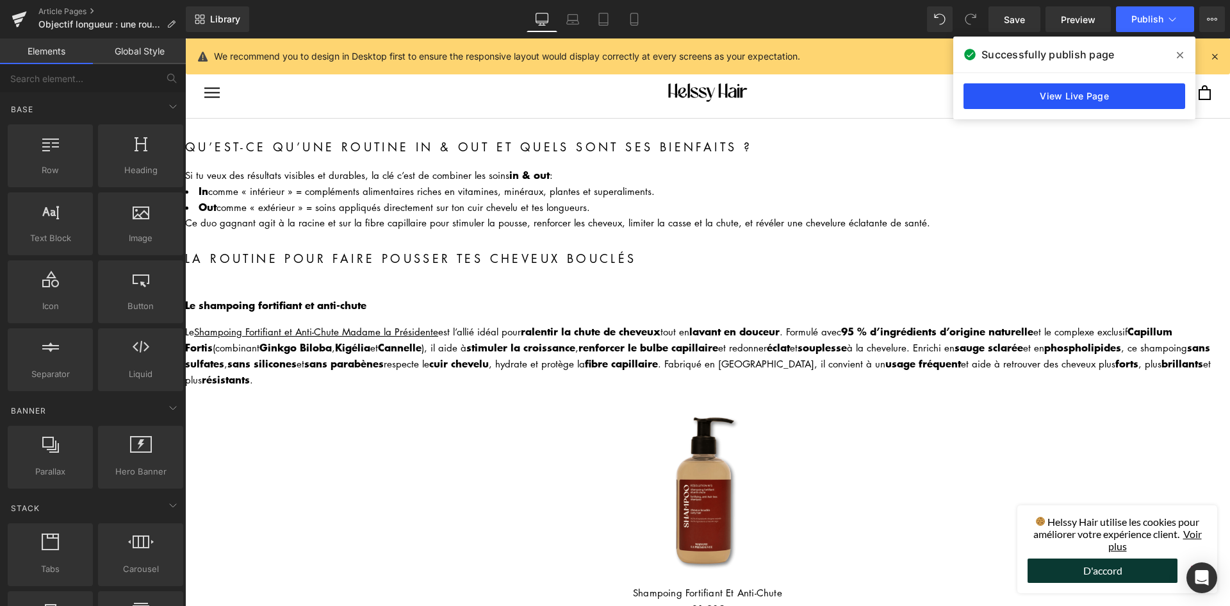
click at [1080, 101] on link "View Live Page" at bounding box center [1075, 96] width 222 height 26
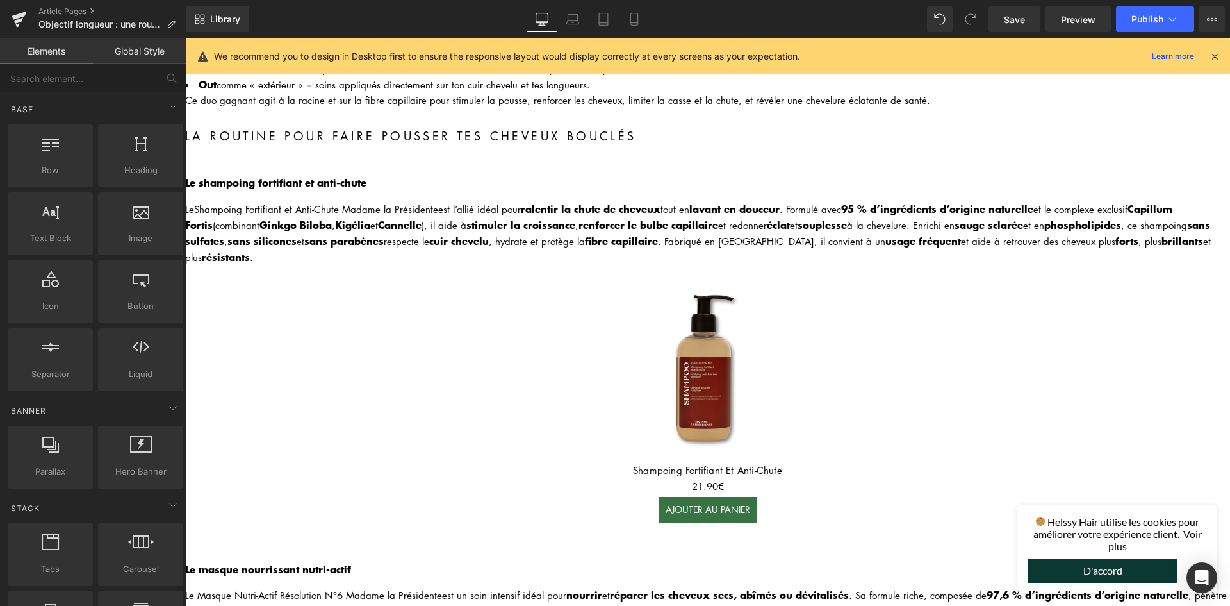
scroll to position [192, 0]
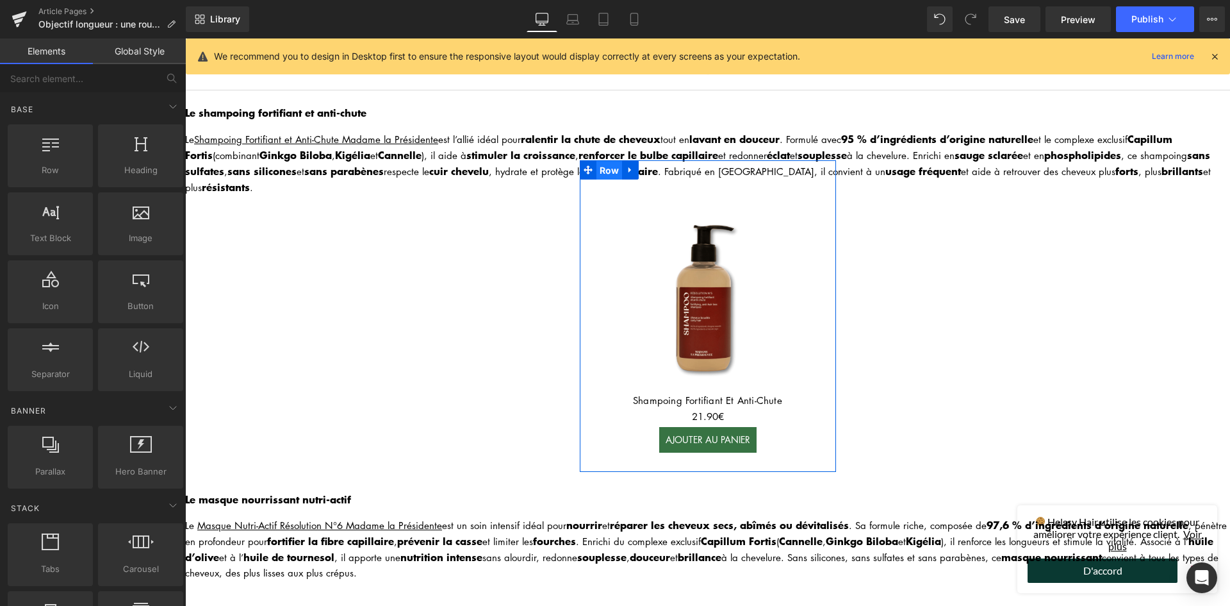
click at [605, 166] on span "Row" at bounding box center [610, 170] width 26 height 19
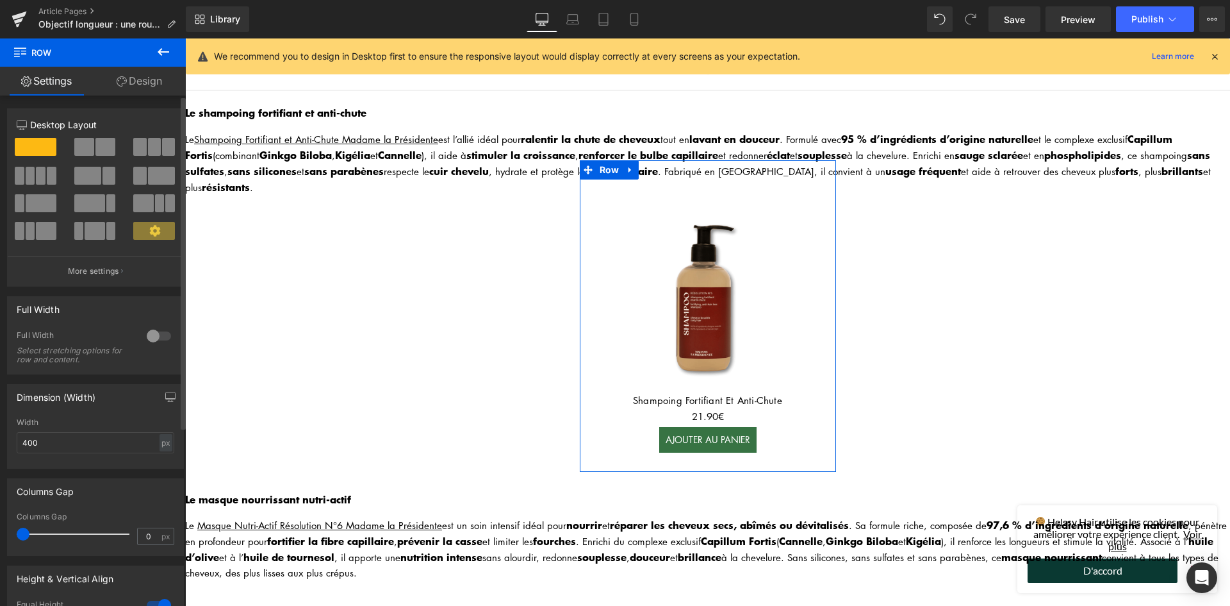
click at [64, 431] on div "Width 400 px % px" at bounding box center [96, 443] width 158 height 50
click at [65, 443] on input "400" at bounding box center [96, 442] width 158 height 21
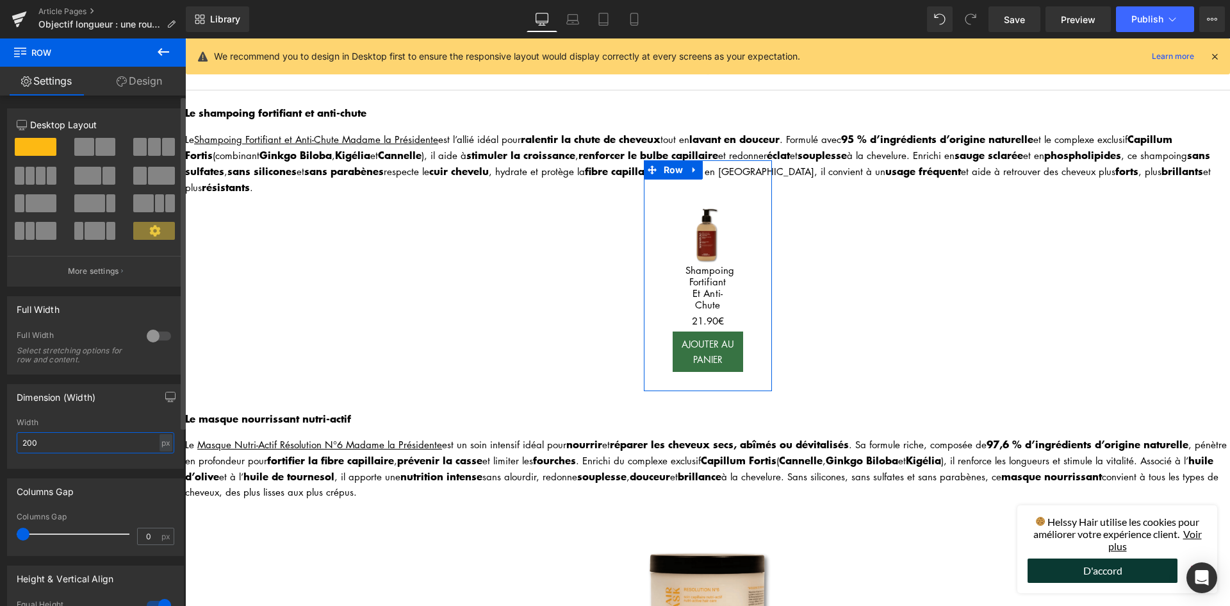
click at [63, 442] on input "200" at bounding box center [96, 442] width 158 height 21
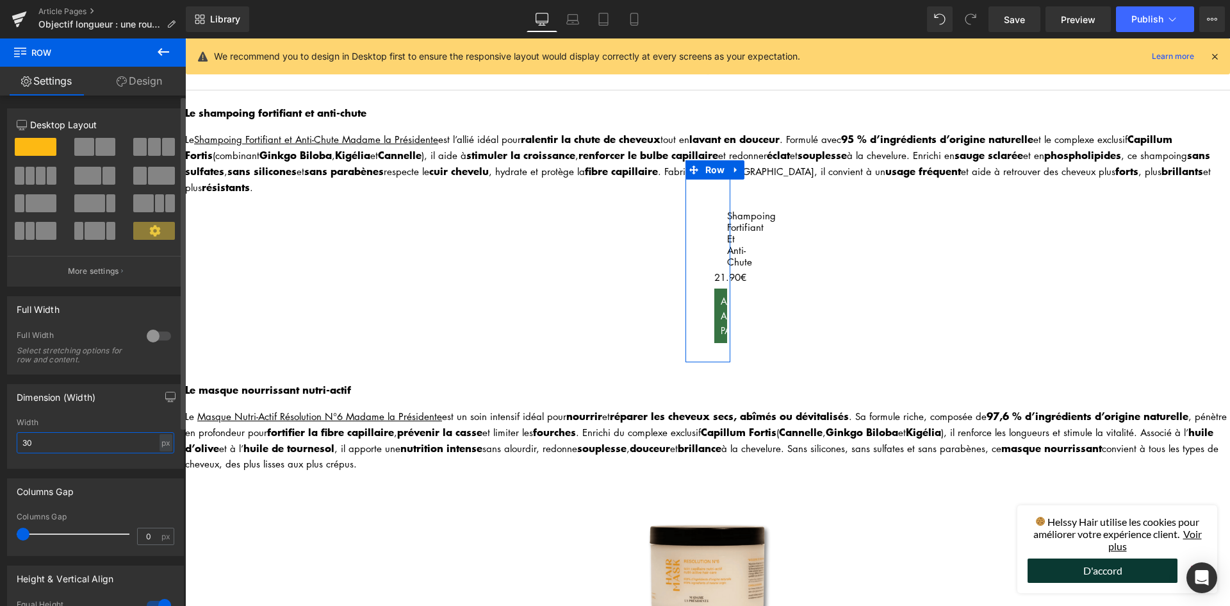
type input "300"
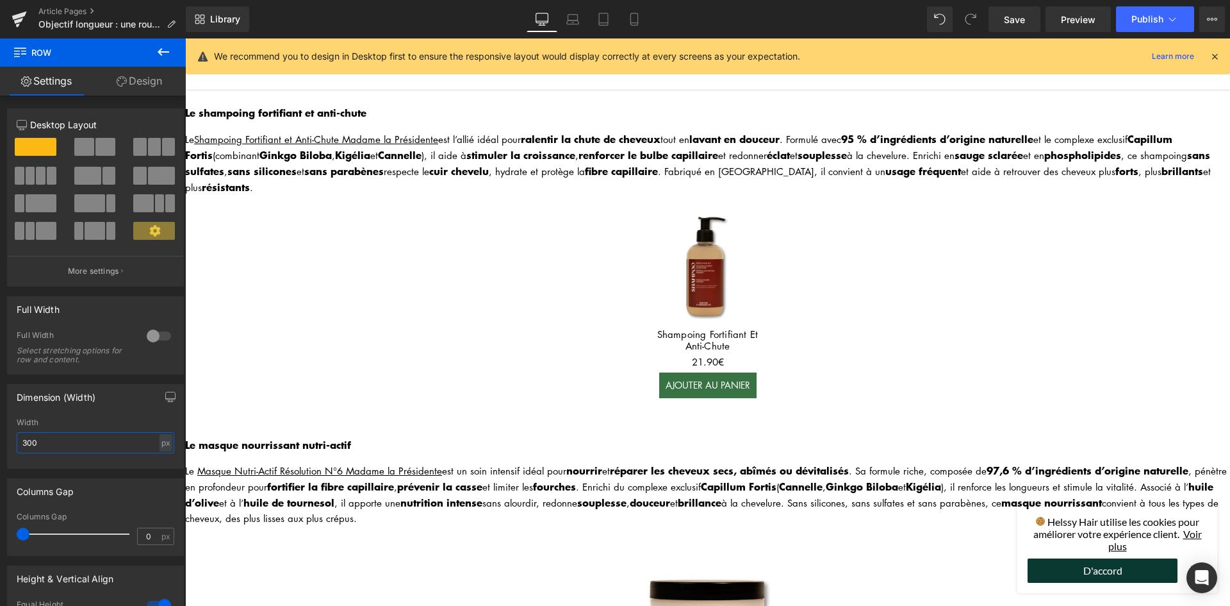
scroll to position [384, 0]
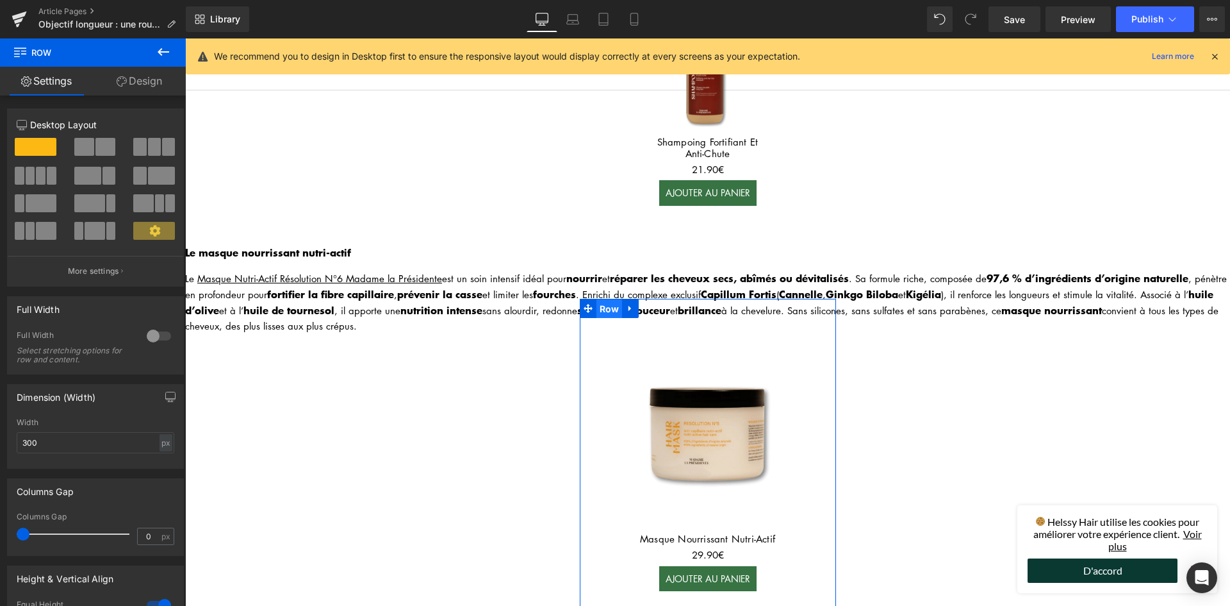
click at [607, 302] on span "Row" at bounding box center [610, 308] width 26 height 19
click at [69, 449] on input "400" at bounding box center [96, 442] width 158 height 21
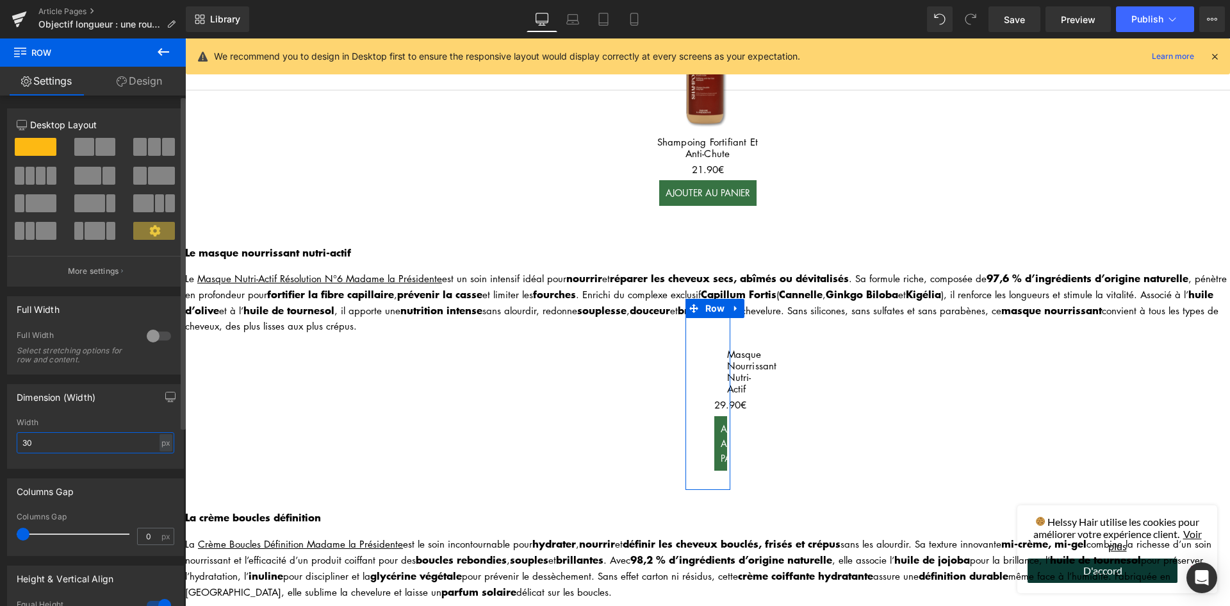
type input "300"
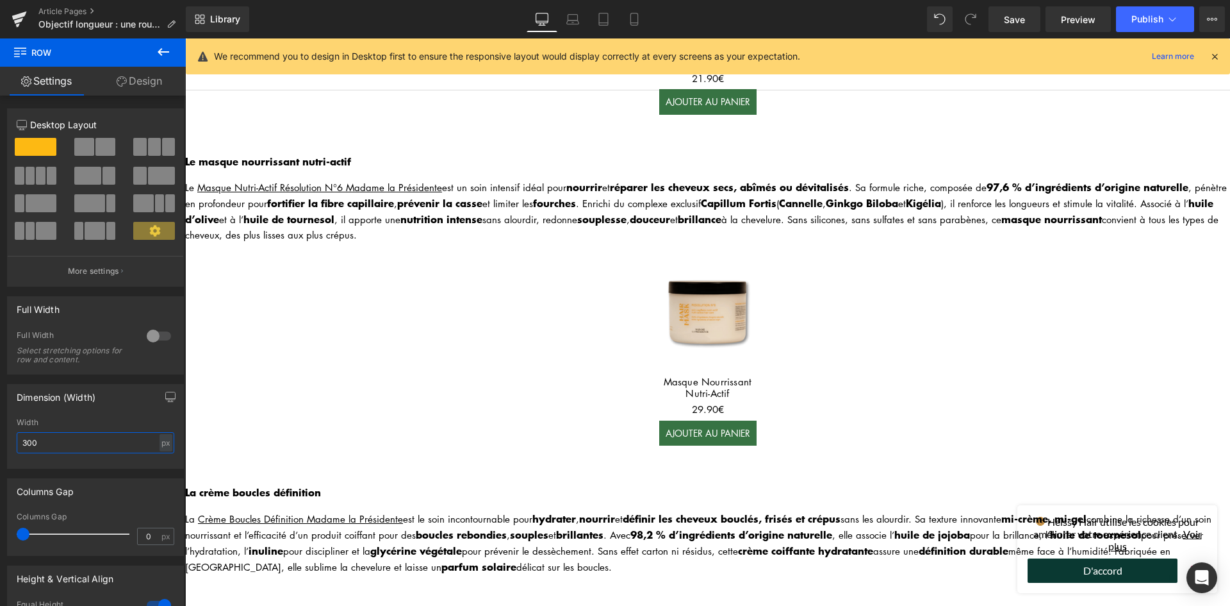
scroll to position [705, 0]
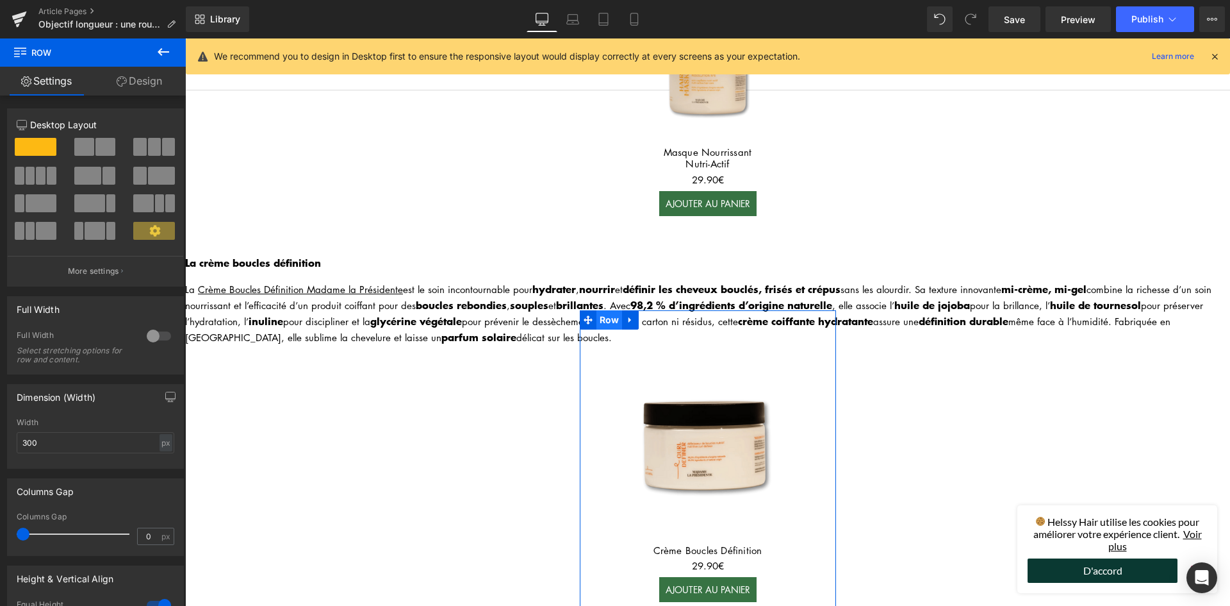
click at [606, 311] on span "Row" at bounding box center [610, 319] width 26 height 19
click at [65, 447] on input "400" at bounding box center [96, 442] width 158 height 21
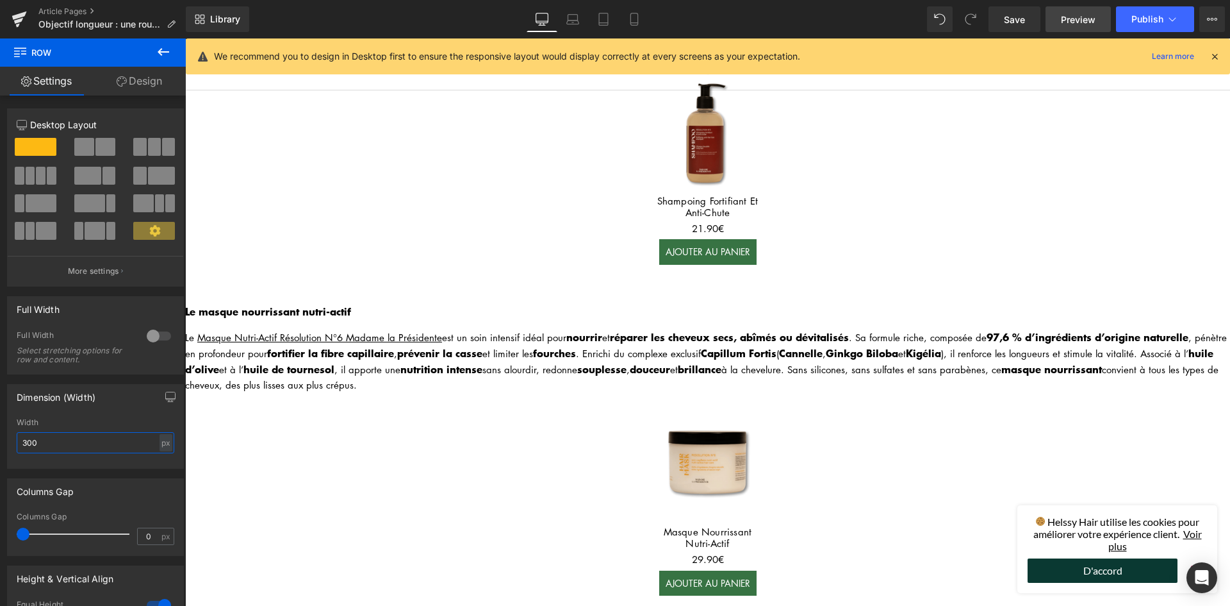
scroll to position [256, 0]
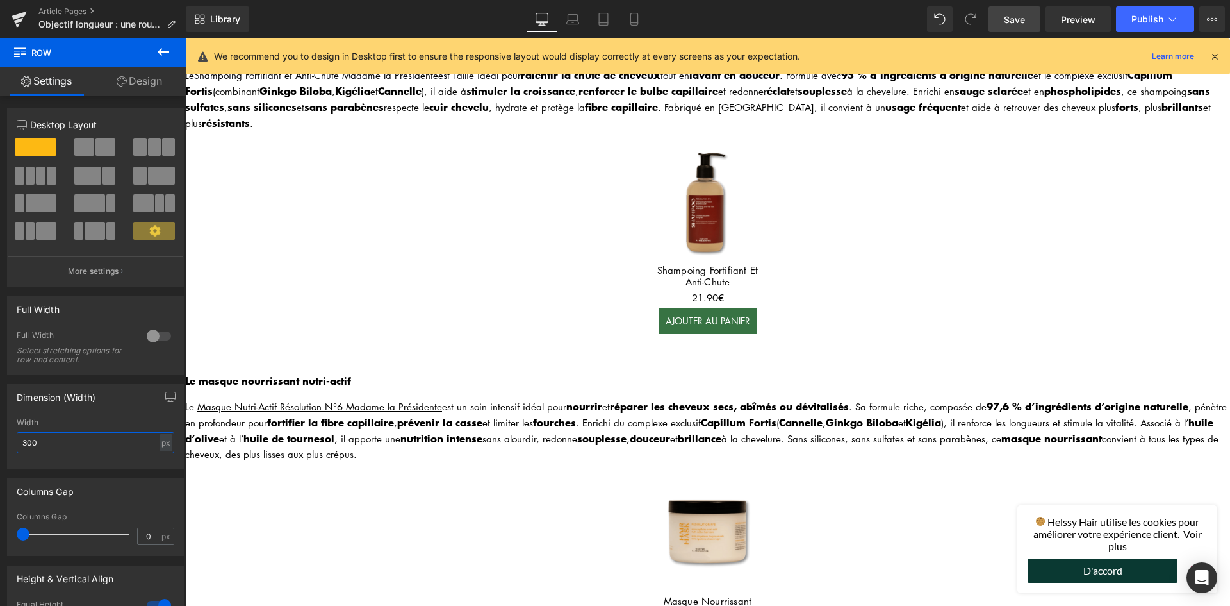
type input "300"
click at [1010, 17] on span "Save" at bounding box center [1014, 19] width 21 height 13
click at [1151, 20] on span "Publish" at bounding box center [1148, 19] width 32 height 10
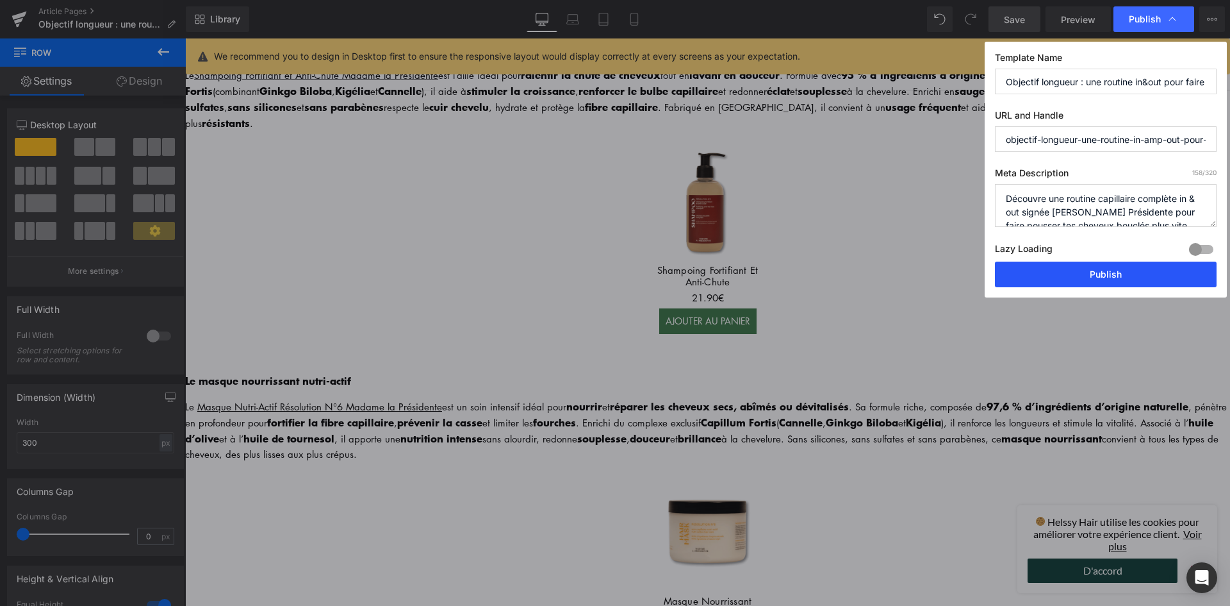
click at [1076, 273] on button "Publish" at bounding box center [1106, 274] width 222 height 26
